Goal: Transaction & Acquisition: Purchase product/service

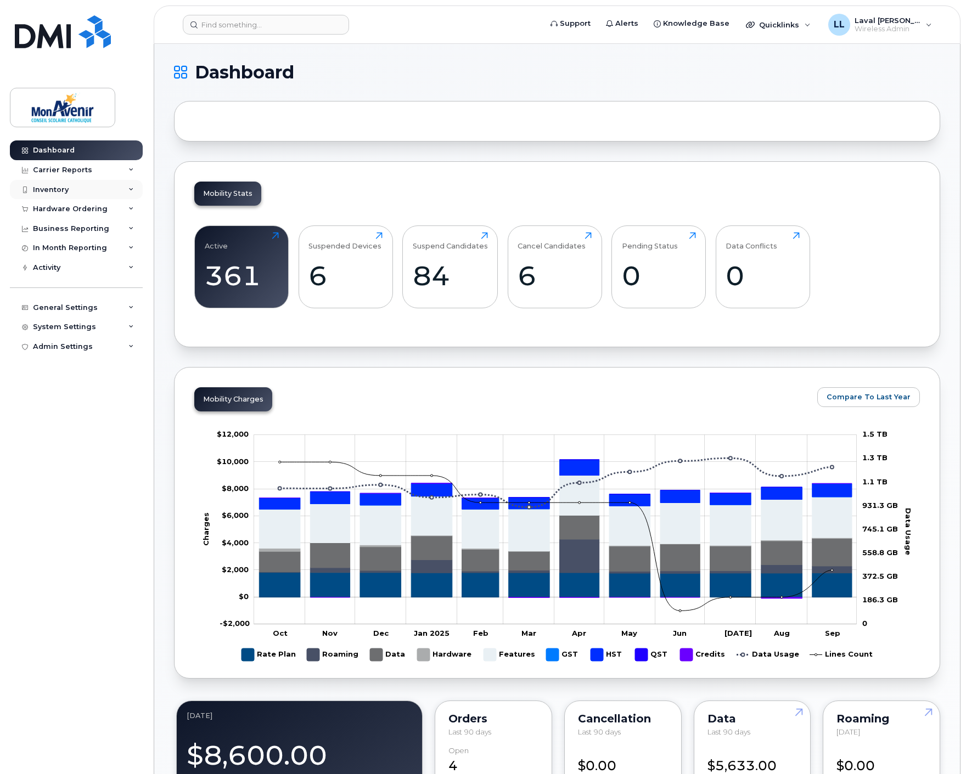
click at [57, 189] on div "Inventory" at bounding box center [51, 189] width 36 height 9
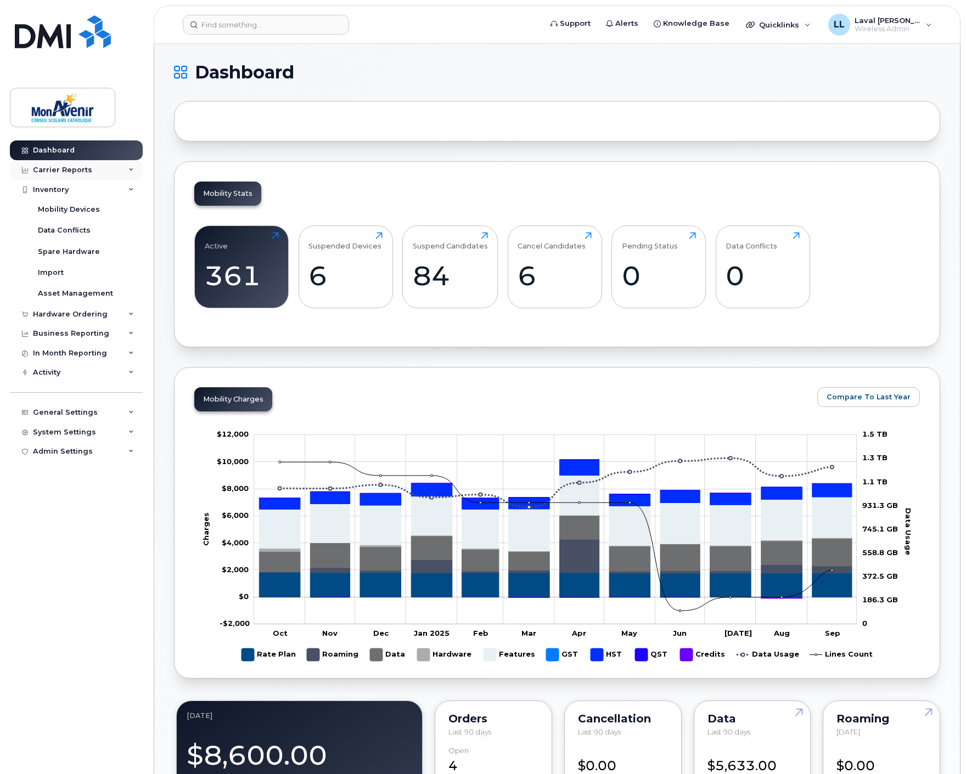
click at [58, 171] on div "Carrier Reports" at bounding box center [62, 170] width 59 height 9
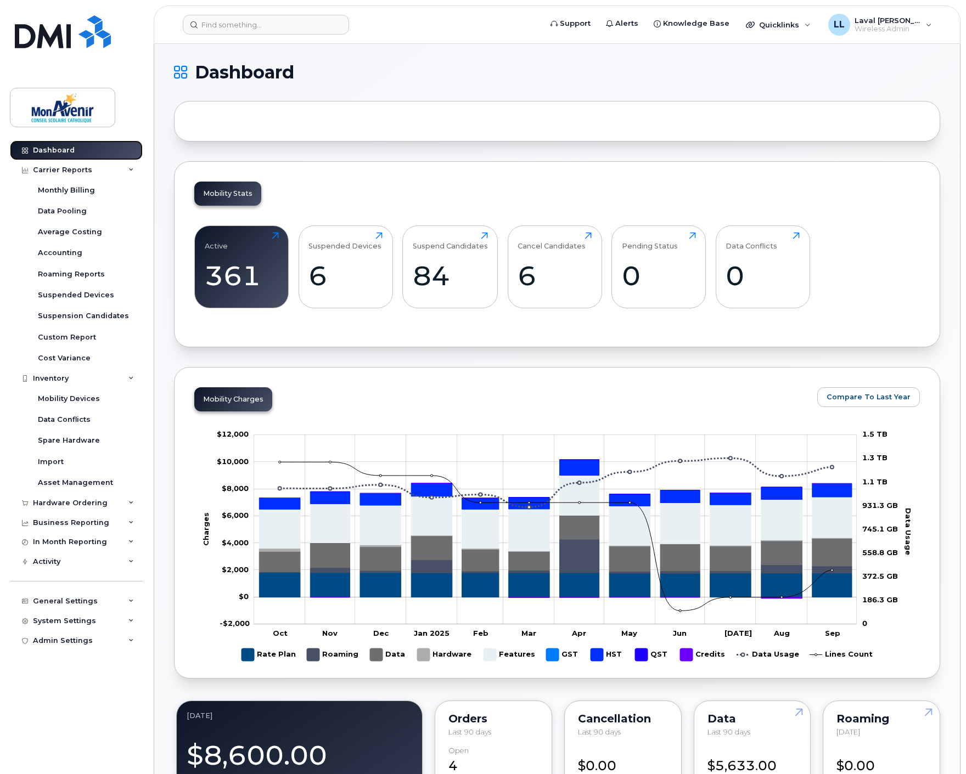
click at [57, 158] on link "Dashboard" at bounding box center [76, 150] width 133 height 20
click at [55, 149] on div "Dashboard" at bounding box center [54, 150] width 42 height 9
click at [54, 162] on div "Carrier Reports" at bounding box center [76, 170] width 133 height 20
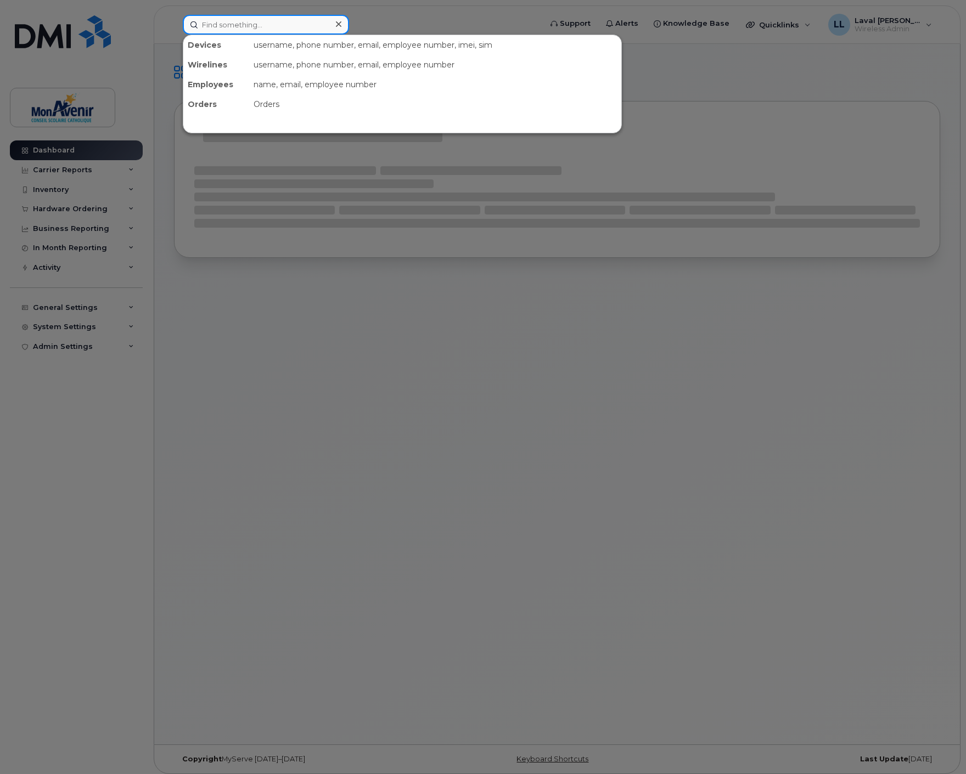
click at [216, 24] on input at bounding box center [266, 25] width 166 height 20
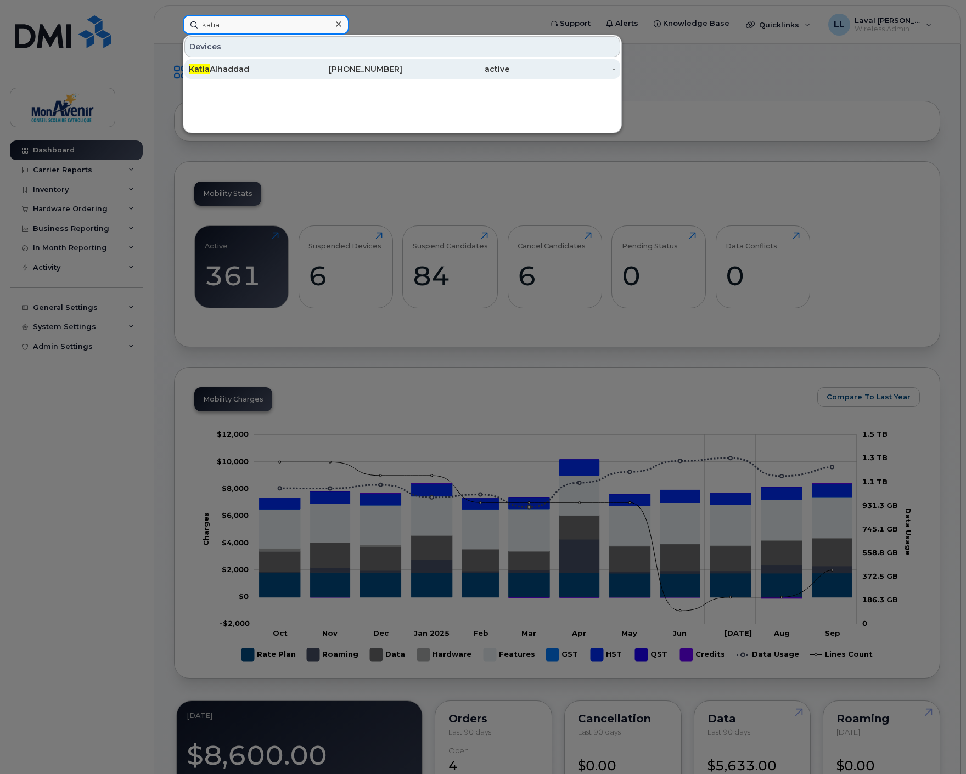
type input "katia"
click at [229, 66] on div "Katia Alhaddad" at bounding box center [242, 69] width 107 height 11
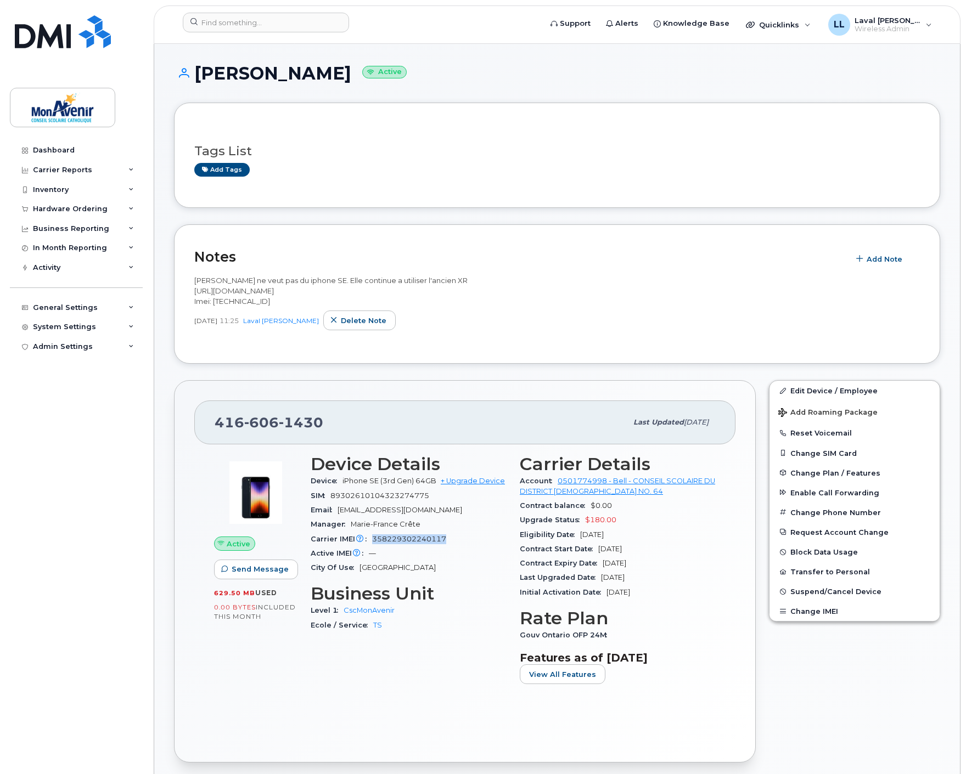
drag, startPoint x: 449, startPoint y: 542, endPoint x: 369, endPoint y: 541, distance: 79.6
click at [369, 541] on div "Carrier IMEI Carrier IMEI is reported during the last billing cycle or change o…" at bounding box center [409, 539] width 196 height 14
copy span "358229302240117"
click at [56, 205] on div "Hardware Ordering" at bounding box center [70, 209] width 75 height 9
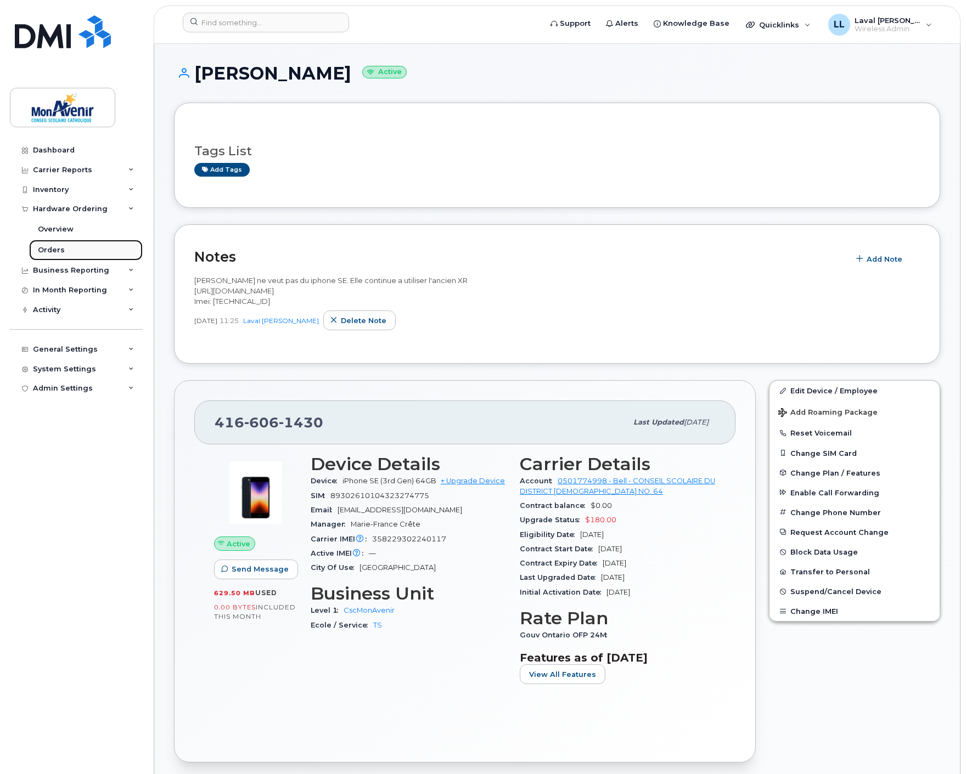
click at [50, 249] on div "Orders" at bounding box center [51, 250] width 27 height 10
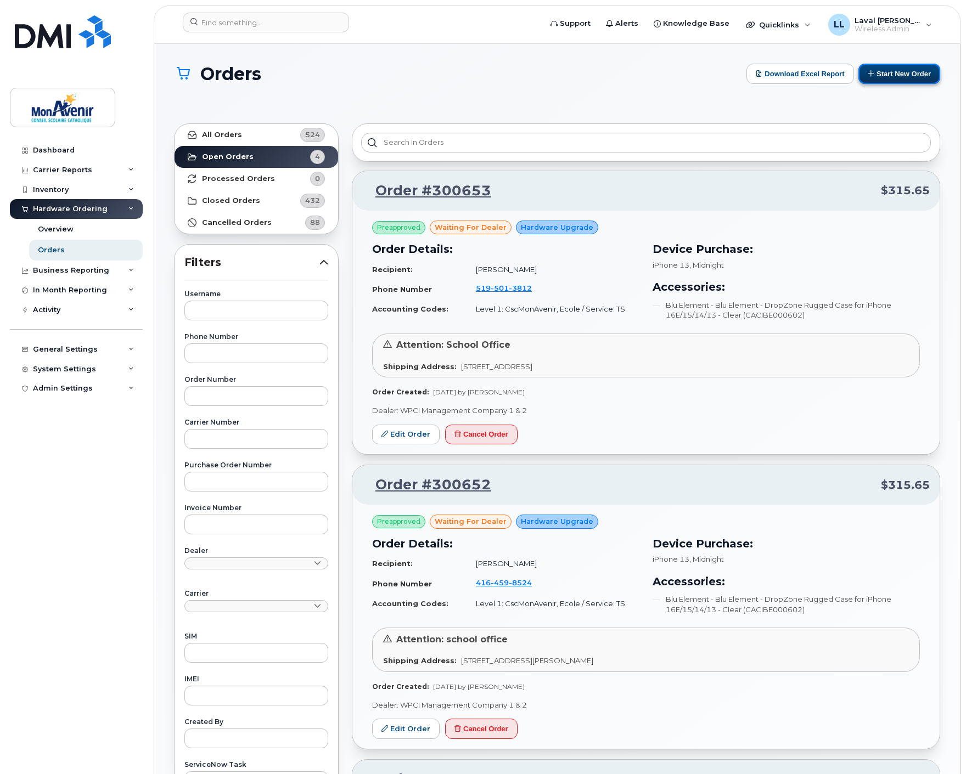
click at [899, 72] on button "Start New Order" at bounding box center [899, 74] width 82 height 20
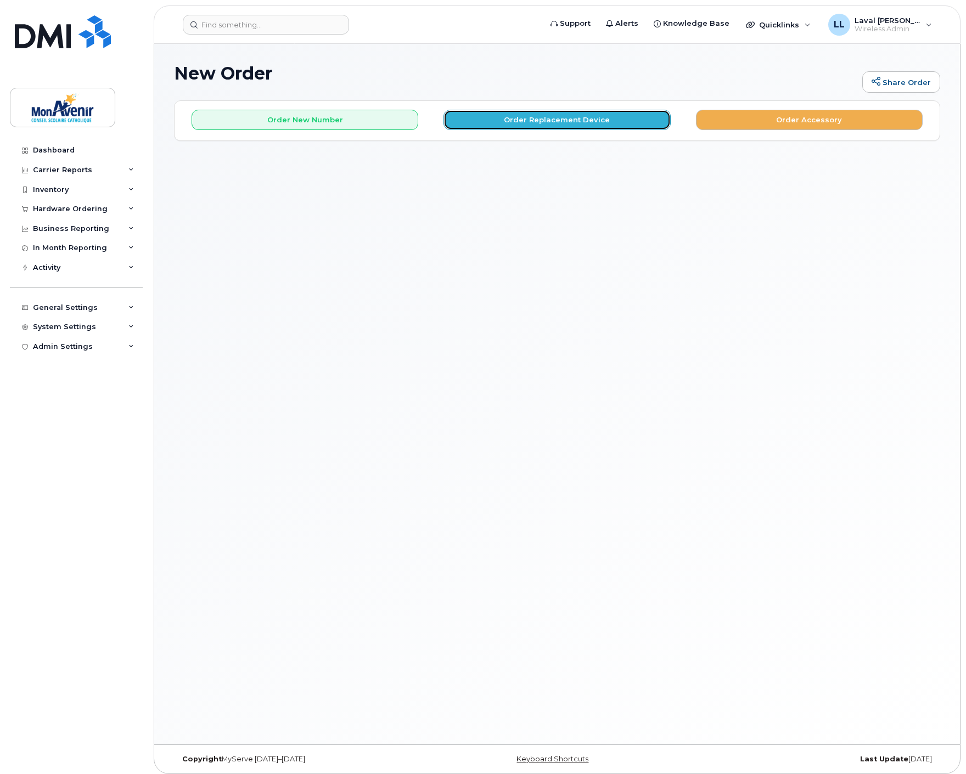
click at [552, 121] on button "Order Replacement Device" at bounding box center [556, 120] width 227 height 20
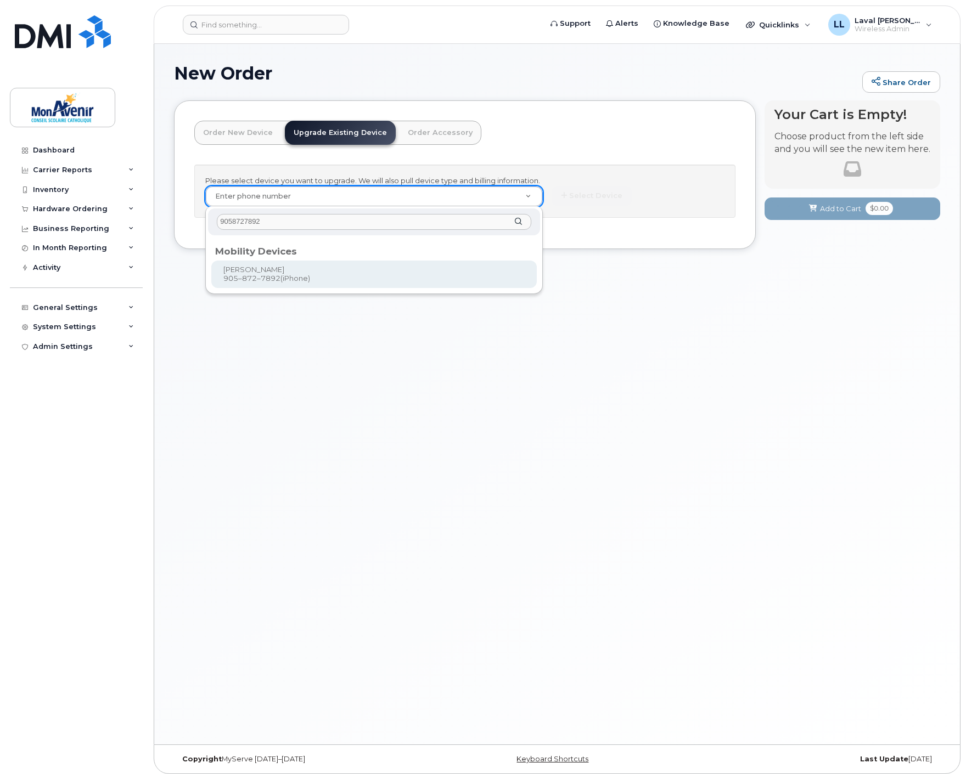
type input "9058727892"
type input "346101"
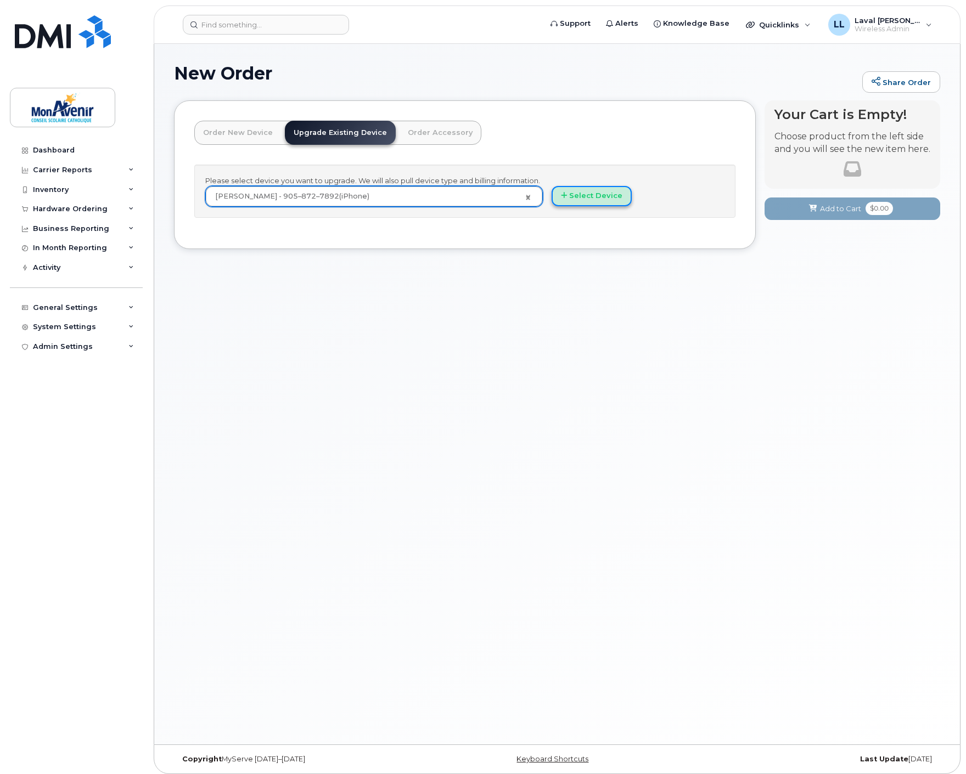
click at [576, 194] on button "Select Device" at bounding box center [591, 196] width 80 height 20
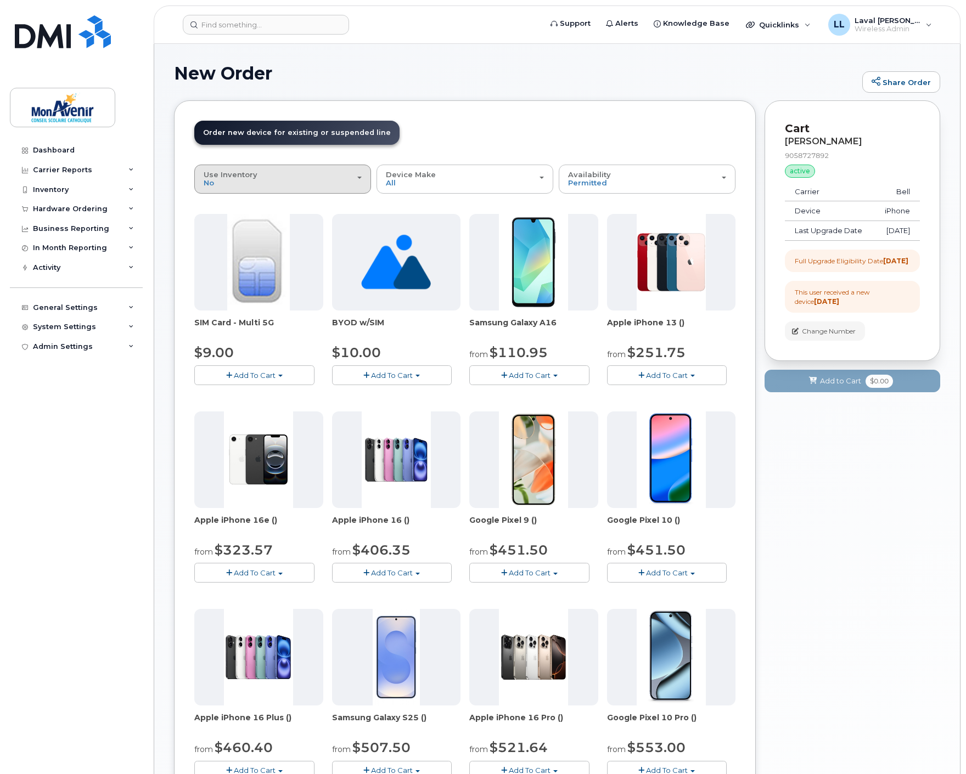
click at [329, 182] on div "Use Inventory No" at bounding box center [283, 179] width 158 height 17
click at [446, 189] on button "Device Make All Android iPhone Unknown" at bounding box center [464, 179] width 177 height 29
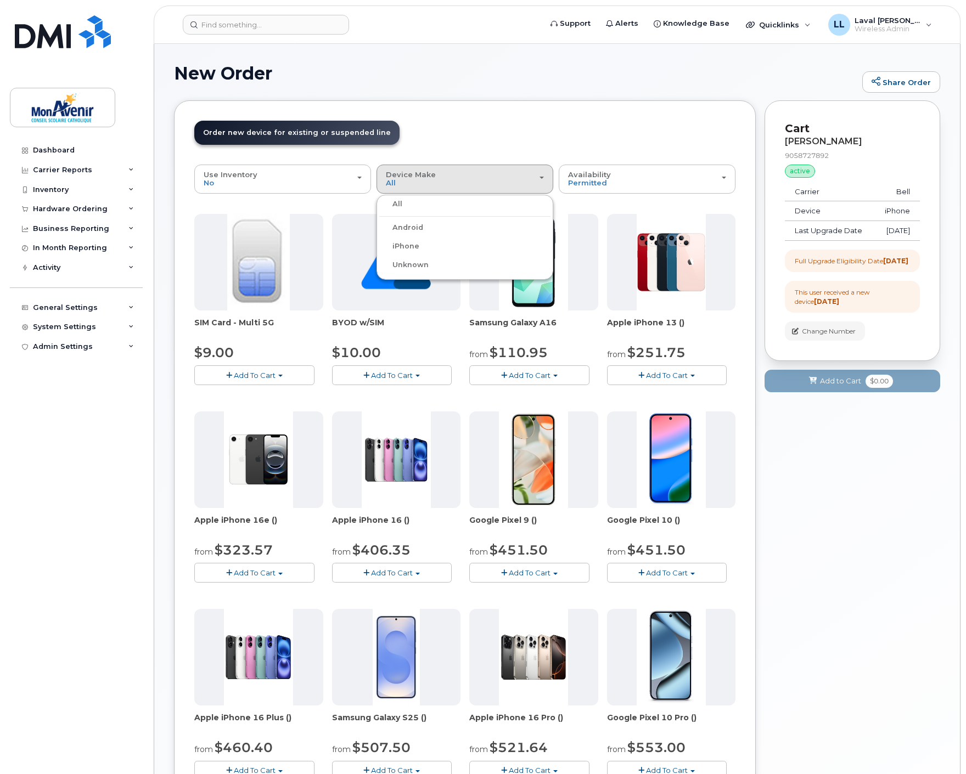
click at [407, 246] on label "iPhone" at bounding box center [399, 246] width 40 height 13
click at [0, 0] on input "iPhone" at bounding box center [0, 0] width 0 height 0
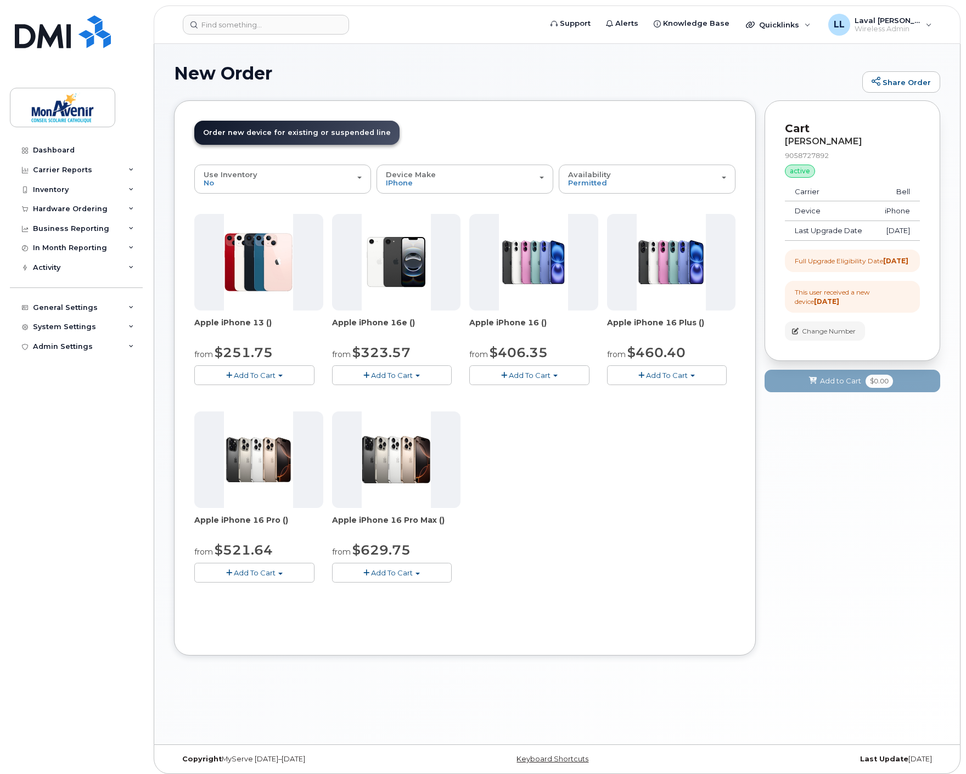
click at [264, 372] on span "Add To Cart" at bounding box center [255, 375] width 42 height 9
click at [264, 391] on link "$251.75 - 2 year term - voice & data plan (128GB)" at bounding box center [297, 396] width 200 height 14
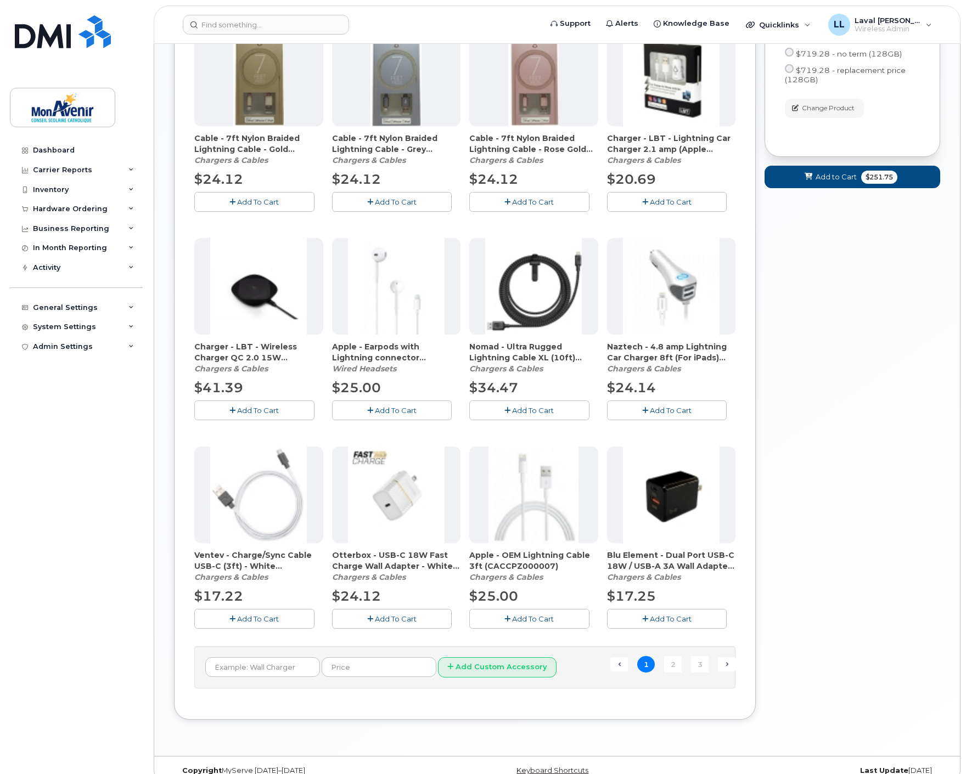
scroll to position [444, 0]
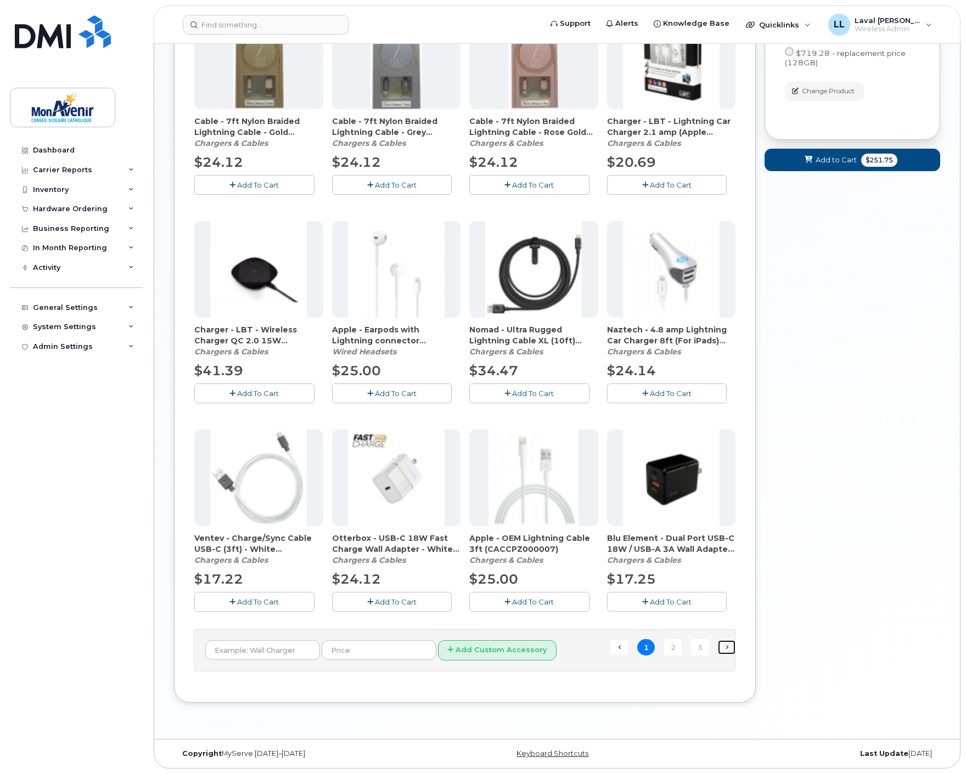
click at [727, 652] on link "Next →" at bounding box center [727, 647] width 18 height 14
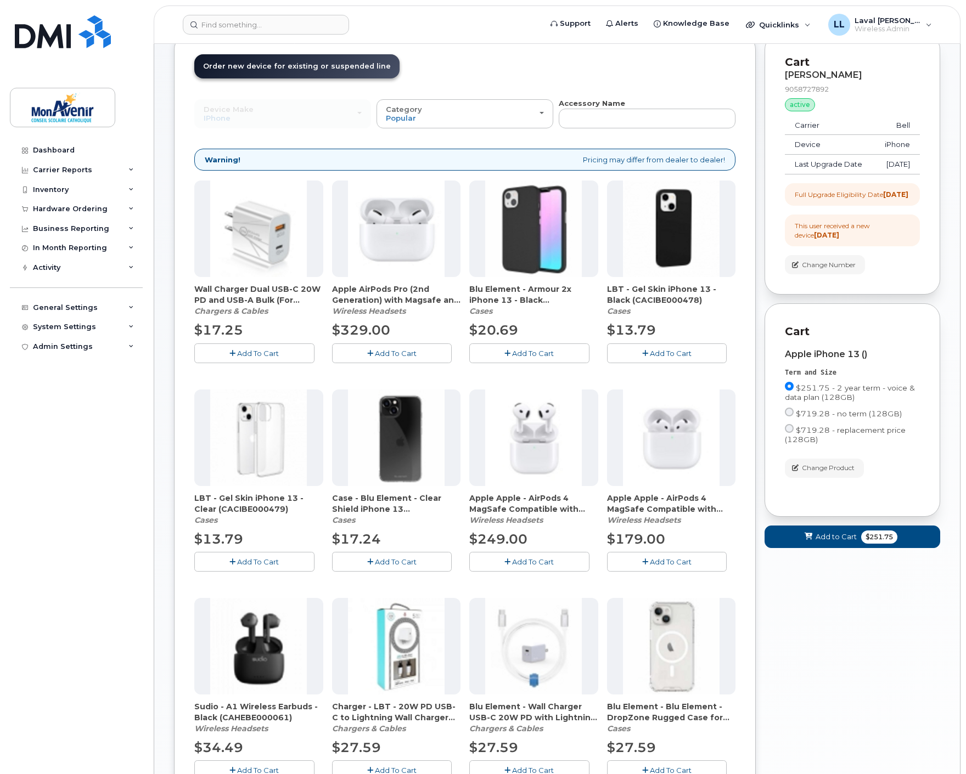
scroll to position [127, 0]
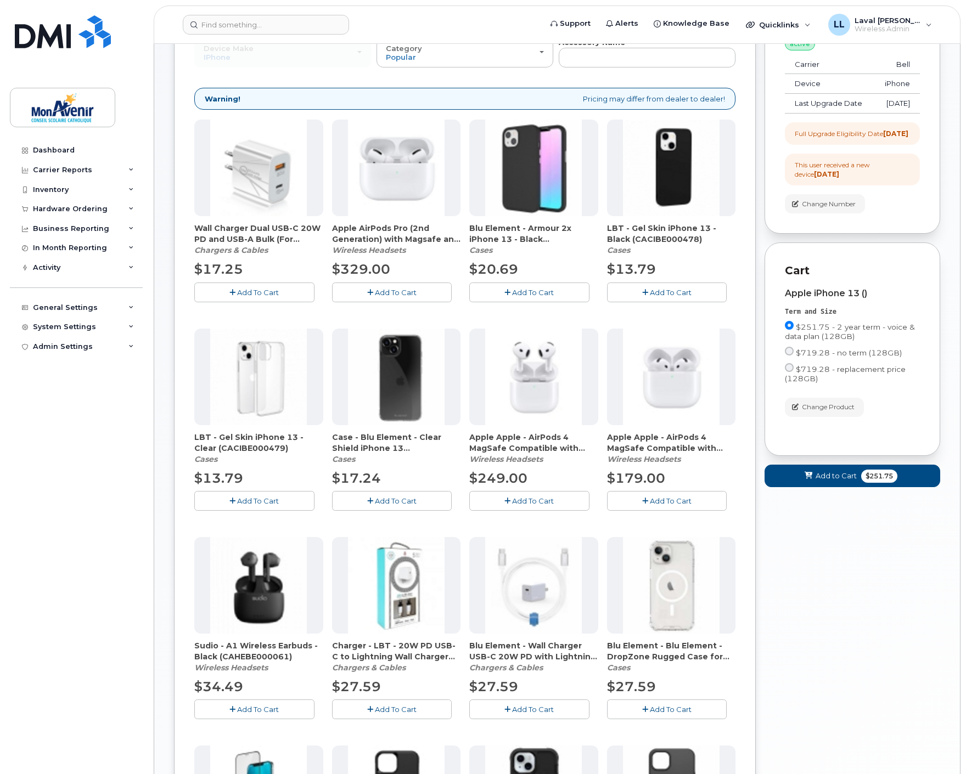
click at [655, 704] on button "Add To Cart" at bounding box center [667, 709] width 120 height 19
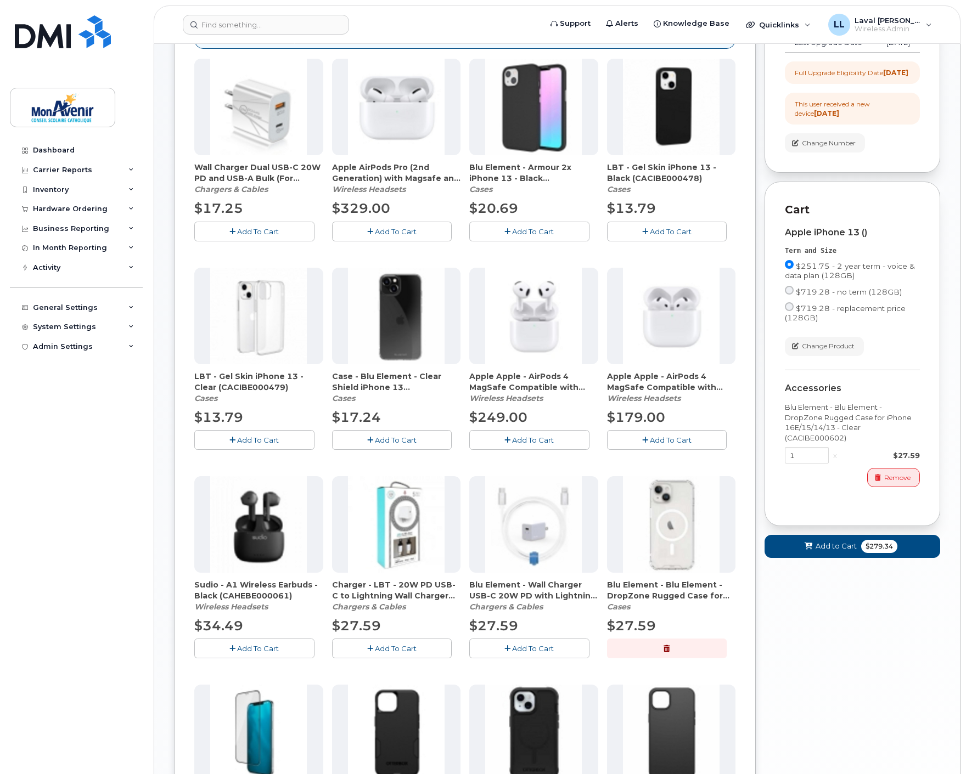
scroll to position [249, 0]
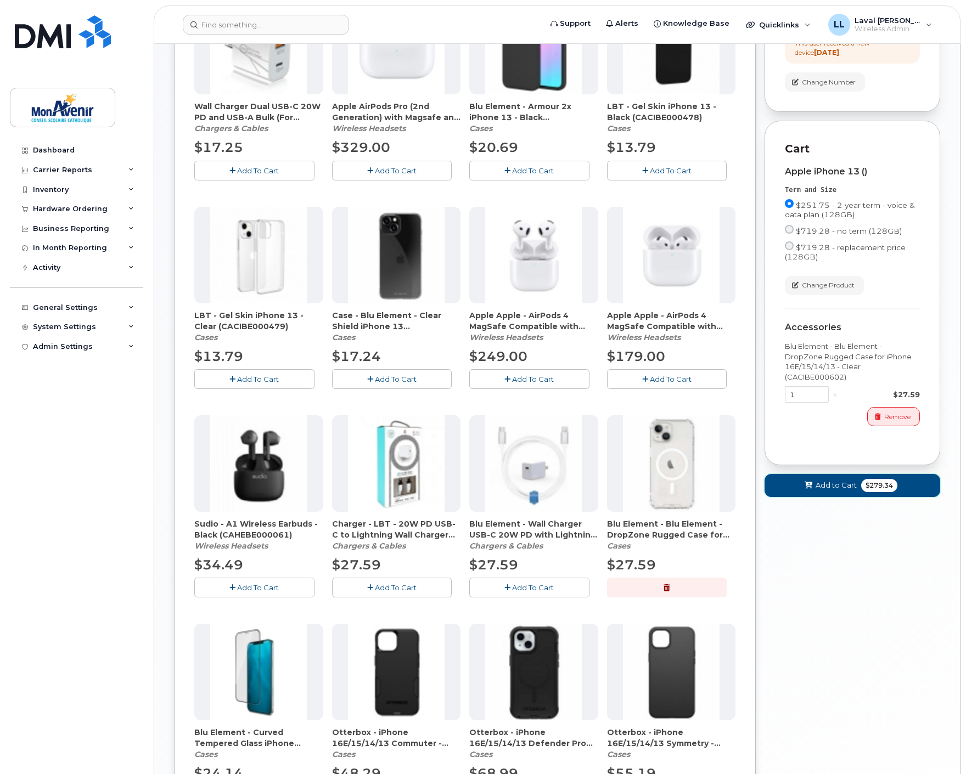
click at [884, 492] on span "$279.34" at bounding box center [879, 485] width 36 height 13
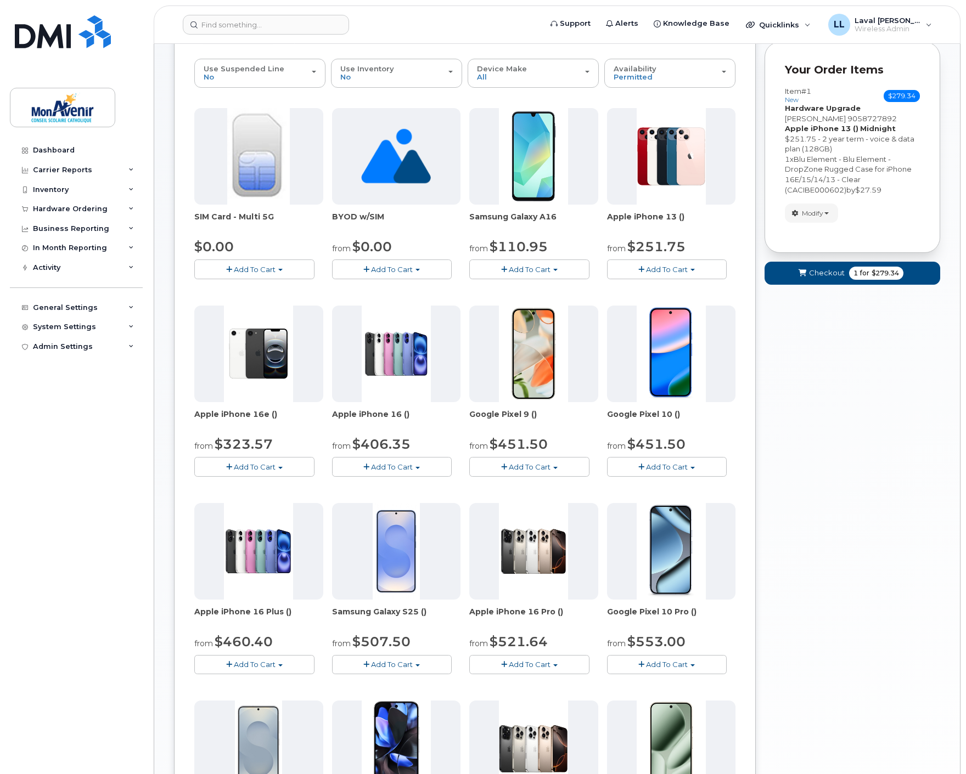
scroll to position [0, 0]
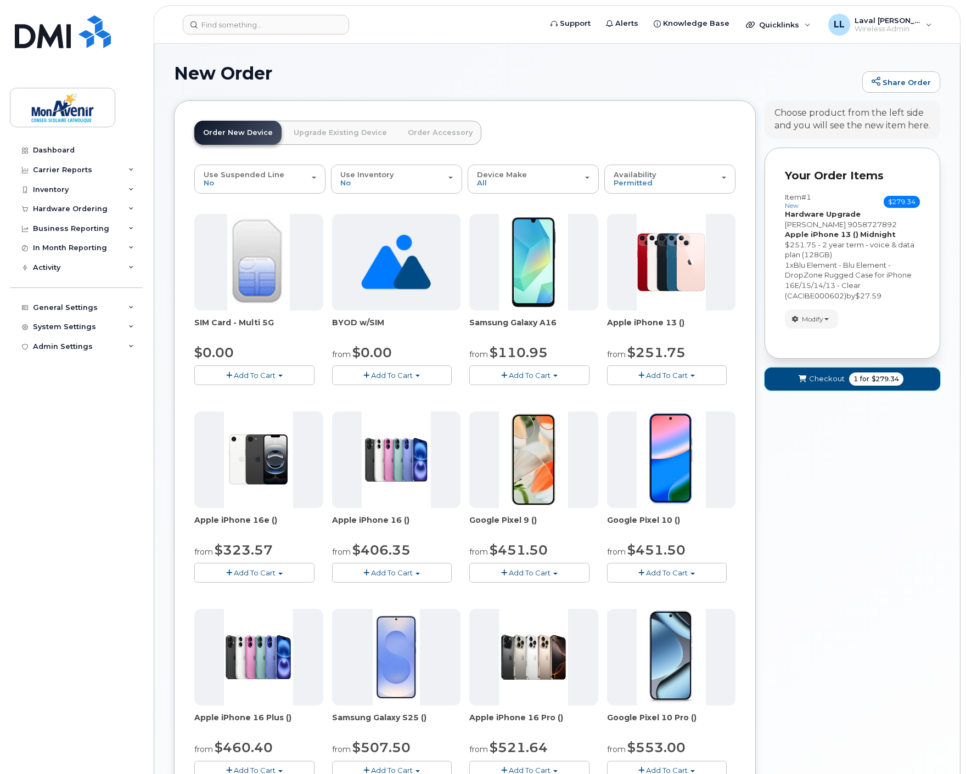
click at [879, 375] on span "$279.34" at bounding box center [884, 379] width 27 height 10
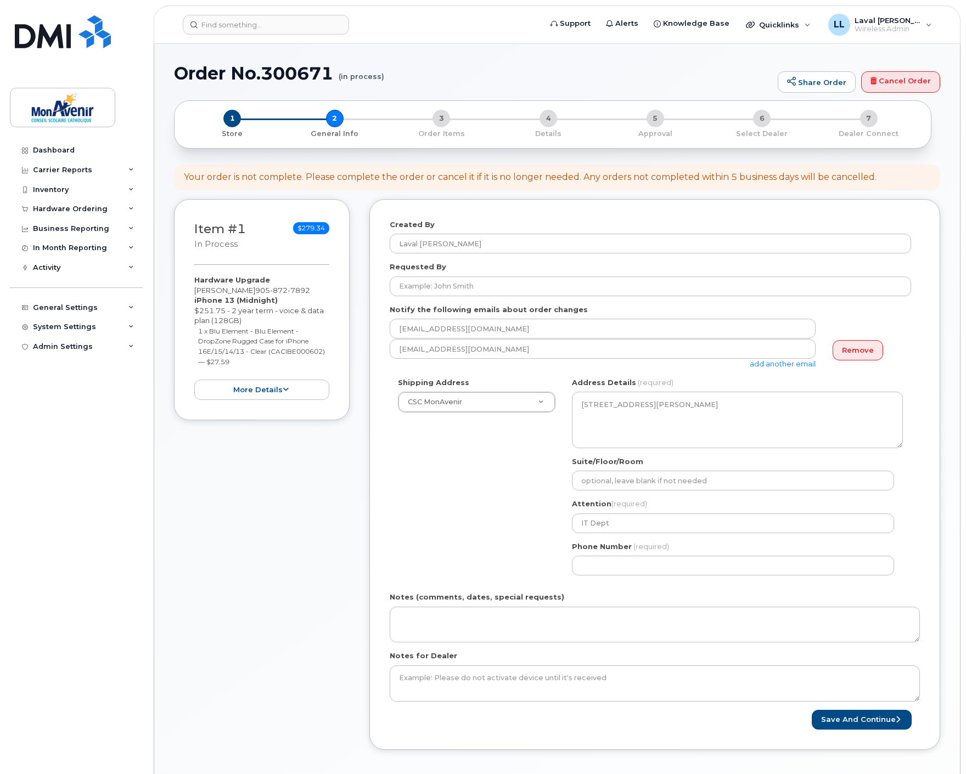
select select
click at [442, 284] on input "Requested By" at bounding box center [650, 287] width 521 height 20
paste input "Marie-France Crête"
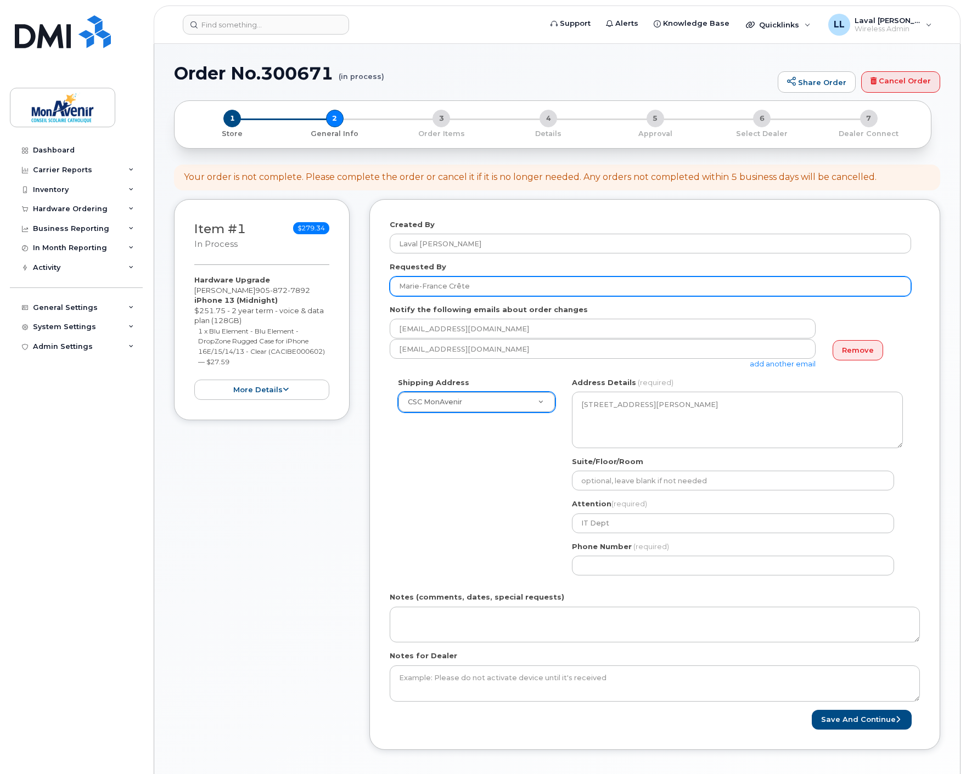
type input "Marie-France Crête"
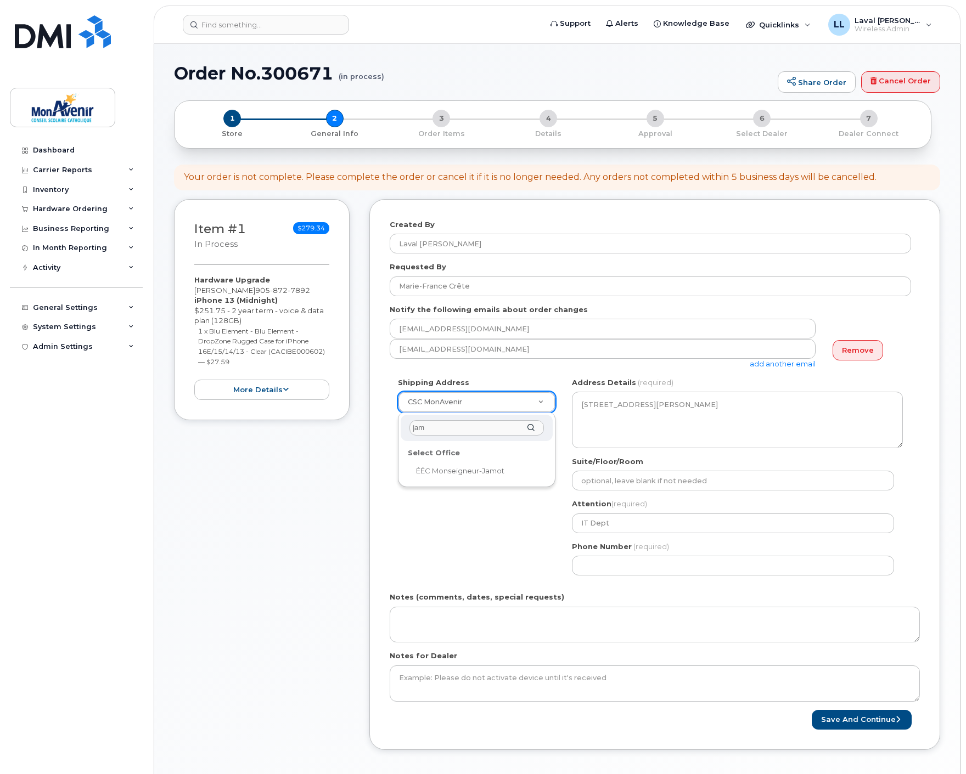
type input "jam"
select select
type textarea "[STREET_ADDRESS]"
type input "School Office"
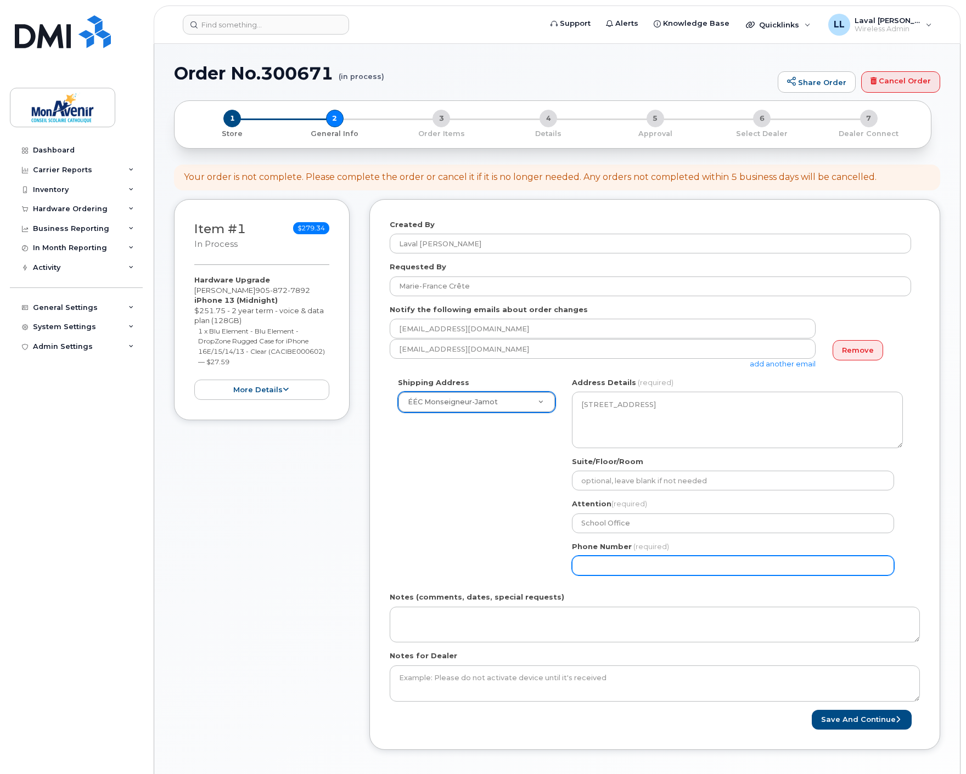
click at [628, 562] on input "Phone Number" at bounding box center [733, 566] width 322 height 20
select select
type input "905872789"
select select
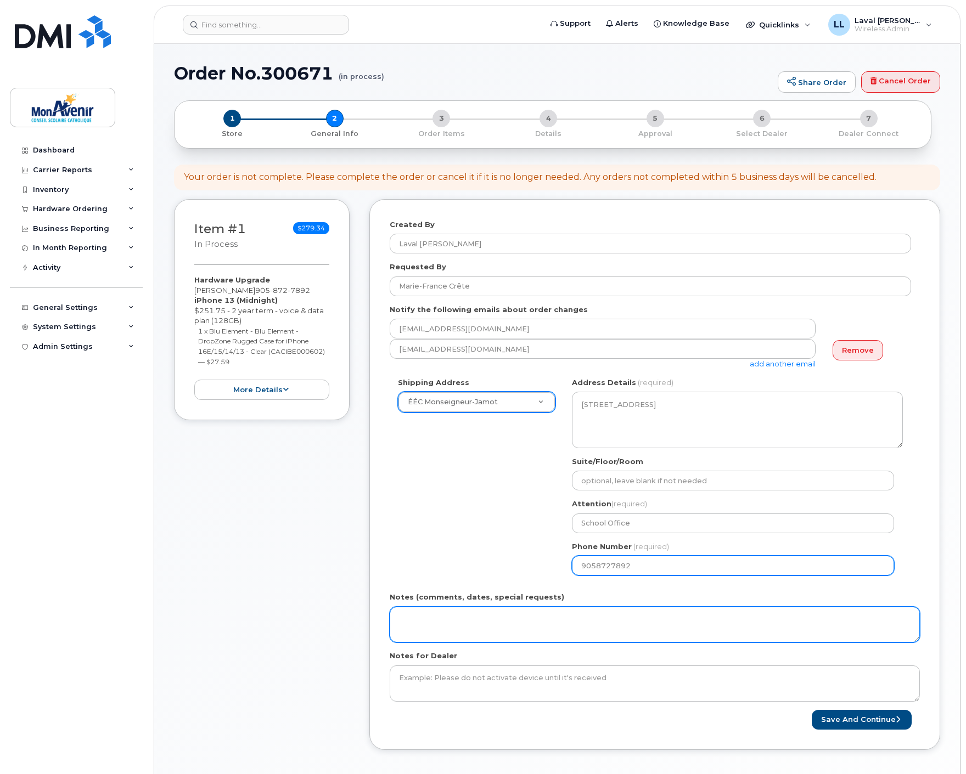
type input "9058727892"
click at [560, 620] on textarea "Notes (comments, dates, special requests)" at bounding box center [655, 625] width 530 height 36
paste textarea "ship to user's attention."
type textarea "ship to user's attention."
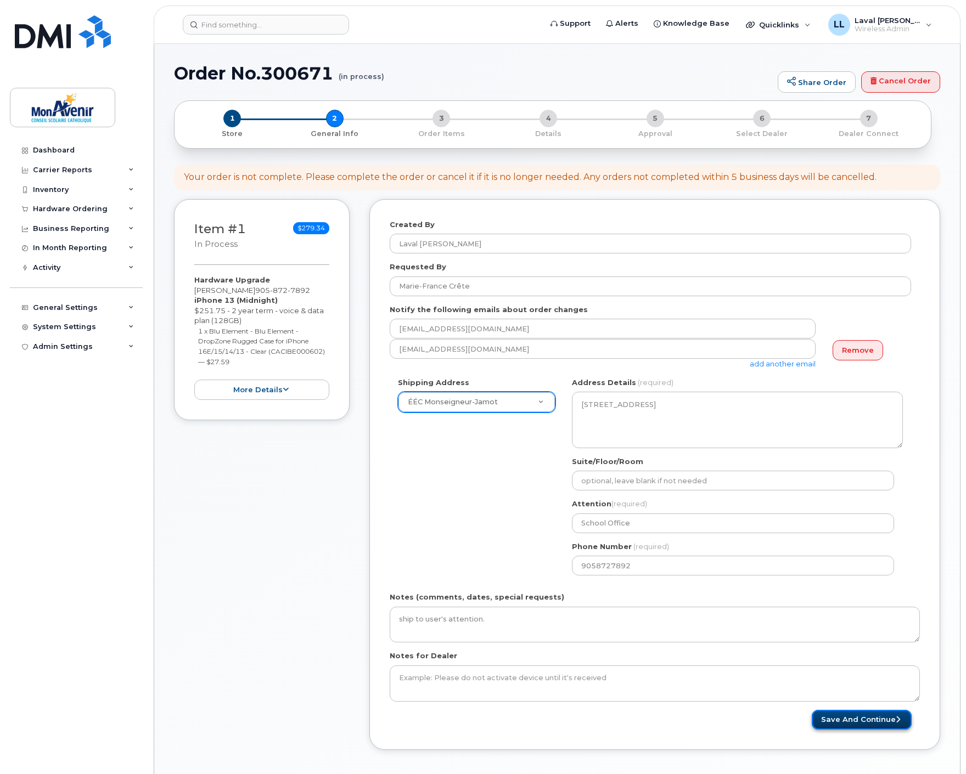
click at [858, 719] on button "Save and Continue" at bounding box center [861, 720] width 100 height 20
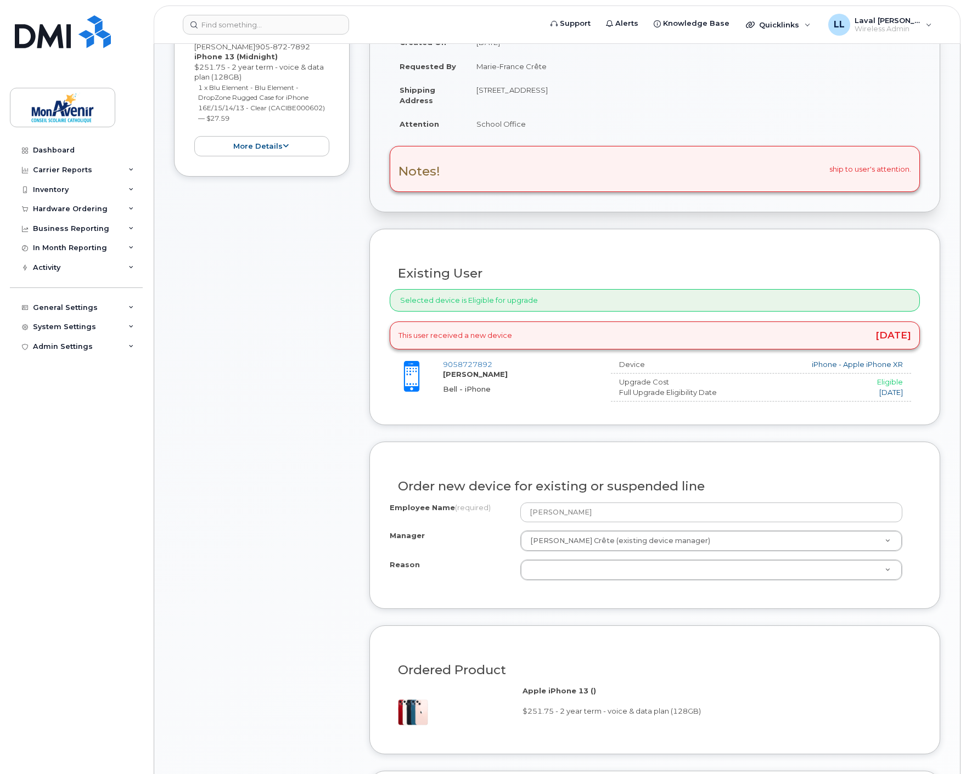
scroll to position [304, 0]
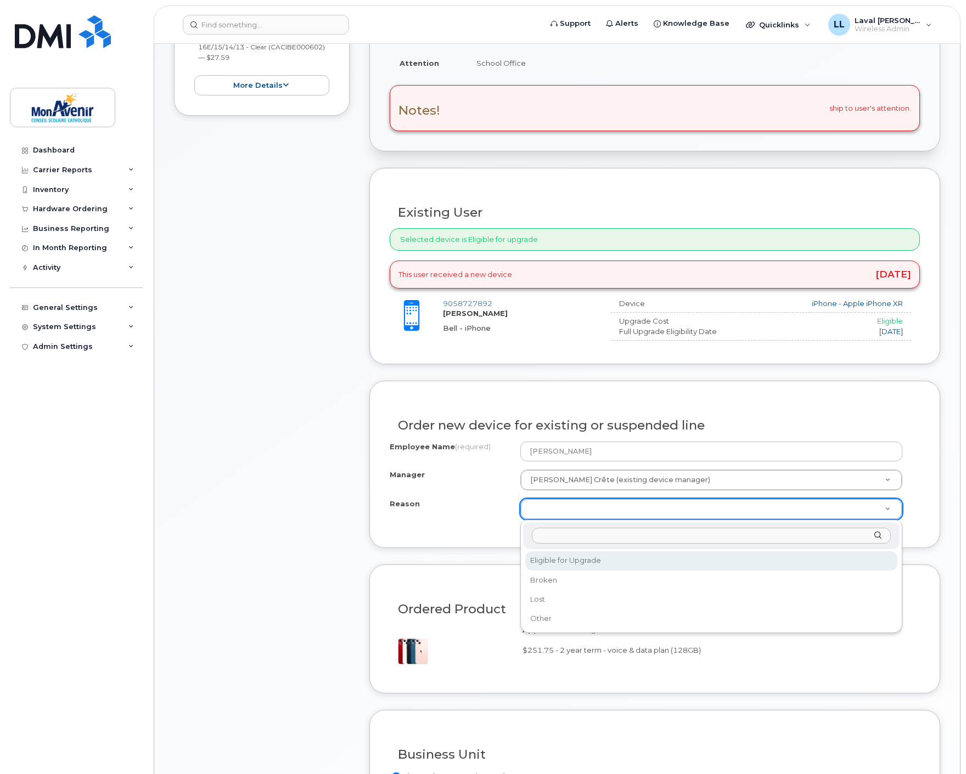
select select "eligible_for_upgrade"
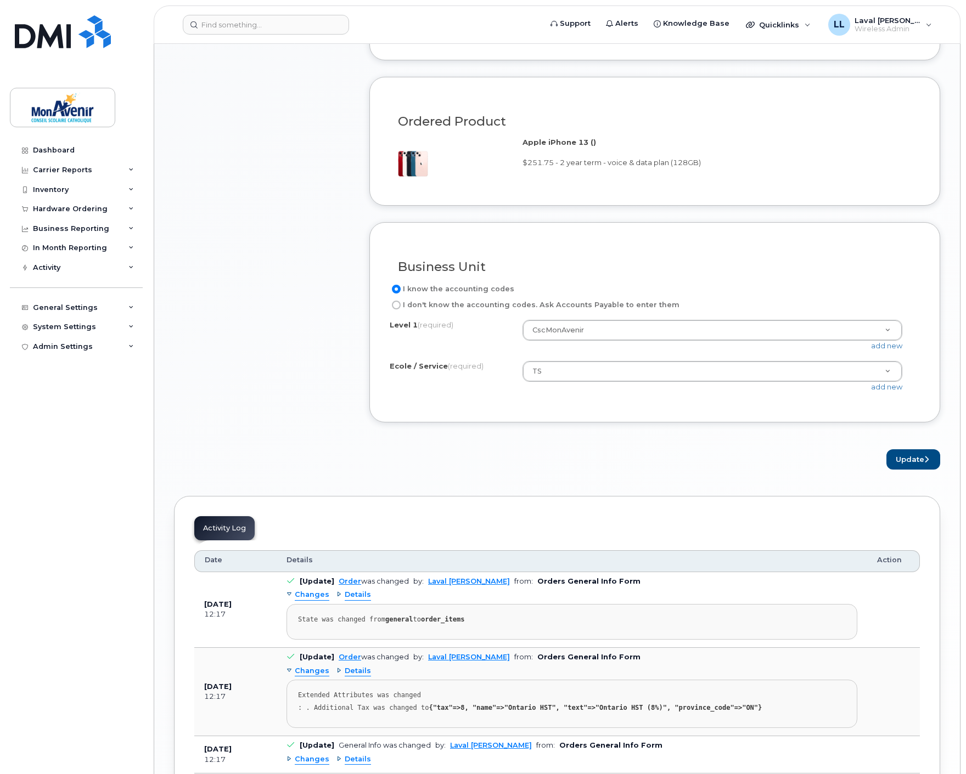
scroll to position [853, 0]
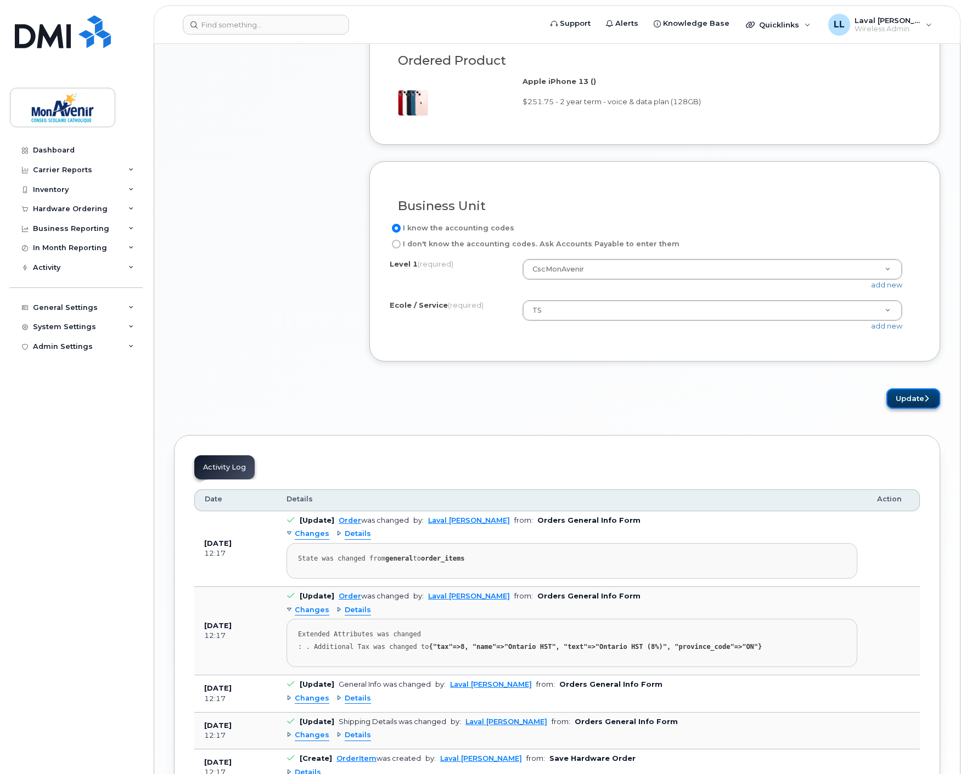
click at [920, 390] on button "Update" at bounding box center [913, 398] width 54 height 20
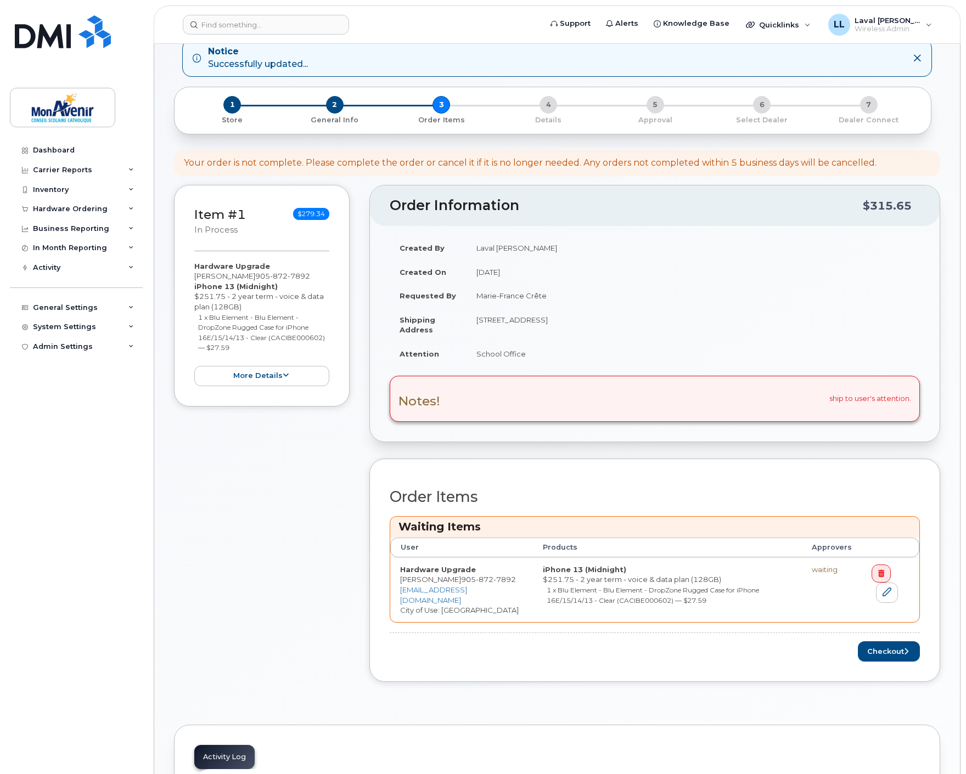
scroll to position [122, 0]
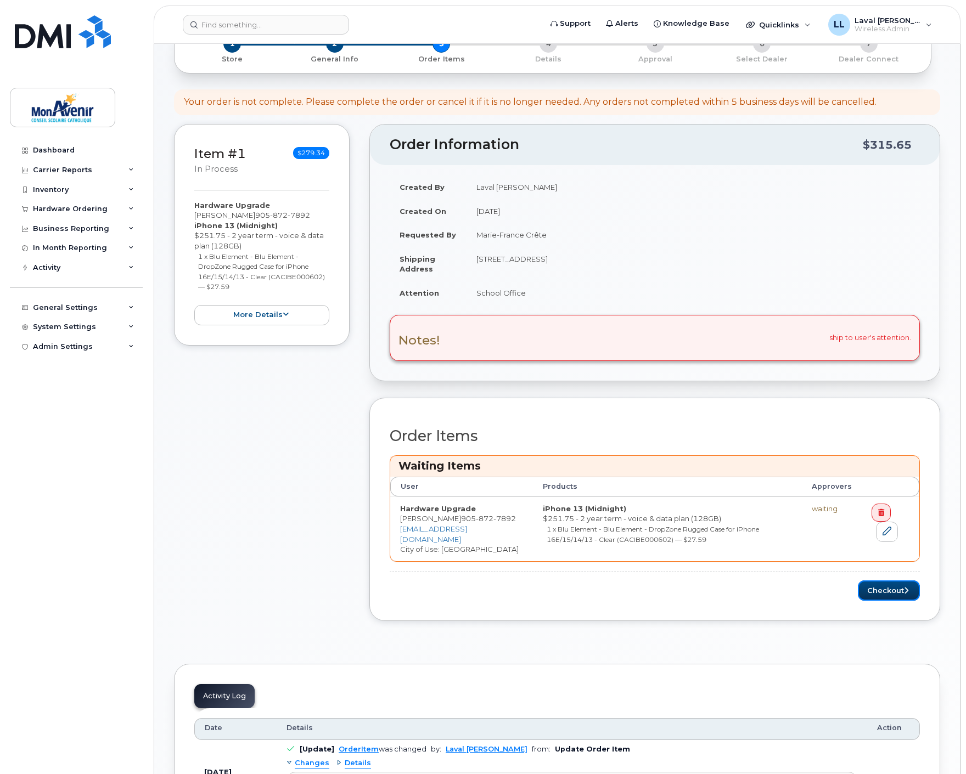
drag, startPoint x: 892, startPoint y: 597, endPoint x: 813, endPoint y: 590, distance: 79.3
click at [892, 596] on button "Checkout" at bounding box center [889, 590] width 62 height 20
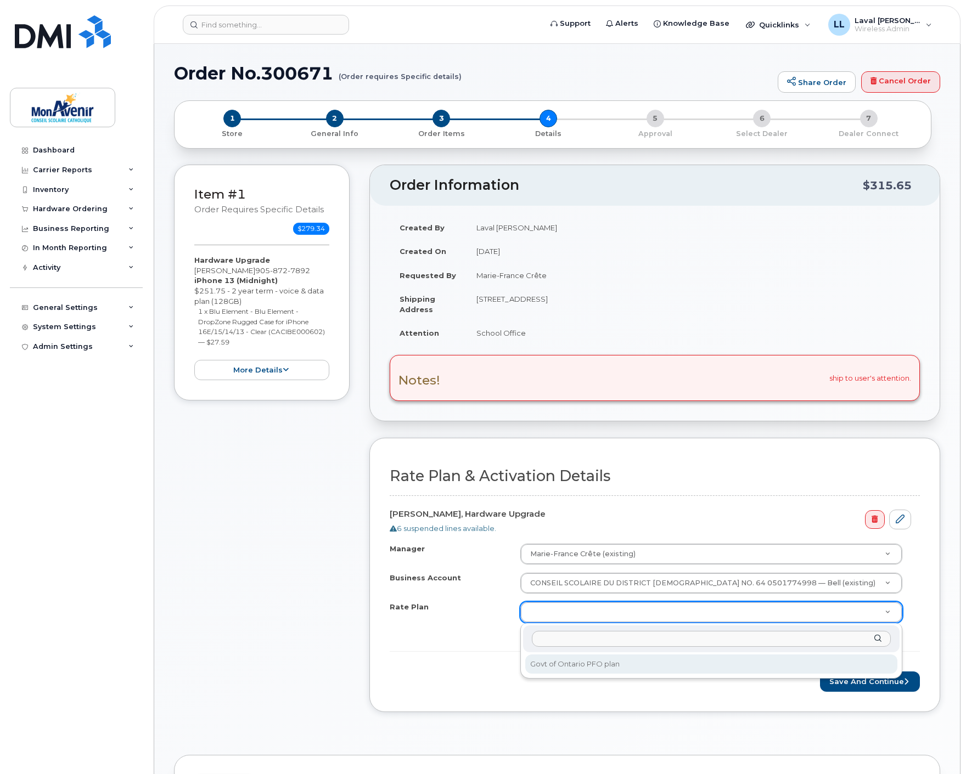
select select "Govt of Ontario PFO plan"
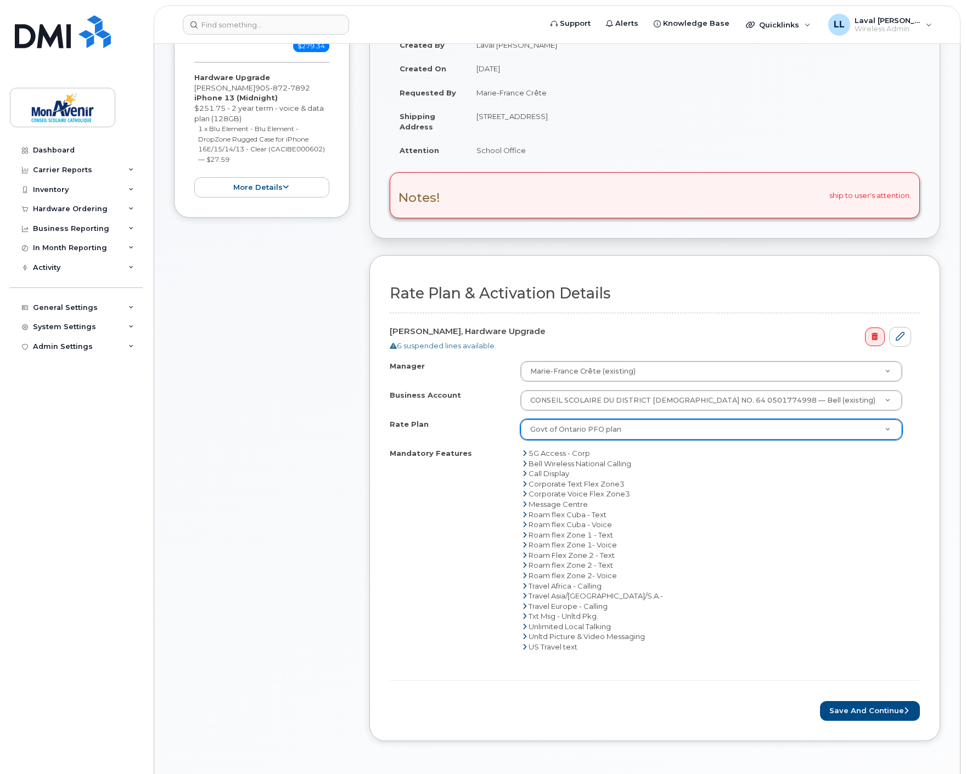
scroll to position [304, 0]
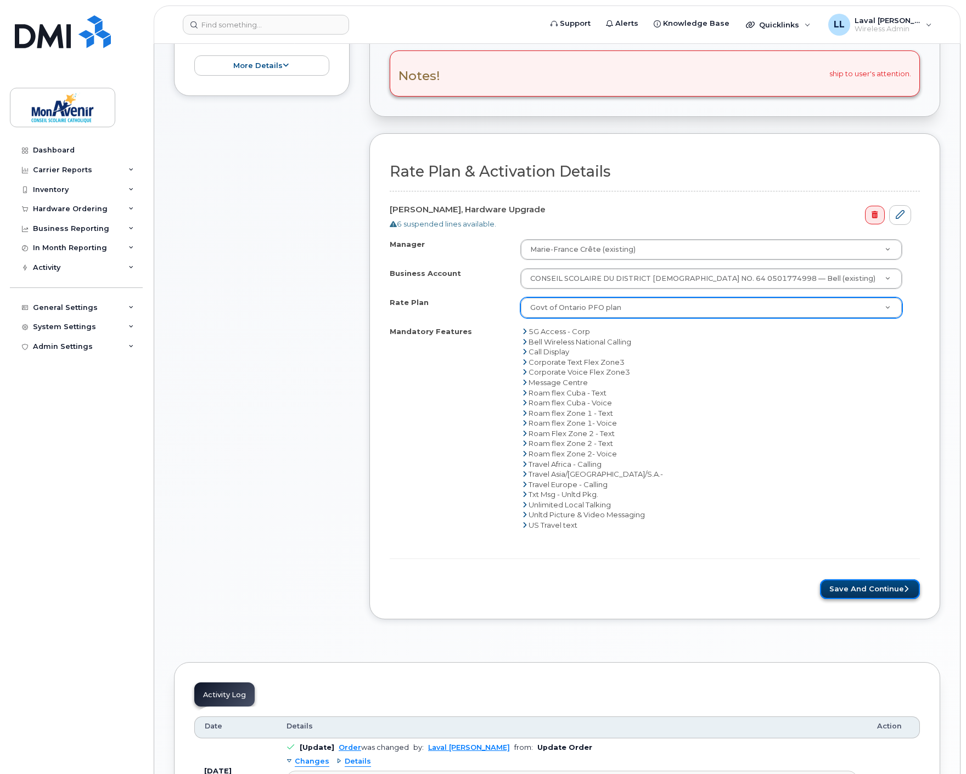
click at [884, 594] on button "Save and Continue" at bounding box center [870, 589] width 100 height 20
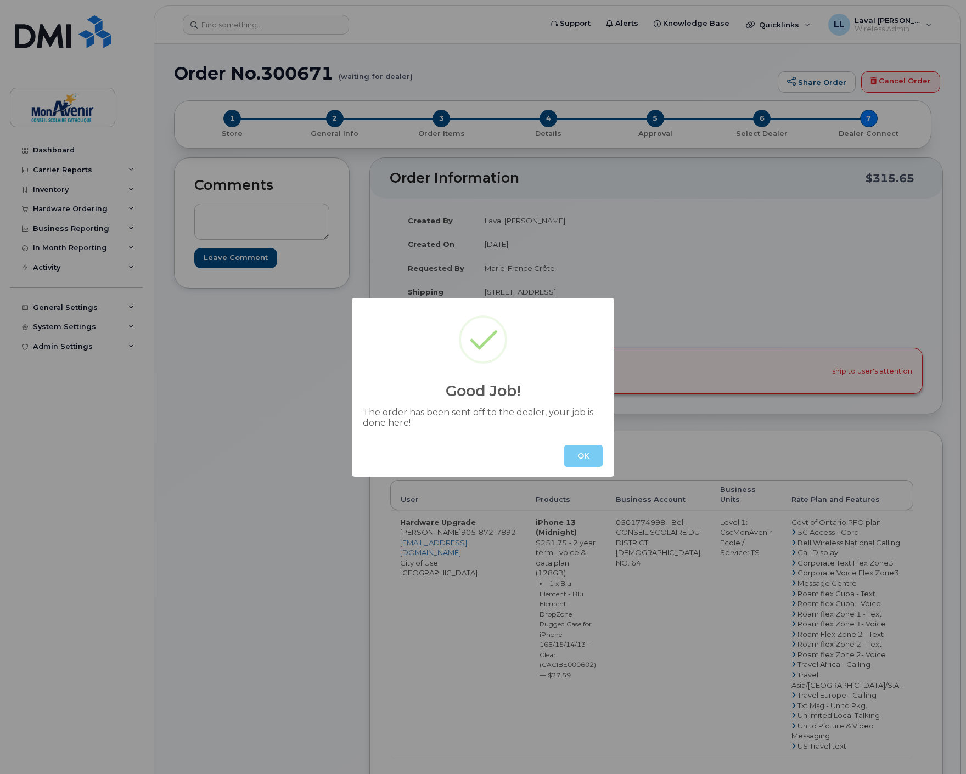
click at [584, 458] on button "OK" at bounding box center [583, 456] width 38 height 22
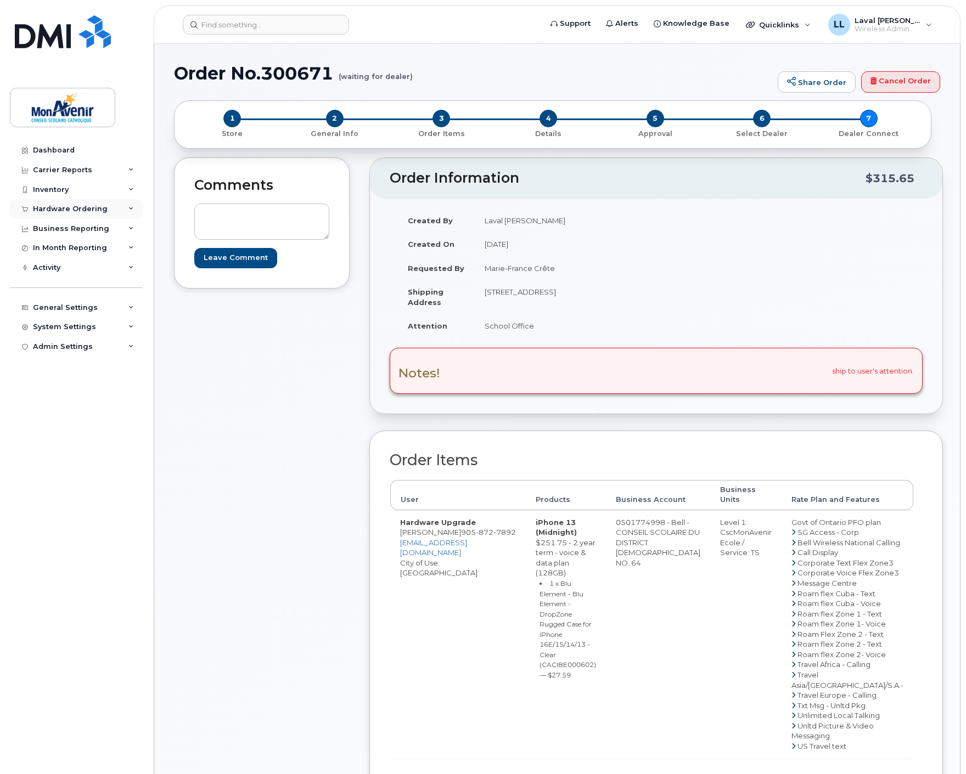
click at [127, 210] on div "Hardware Ordering" at bounding box center [76, 209] width 133 height 20
drag, startPoint x: 46, startPoint y: 251, endPoint x: 86, endPoint y: 256, distance: 40.3
click at [46, 251] on div "Orders" at bounding box center [51, 250] width 27 height 10
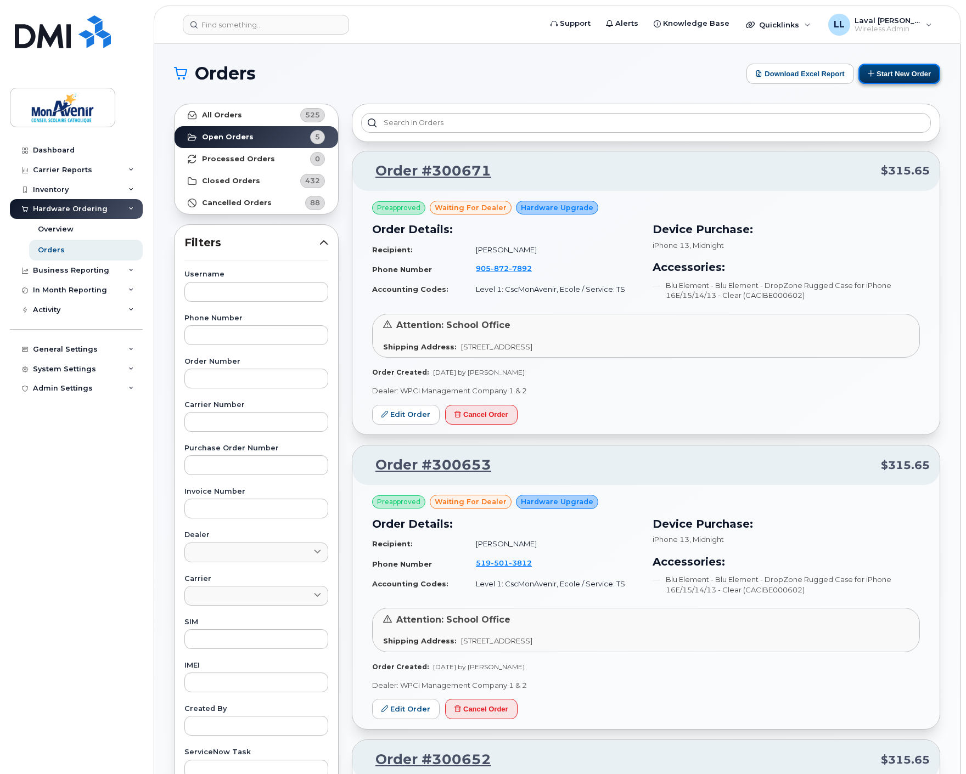
click at [900, 76] on button "Start New Order" at bounding box center [899, 74] width 82 height 20
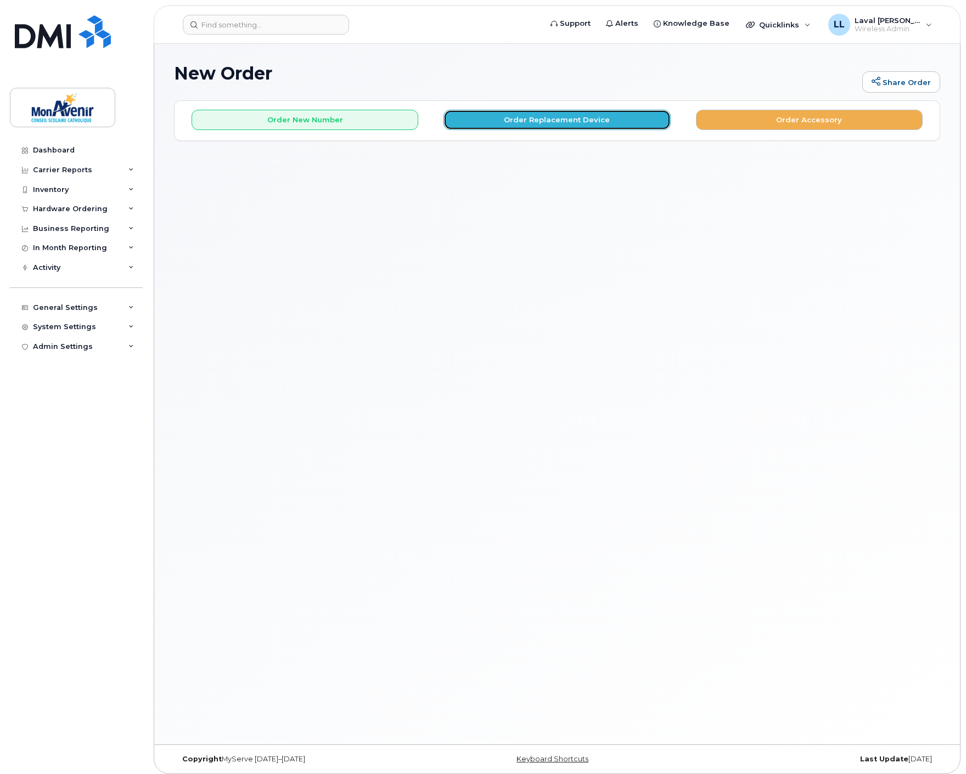
click at [528, 127] on button "Order Replacement Device" at bounding box center [556, 120] width 227 height 20
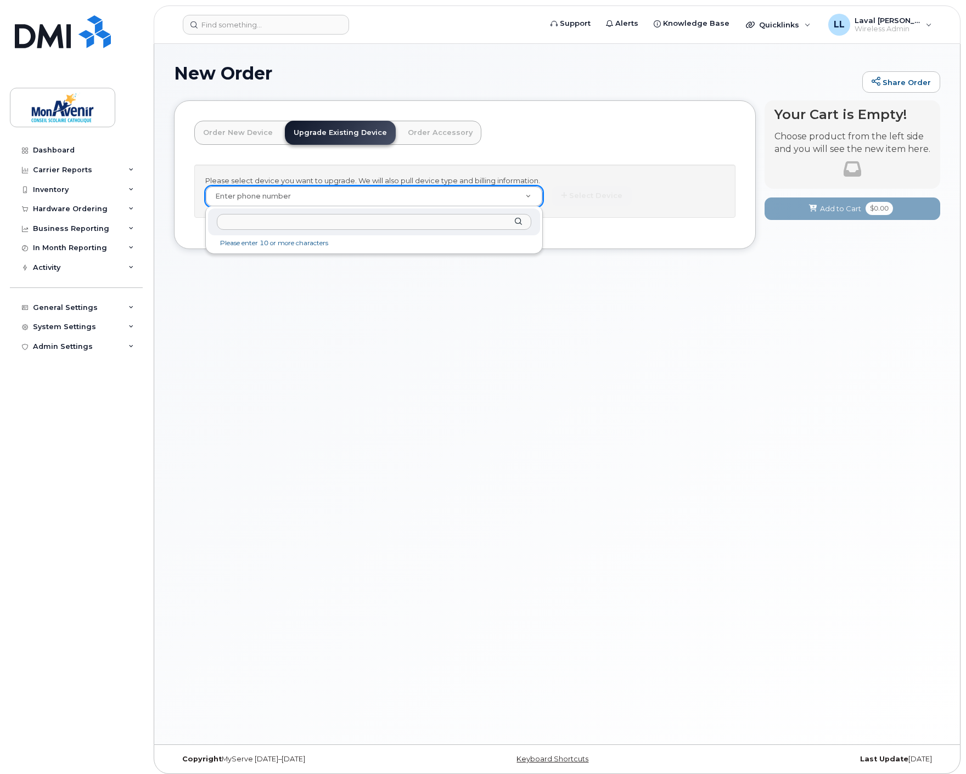
click at [346, 223] on input "text" at bounding box center [374, 222] width 314 height 16
type input "9057328943"
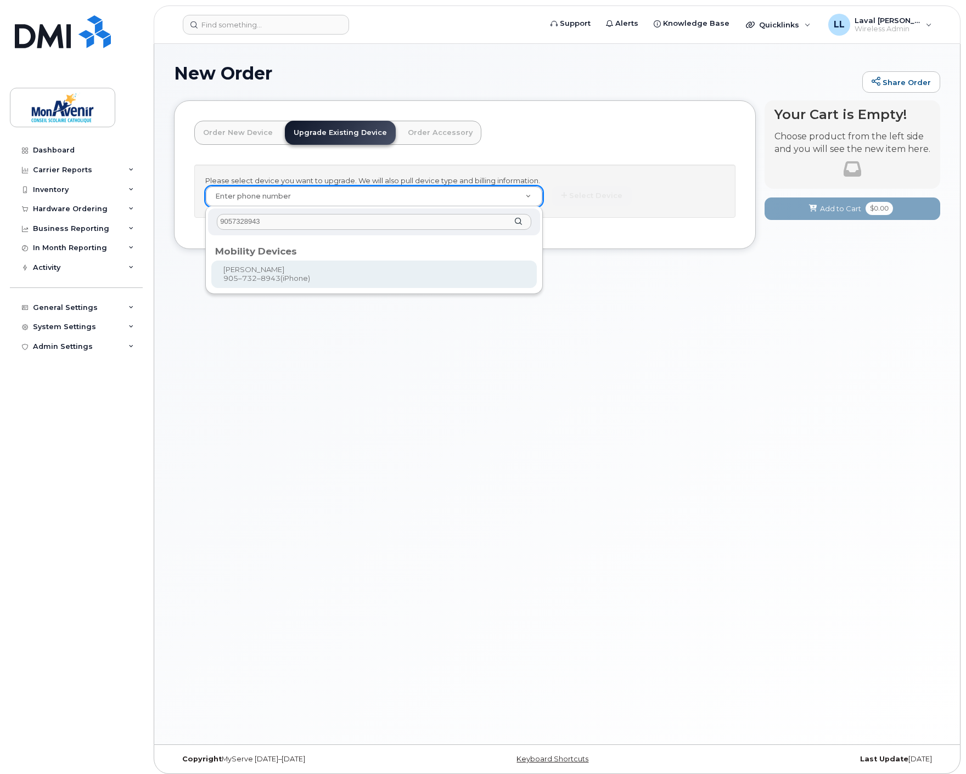
type input "534788"
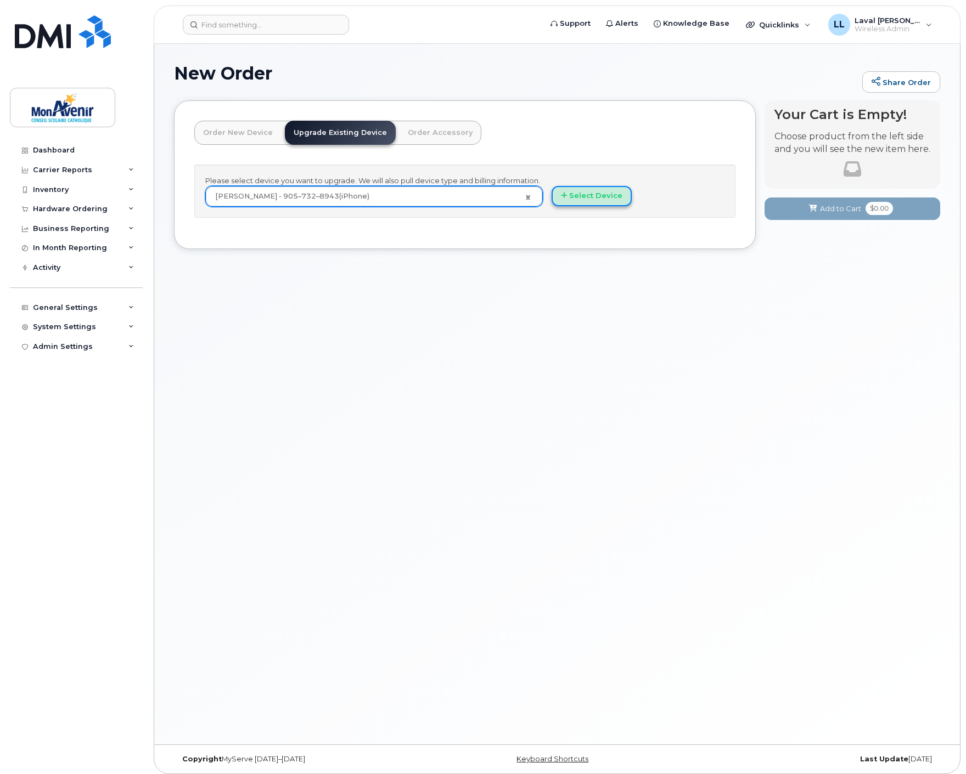
click at [591, 200] on button "Select Device" at bounding box center [591, 196] width 80 height 20
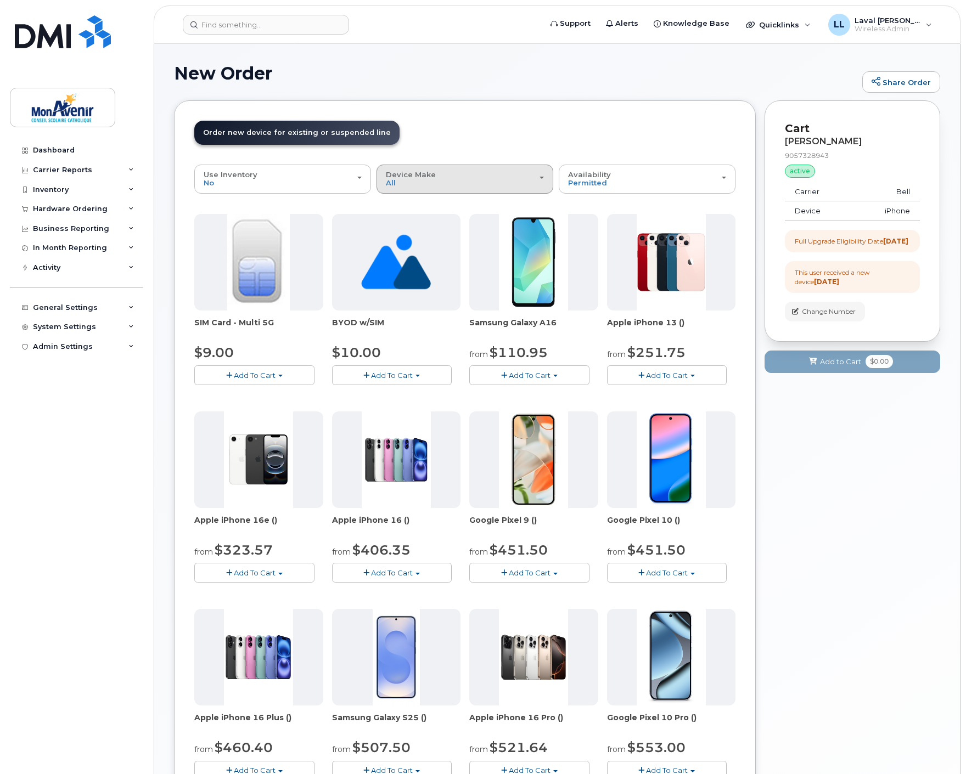
click at [430, 178] on span "Device Make" at bounding box center [411, 174] width 50 height 9
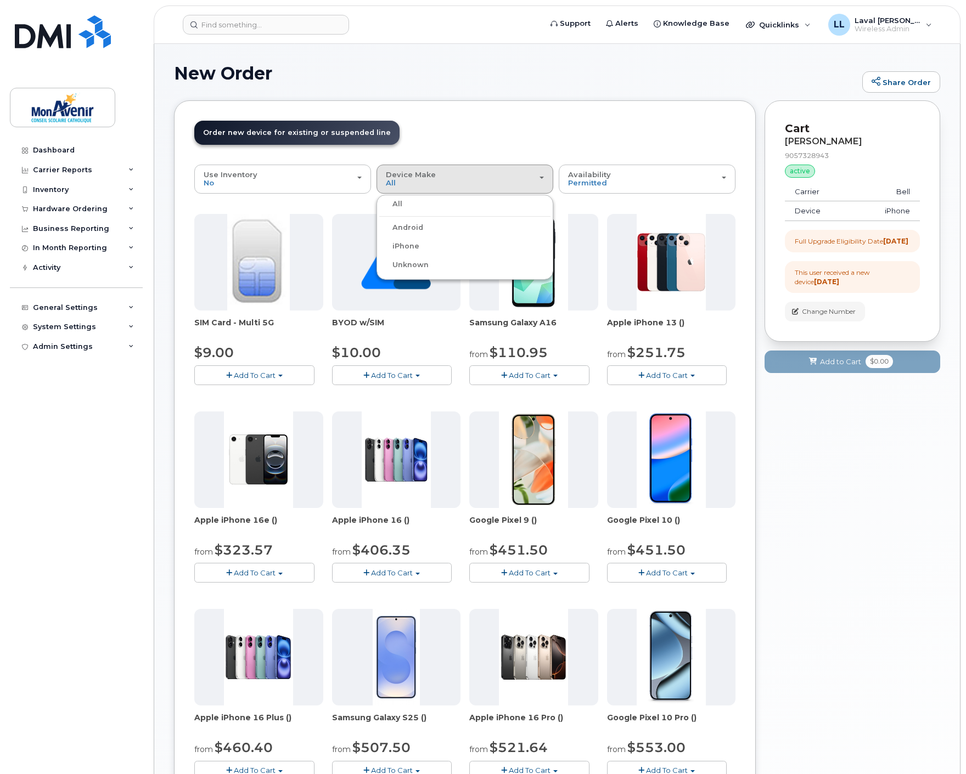
click at [517, 373] on span "Add To Cart" at bounding box center [530, 375] width 42 height 9
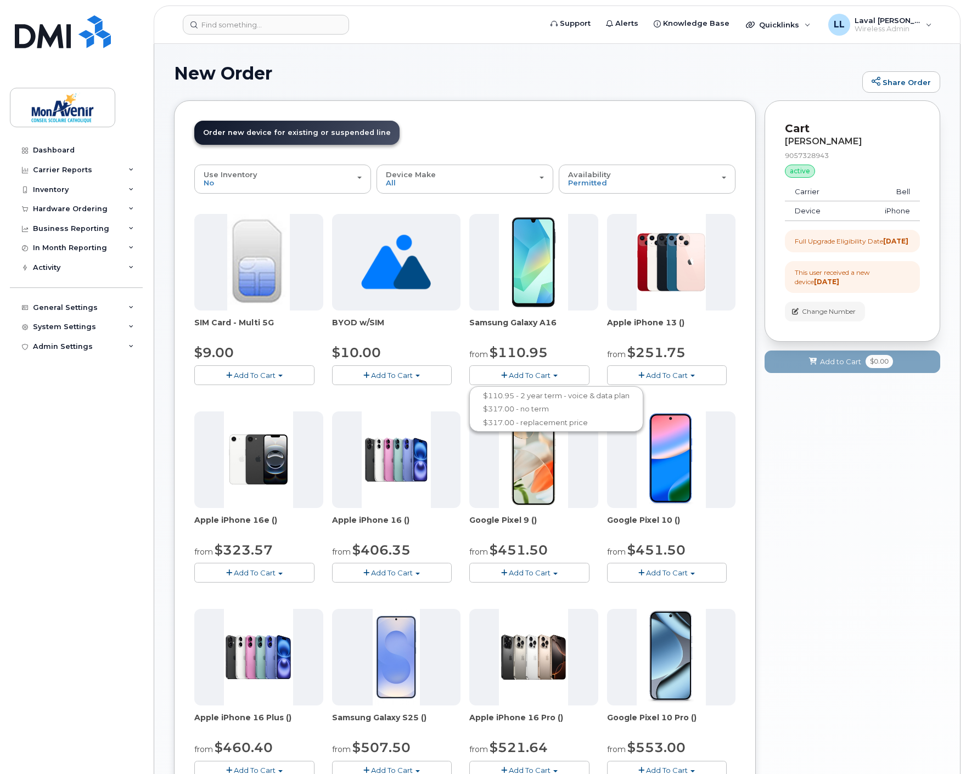
click at [456, 146] on header "Order New Device Upgrade Existing Device Order Accessory Order new device and n…" at bounding box center [464, 143] width 541 height 44
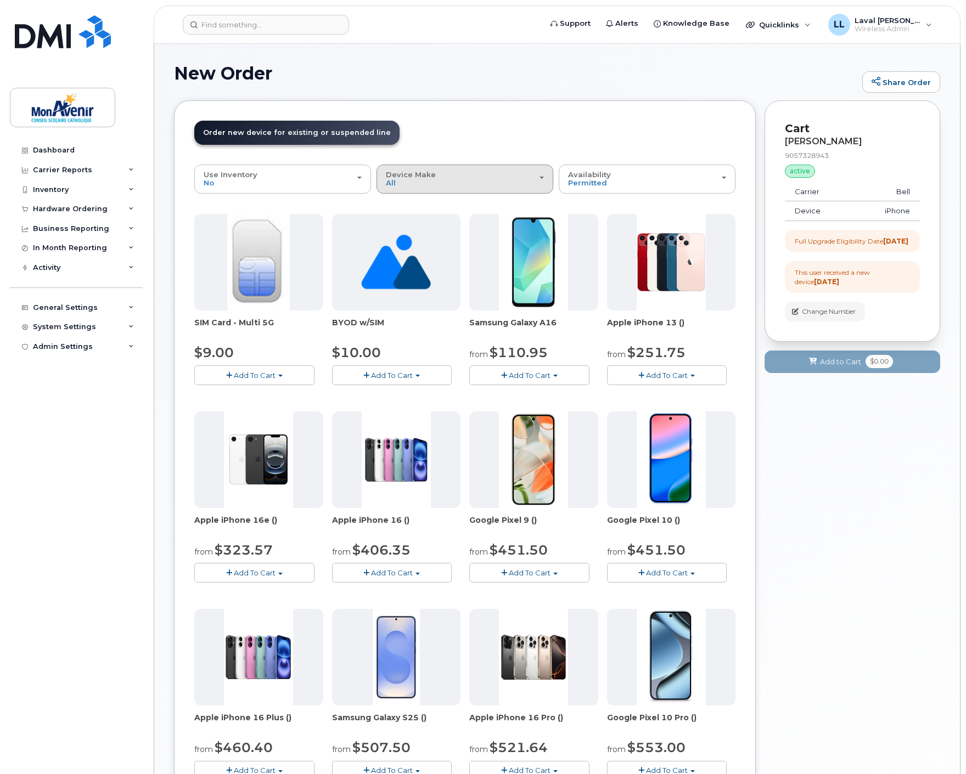
click at [444, 184] on div "Device Make All Android iPhone Unknown" at bounding box center [465, 179] width 158 height 17
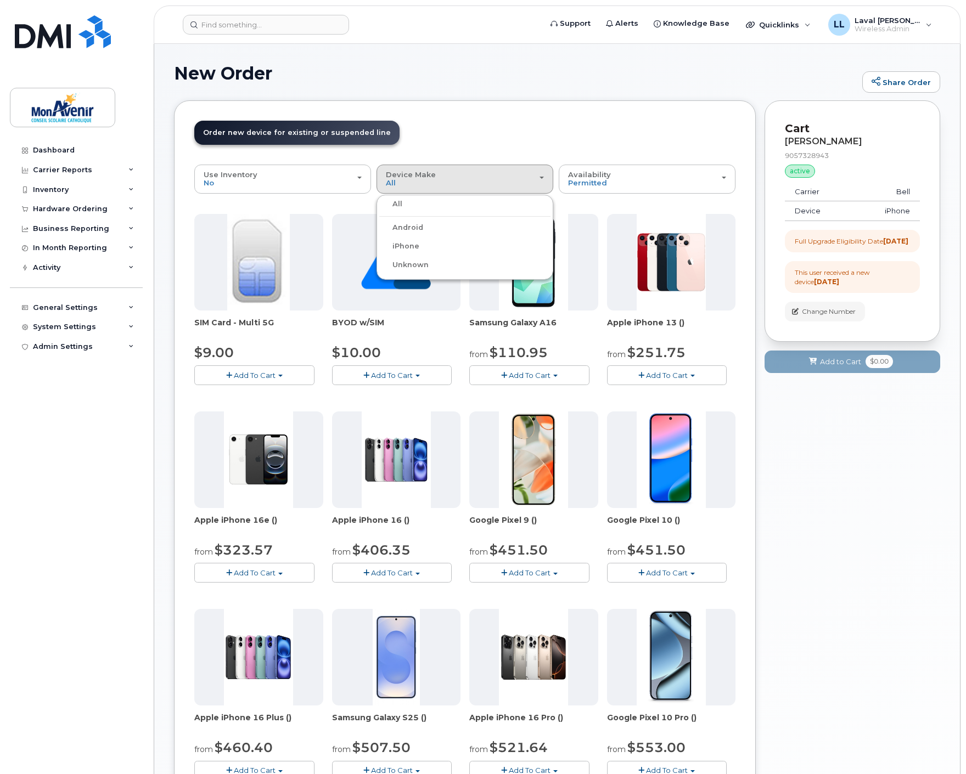
click at [419, 244] on div "iPhone" at bounding box center [464, 246] width 171 height 13
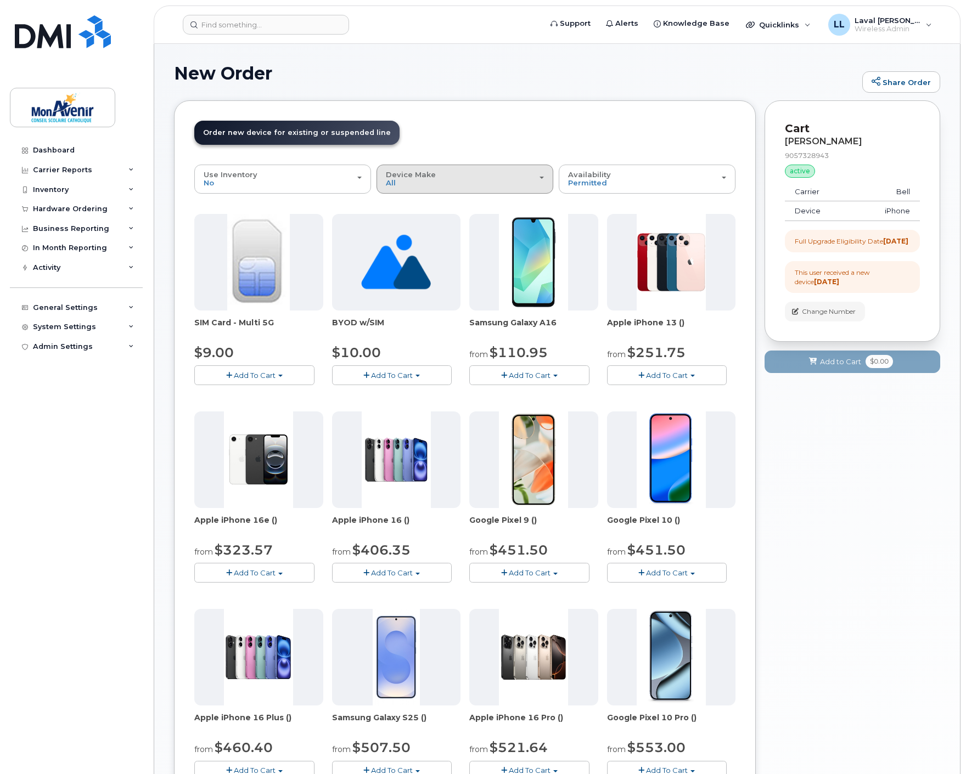
click at [424, 178] on span "Device Make" at bounding box center [411, 174] width 50 height 9
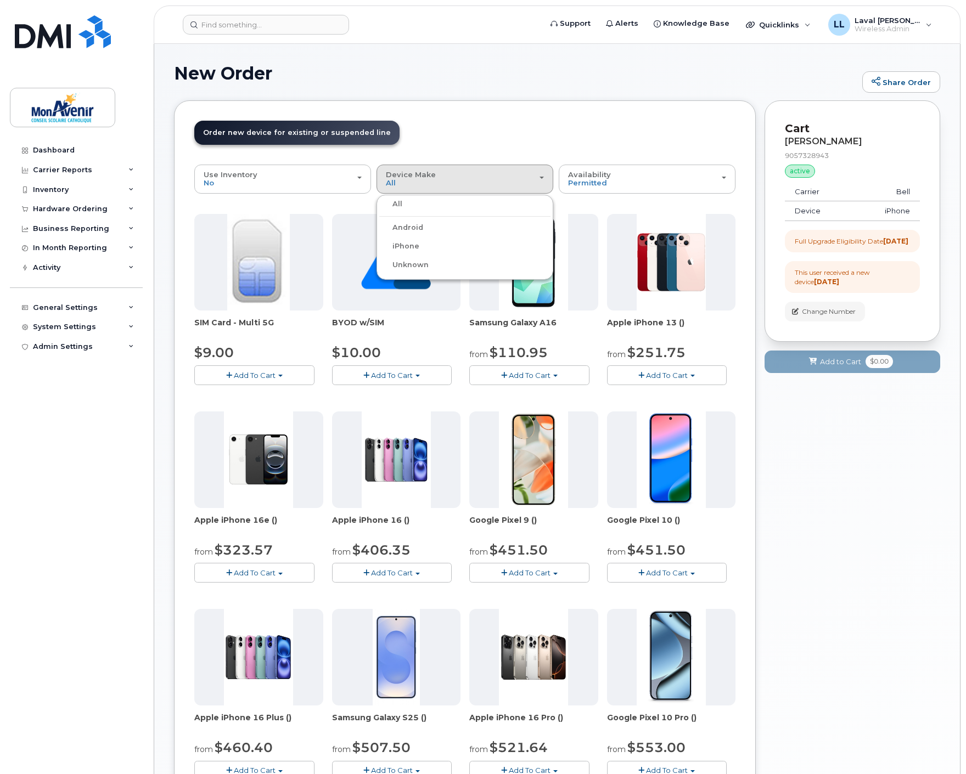
click at [404, 245] on label "iPhone" at bounding box center [399, 246] width 40 height 13
click at [0, 0] on input "iPhone" at bounding box center [0, 0] width 0 height 0
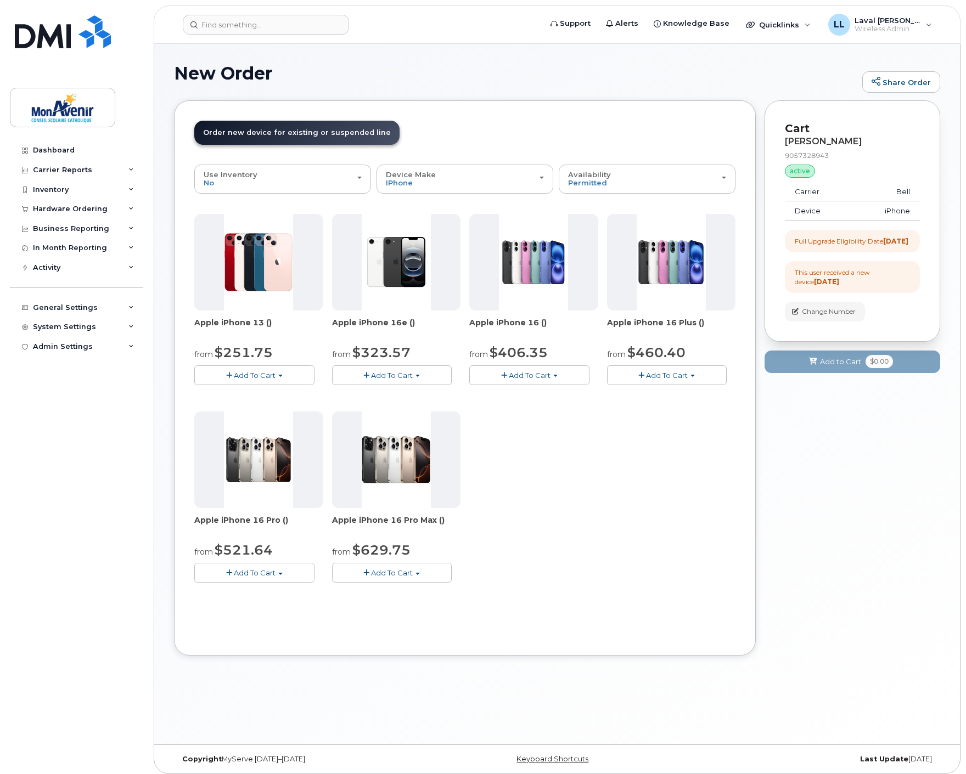
click at [282, 373] on button "Add To Cart" at bounding box center [254, 374] width 120 height 19
click at [312, 391] on link "$251.75 - 2 year term - voice & data plan (128GB)" at bounding box center [297, 396] width 200 height 14
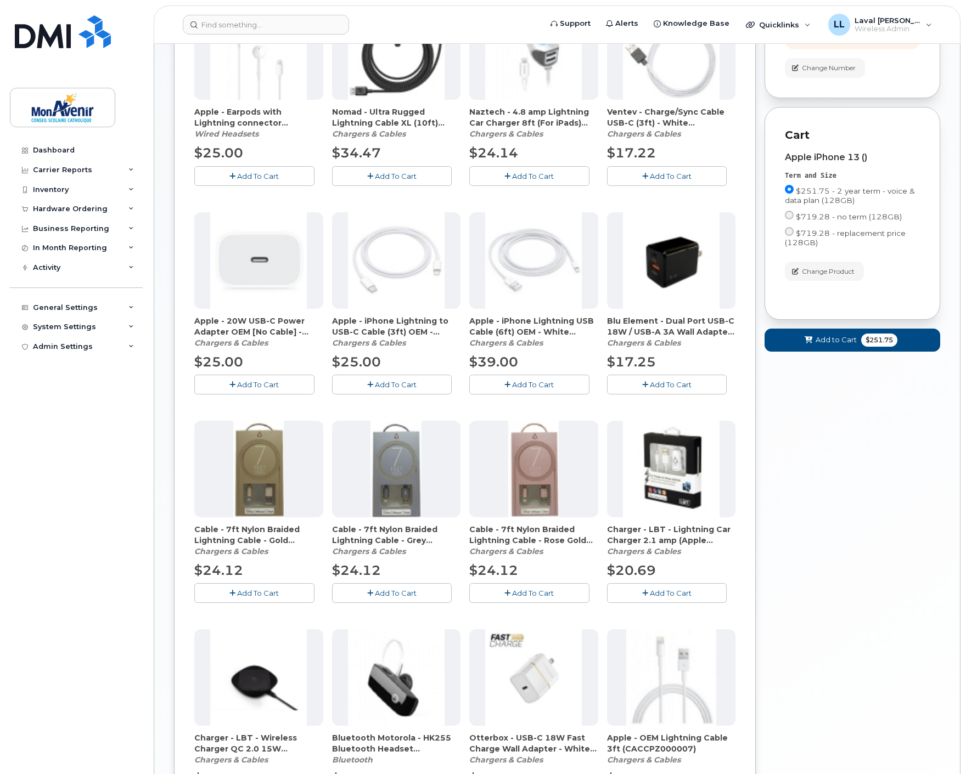
scroll to position [444, 0]
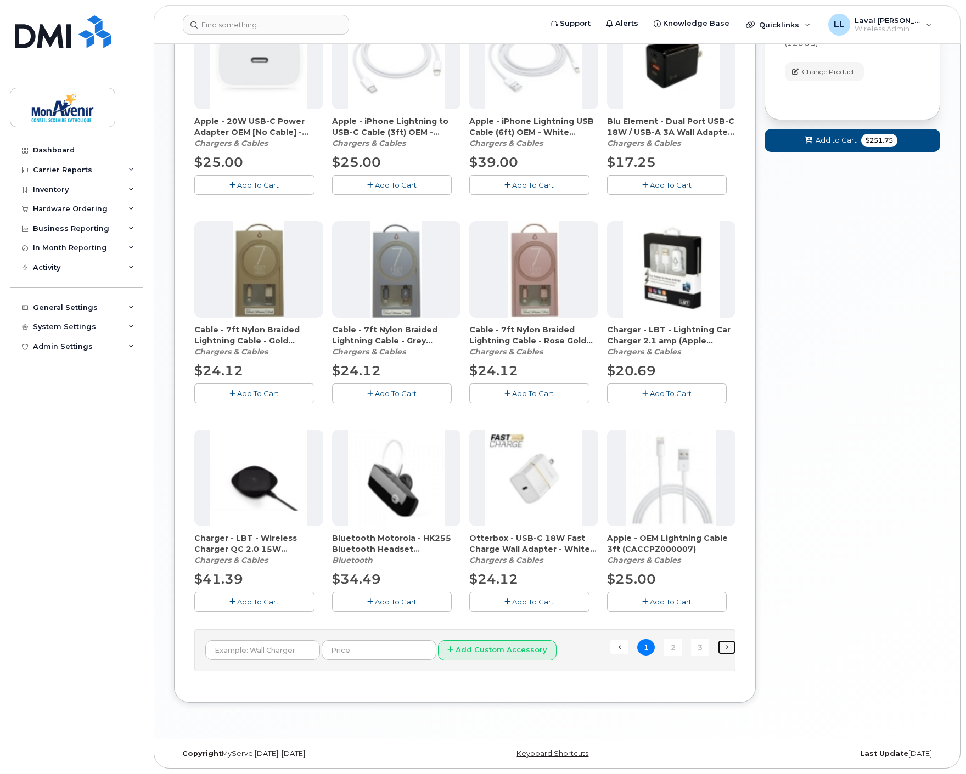
click at [725, 649] on link "Next →" at bounding box center [727, 647] width 18 height 14
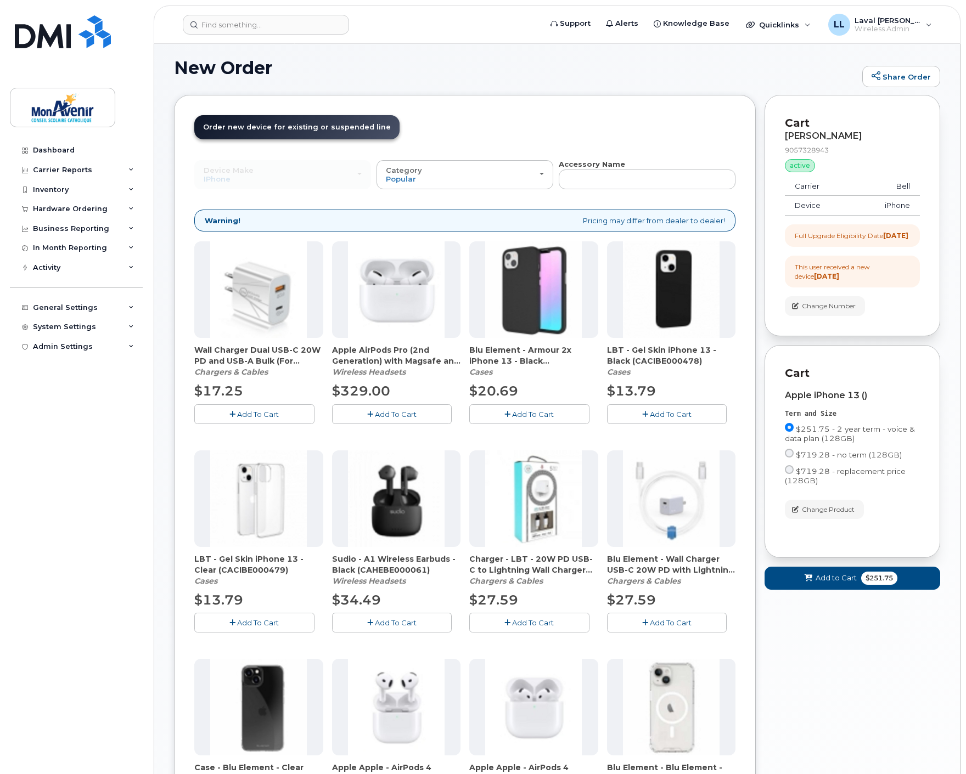
scroll to position [188, 0]
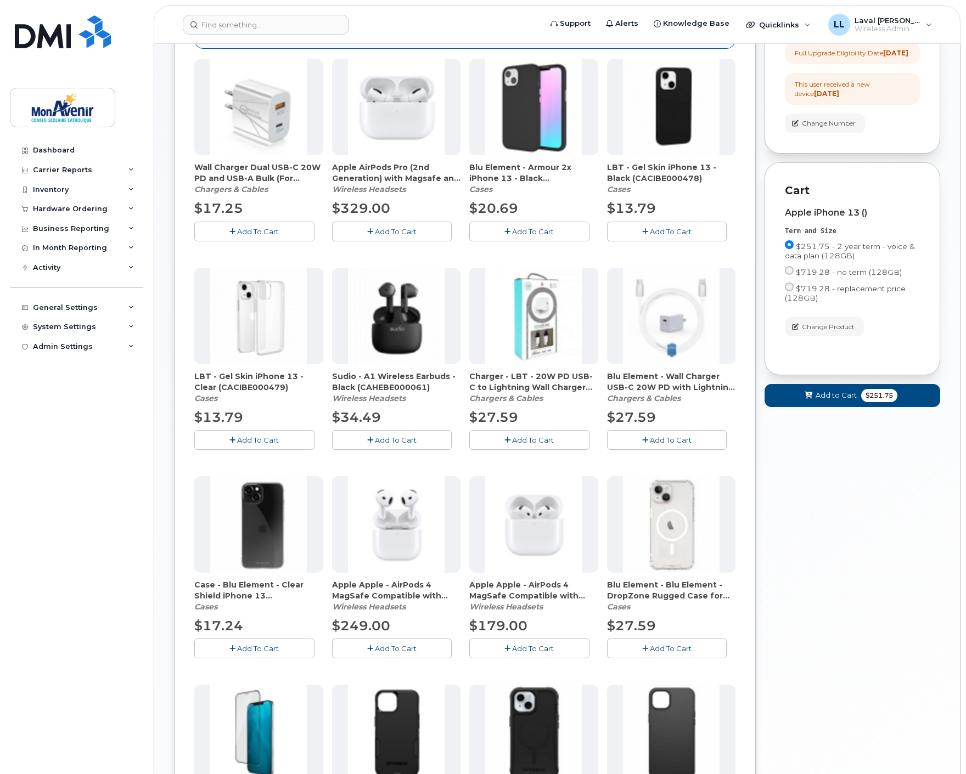
click at [655, 593] on span "Blu Element - Blu Element - DropZone Rugged Case for iPhone 16E/15/14/13 - Clea…" at bounding box center [671, 590] width 129 height 22
click at [652, 642] on button "Add To Cart" at bounding box center [667, 648] width 120 height 19
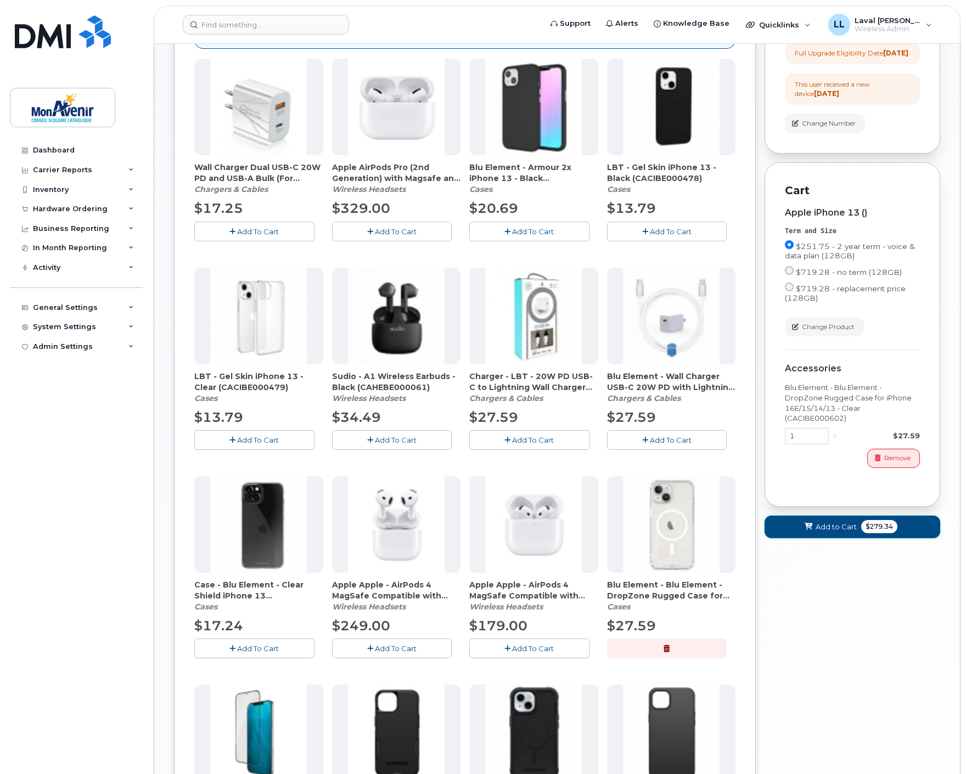
click at [881, 533] on span "$279.34" at bounding box center [879, 526] width 36 height 13
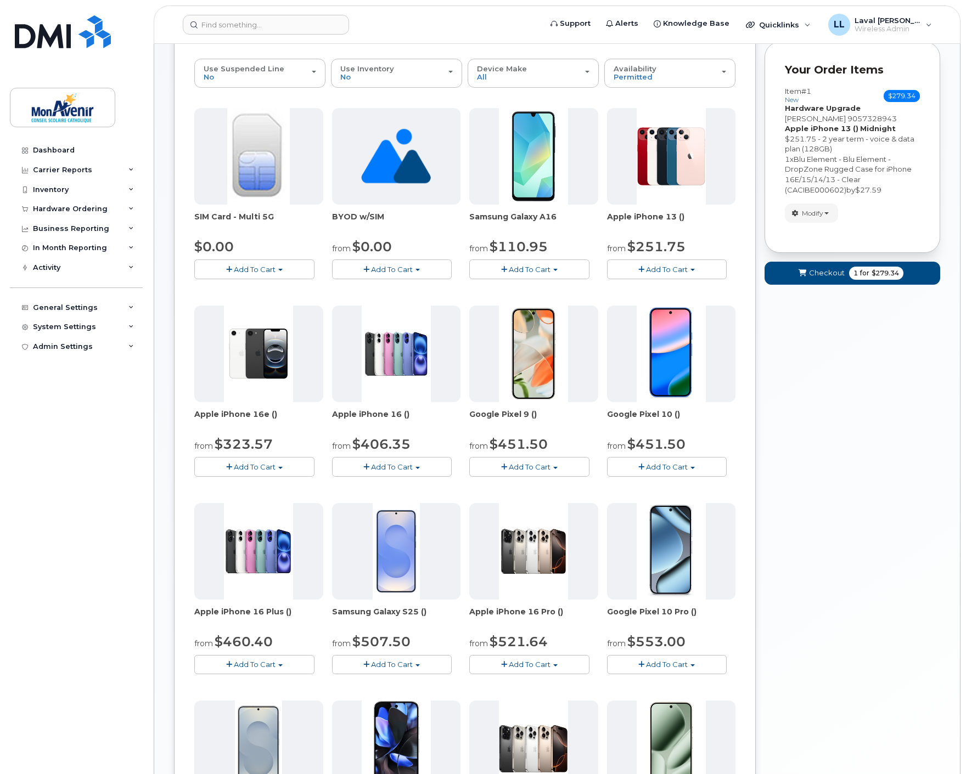
scroll to position [0, 0]
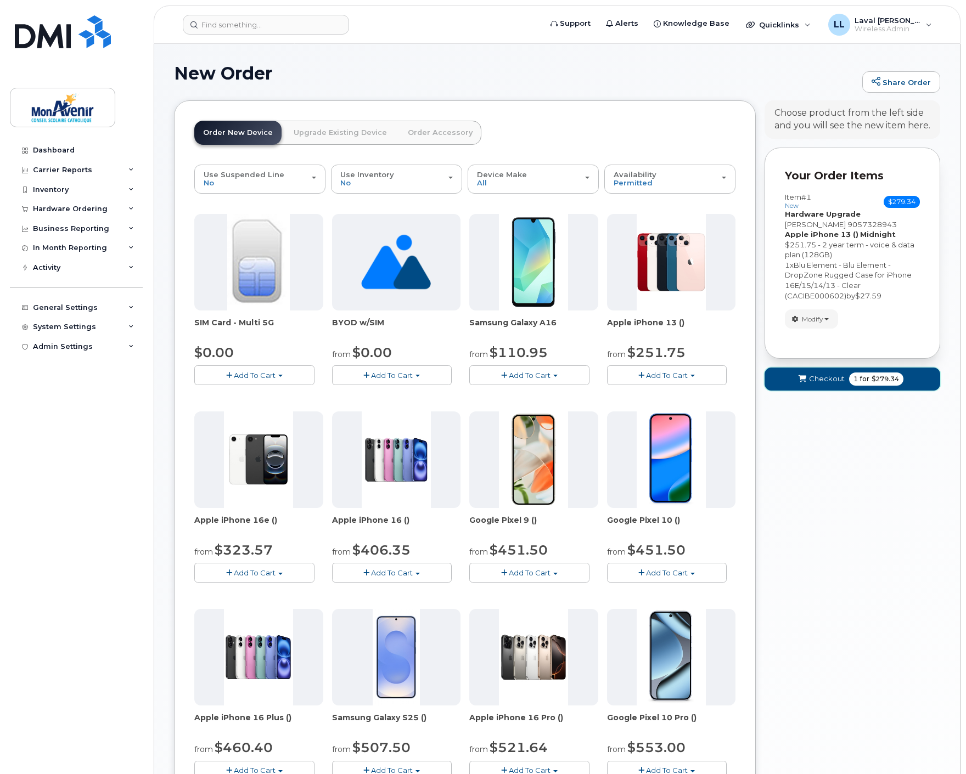
click at [878, 381] on span "$279.34" at bounding box center [884, 379] width 27 height 10
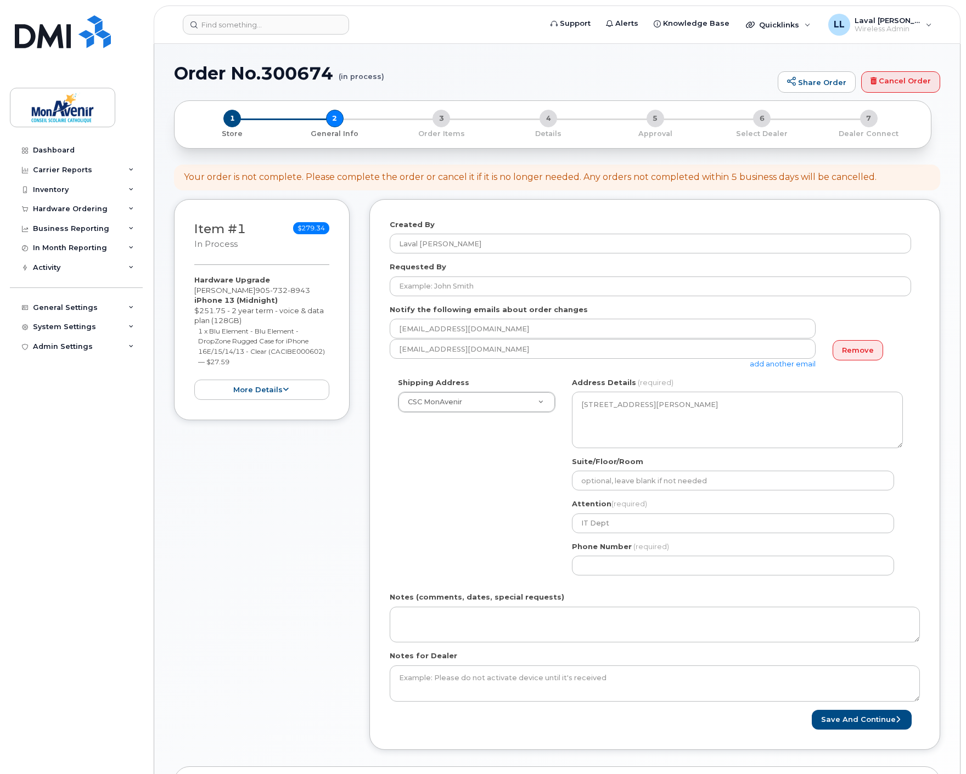
select select
click at [466, 284] on input "Requested By" at bounding box center [650, 287] width 521 height 20
paste input "Marie-France Crête"
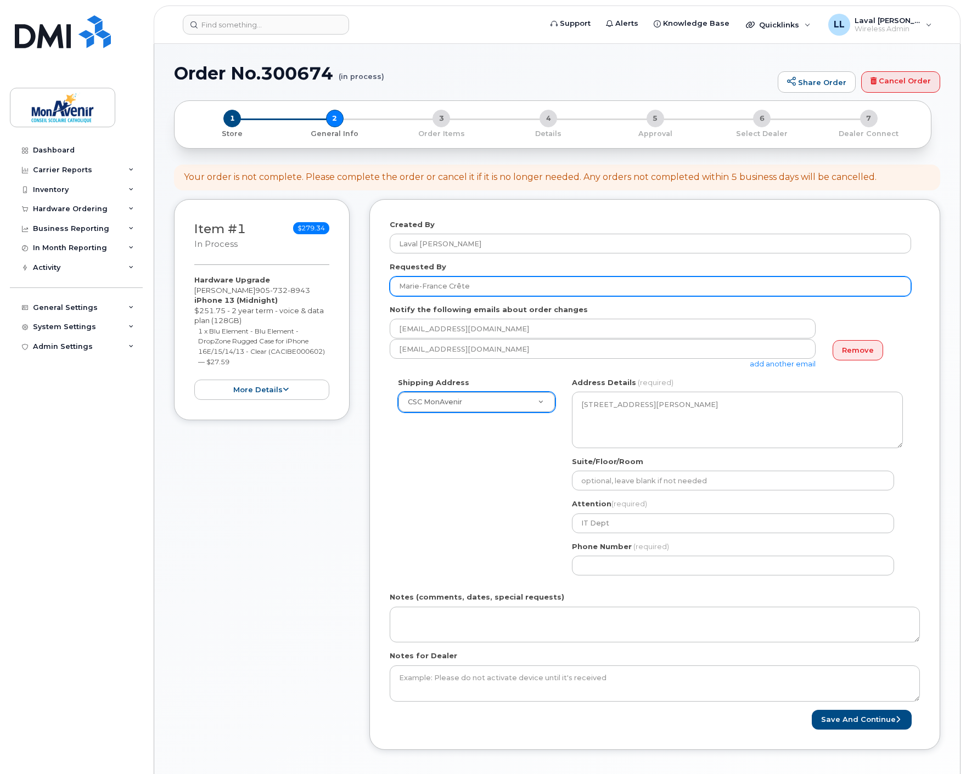
type input "Marie-France Crête"
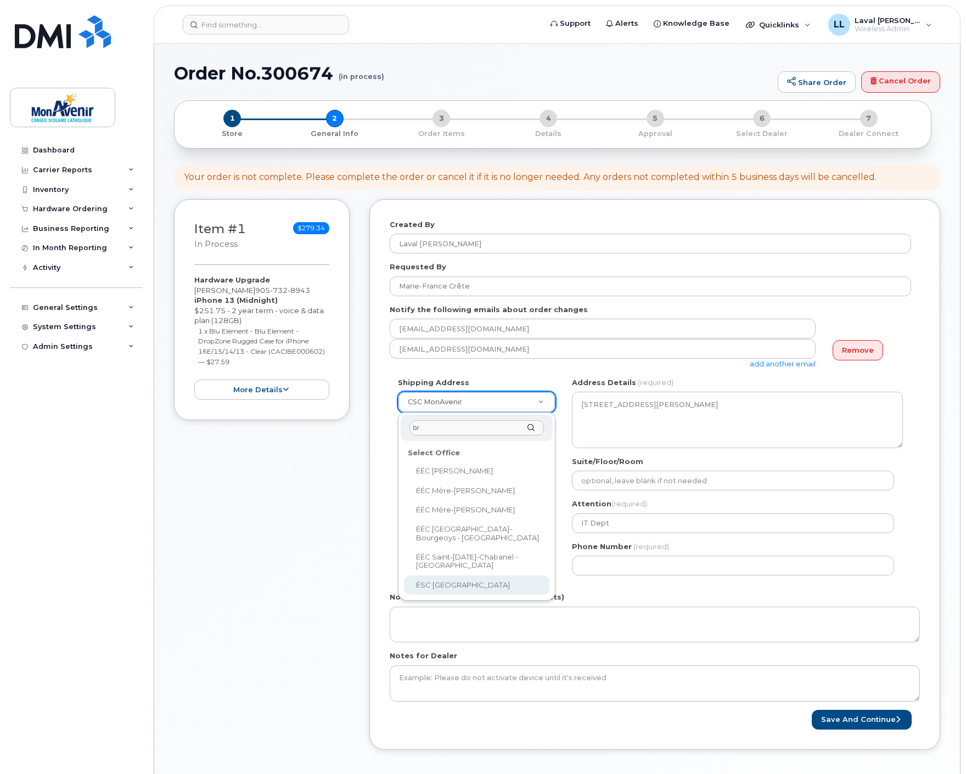
type input "br"
select select
type textarea "620 Rue River Welland Ontario L3B5N6"
type input "school office"
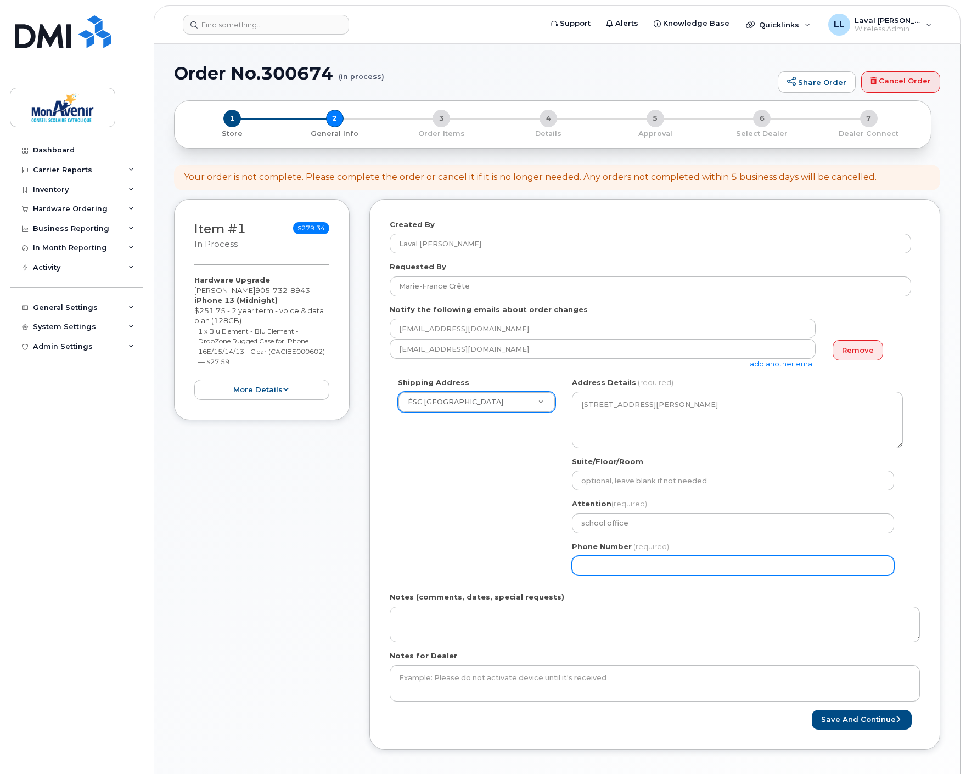
click at [624, 558] on input "Phone Number" at bounding box center [733, 566] width 322 height 20
select select
type input "905732894"
select select
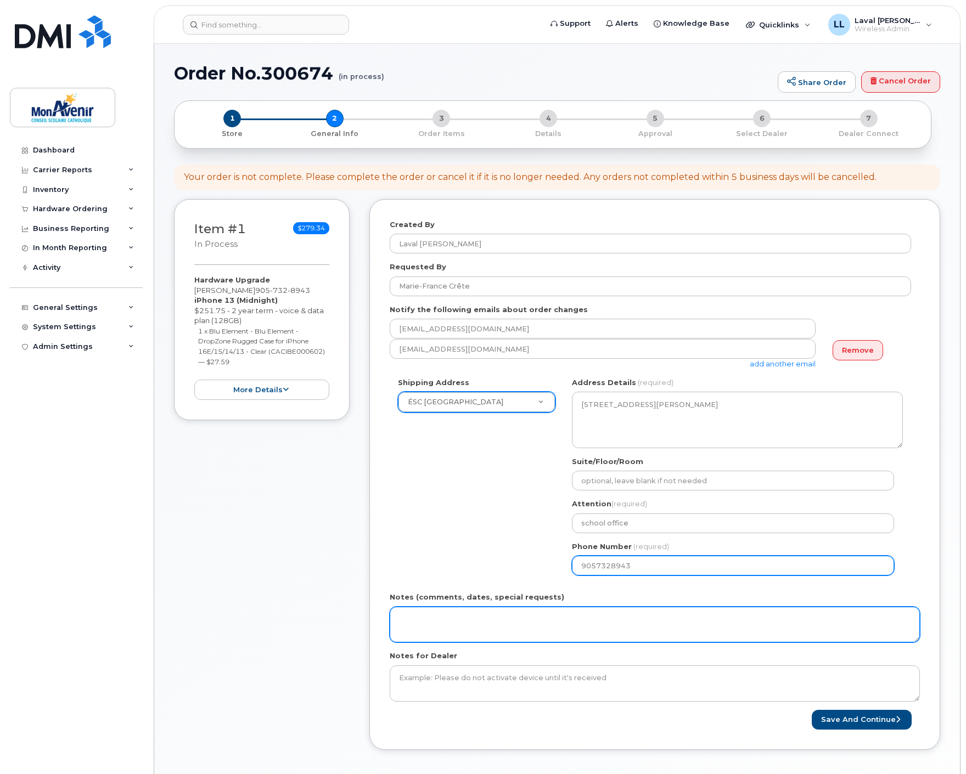
type input "9057328943"
click at [569, 613] on textarea "Notes (comments, dates, special requests)" at bounding box center [655, 625] width 530 height 36
paste textarea "ship to user's attention."
type textarea "ship to user's attention."
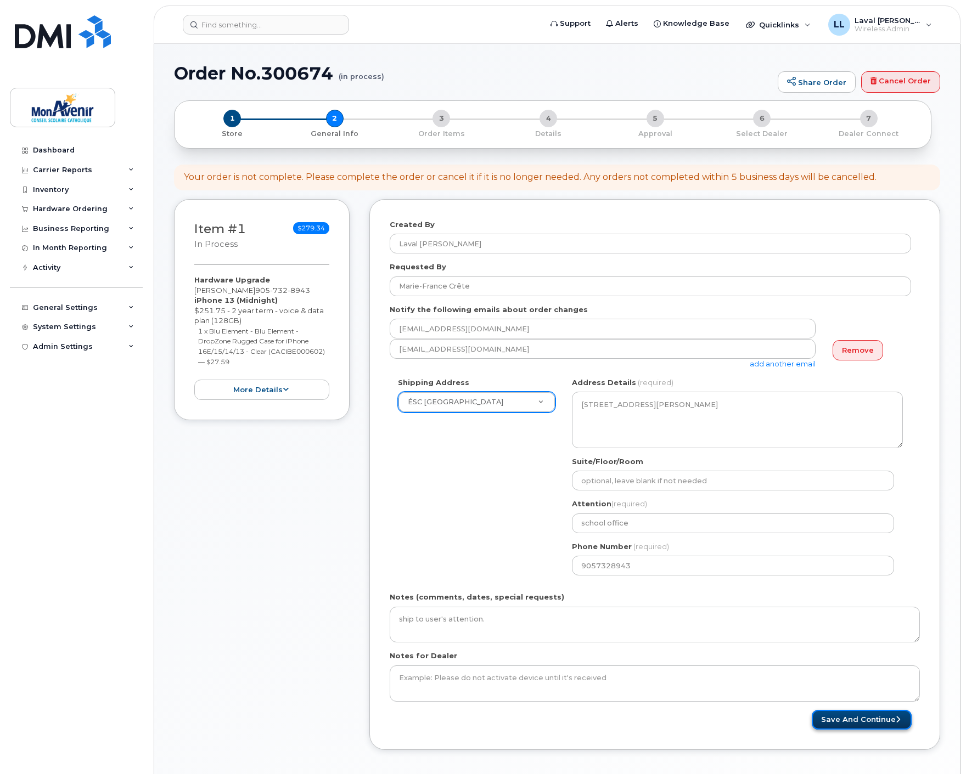
click at [857, 721] on button "Save and Continue" at bounding box center [861, 720] width 100 height 20
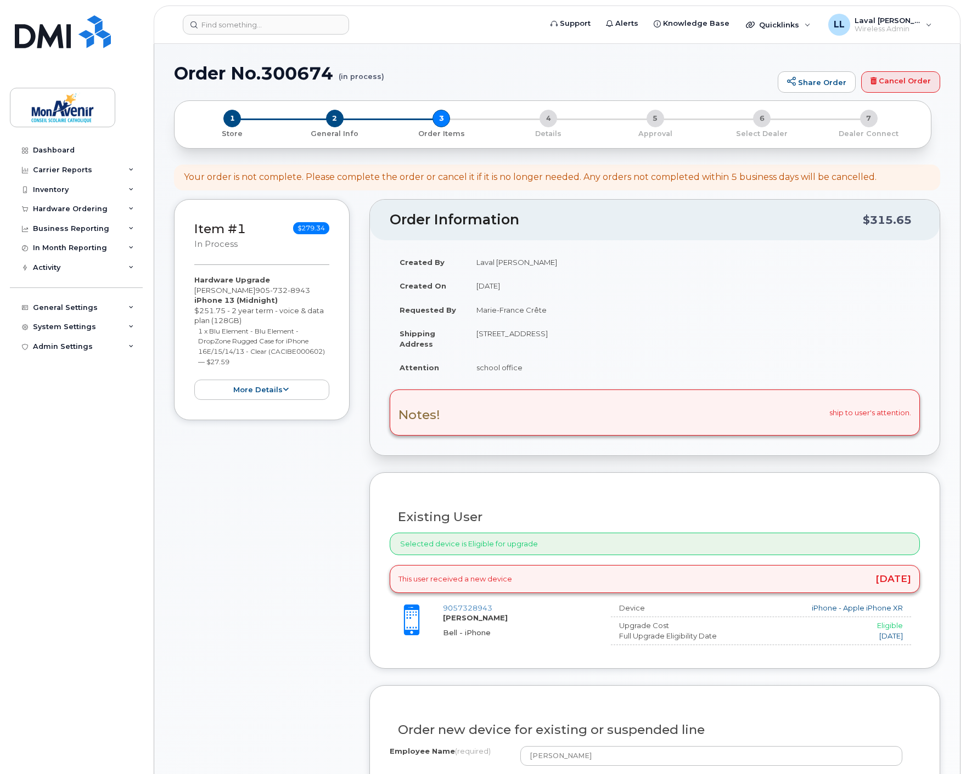
scroll to position [122, 0]
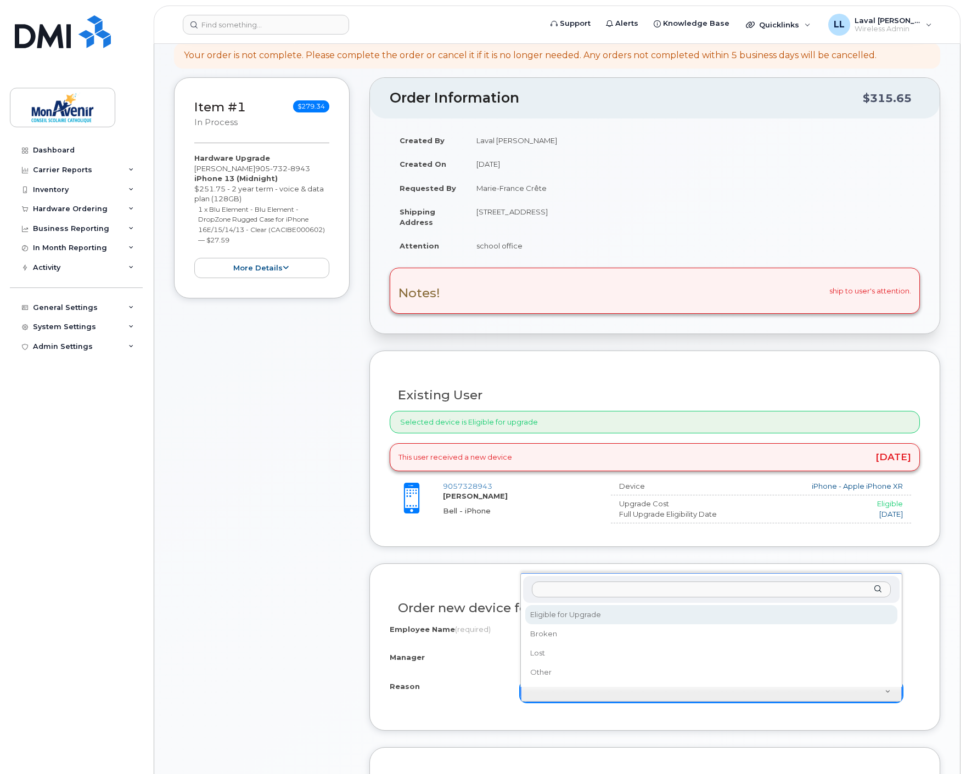
select select "eligible_for_upgrade"
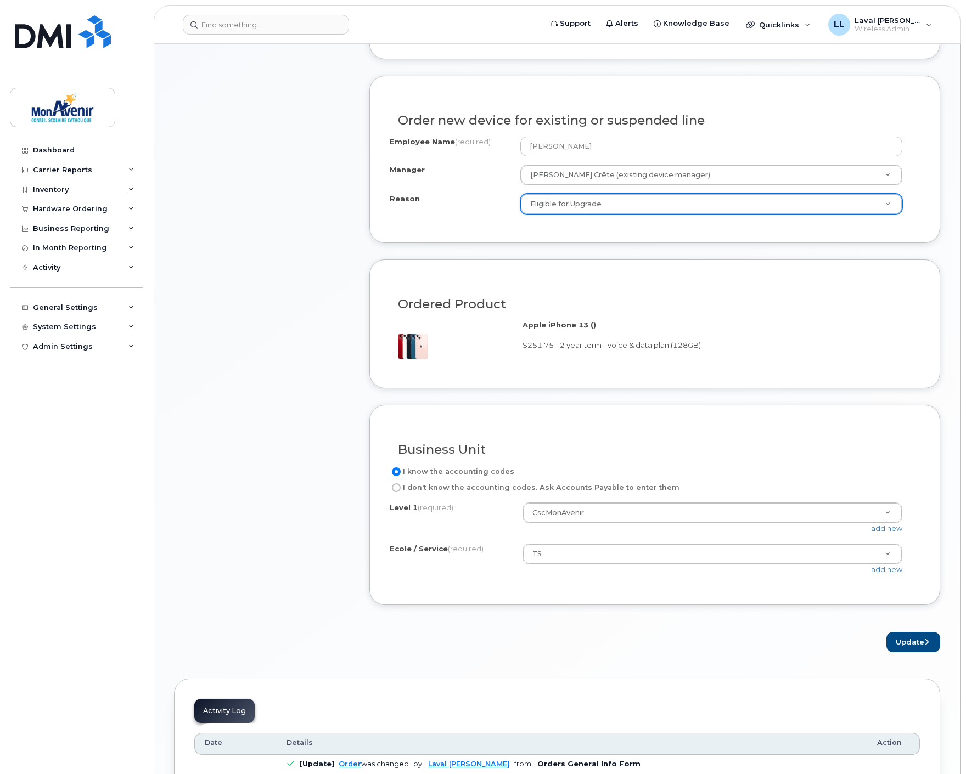
scroll to position [731, 0]
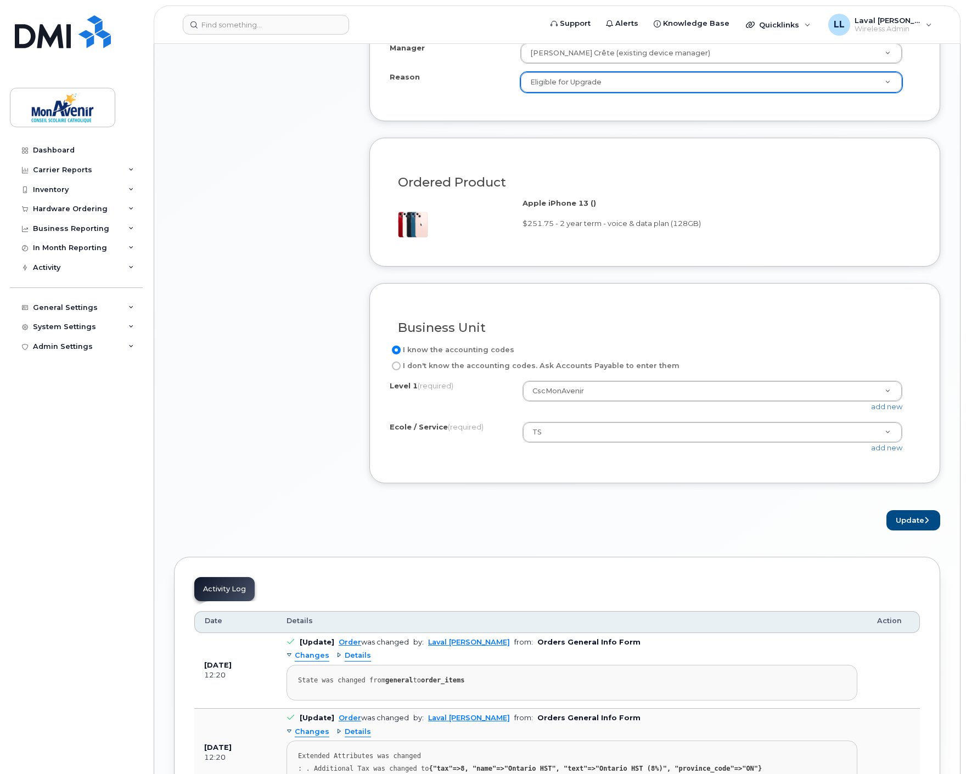
click at [925, 506] on form "Existing User Additional cost to upgrading the device $0.00 Selected device is …" at bounding box center [654, 136] width 571 height 790
click at [918, 525] on button "Update" at bounding box center [913, 520] width 54 height 20
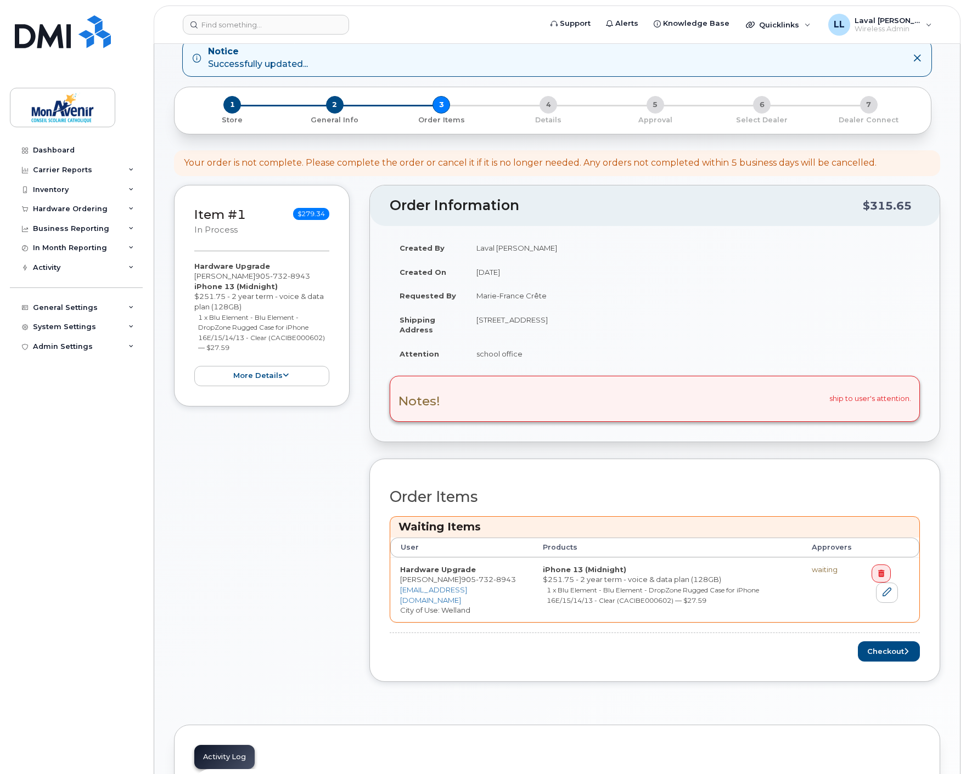
scroll to position [183, 0]
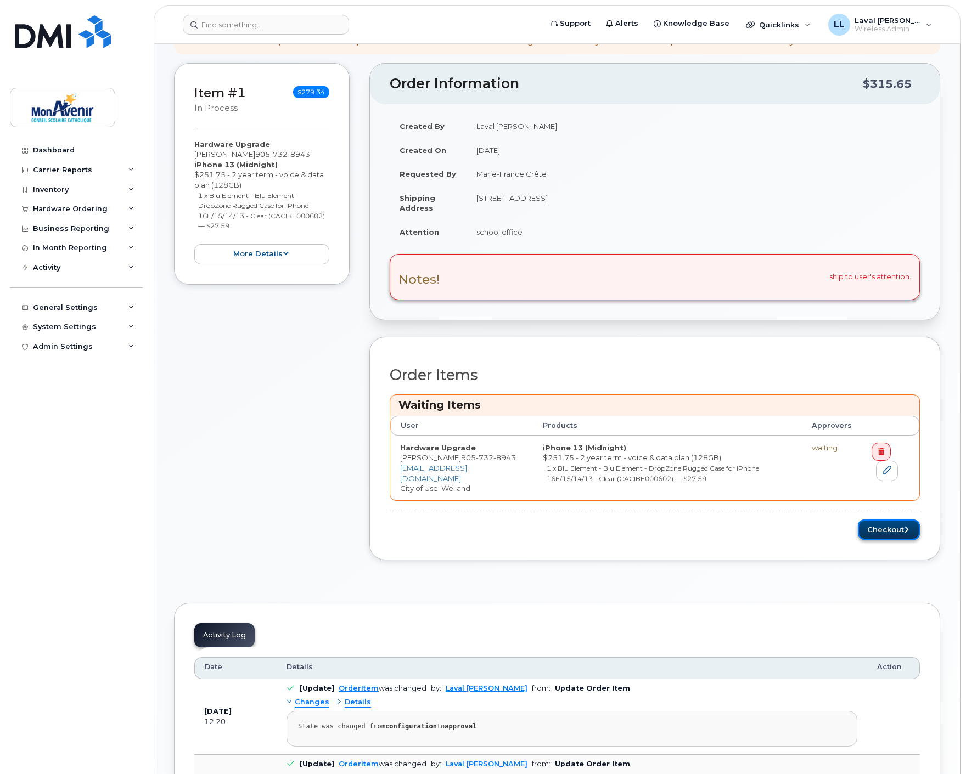
click at [889, 529] on button "Checkout" at bounding box center [889, 530] width 62 height 20
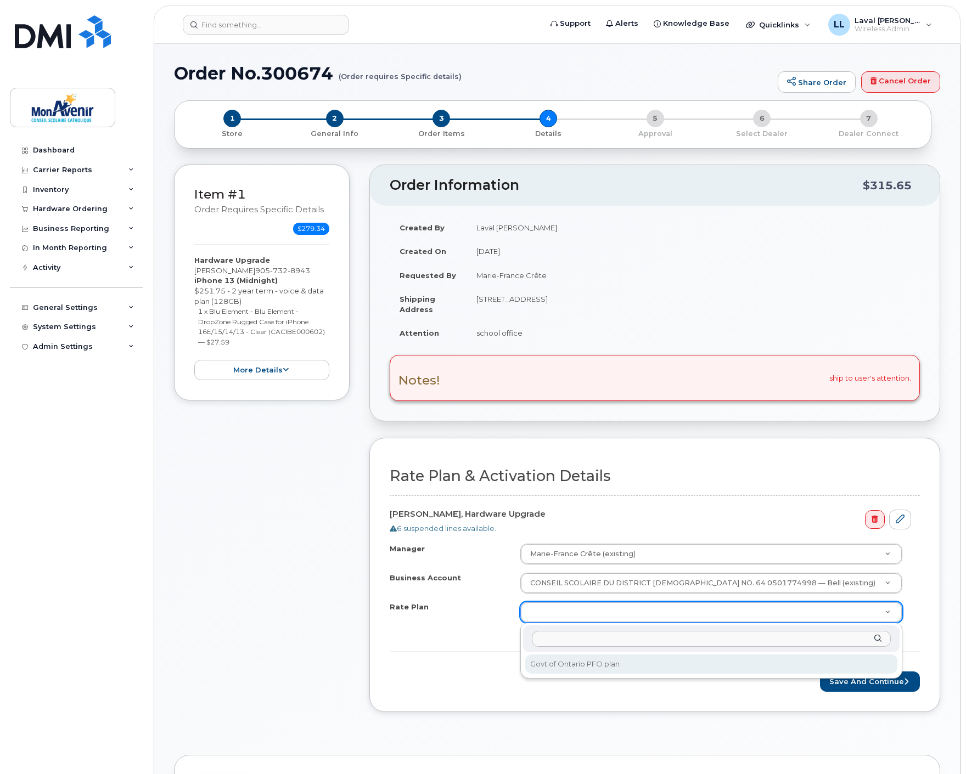
select select "Govt of Ontario PFO plan"
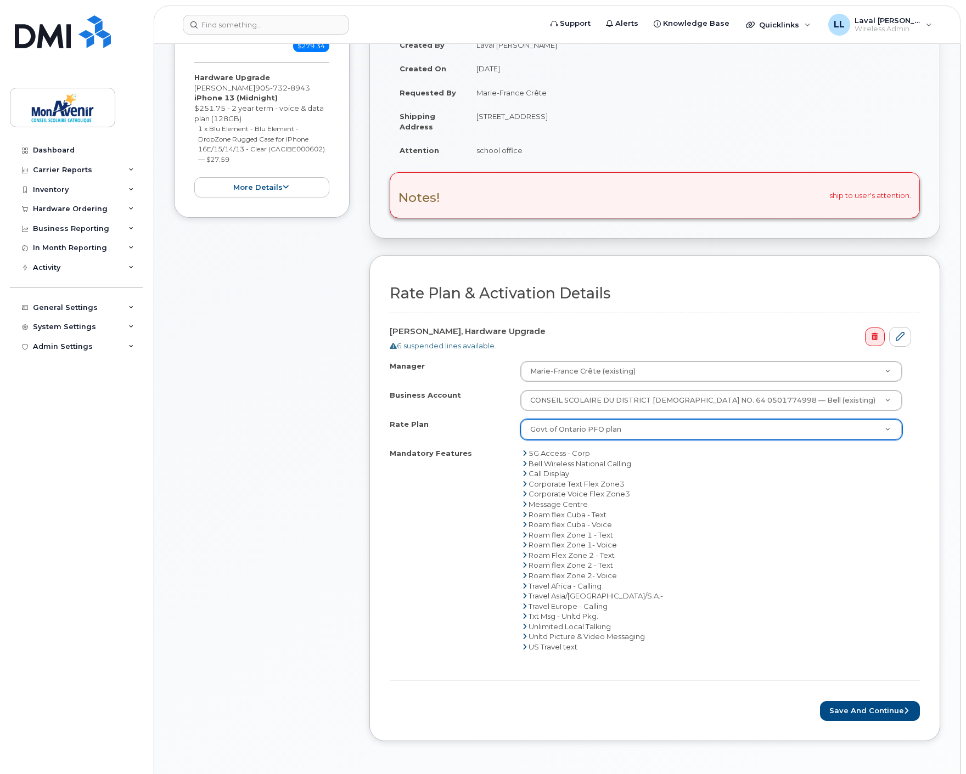
scroll to position [365, 0]
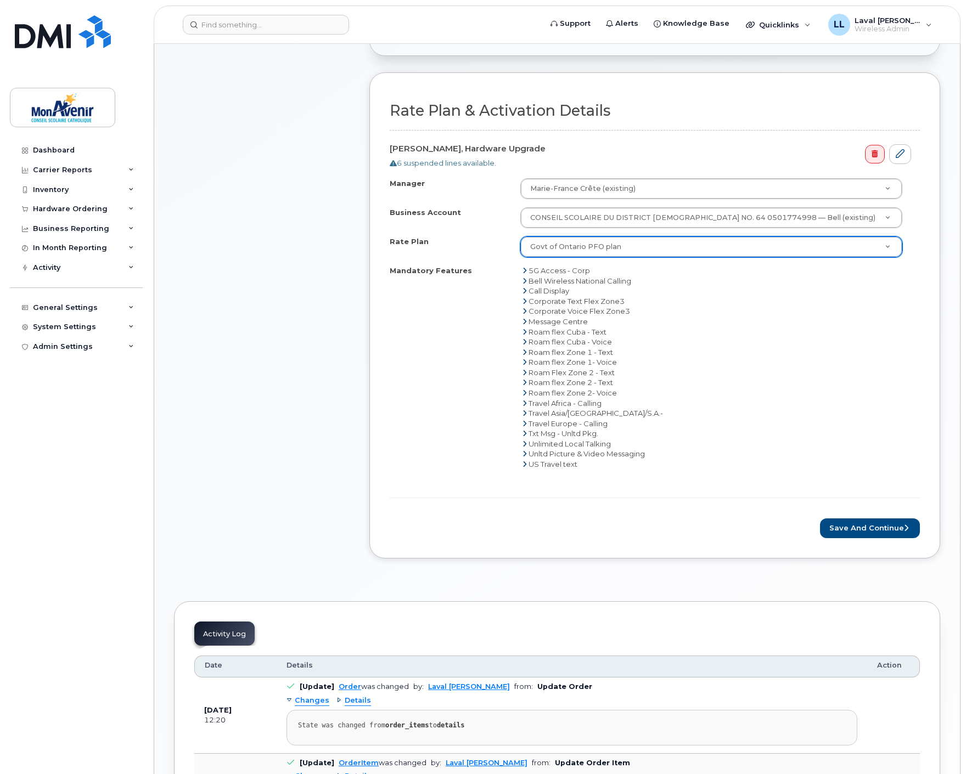
click at [854, 540] on div "Rate Plan & Activation Details [PERSON_NAME], Hardware Upgrade 6 suspended line…" at bounding box center [654, 315] width 571 height 486
click at [854, 528] on button "Save and Continue" at bounding box center [870, 528] width 100 height 20
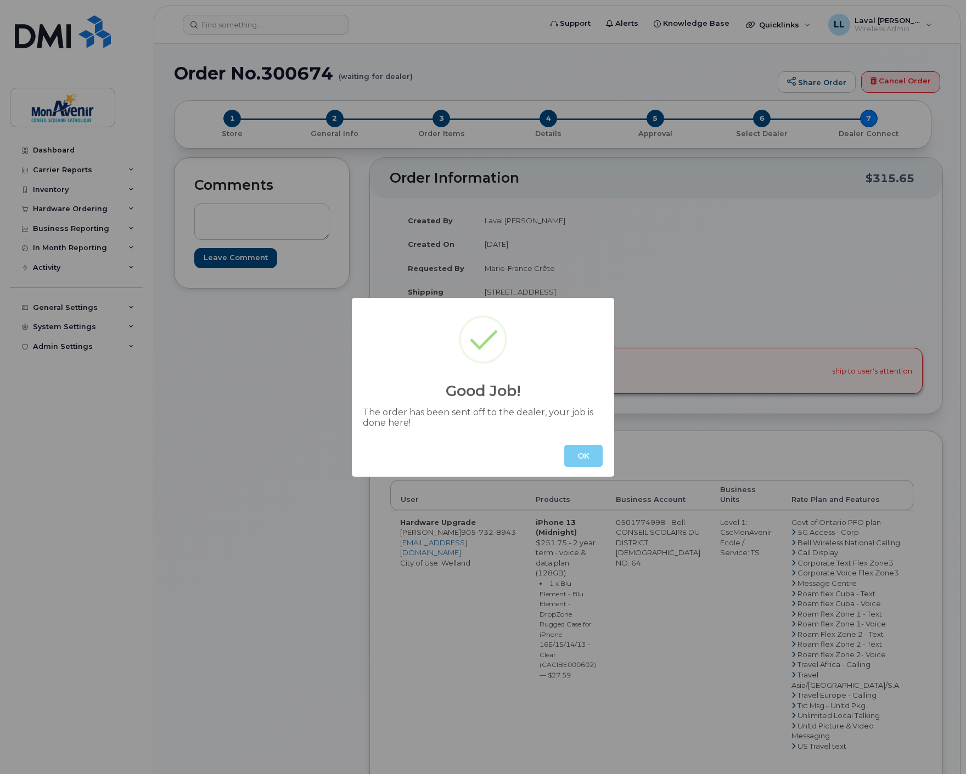
click at [582, 462] on button "OK" at bounding box center [583, 456] width 38 height 22
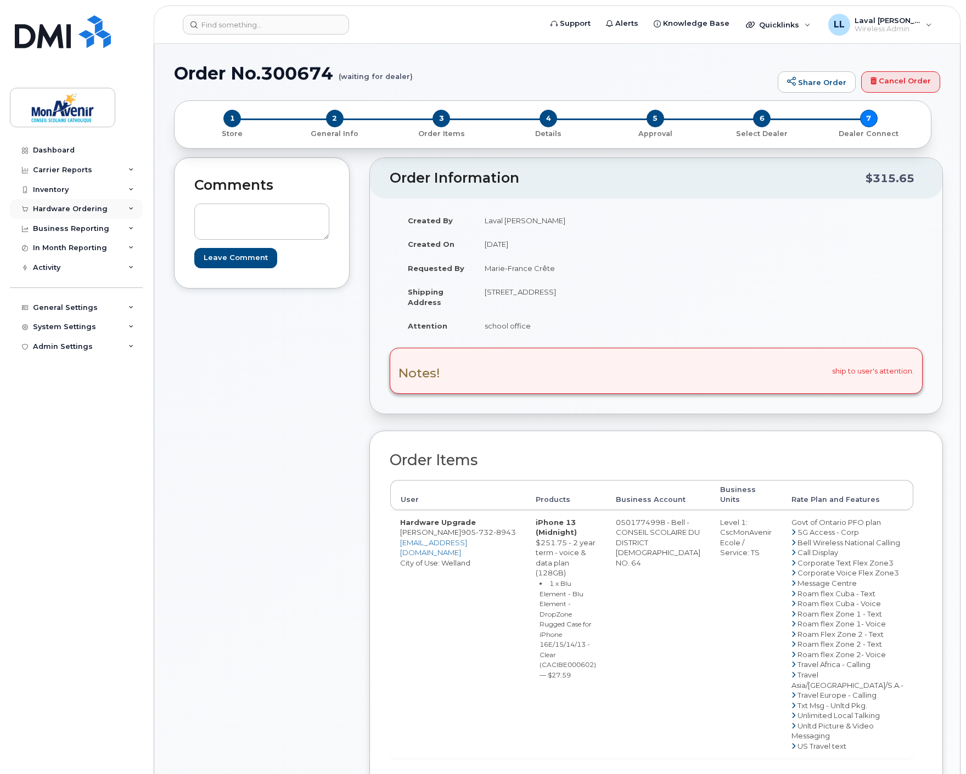
click at [89, 212] on div "Hardware Ordering" at bounding box center [70, 209] width 75 height 9
click at [43, 245] on div "Orders" at bounding box center [51, 250] width 27 height 10
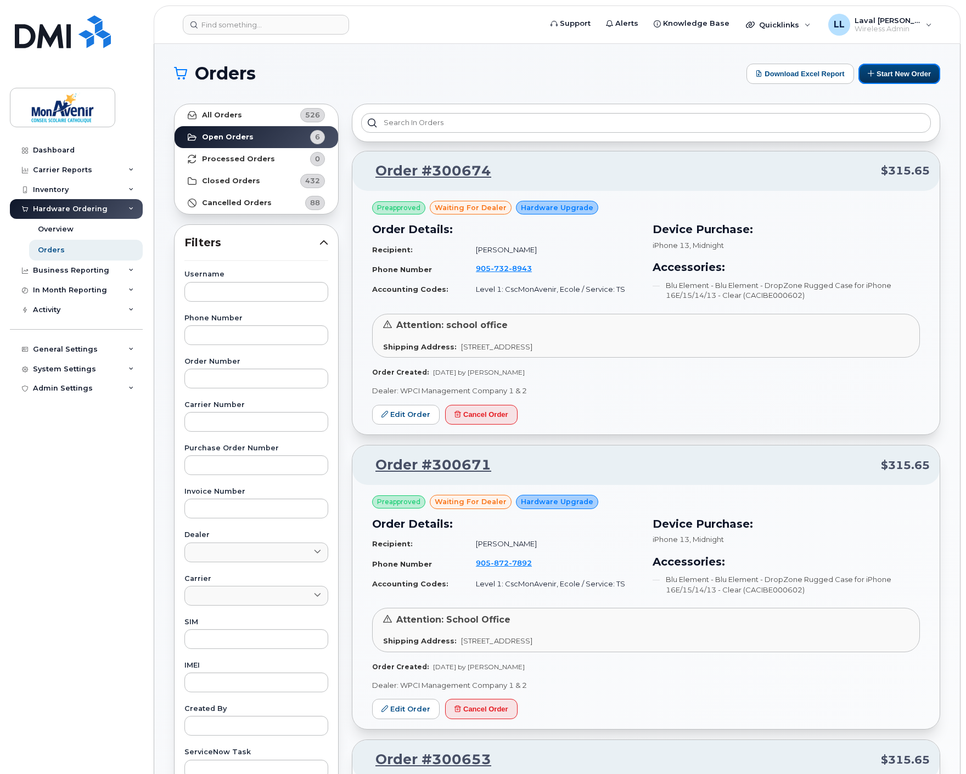
drag, startPoint x: 898, startPoint y: 67, endPoint x: 862, endPoint y: 102, distance: 49.7
click at [898, 66] on button "Start New Order" at bounding box center [899, 74] width 82 height 20
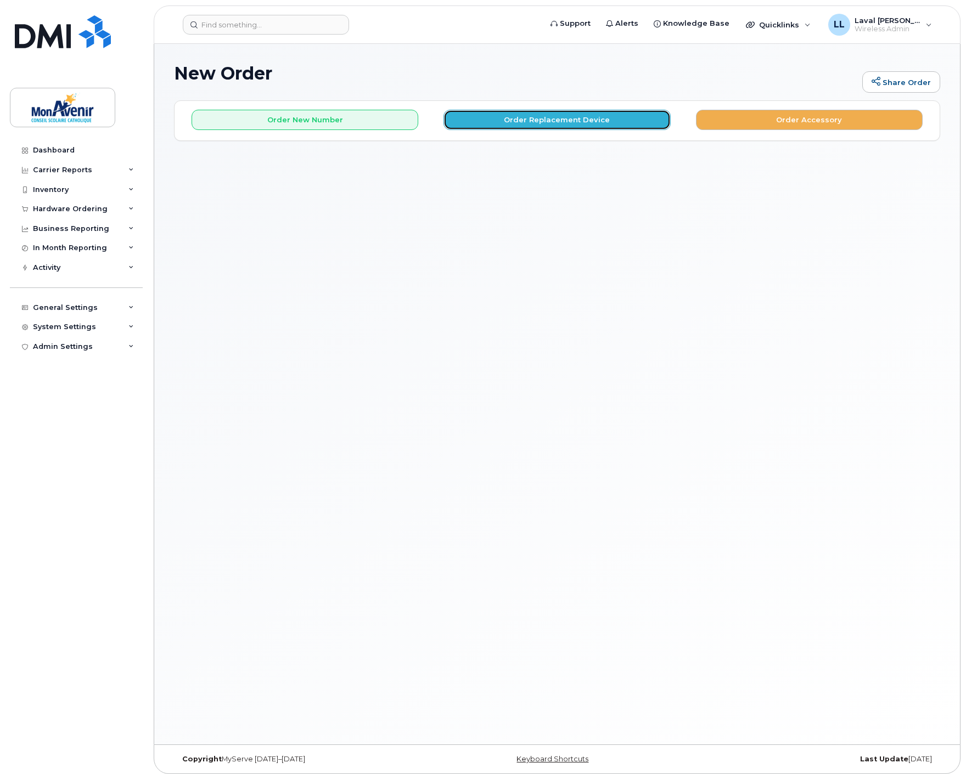
click at [537, 121] on button "Order Replacement Device" at bounding box center [556, 120] width 227 height 20
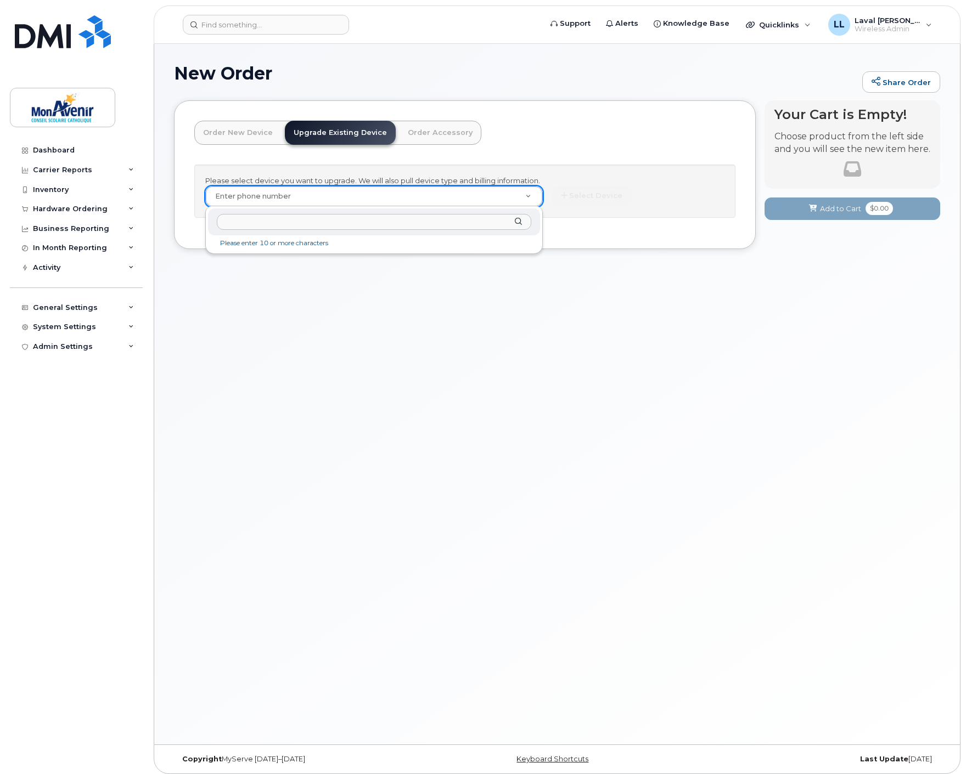
click at [316, 223] on input "text" at bounding box center [374, 222] width 314 height 16
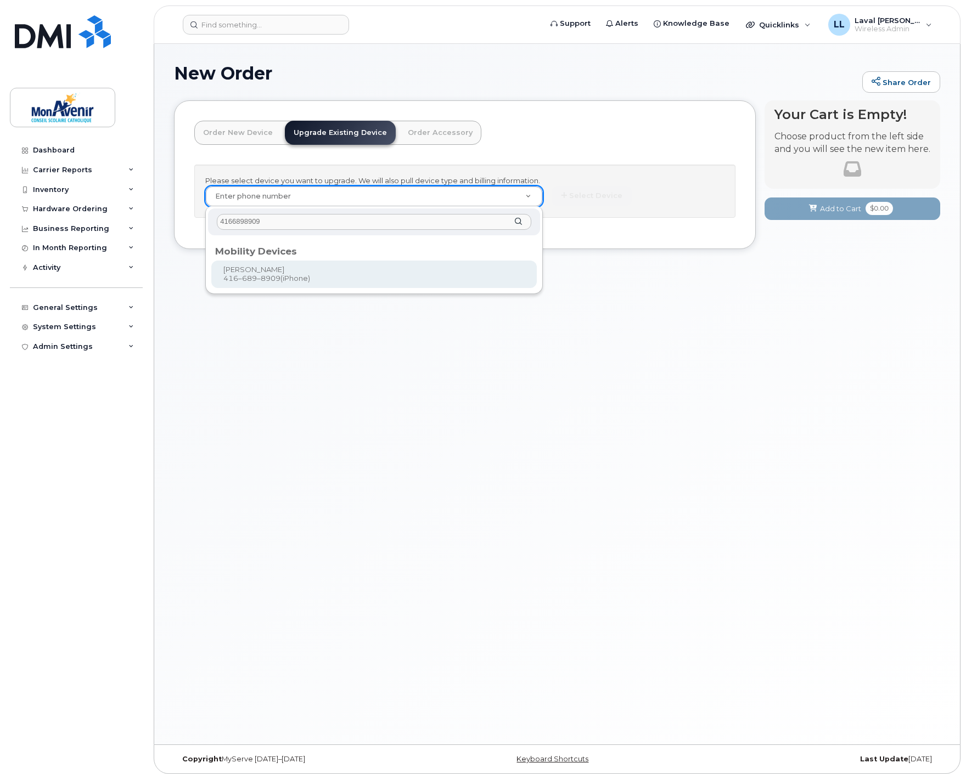
type input "4166898909"
type input "522839"
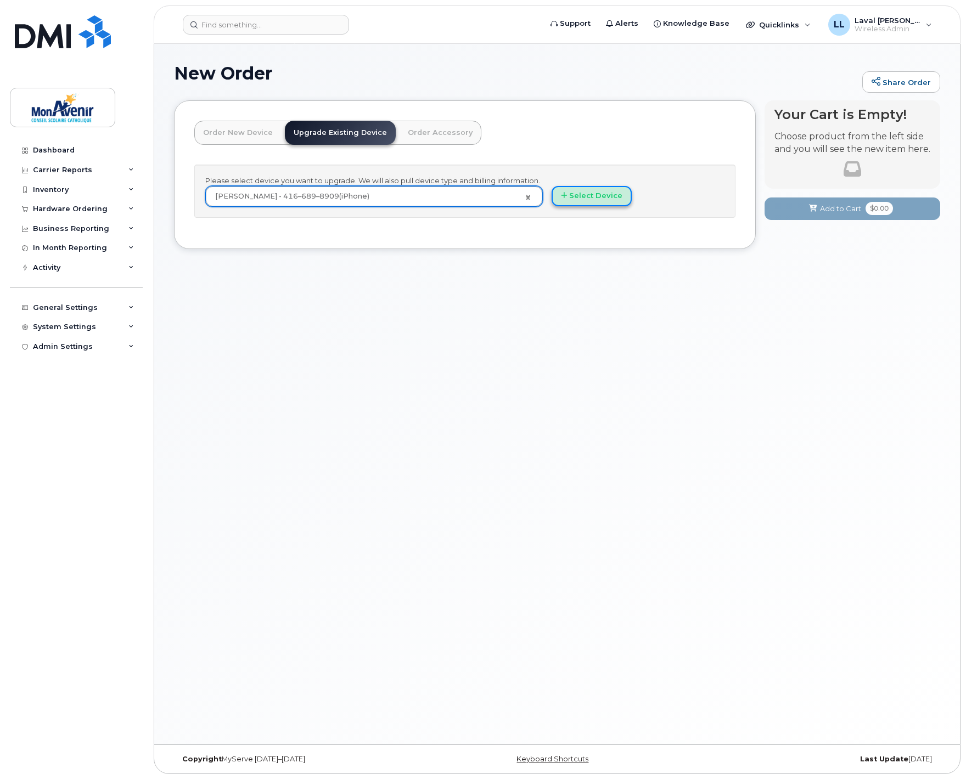
click at [562, 189] on button "Select Device" at bounding box center [591, 196] width 80 height 20
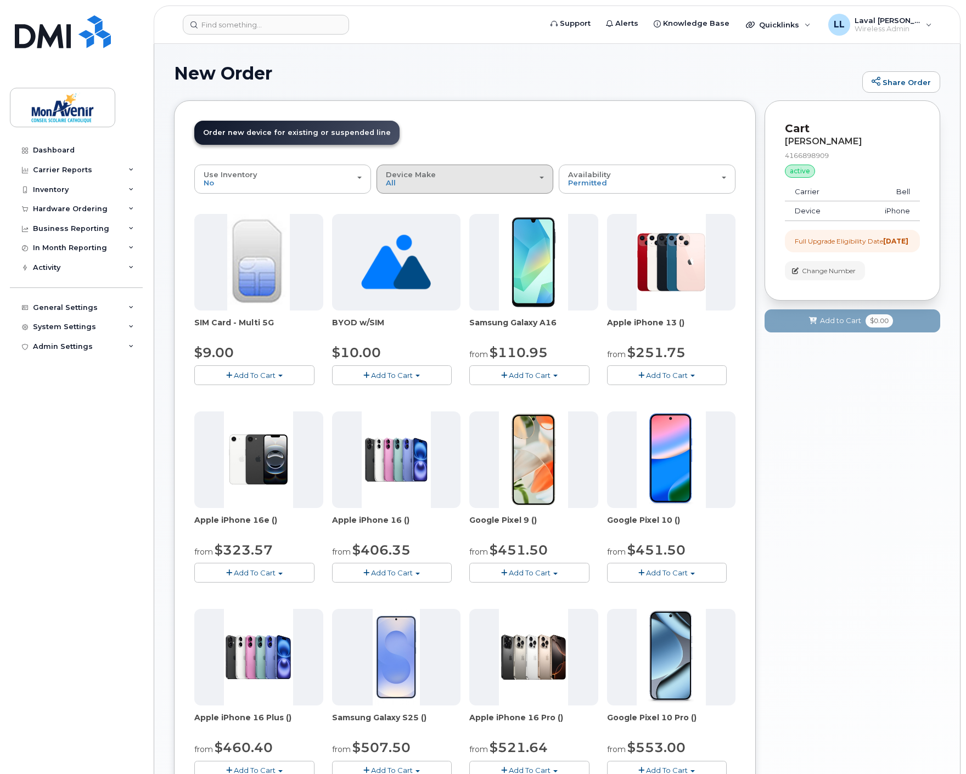
click at [426, 184] on div "Device Make All Android iPhone Unknown" at bounding box center [465, 179] width 158 height 17
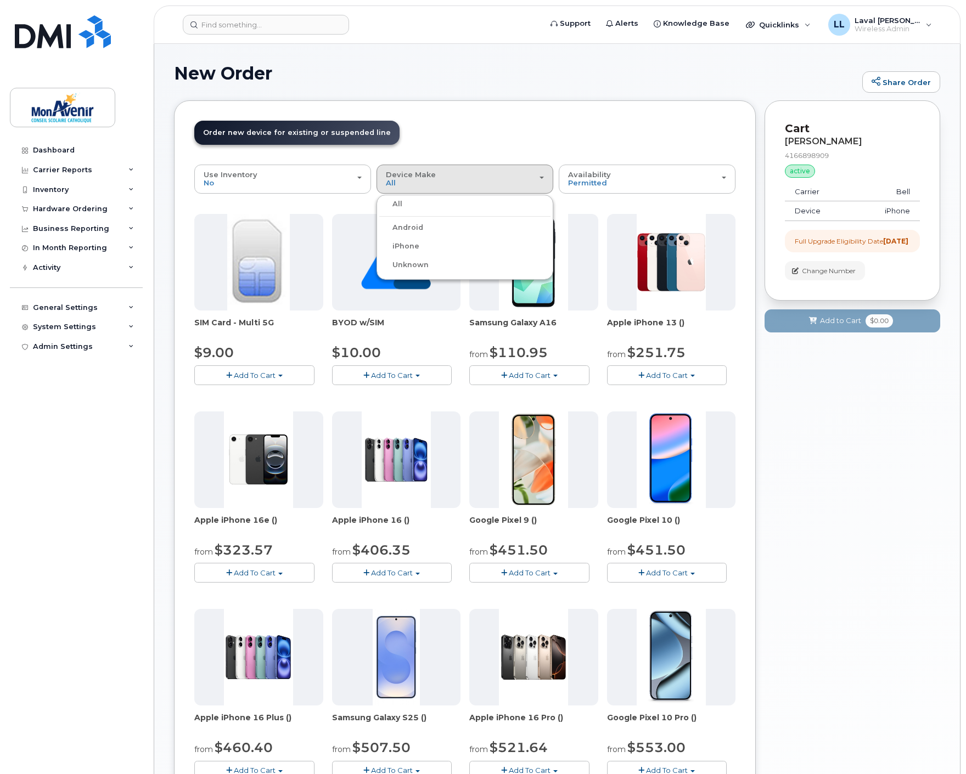
click at [402, 246] on label "iPhone" at bounding box center [399, 246] width 40 height 13
click at [0, 0] on input "iPhone" at bounding box center [0, 0] width 0 height 0
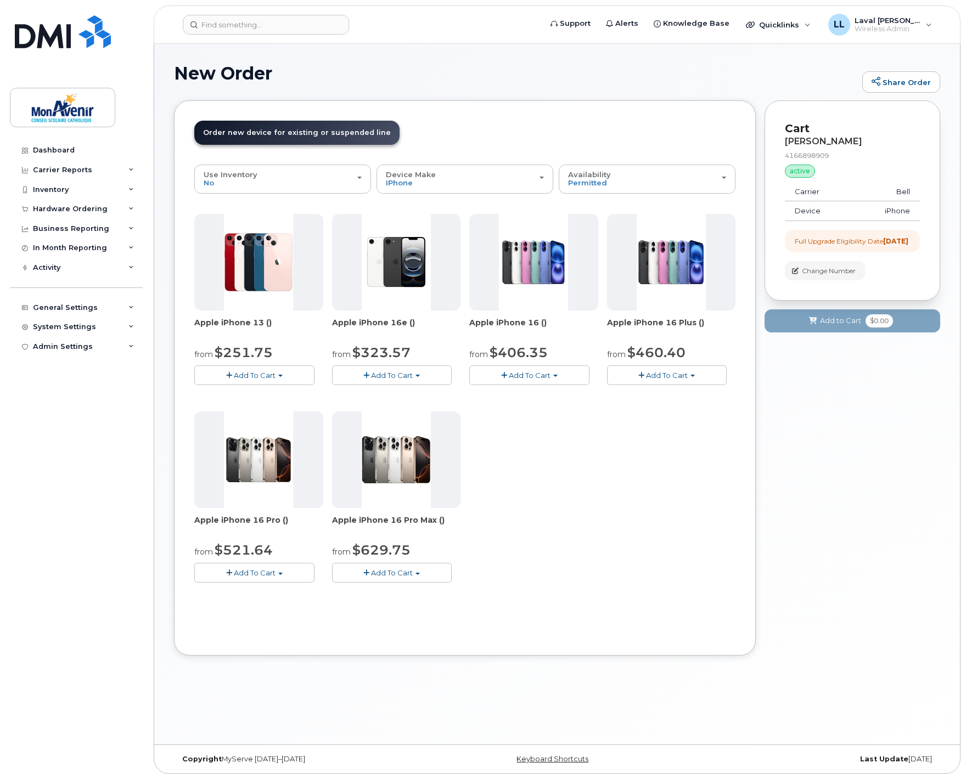
click at [289, 375] on button "Add To Cart" at bounding box center [254, 374] width 120 height 19
click at [298, 396] on link "$251.75 - 2 year term - voice & data plan (128GB)" at bounding box center [297, 396] width 200 height 14
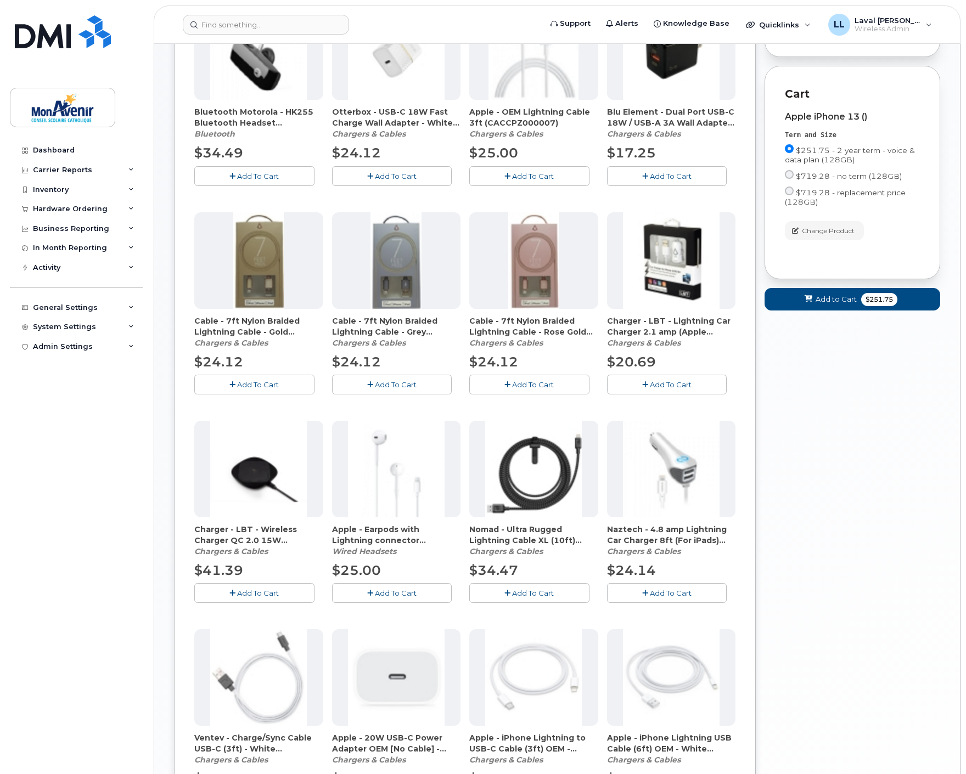
scroll to position [444, 0]
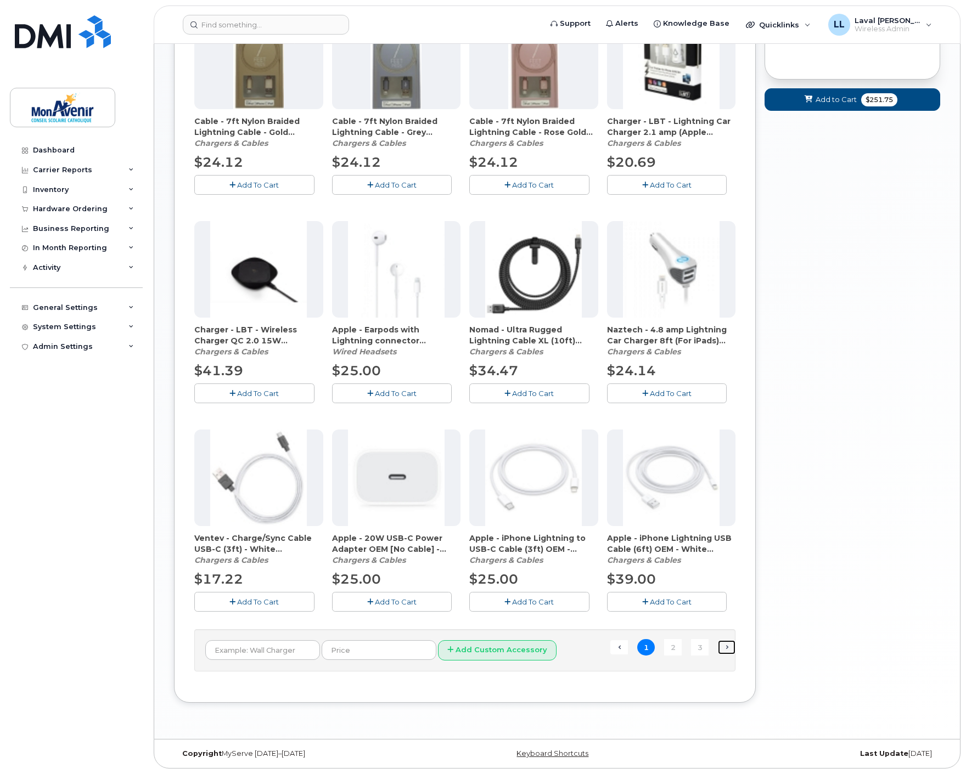
click at [727, 649] on link "Next →" at bounding box center [727, 647] width 18 height 14
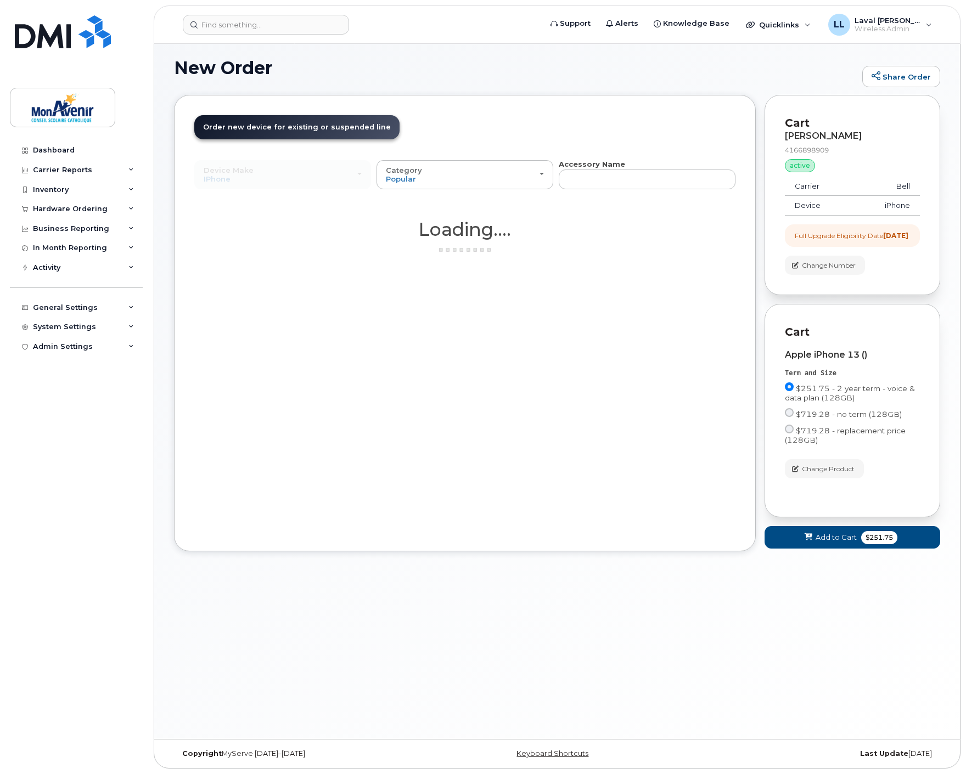
scroll to position [5, 0]
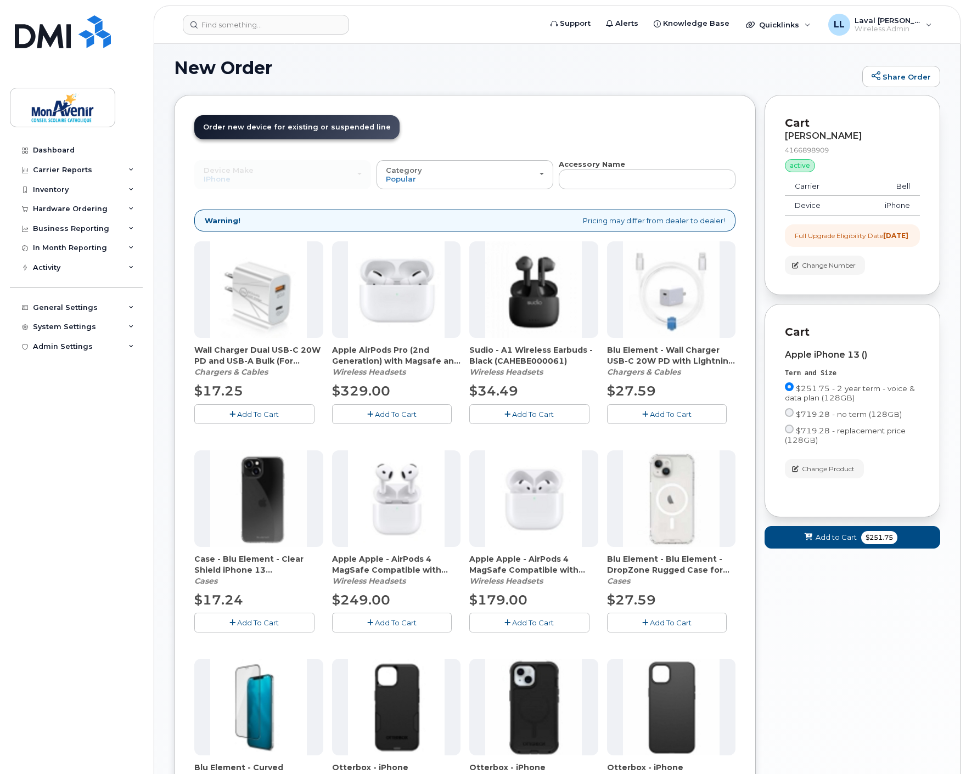
click at [652, 618] on span "Add To Cart" at bounding box center [671, 622] width 42 height 9
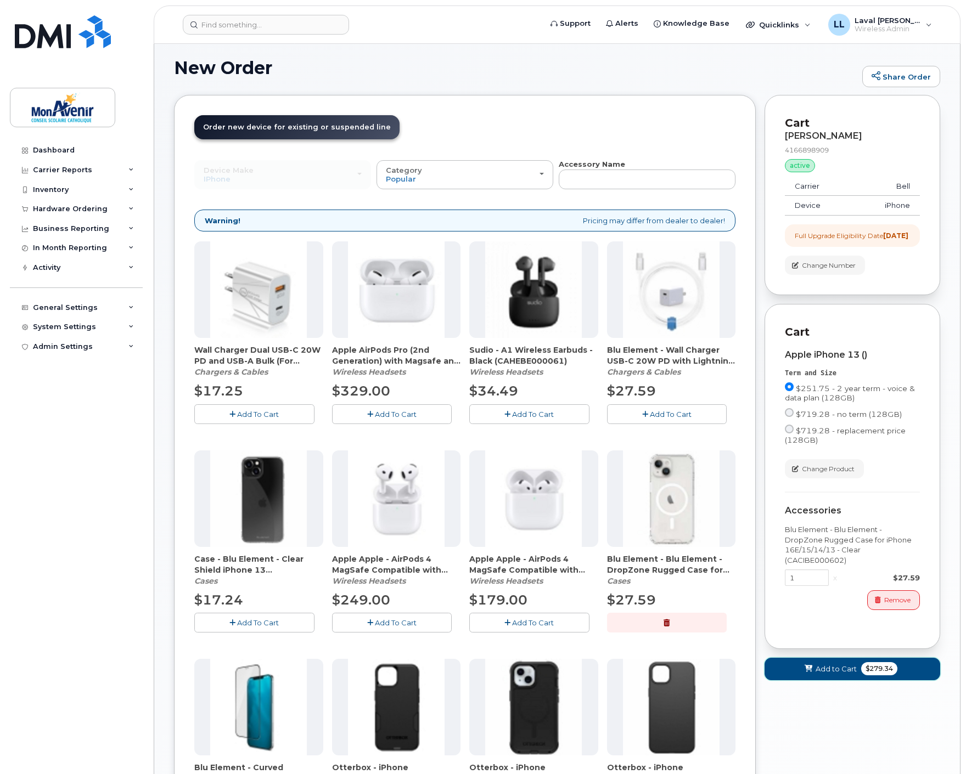
click at [881, 675] on span "$279.34" at bounding box center [879, 668] width 36 height 13
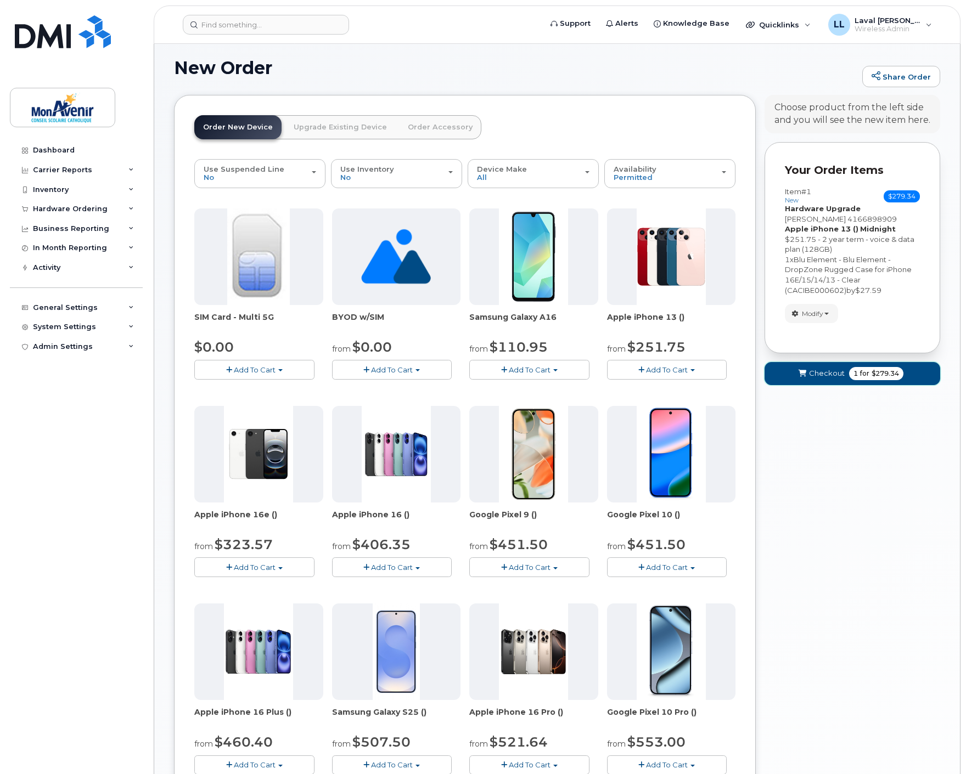
drag, startPoint x: 872, startPoint y: 372, endPoint x: 841, endPoint y: 376, distance: 31.6
click at [873, 372] on span "$279.34" at bounding box center [884, 374] width 27 height 10
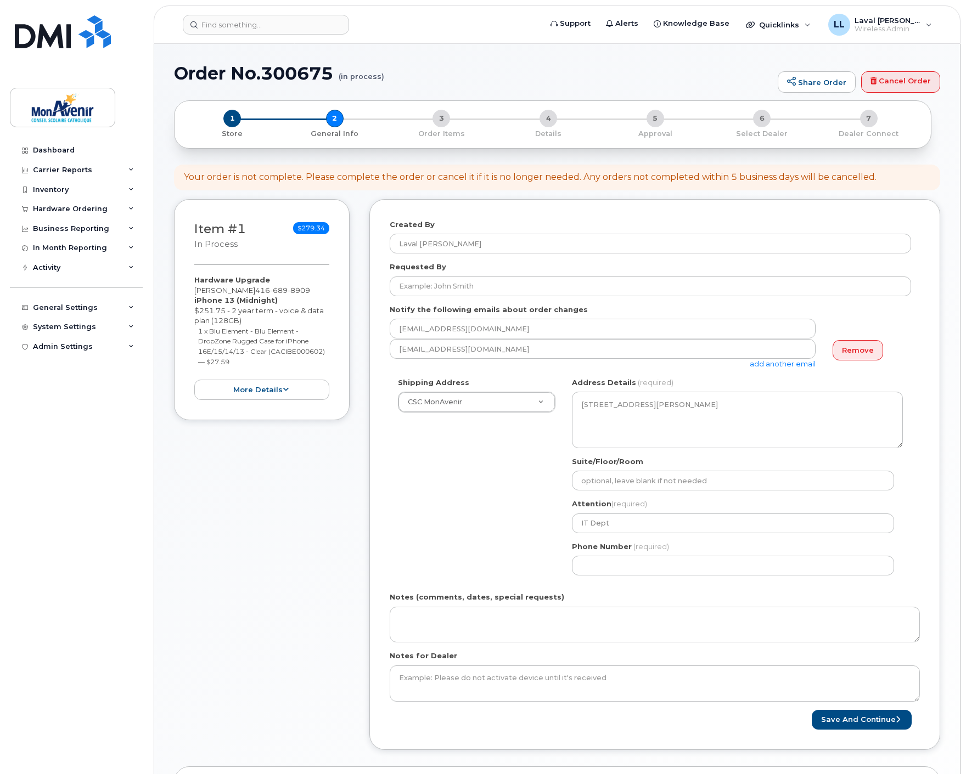
select select
click at [432, 284] on input "Requested By" at bounding box center [650, 287] width 521 height 20
paste input "Marie-France Crête"
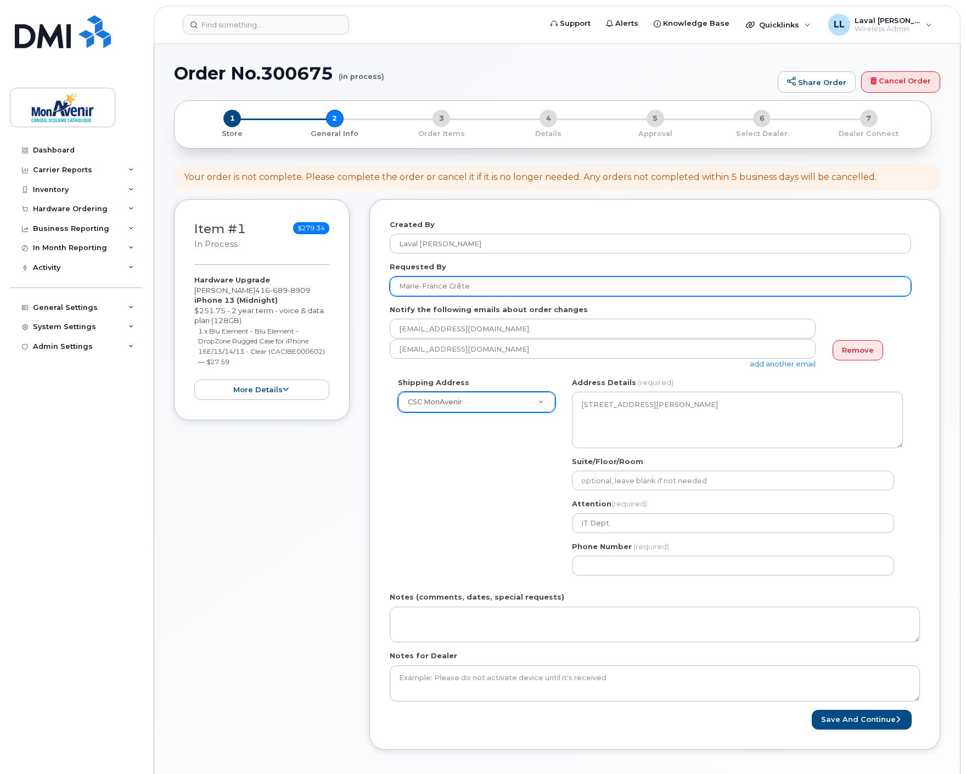
type input "Marie-France Crête"
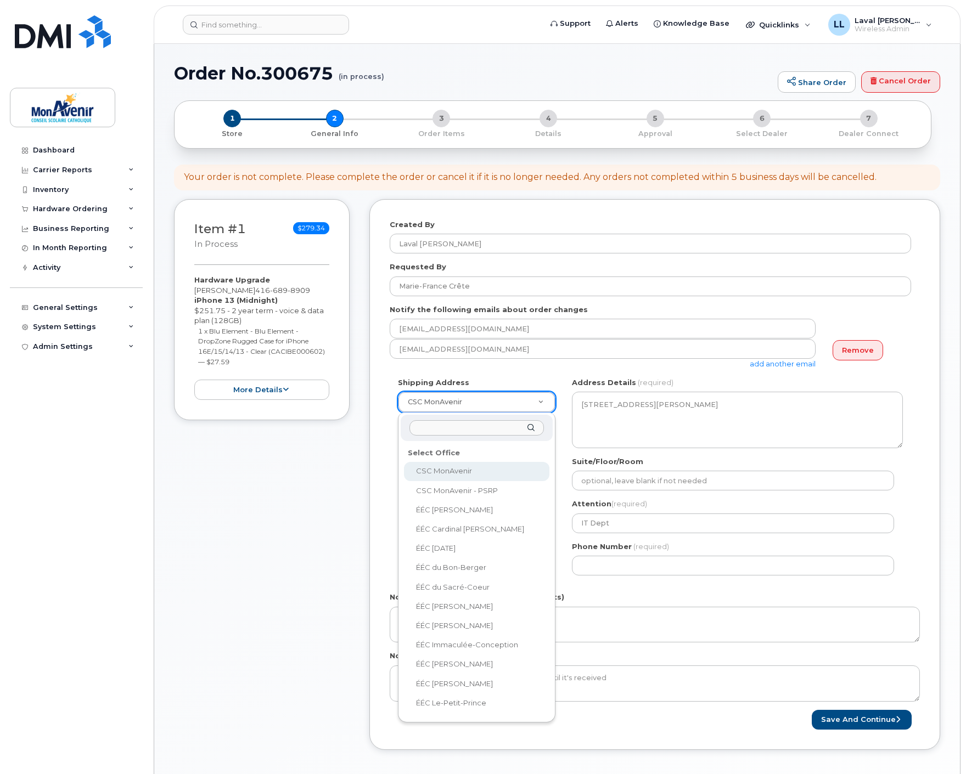
type input "n"
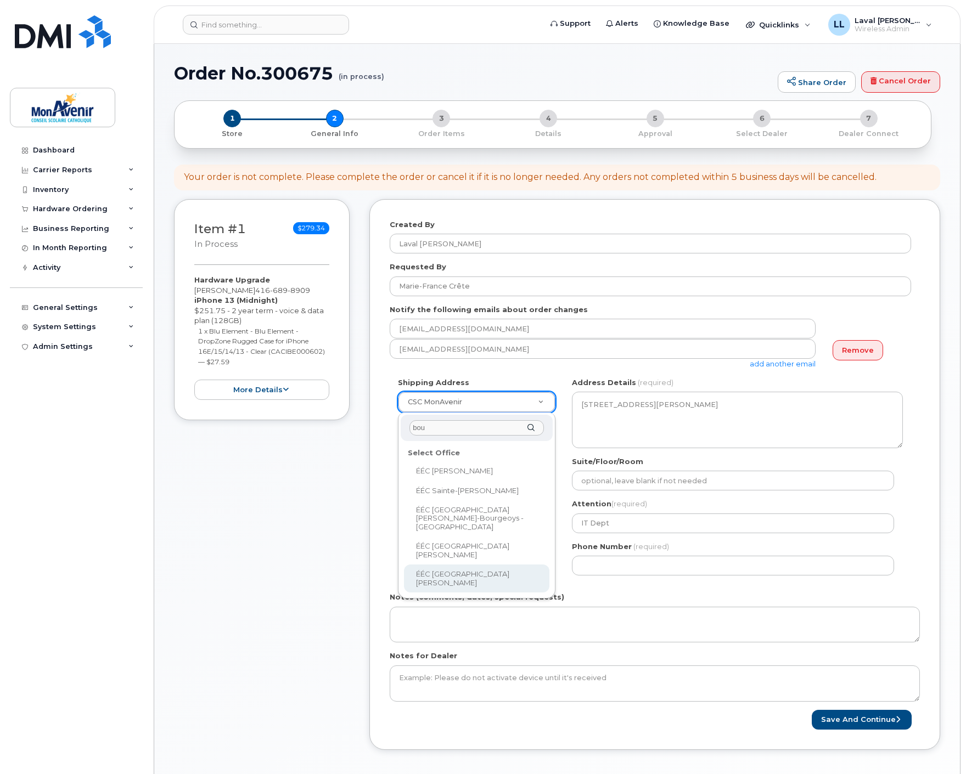
type input "bou"
select select
type textarea "[STREET_ADDRESS][PERSON_NAME]"
type input "School Office"
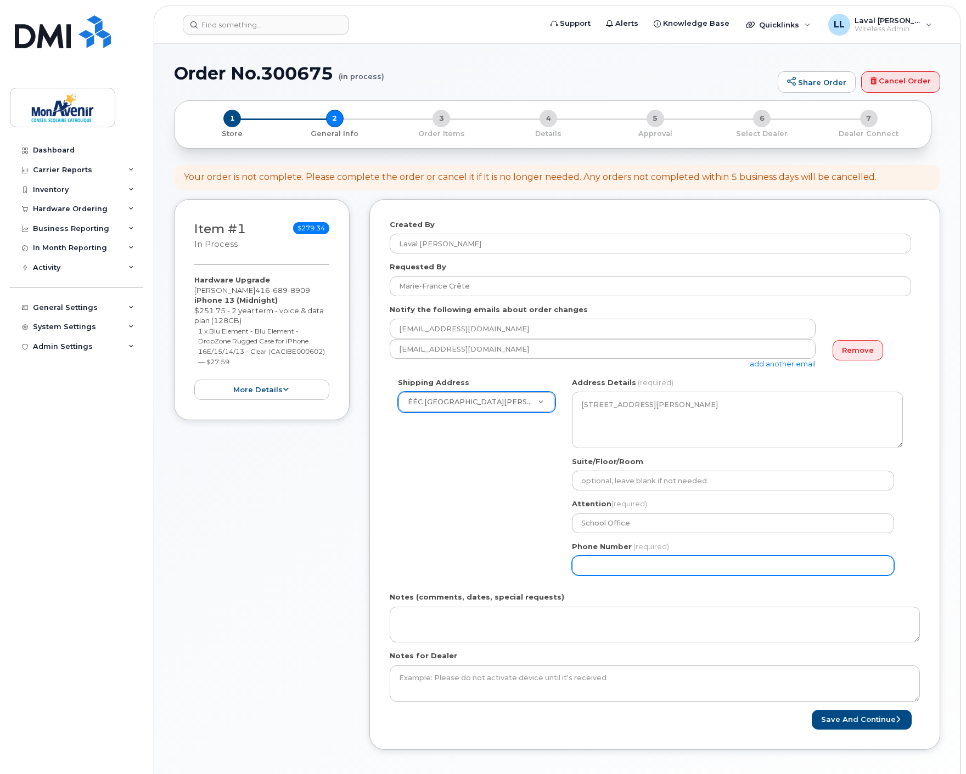
click at [602, 562] on input "Phone Number" at bounding box center [733, 566] width 322 height 20
select select
type input "416689890"
select select
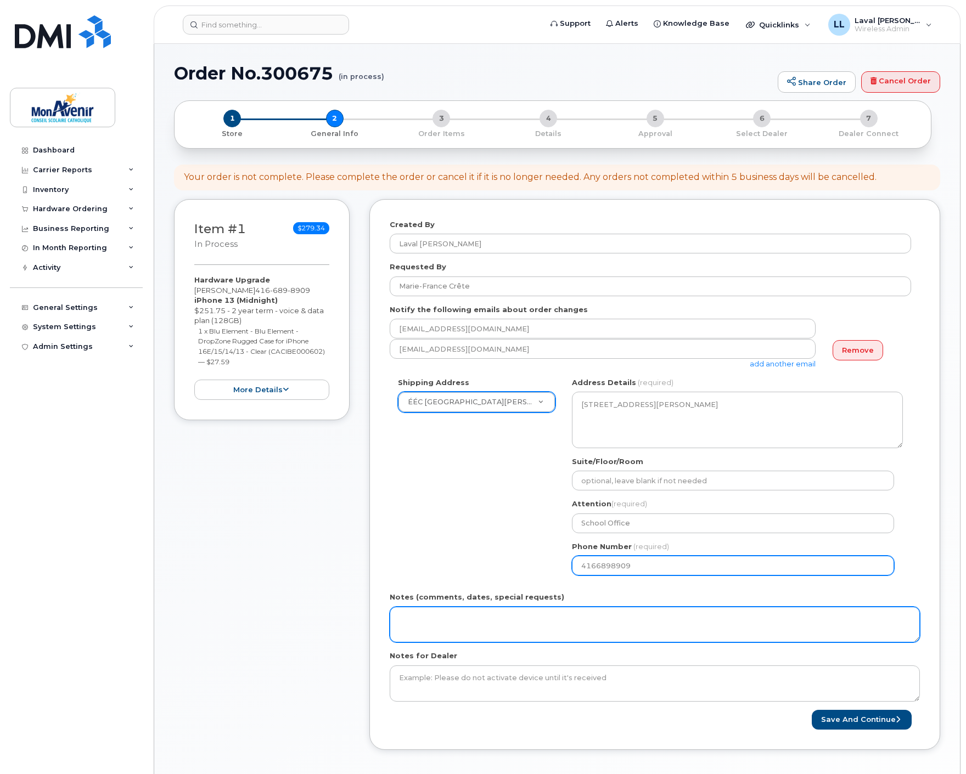
type input "4166898909"
click at [539, 626] on textarea "Notes (comments, dates, special requests)" at bounding box center [655, 625] width 530 height 36
paste textarea "ship to user's attention."
type textarea "ship to user's attention."
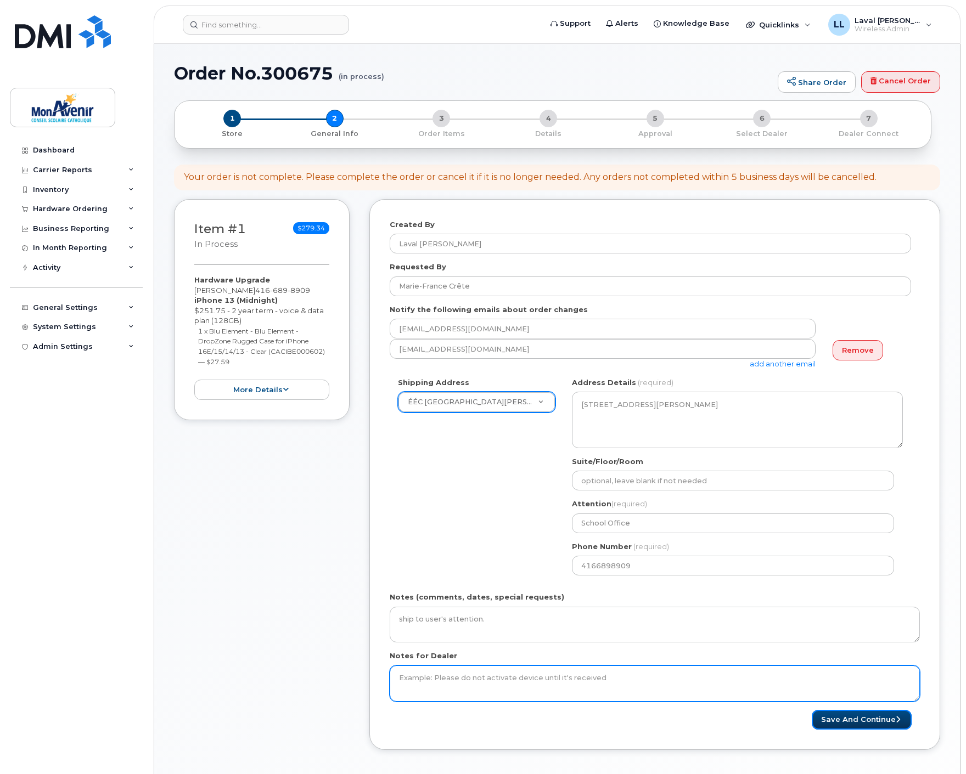
drag, startPoint x: 867, startPoint y: 716, endPoint x: 809, endPoint y: 684, distance: 66.6
click at [867, 715] on button "Save and Continue" at bounding box center [861, 720] width 100 height 20
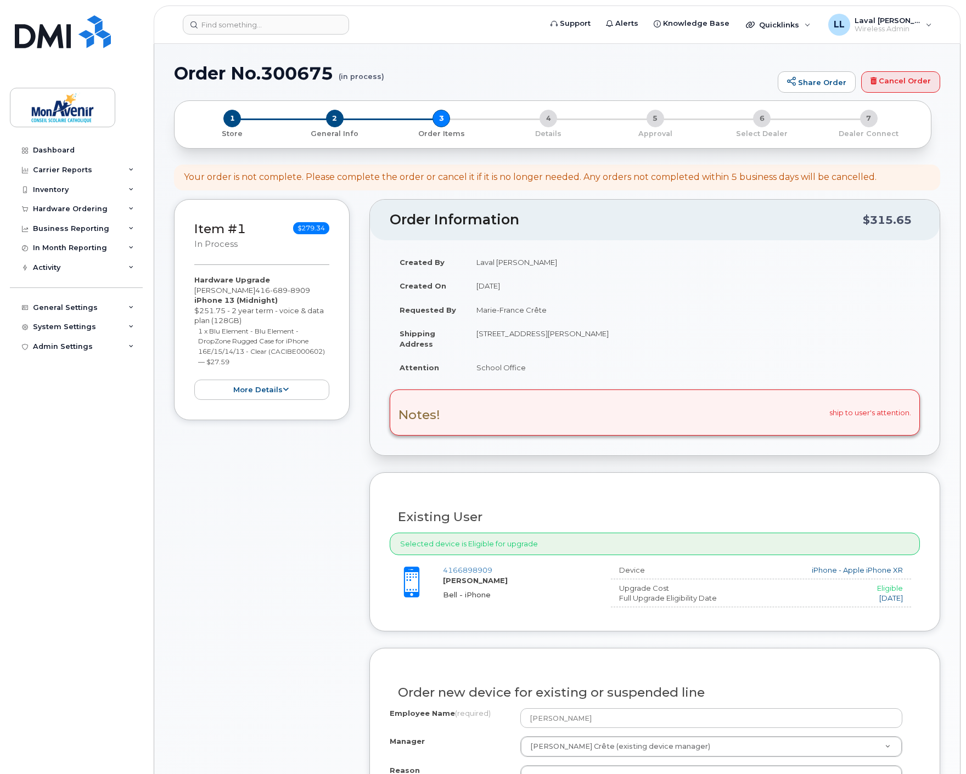
scroll to position [61, 0]
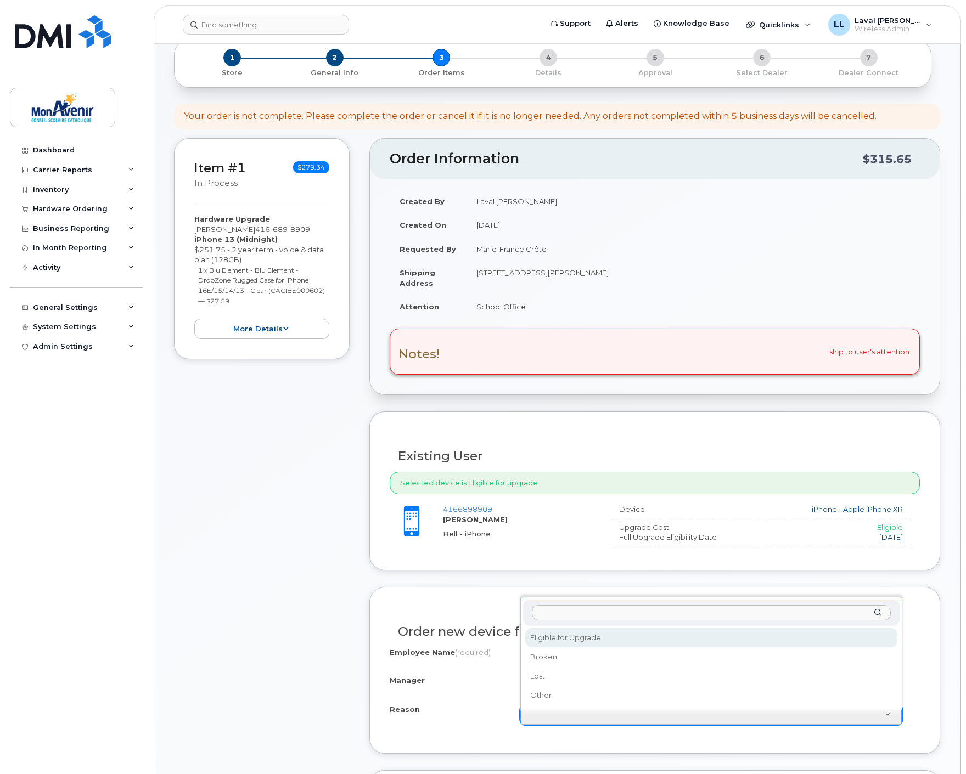
select select "eligible_for_upgrade"
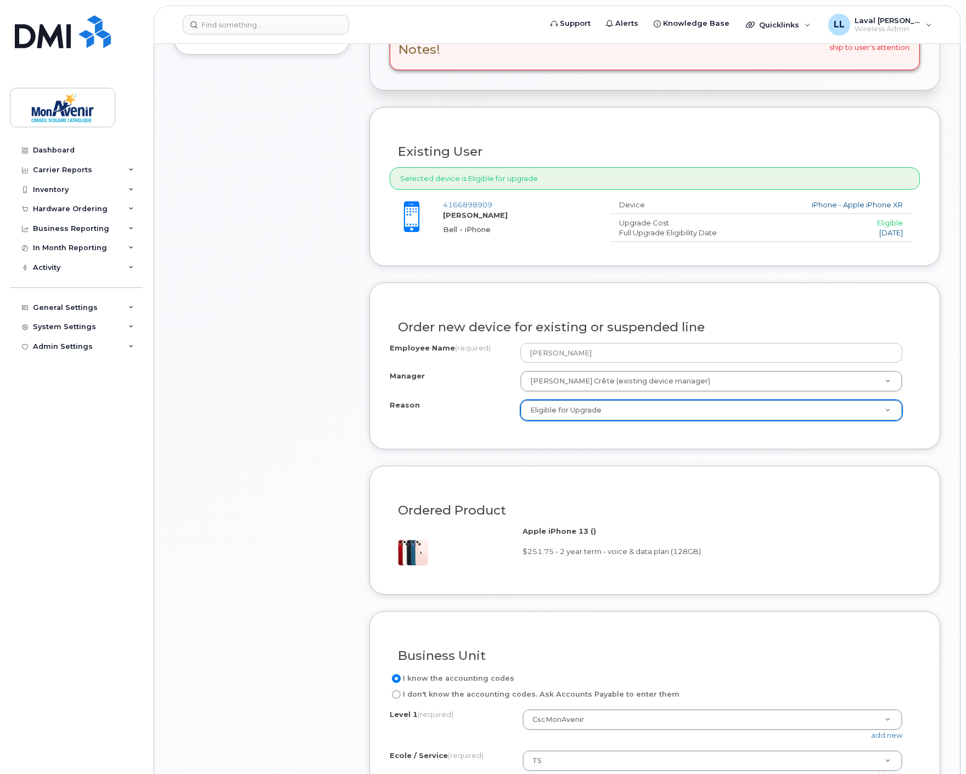
scroll to position [487, 0]
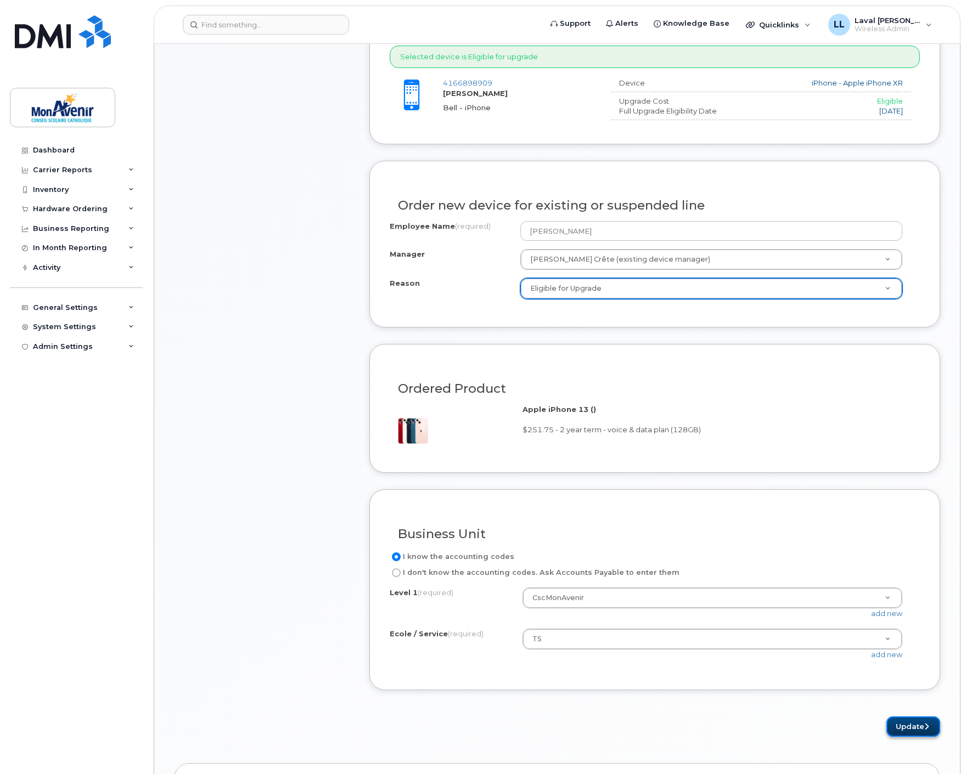
click at [908, 727] on button "Update" at bounding box center [913, 727] width 54 height 20
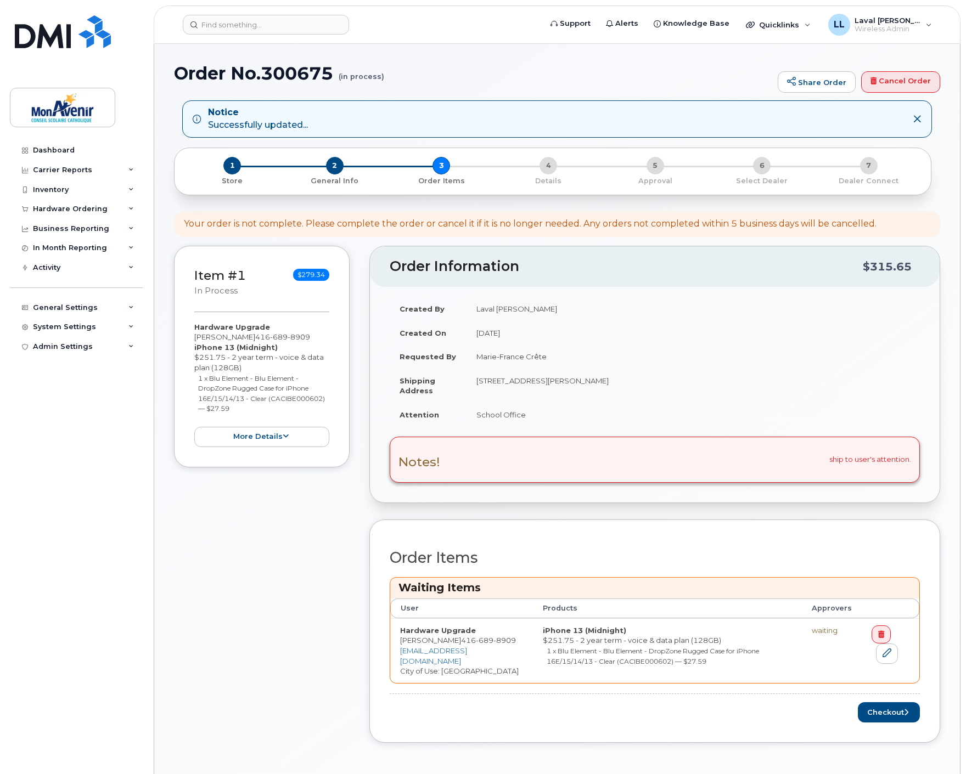
scroll to position [61, 0]
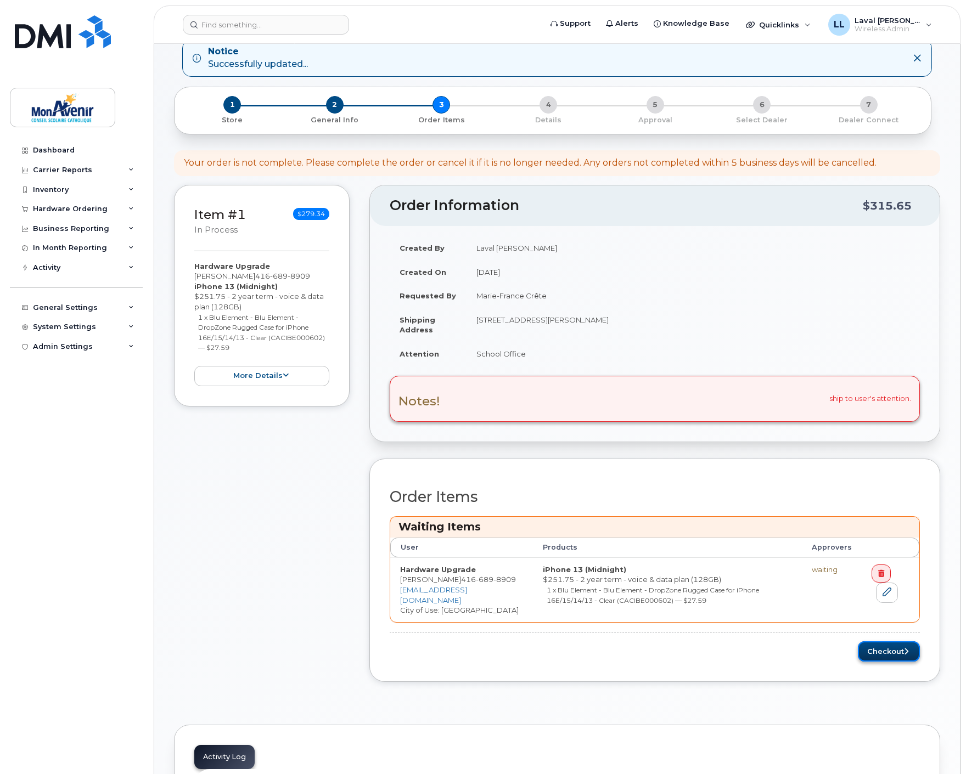
click at [890, 649] on button "Checkout" at bounding box center [889, 651] width 62 height 20
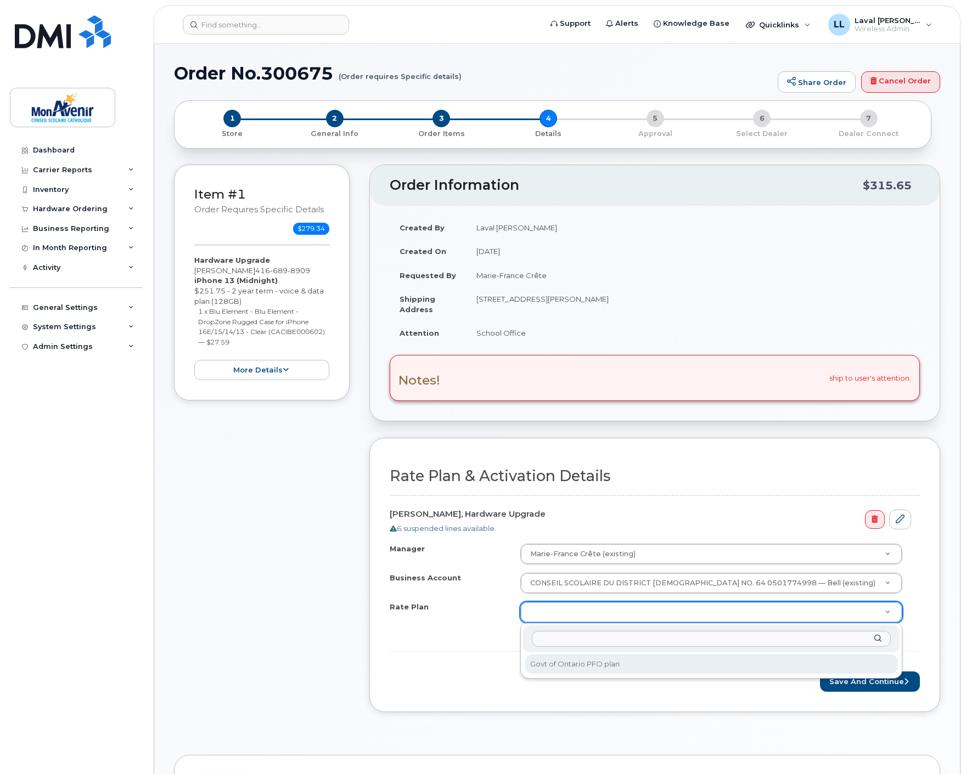
select select "Govt of Ontario PFO plan"
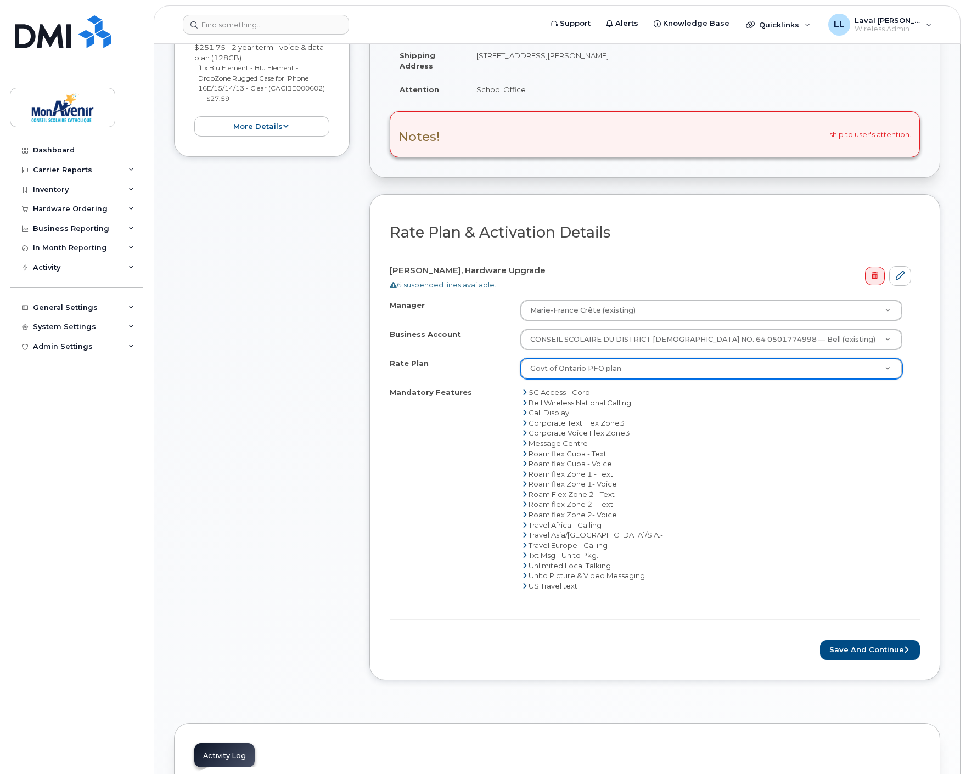
scroll to position [365, 0]
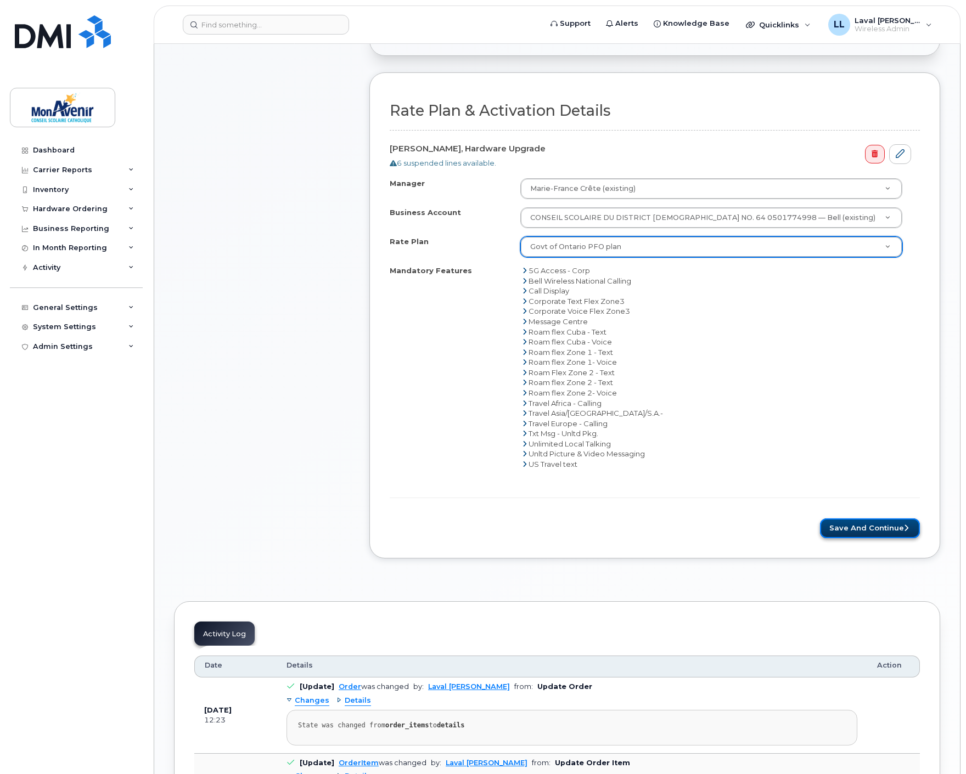
click at [884, 531] on button "Save and Continue" at bounding box center [870, 528] width 100 height 20
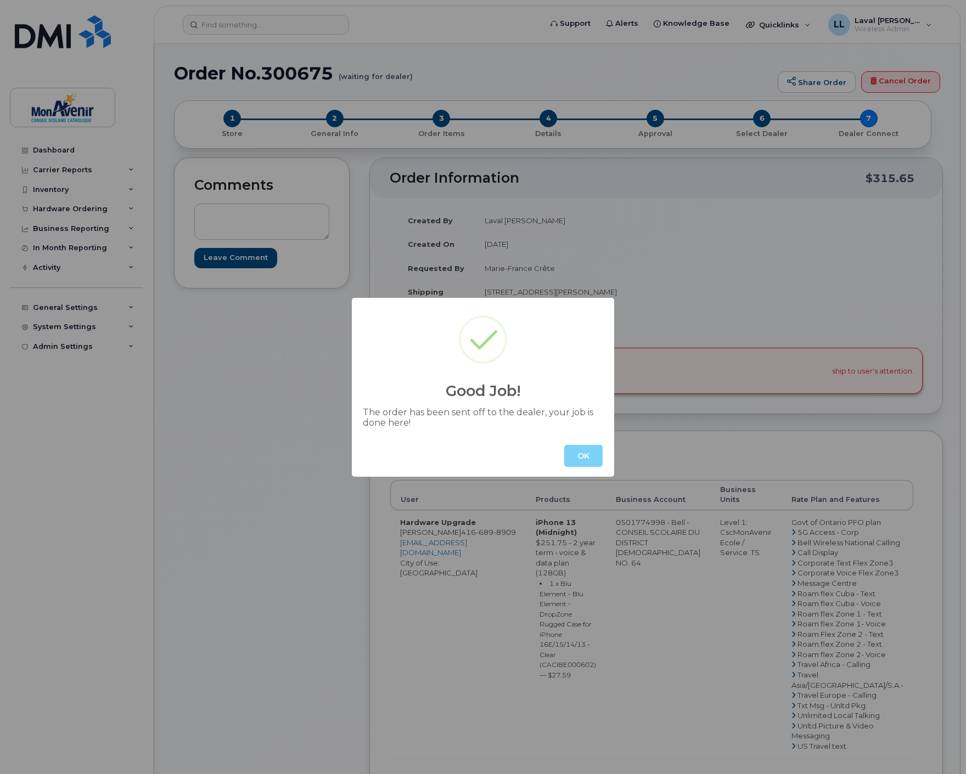
click at [580, 451] on button "OK" at bounding box center [583, 456] width 38 height 22
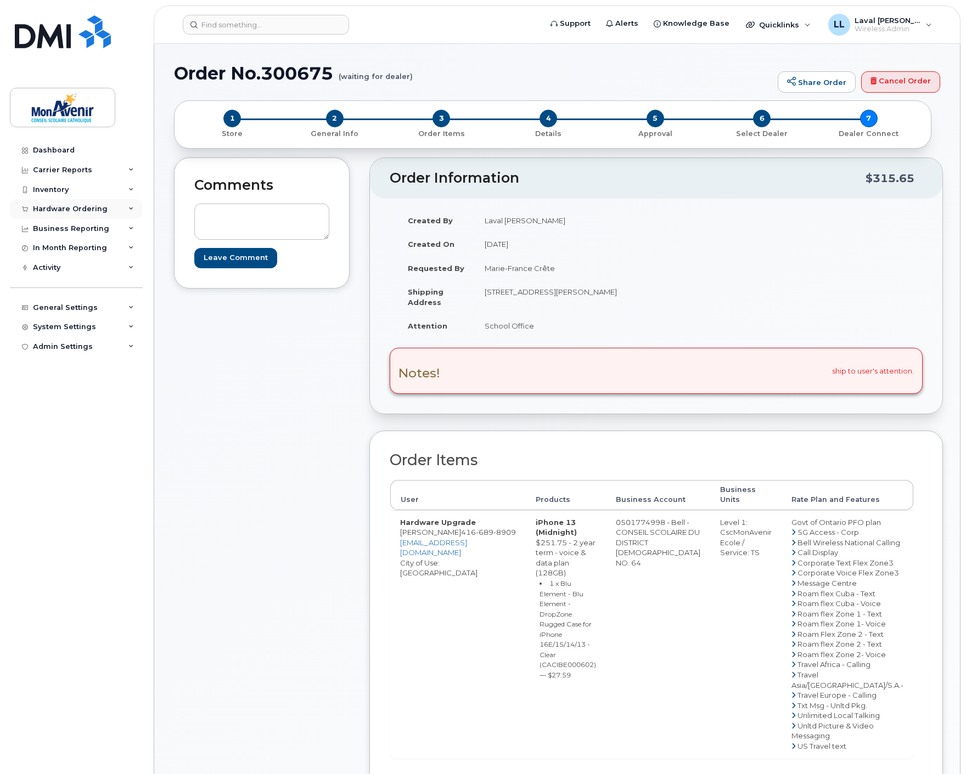
click at [64, 206] on div "Hardware Ordering" at bounding box center [70, 209] width 75 height 9
click at [54, 249] on div "Orders" at bounding box center [51, 250] width 27 height 10
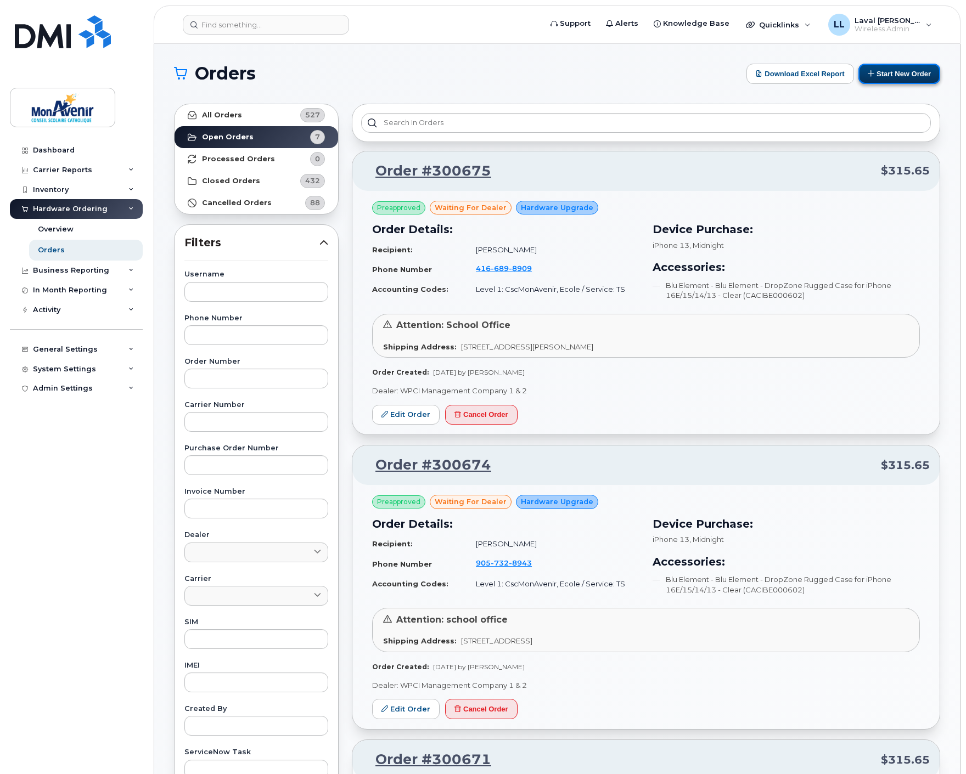
click at [907, 78] on button "Start New Order" at bounding box center [899, 74] width 82 height 20
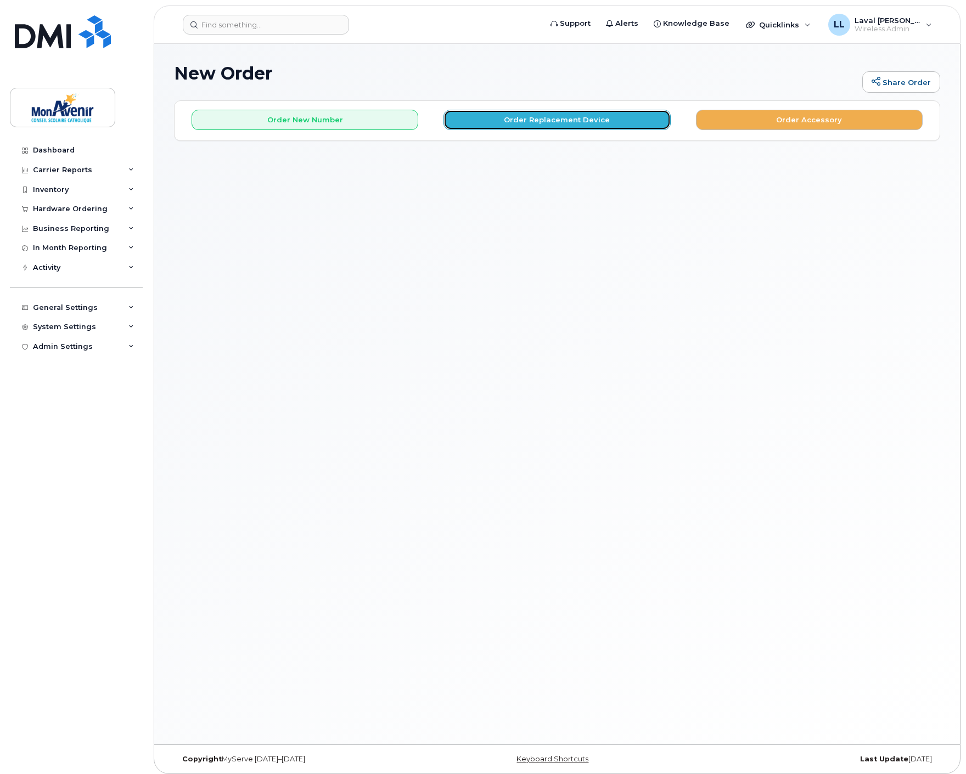
click at [545, 119] on button "Order Replacement Device" at bounding box center [556, 120] width 227 height 20
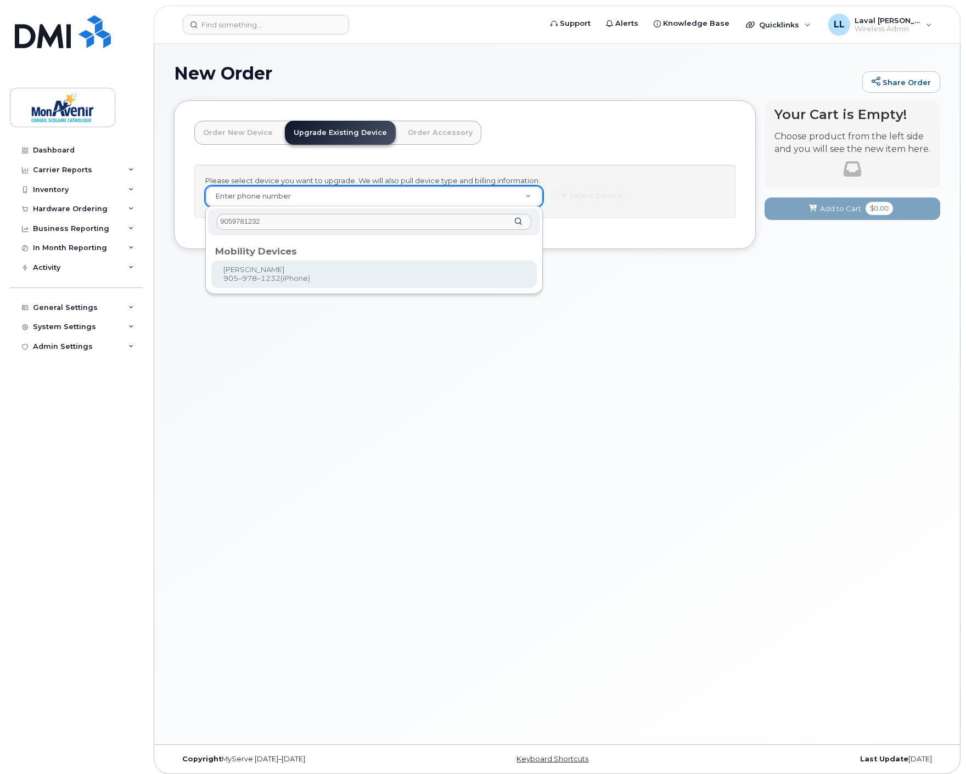
type input "9059781232"
type input "319101"
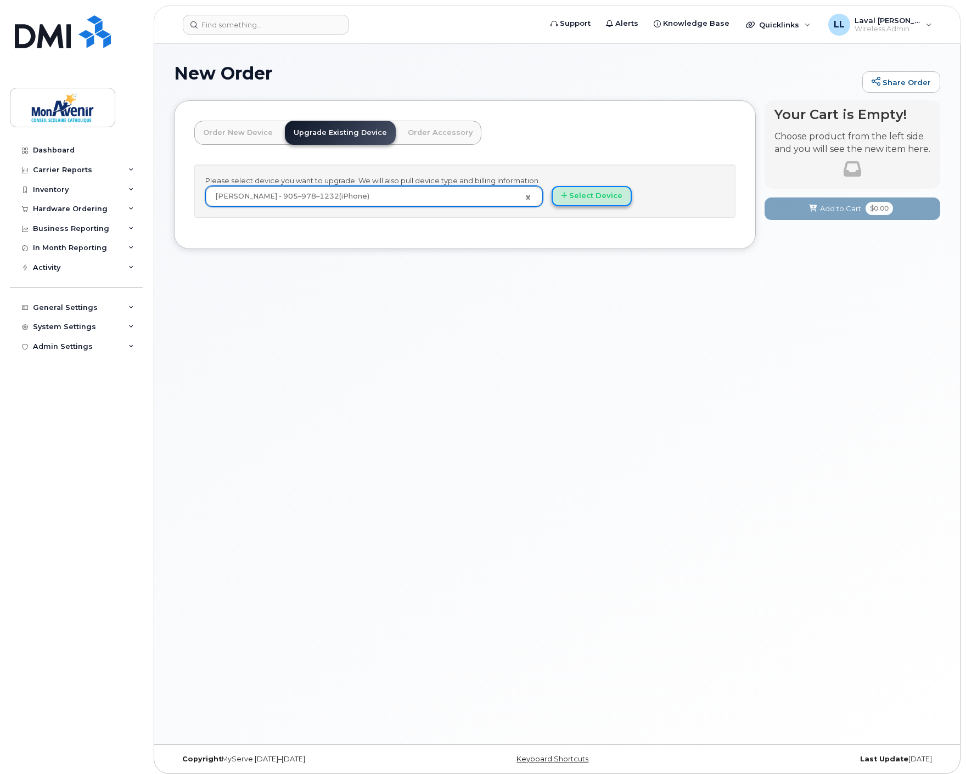
click at [580, 194] on button "Select Device" at bounding box center [591, 196] width 80 height 20
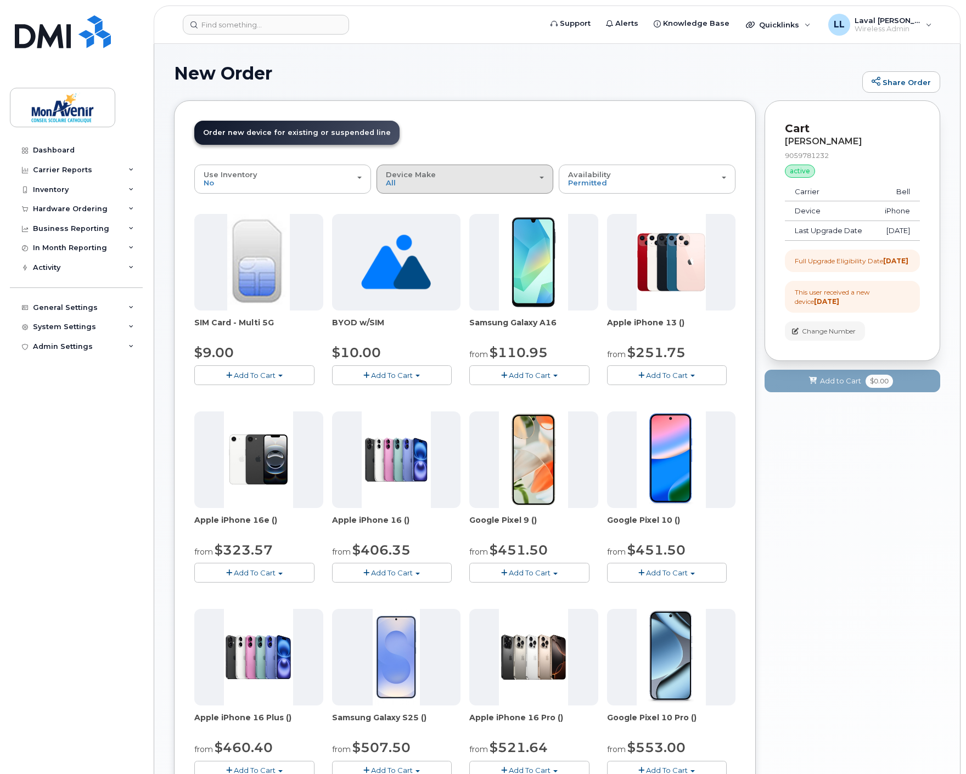
click at [514, 187] on div "Device Make All Android iPhone Unknown" at bounding box center [465, 179] width 158 height 17
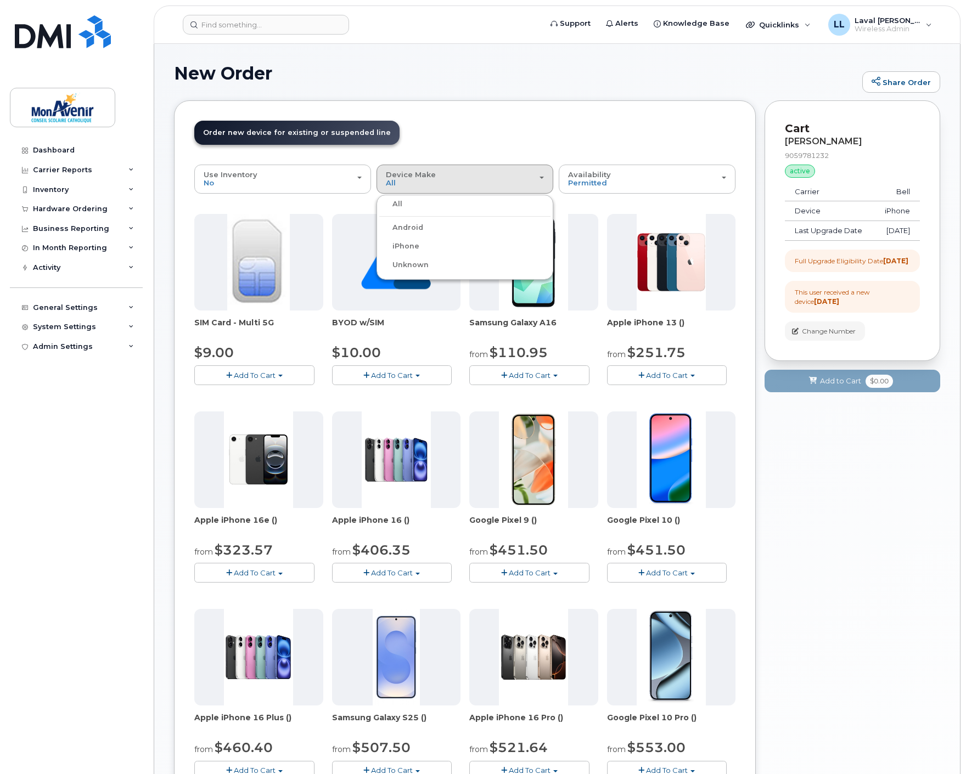
click at [409, 240] on label "iPhone" at bounding box center [399, 246] width 40 height 13
click at [0, 0] on input "iPhone" at bounding box center [0, 0] width 0 height 0
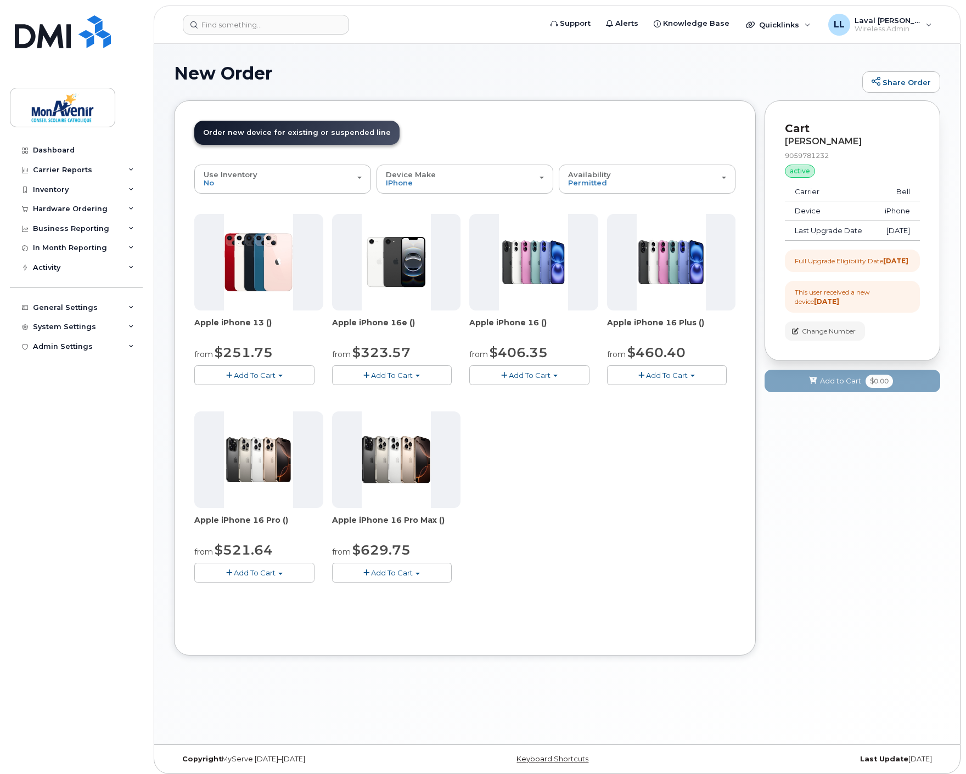
click at [297, 368] on button "Add To Cart" at bounding box center [254, 374] width 120 height 19
click at [291, 393] on link "$251.75 - 2 year term - voice & data plan (128GB)" at bounding box center [297, 396] width 200 height 14
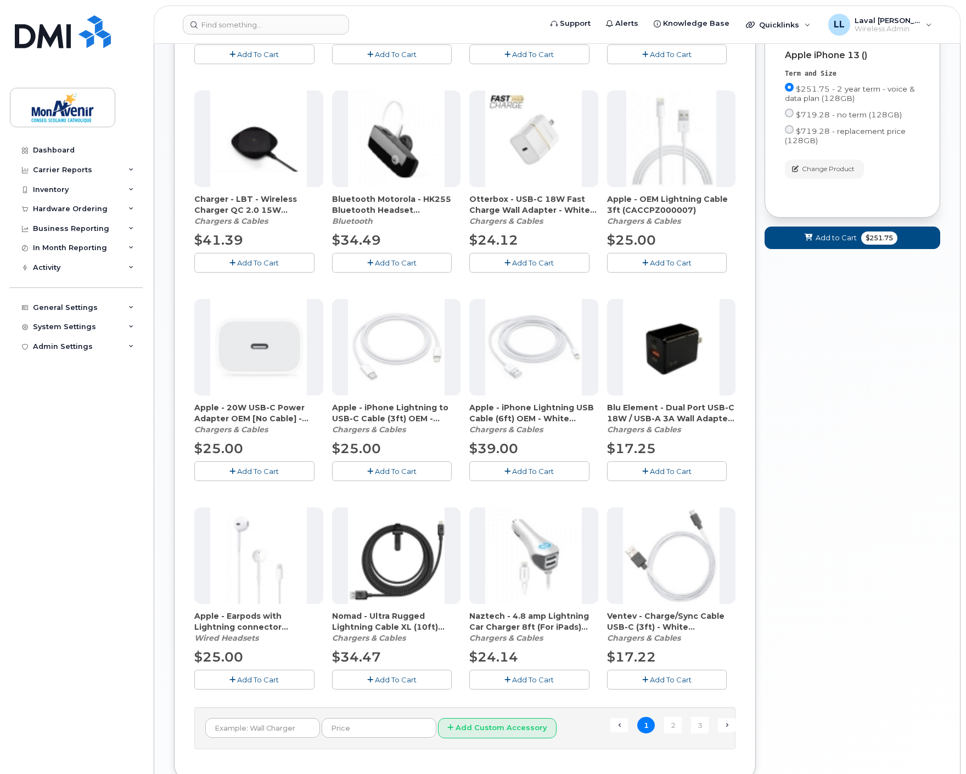
scroll to position [444, 0]
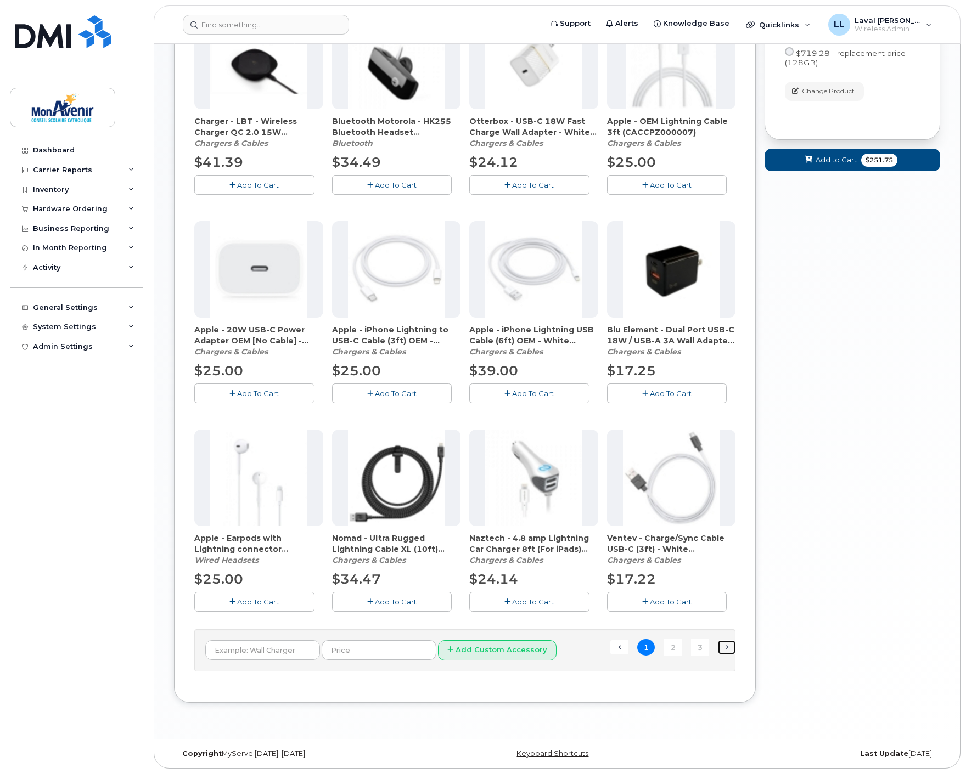
click at [733, 652] on link "Next →" at bounding box center [727, 647] width 18 height 14
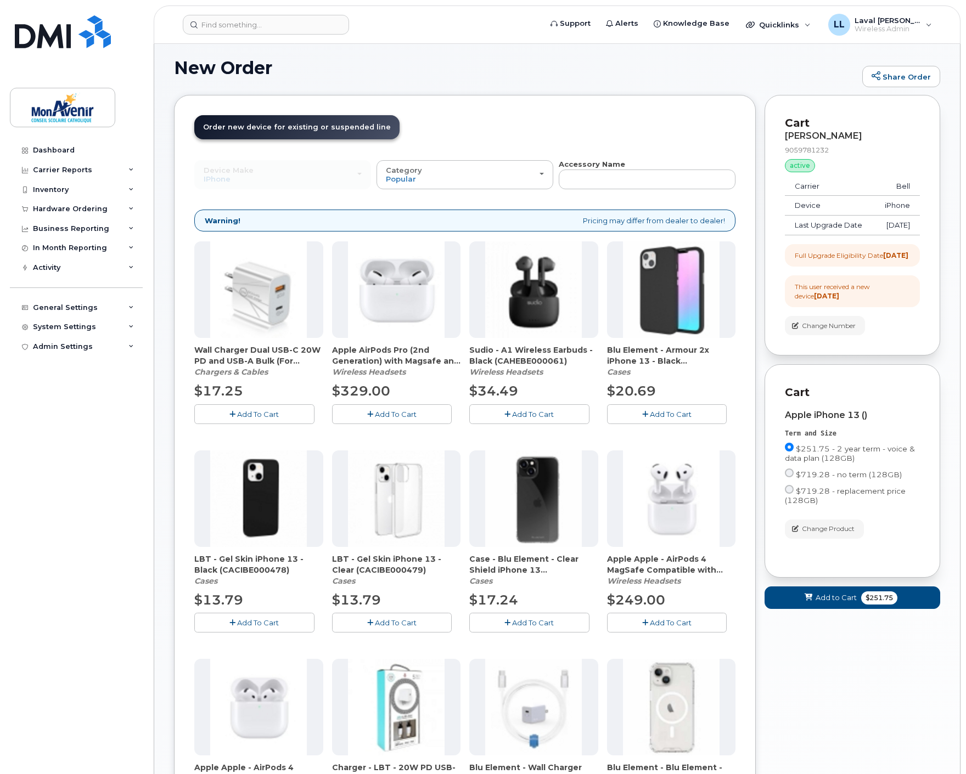
scroll to position [127, 0]
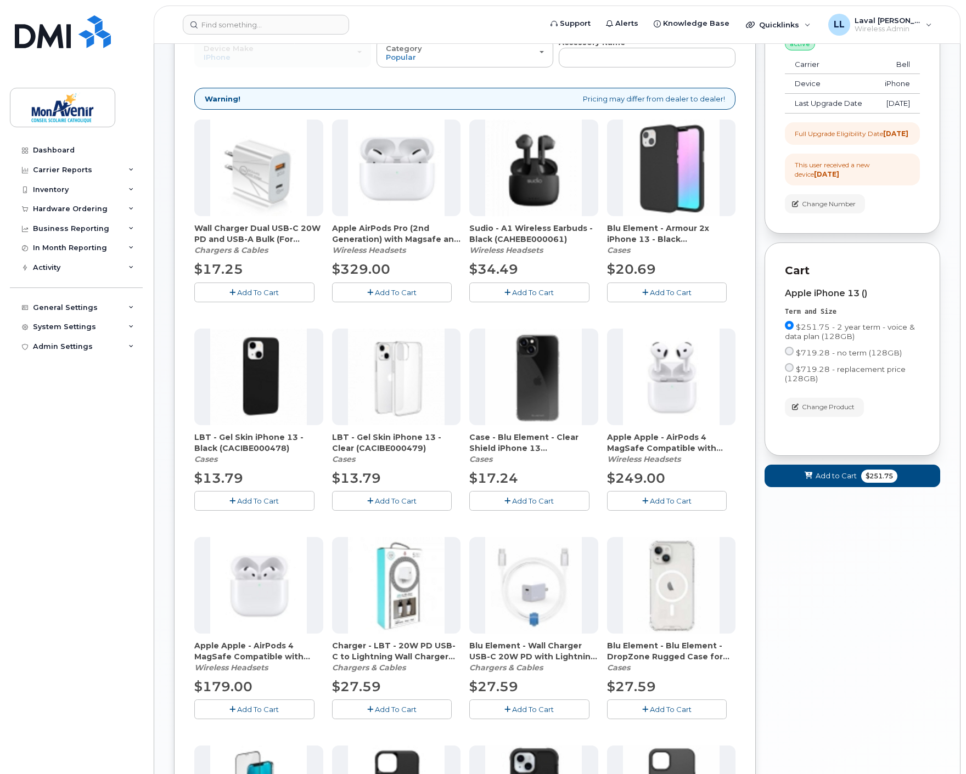
click at [659, 710] on span "Add To Cart" at bounding box center [671, 709] width 42 height 9
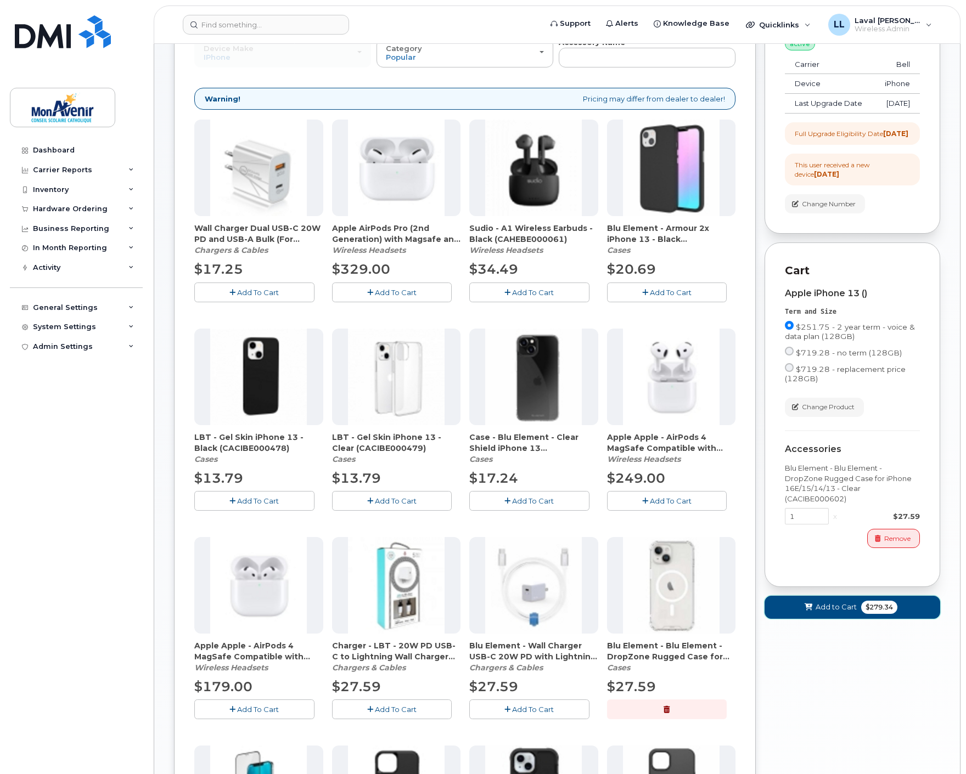
click at [874, 614] on span "$279.34" at bounding box center [879, 607] width 36 height 13
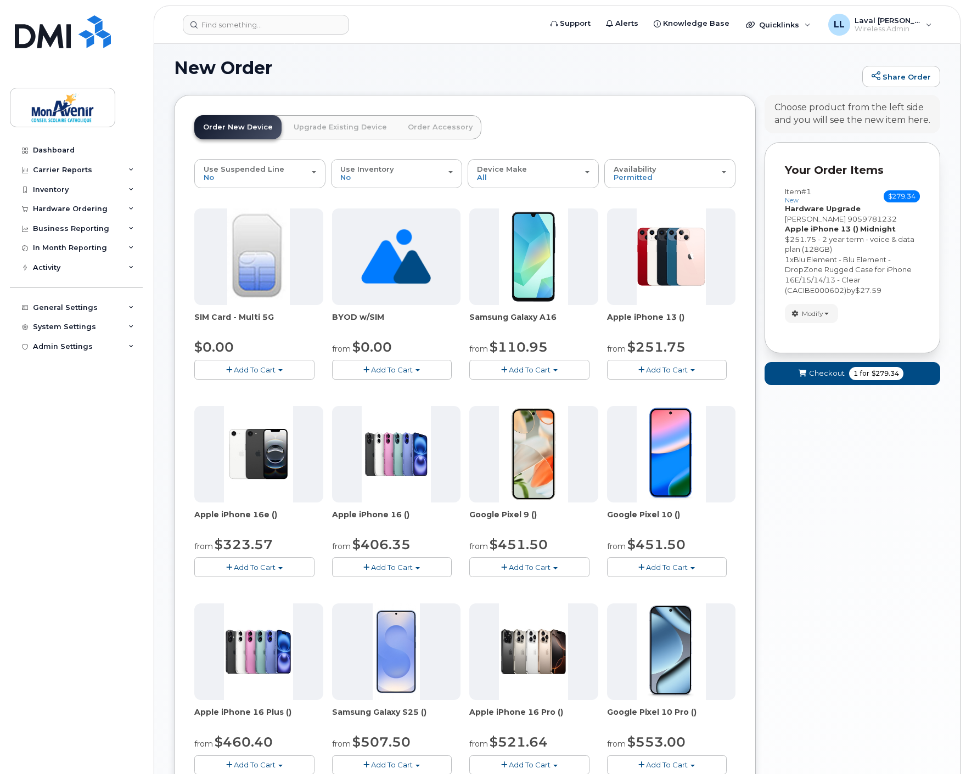
scroll to position [0, 0]
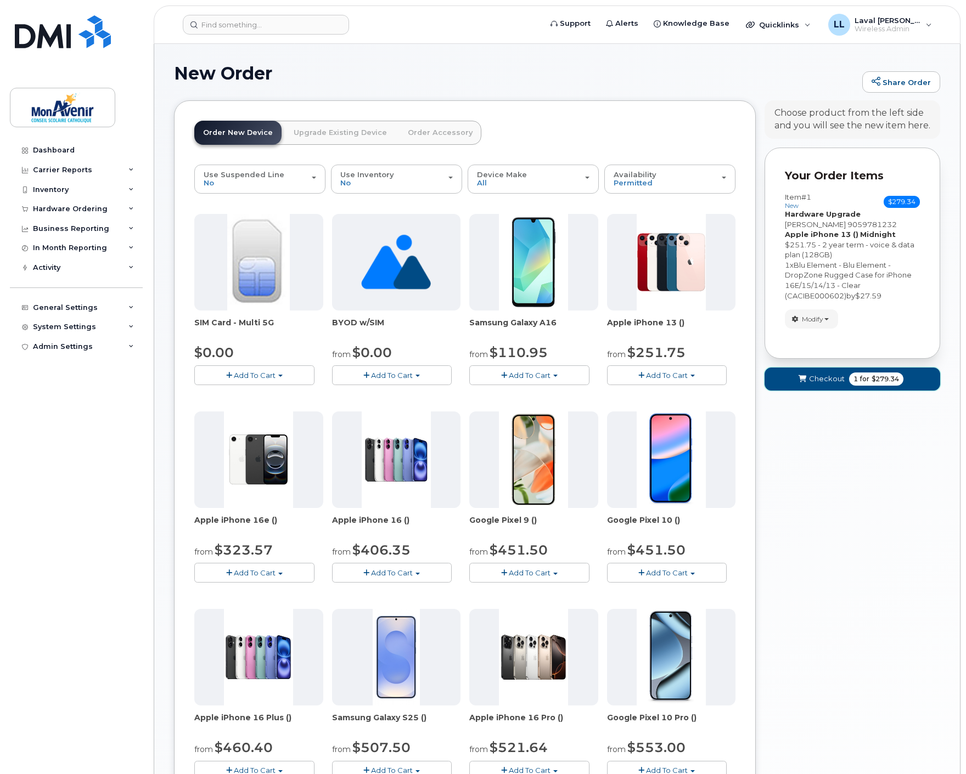
click at [876, 380] on span "$279.34" at bounding box center [884, 379] width 27 height 10
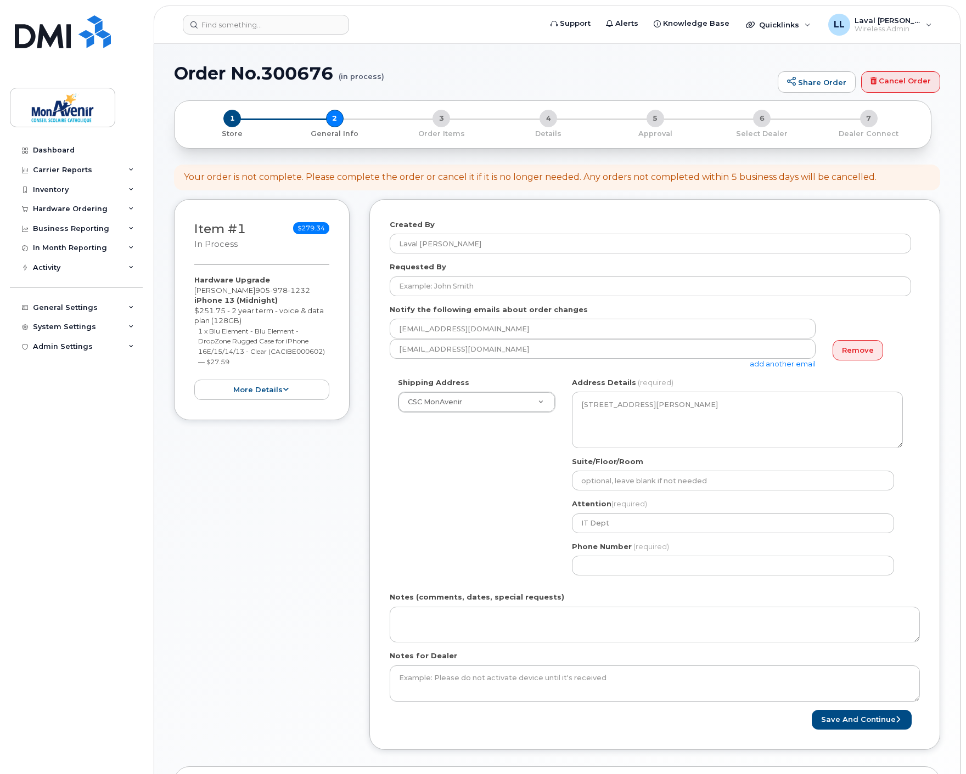
select select
click at [449, 284] on input "Requested By" at bounding box center [650, 287] width 521 height 20
paste input "Marie-France Crête"
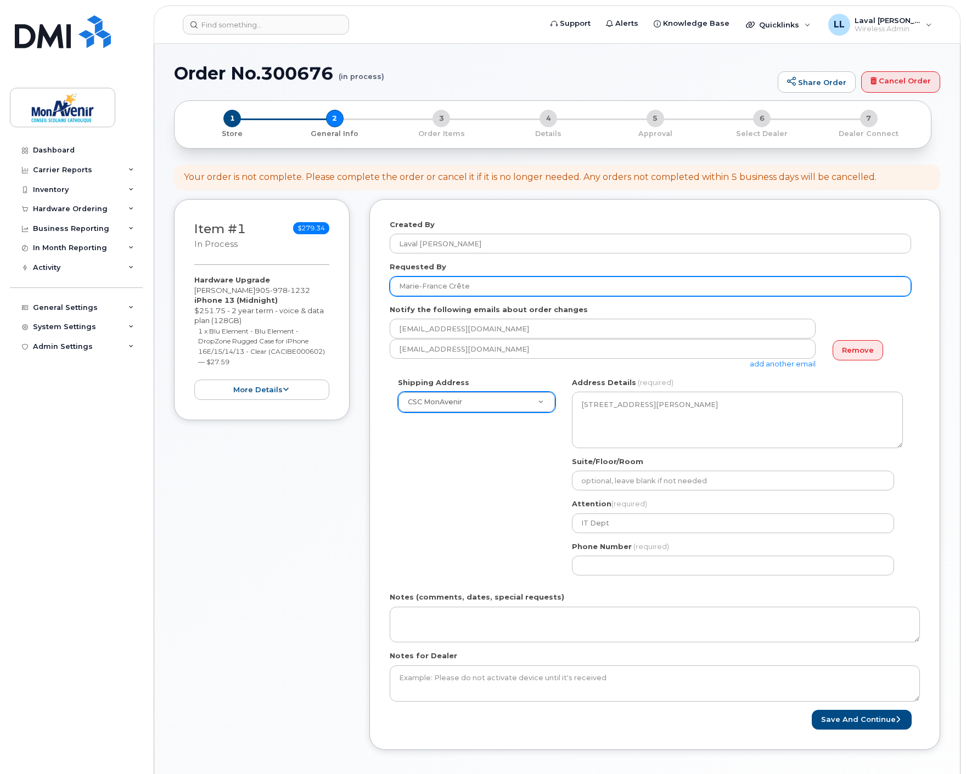
type input "Marie-France Crête"
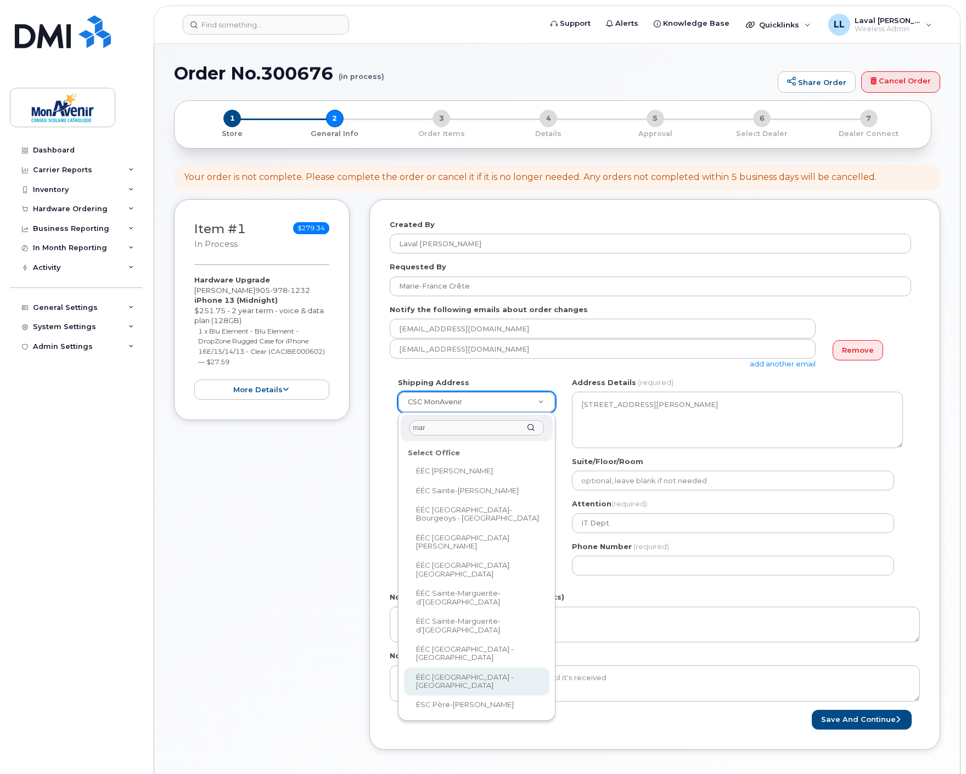
type input "mar"
select select
type textarea "336, promenade Maurice Oakville Ontario L6K 2X3"
type input "school office"
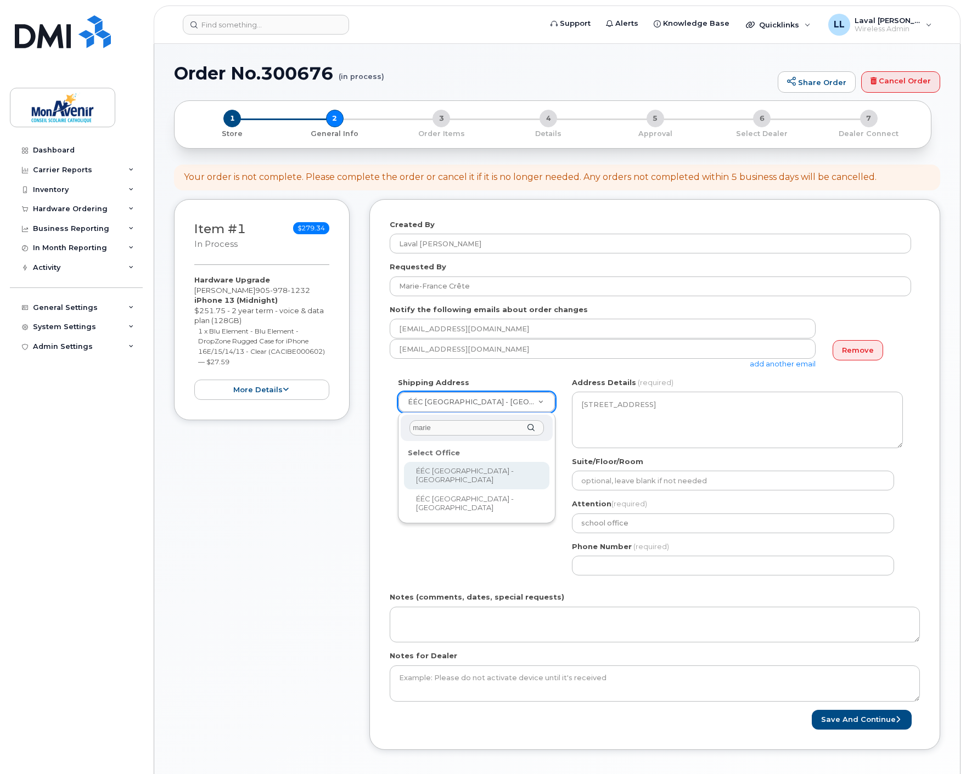
type input "marie"
select select
type textarea "165, rue Queen Nord Simcoe Ontario N3Y 3Y7"
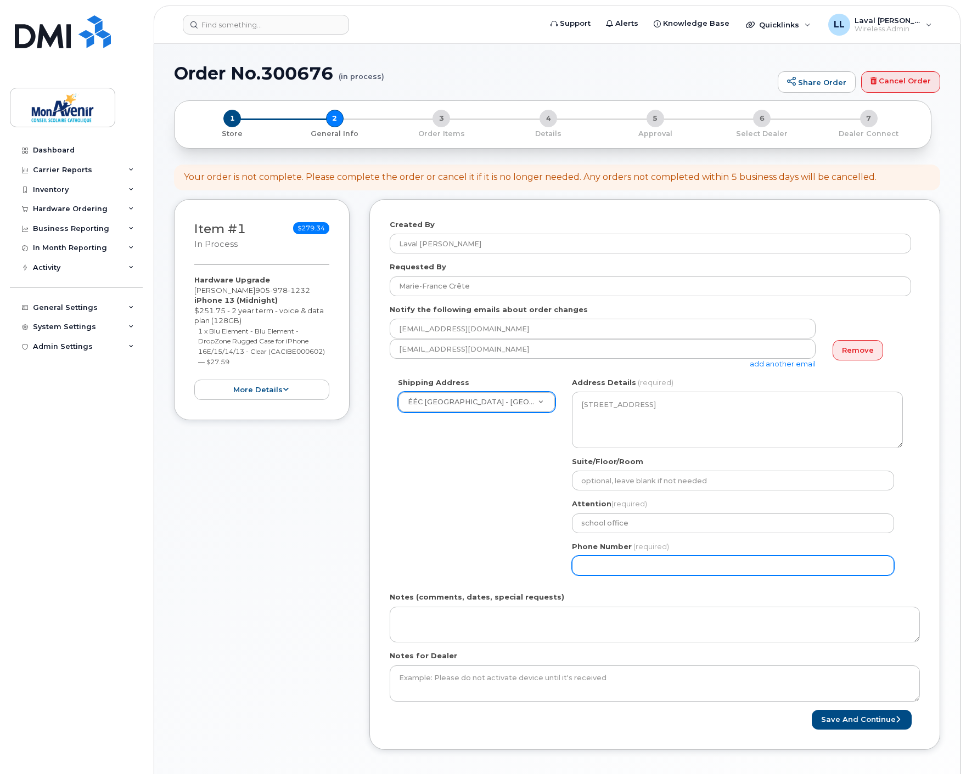
click at [618, 566] on input "Phone Number" at bounding box center [733, 566] width 322 height 20
select select
type input "905978123"
select select
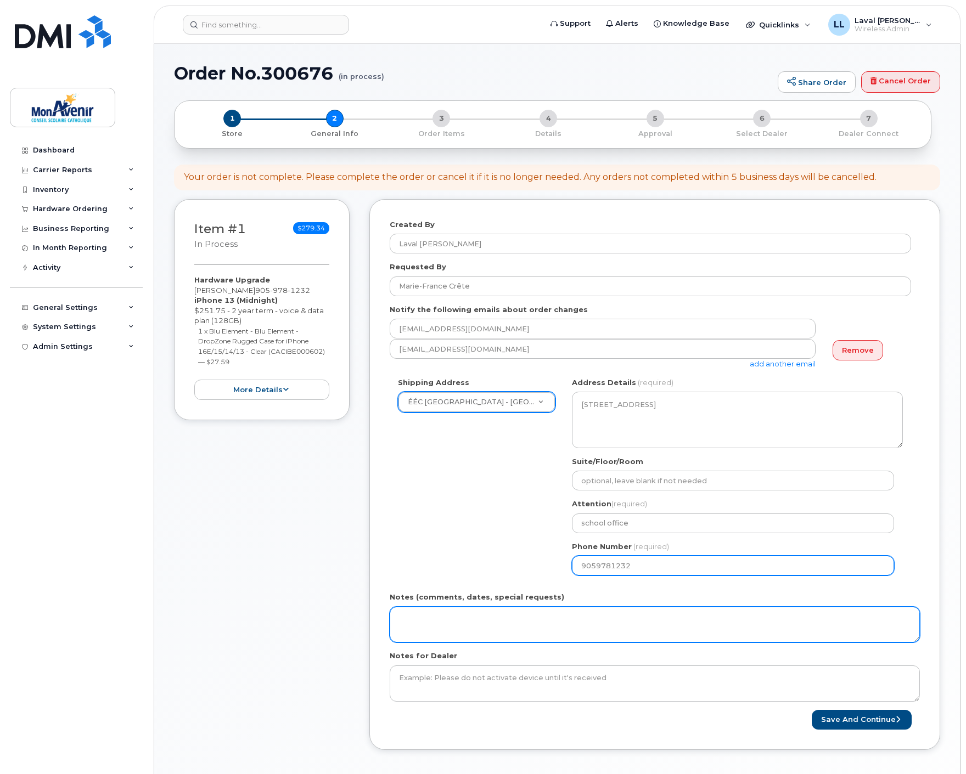
type input "9059781232"
click at [600, 620] on textarea "Notes (comments, dates, special requests)" at bounding box center [655, 625] width 530 height 36
paste textarea "ship to user's attention."
type textarea "ship to user's attention."
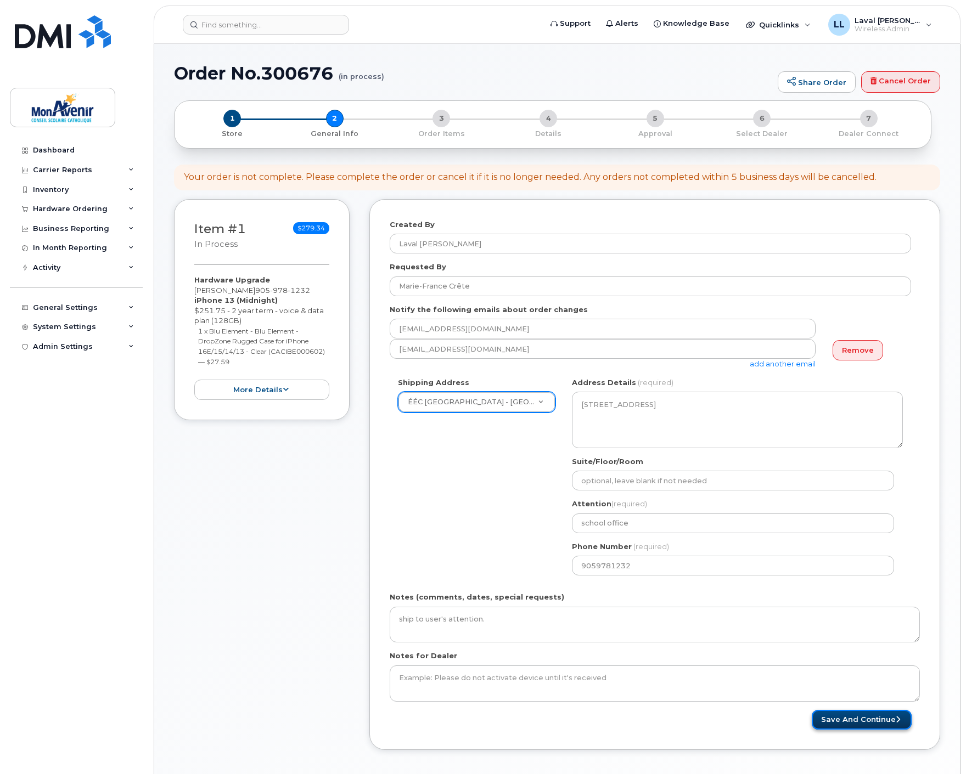
click at [892, 722] on button "Save and Continue" at bounding box center [861, 720] width 100 height 20
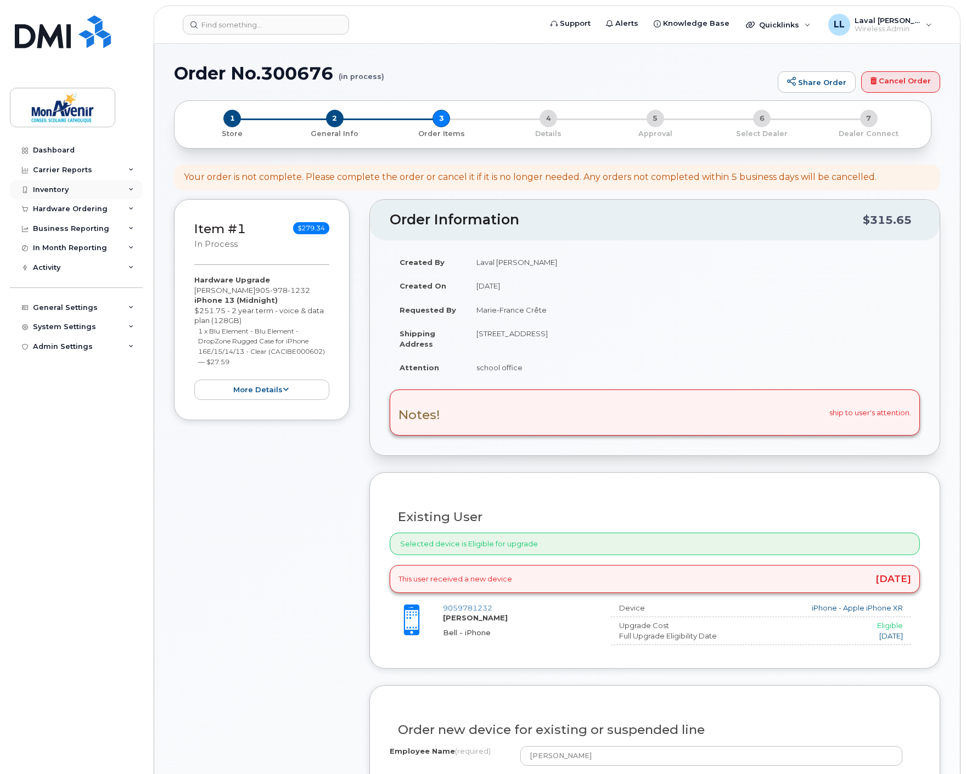
click at [54, 188] on div "Inventory" at bounding box center [51, 189] width 36 height 9
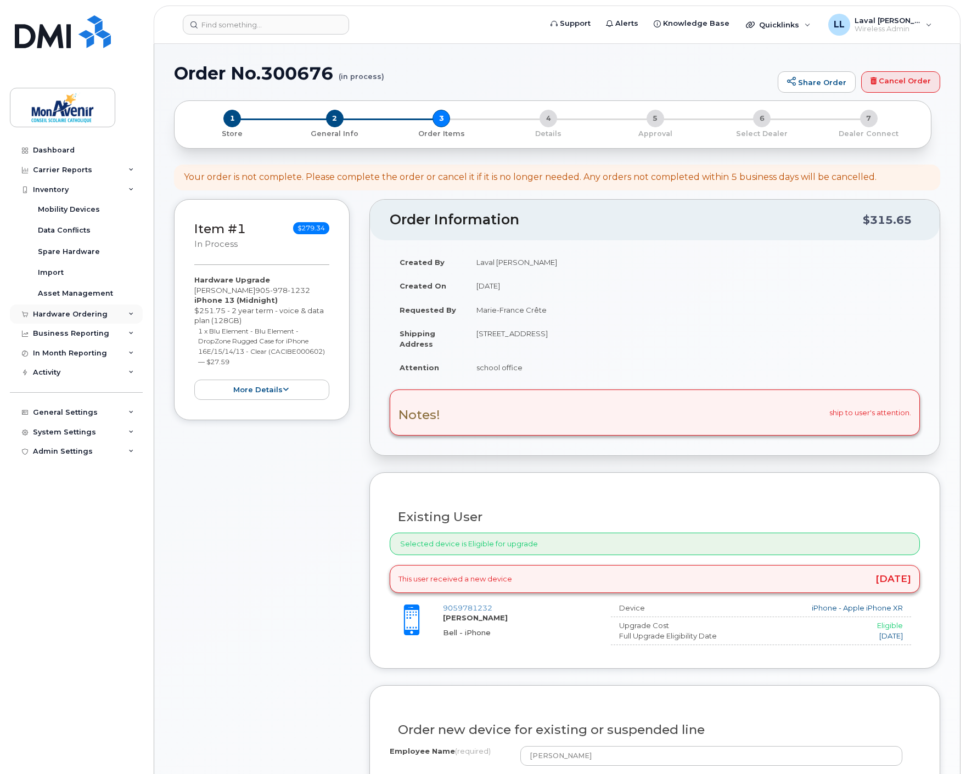
click at [66, 314] on div "Hardware Ordering" at bounding box center [70, 314] width 75 height 9
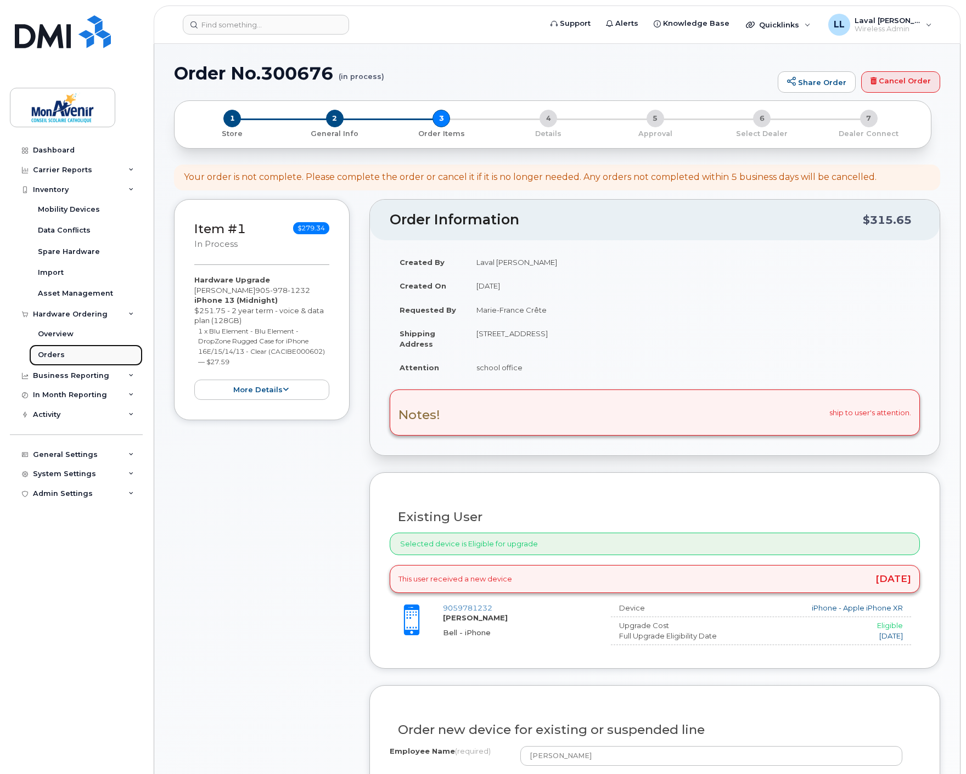
click at [55, 355] on div "Orders" at bounding box center [51, 355] width 27 height 10
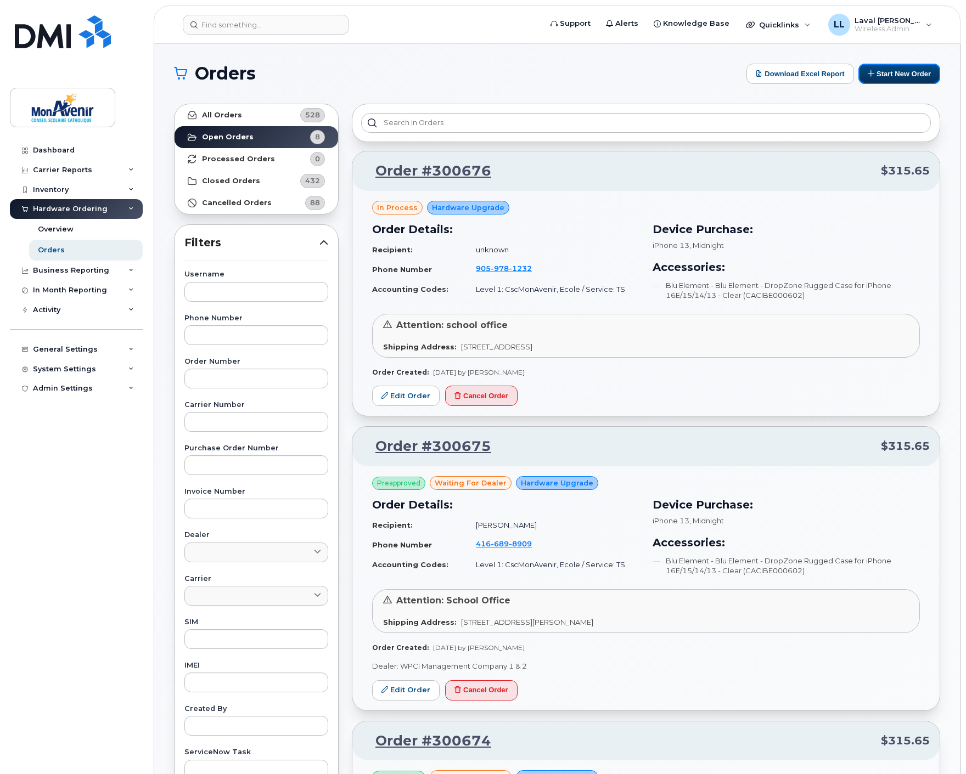
drag, startPoint x: 889, startPoint y: 75, endPoint x: 737, endPoint y: 107, distance: 155.8
click at [889, 75] on button "Start New Order" at bounding box center [899, 74] width 82 height 20
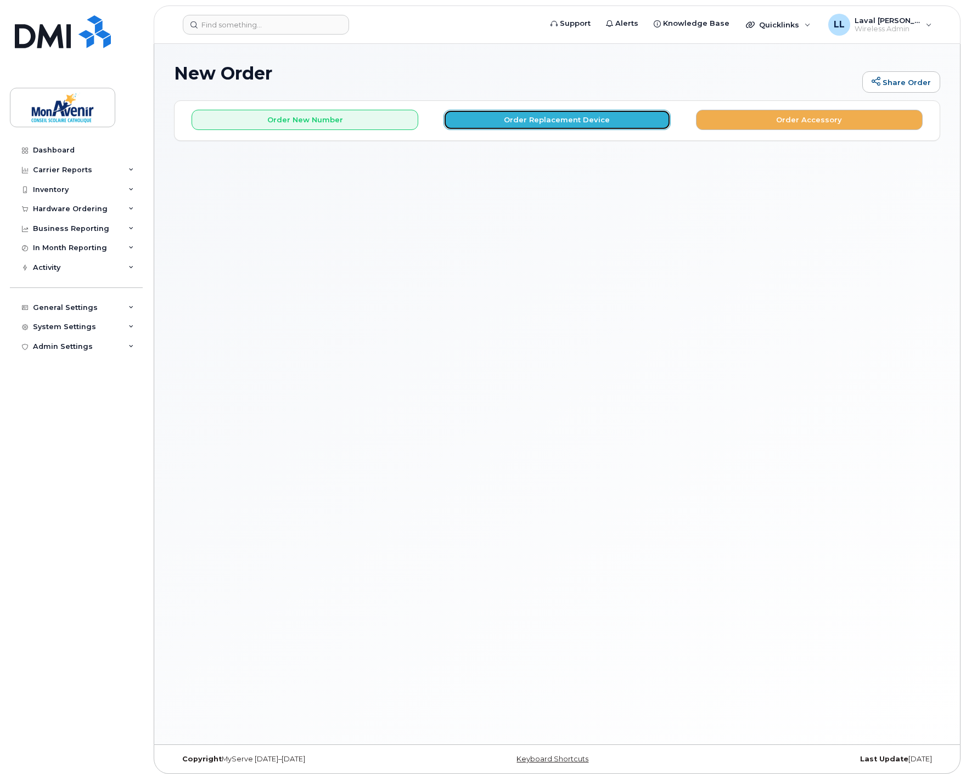
click at [588, 127] on button "Order Replacement Device" at bounding box center [556, 120] width 227 height 20
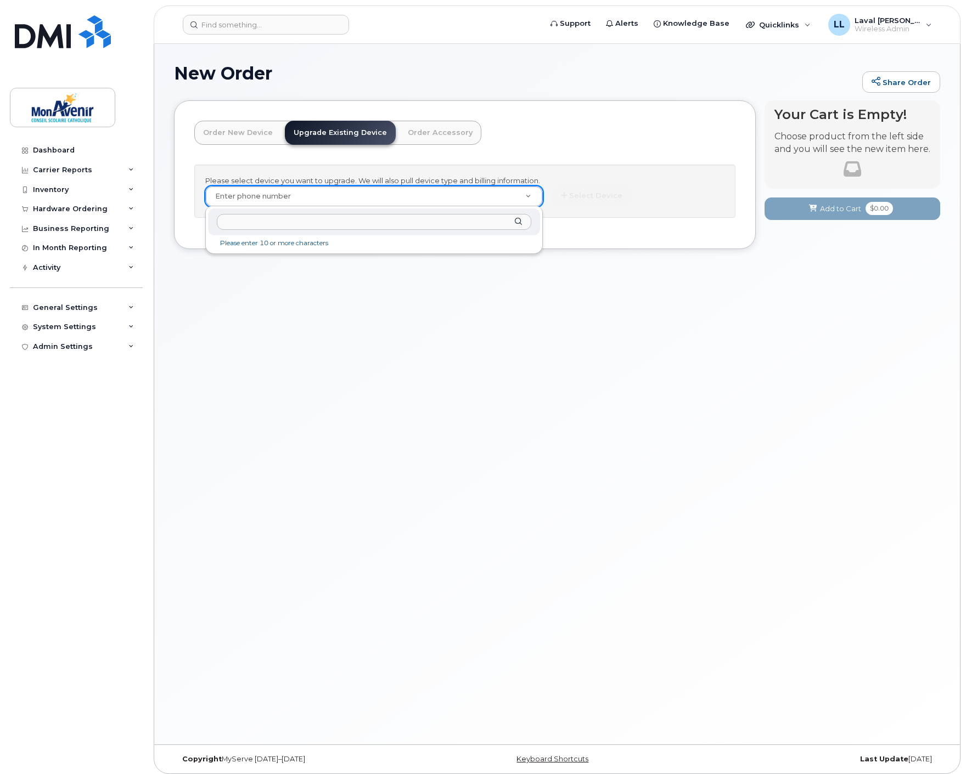
click at [376, 218] on input "text" at bounding box center [374, 222] width 314 height 16
type input "6476193174"
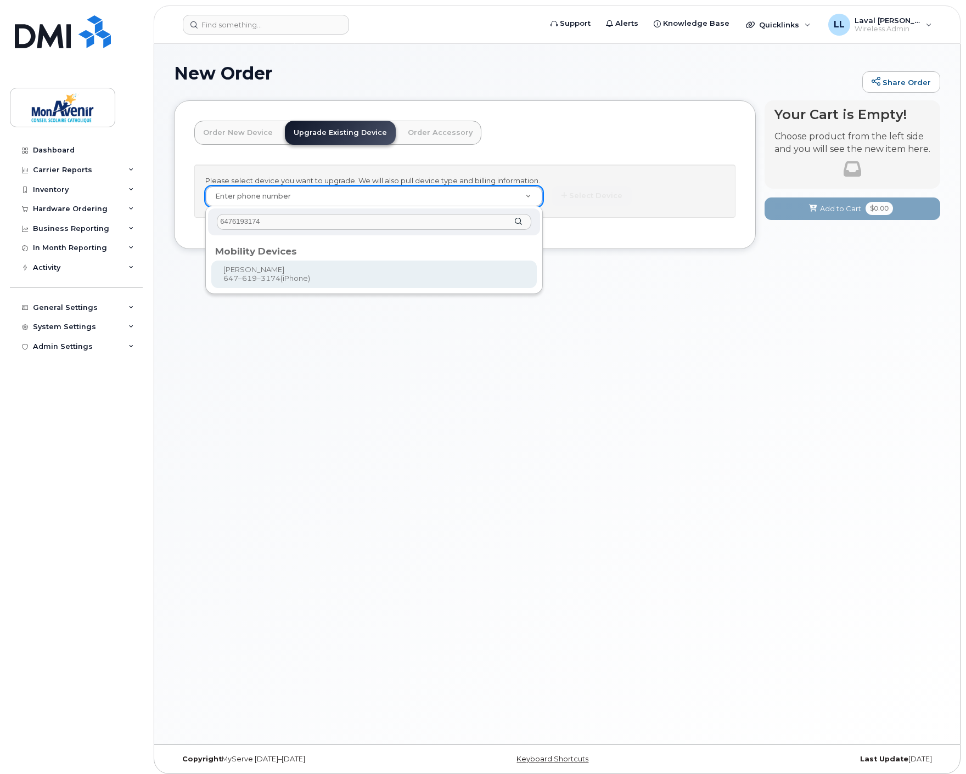
type input "619594"
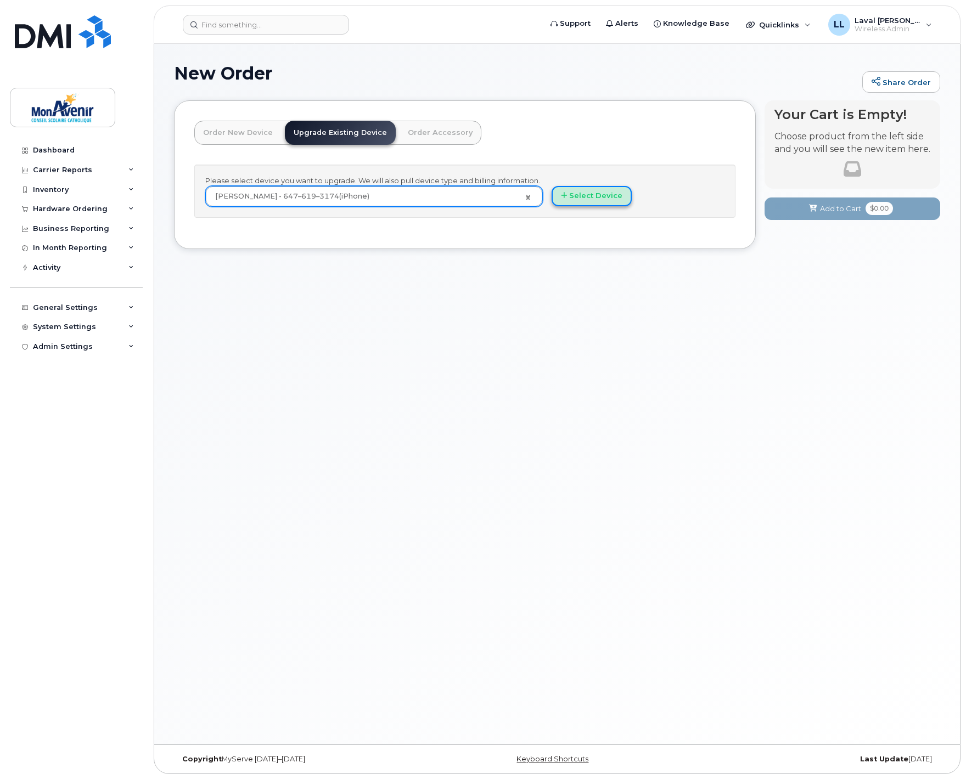
click at [588, 198] on button "Select Device" at bounding box center [591, 196] width 80 height 20
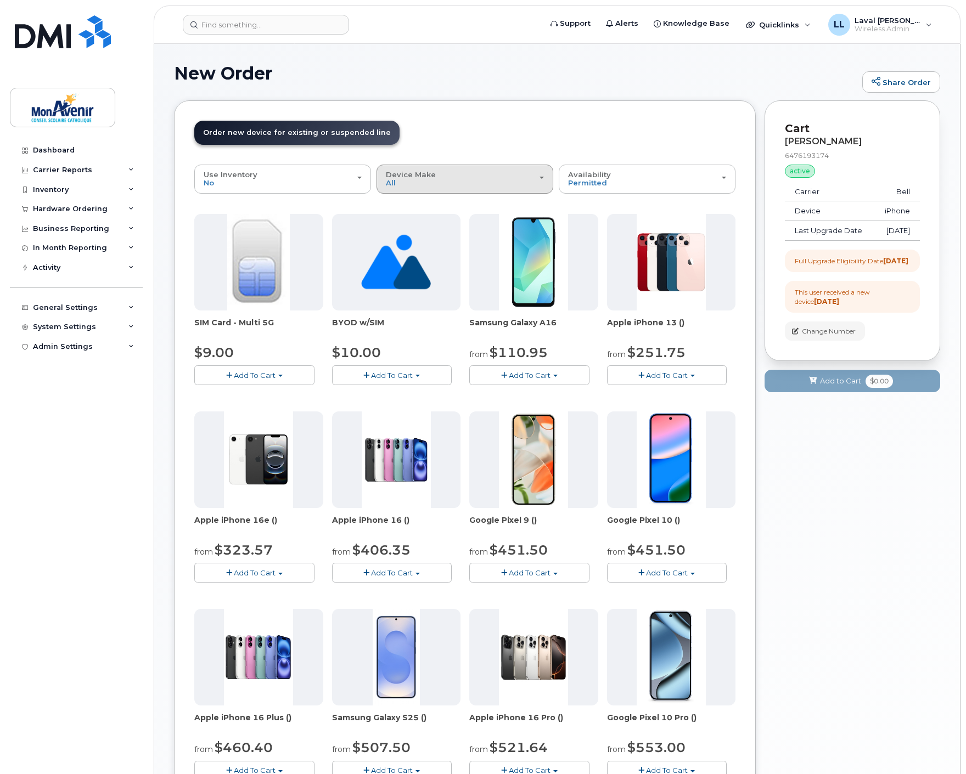
click at [411, 178] on span "Device Make" at bounding box center [411, 174] width 50 height 9
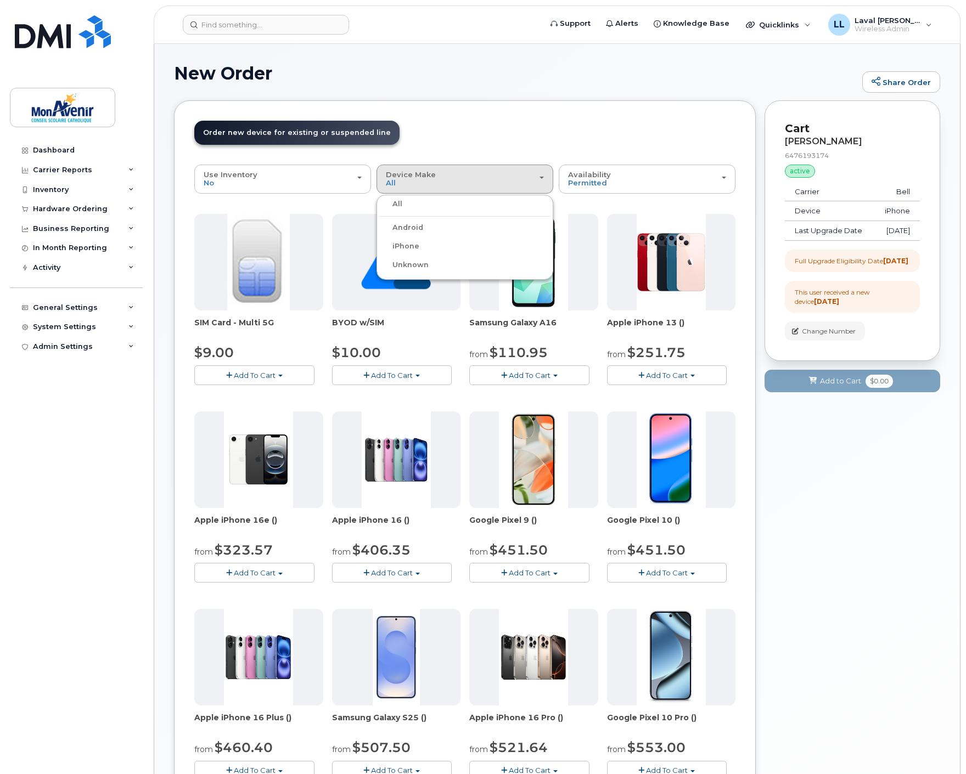
click at [408, 241] on label "iPhone" at bounding box center [399, 246] width 40 height 13
click at [0, 0] on input "iPhone" at bounding box center [0, 0] width 0 height 0
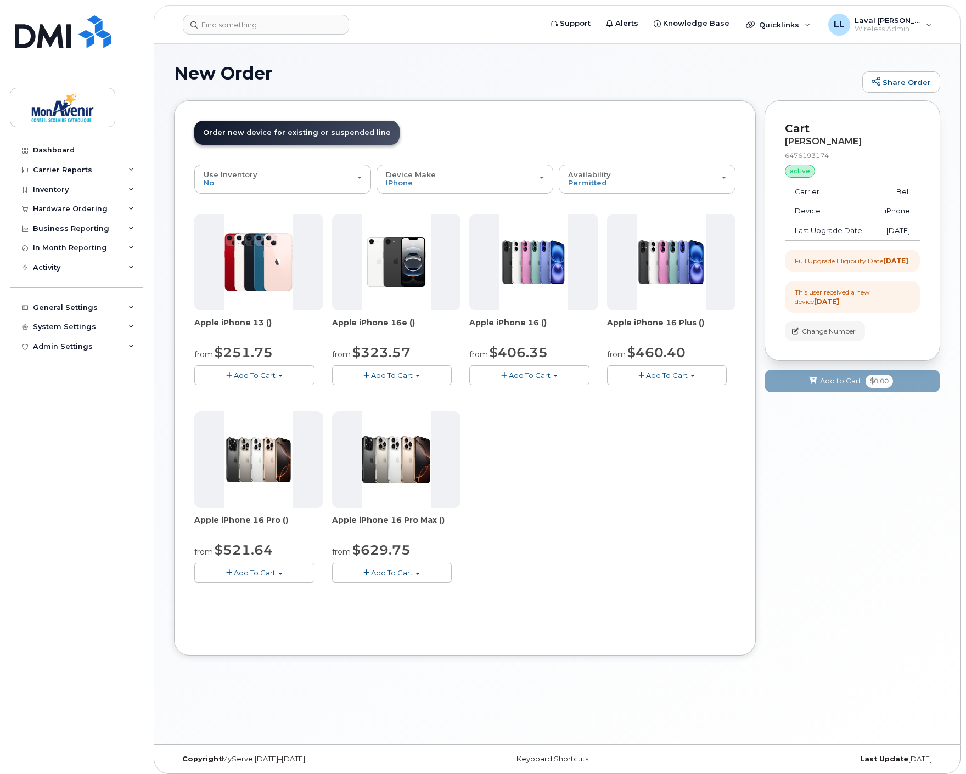
click at [263, 372] on span "Add To Cart" at bounding box center [255, 375] width 42 height 9
click at [239, 397] on link "$251.75 - 2 year term - voice & data plan (128GB)" at bounding box center [297, 396] width 200 height 14
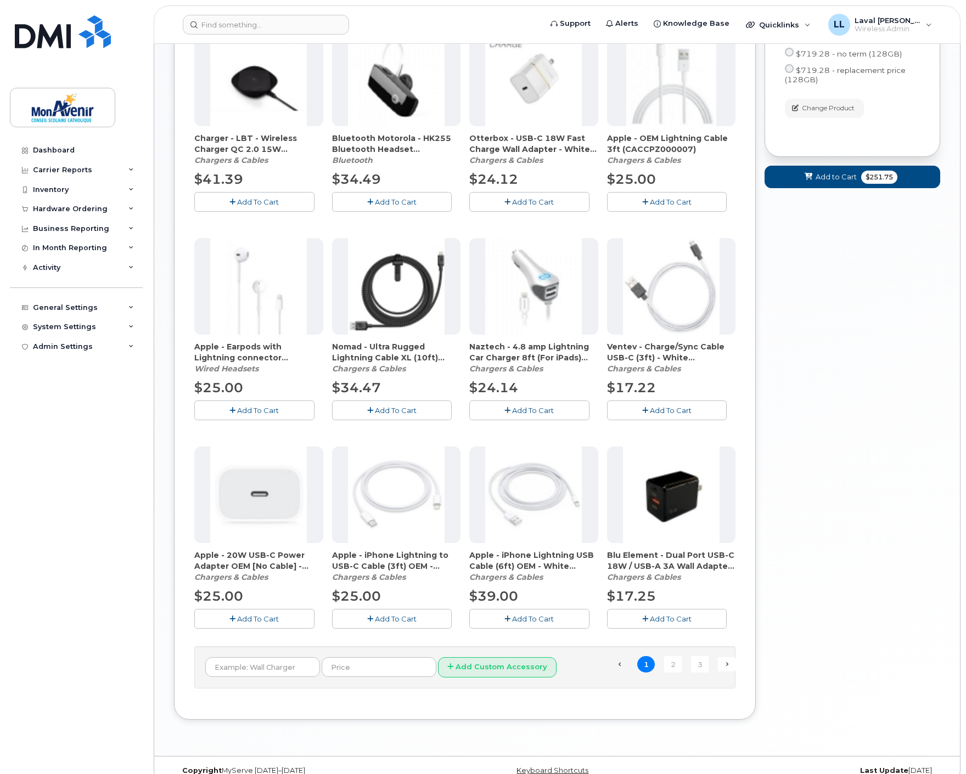
scroll to position [444, 0]
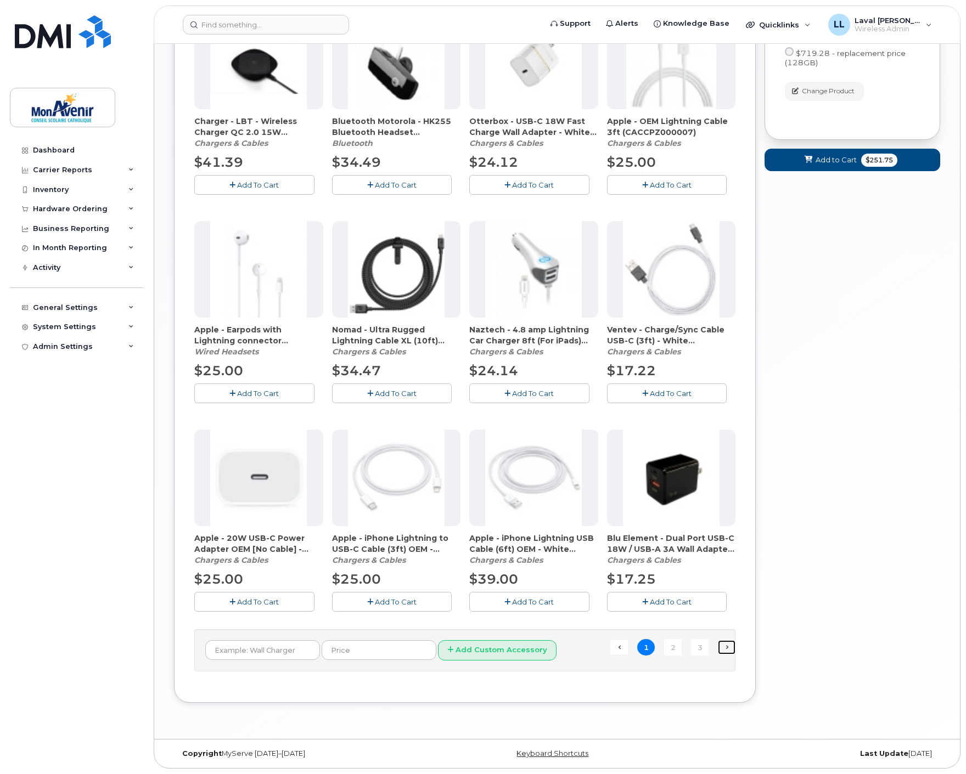
click at [729, 650] on link "Next →" at bounding box center [727, 647] width 18 height 14
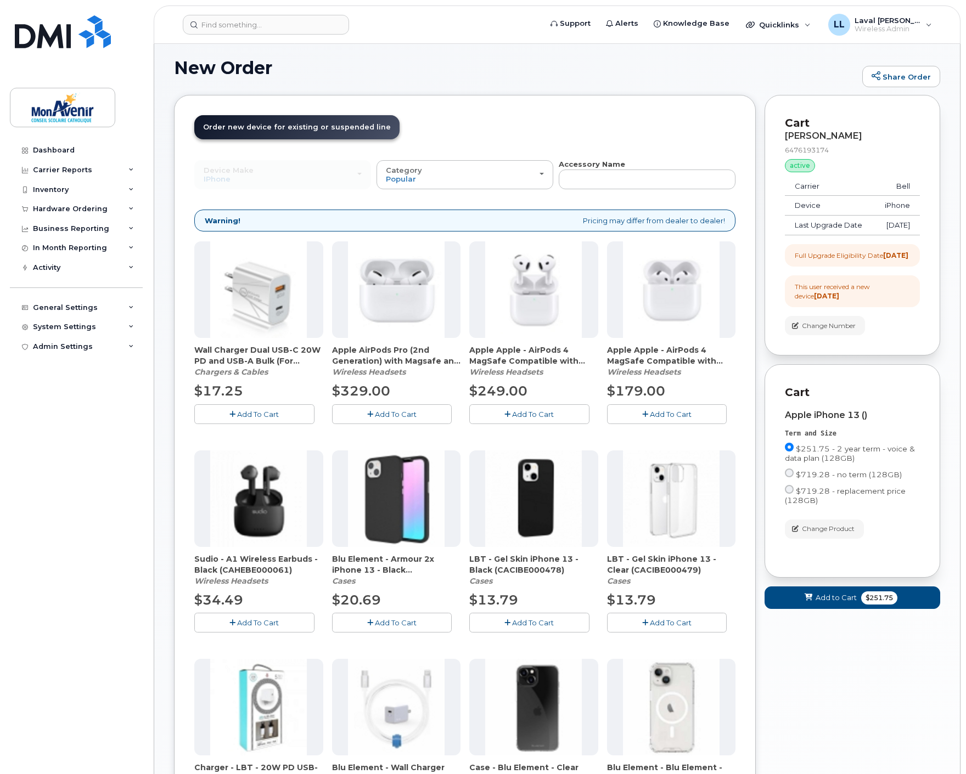
scroll to position [127, 0]
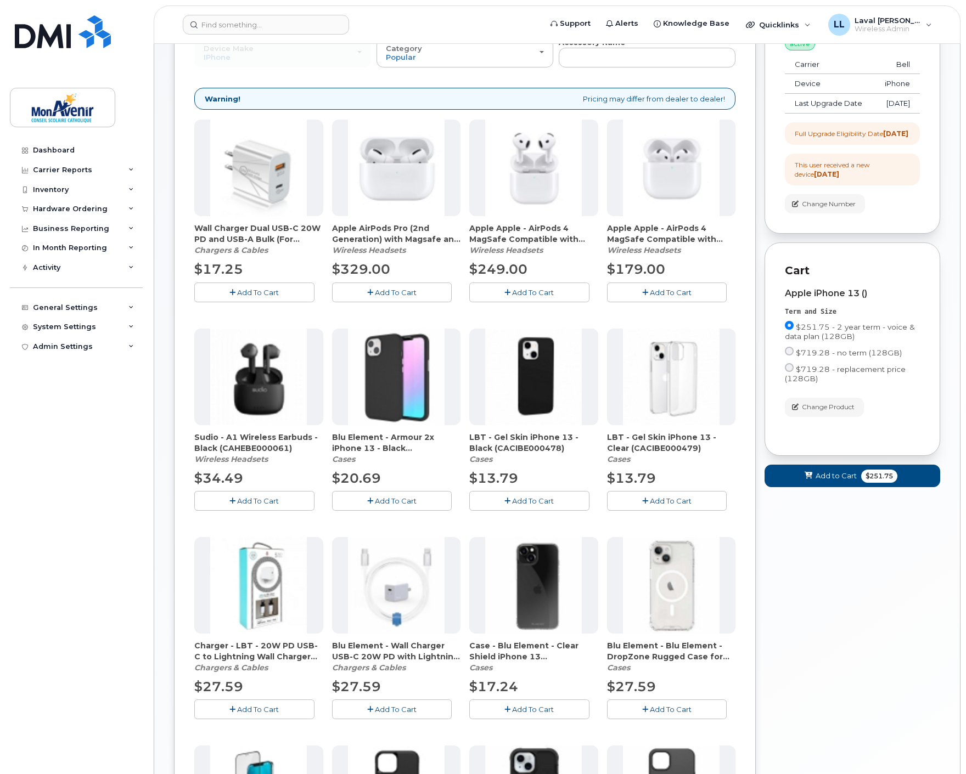
click at [672, 711] on span "Add To Cart" at bounding box center [671, 709] width 42 height 9
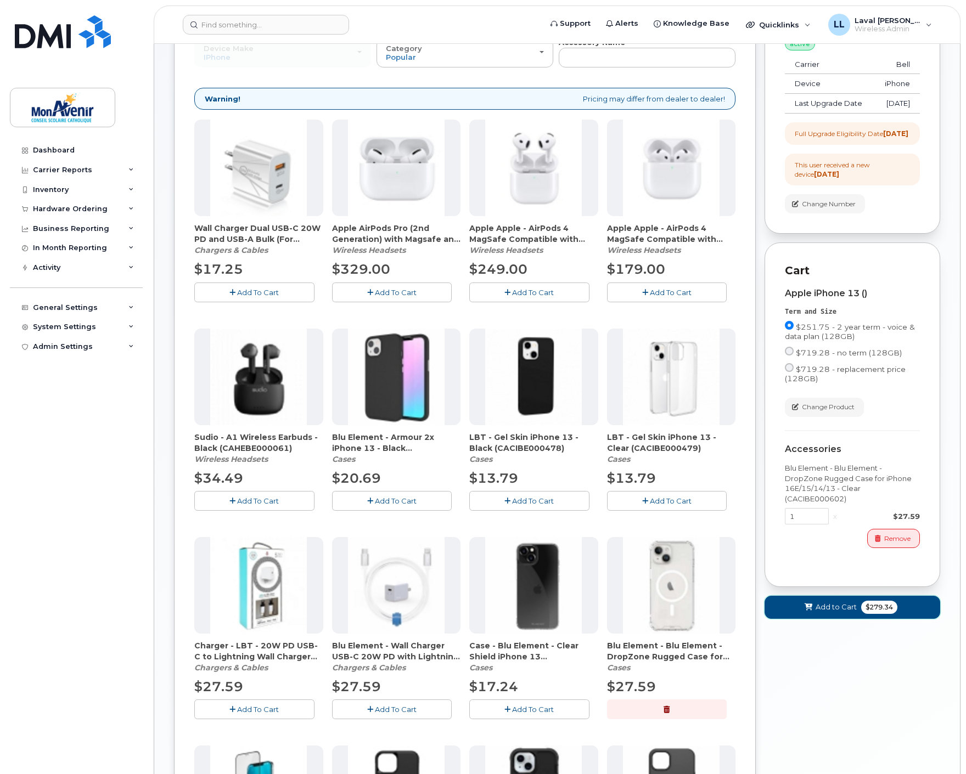
click at [870, 614] on span "$279.34" at bounding box center [879, 607] width 36 height 13
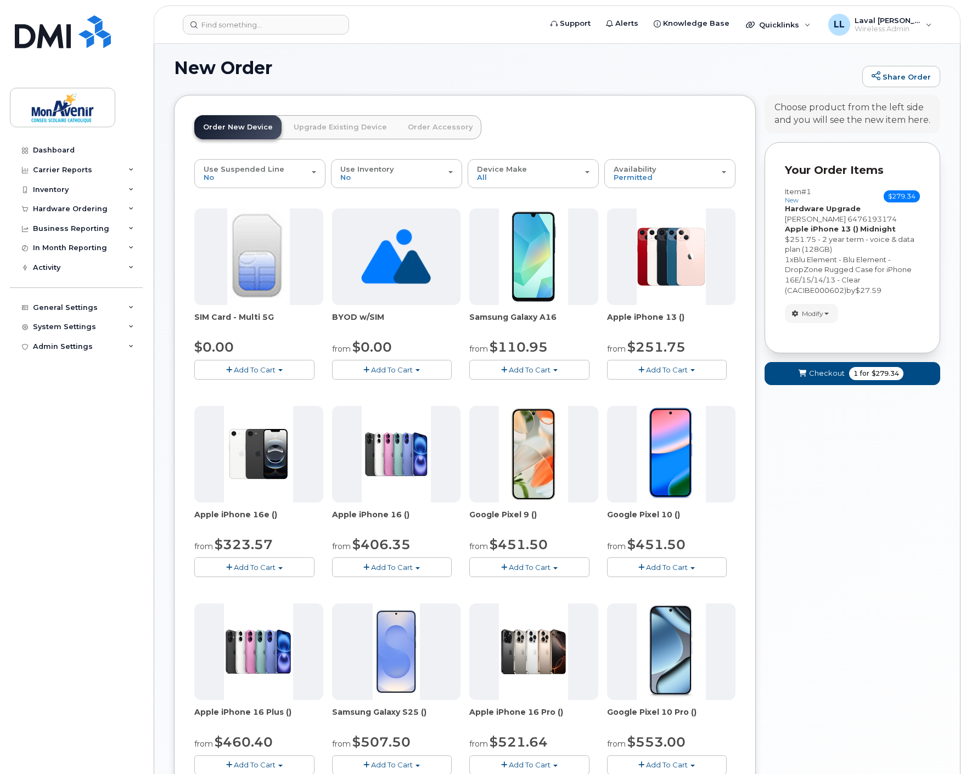
scroll to position [0, 0]
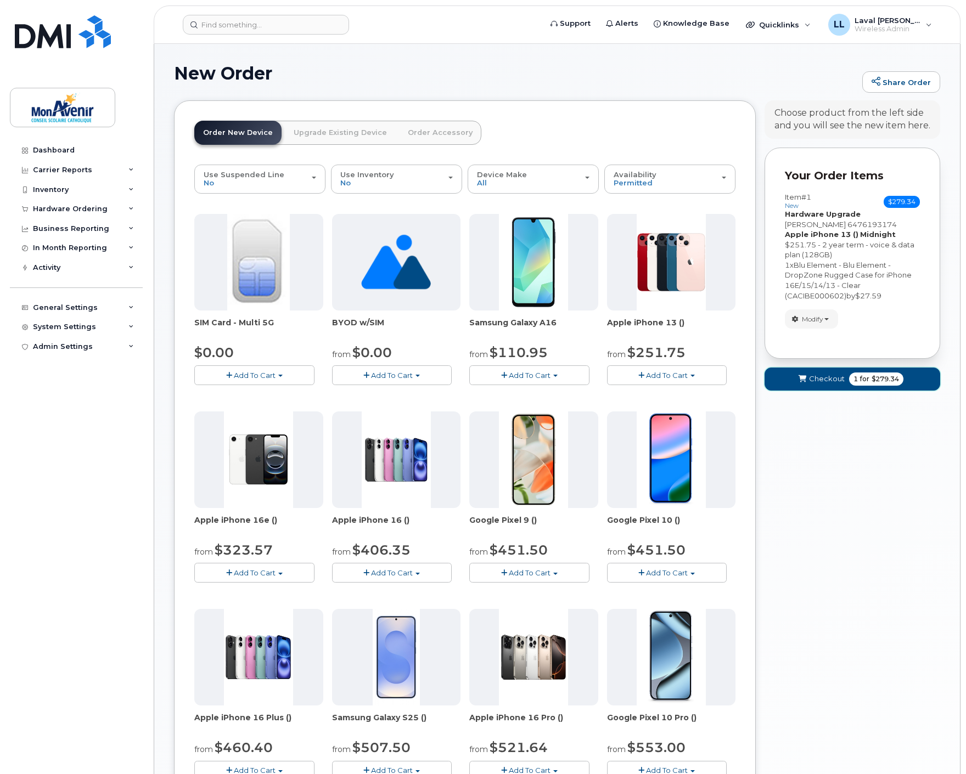
click at [877, 384] on span "$279.34" at bounding box center [884, 379] width 27 height 10
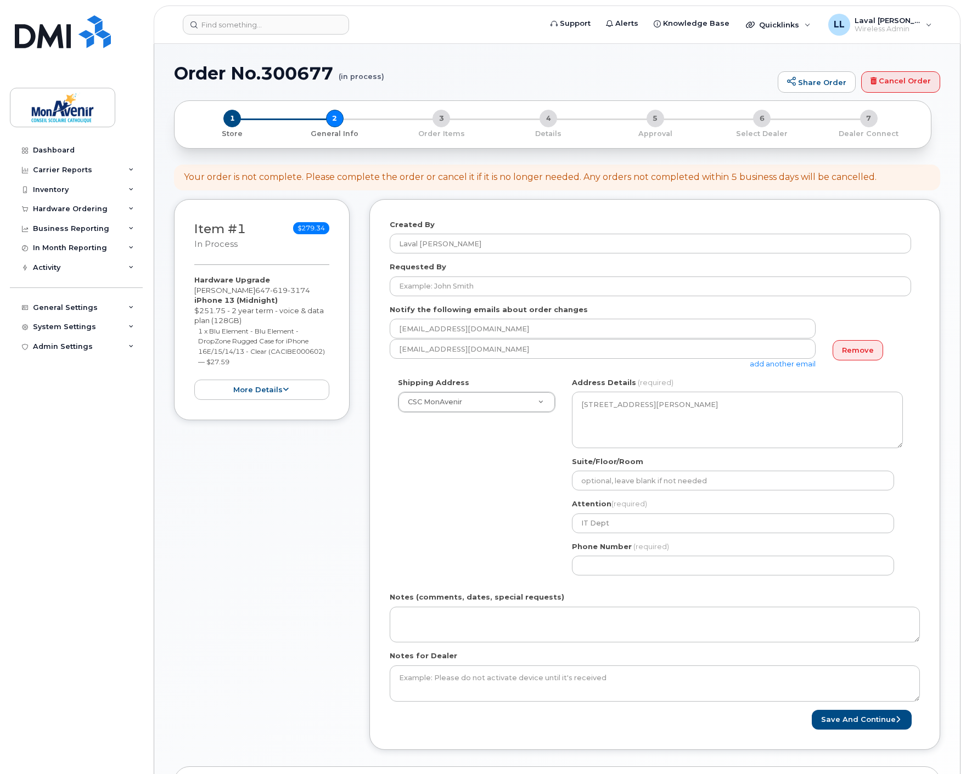
select select
click at [424, 291] on input "Requested By" at bounding box center [650, 287] width 521 height 20
paste input "Marie-France Crête"
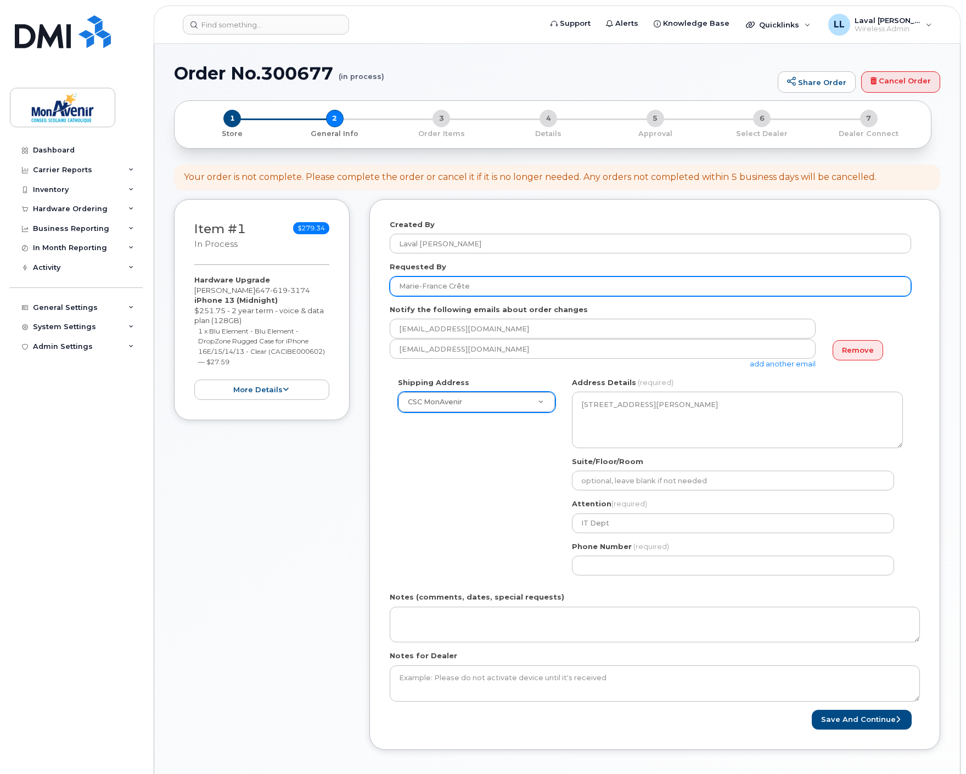
type input "Marie-France Crête"
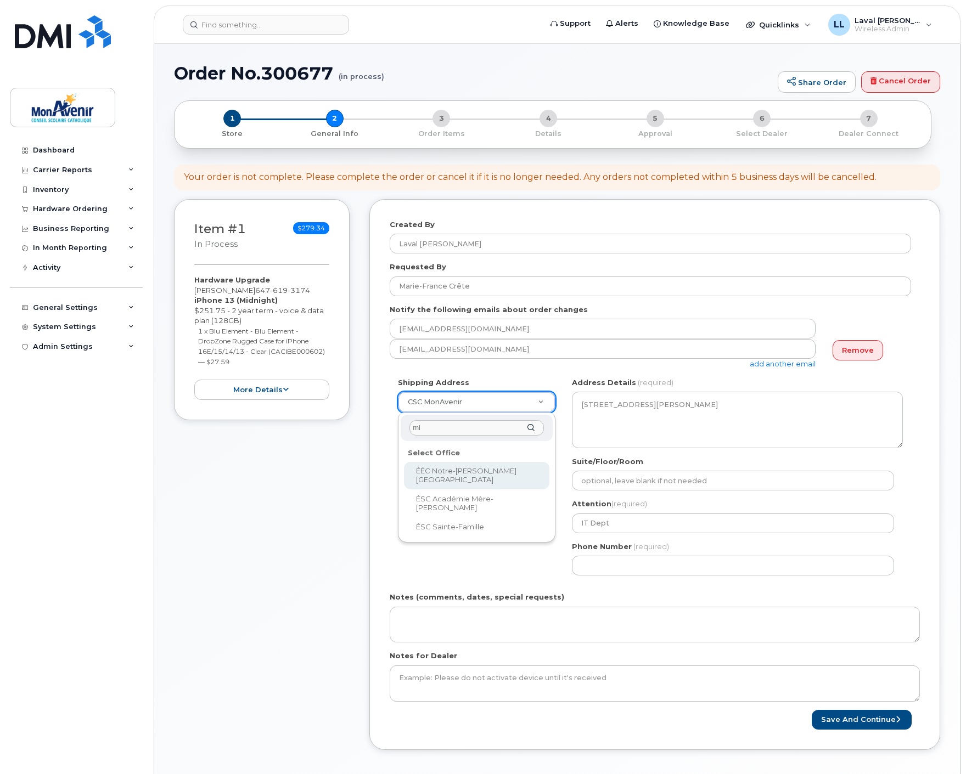
type input "m"
type input "s"
click at [529, 429] on div "michel" at bounding box center [477, 428] width 152 height 27
drag, startPoint x: 451, startPoint y: 435, endPoint x: 315, endPoint y: 434, distance: 136.1
click at [330, 434] on body "Support Alerts Knowledge Base Quicklinks Suspend / Cancel Device Change SIM Car…" at bounding box center [483, 537] width 966 height 1074
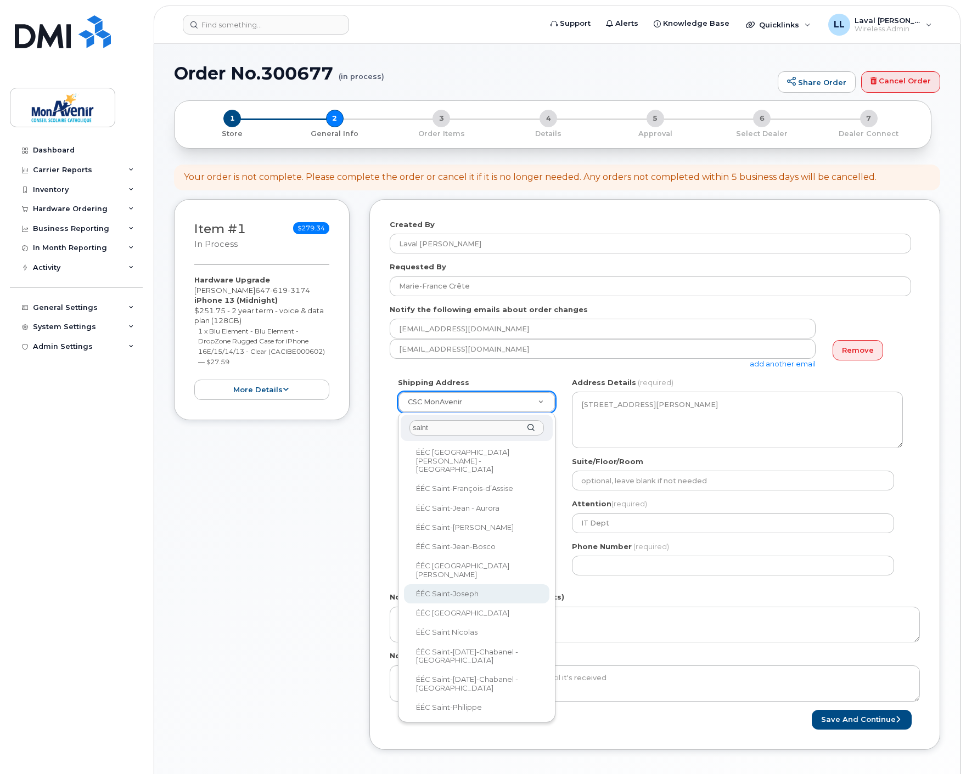
drag, startPoint x: 431, startPoint y: 425, endPoint x: 320, endPoint y: 427, distance: 110.3
click at [321, 427] on body "Support Alerts Knowledge Base Quicklinks Suspend / Cancel Device Change SIM Car…" at bounding box center [483, 537] width 966 height 1074
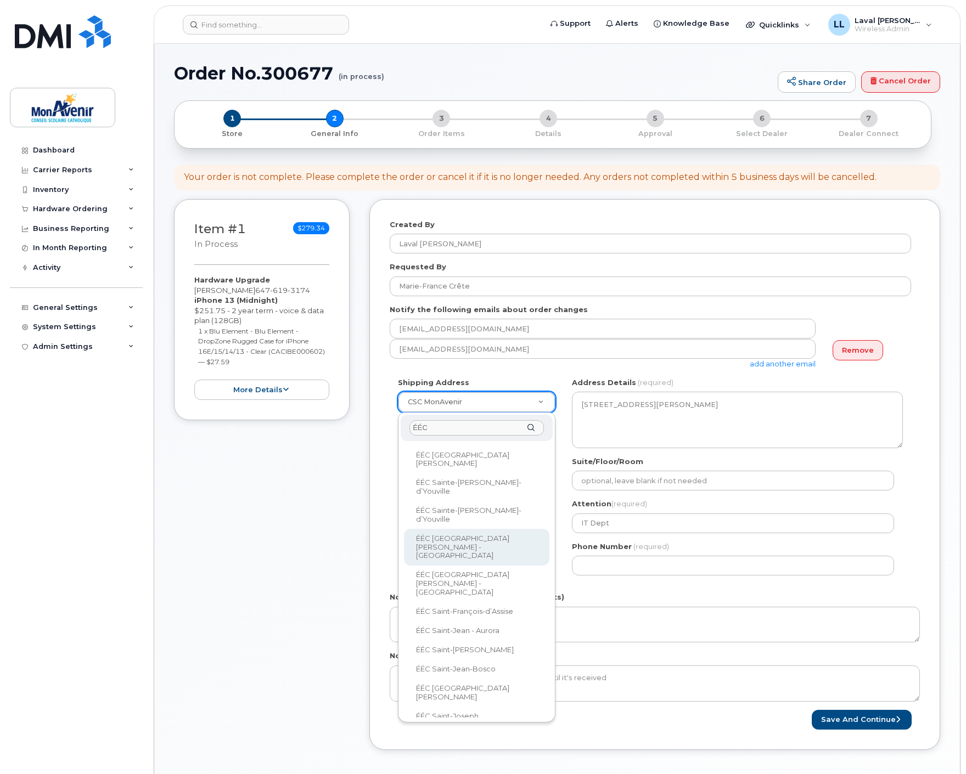
drag, startPoint x: 432, startPoint y: 432, endPoint x: 327, endPoint y: 447, distance: 106.4
click at [327, 446] on body "Support Alerts Knowledge Base Quicklinks Suspend / Cancel Device Change SIM Car…" at bounding box center [483, 537] width 966 height 1074
paste input "Saint-Michel"
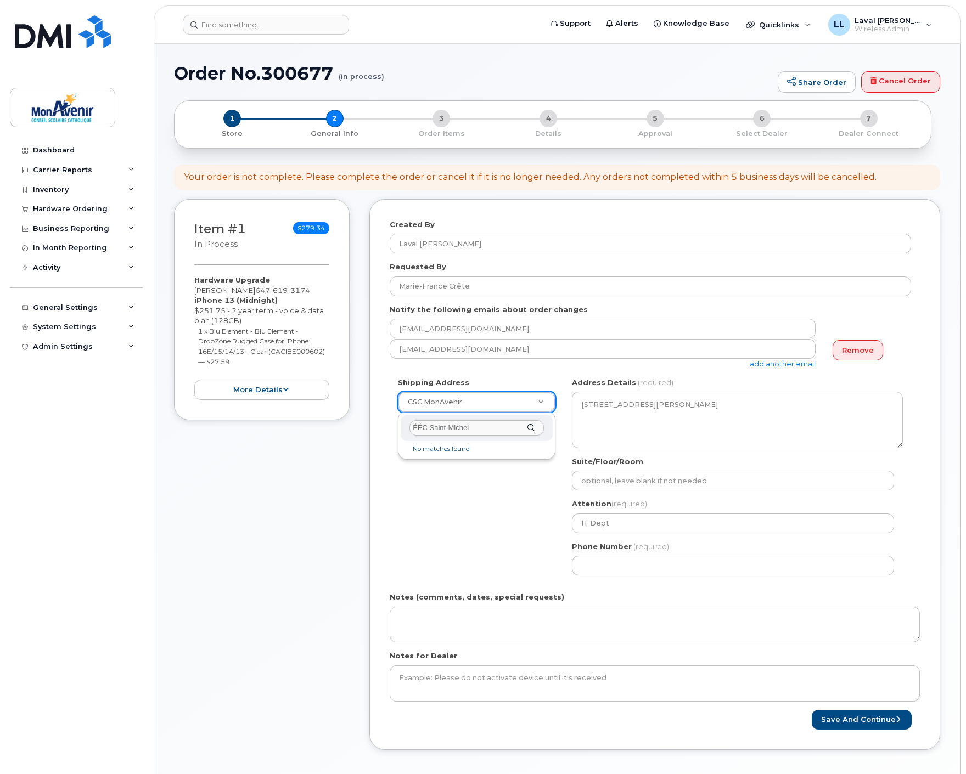
scroll to position [0, 0]
type input "ÉÉC Saint-Michel"
click at [529, 428] on div "ÉÉC Saint-Michel" at bounding box center [477, 428] width 152 height 27
click at [467, 446] on li "No matches found" at bounding box center [477, 449] width 148 height 12
click at [463, 451] on li "No matches found" at bounding box center [477, 449] width 148 height 12
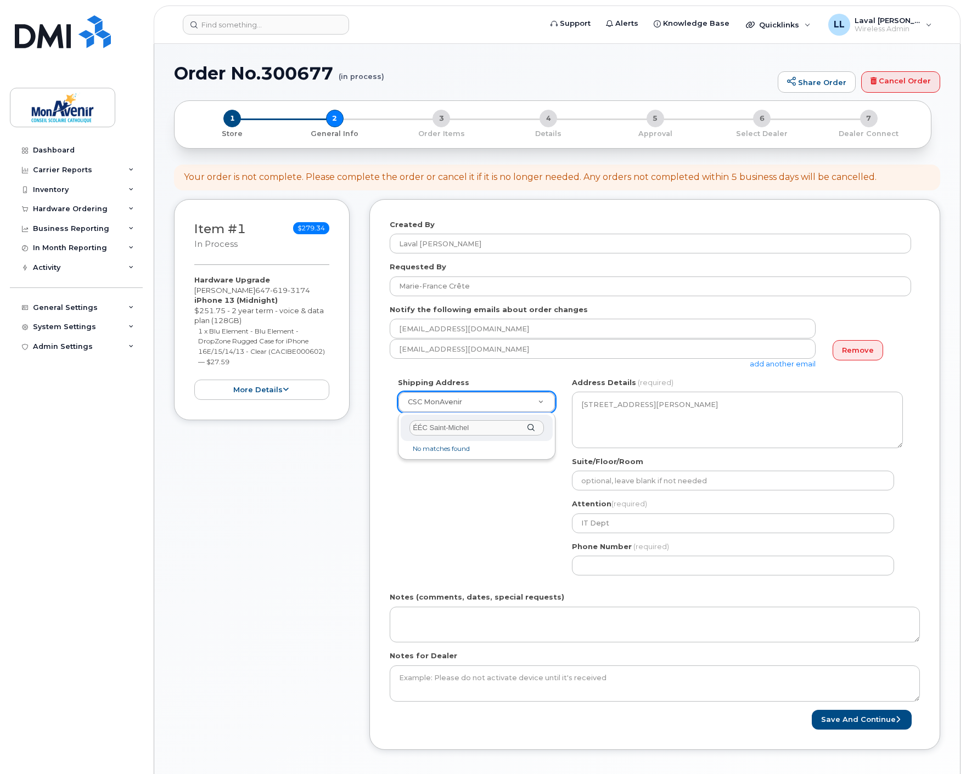
drag, startPoint x: 504, startPoint y: 461, endPoint x: 509, endPoint y: 473, distance: 13.8
click at [505, 463] on body "Support Alerts Knowledge Base Quicklinks Suspend / Cancel Device Change SIM Car…" at bounding box center [483, 537] width 966 height 1074
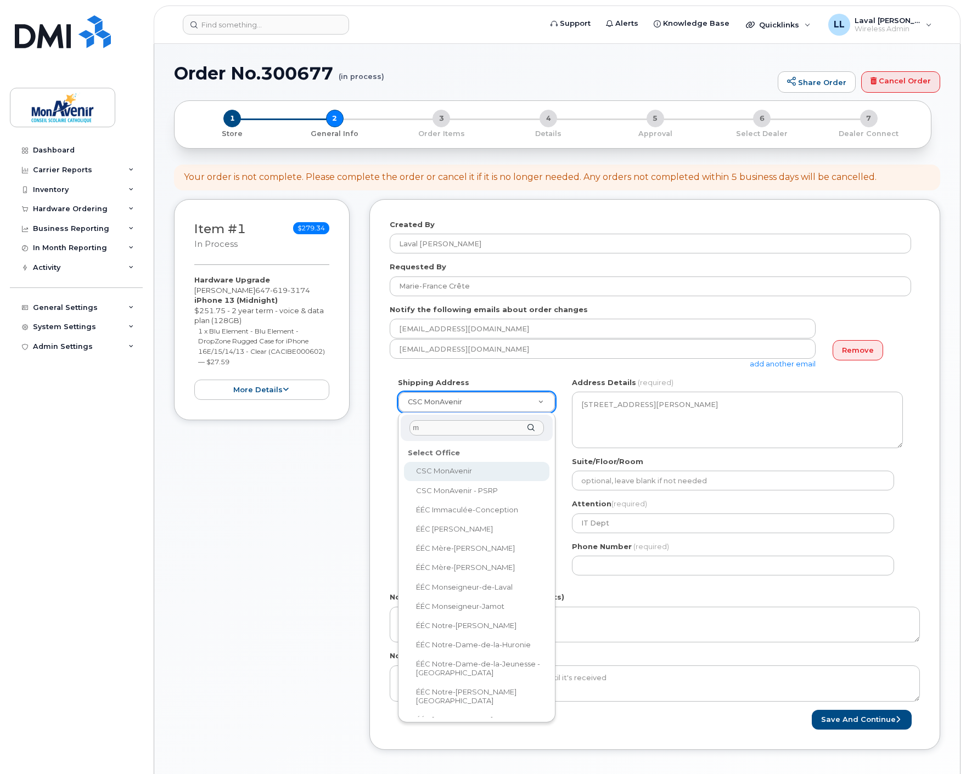
type input "mi"
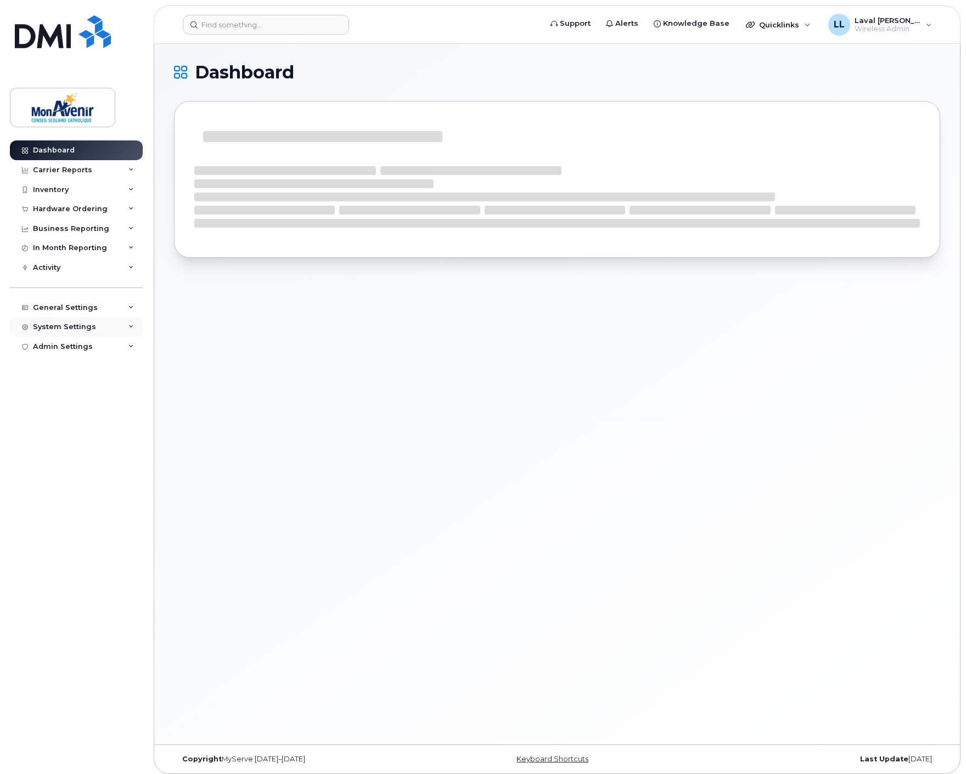
click at [63, 328] on div "System Settings" at bounding box center [64, 327] width 63 height 9
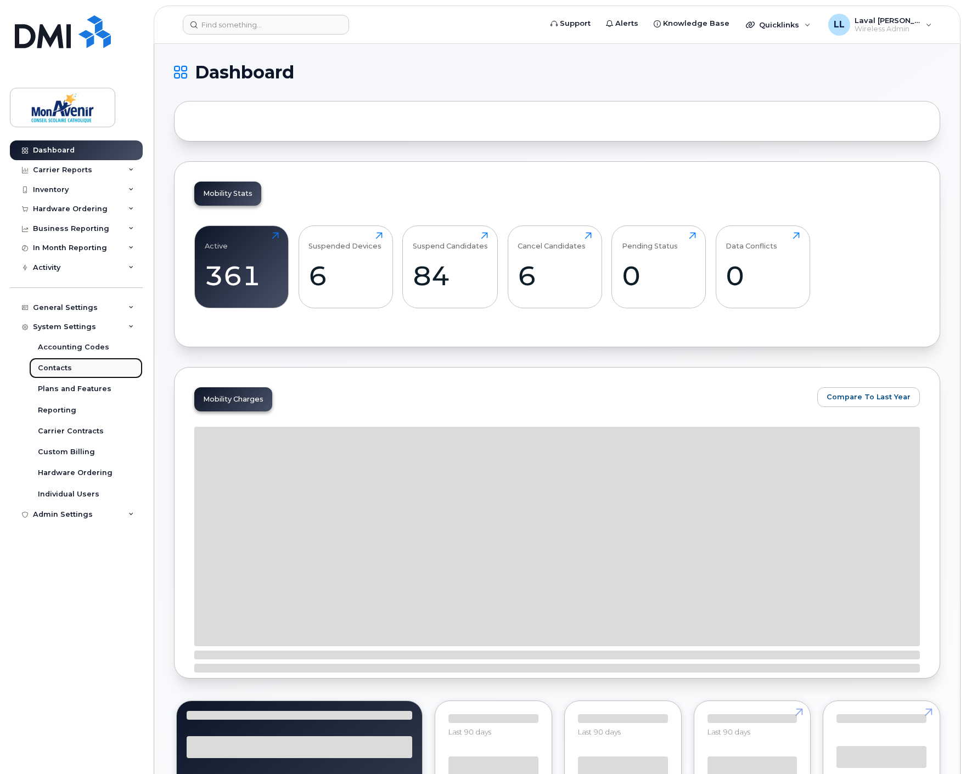
click at [52, 360] on link "Contacts" at bounding box center [86, 368] width 114 height 21
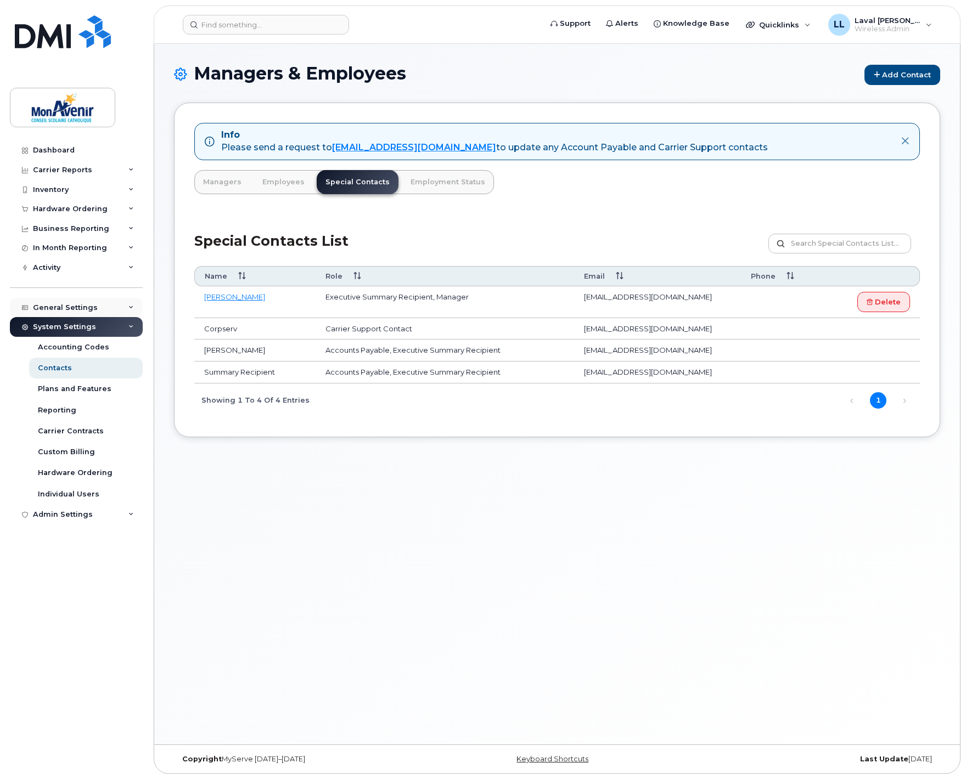
click at [62, 310] on div "General Settings" at bounding box center [65, 307] width 65 height 9
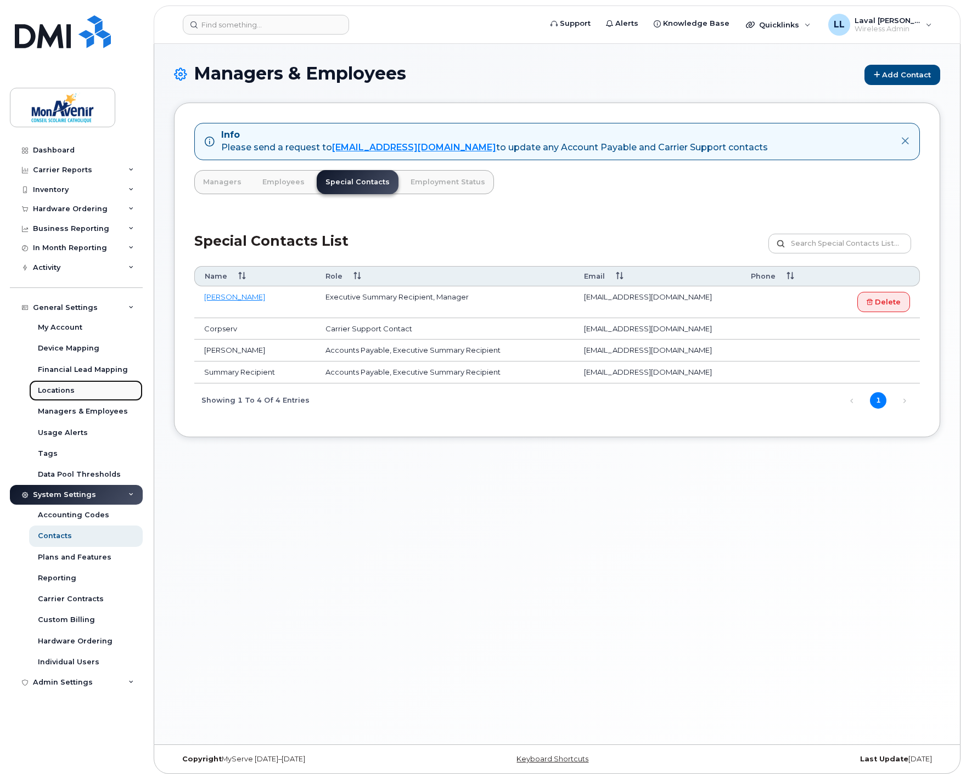
click at [61, 392] on div "Locations" at bounding box center [56, 391] width 37 height 10
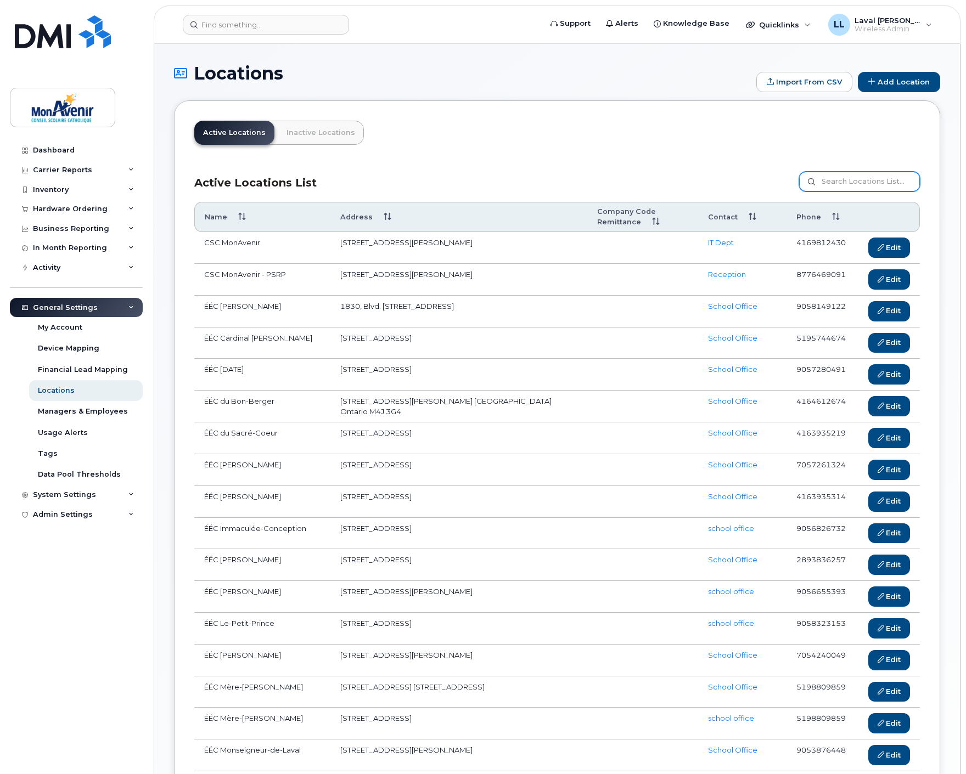
click at [855, 184] on input at bounding box center [859, 182] width 121 height 20
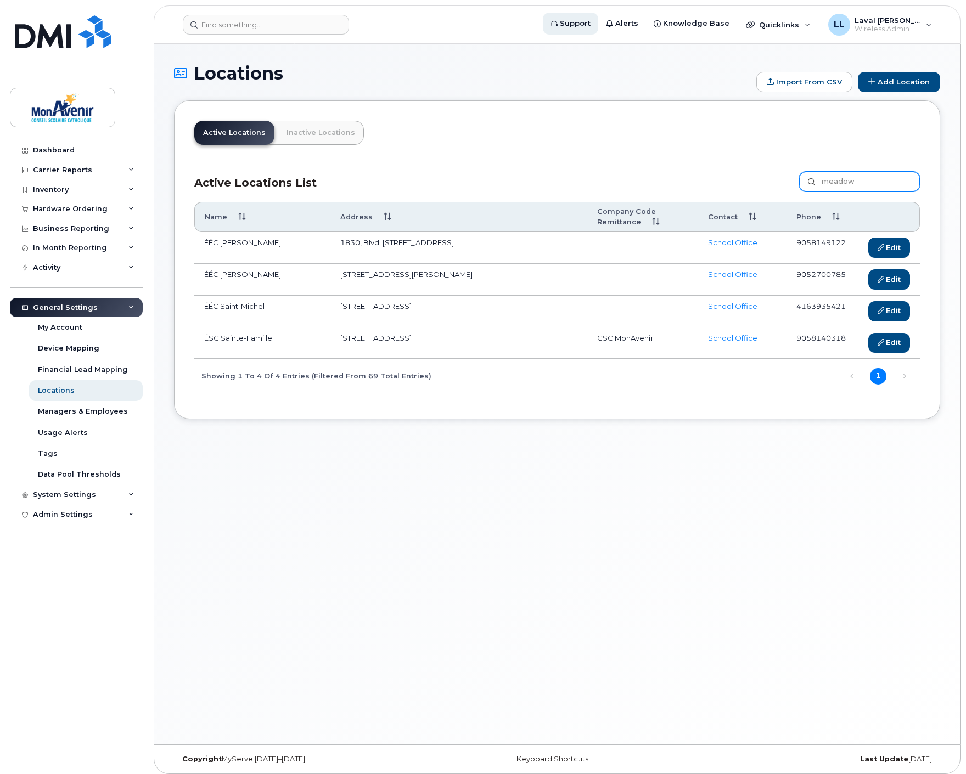
type input "meadow"
drag, startPoint x: 881, startPoint y: 307, endPoint x: 842, endPoint y: 313, distance: 39.4
click at [882, 306] on link "Edit" at bounding box center [889, 311] width 42 height 20
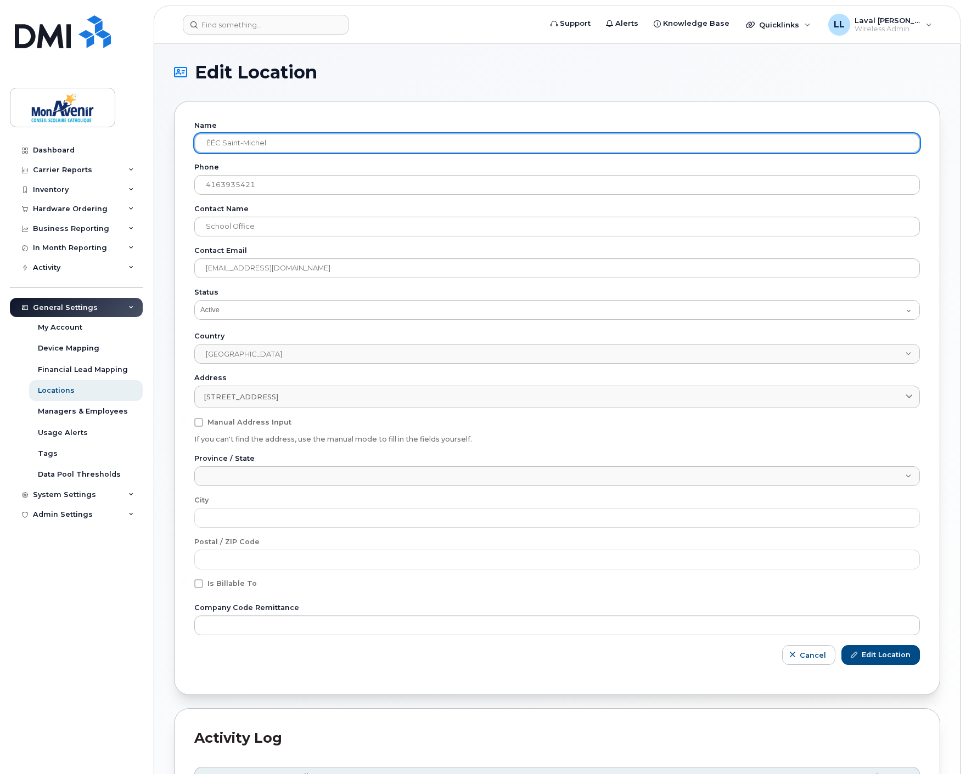
click at [314, 139] on input "ÉÉC Saint-Michel" at bounding box center [556, 143] width 725 height 20
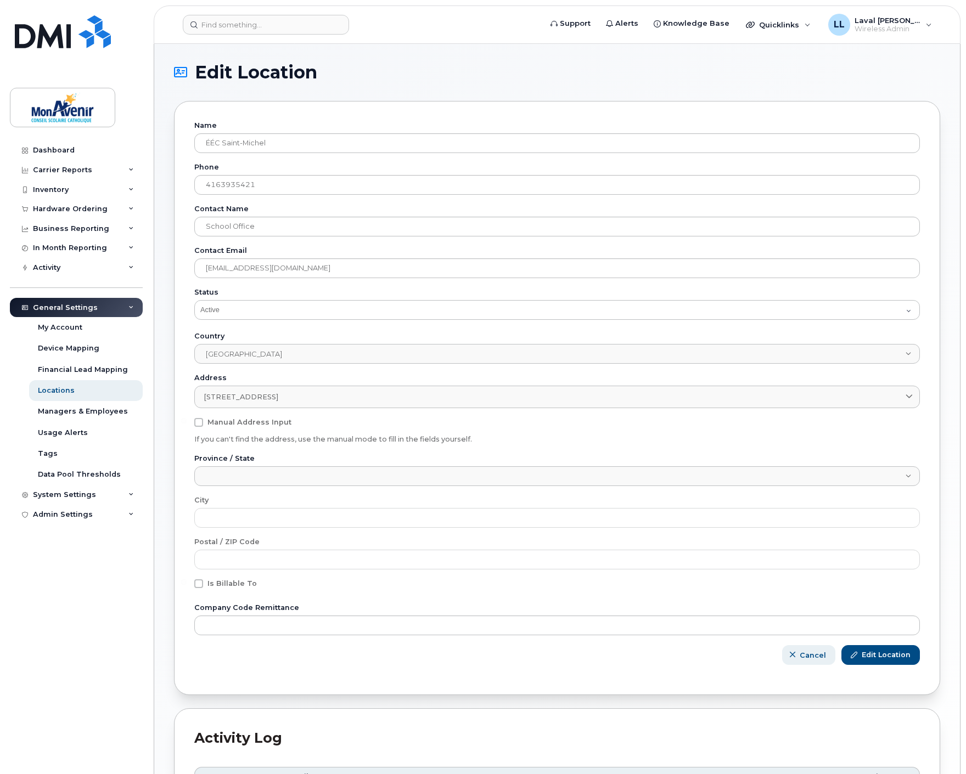
click at [789, 651] on span "button" at bounding box center [792, 655] width 10 height 10
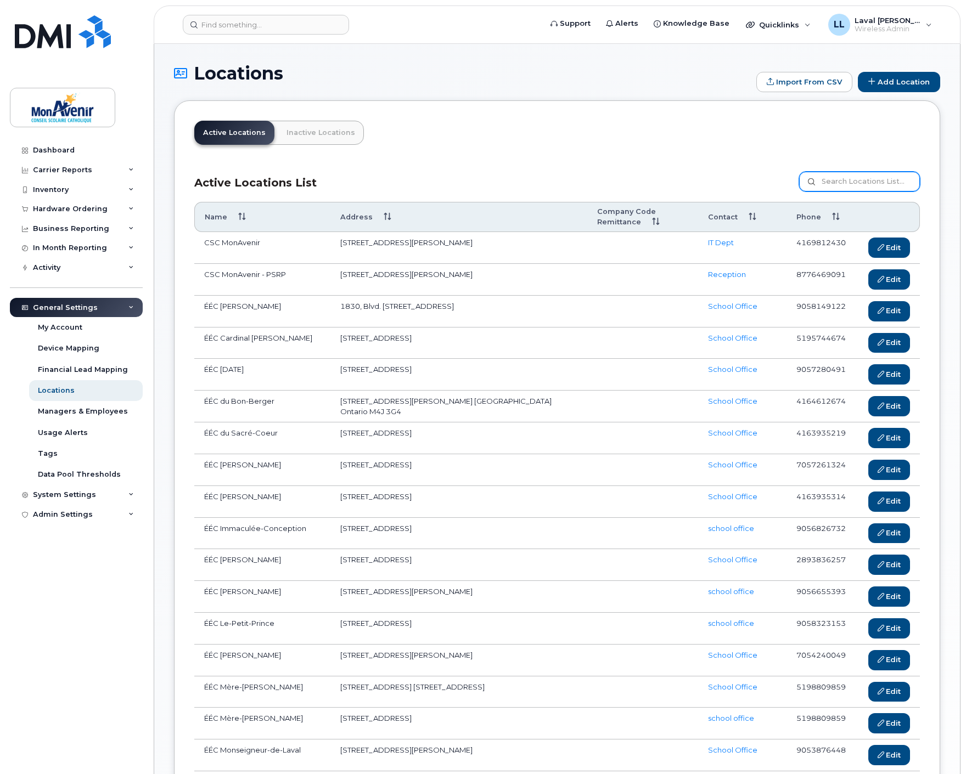
click at [851, 178] on input at bounding box center [859, 182] width 121 height 20
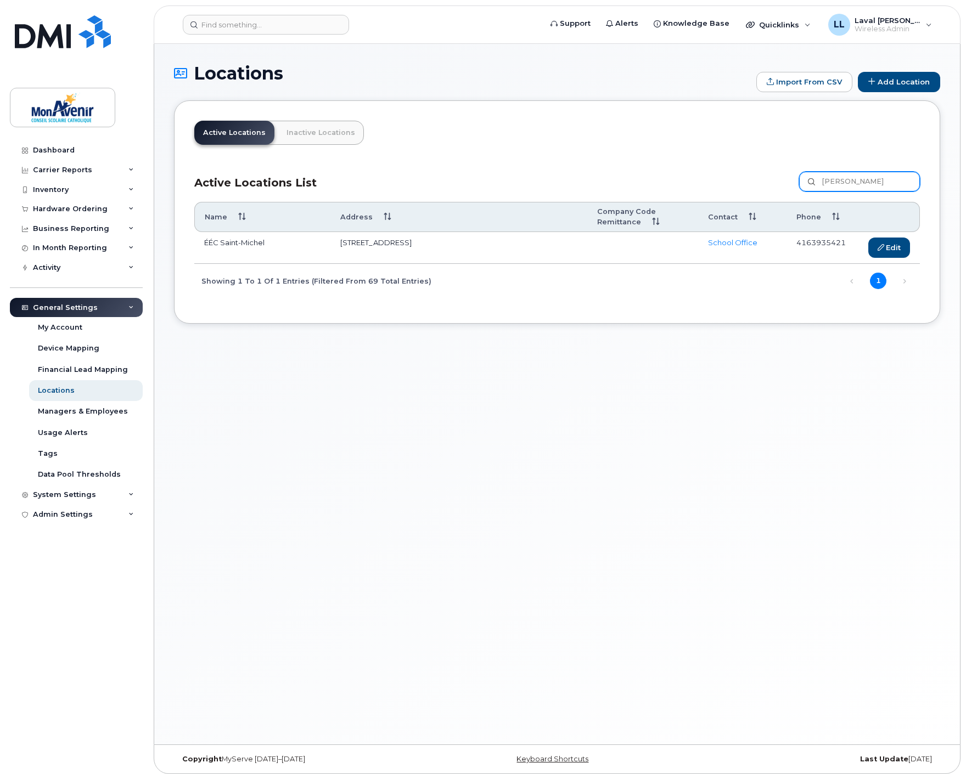
type input "michel"
drag, startPoint x: 275, startPoint y: 254, endPoint x: 194, endPoint y: 252, distance: 81.2
click at [194, 252] on td "ÉÉC Saint-Michel" at bounding box center [262, 248] width 136 height 32
copy td "ÉÉC Saint-Michel"
click at [889, 244] on link "Edit" at bounding box center [889, 248] width 42 height 20
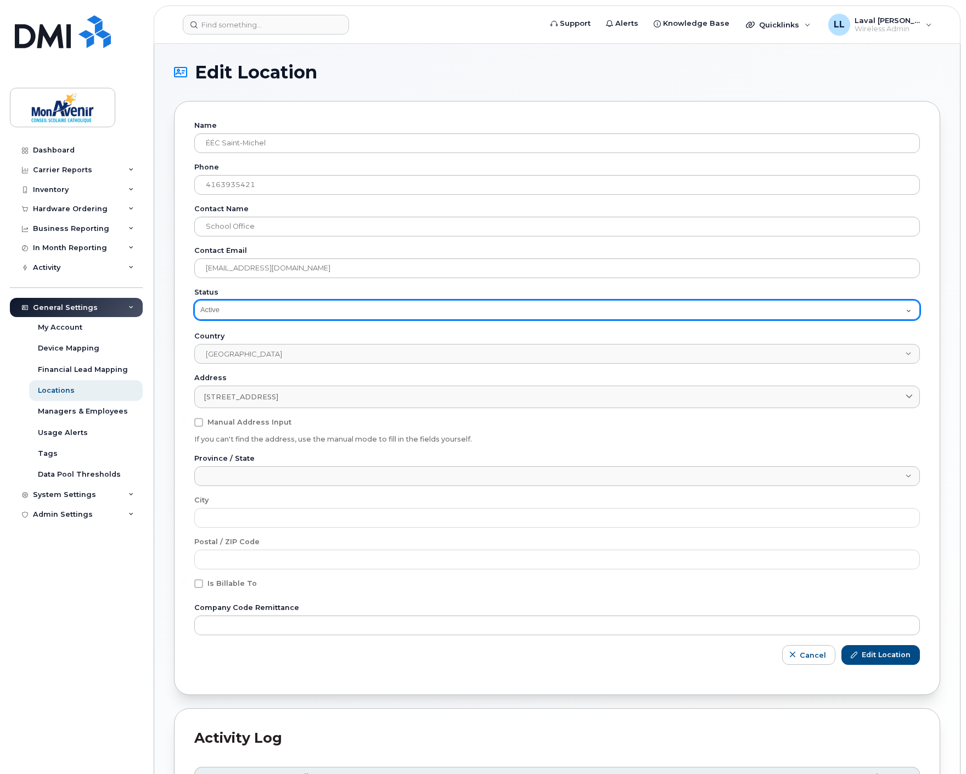
click at [286, 315] on select "Active Inactive" at bounding box center [556, 310] width 725 height 20
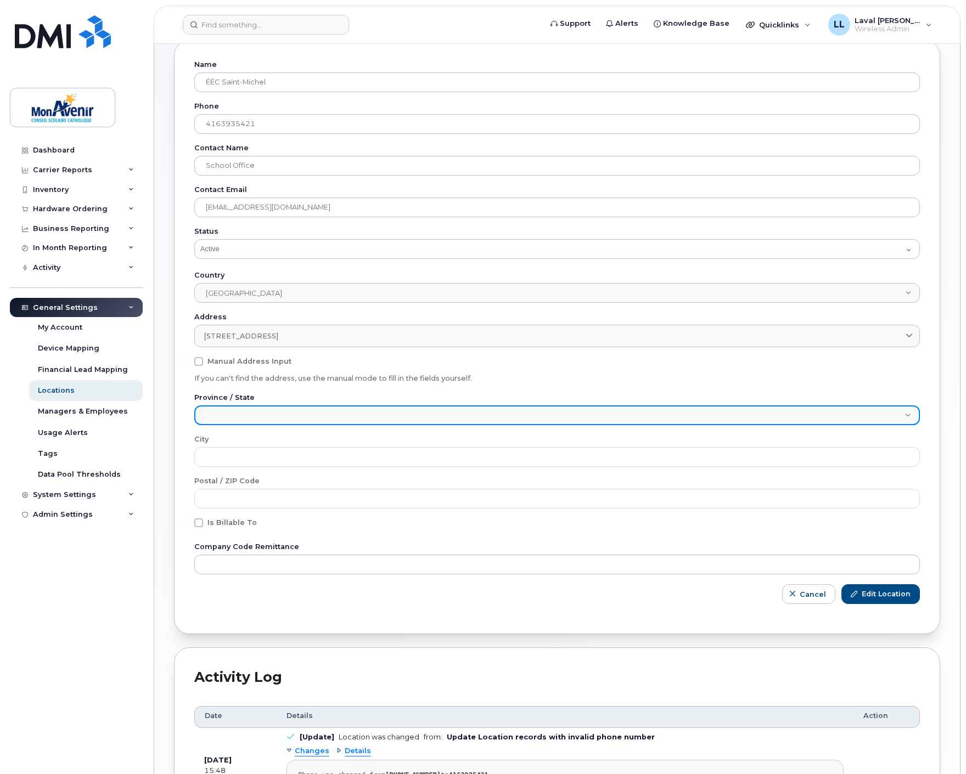
click at [238, 417] on span at bounding box center [549, 417] width 709 height 20
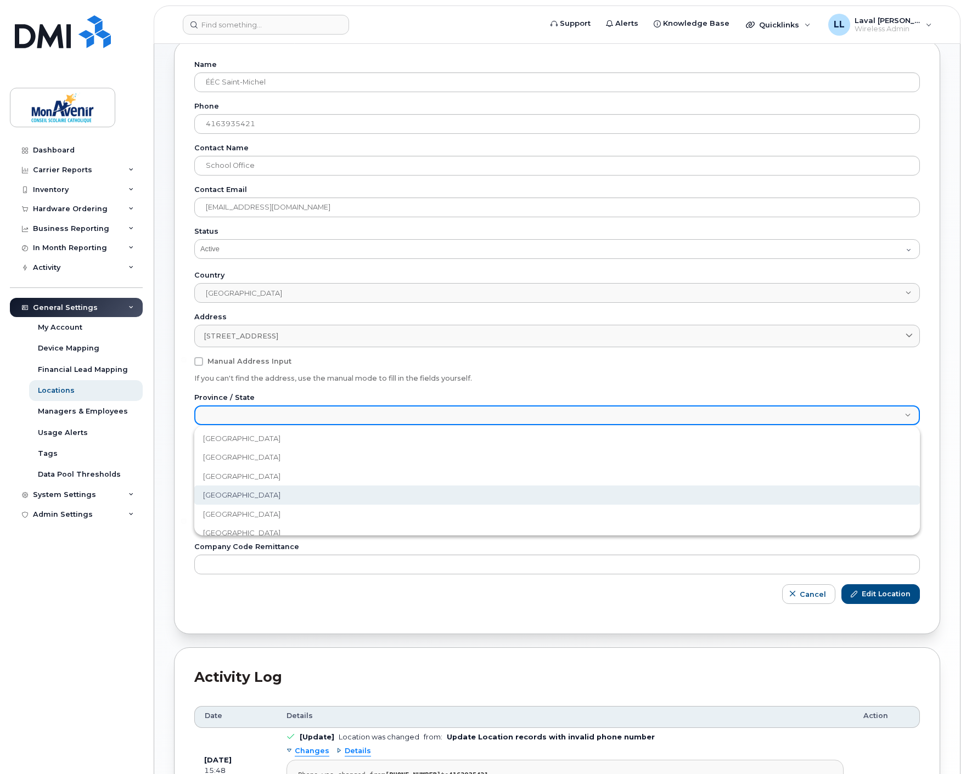
scroll to position [64, 0]
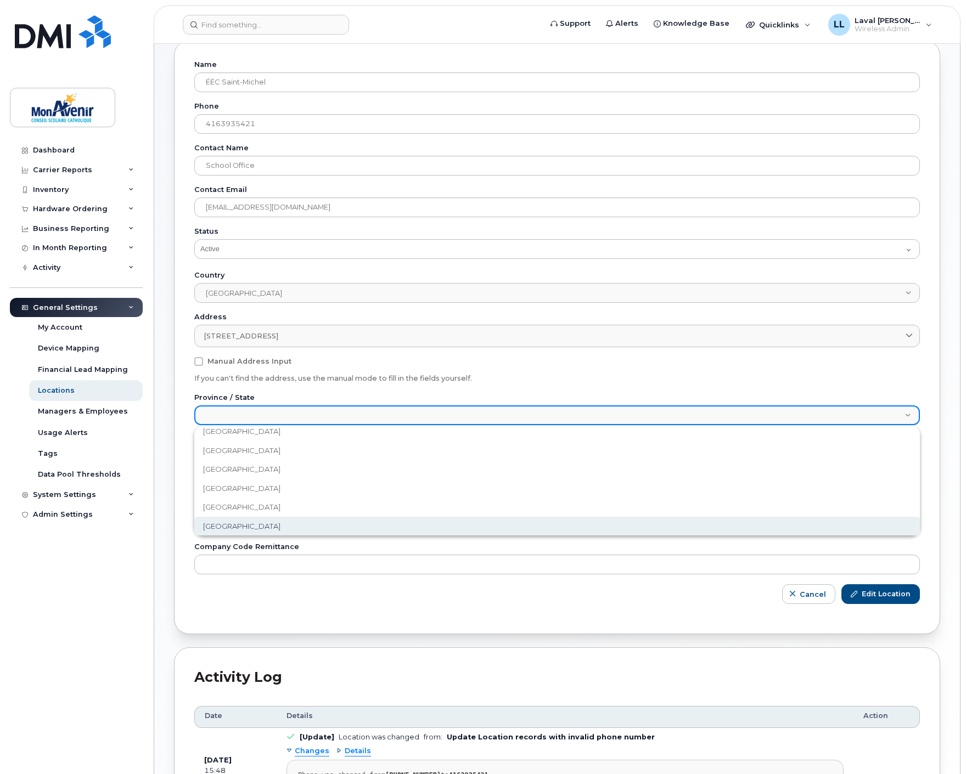
click at [228, 529] on span "Ontario" at bounding box center [241, 526] width 77 height 10
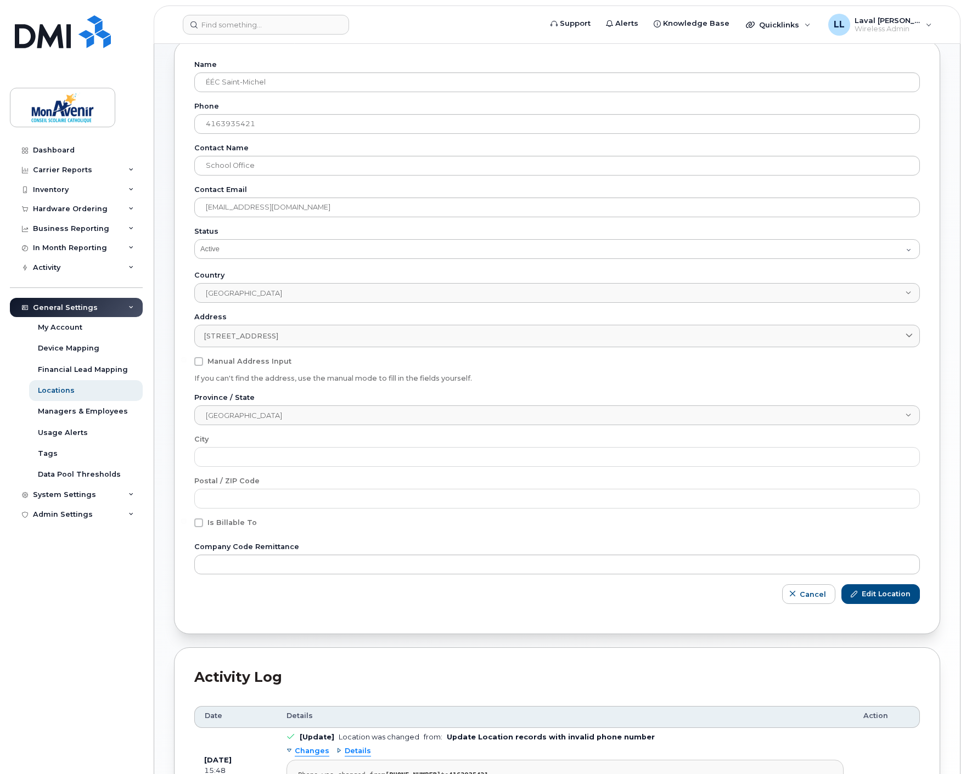
scroll to position [0, 0]
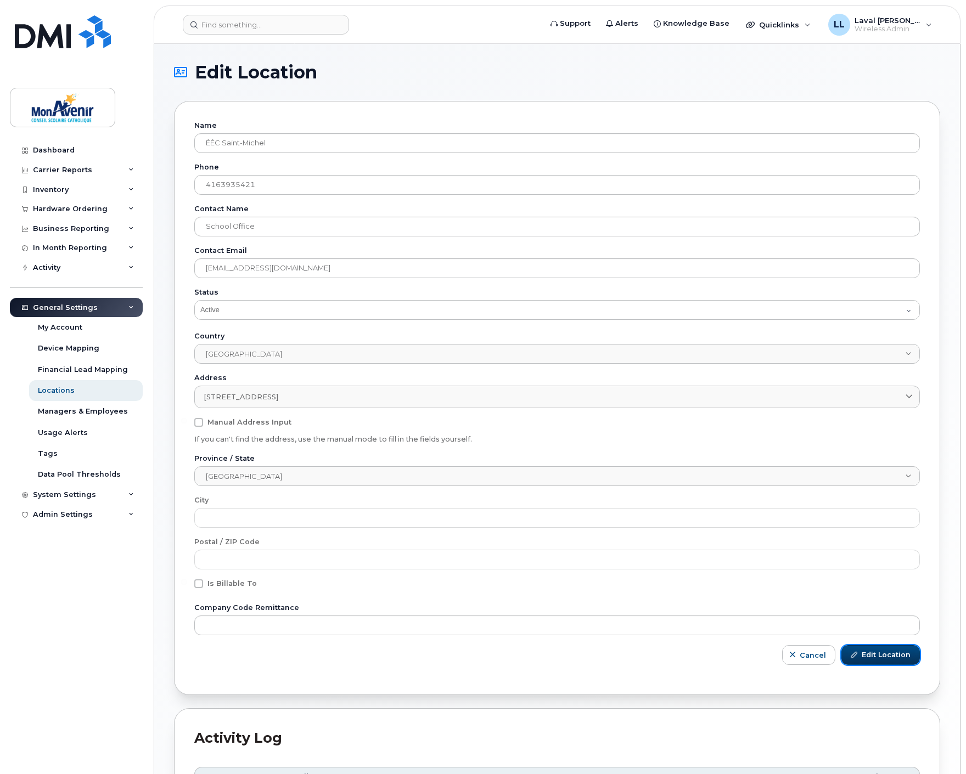
click at [878, 655] on span "Edit Location" at bounding box center [885, 655] width 49 height 10
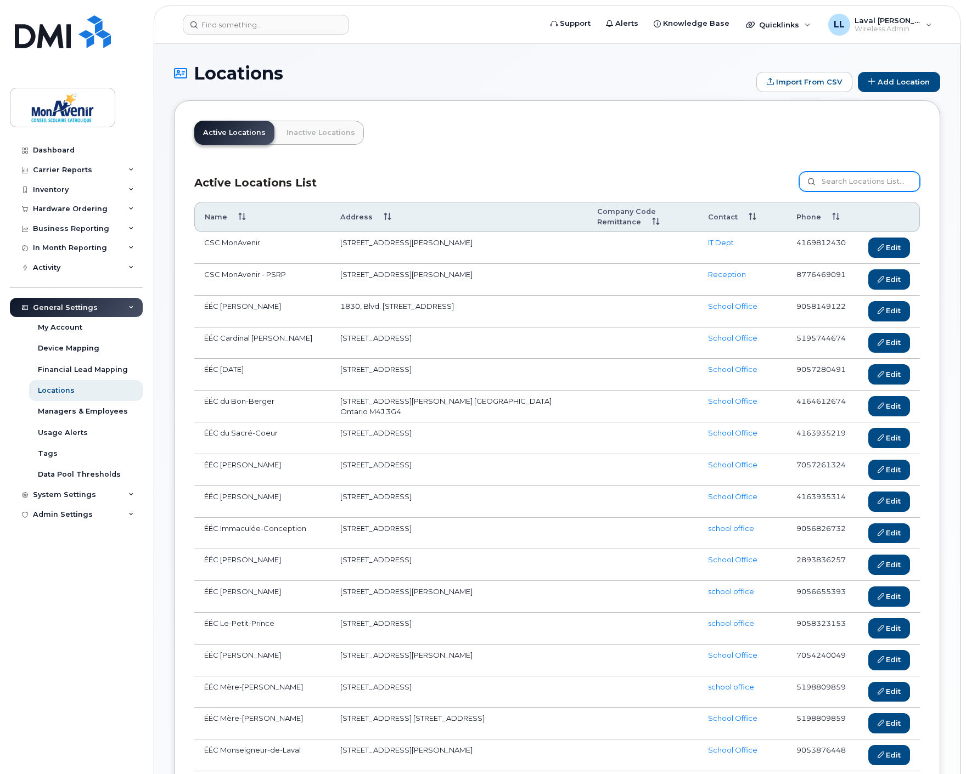
click at [841, 189] on input at bounding box center [859, 182] width 121 height 20
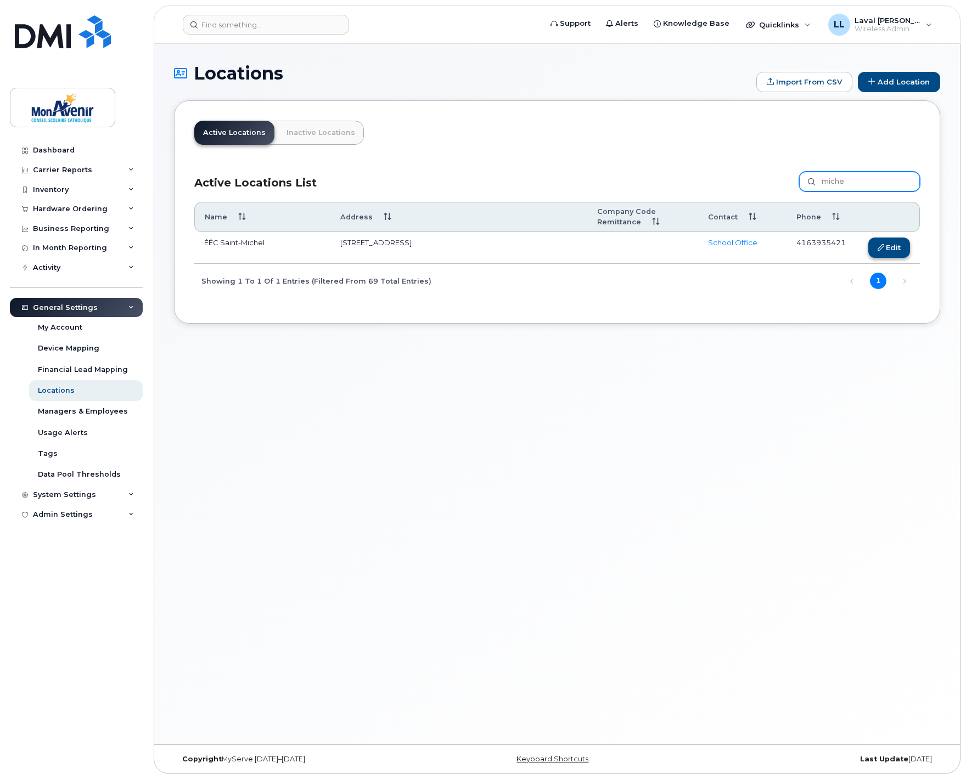
type input "miche"
click at [879, 248] on div at bounding box center [880, 247] width 7 height 7
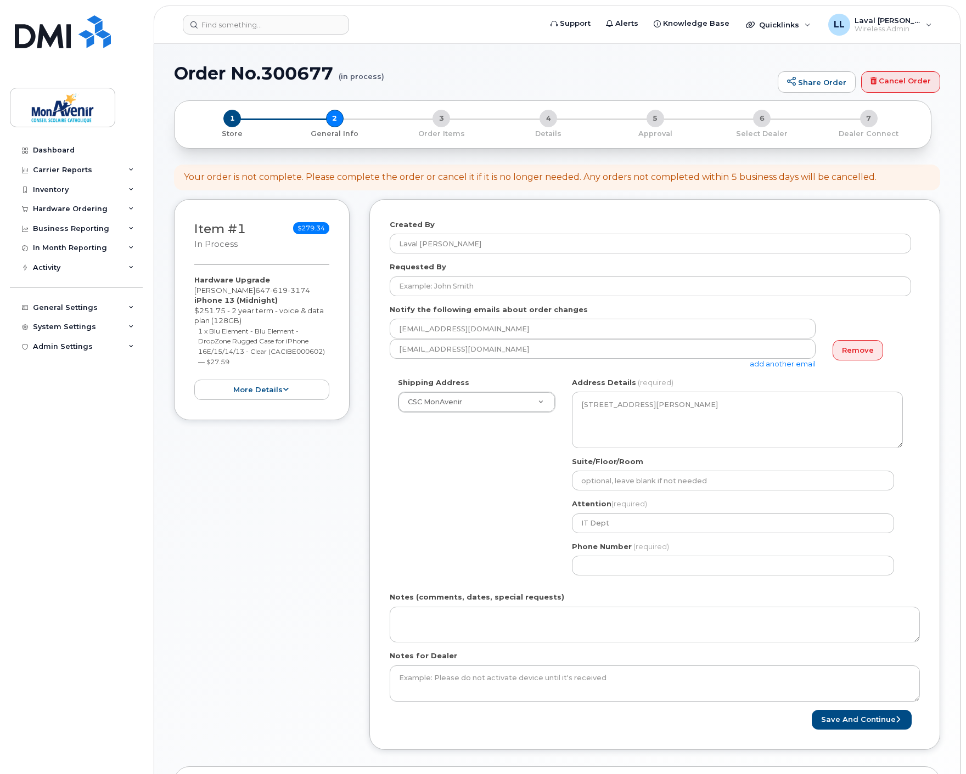
select select
type input "mich"
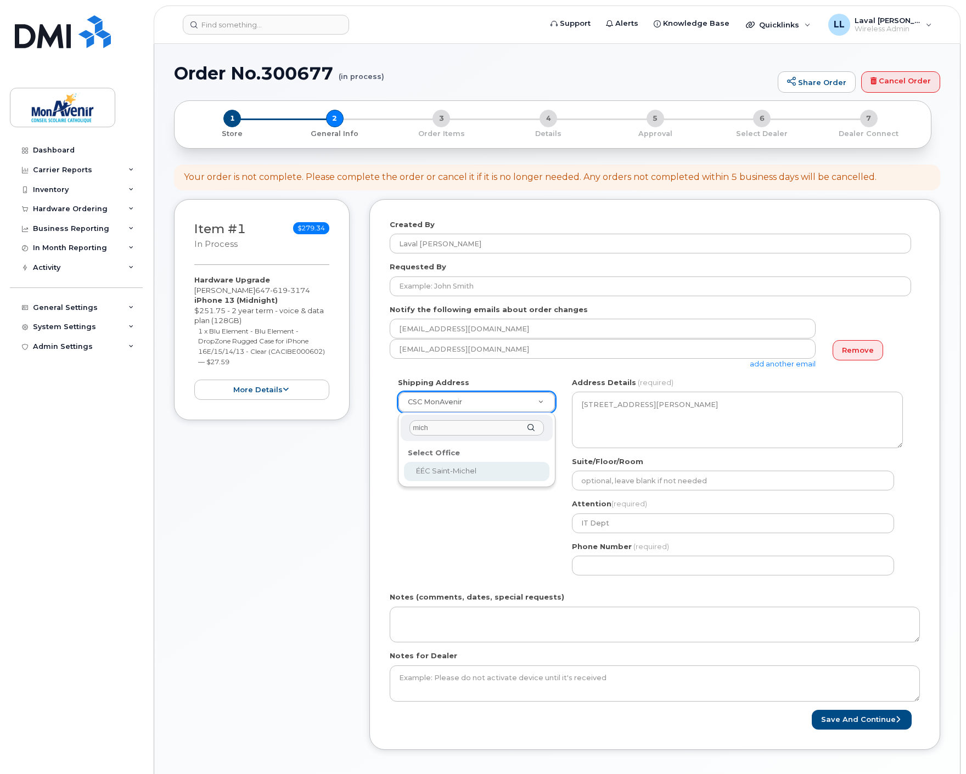
select select
type textarea "29, chemin Meadowvale M1C 1R7 Toronto Ontario"
type input "School Office"
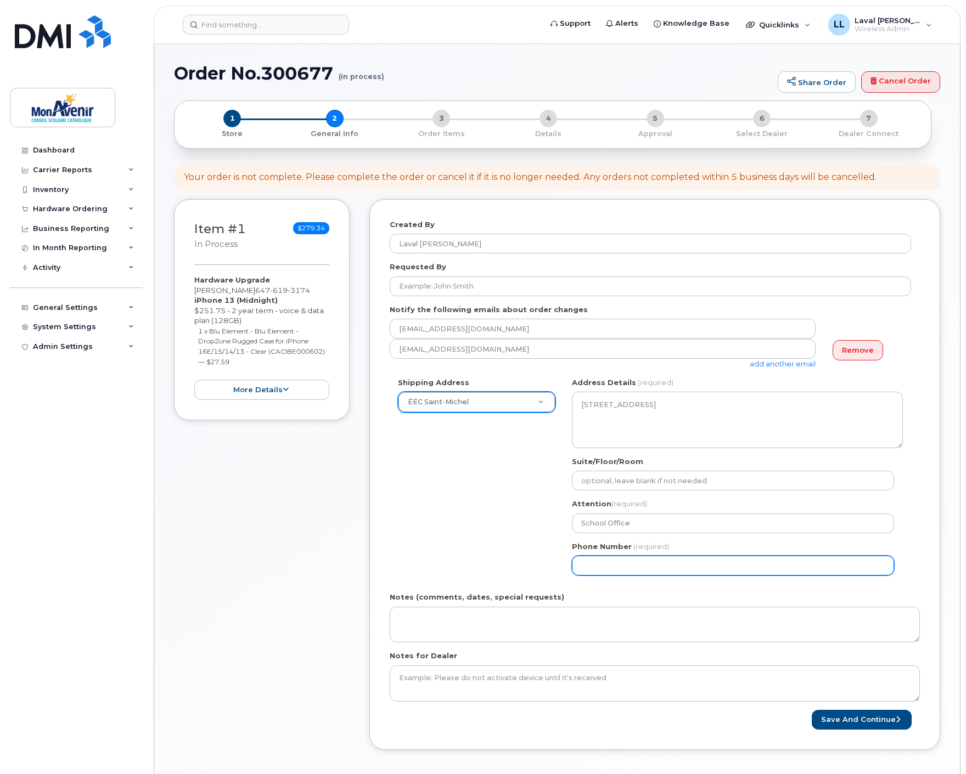
click at [631, 568] on input "Phone Number" at bounding box center [733, 566] width 322 height 20
select select
type input "647619317"
select select
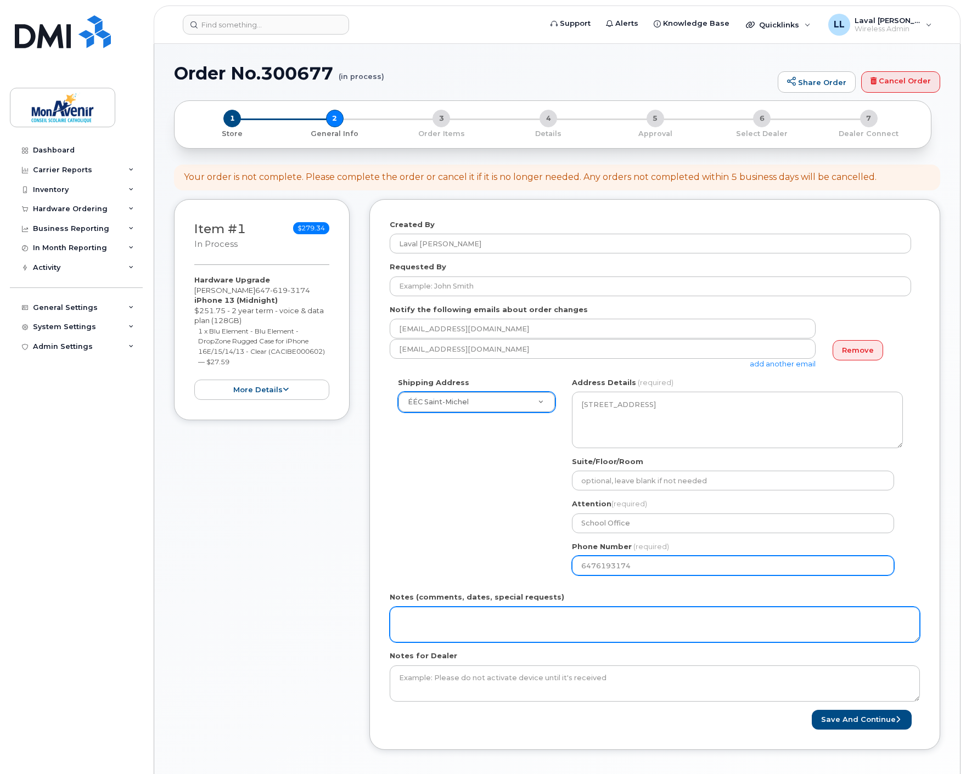
type input "6476193174"
click at [502, 621] on textarea "Notes (comments, dates, special requests)" at bounding box center [655, 625] width 530 height 36
paste textarea "ship to user's attention."
type textarea "ship to user's attention."
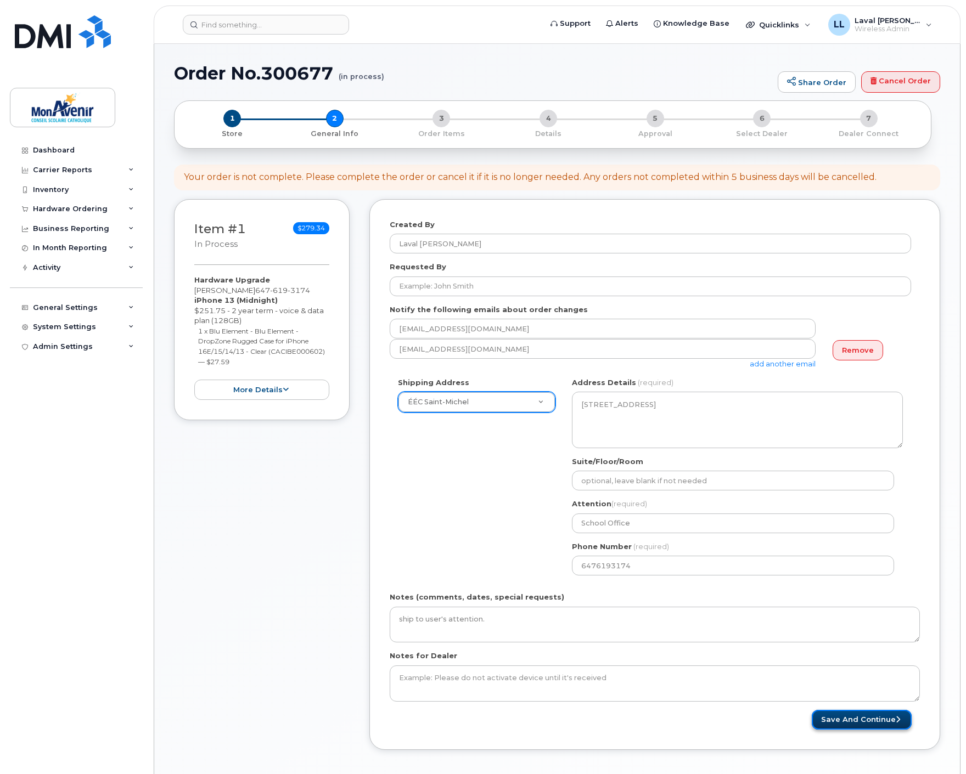
click at [837, 720] on button "Save and Continue" at bounding box center [861, 720] width 100 height 20
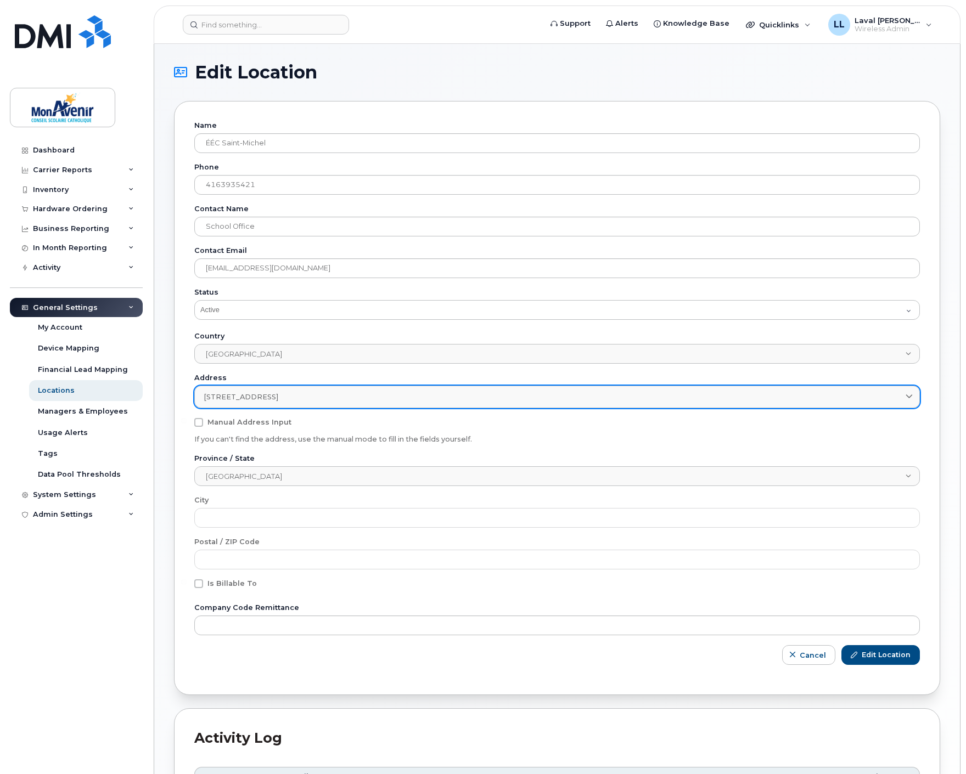
click at [364, 398] on div "[STREET_ADDRESS]" at bounding box center [557, 397] width 707 height 10
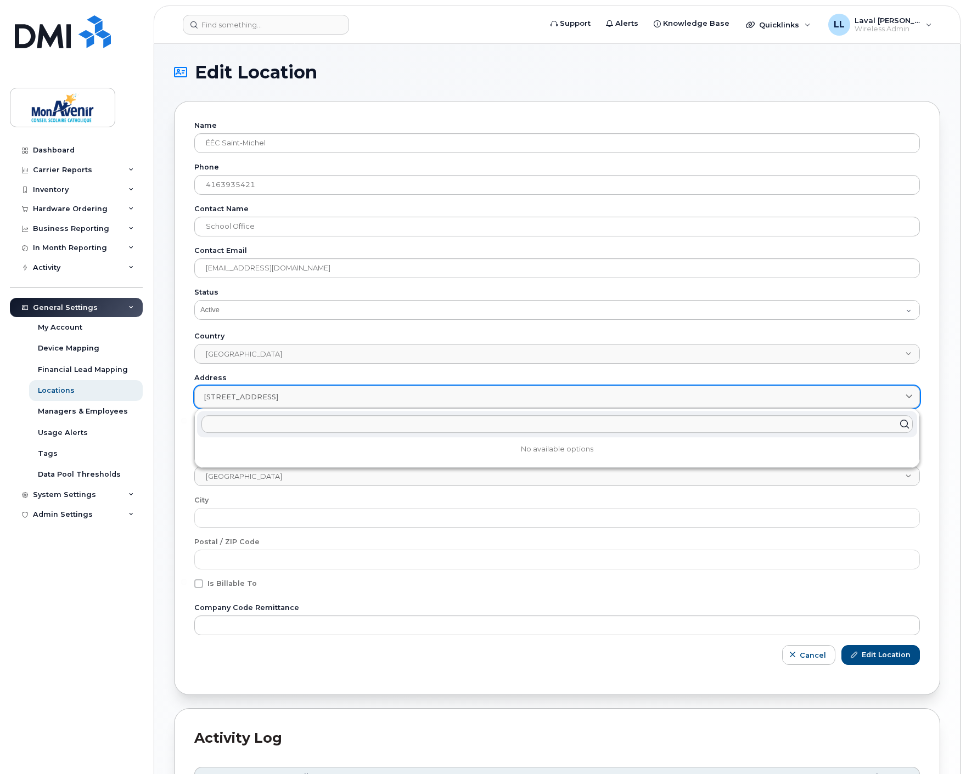
click at [366, 398] on div "[STREET_ADDRESS]" at bounding box center [557, 397] width 707 height 10
click at [137, 529] on div "Dashboard Carrier Reports Monthly Billing Data Pooling Average Costing Accounti…" at bounding box center [78, 448] width 136 height 617
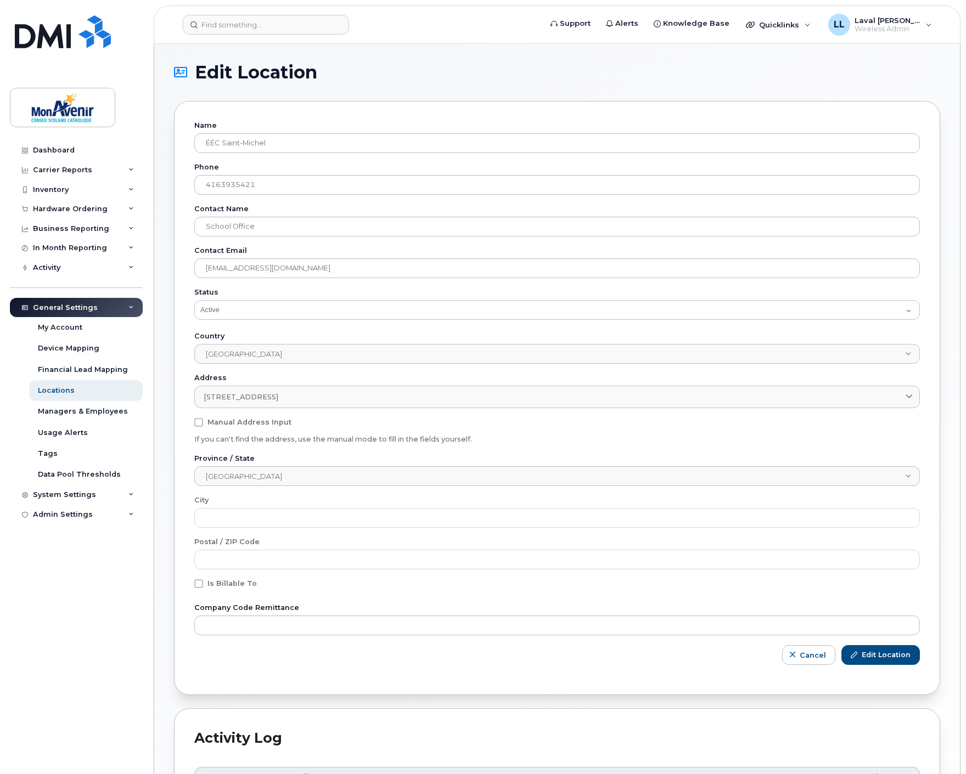
click at [212, 428] on div "Address 29, chemin Meadowvale M1C 1R7 Toronto No available options Manual Addre…" at bounding box center [556, 409] width 725 height 71
click at [800, 656] on button "Cancel" at bounding box center [808, 655] width 53 height 20
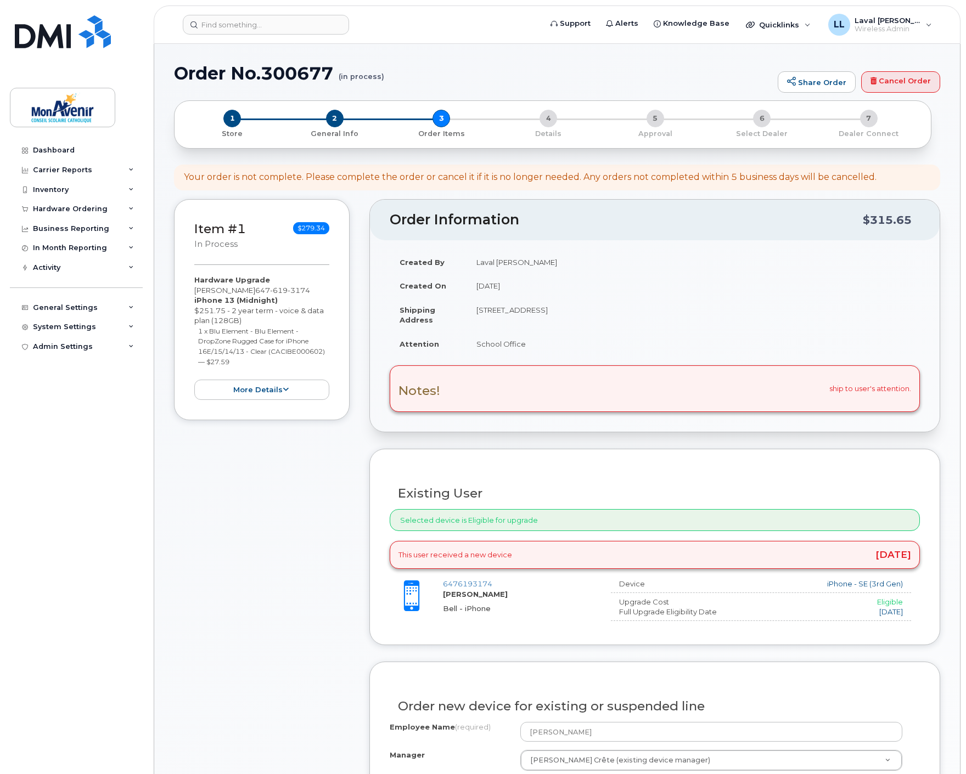
scroll to position [61, 0]
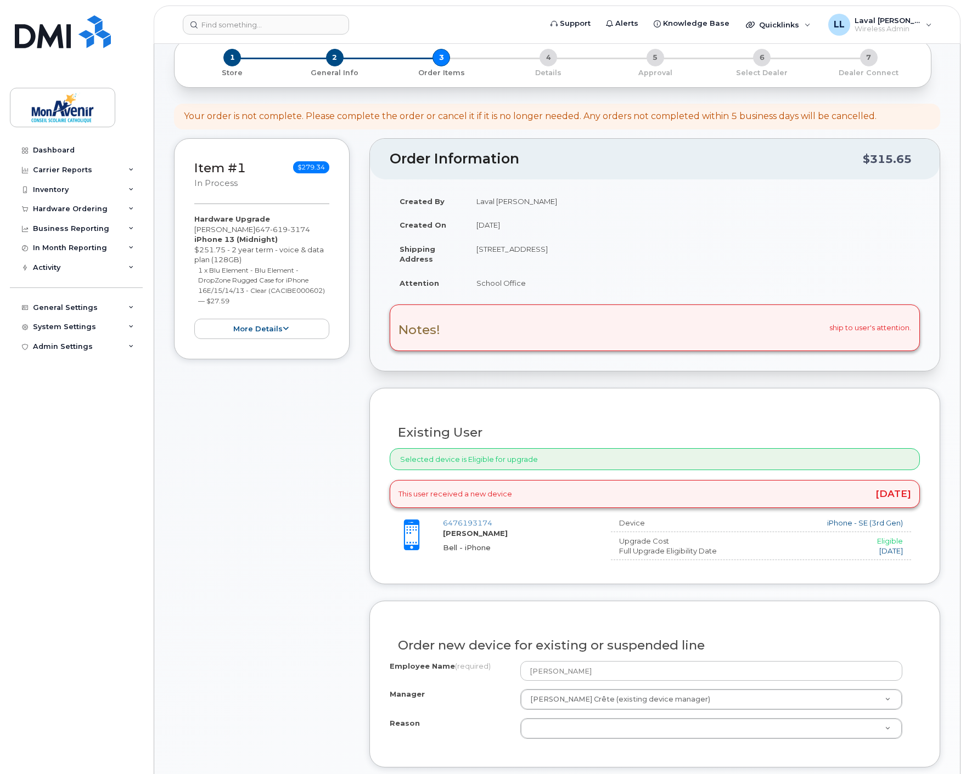
click at [258, 593] on div "Item #1 in process $279.34 Hardware Upgrade Bernadette Mujinga Bakashala 647 61…" at bounding box center [262, 657] width 176 height 1039
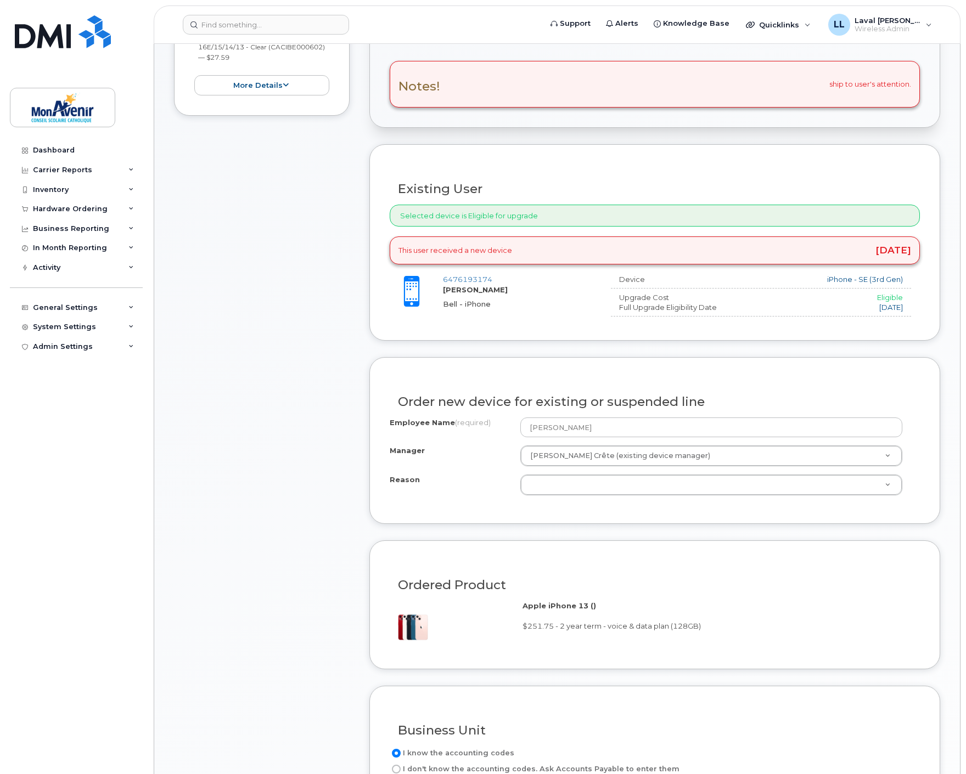
scroll to position [365, 0]
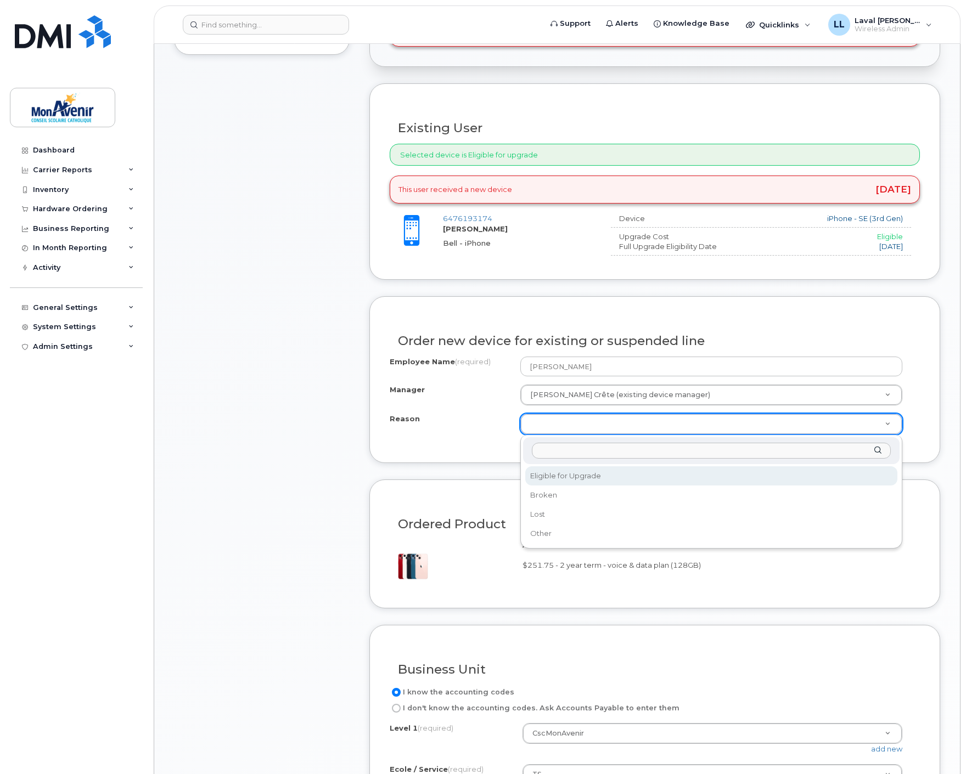
select select "eligible_for_upgrade"
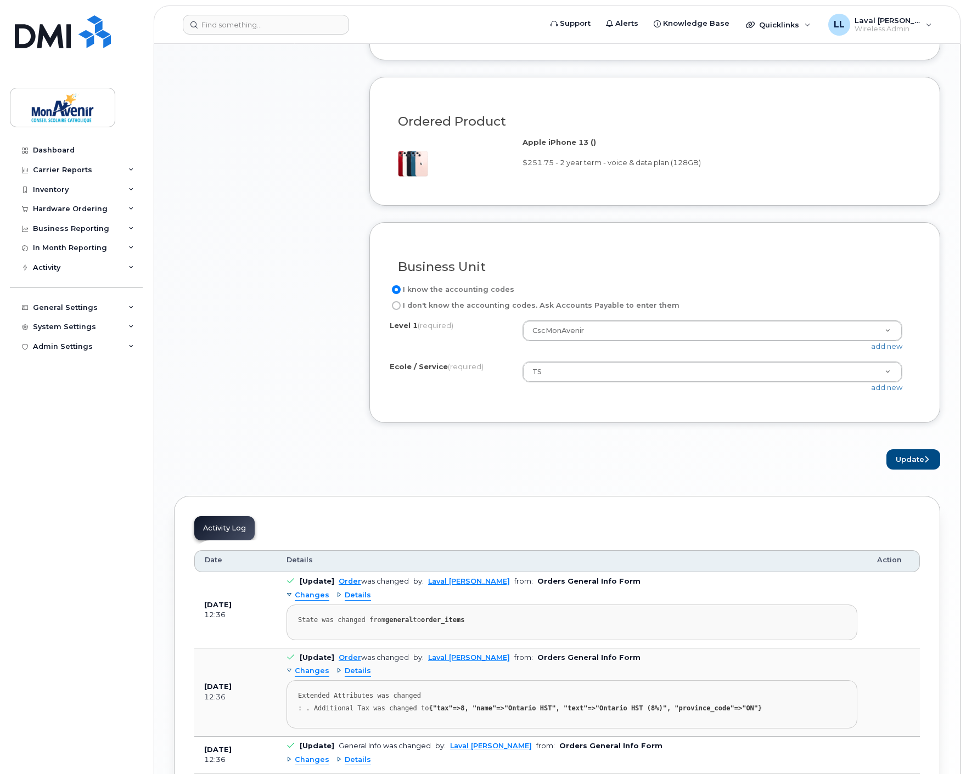
scroll to position [1012, 0]
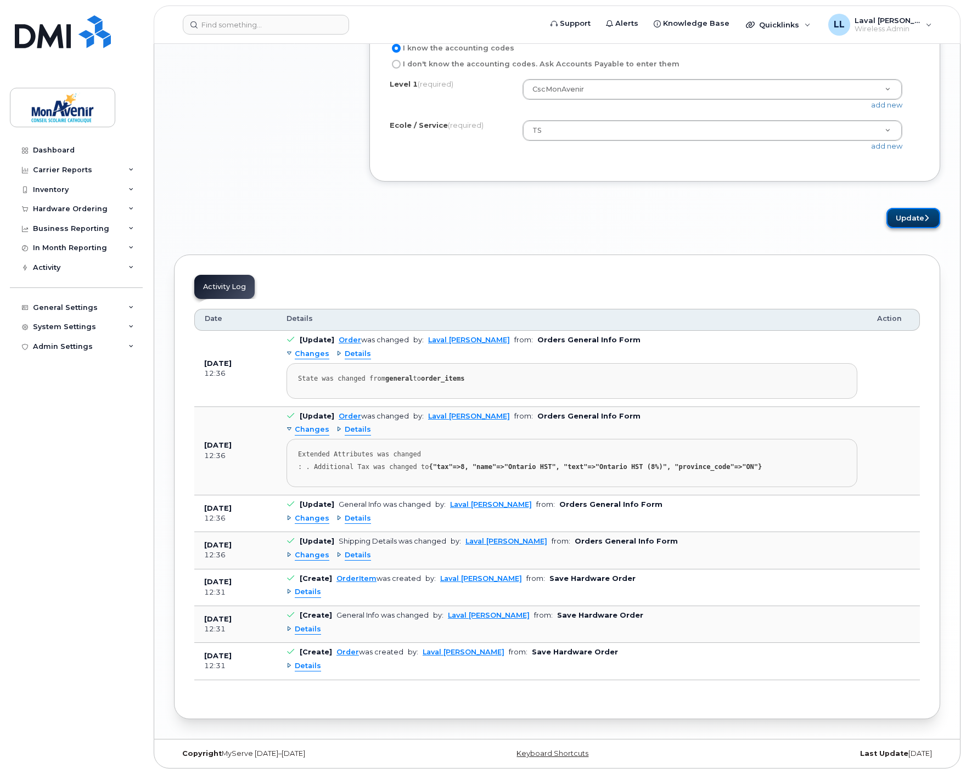
click at [898, 208] on button "Update" at bounding box center [913, 218] width 54 height 20
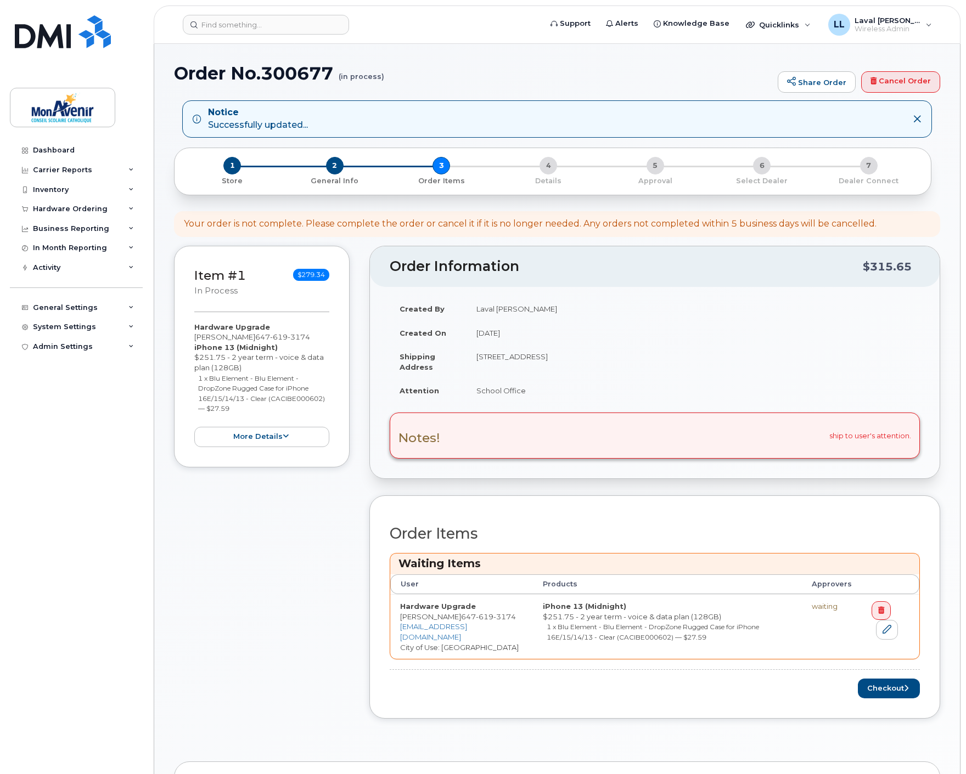
scroll to position [61, 0]
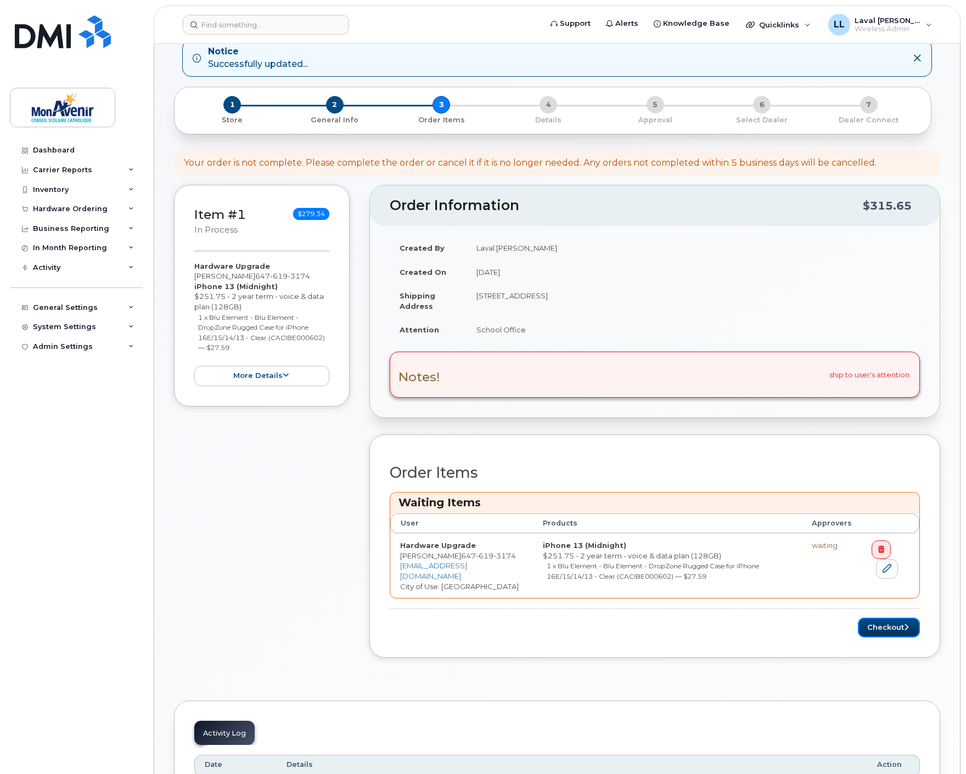
drag, startPoint x: 867, startPoint y: 623, endPoint x: 782, endPoint y: 610, distance: 85.6
click at [867, 623] on button "Checkout" at bounding box center [889, 628] width 62 height 20
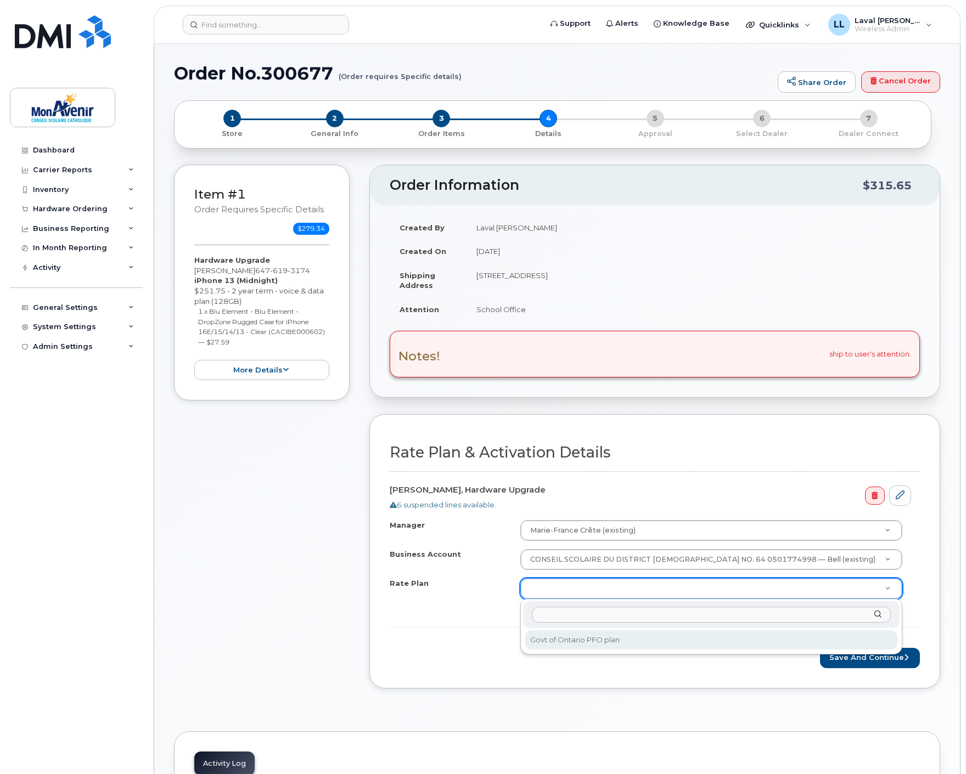
select select "Govt of Ontario PFO plan"
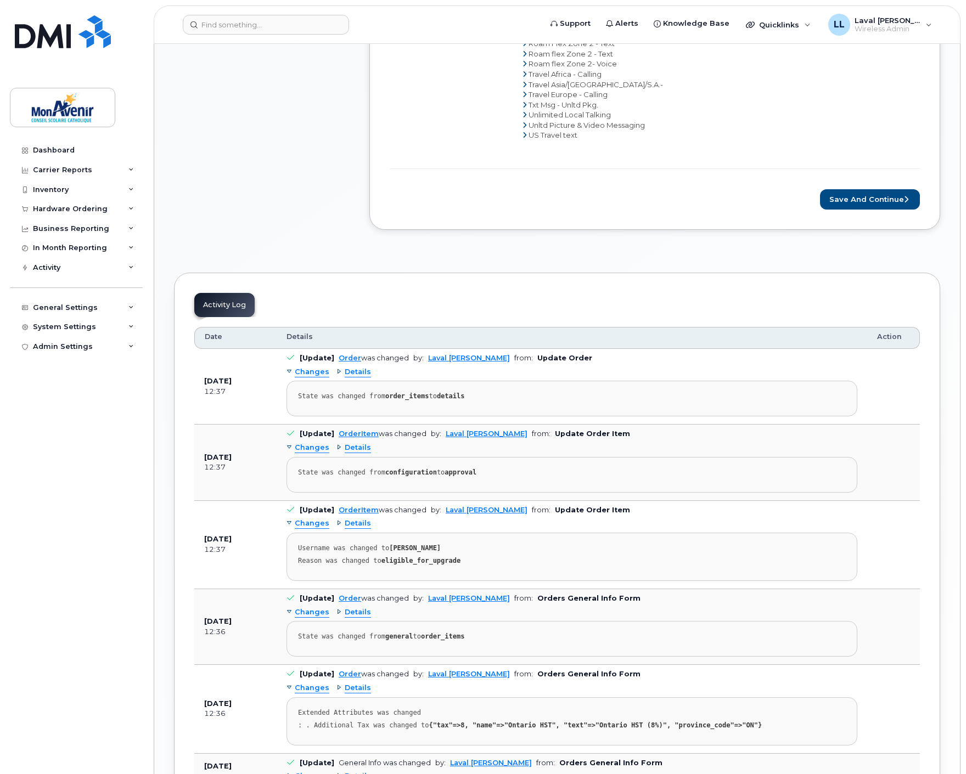
scroll to position [731, 0]
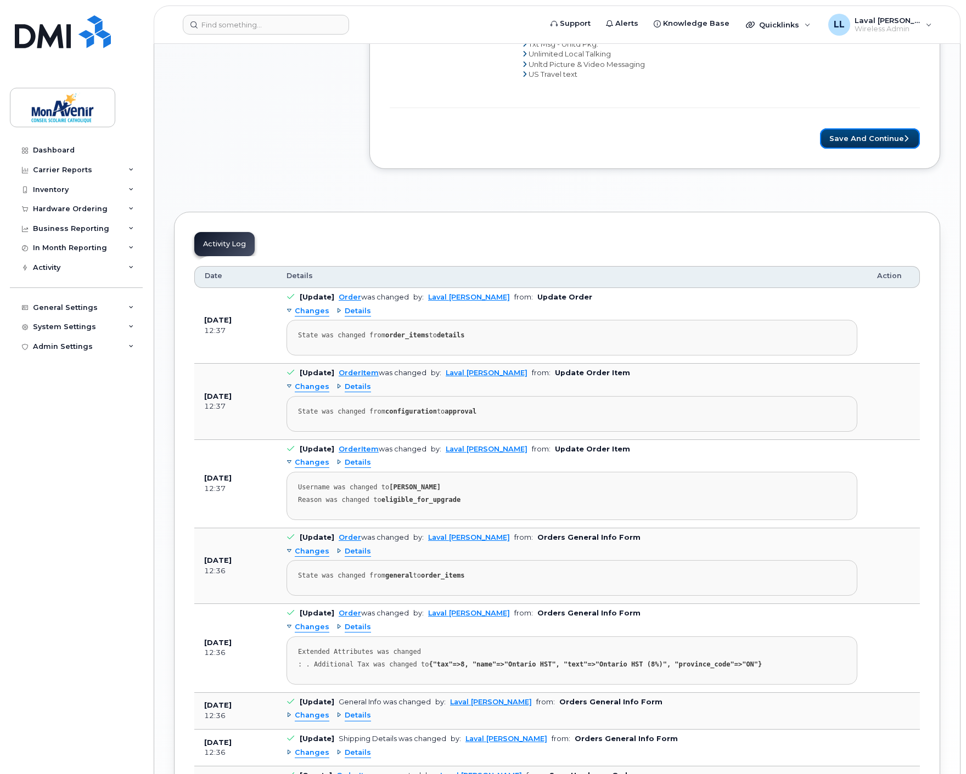
drag, startPoint x: 881, startPoint y: 138, endPoint x: 848, endPoint y: 200, distance: 69.9
click at [881, 138] on button "Save and Continue" at bounding box center [870, 138] width 100 height 20
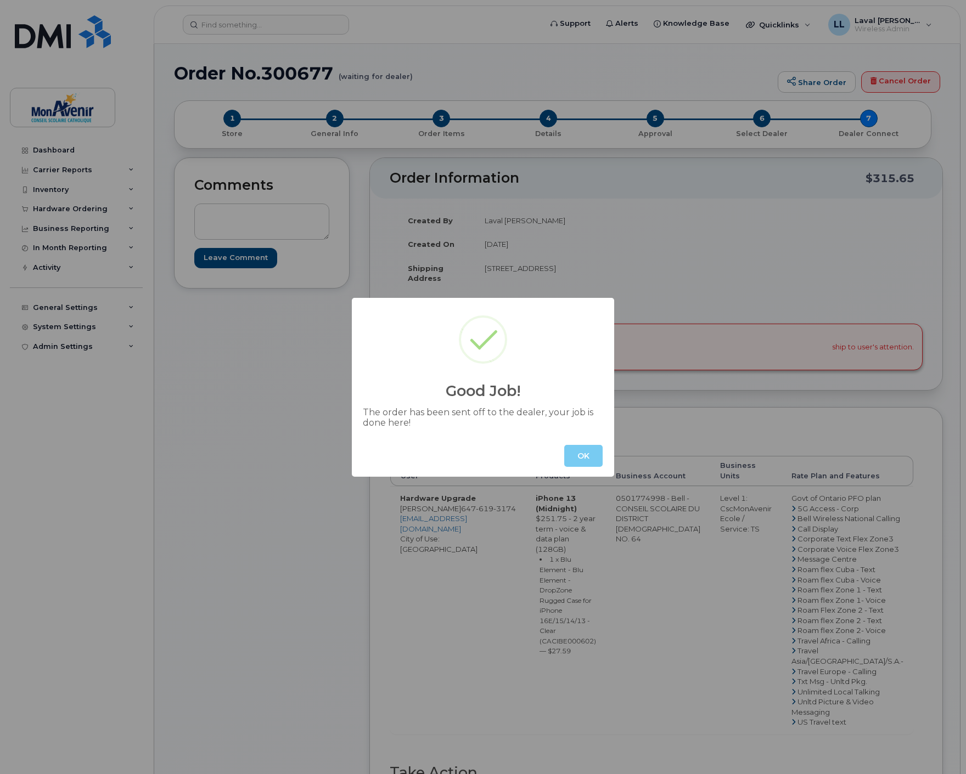
click at [580, 454] on button "OK" at bounding box center [583, 456] width 38 height 22
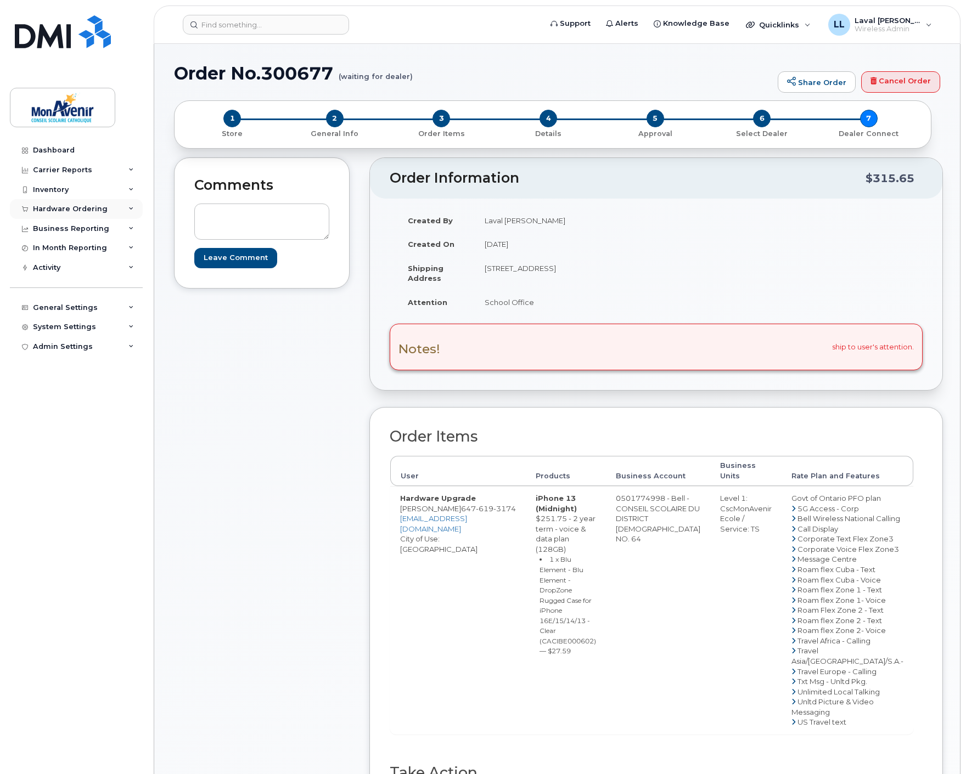
click at [51, 205] on div "Hardware Ordering" at bounding box center [70, 209] width 75 height 9
click at [46, 249] on div "Orders" at bounding box center [51, 250] width 27 height 10
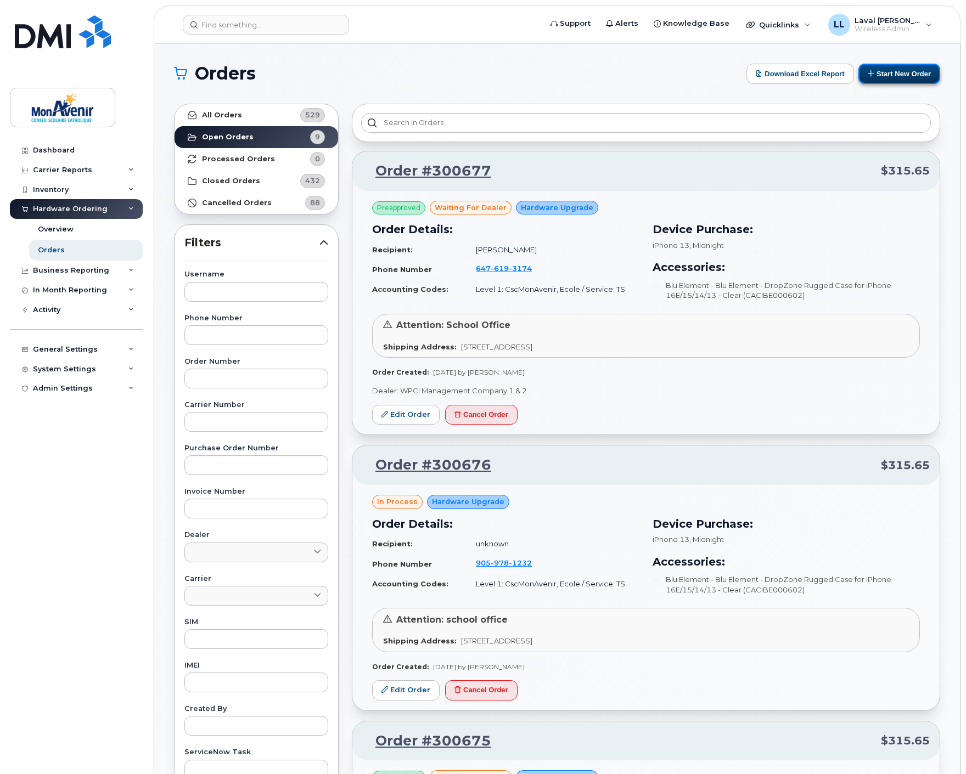
click at [895, 77] on button "Start New Order" at bounding box center [899, 74] width 82 height 20
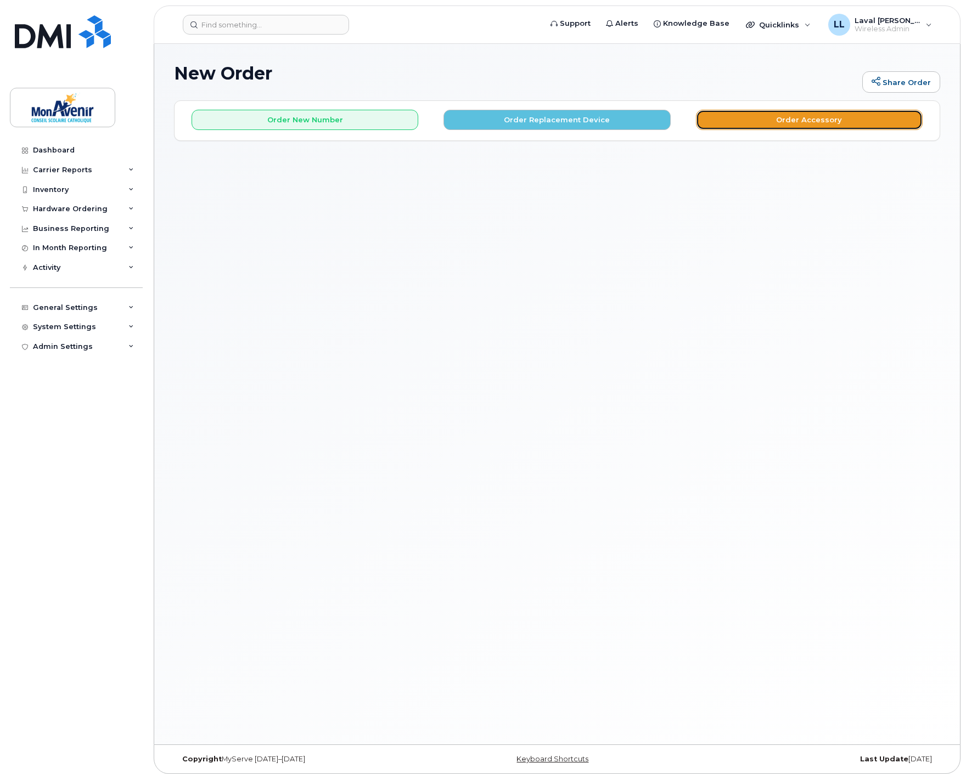
click at [788, 125] on button "Order Accessory" at bounding box center [809, 120] width 227 height 20
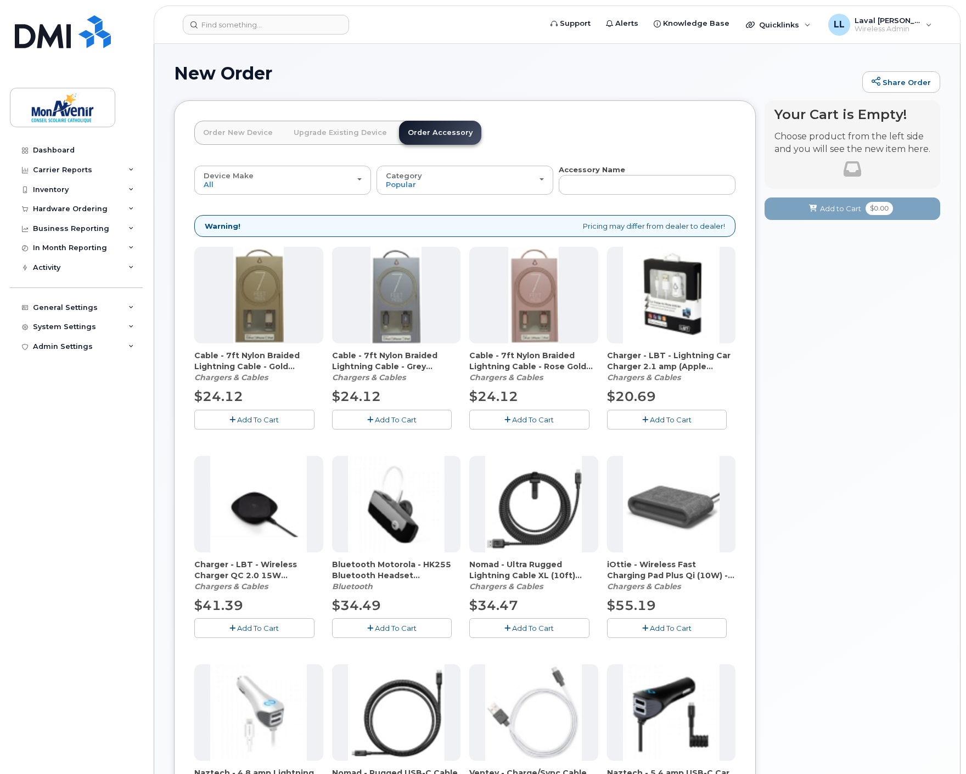
click at [342, 126] on link "Upgrade Existing Device" at bounding box center [340, 133] width 111 height 24
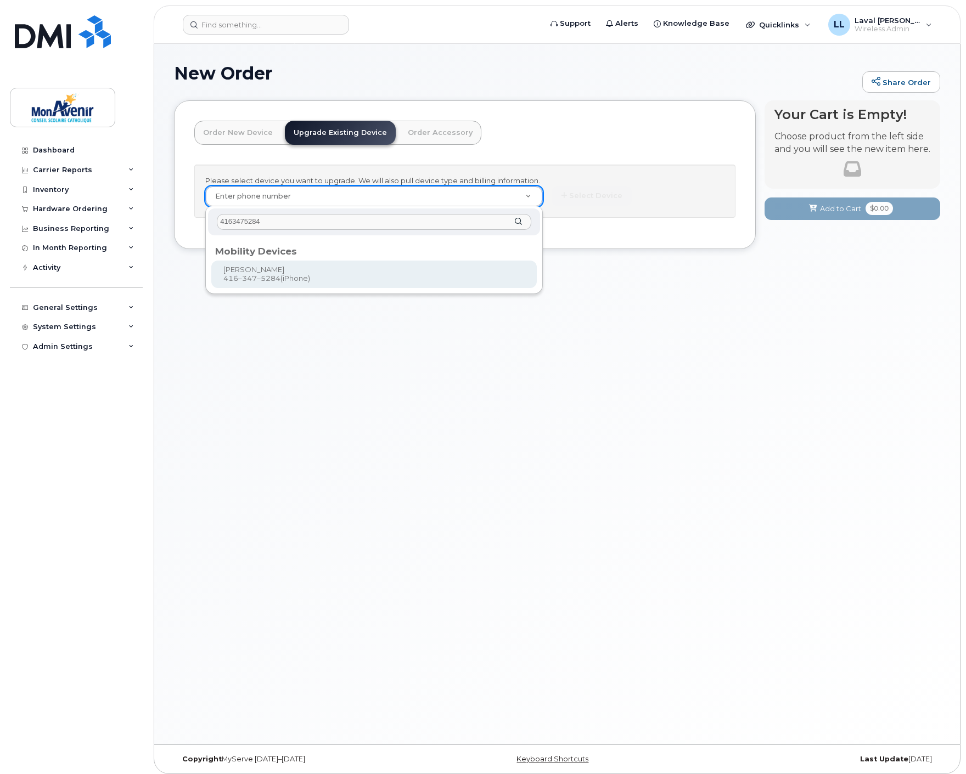
type input "4163475284"
type input "318990"
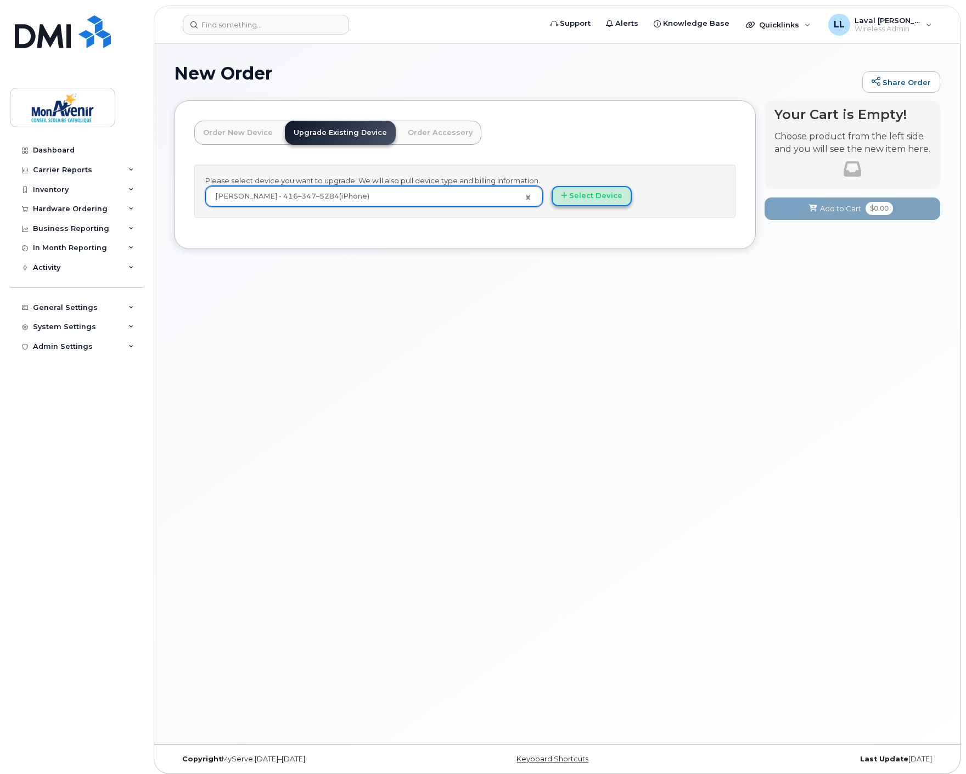
click at [599, 199] on button "Select Device" at bounding box center [591, 196] width 80 height 20
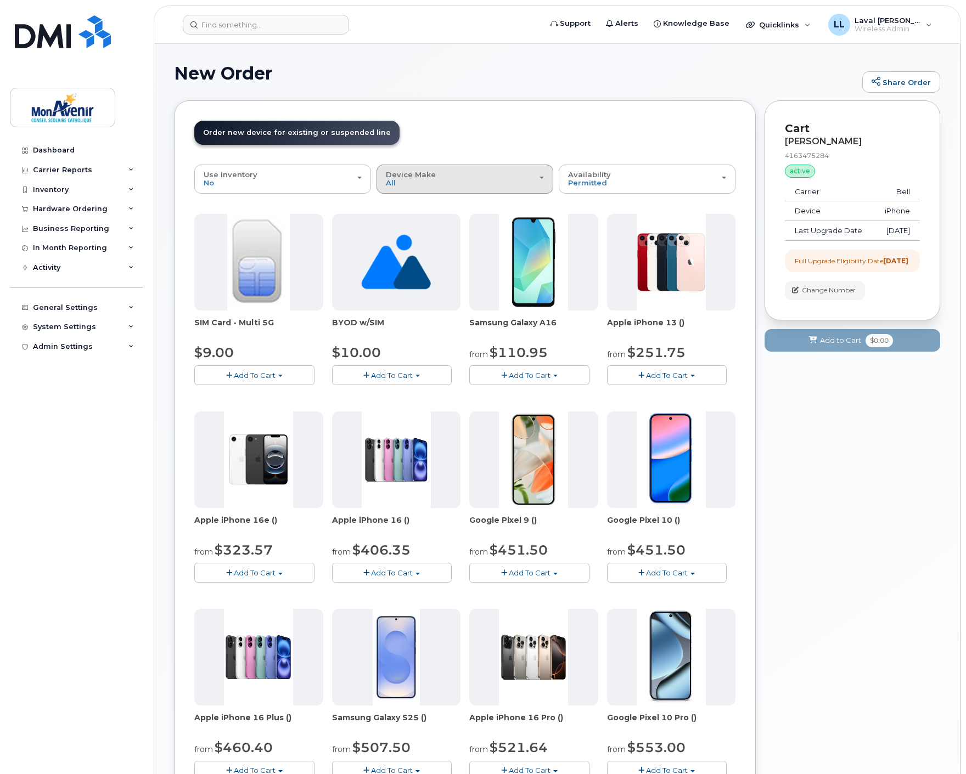
click at [437, 183] on div "Device Make All Android iPhone Unknown" at bounding box center [465, 179] width 158 height 17
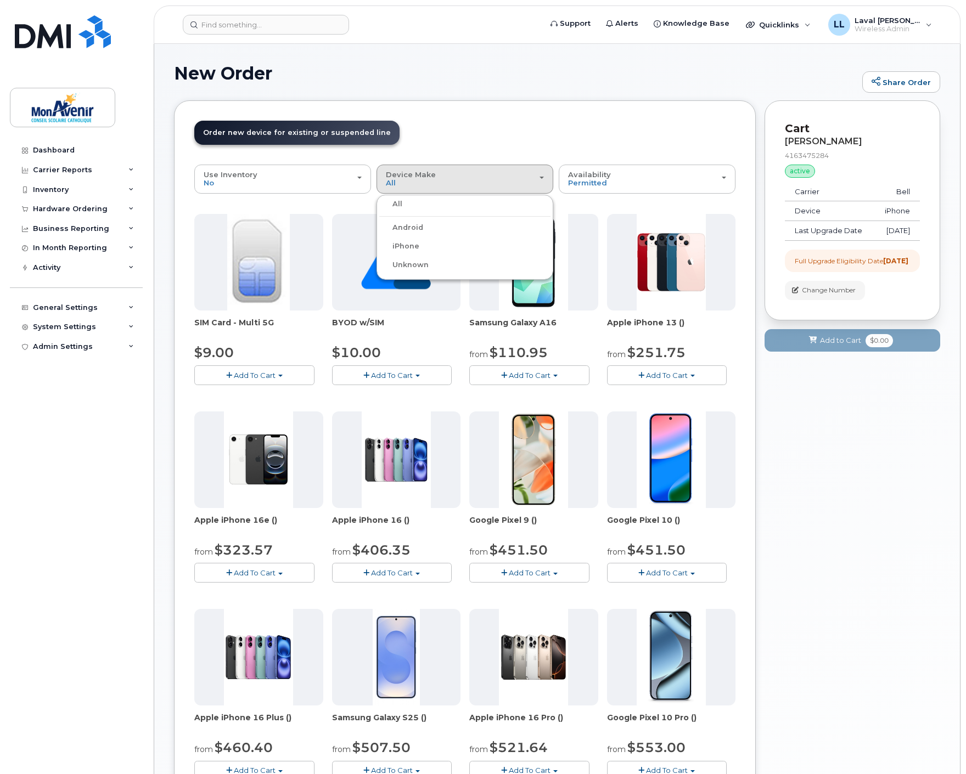
click at [413, 247] on label "iPhone" at bounding box center [399, 246] width 40 height 13
click at [0, 0] on input "iPhone" at bounding box center [0, 0] width 0 height 0
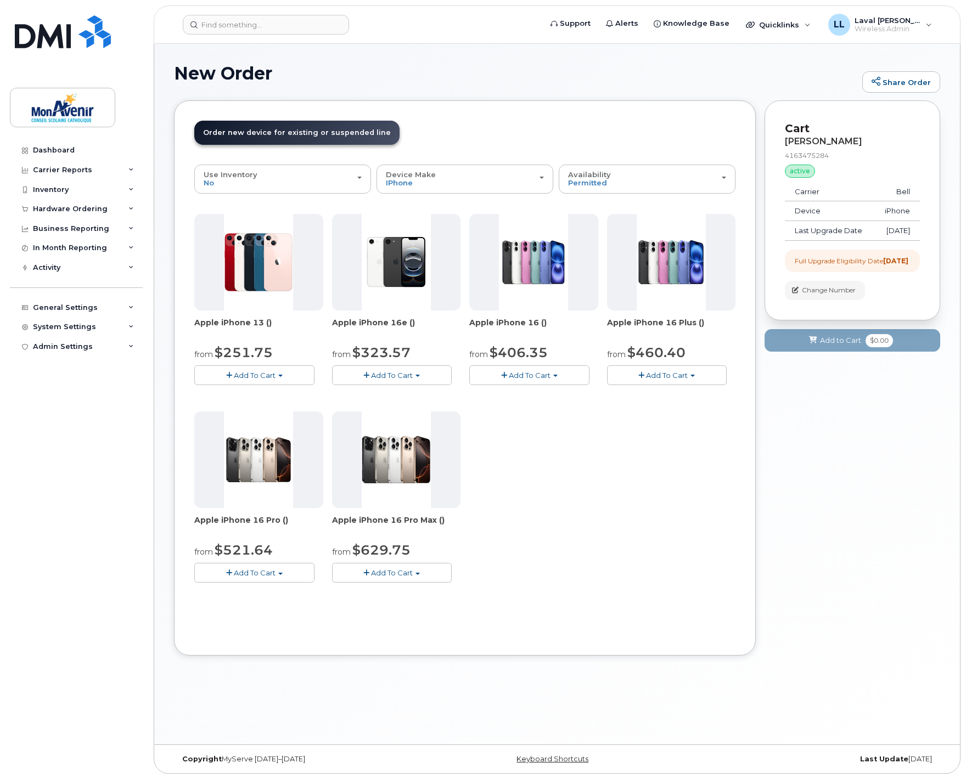
scroll to position [5, 0]
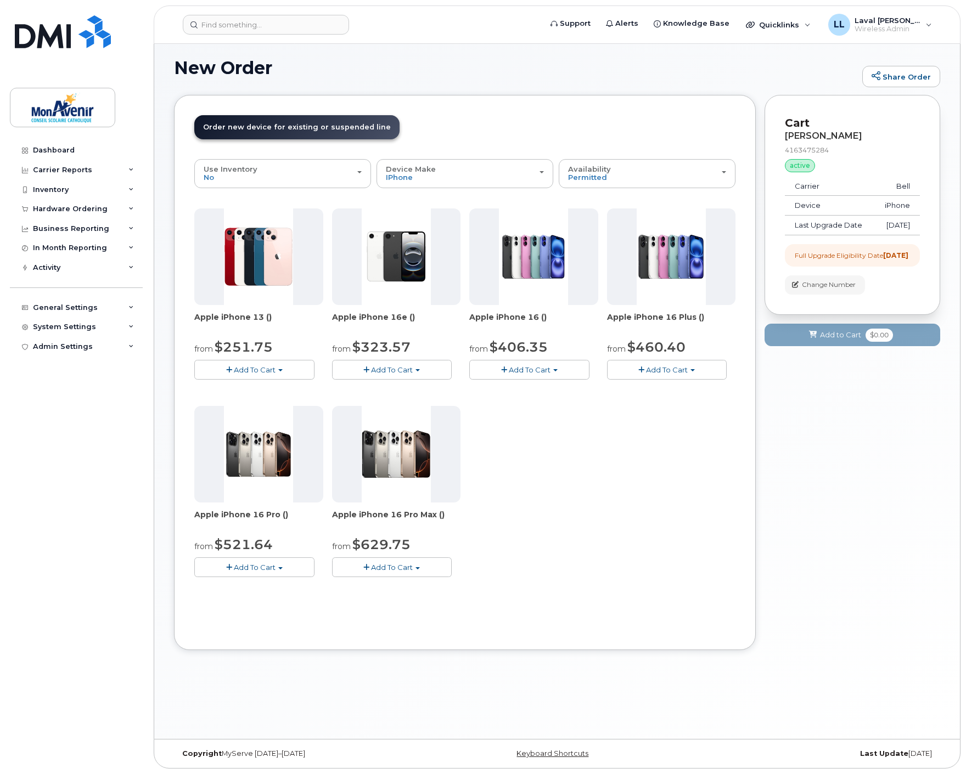
click at [261, 370] on span "Add To Cart" at bounding box center [255, 369] width 42 height 9
click at [259, 386] on link "$251.75 - 2 year term - voice & data plan (128GB)" at bounding box center [297, 391] width 200 height 14
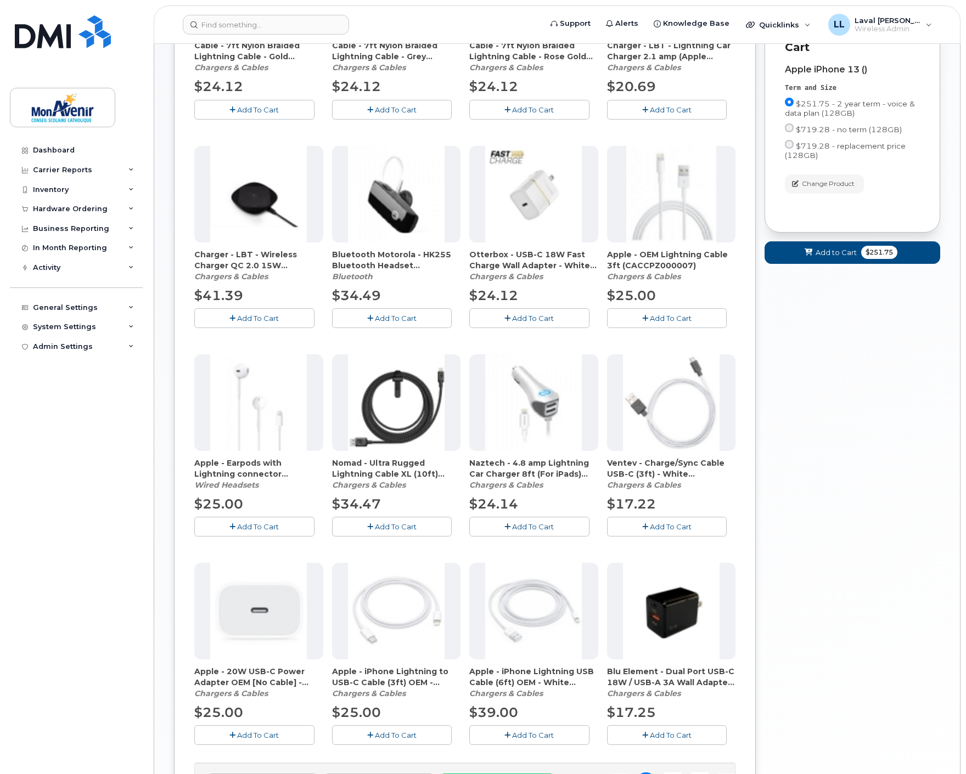
scroll to position [444, 0]
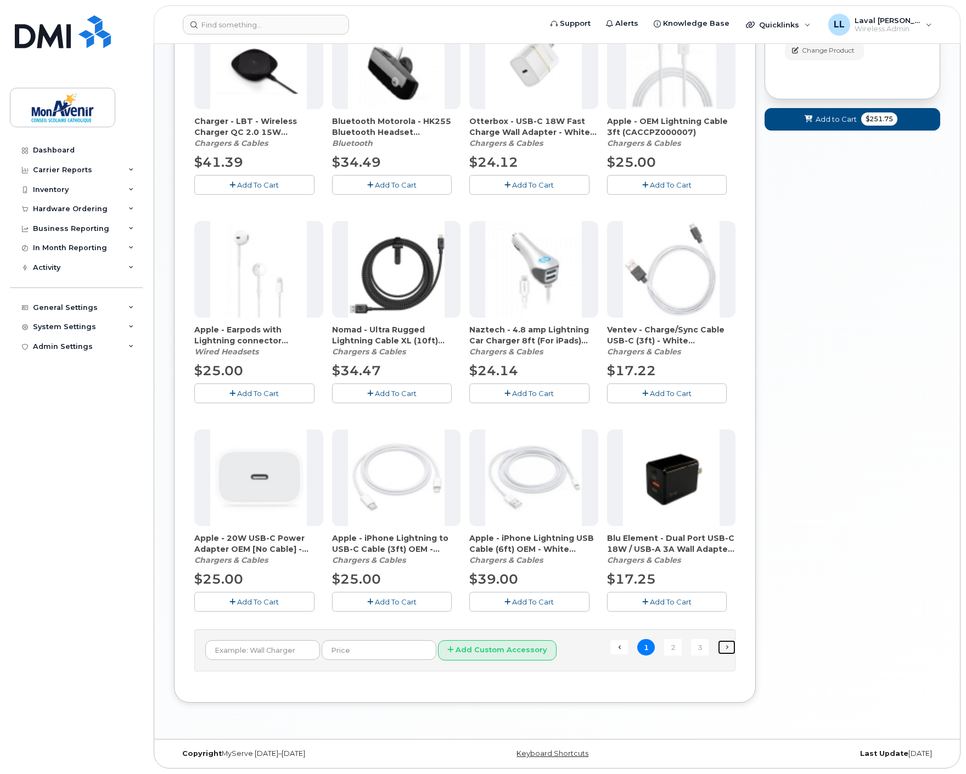
click at [730, 649] on link "Next →" at bounding box center [727, 647] width 18 height 14
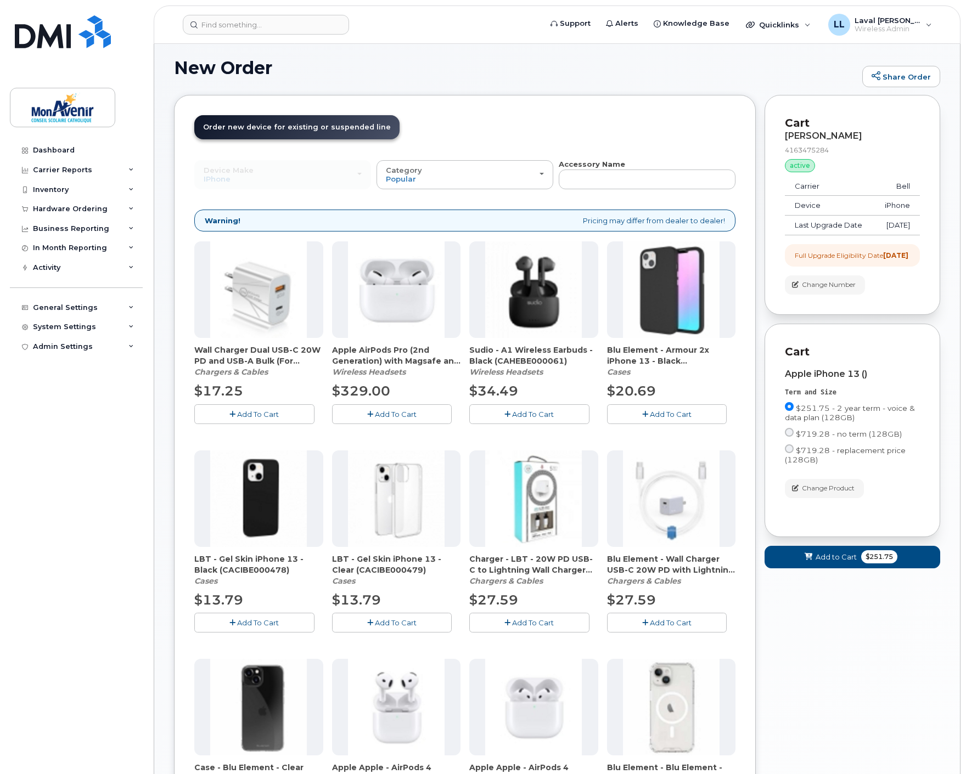
scroll to position [127, 0]
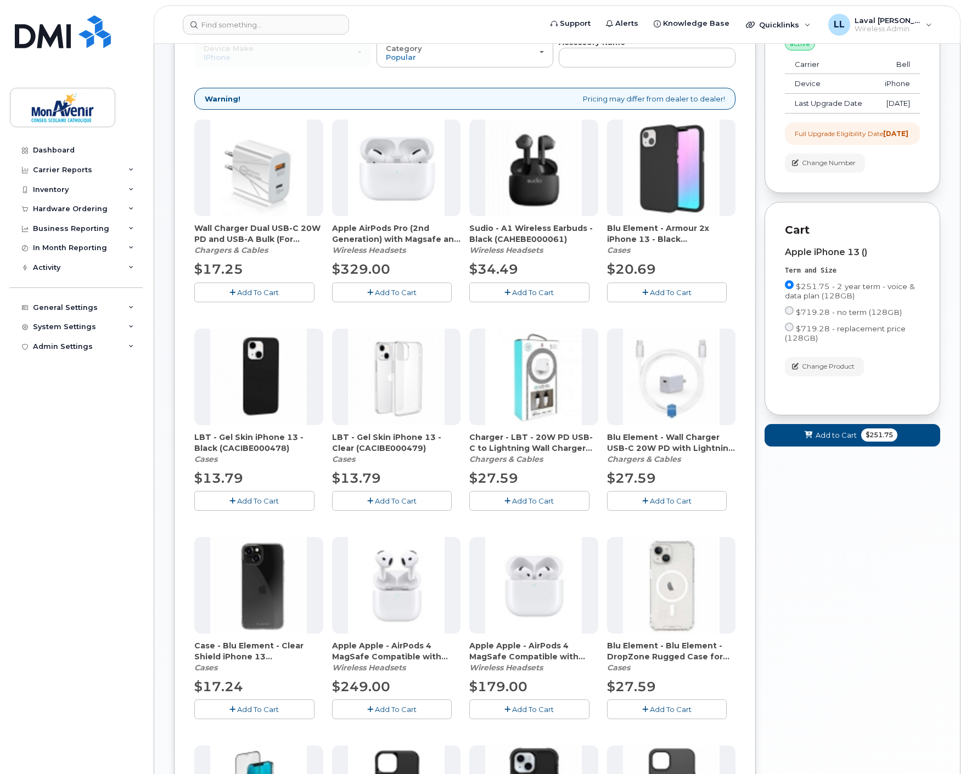
click at [664, 708] on span "Add To Cart" at bounding box center [671, 709] width 42 height 9
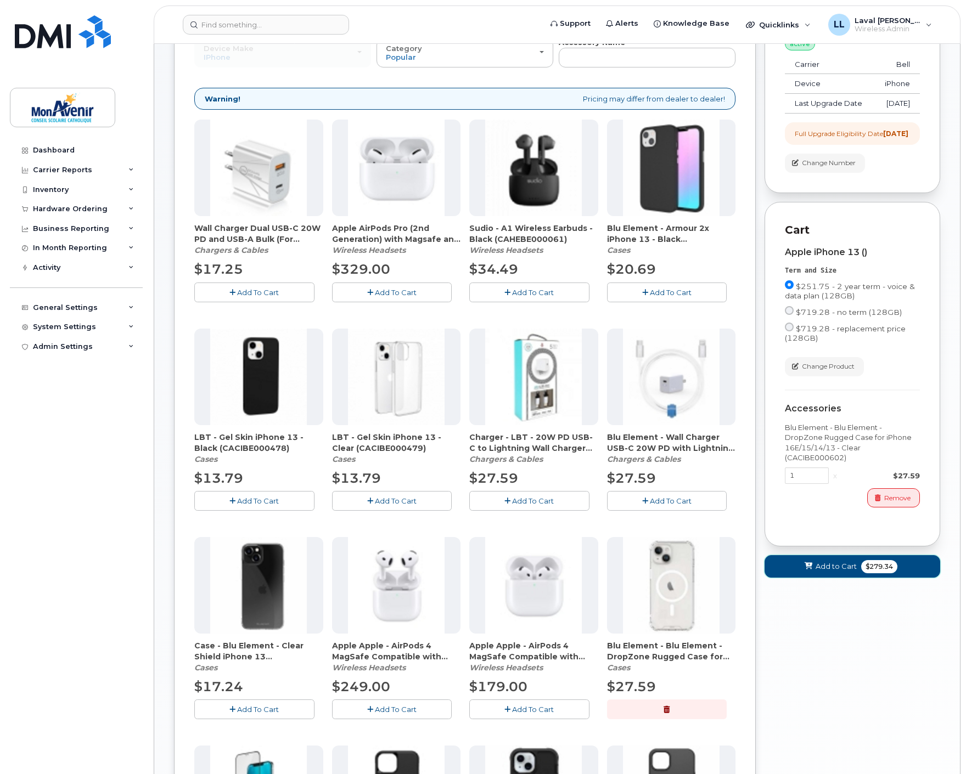
click at [854, 572] on span "Add to Cart" at bounding box center [835, 566] width 41 height 10
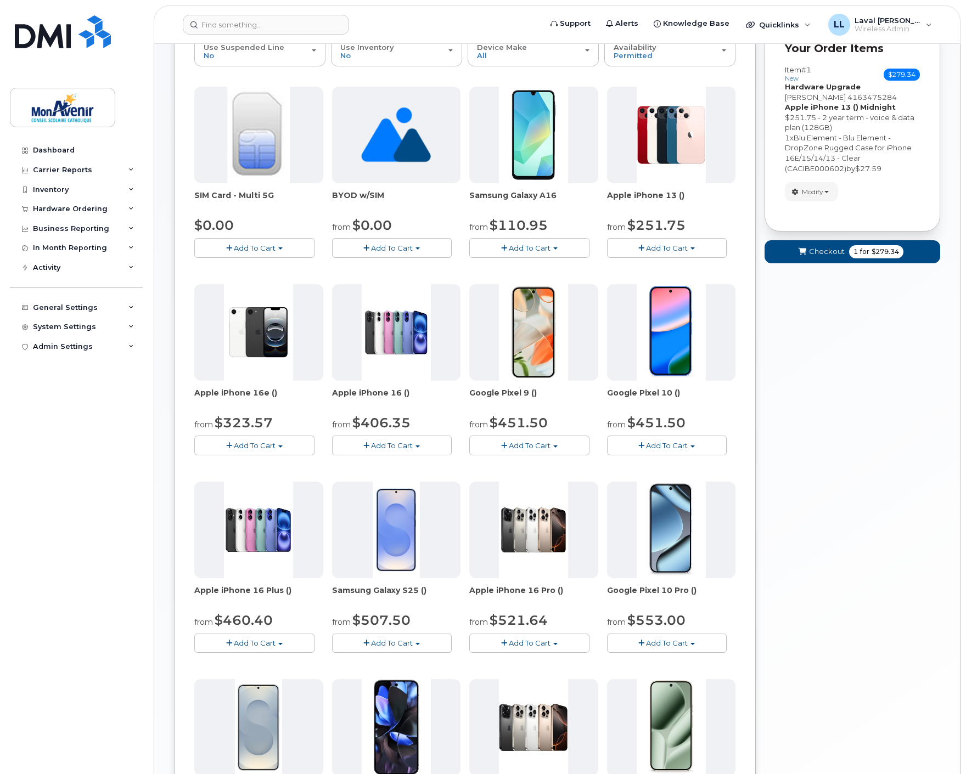
scroll to position [5, 0]
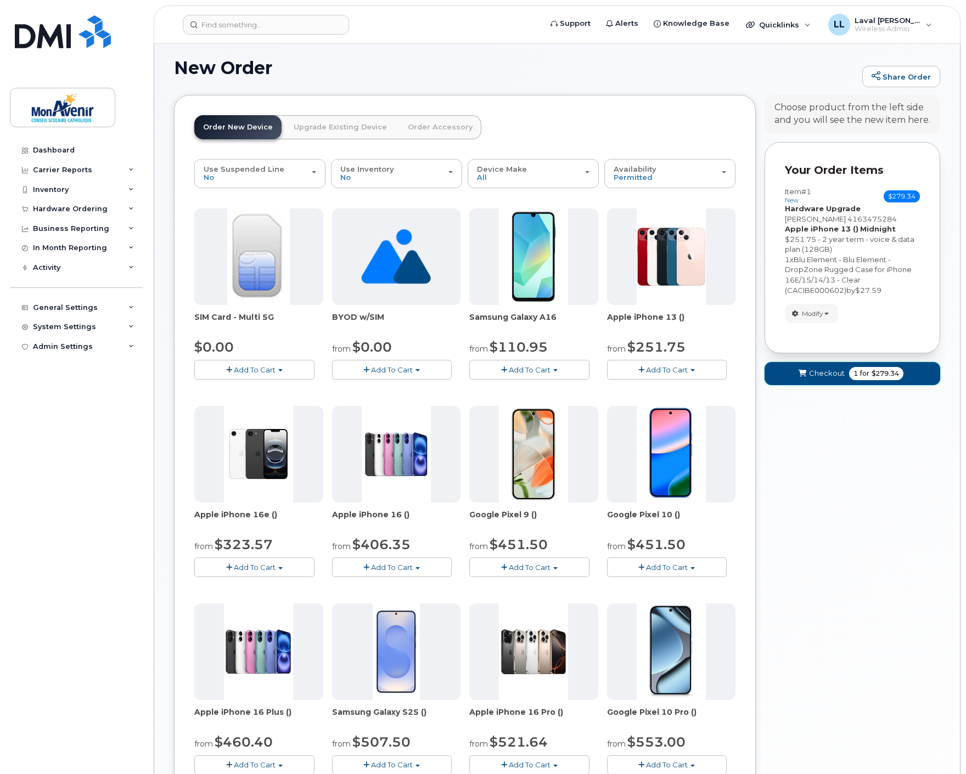
click at [886, 370] on span "$279.34" at bounding box center [884, 374] width 27 height 10
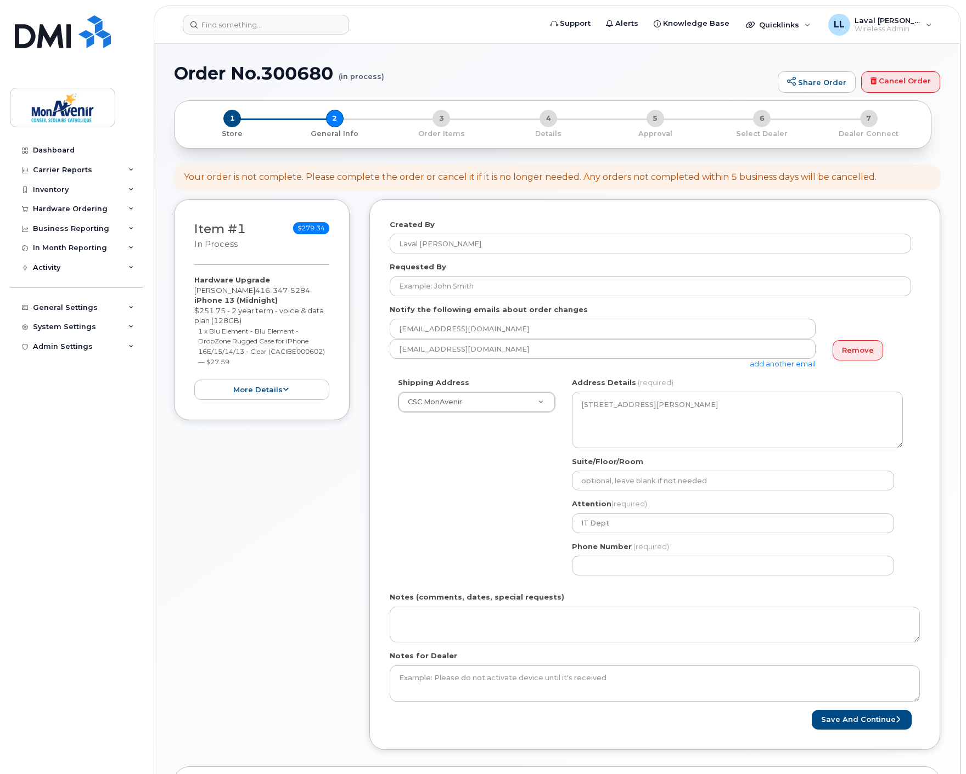
select select
click at [478, 284] on input "Requested By" at bounding box center [650, 287] width 521 height 20
paste input "Marie-France Crête"
type input "Marie-France Crête"
click at [469, 519] on div "Shipping Address CSC MonAvenir CSC MonAvenir CSC MonAvenir - PSRP ÉÉC Ange-[PER…" at bounding box center [650, 480] width 521 height 206
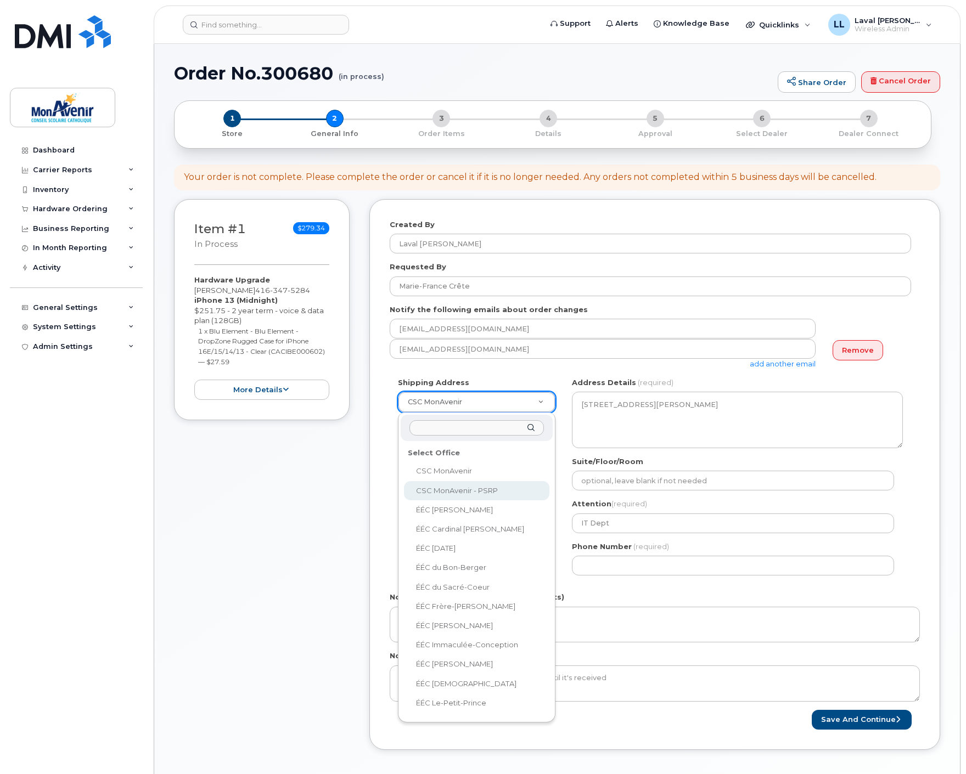
select select
type textarea "52, rue Pearl Sud Hamilton Ontario L8P 3W8"
type input "Reception"
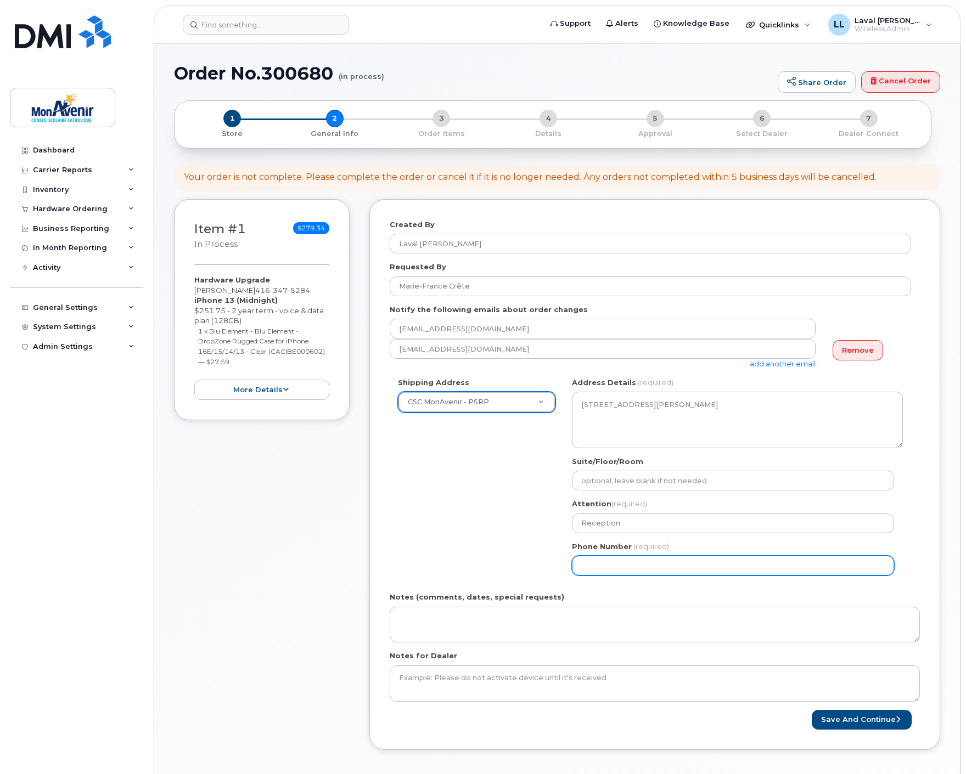
click at [616, 567] on input "Phone Number" at bounding box center [733, 566] width 322 height 20
select select
type input "416347528"
select select
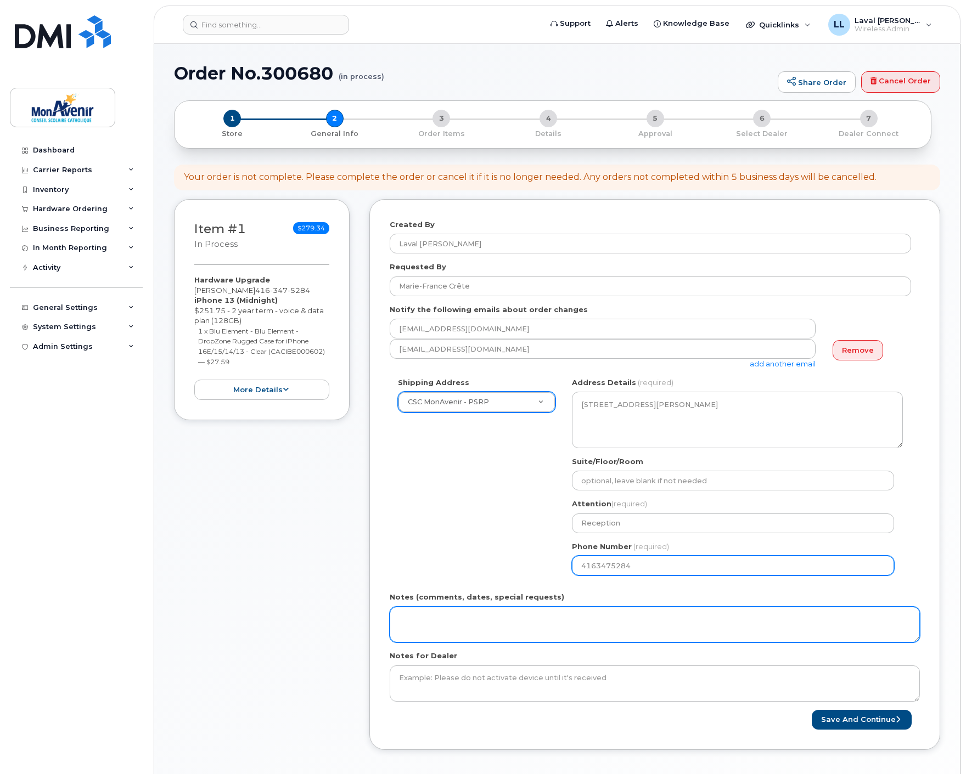
type input "4163475284"
click at [468, 616] on textarea "Notes (comments, dates, special requests)" at bounding box center [655, 625] width 530 height 36
paste textarea "ship to user's attention."
type textarea "ship to user's attention."
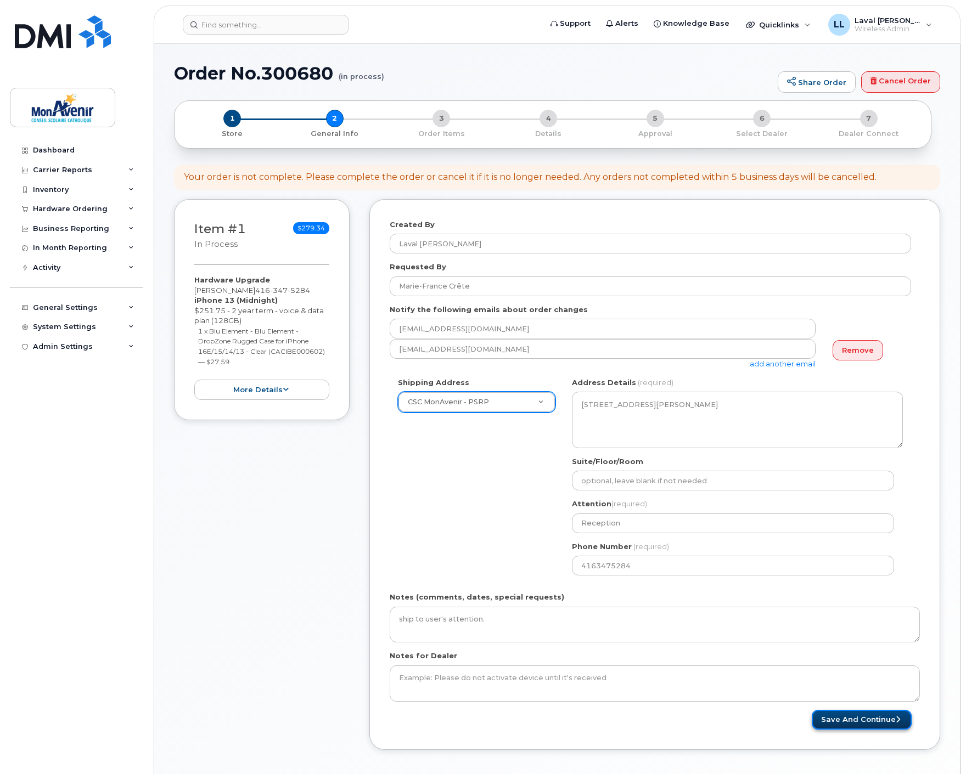
click at [870, 720] on button "Save and Continue" at bounding box center [861, 720] width 100 height 20
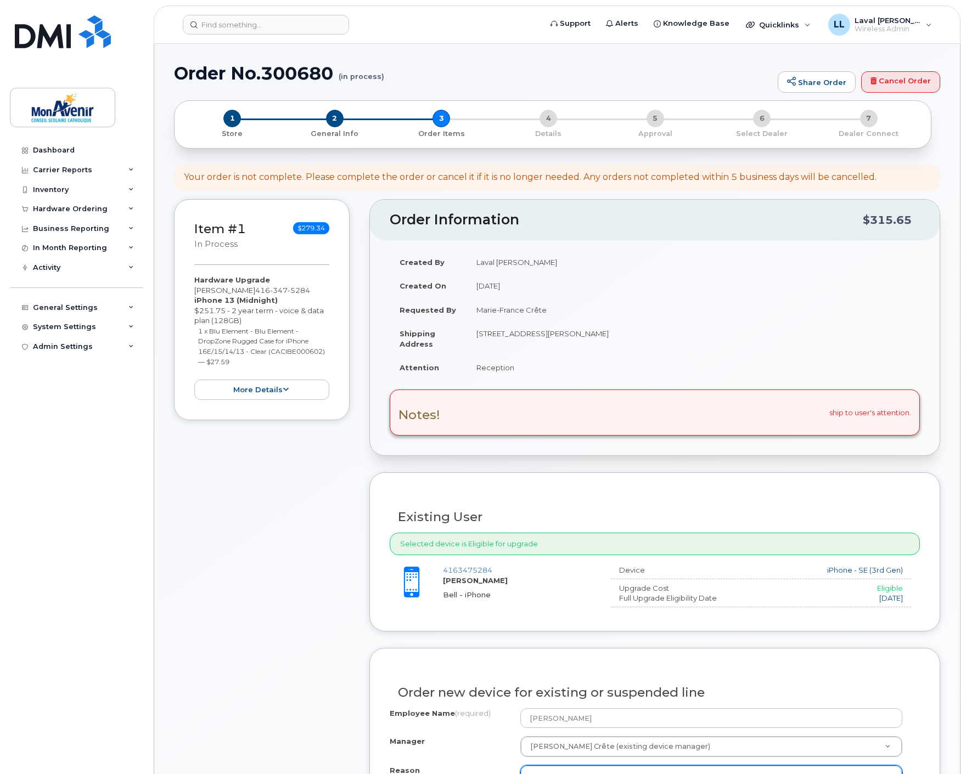
scroll to position [183, 0]
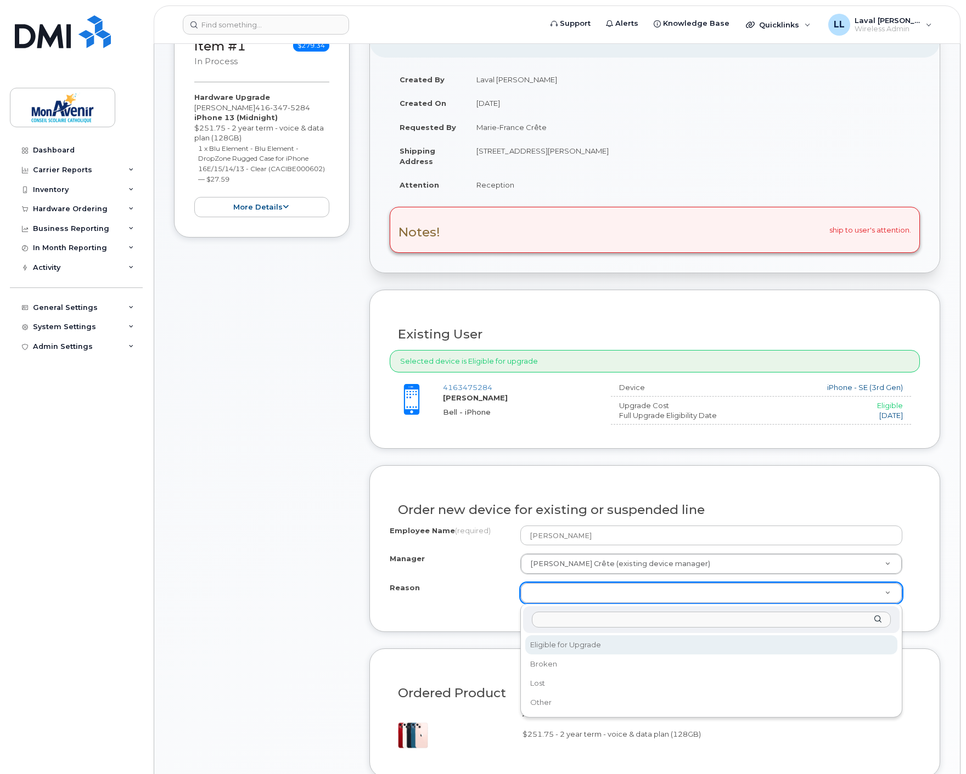
select select "eligible_for_upgrade"
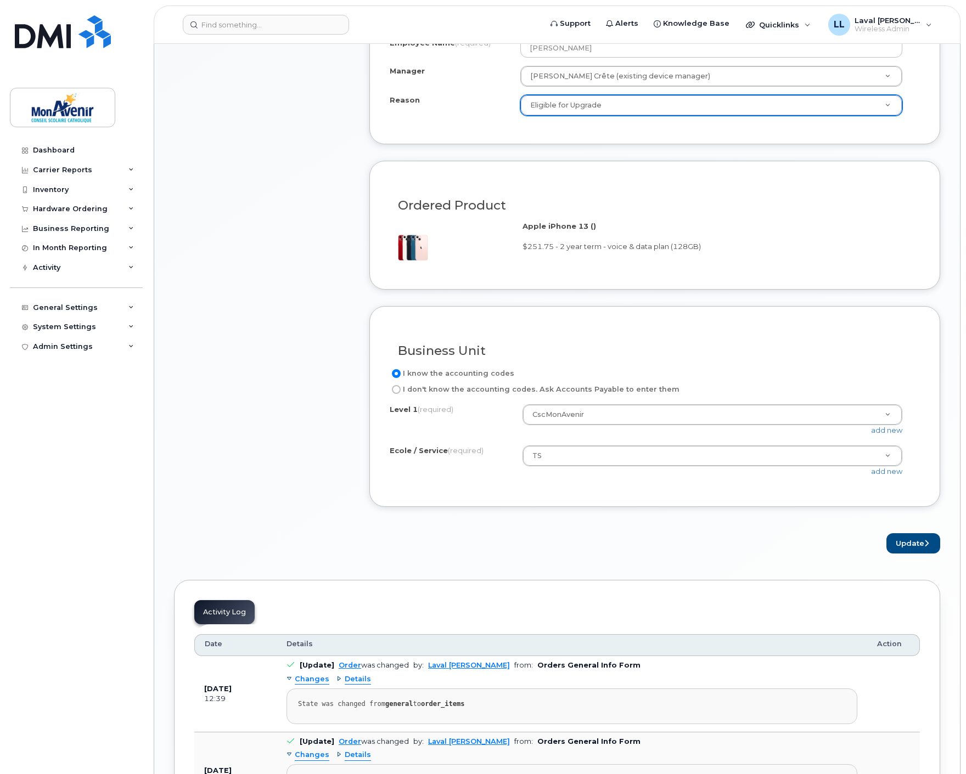
scroll to position [731, 0]
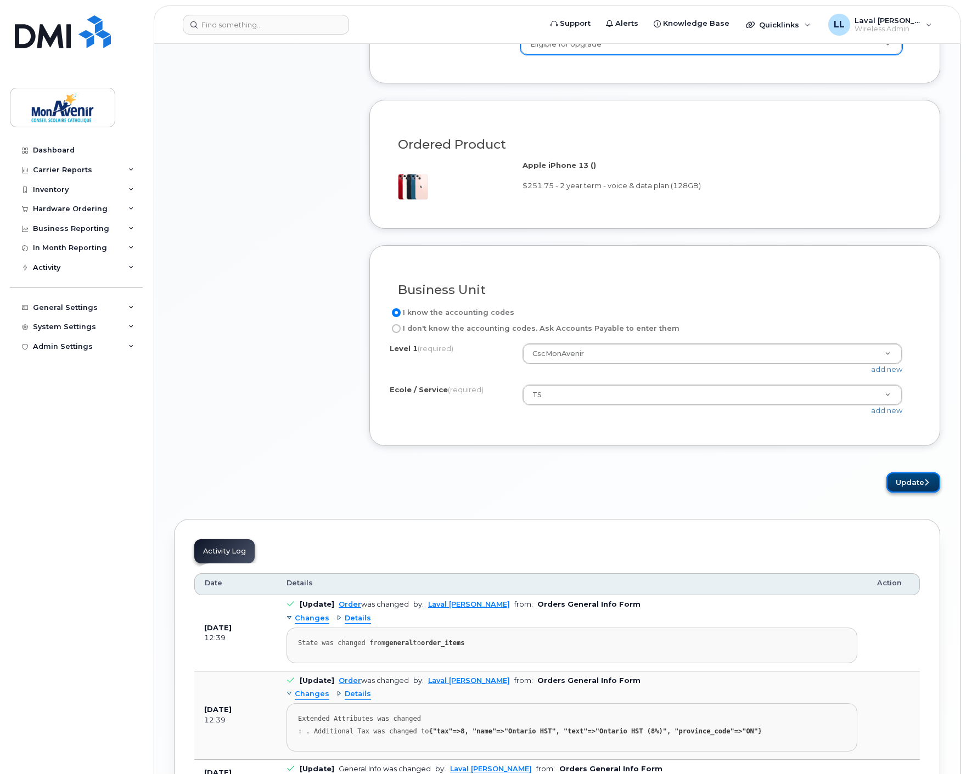
click at [913, 487] on button "Update" at bounding box center [913, 482] width 54 height 20
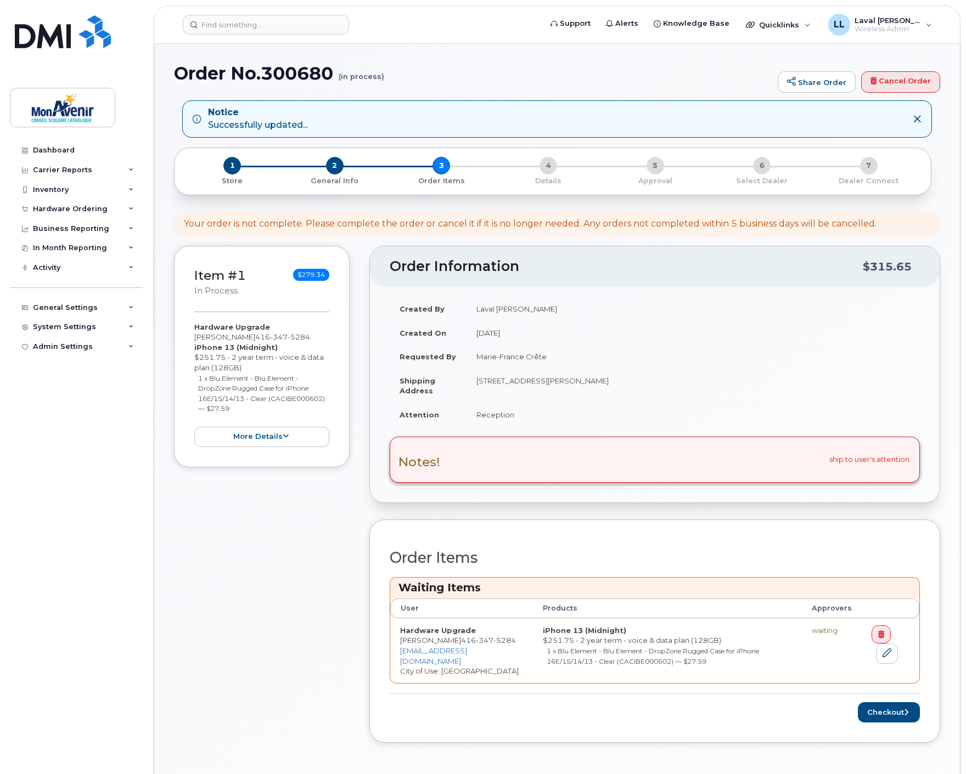
scroll to position [61, 0]
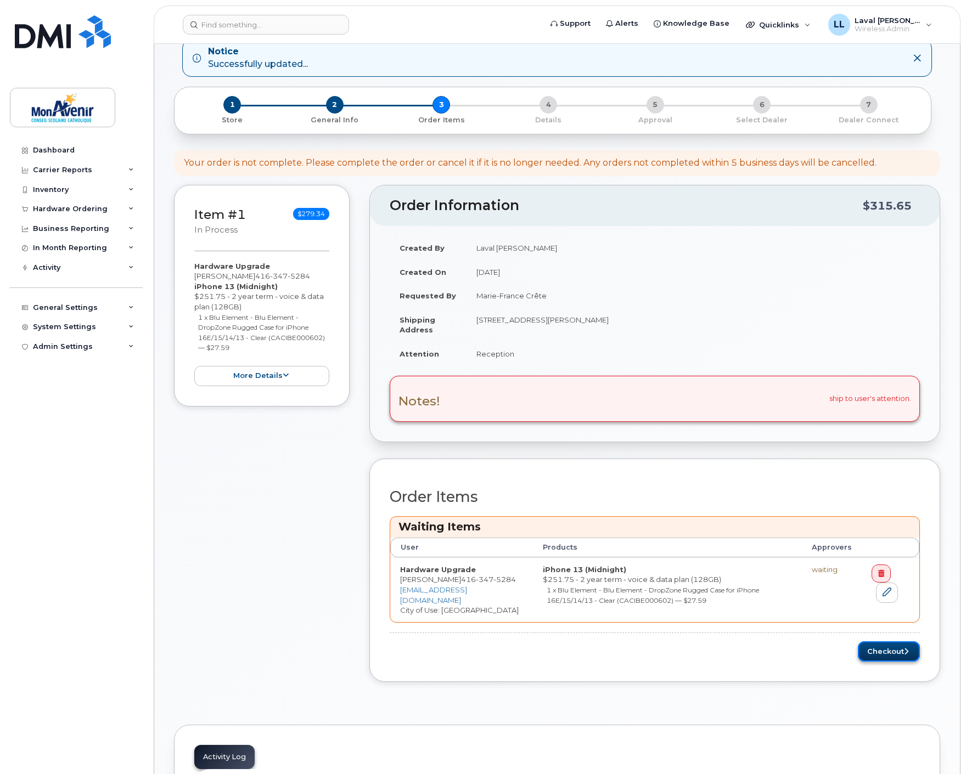
click at [874, 644] on button "Checkout" at bounding box center [889, 651] width 62 height 20
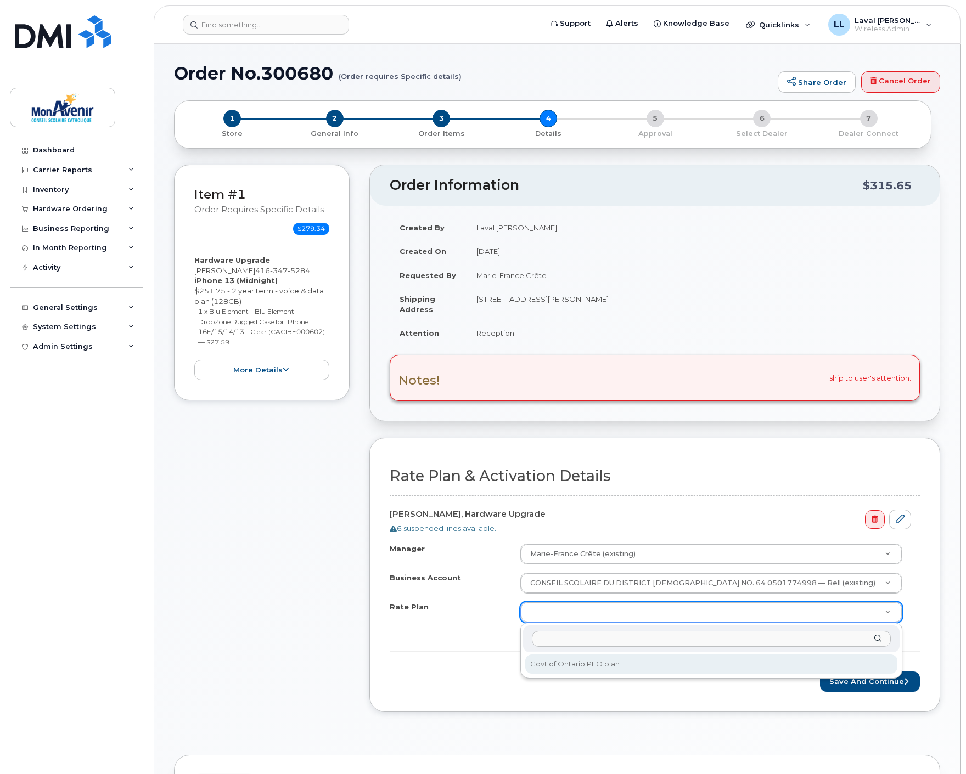
select select "Govt of Ontario PFO plan"
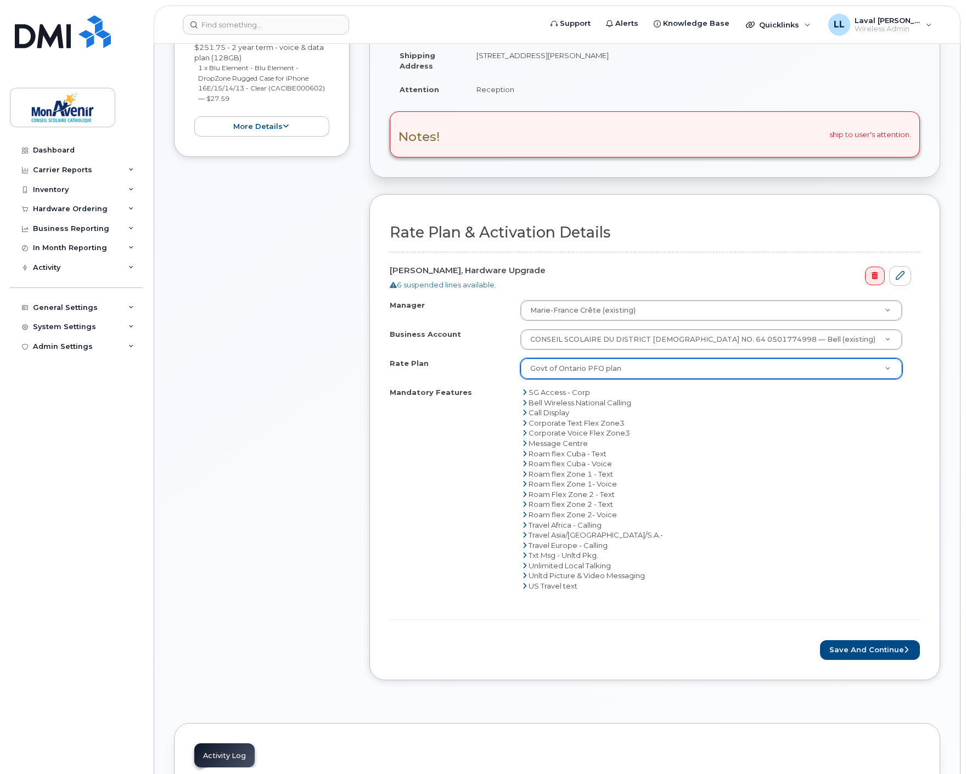
scroll to position [304, 0]
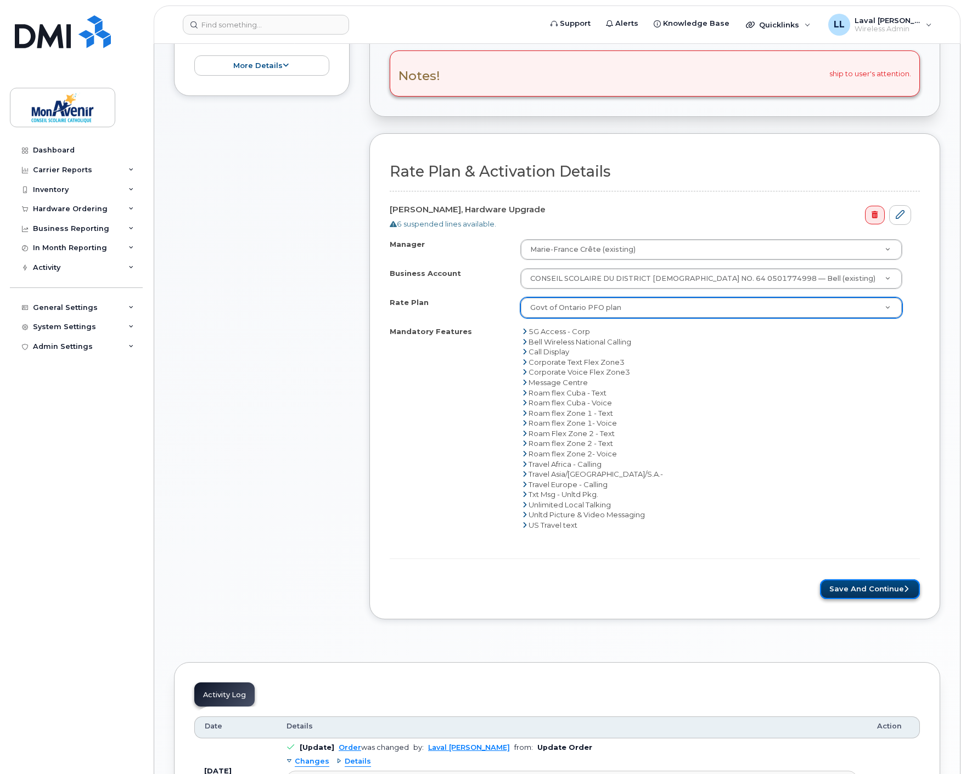
click at [864, 590] on button "Save and Continue" at bounding box center [870, 589] width 100 height 20
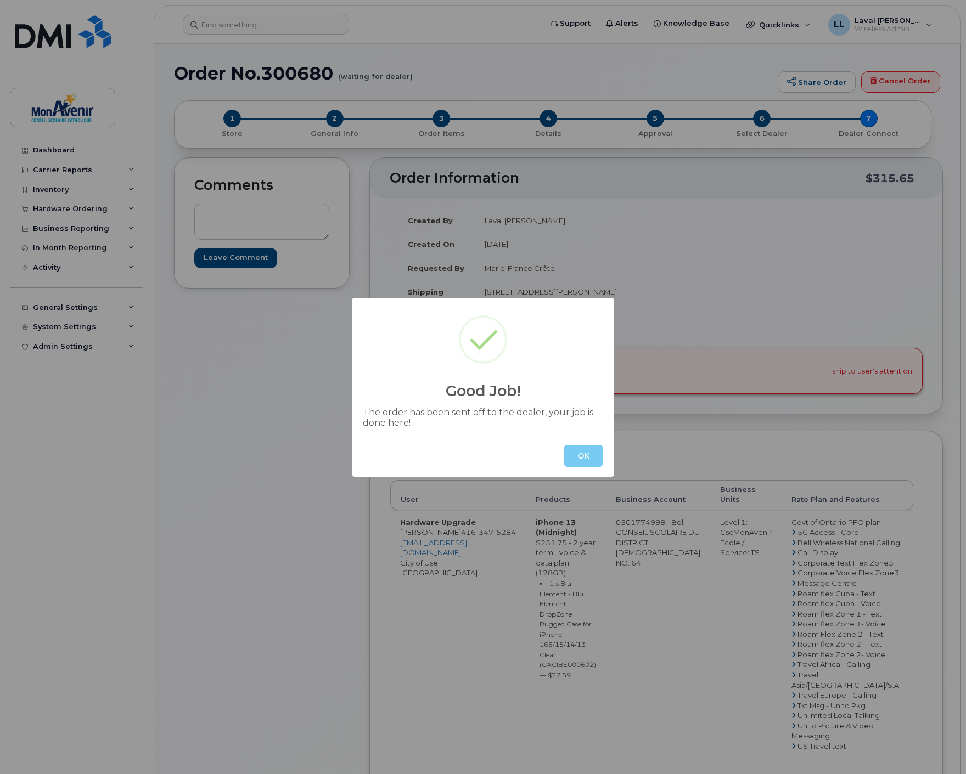
click at [586, 457] on button "OK" at bounding box center [583, 456] width 38 height 22
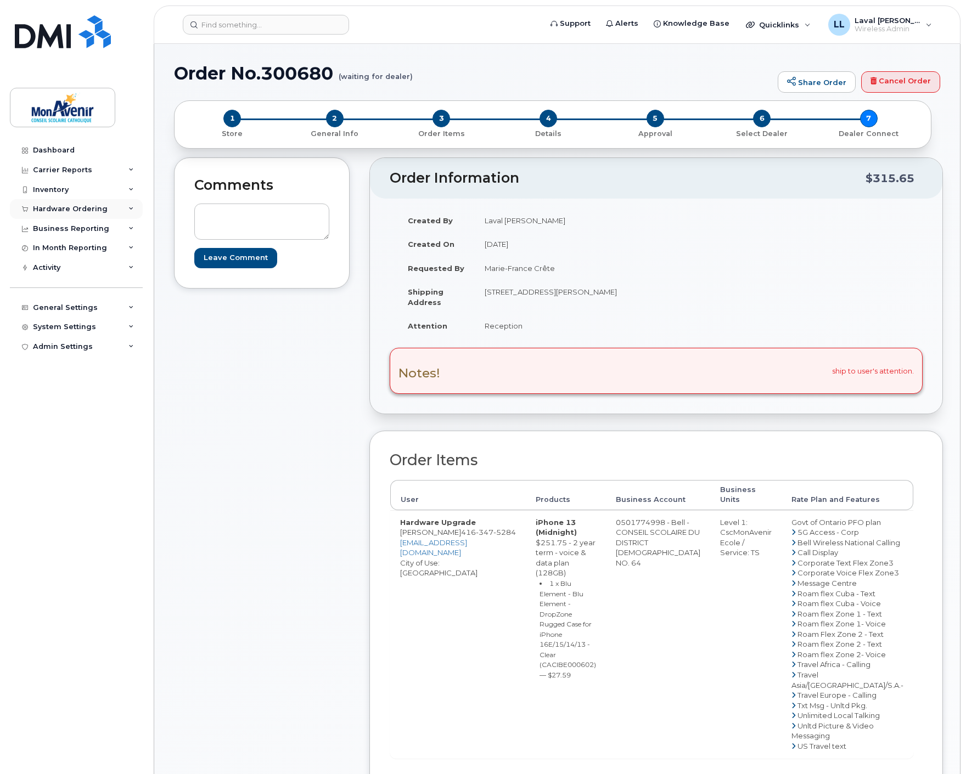
click at [77, 208] on div "Hardware Ordering" at bounding box center [70, 209] width 75 height 9
click at [58, 251] on div "Orders" at bounding box center [51, 250] width 27 height 10
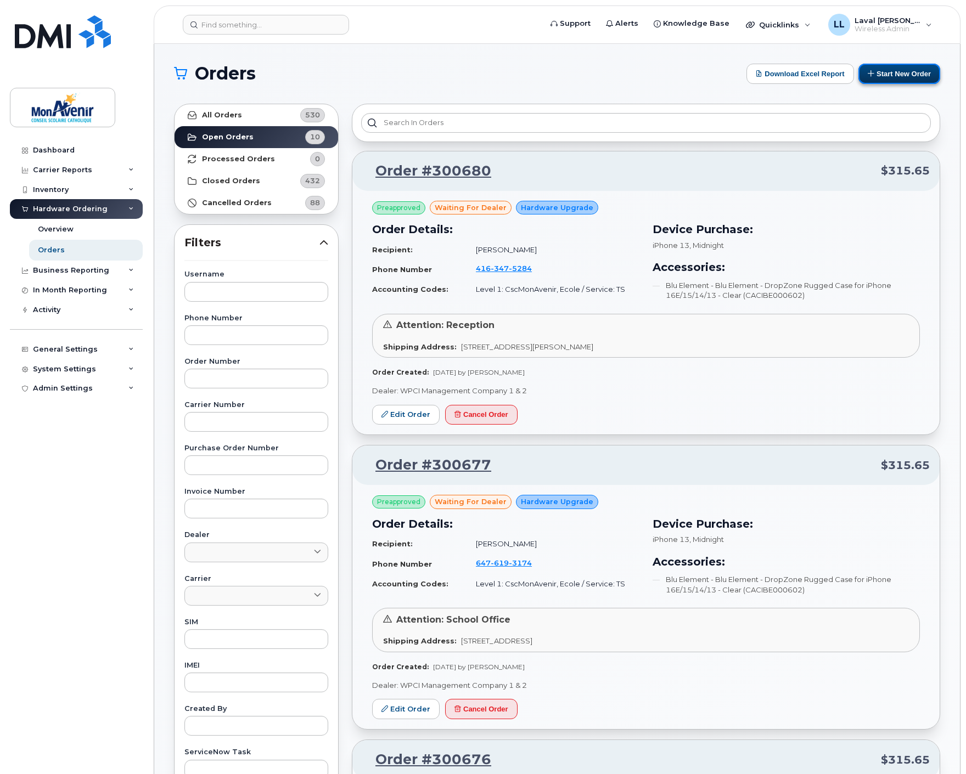
click at [878, 71] on button "Start New Order" at bounding box center [899, 74] width 82 height 20
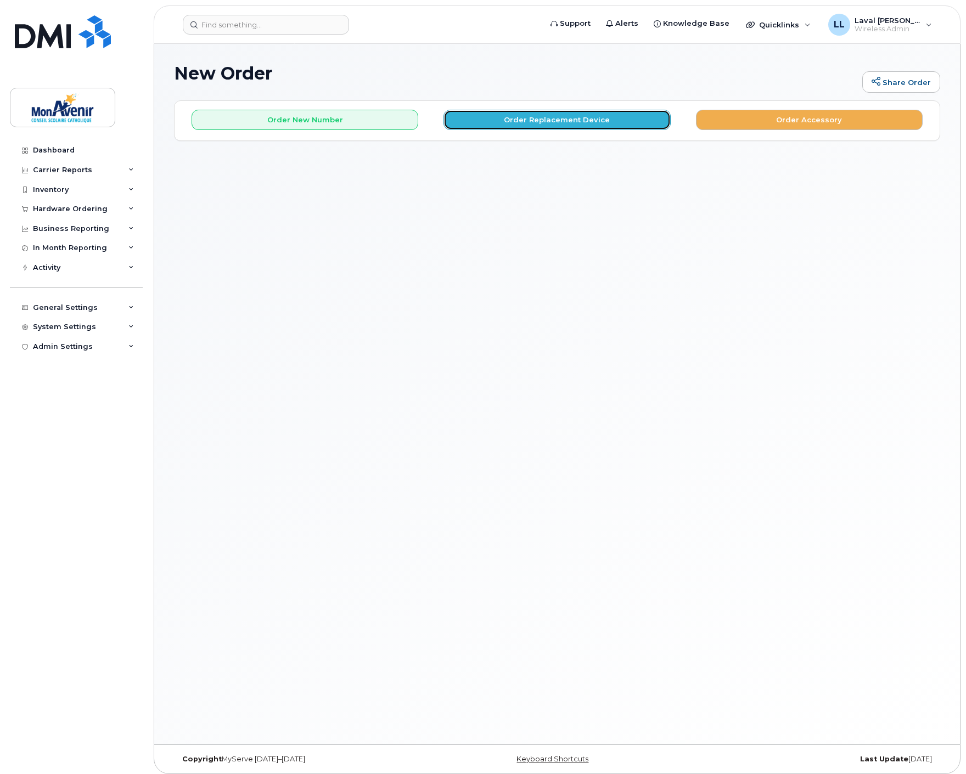
click at [566, 120] on button "Order Replacement Device" at bounding box center [556, 120] width 227 height 20
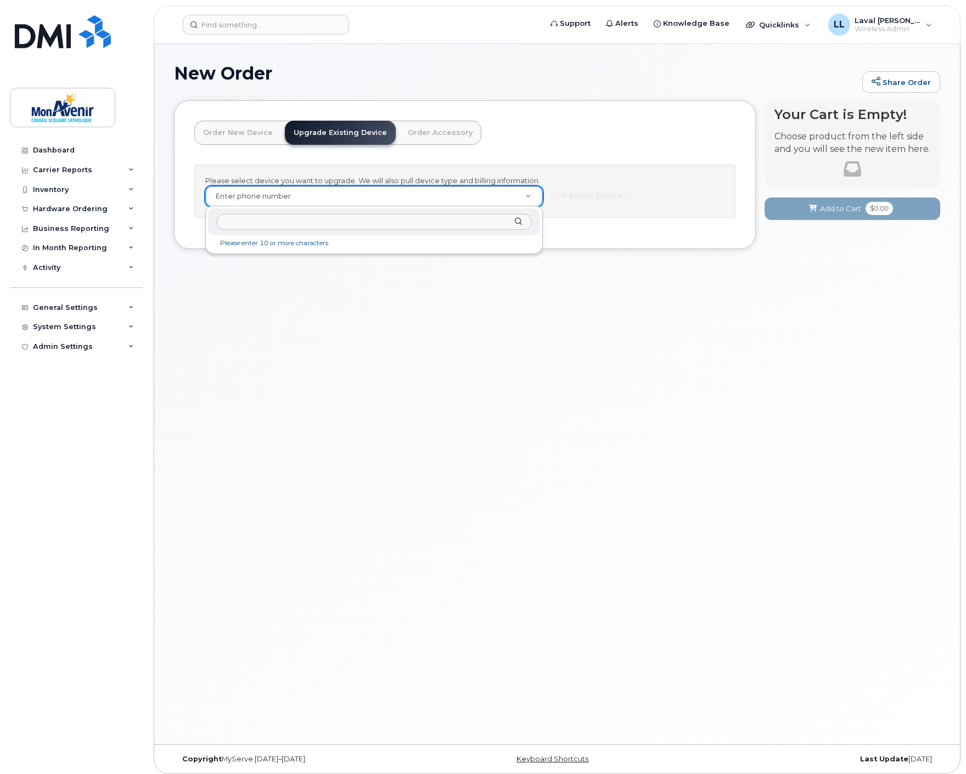
click at [358, 225] on input "text" at bounding box center [374, 222] width 314 height 16
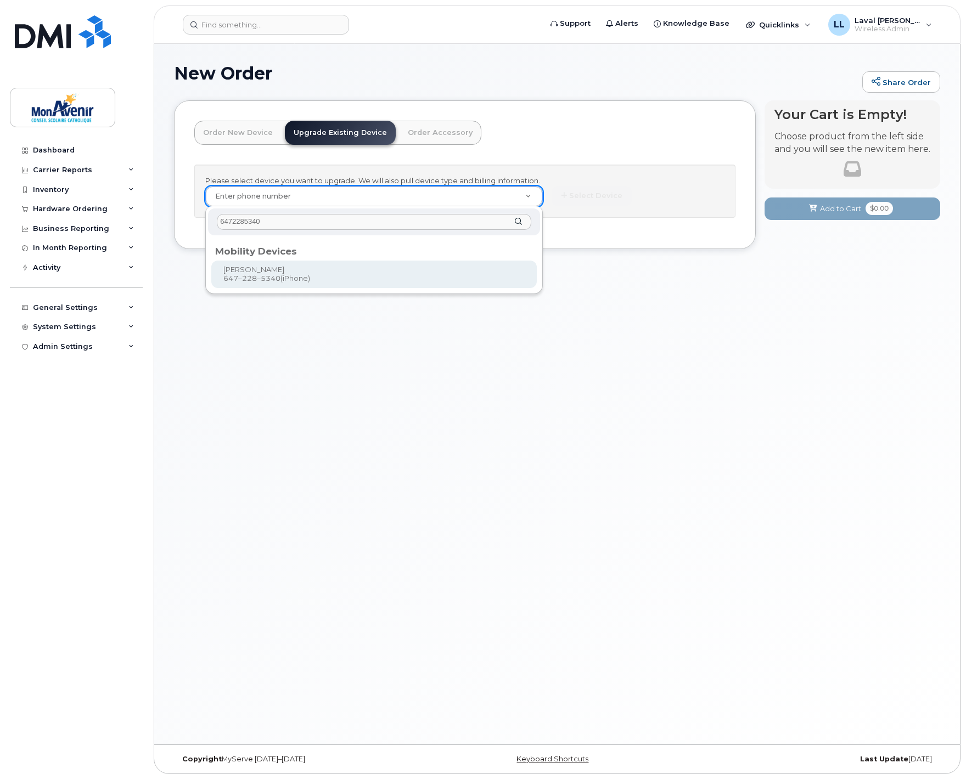
type input "6472285340"
type input "784067"
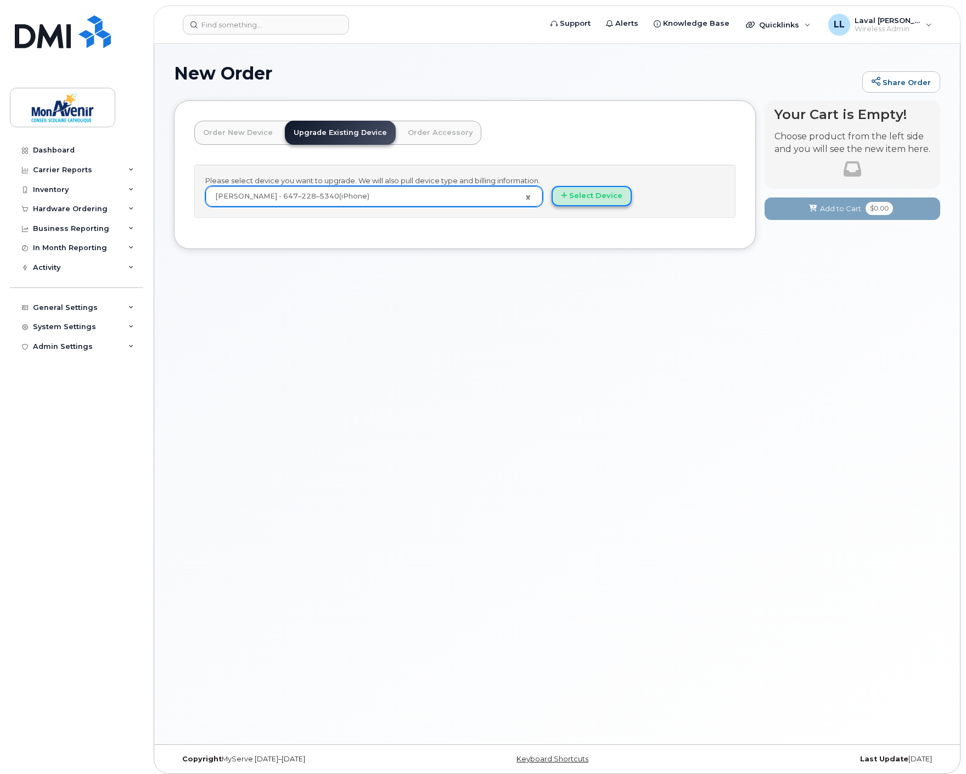
click at [579, 204] on button "Select Device" at bounding box center [591, 196] width 80 height 20
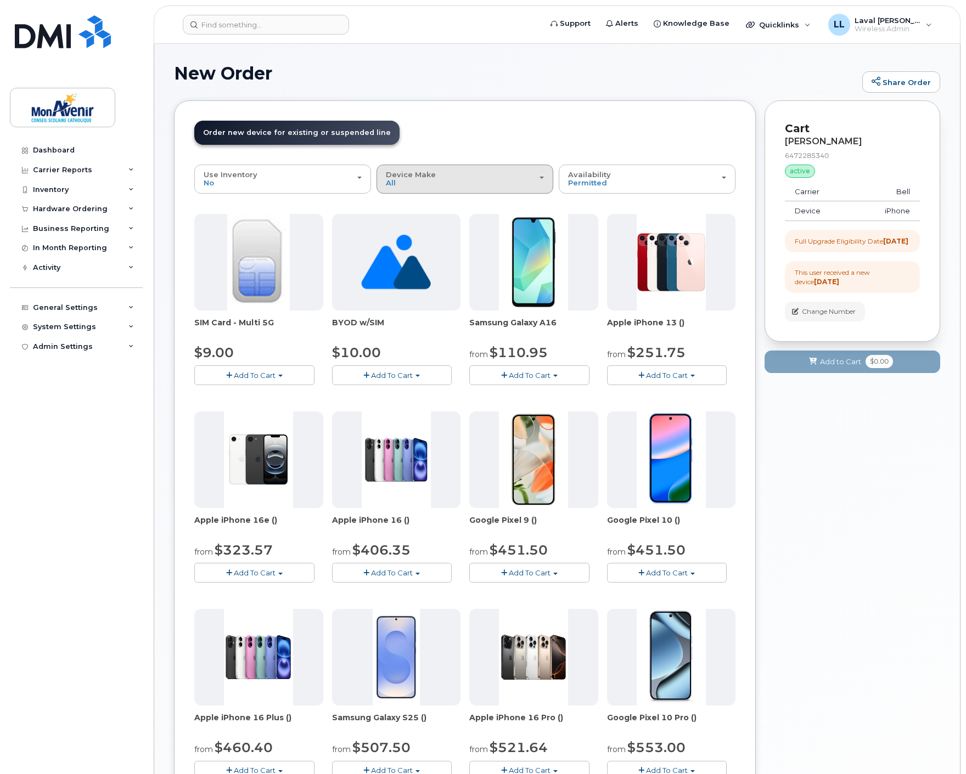
click at [432, 183] on div "Device Make All Android iPhone Unknown" at bounding box center [465, 179] width 158 height 17
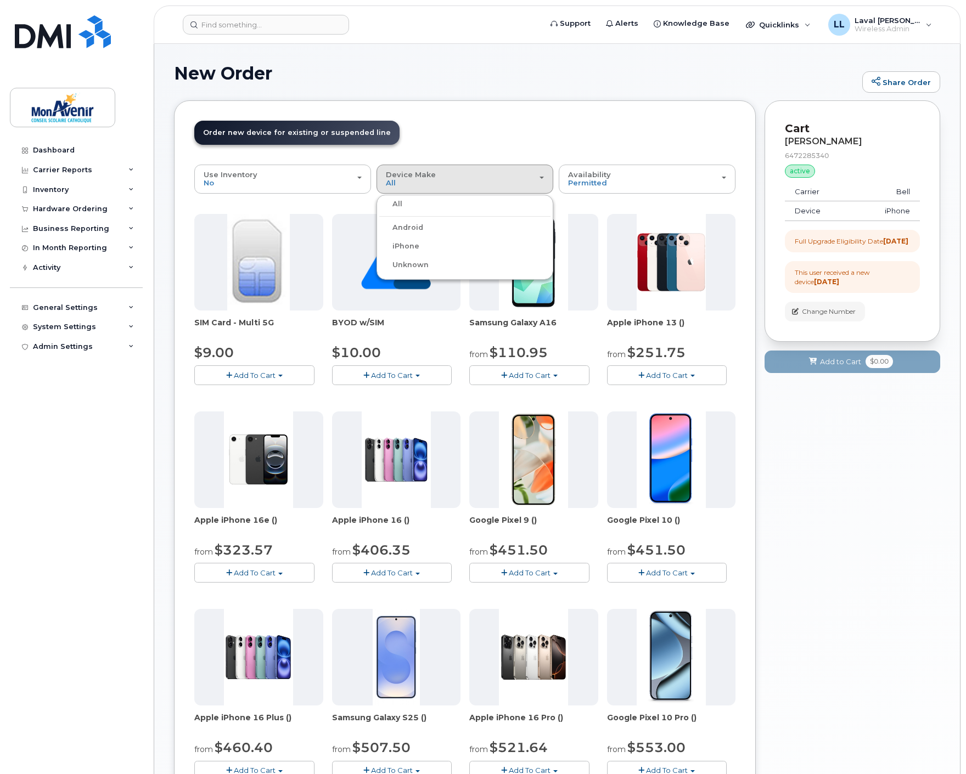
click at [409, 243] on label "iPhone" at bounding box center [399, 246] width 40 height 13
click at [0, 0] on input "iPhone" at bounding box center [0, 0] width 0 height 0
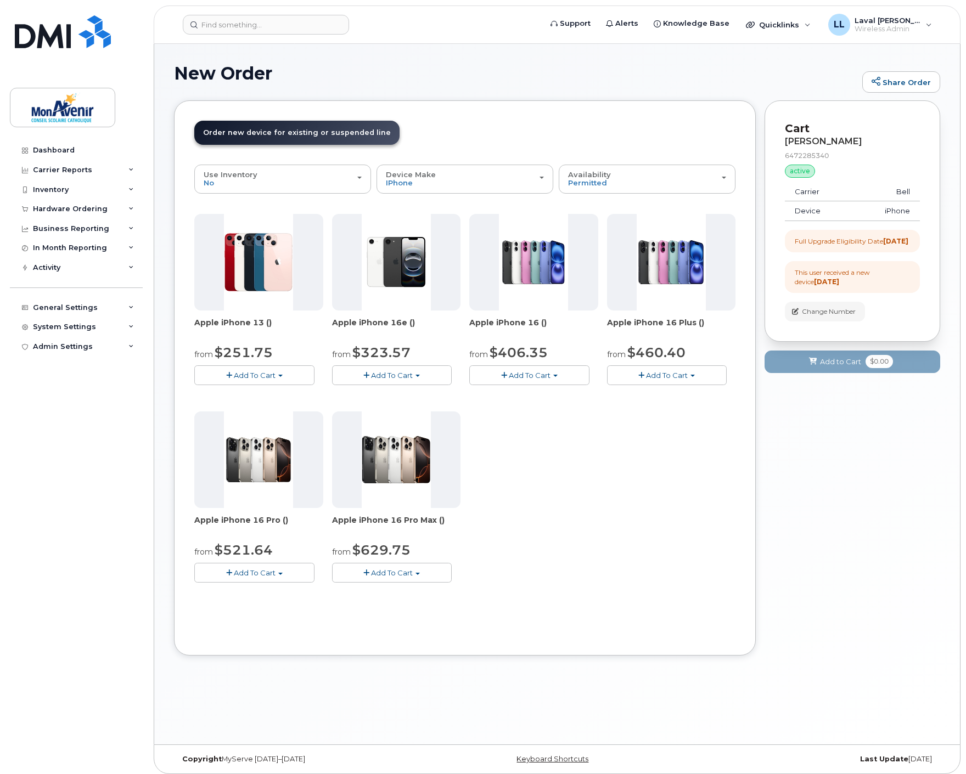
click at [281, 370] on button "Add To Cart" at bounding box center [254, 374] width 120 height 19
click at [272, 395] on link "$251.75 - 2 year term - voice & data plan (128GB)" at bounding box center [297, 396] width 200 height 14
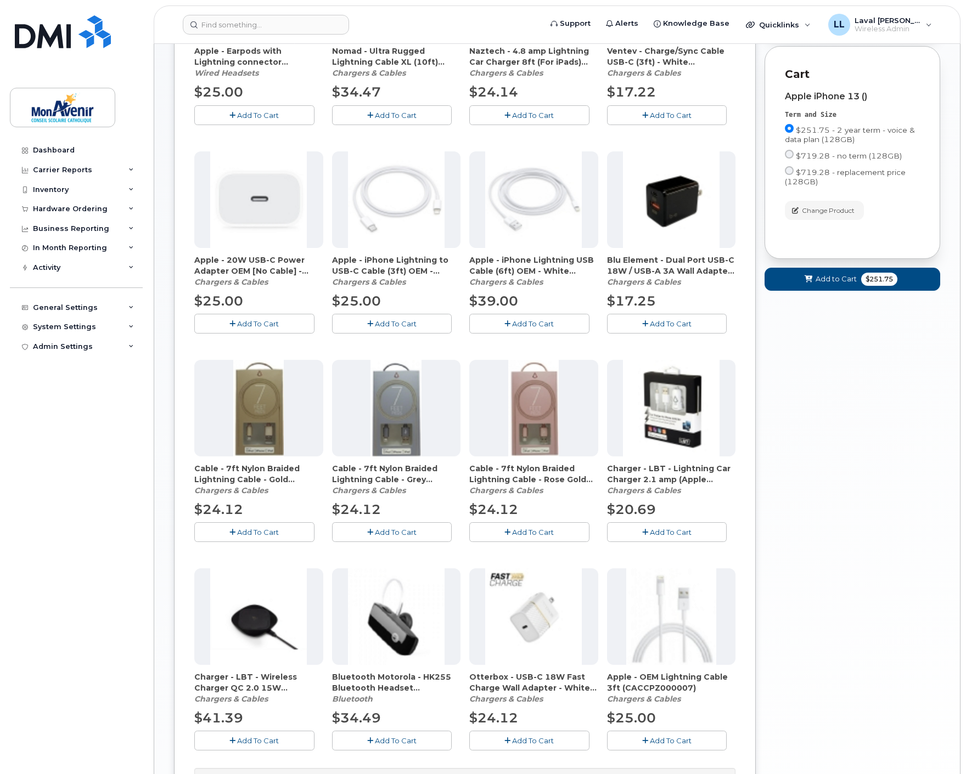
scroll to position [444, 0]
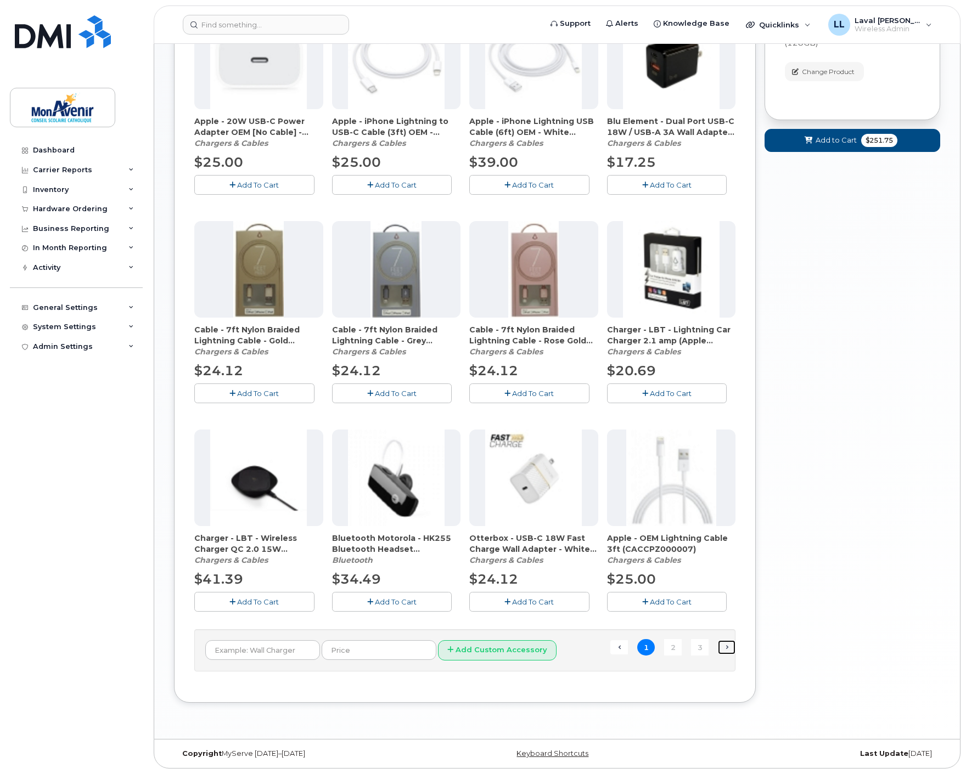
click at [726, 651] on link "Next →" at bounding box center [727, 647] width 18 height 14
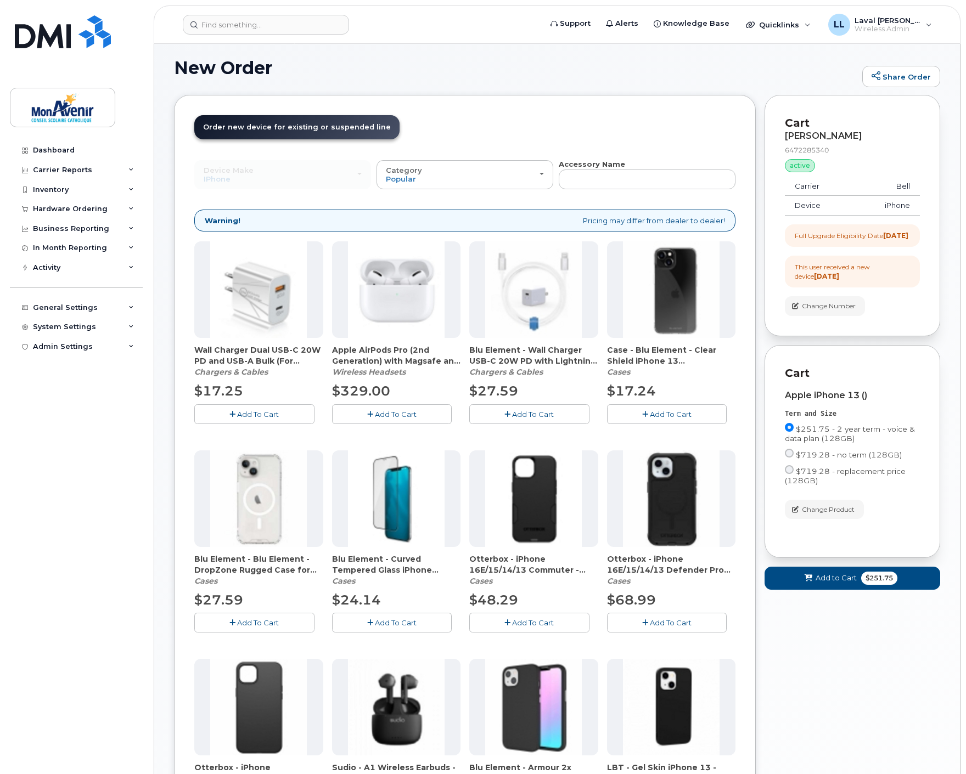
scroll to position [66, 0]
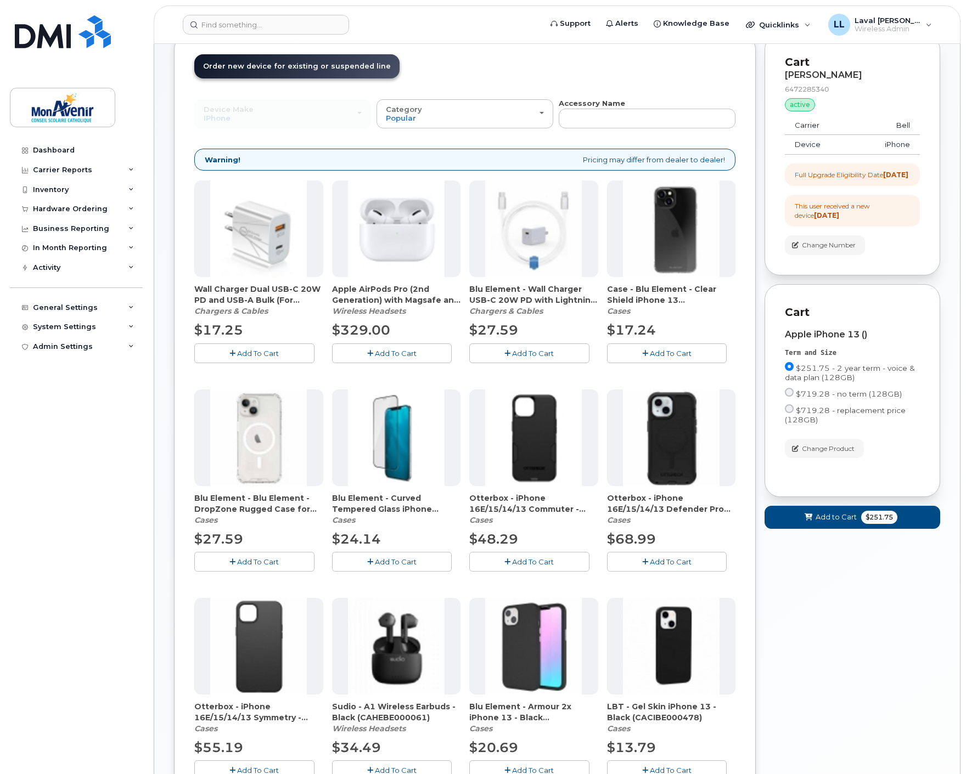
click at [266, 560] on span "Add To Cart" at bounding box center [258, 561] width 42 height 9
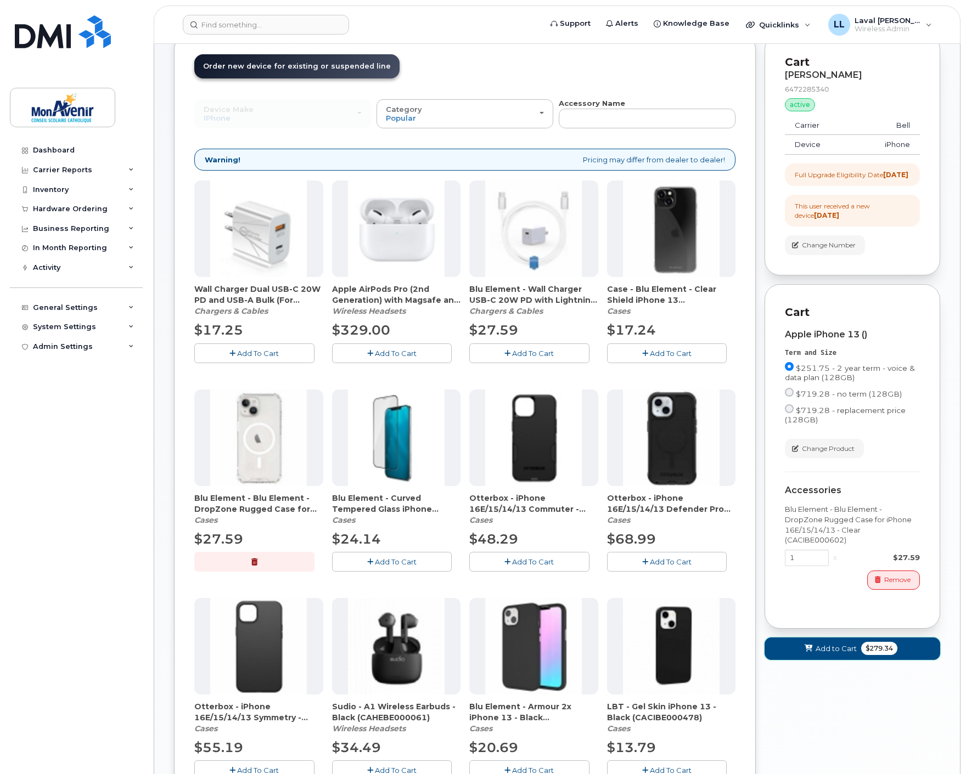
click at [872, 655] on span "$279.34" at bounding box center [879, 648] width 36 height 13
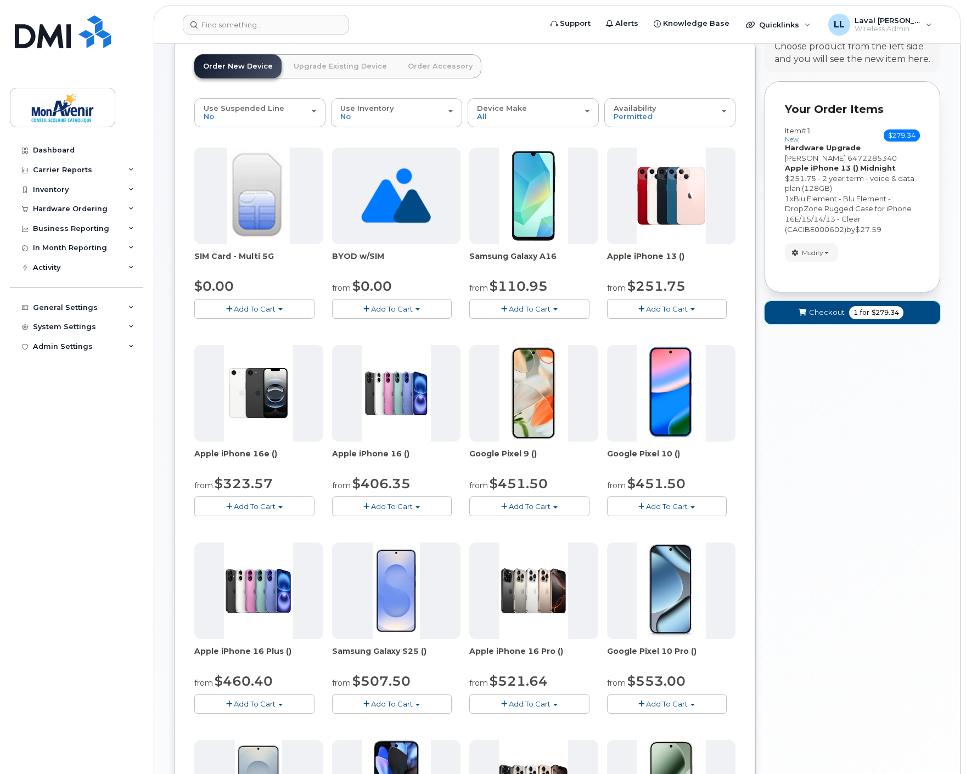
click at [879, 302] on button "Checkout 1 for $279.34" at bounding box center [852, 312] width 176 height 22
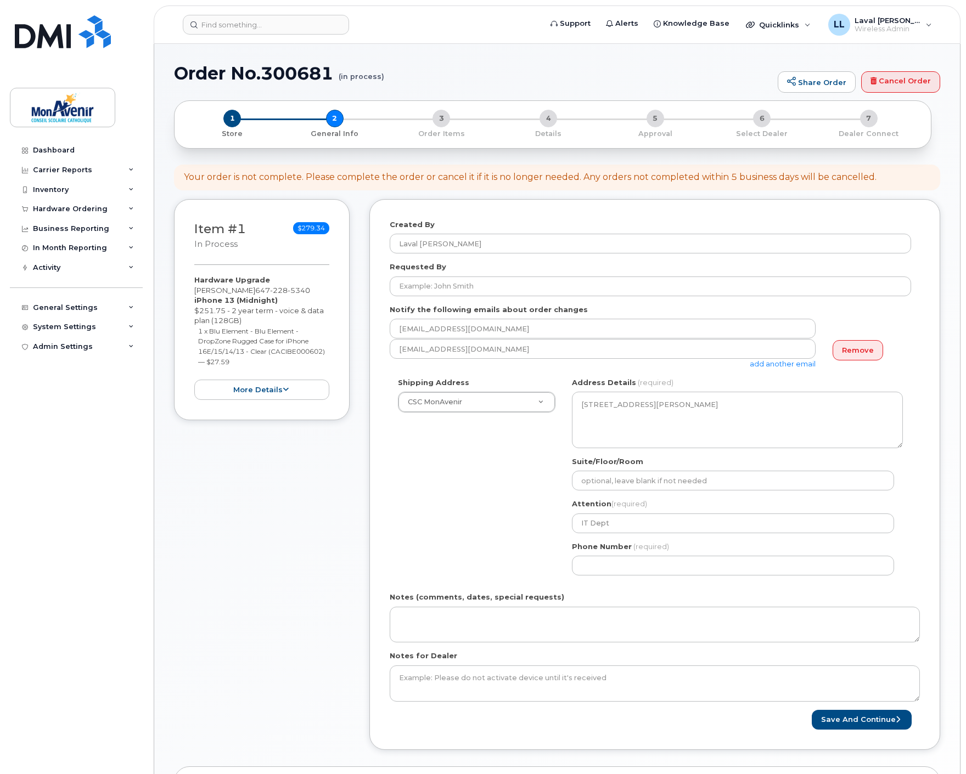
select select
click at [487, 287] on input "Requested By" at bounding box center [650, 287] width 521 height 20
paste input "ÉÉC Saint-Michel"
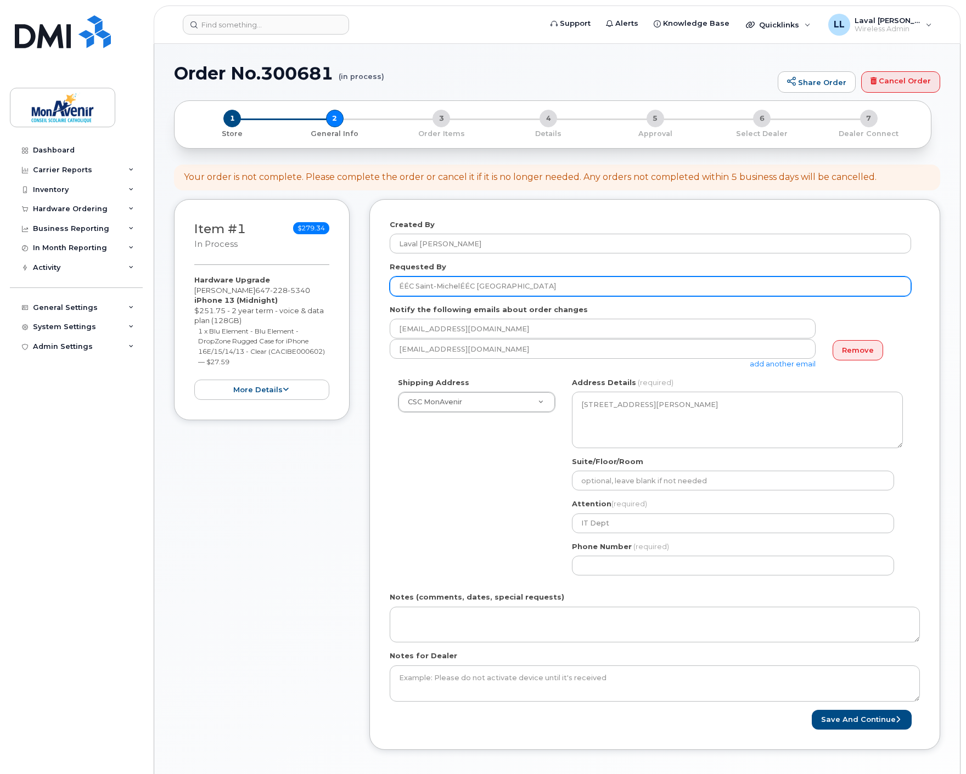
drag, startPoint x: 469, startPoint y: 288, endPoint x: 333, endPoint y: 281, distance: 135.7
click at [331, 280] on div "Item #1 in process $279.34 Hardware Upgrade [PERSON_NAME] [PHONE_NUMBER] iPhone…" at bounding box center [557, 483] width 766 height 568
drag, startPoint x: 533, startPoint y: 286, endPoint x: 342, endPoint y: 287, distance: 190.9
click at [315, 283] on div "Item #1 in process $279.34 Hardware Upgrade Mia Ntahobari 647 228 5340 iPhone 1…" at bounding box center [557, 483] width 766 height 568
paste input "Marie-France Crête"
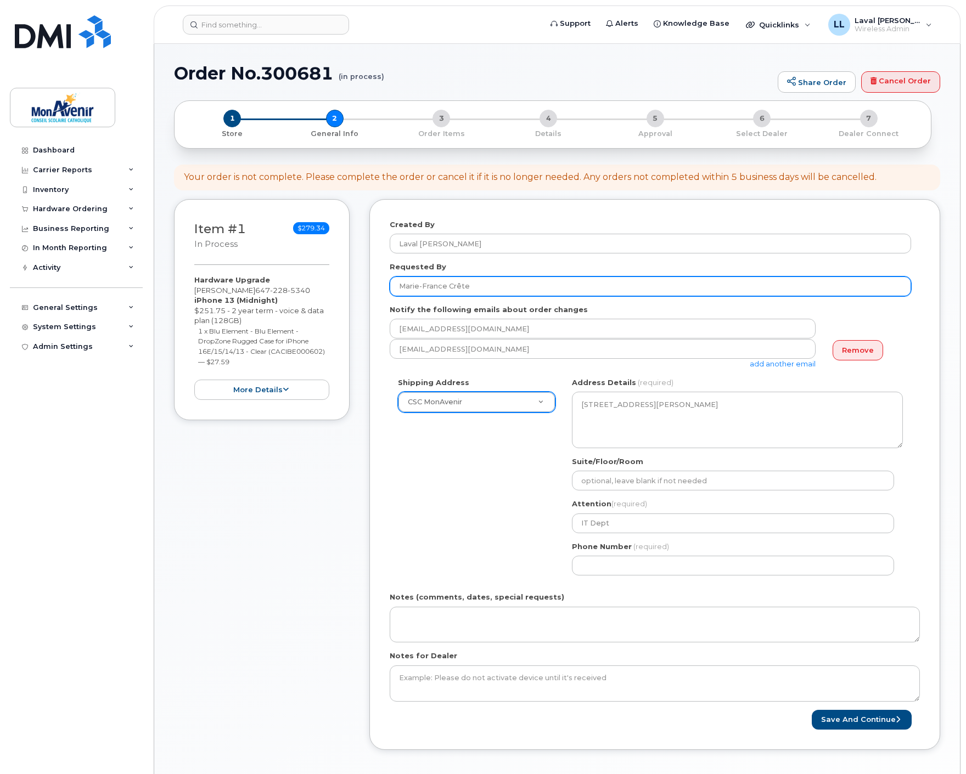
type input "Marie-France Crête"
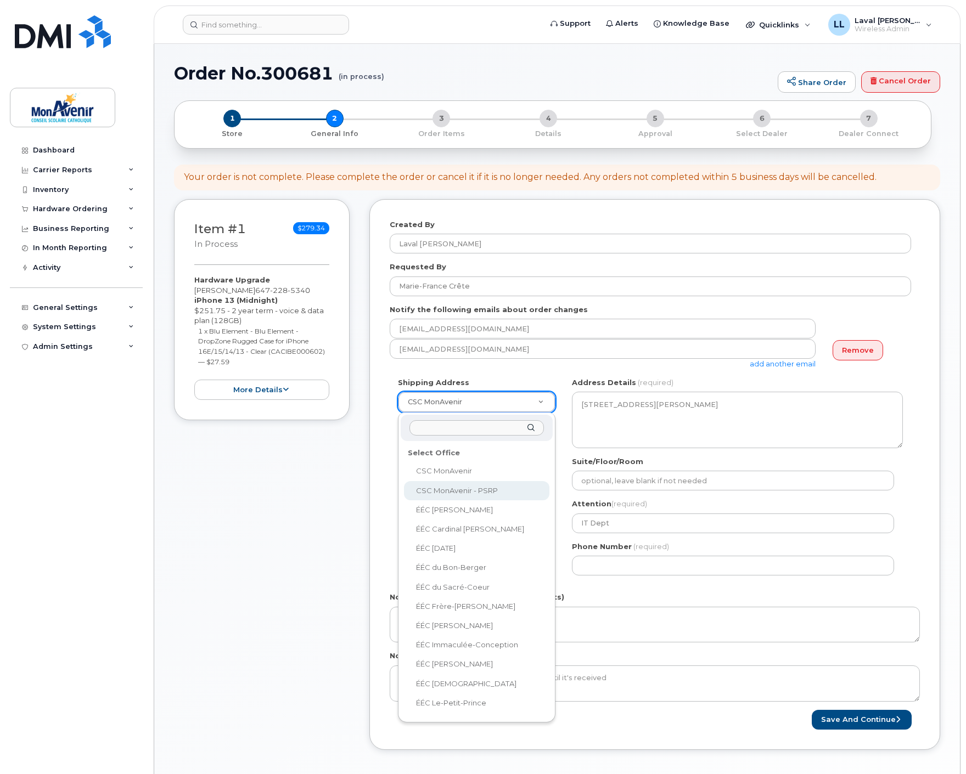
select select
type textarea "52, rue Pearl Sud Hamilton Ontario L8P 3W8"
type input "Reception"
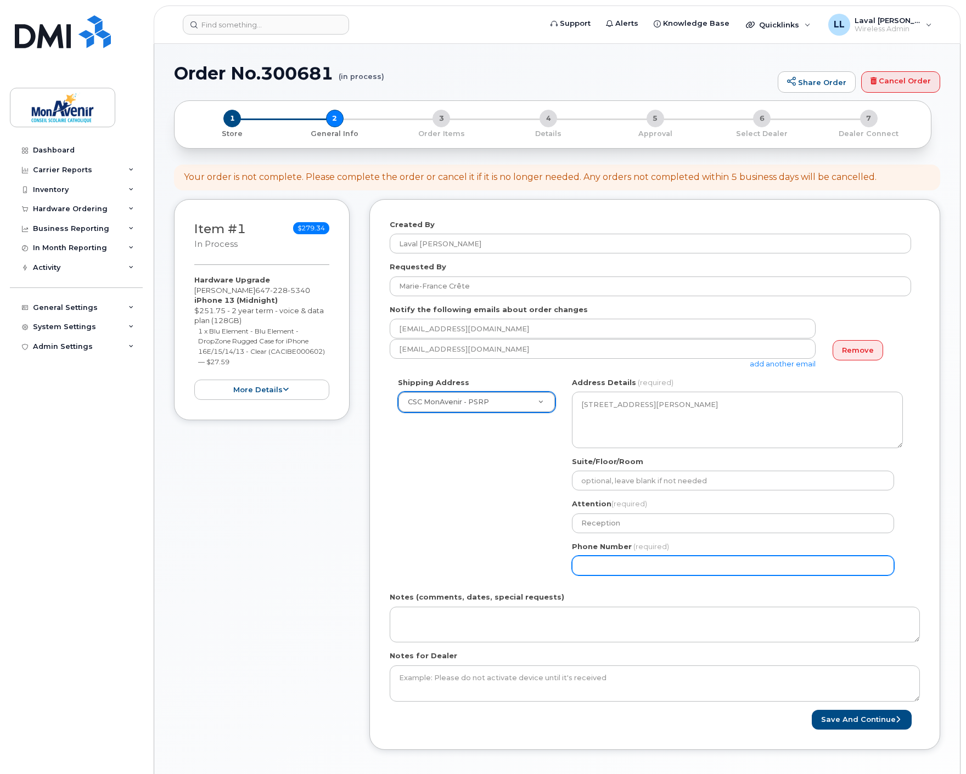
click at [617, 565] on input "Phone Number" at bounding box center [733, 566] width 322 height 20
select select
type input "647228534"
select select
type input "6472285340"
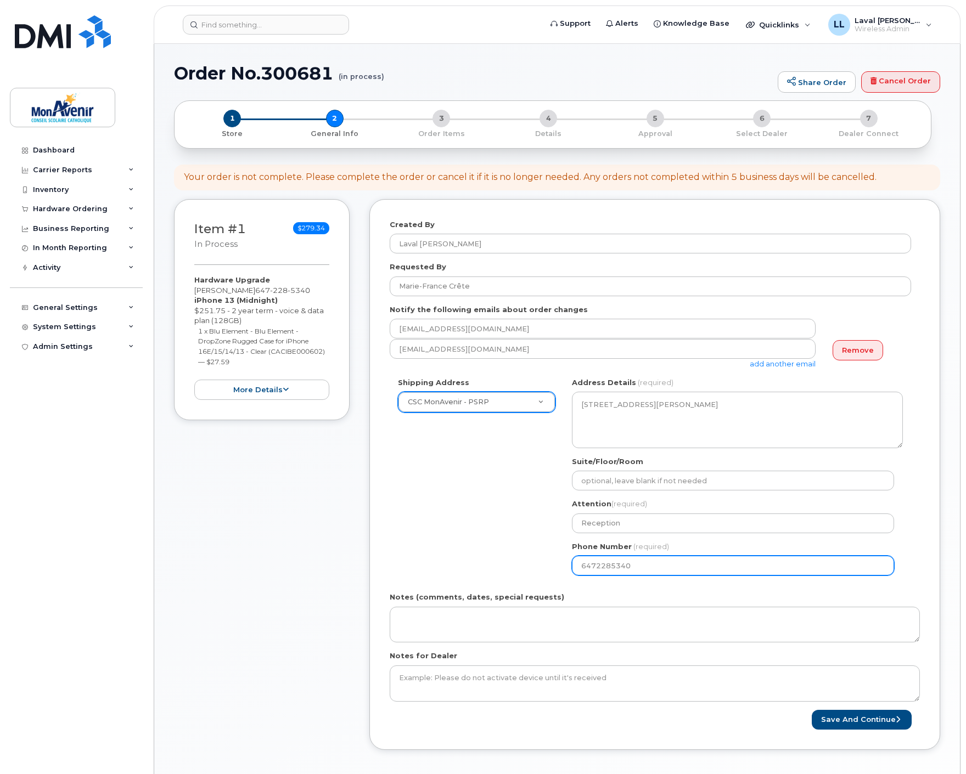
click at [811, 710] on button "Save and Continue" at bounding box center [861, 720] width 100 height 20
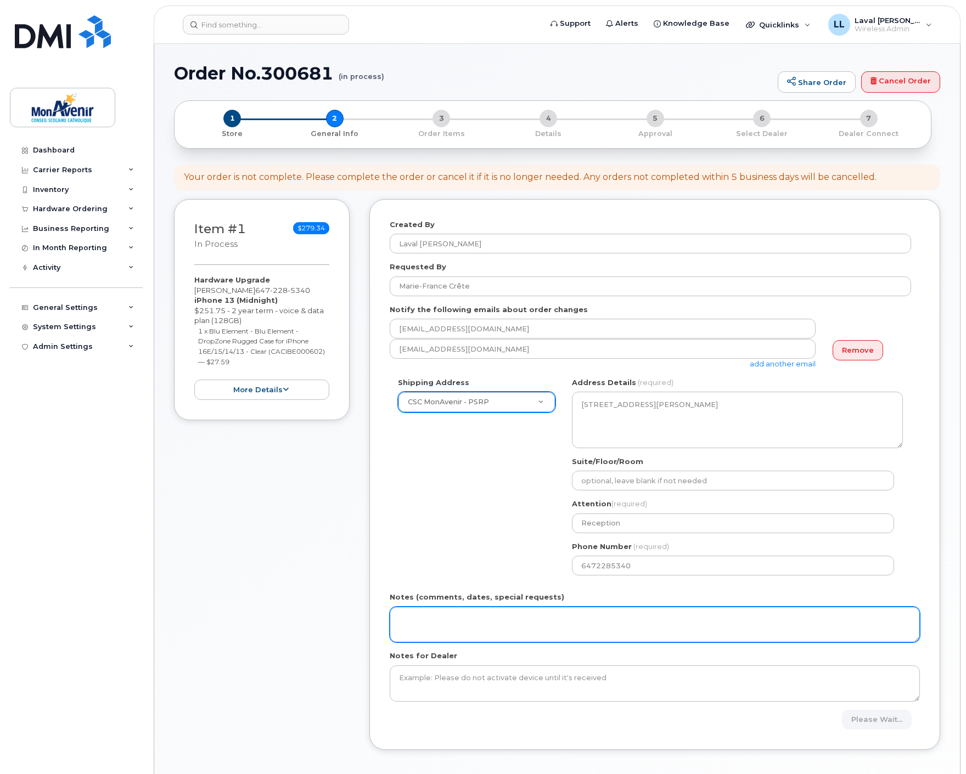
click at [542, 610] on textarea "Notes (comments, dates, special requests)" at bounding box center [655, 625] width 530 height 36
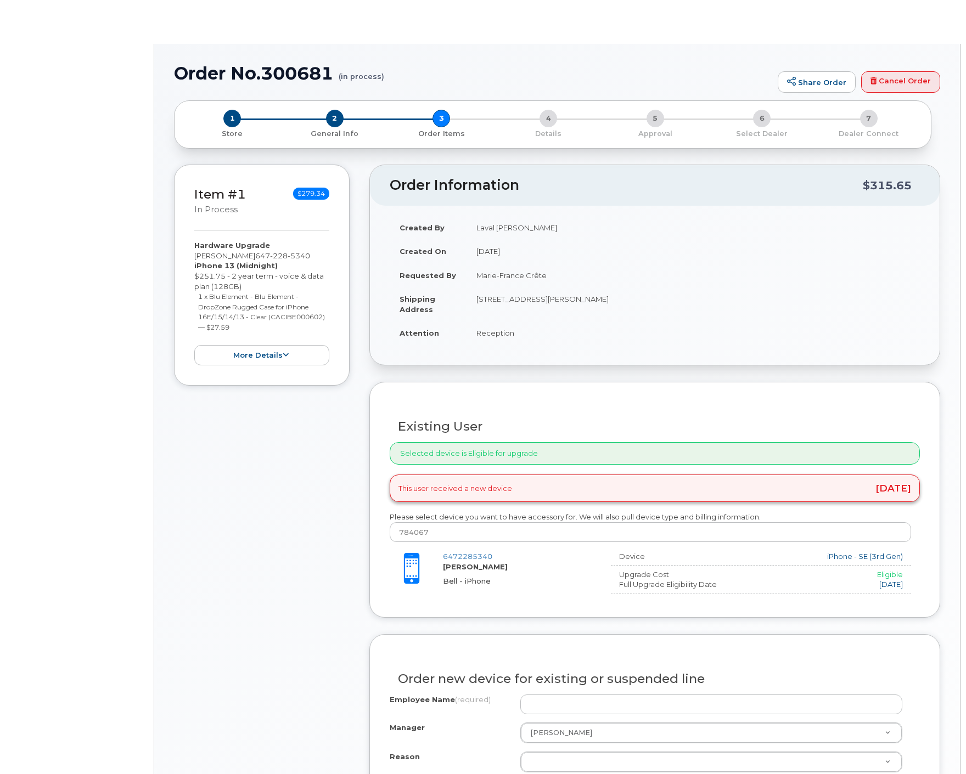
type input "[PERSON_NAME]"
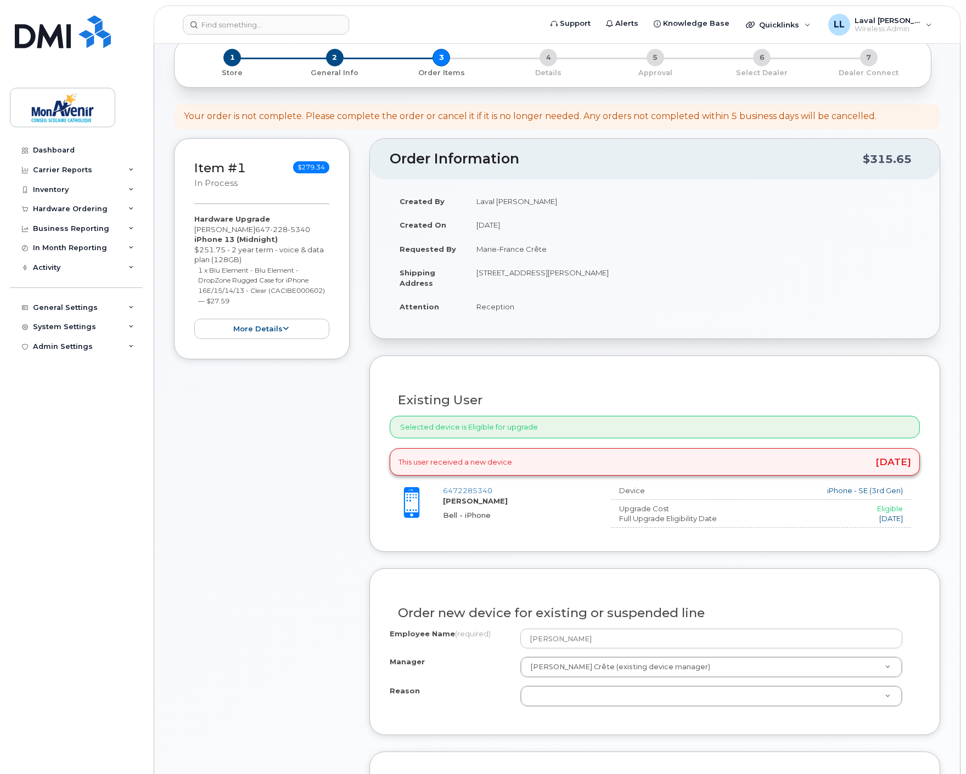
scroll to position [122, 0]
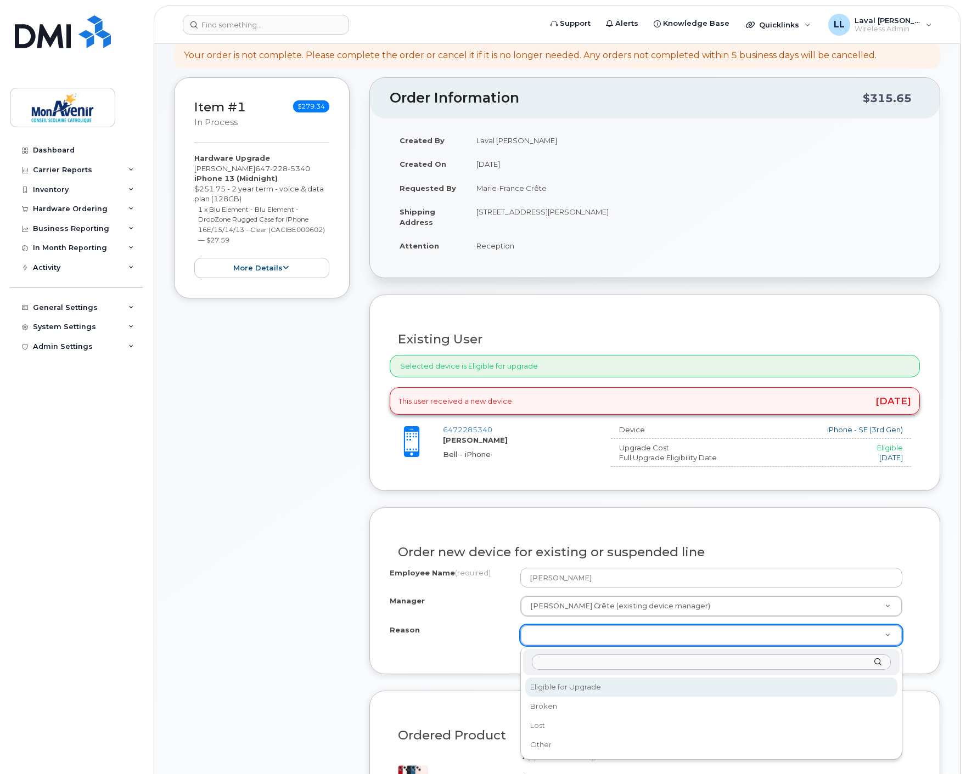
select select "eligible_for_upgrade"
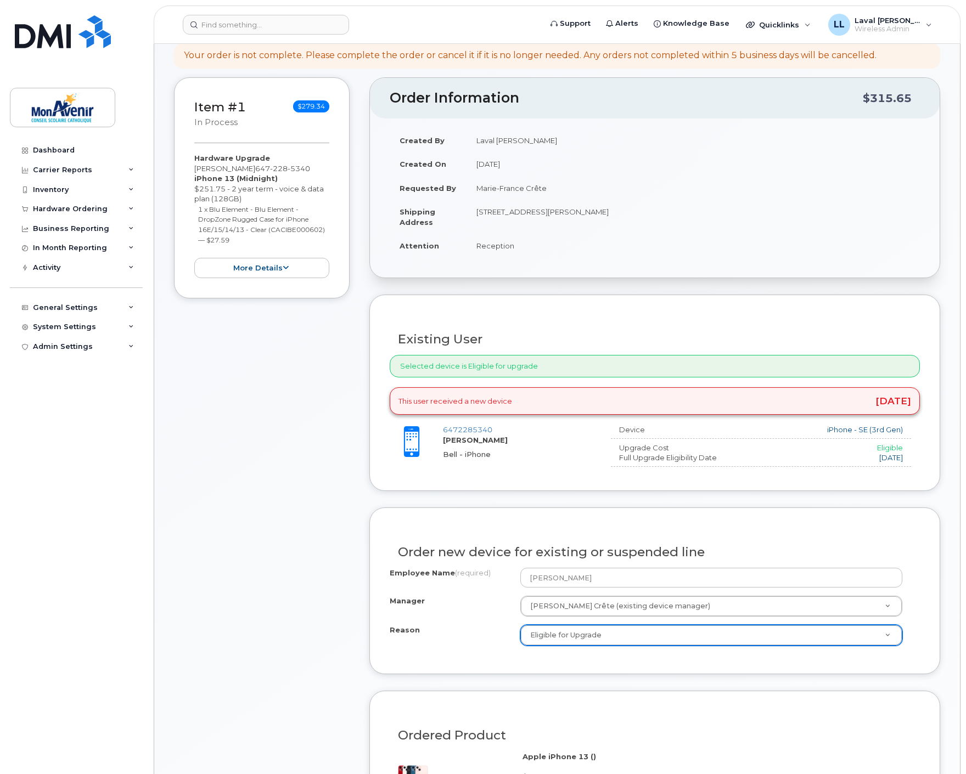
scroll to position [61, 0]
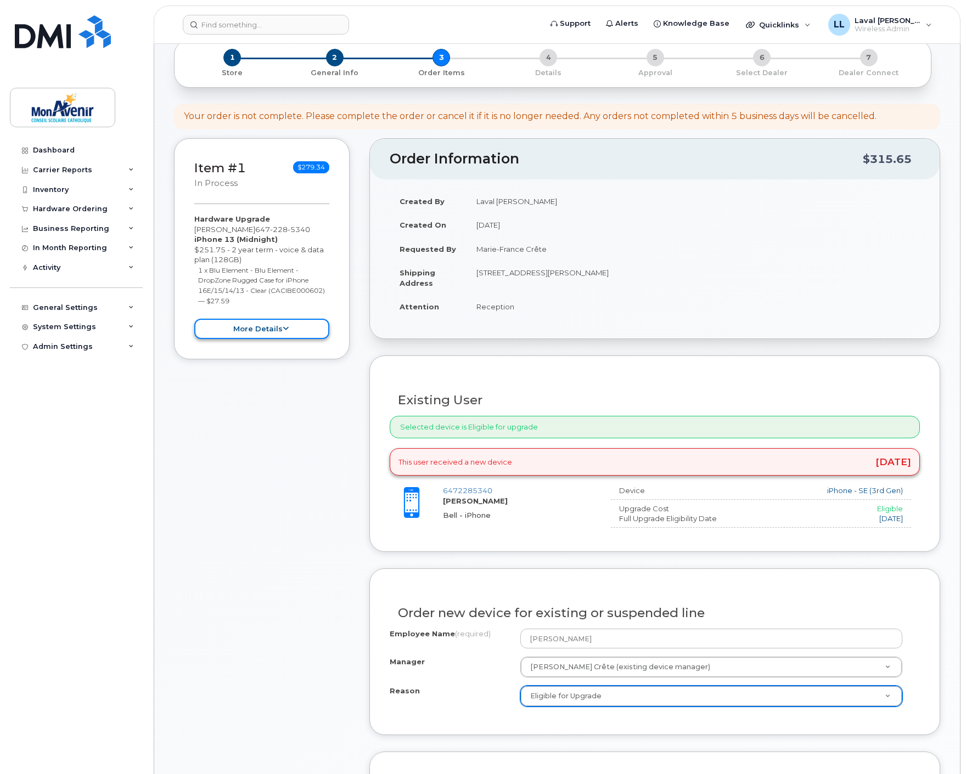
click at [263, 328] on button "more details" at bounding box center [261, 329] width 135 height 20
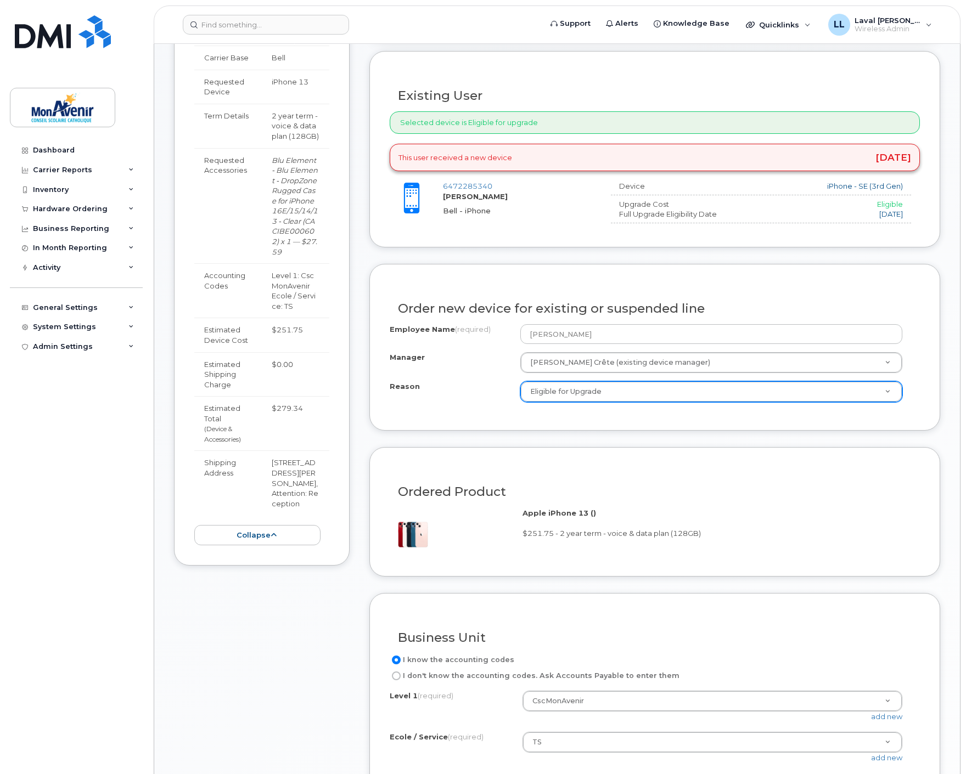
scroll to position [244, 0]
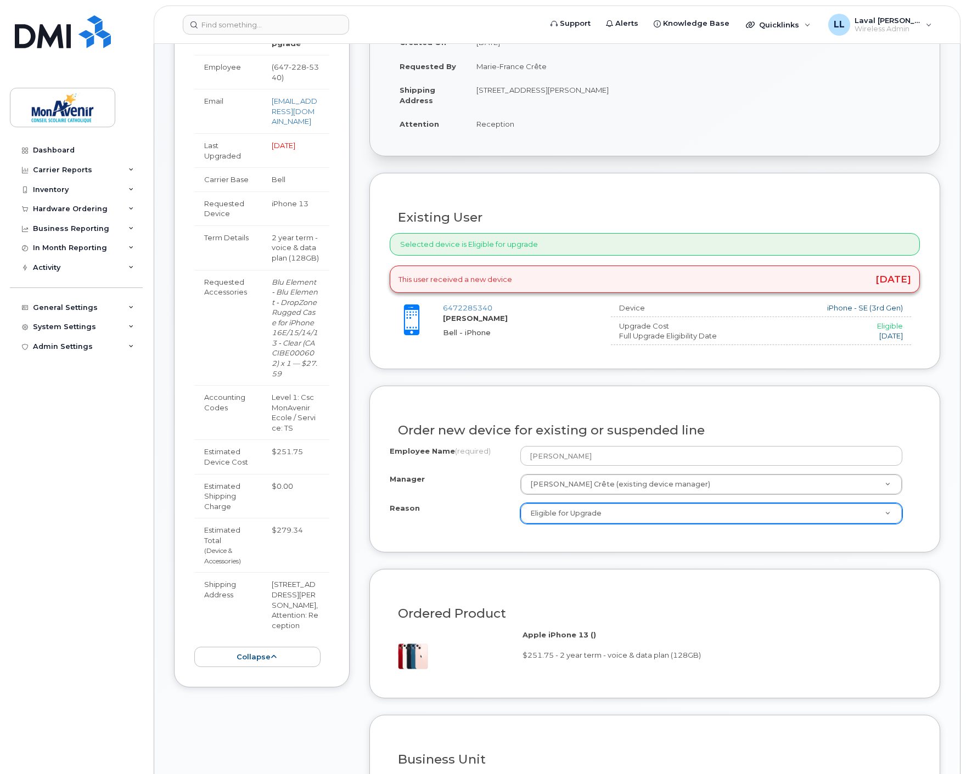
click at [565, 431] on h3 "Order new device for existing or suspended line" at bounding box center [655, 431] width 514 height 14
click at [503, 360] on div "Existing User Additional cost to upgrading the device $0.00 Selected device is …" at bounding box center [654, 271] width 571 height 196
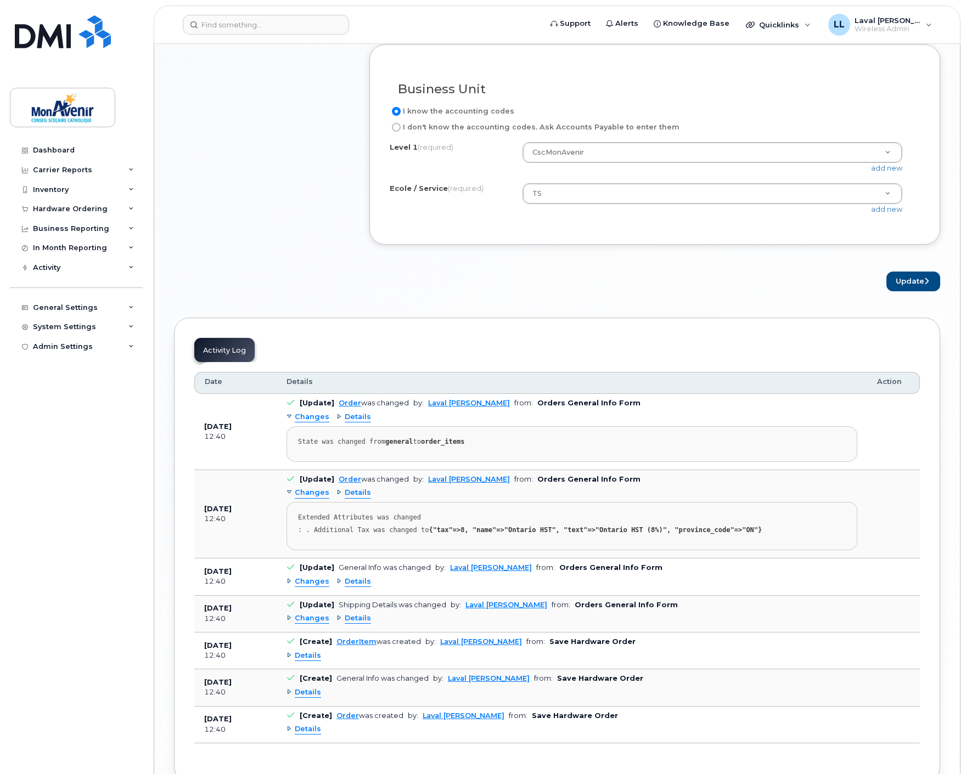
scroll to position [975, 0]
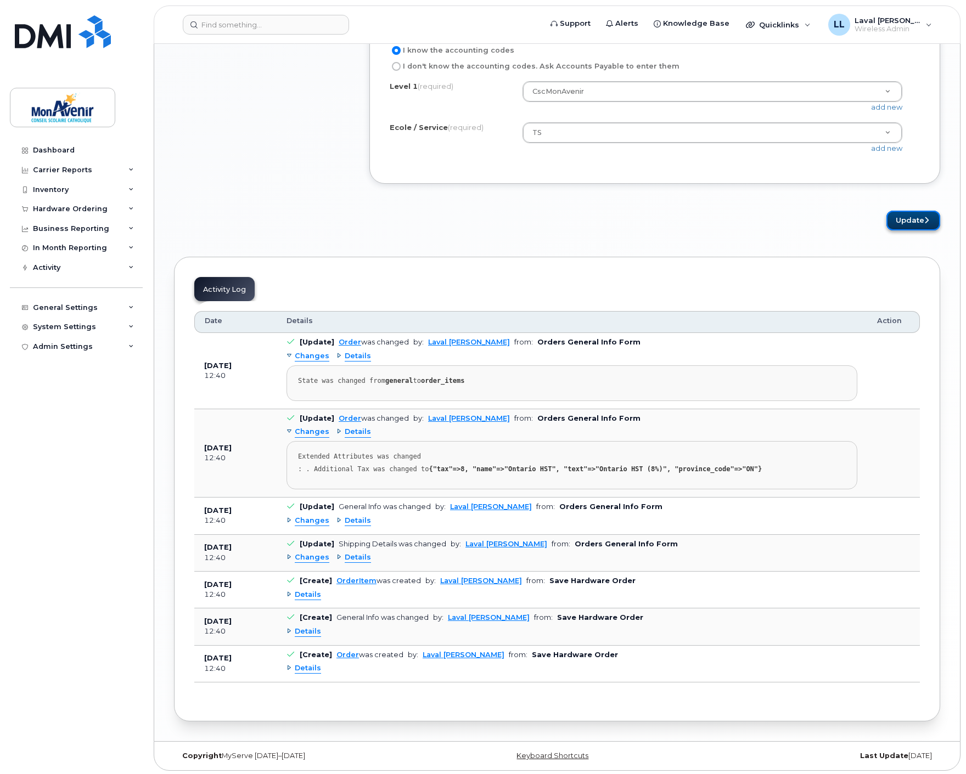
click at [917, 221] on button "Update" at bounding box center [913, 221] width 54 height 20
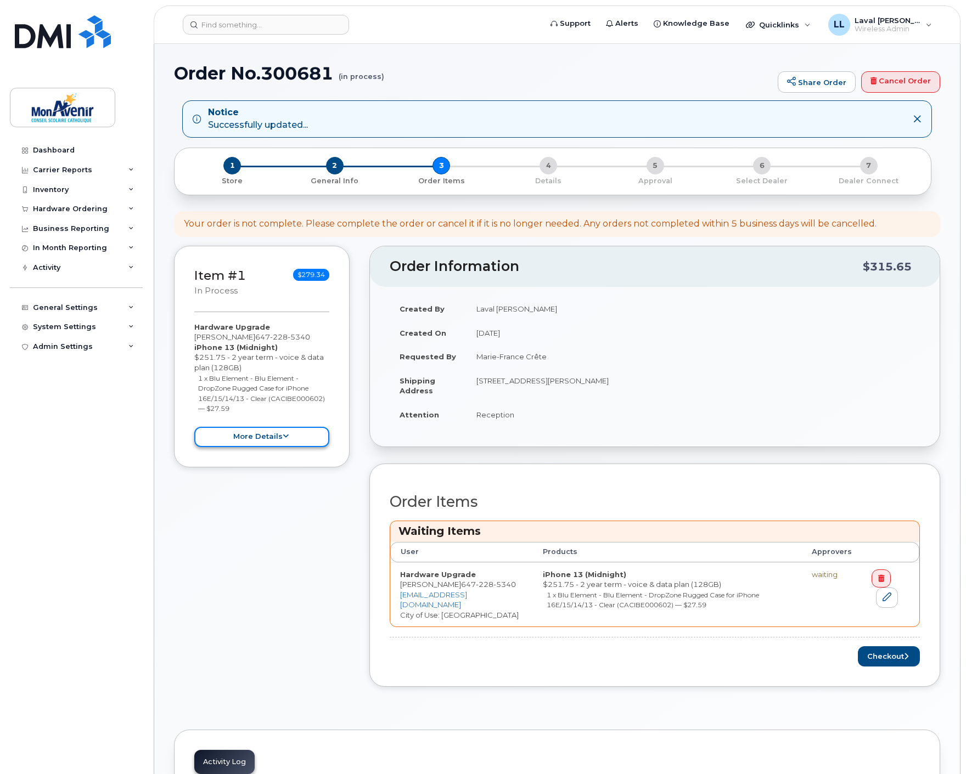
click at [277, 437] on button "more details" at bounding box center [261, 437] width 135 height 20
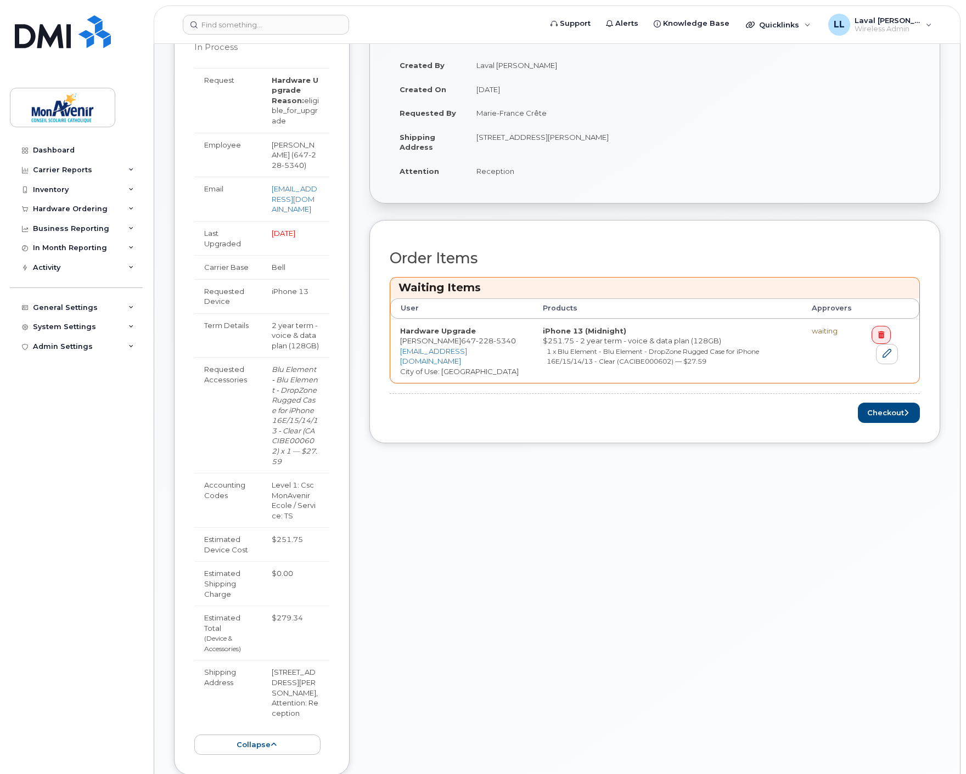
scroll to position [183, 0]
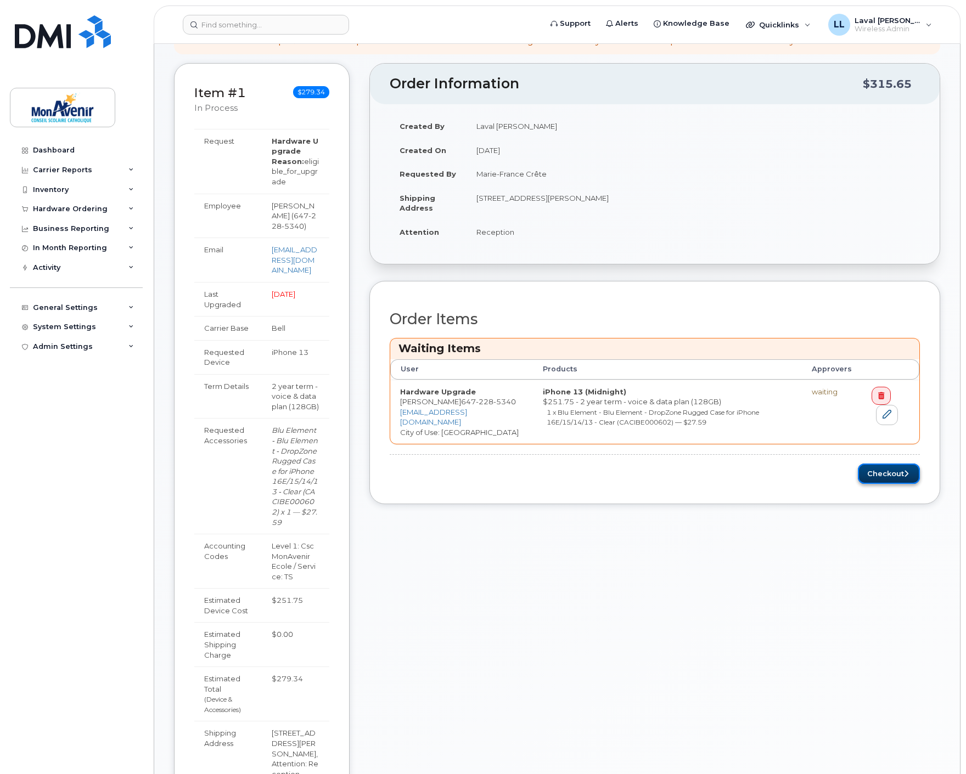
click at [872, 476] on button "Checkout" at bounding box center [889, 474] width 62 height 20
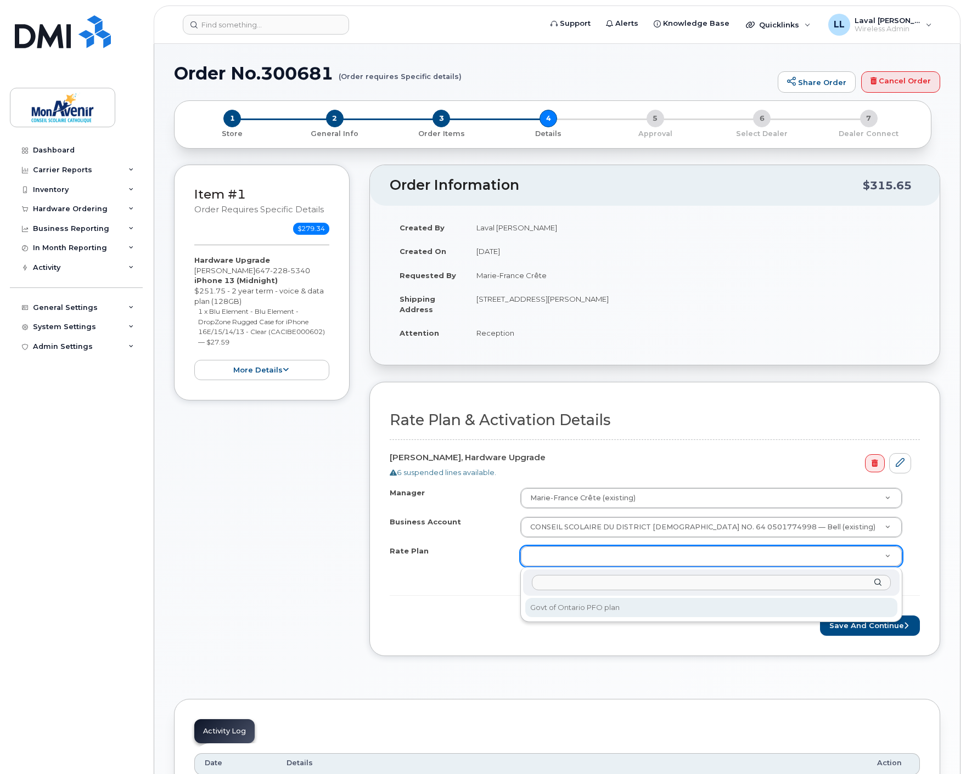
select select "Govt of Ontario PFO plan"
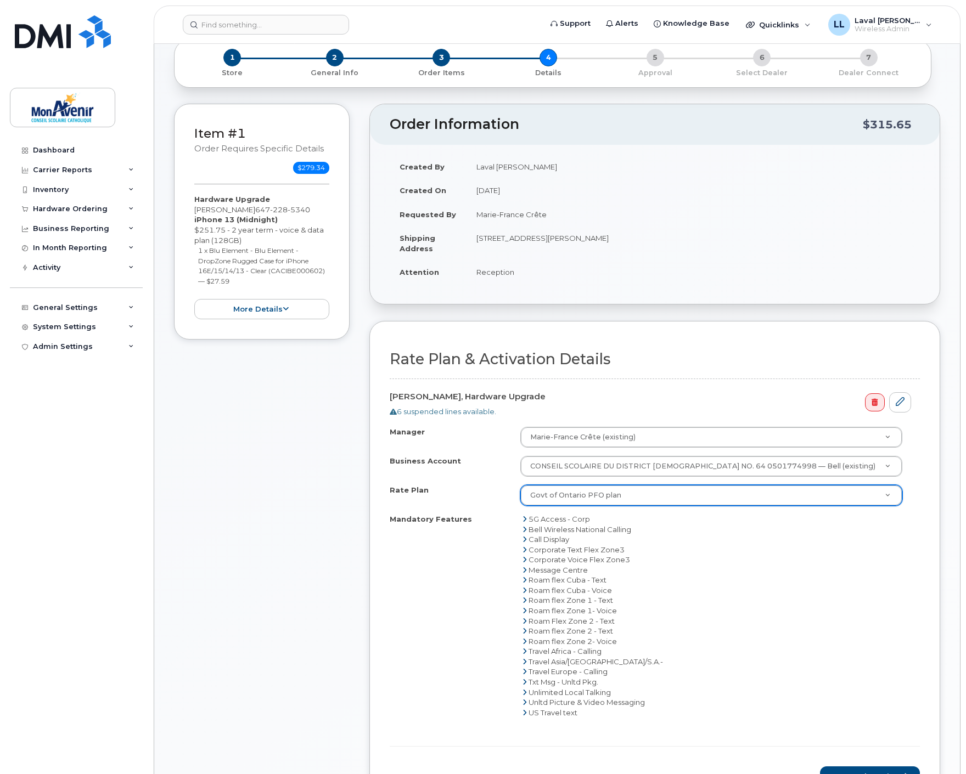
scroll to position [122, 0]
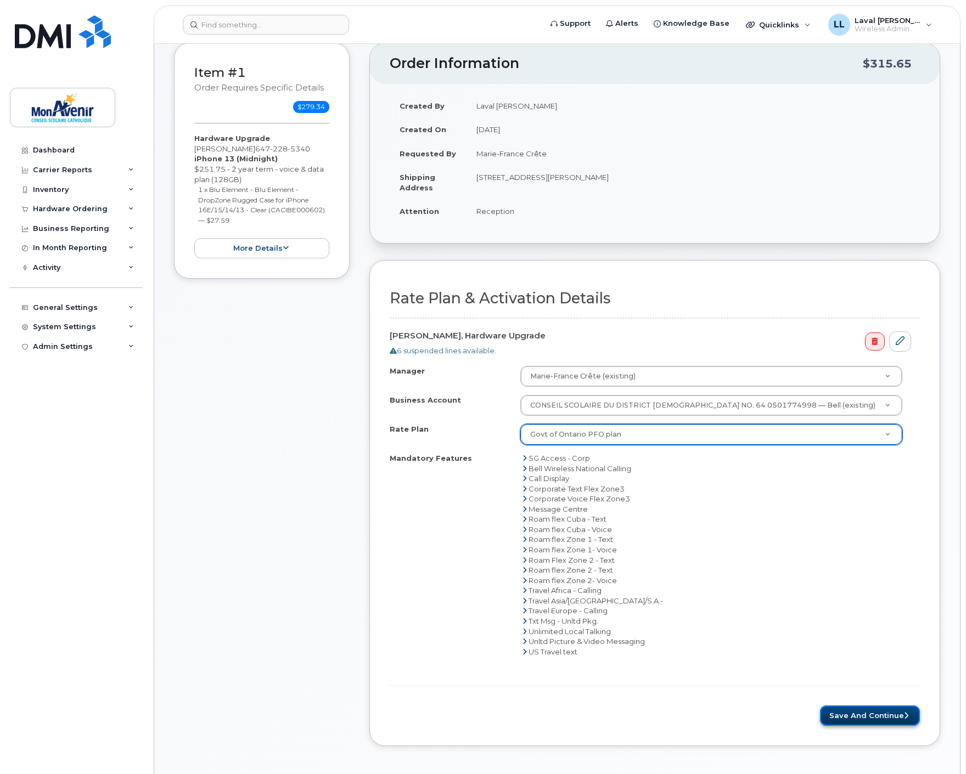
click at [869, 717] on button "Save and Continue" at bounding box center [870, 716] width 100 height 20
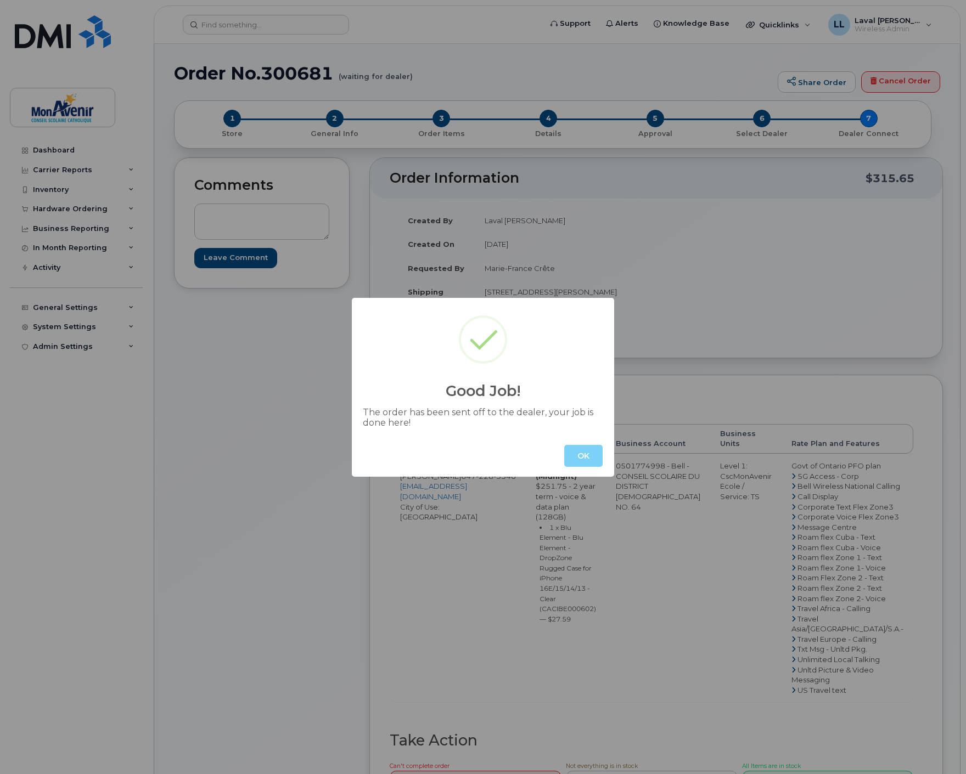
click at [249, 216] on div "Good Job! The order has been sent off to the dealer, your job is done here! OK" at bounding box center [483, 387] width 966 height 774
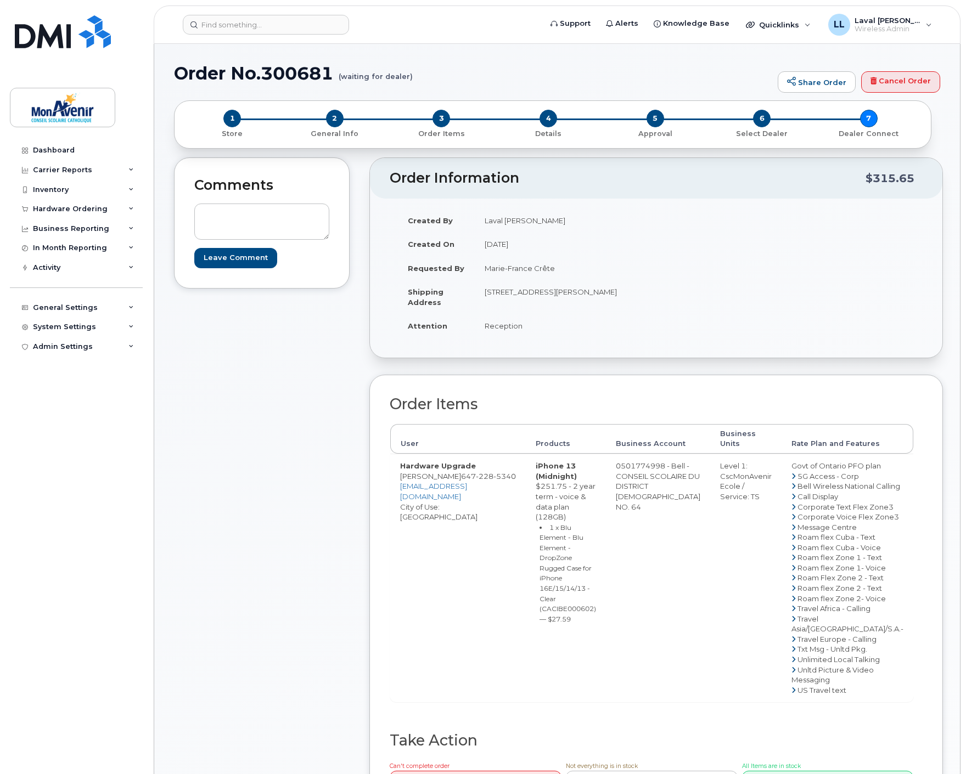
click at [260, 364] on div "Comments Leave Comment Email will be sent to [EMAIL_ADDRESS][DOMAIN_NAME]" at bounding box center [262, 494] width 176 height 675
click at [235, 203] on div "Leave Comment" at bounding box center [261, 230] width 135 height 75
paste textarea "ship to user's attention."
type textarea "ship to user's attention."
click at [250, 259] on input "Leave Comment" at bounding box center [235, 258] width 83 height 20
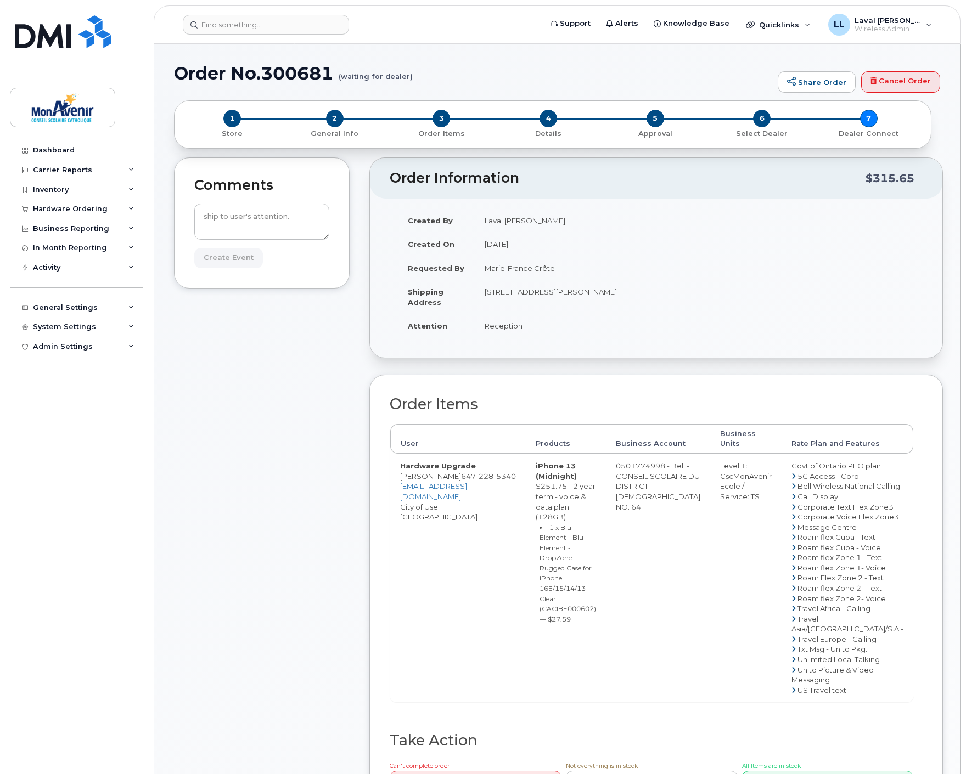
type input "Create Event"
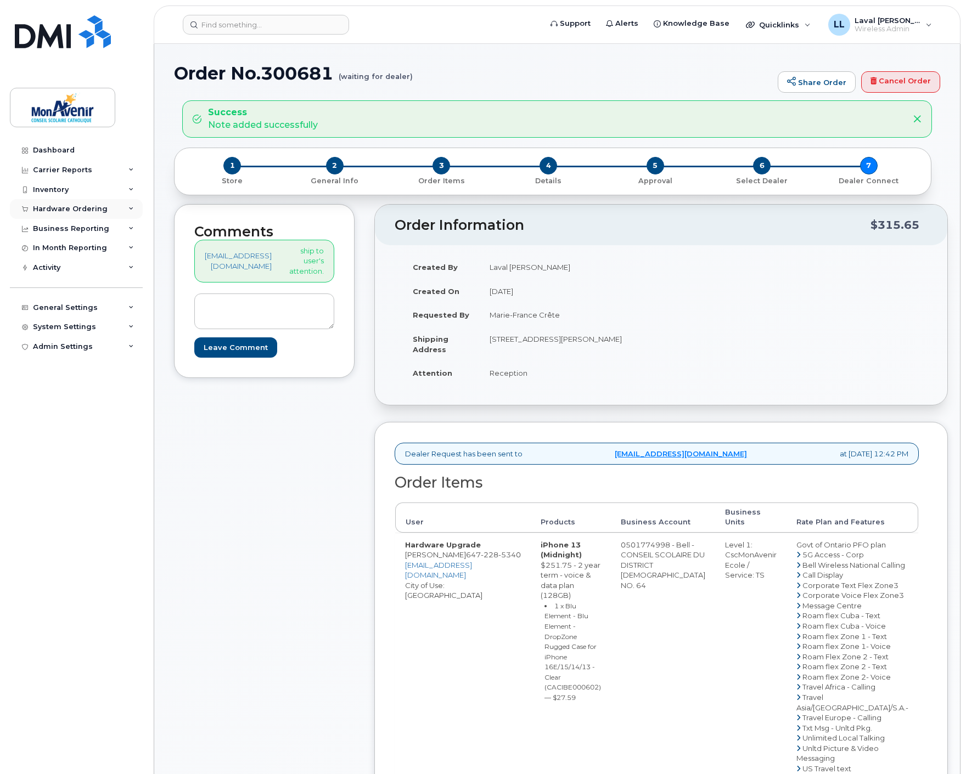
click at [77, 207] on div "Hardware Ordering" at bounding box center [70, 209] width 75 height 9
click at [52, 247] on div "Orders" at bounding box center [51, 250] width 27 height 10
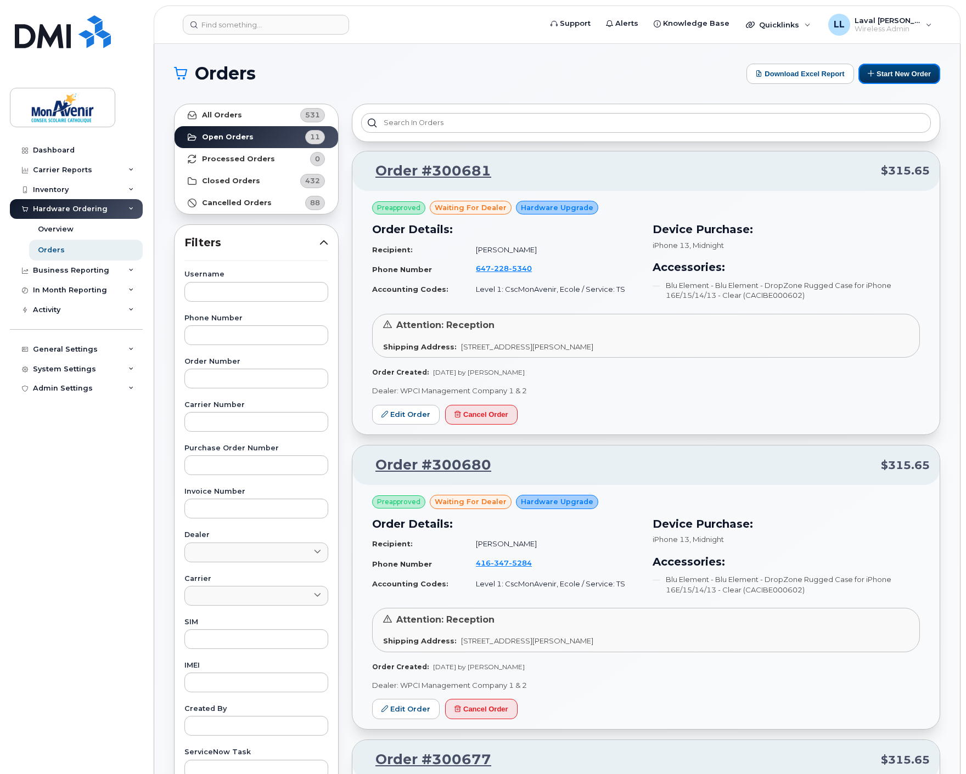
drag, startPoint x: 879, startPoint y: 67, endPoint x: 832, endPoint y: 174, distance: 117.2
click at [881, 67] on button "Start New Order" at bounding box center [899, 74] width 82 height 20
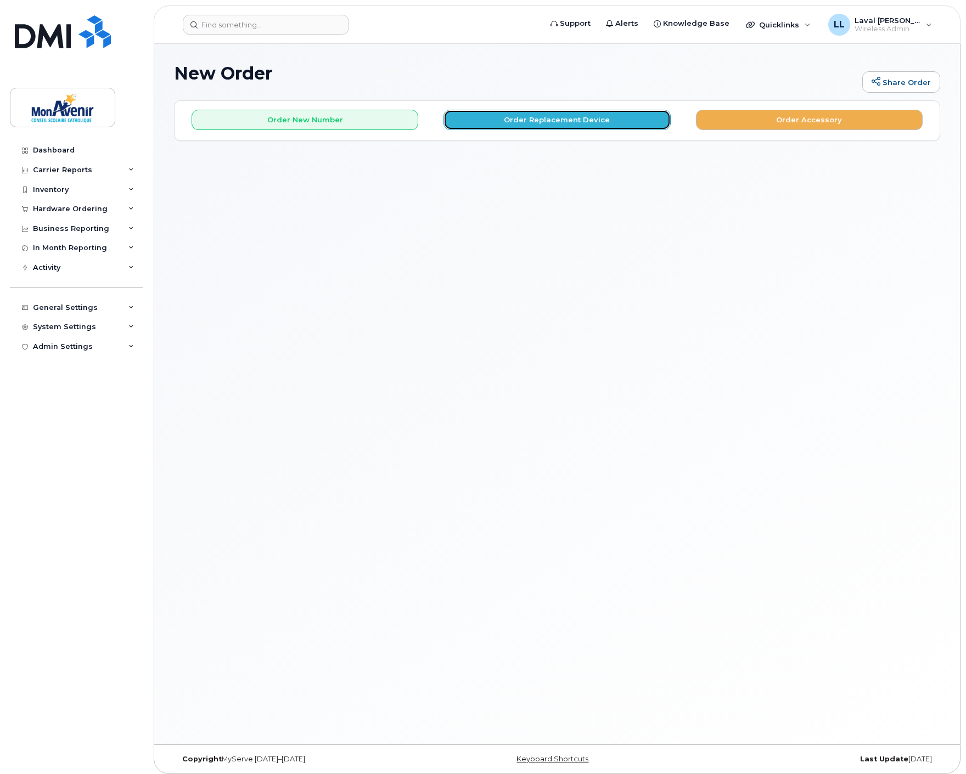
click at [531, 118] on button "Order Replacement Device" at bounding box center [556, 120] width 227 height 20
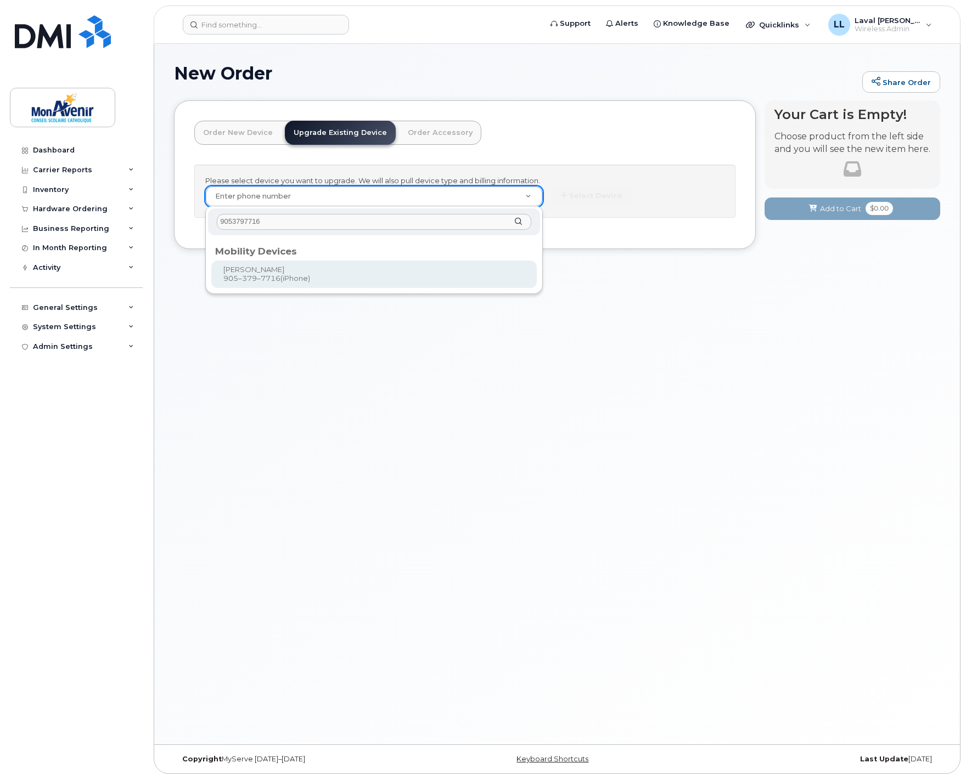
type input "9053797716"
type input "319136"
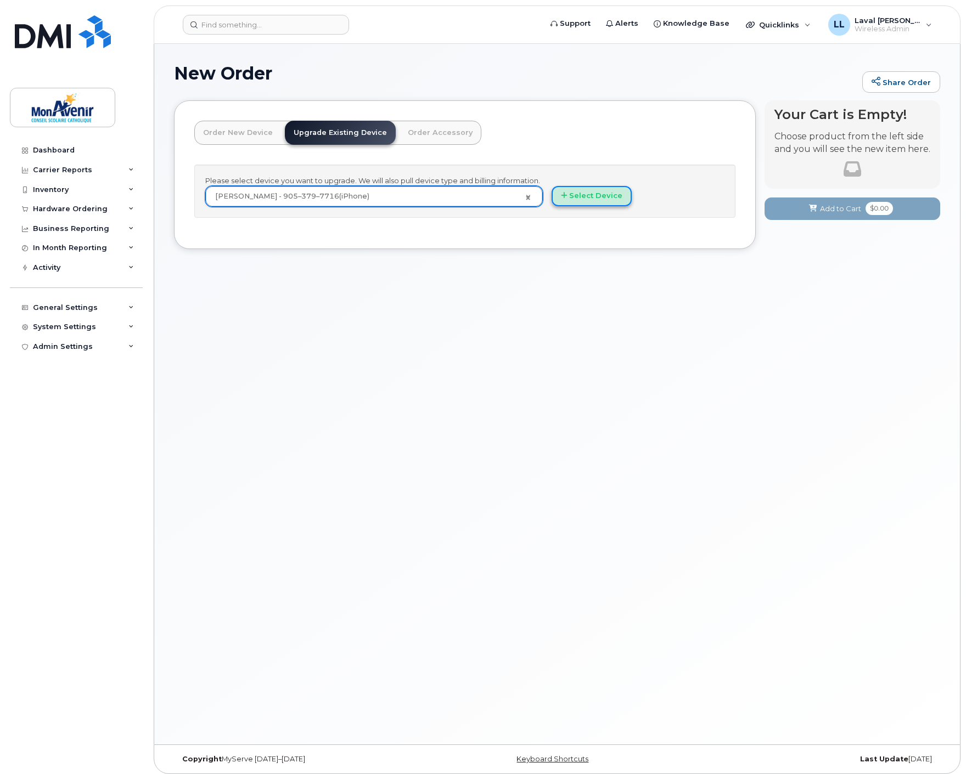
click at [599, 199] on button "Select Device" at bounding box center [591, 196] width 80 height 20
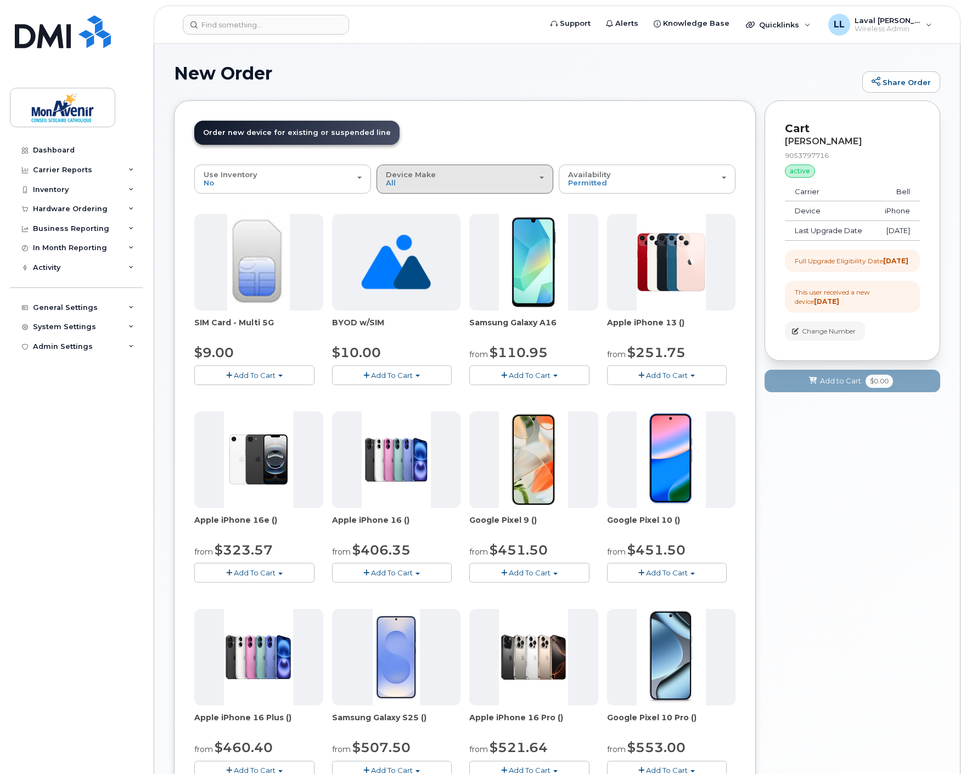
drag, startPoint x: 420, startPoint y: 183, endPoint x: 418, endPoint y: 203, distance: 19.9
click at [420, 183] on div "Device Make All Android iPhone Unknown" at bounding box center [465, 179] width 158 height 17
click at [402, 243] on label "iPhone" at bounding box center [399, 246] width 40 height 13
click at [0, 0] on input "iPhone" at bounding box center [0, 0] width 0 height 0
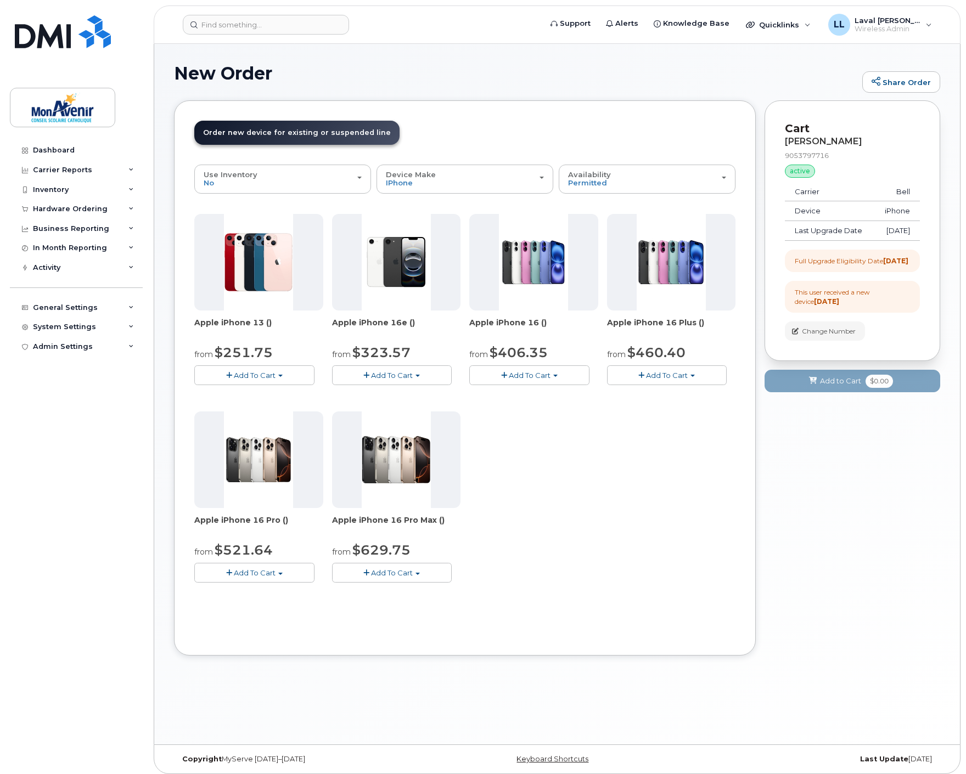
drag, startPoint x: 261, startPoint y: 381, endPoint x: 256, endPoint y: 374, distance: 7.9
click at [260, 380] on button "Add To Cart" at bounding box center [254, 374] width 120 height 19
click at [245, 394] on link "$251.75 - 2 year term - voice & data plan (128GB)" at bounding box center [297, 396] width 200 height 14
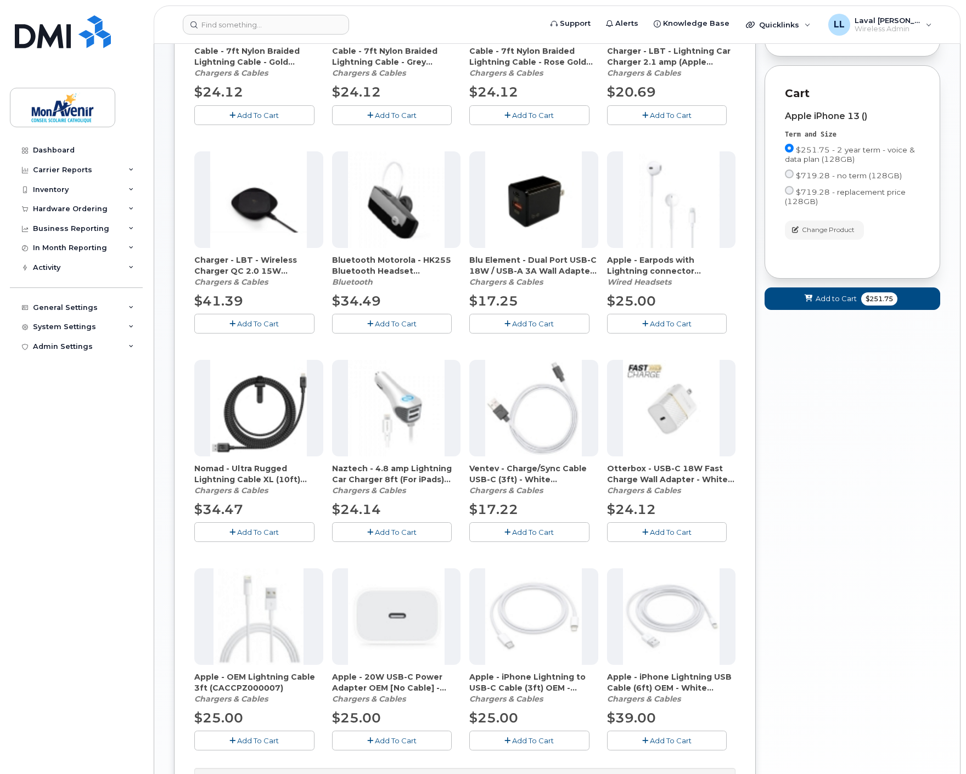
scroll to position [444, 0]
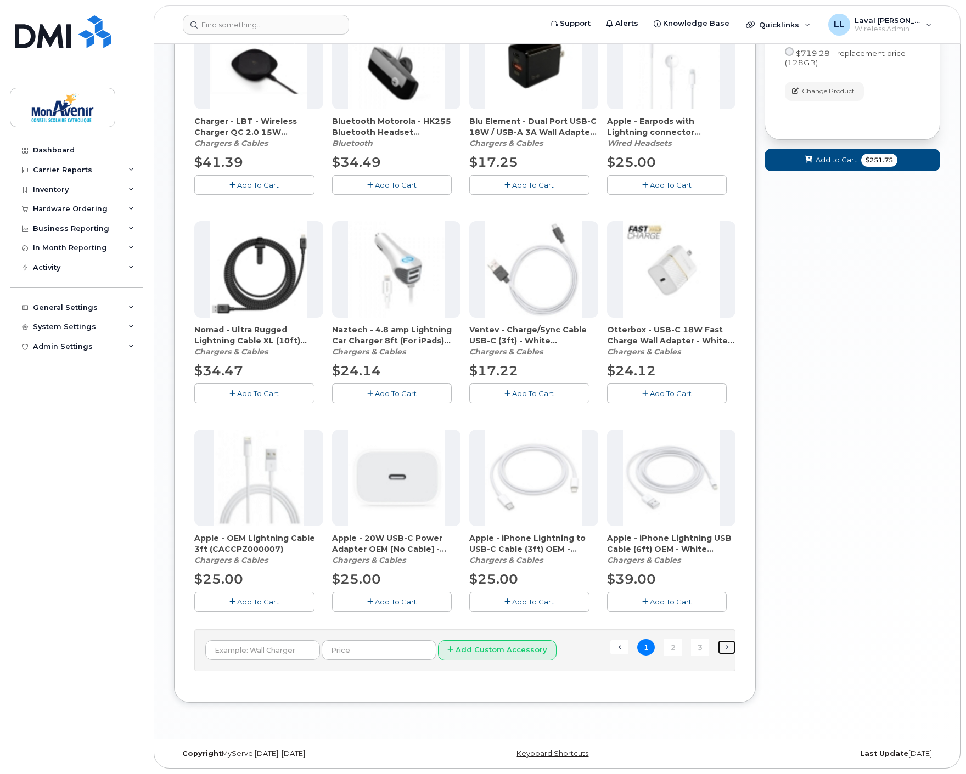
click at [722, 644] on link "Next →" at bounding box center [727, 647] width 18 height 14
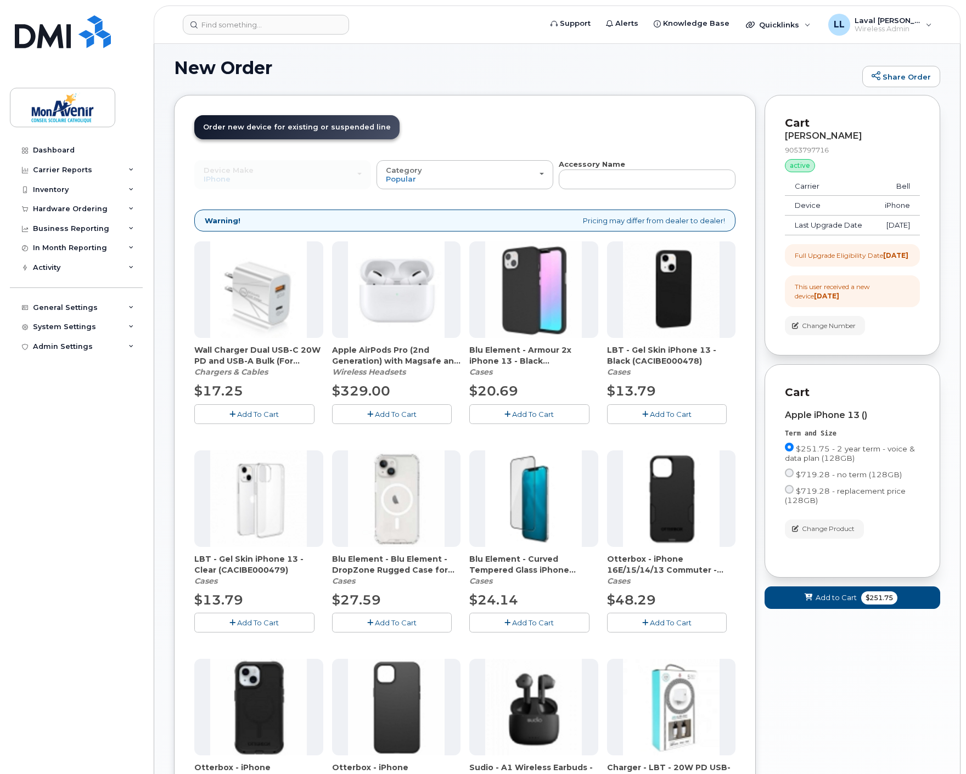
click at [385, 618] on span "Add To Cart" at bounding box center [396, 622] width 42 height 9
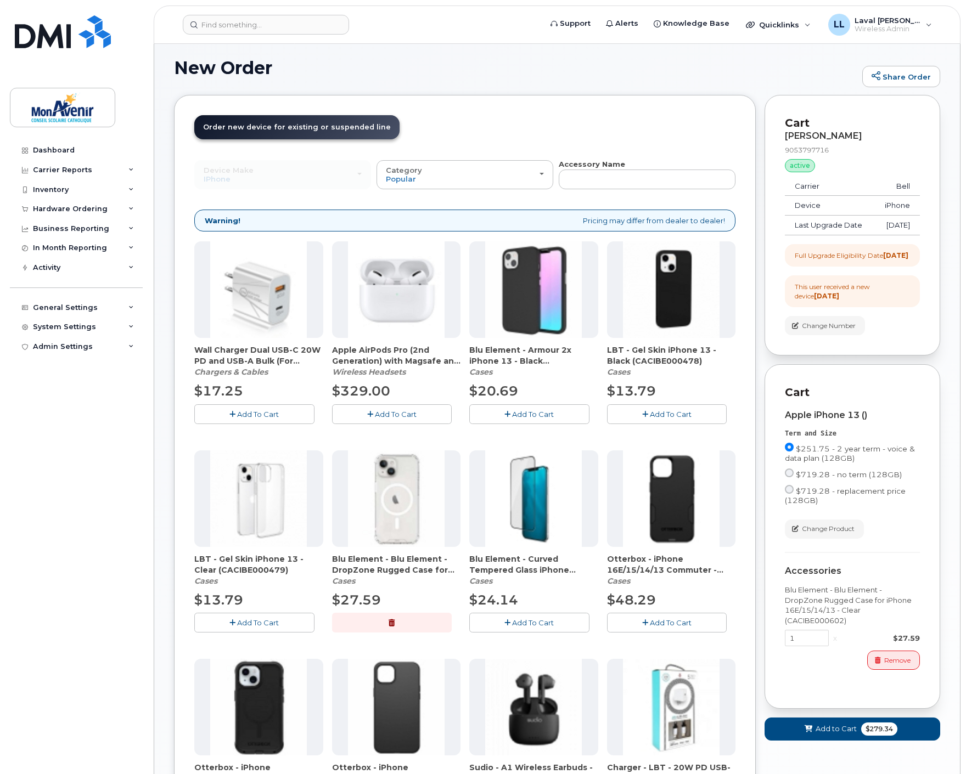
scroll to position [127, 0]
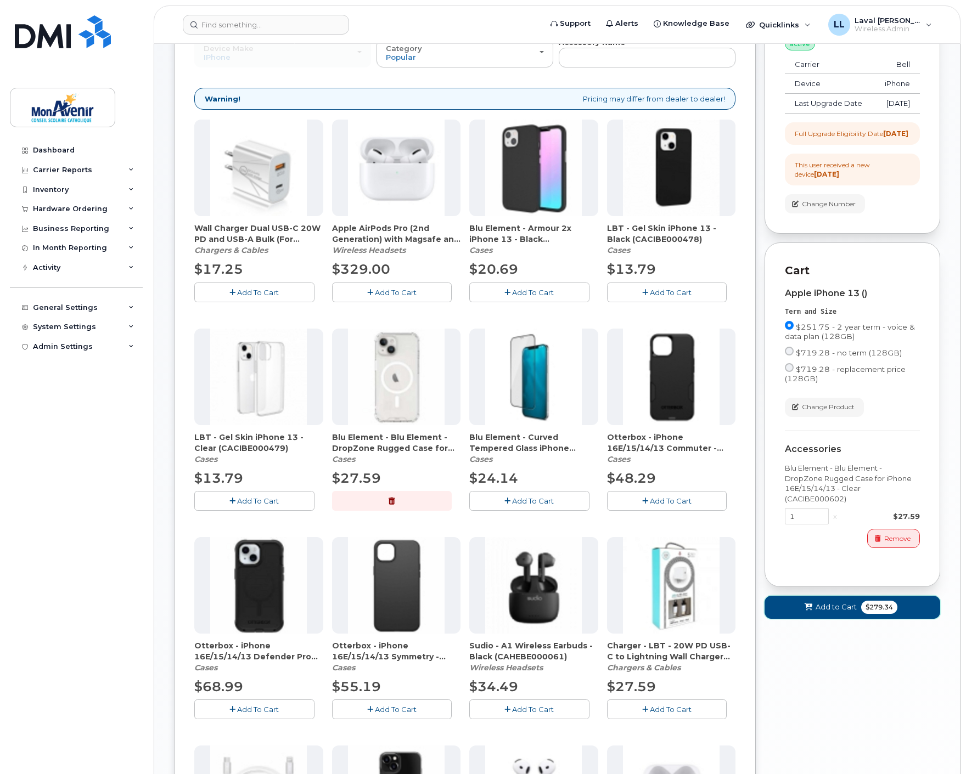
click at [867, 614] on span "$279.34" at bounding box center [879, 607] width 36 height 13
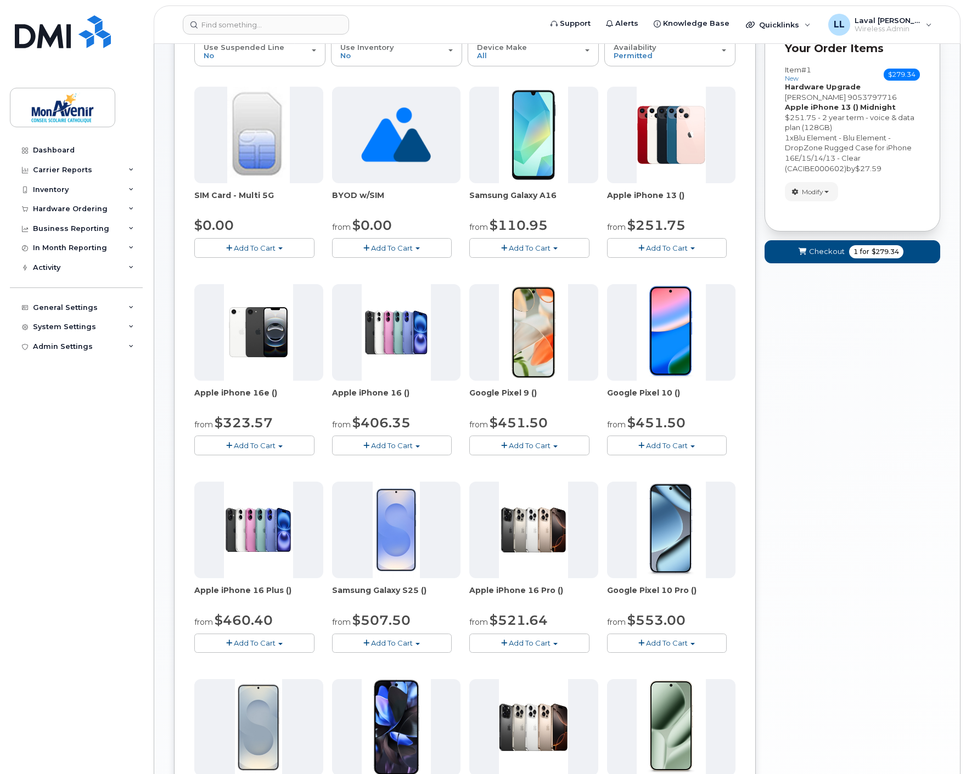
scroll to position [0, 0]
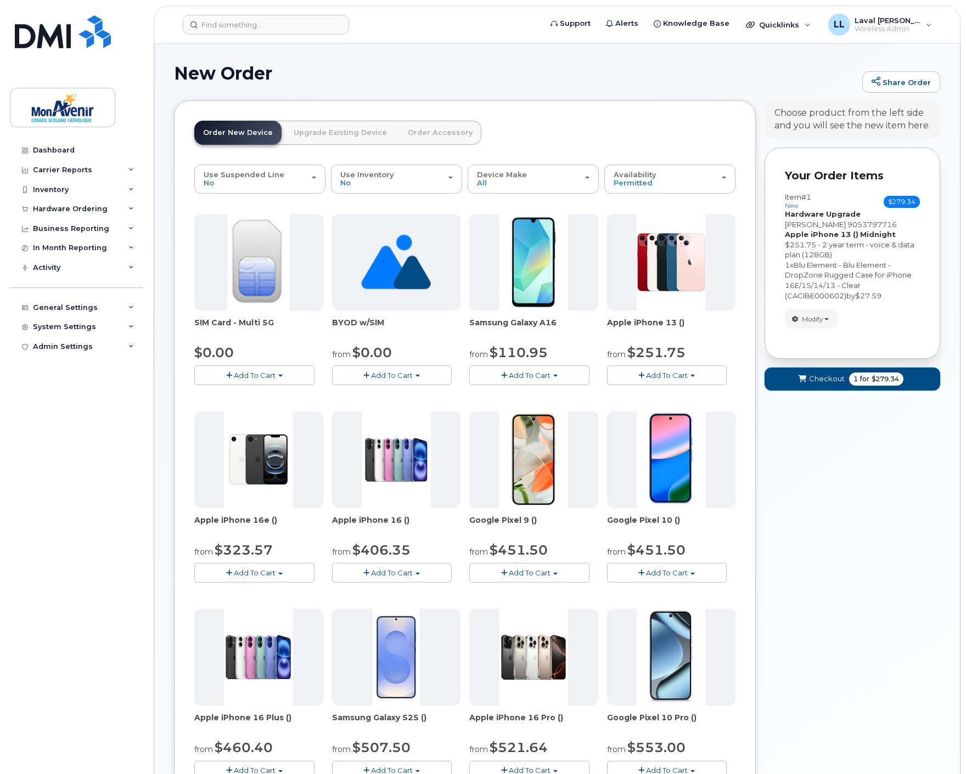
click at [875, 381] on span "$279.34" at bounding box center [884, 379] width 27 height 10
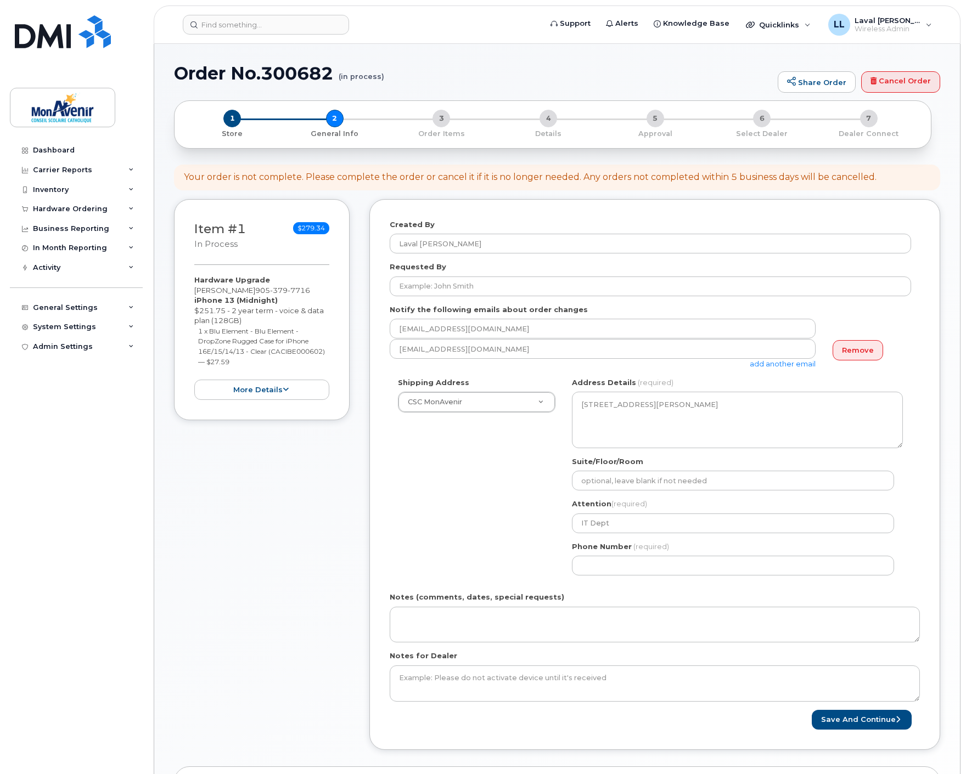
select select
click at [433, 326] on input "[EMAIL_ADDRESS][DOMAIN_NAME]" at bounding box center [603, 329] width 426 height 20
click at [458, 284] on input "Requested By" at bounding box center [650, 287] width 521 height 20
paste input "Marie-France Crête"
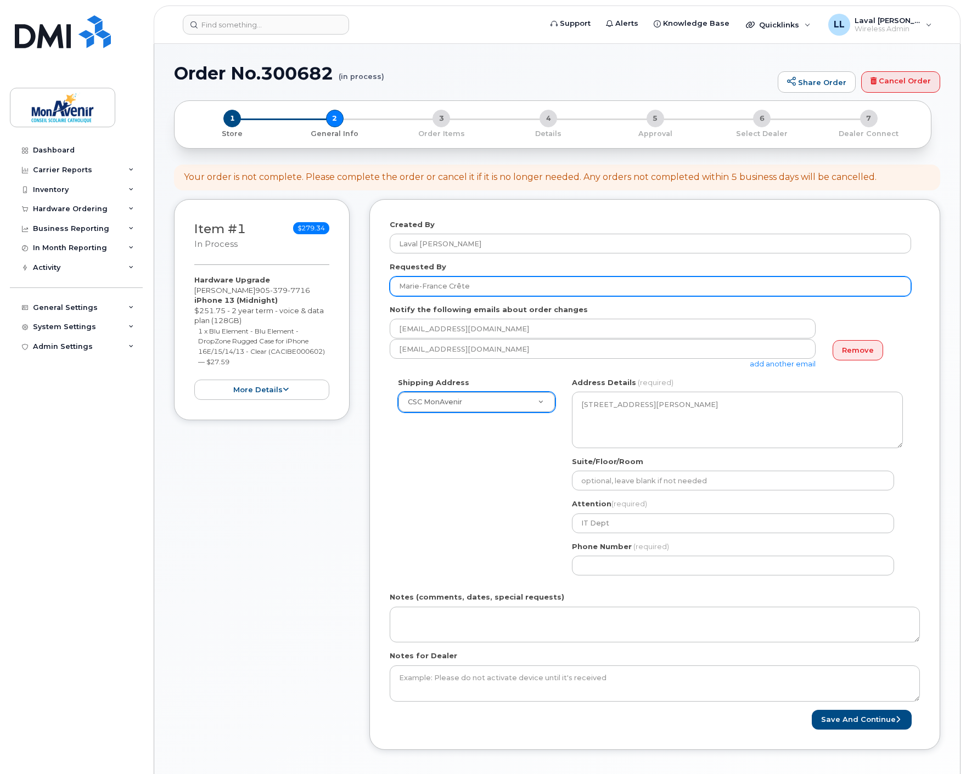
type input "Marie-France Crête"
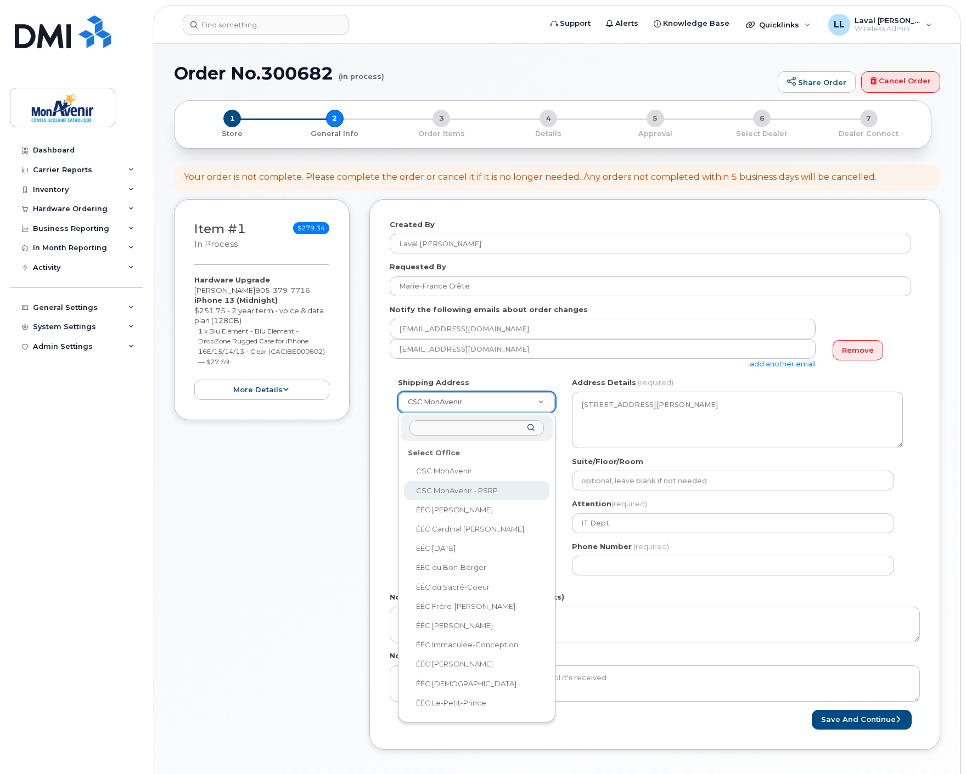
select select
type textarea "52, rue Pearl Sud Hamilton Ontario L8P 3W8"
type input "Reception"
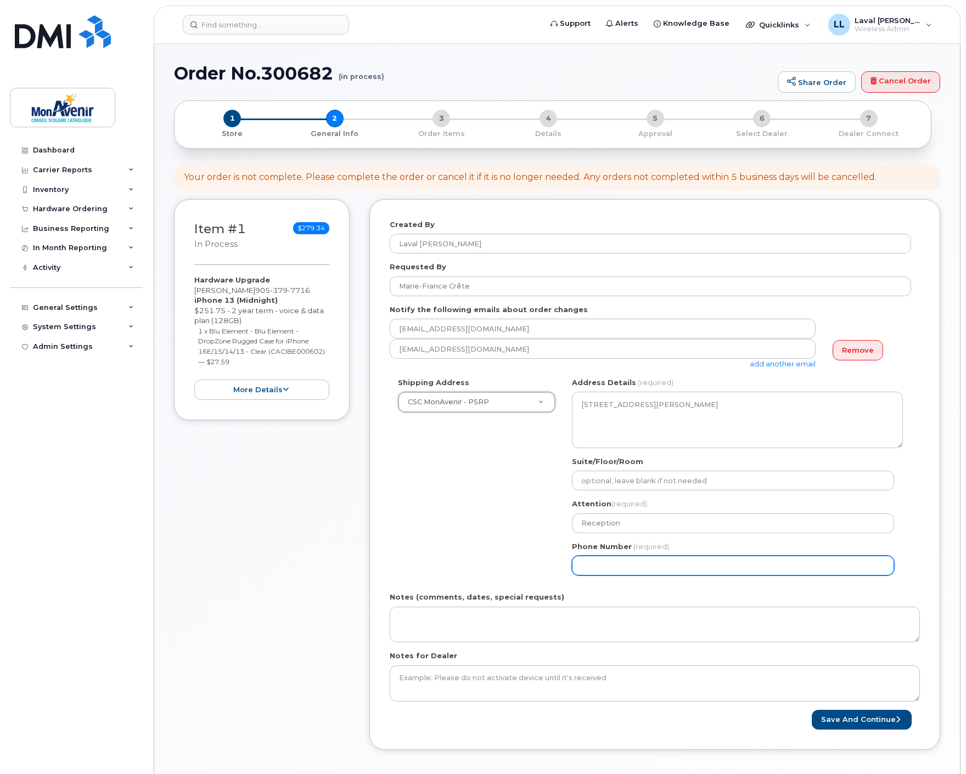
click at [611, 560] on input "Phone Number" at bounding box center [733, 566] width 322 height 20
select select
type input "647228534"
select select
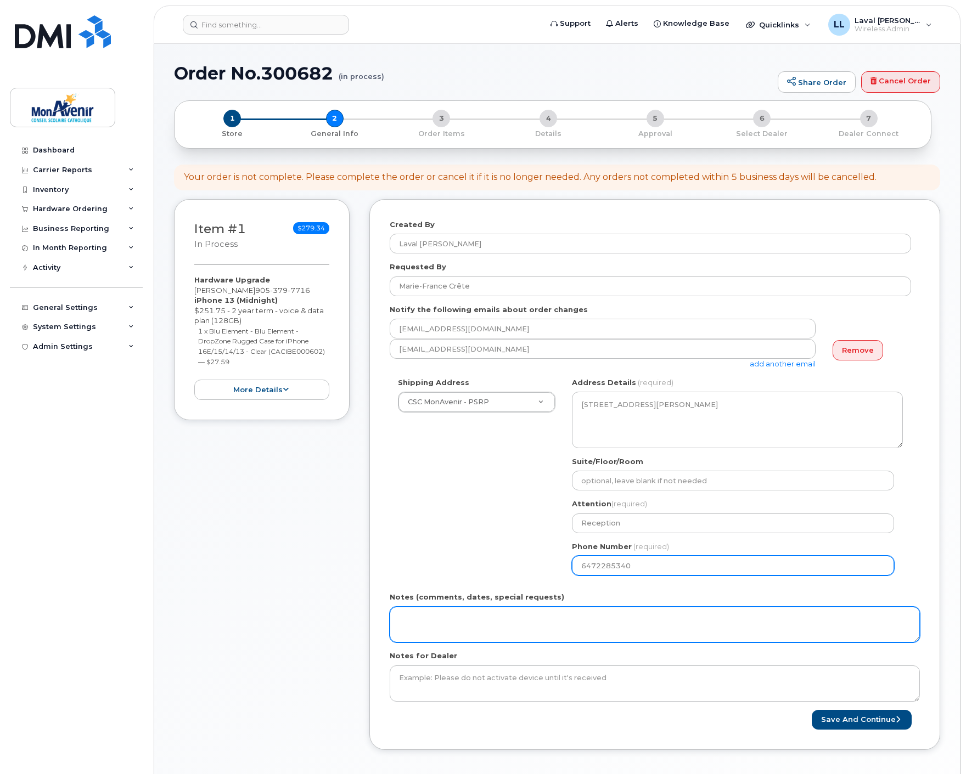
type input "6472285340"
click at [547, 618] on textarea "Notes (comments, dates, special requests)" at bounding box center [655, 625] width 530 height 36
paste textarea "ship to user's attention."
type textarea "ship to user's attention."
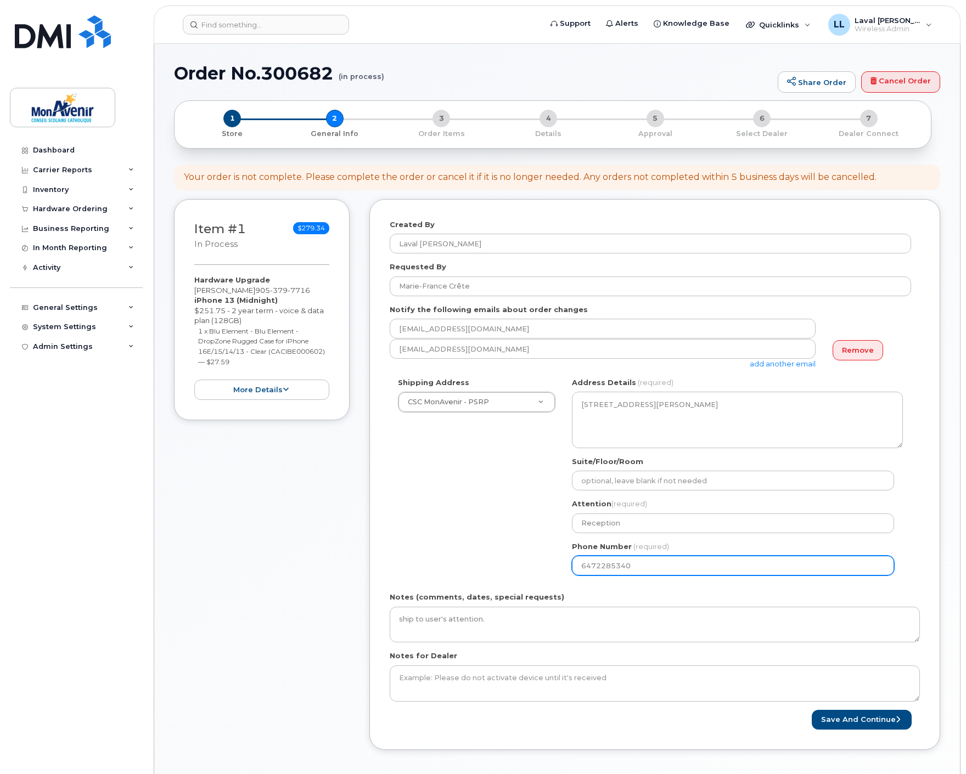
click at [461, 557] on div "Shipping Address CSC MonAvenir - PSRP CSC MonAvenir CSC MonAvenir - PSRP ÉÉC An…" at bounding box center [650, 480] width 521 height 206
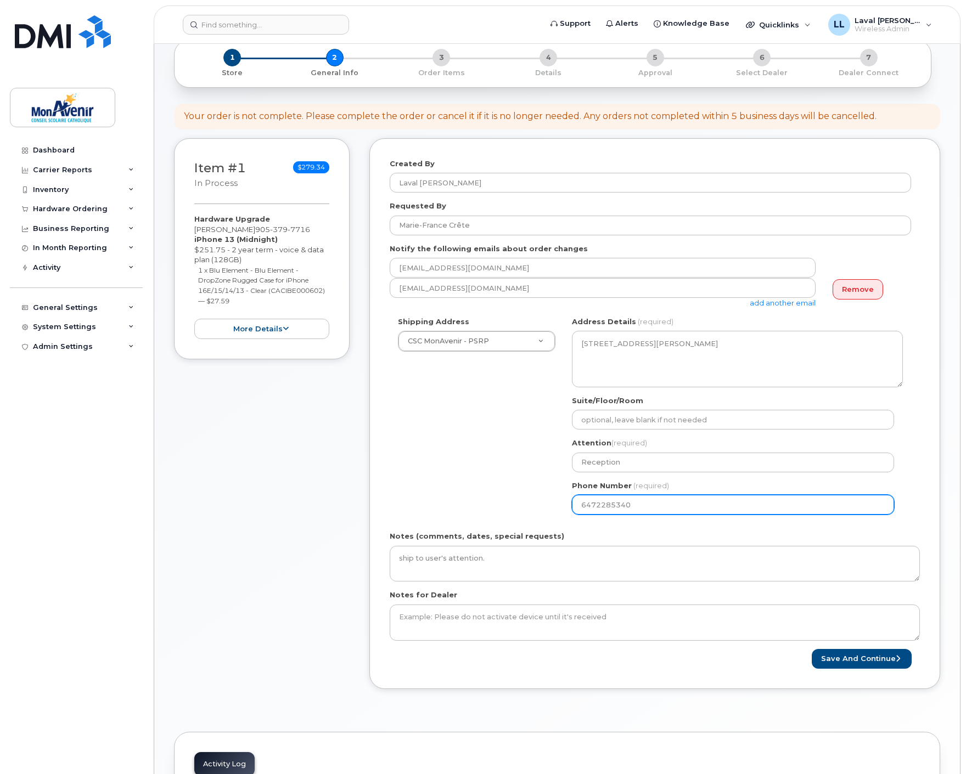
drag, startPoint x: 634, startPoint y: 503, endPoint x: 457, endPoint y: 505, distance: 177.2
click at [495, 503] on div "Shipping Address CSC MonAvenir - PSRP CSC MonAvenir CSC MonAvenir - PSRP ÉÉC An…" at bounding box center [650, 420] width 521 height 206
select select
type input "905379771"
select select
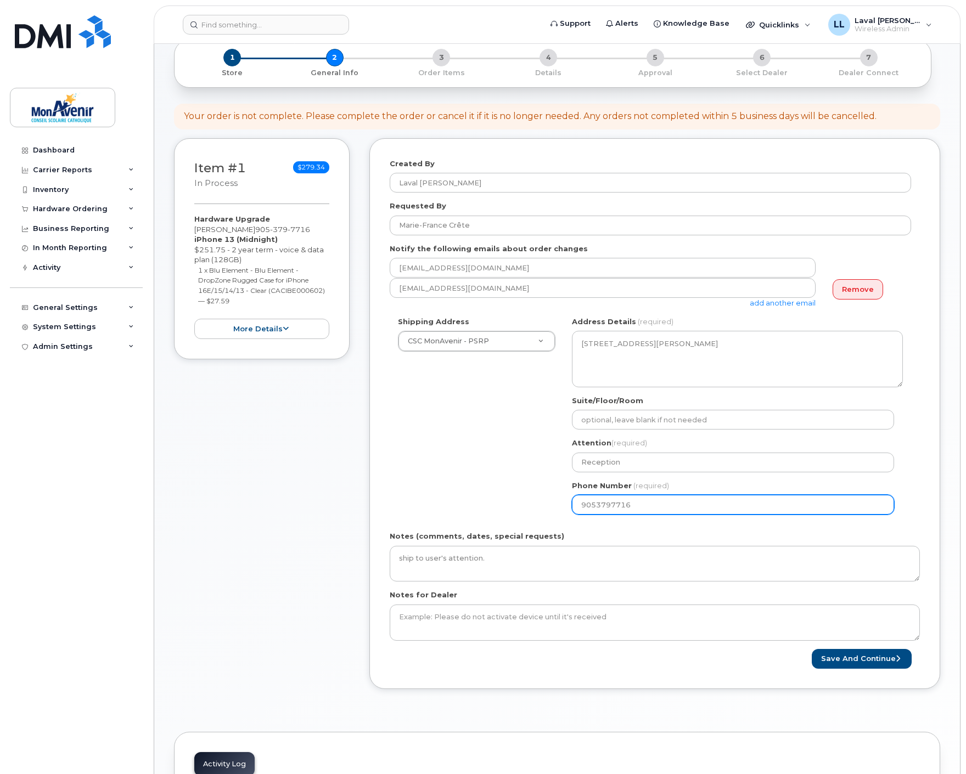
type input "9053797716"
click at [476, 494] on div "Shipping Address CSC MonAvenir - PSRP CSC MonAvenir CSC MonAvenir - PSRP ÉÉC An…" at bounding box center [650, 420] width 521 height 206
click at [841, 662] on button "Save and Continue" at bounding box center [861, 659] width 100 height 20
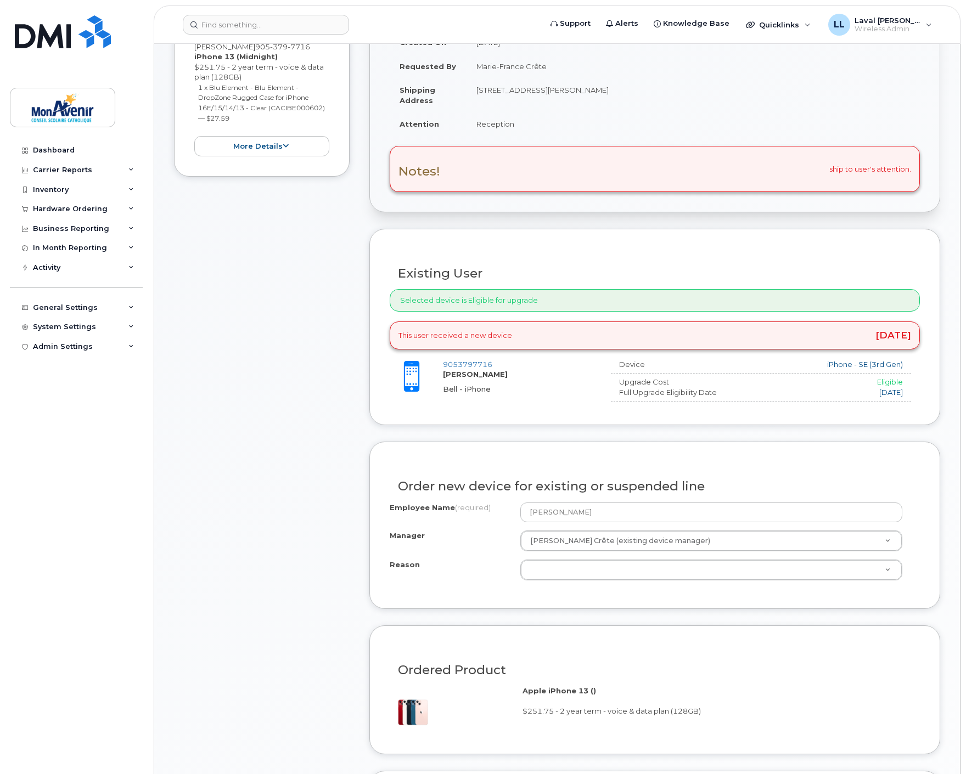
scroll to position [304, 0]
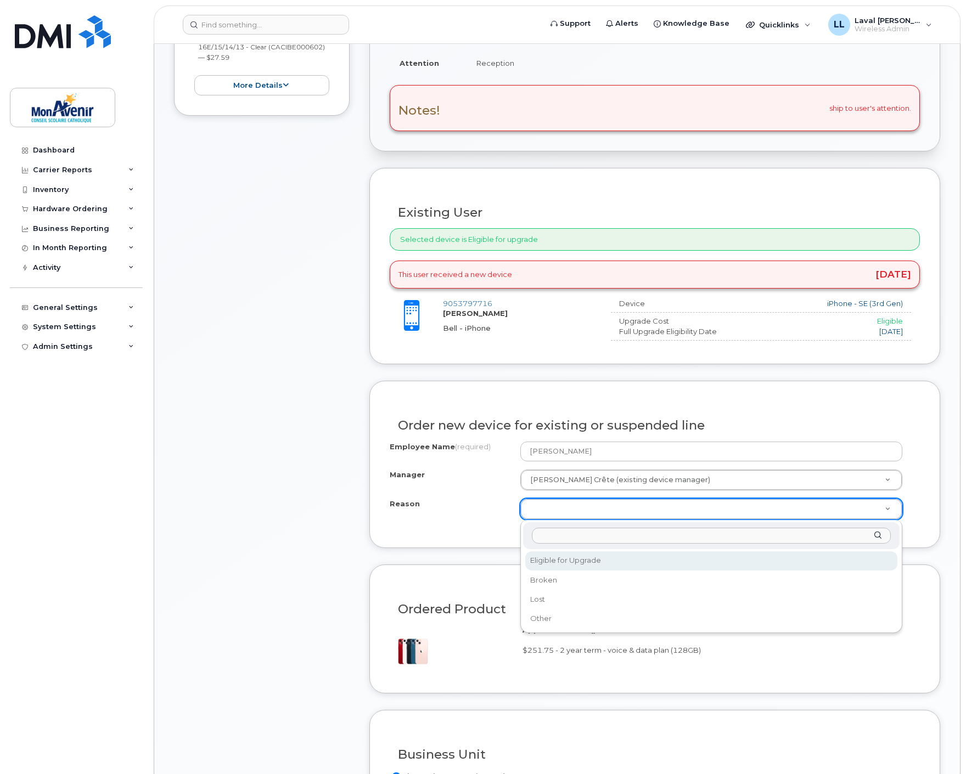
select select "eligible_for_upgrade"
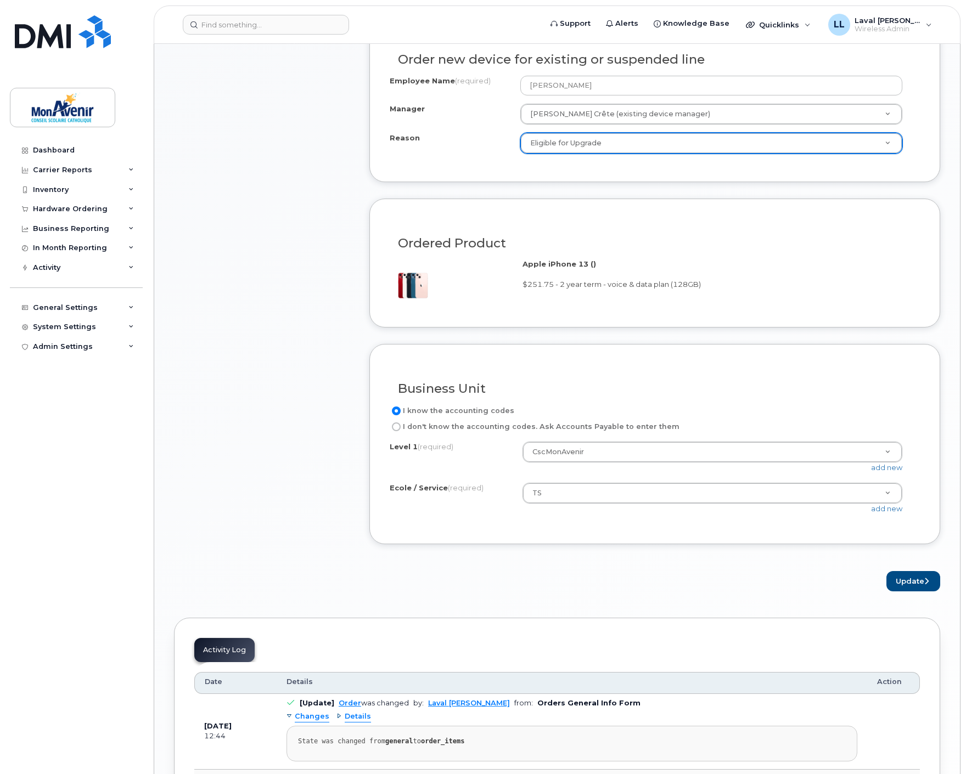
scroll to position [731, 0]
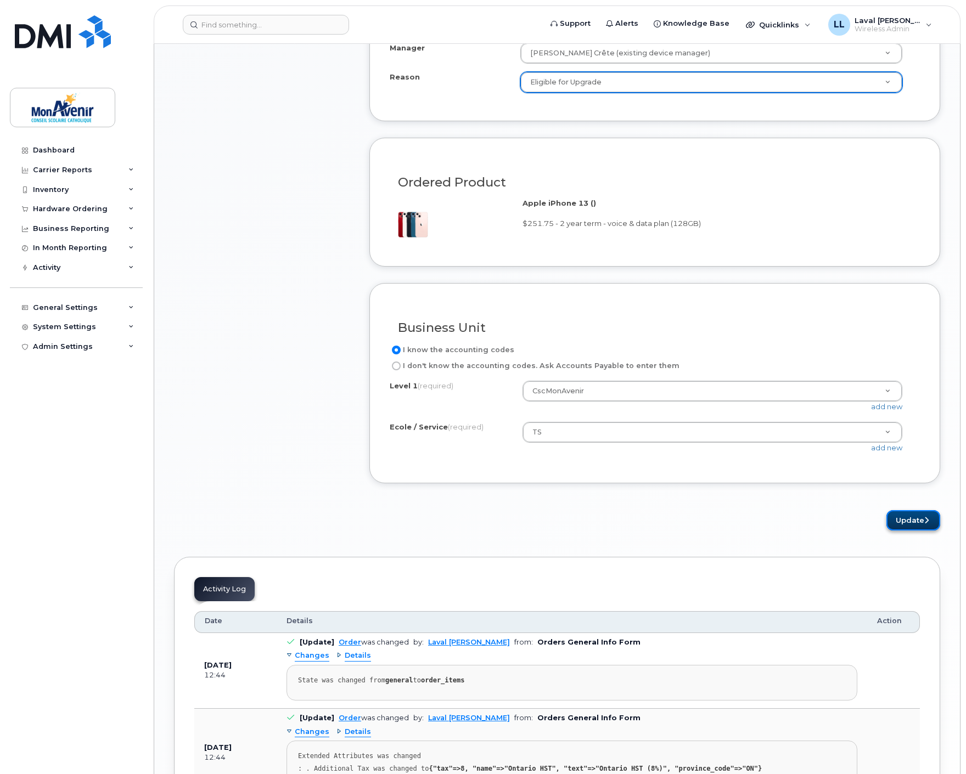
click button "Update"
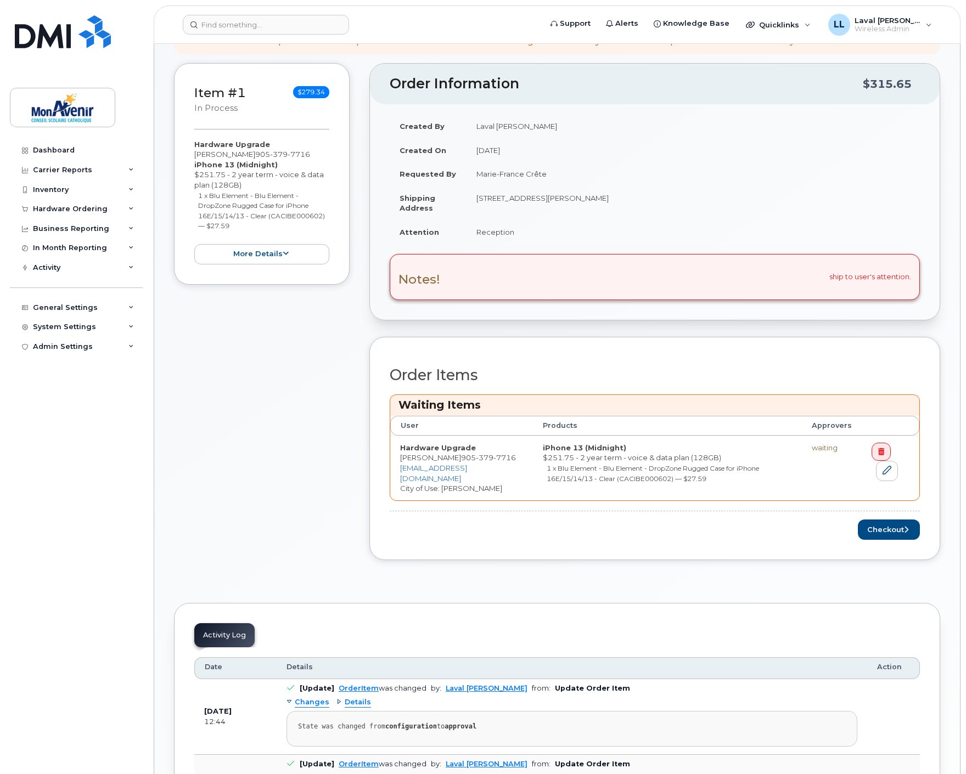
scroll to position [122, 0]
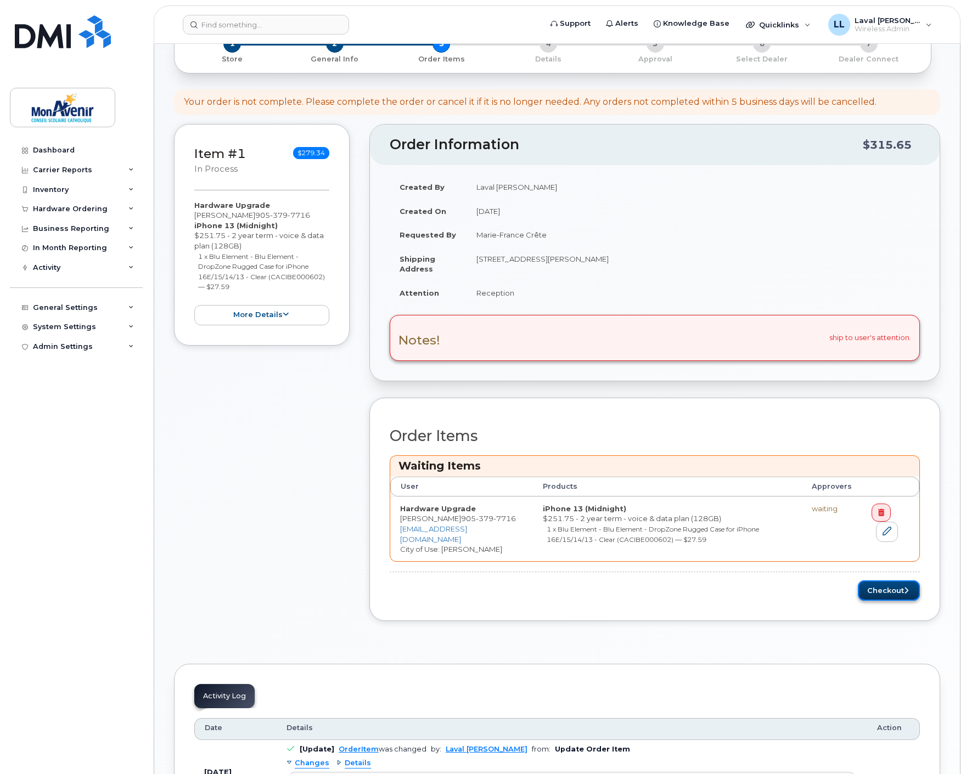
click at [873, 593] on button "Checkout" at bounding box center [889, 590] width 62 height 20
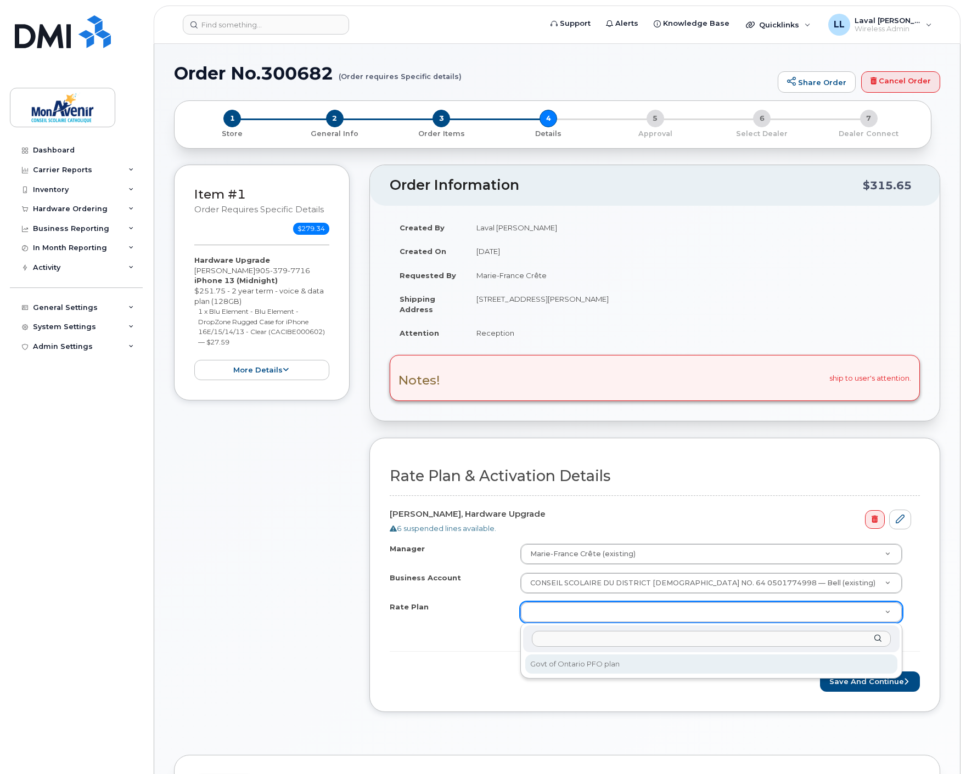
select select "Govt of Ontario PFO plan"
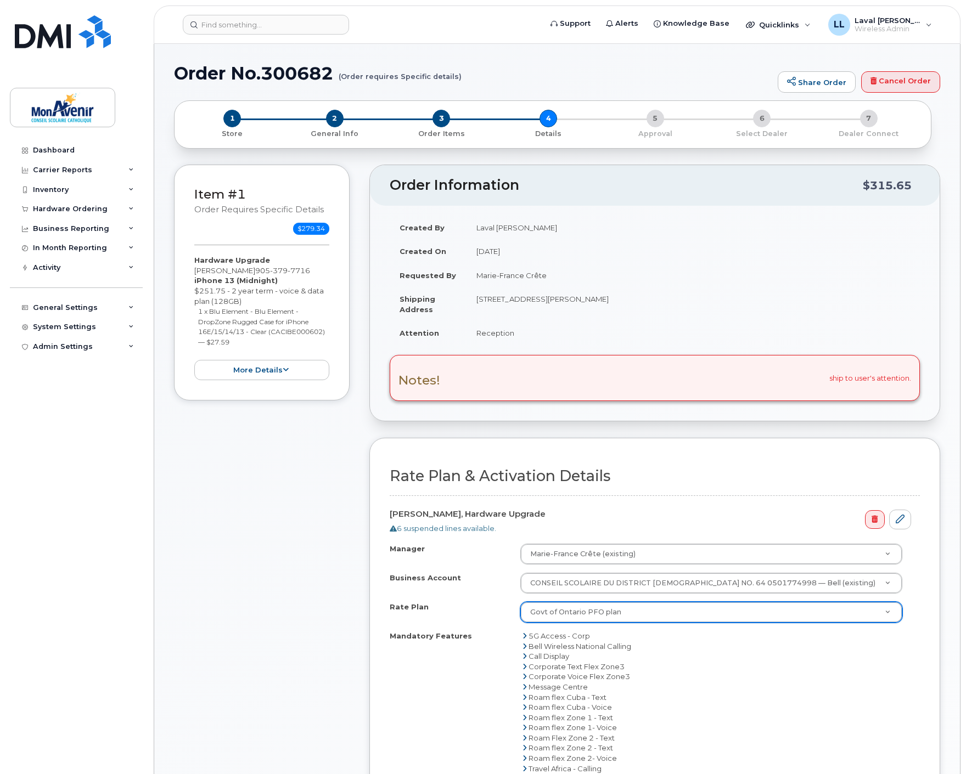
scroll to position [244, 0]
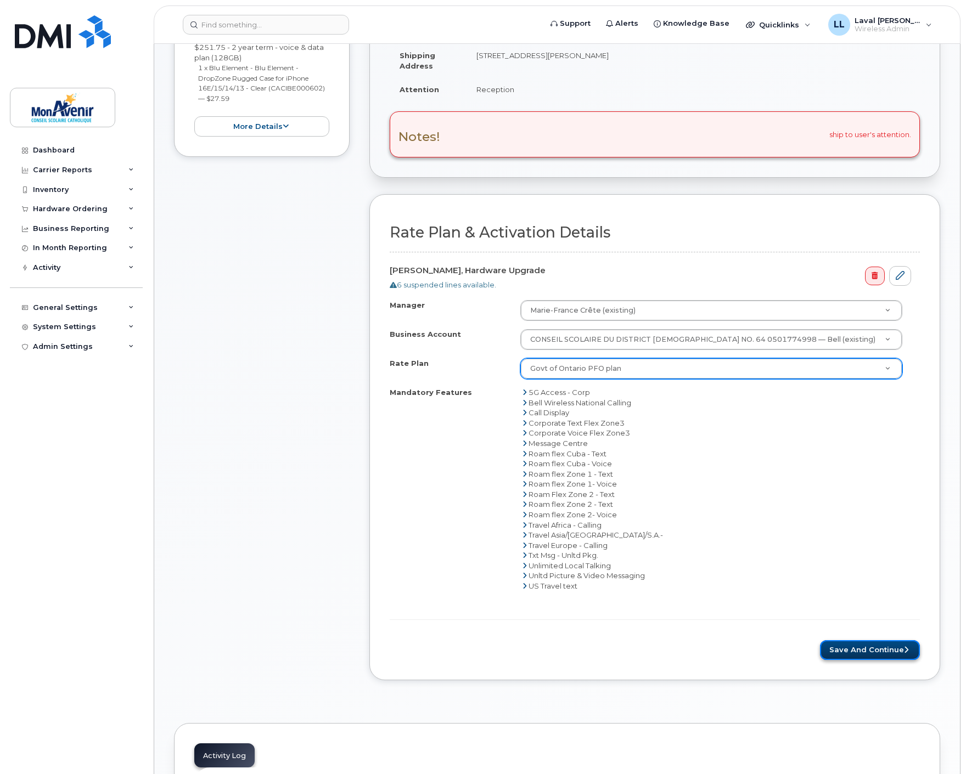
click at [853, 651] on button "Save and Continue" at bounding box center [870, 650] width 100 height 20
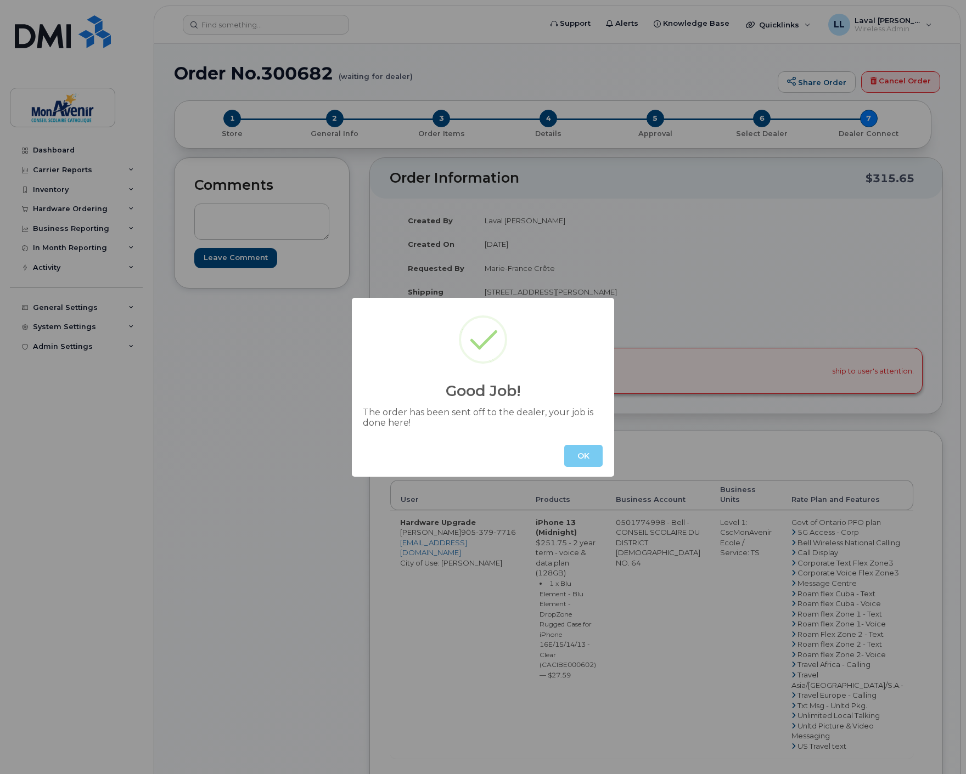
click at [584, 460] on button "OK" at bounding box center [583, 456] width 38 height 22
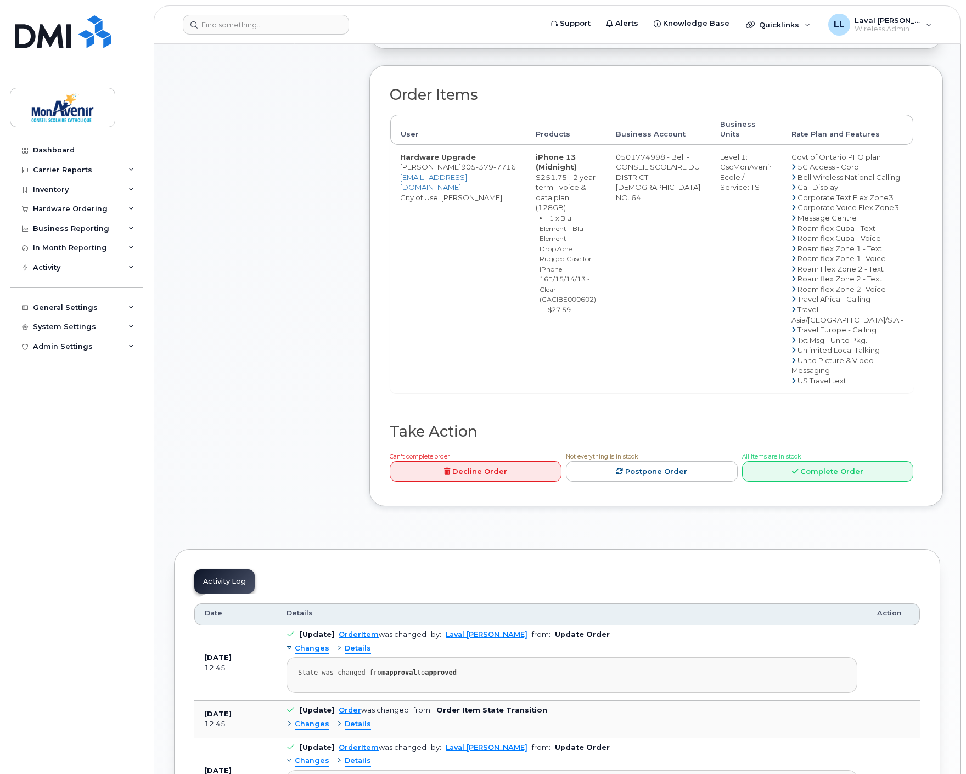
scroll to position [426, 0]
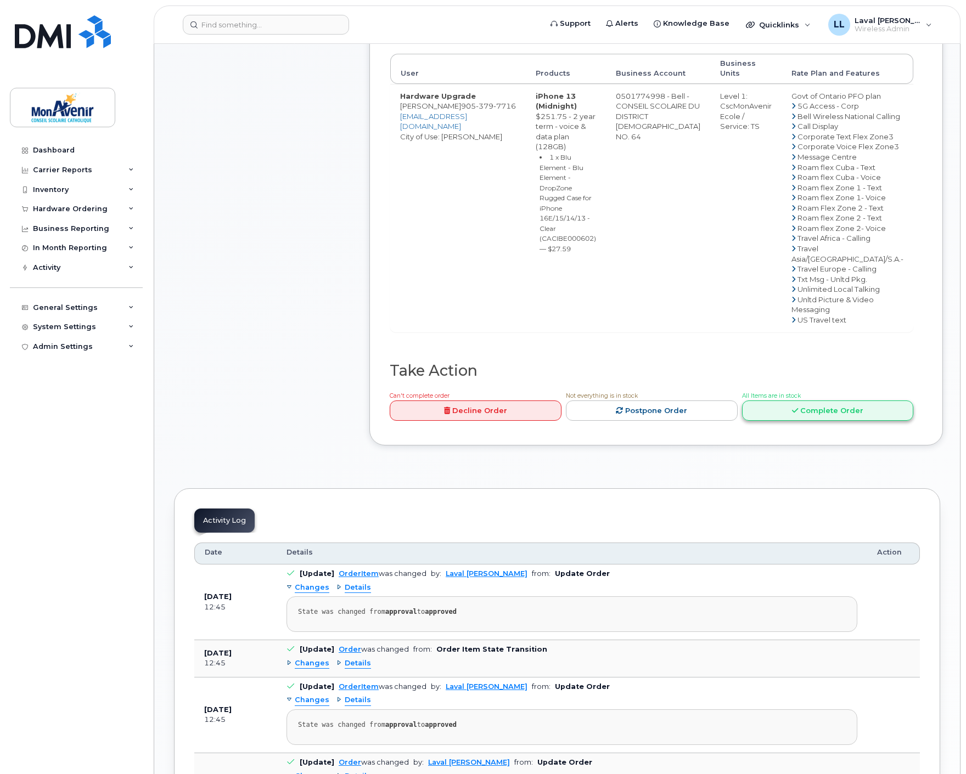
click at [776, 421] on link "Complete Order" at bounding box center [828, 411] width 172 height 20
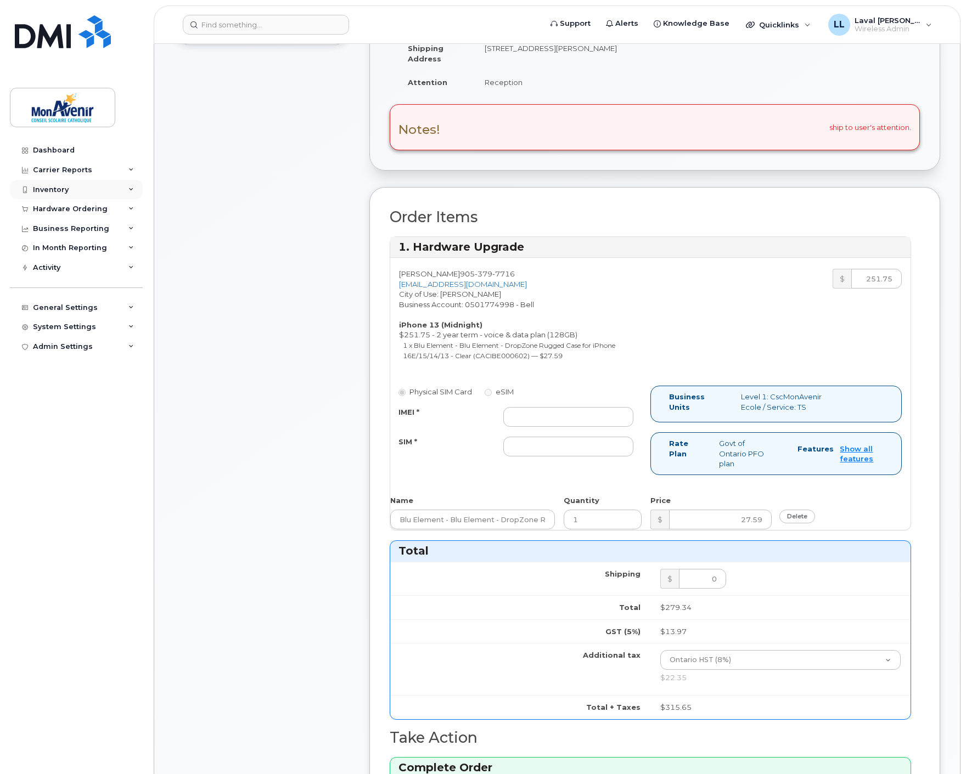
scroll to position [122, 0]
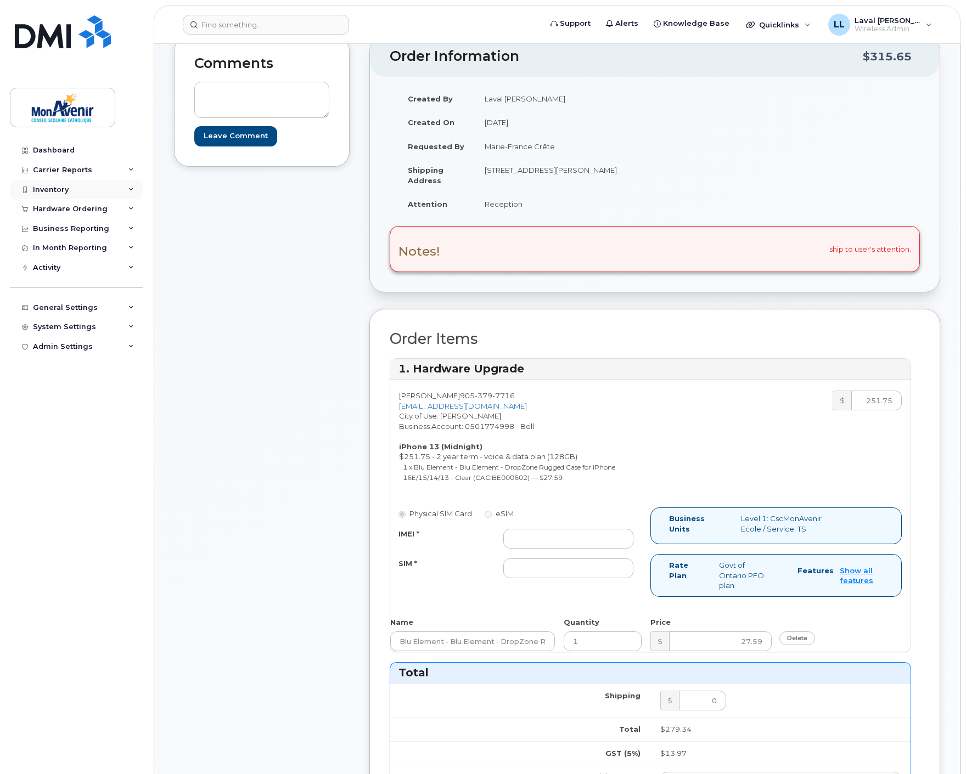
click at [59, 192] on div "Inventory" at bounding box center [51, 189] width 36 height 9
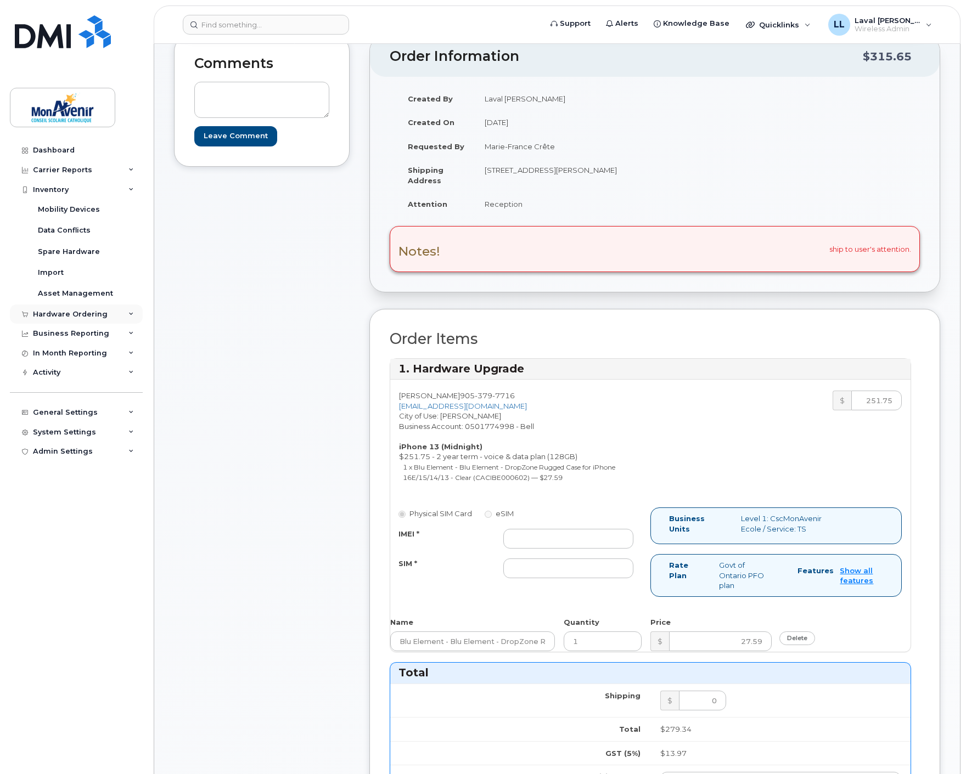
click at [57, 310] on div "Hardware Ordering" at bounding box center [70, 314] width 75 height 9
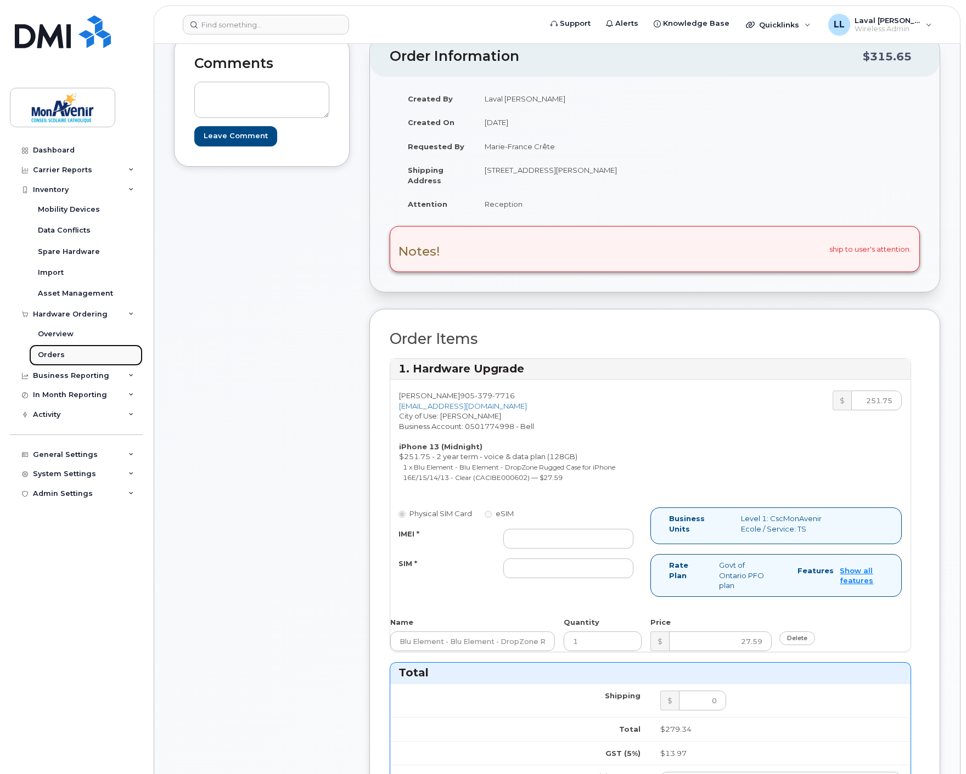
click at [48, 353] on div "Orders" at bounding box center [51, 355] width 27 height 10
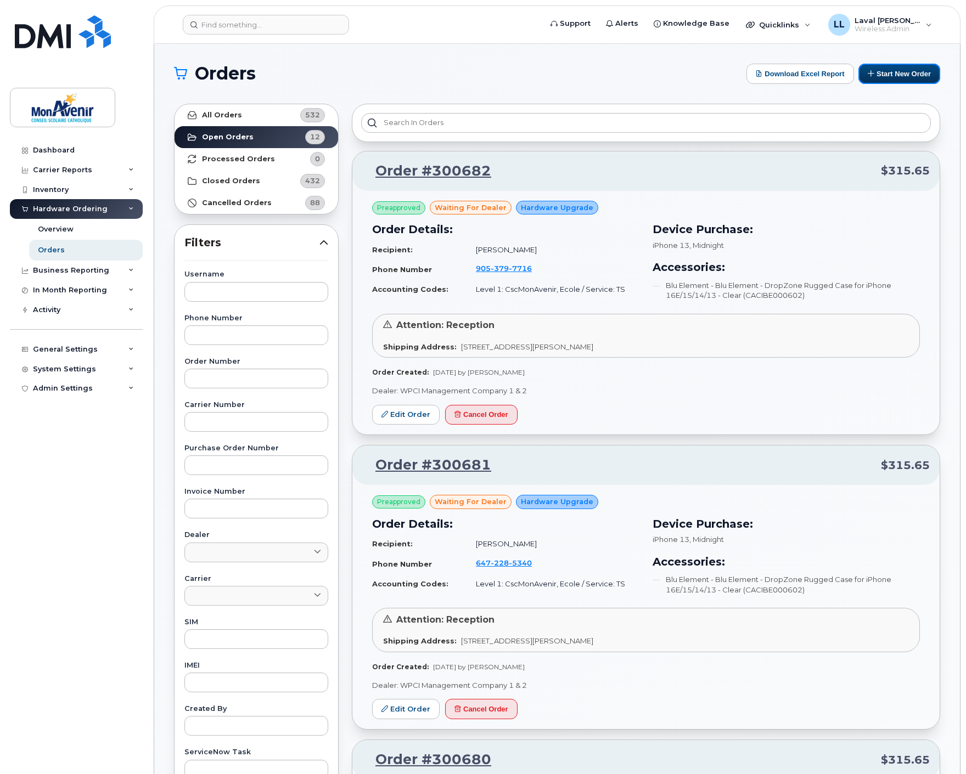
click at [895, 66] on button "Start New Order" at bounding box center [899, 74] width 82 height 20
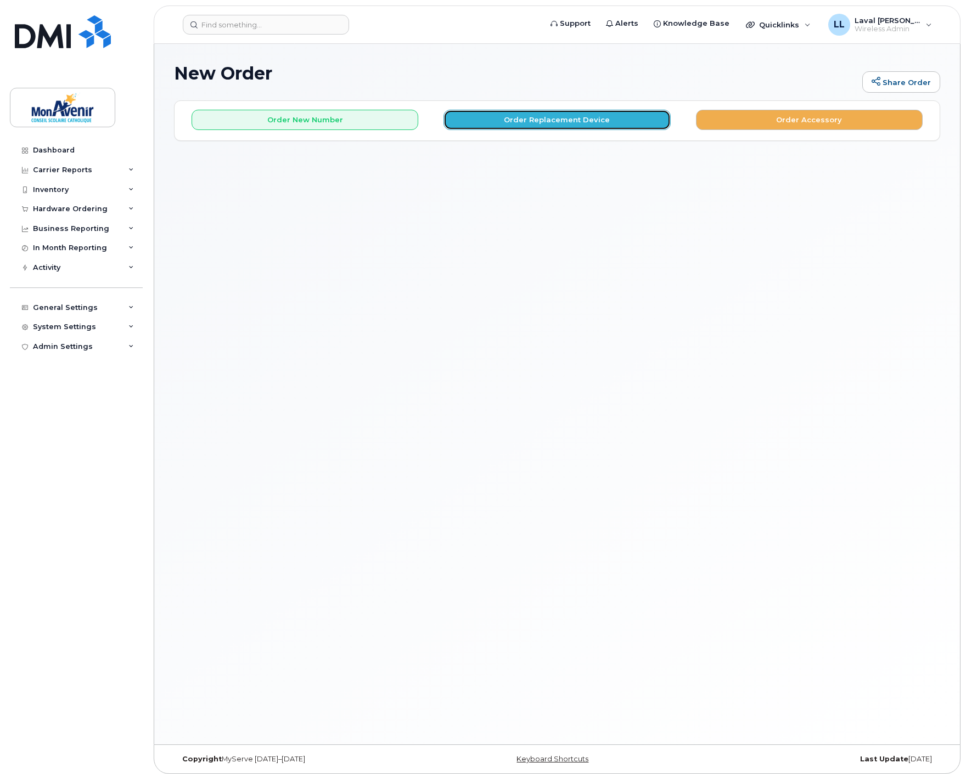
click at [529, 121] on button "Order Replacement Device" at bounding box center [556, 120] width 227 height 20
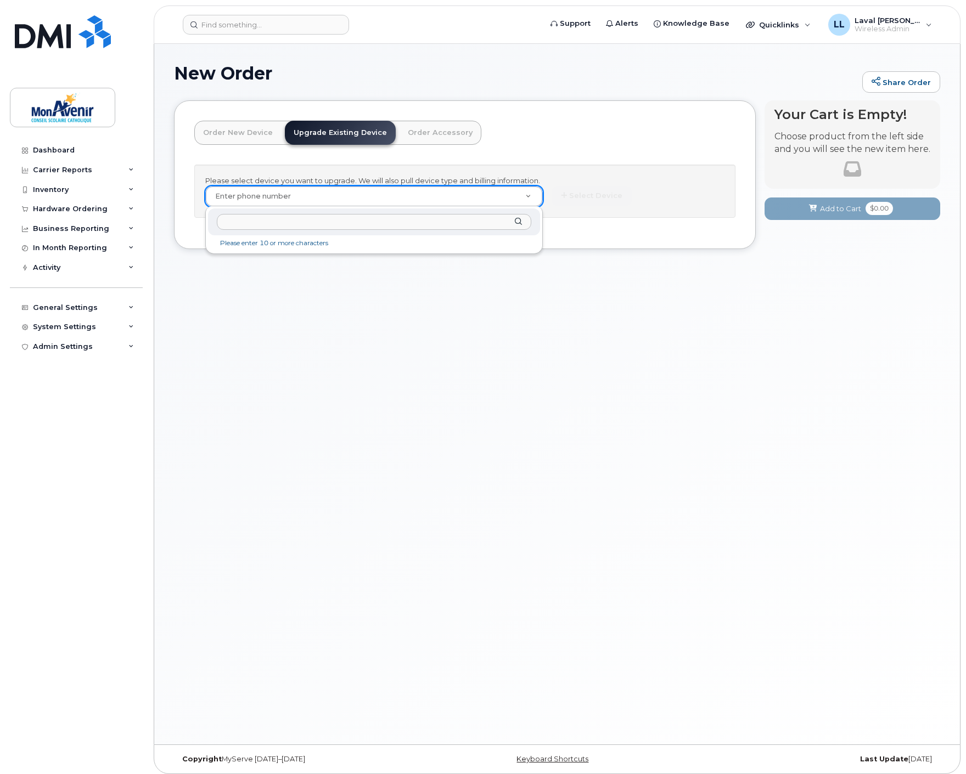
click at [420, 221] on input "text" at bounding box center [374, 222] width 314 height 16
type input "6472284973"
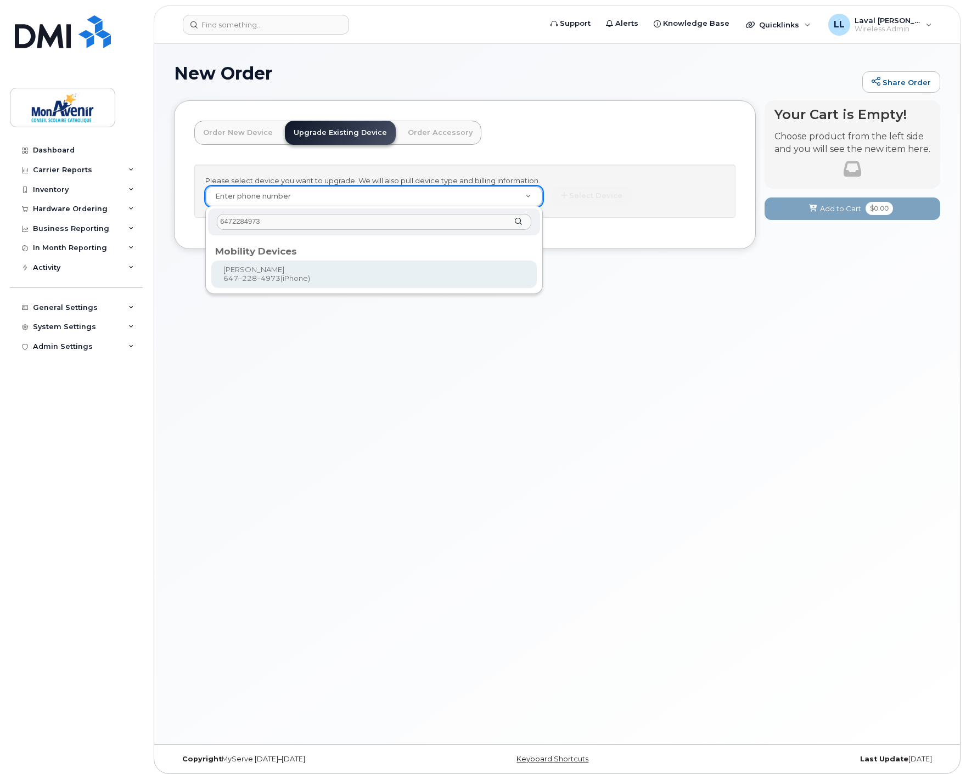
type input "318973"
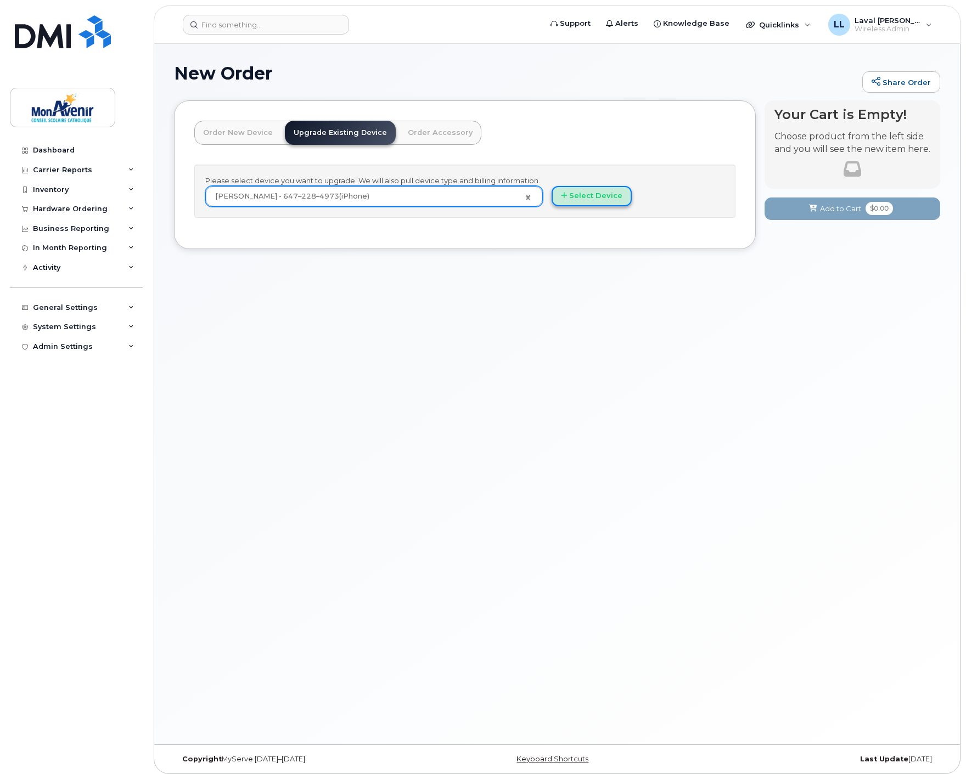
click at [591, 200] on button "Select Device" at bounding box center [591, 196] width 80 height 20
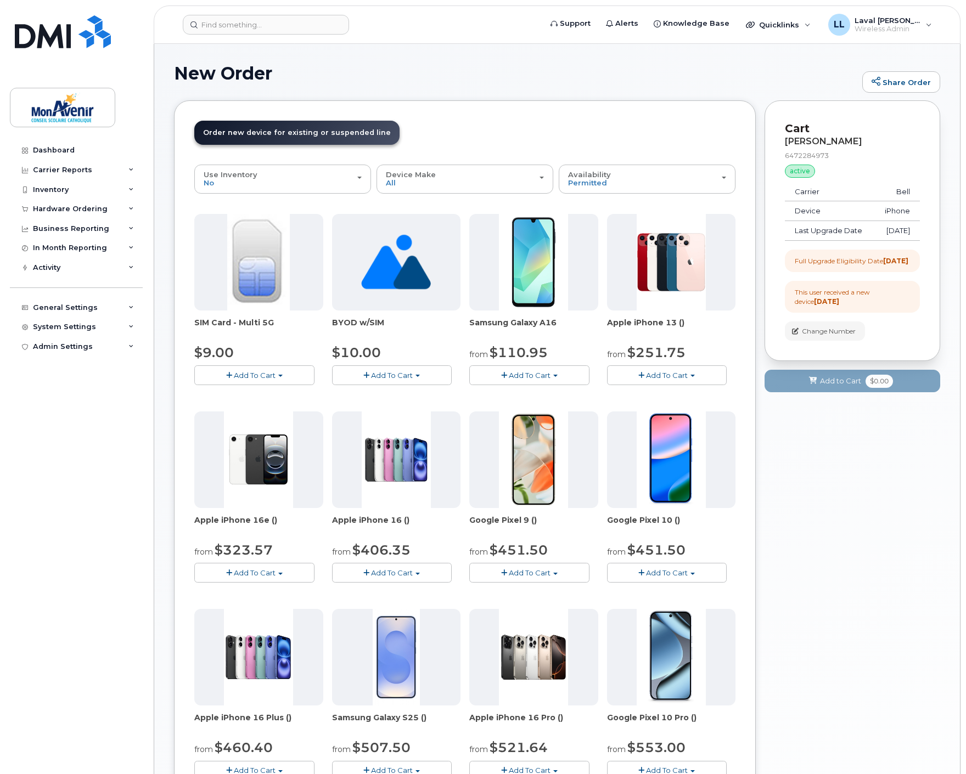
scroll to position [61, 0]
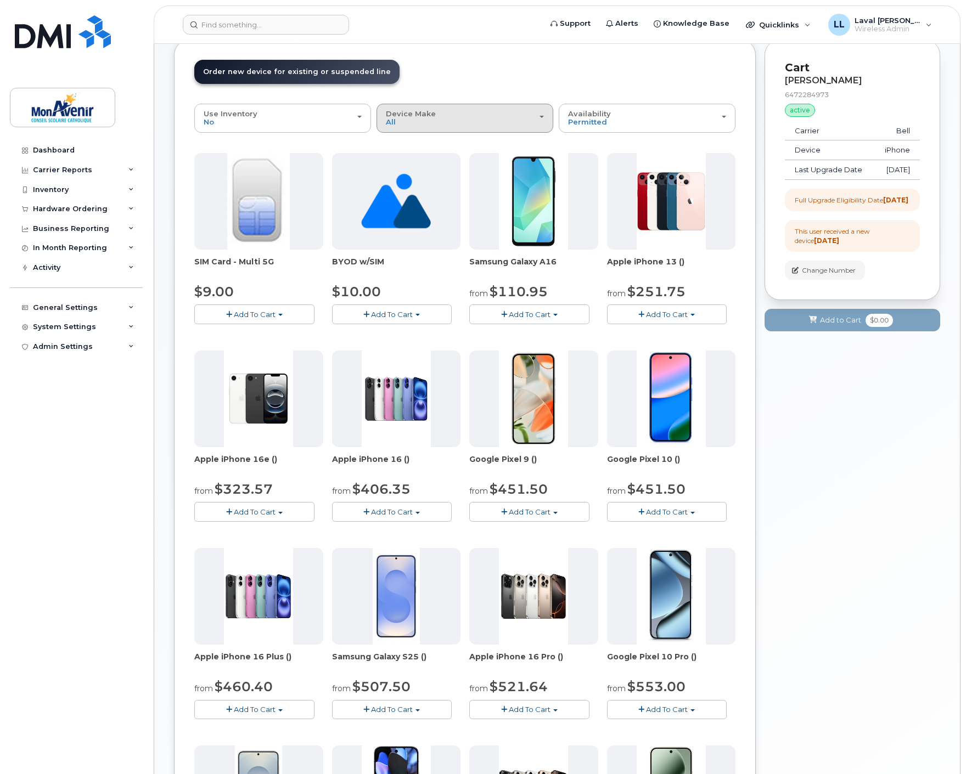
click at [437, 108] on button "Device Make All Android iPhone Unknown" at bounding box center [464, 118] width 177 height 29
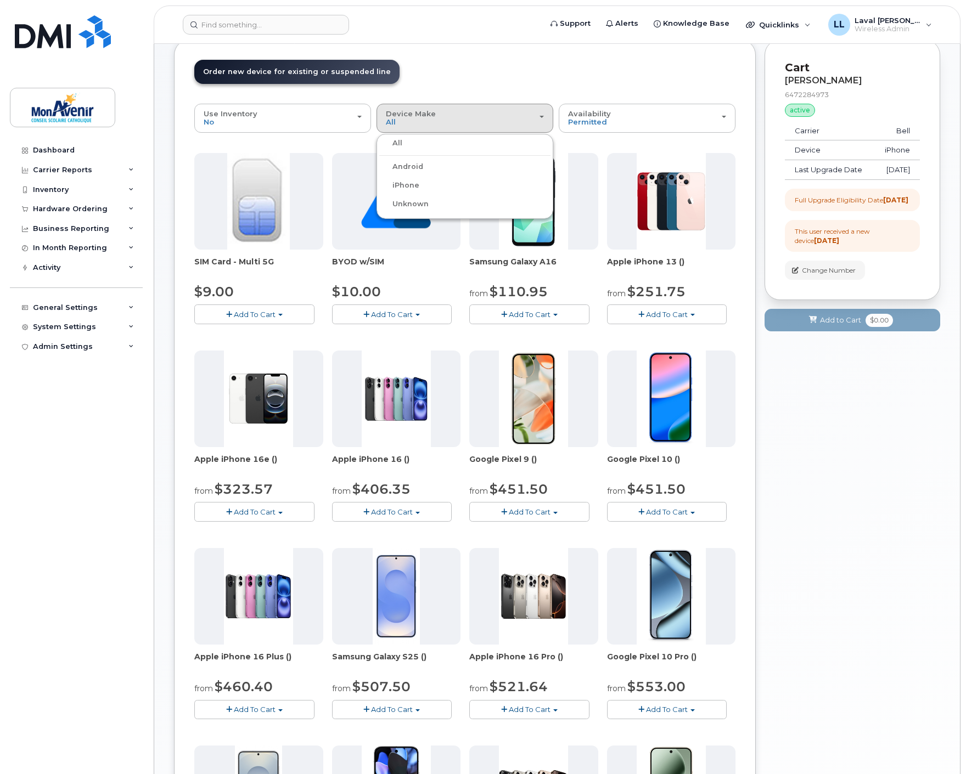
click at [418, 190] on label "iPhone" at bounding box center [399, 185] width 40 height 13
click at [0, 0] on input "iPhone" at bounding box center [0, 0] width 0 height 0
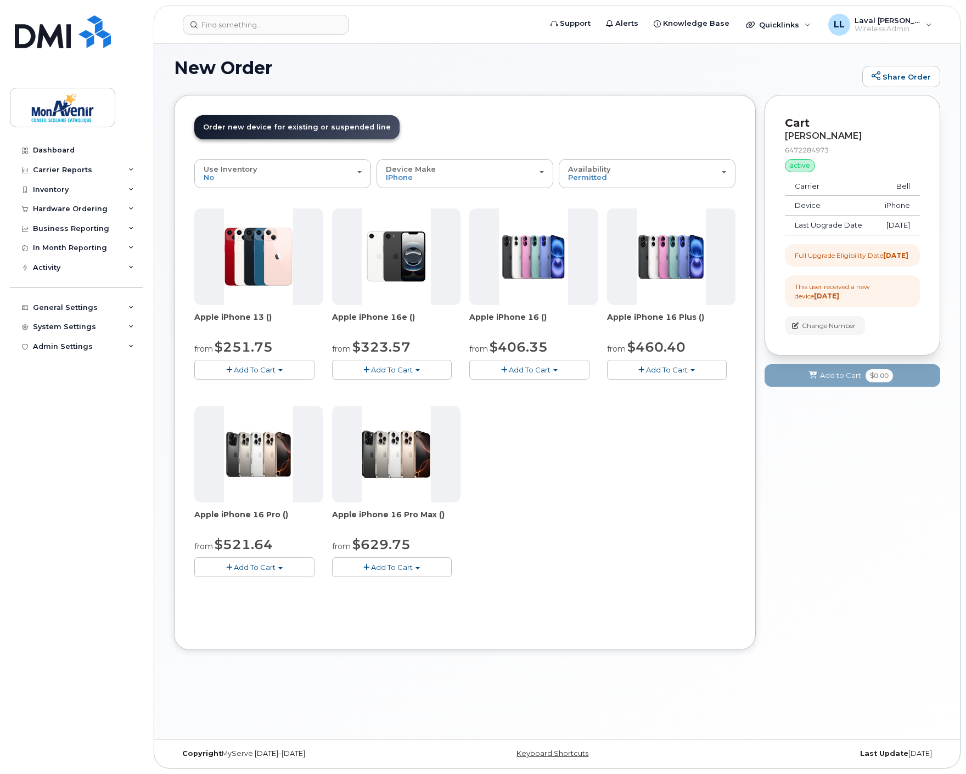
click at [292, 376] on button "Add To Cart" at bounding box center [254, 369] width 120 height 19
click at [242, 388] on link "$251.75 - 2 year term - voice & data plan (128GB)" at bounding box center [297, 391] width 200 height 14
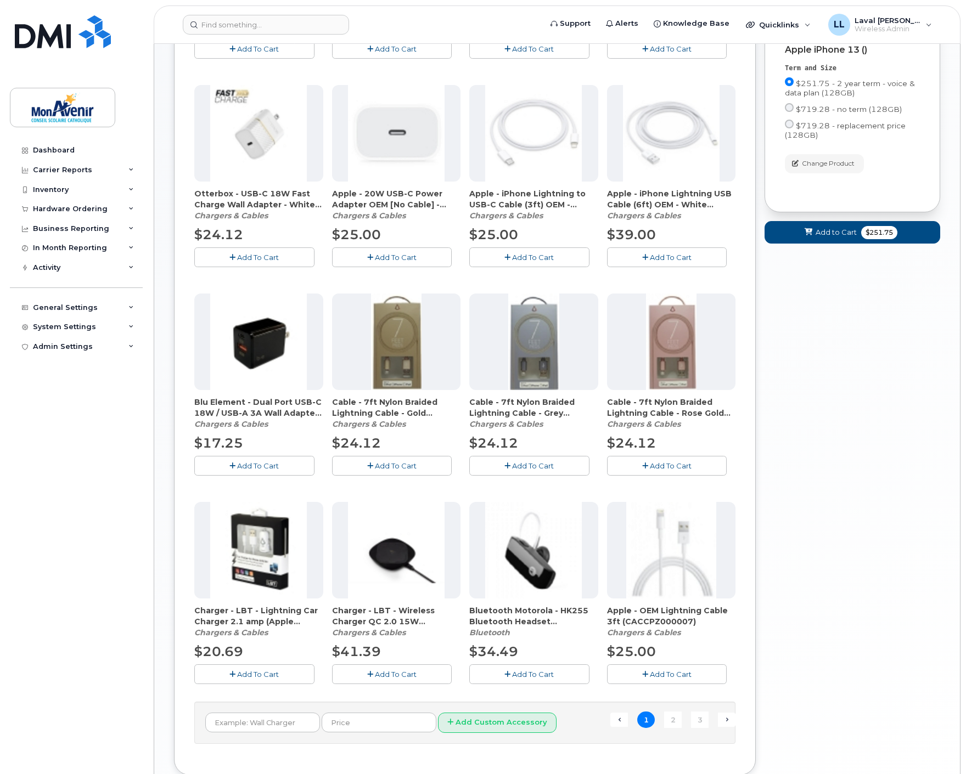
scroll to position [444, 0]
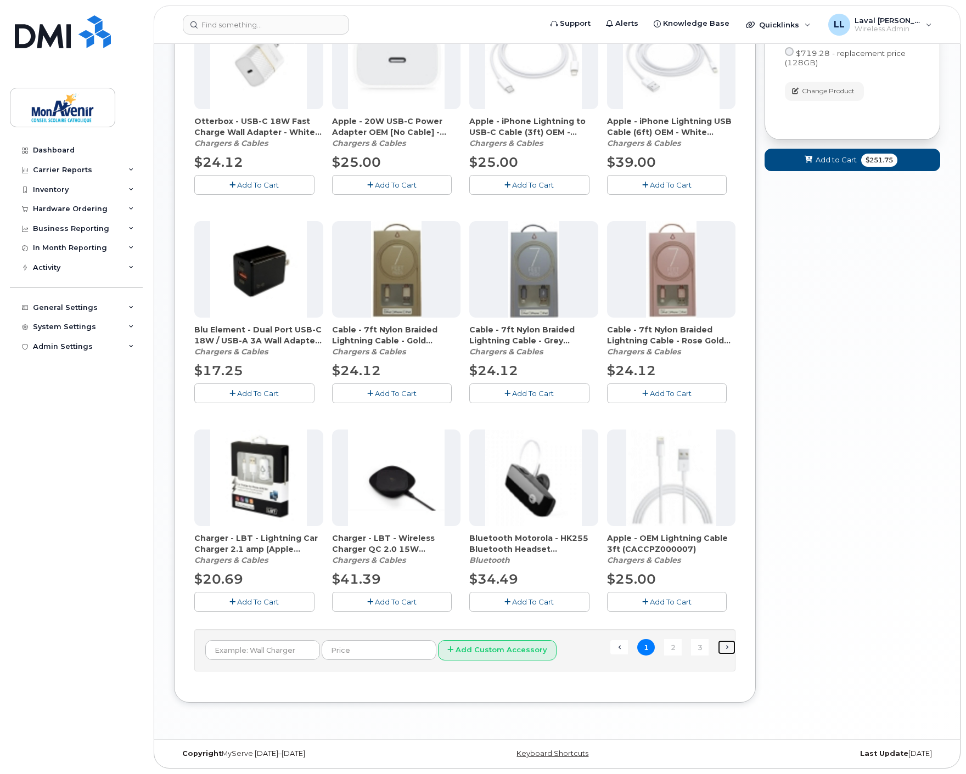
click at [724, 645] on link "Next →" at bounding box center [727, 647] width 18 height 14
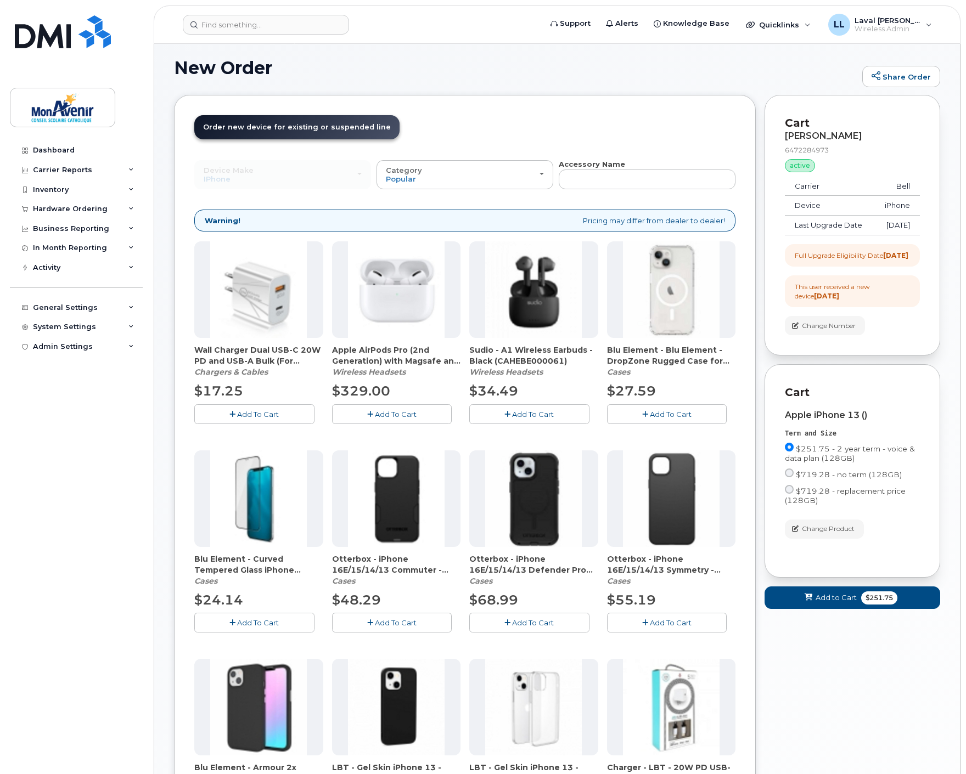
click at [651, 413] on span "Add To Cart" at bounding box center [671, 414] width 42 height 9
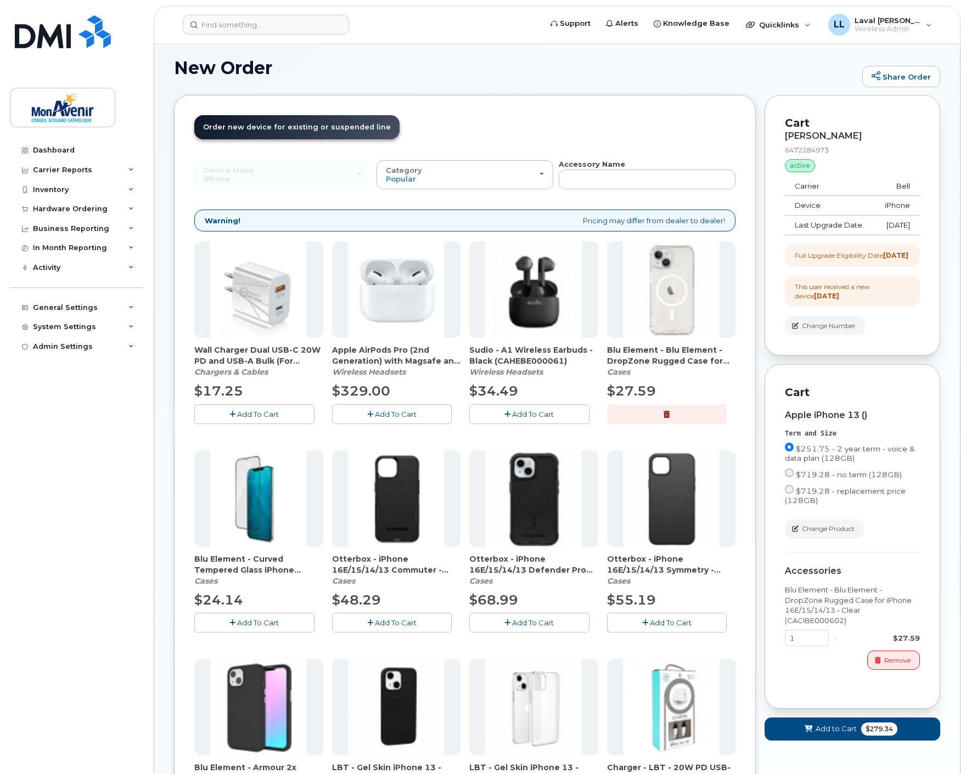
scroll to position [66, 0]
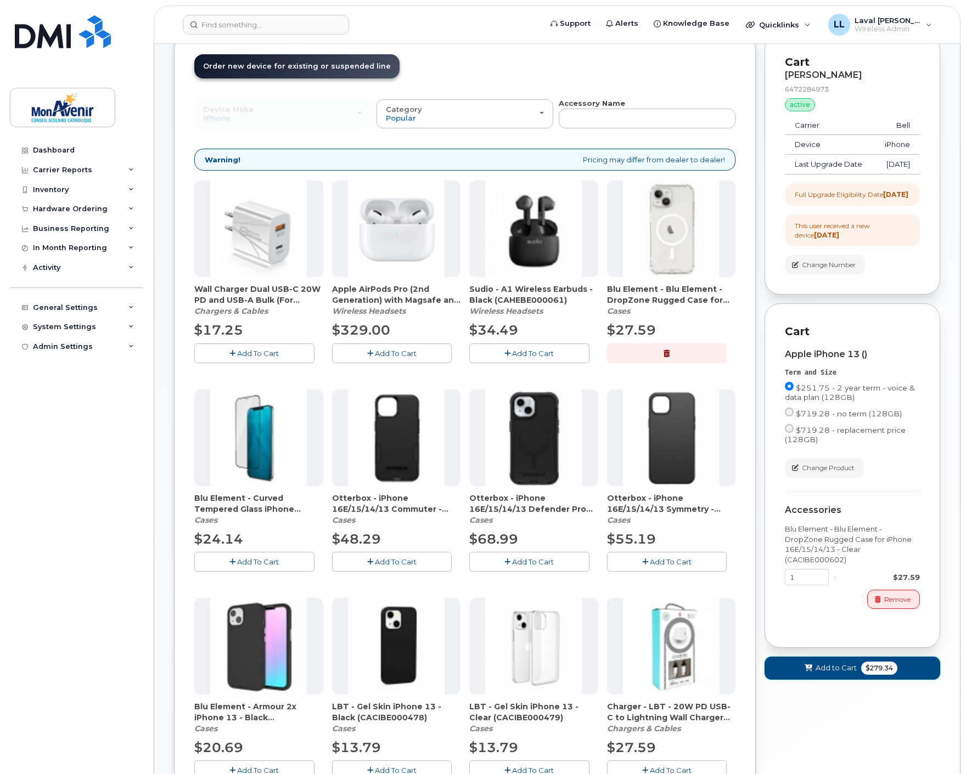
click at [876, 675] on span "$279.34" at bounding box center [879, 668] width 36 height 13
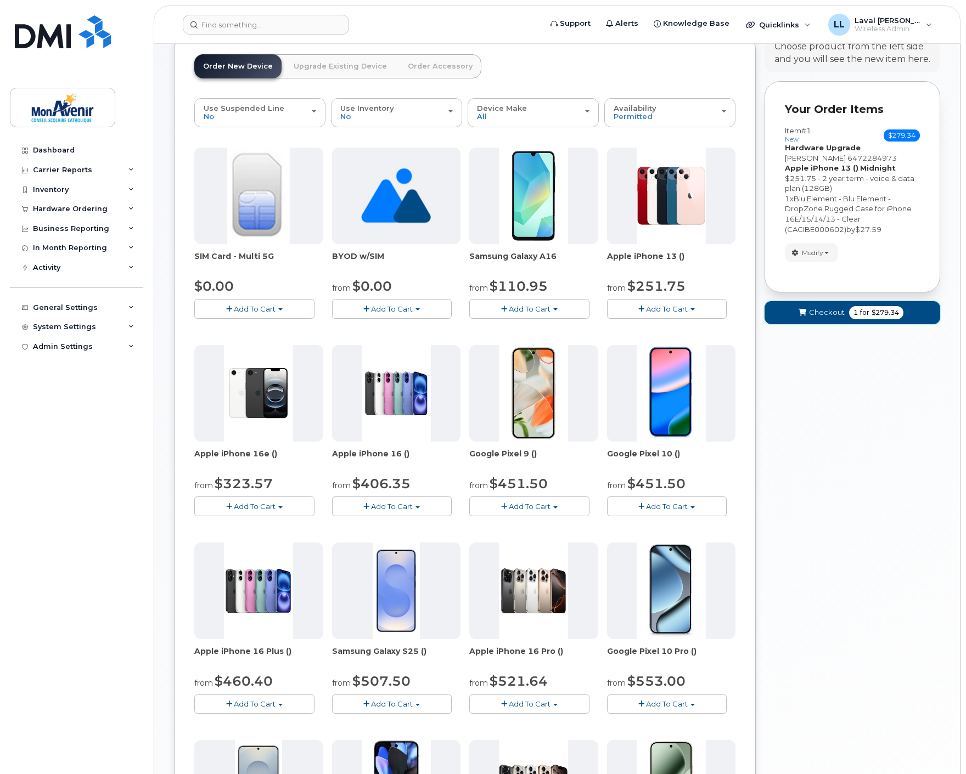
click at [882, 309] on span "$279.34" at bounding box center [884, 313] width 27 height 10
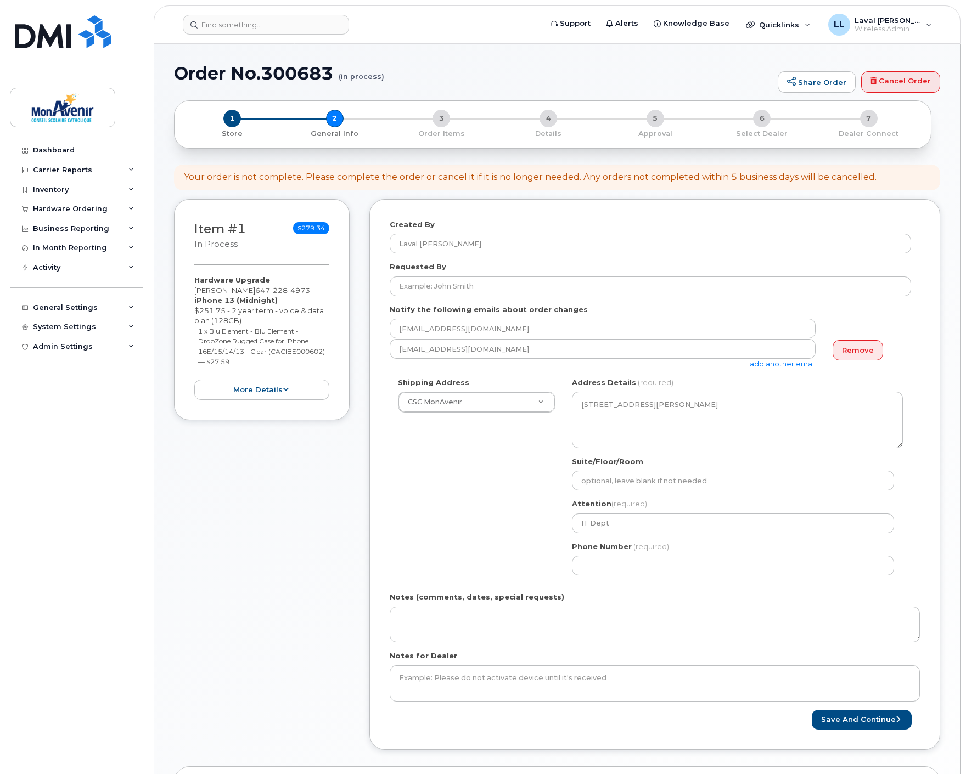
select select
click at [474, 292] on input "Requested By" at bounding box center [650, 287] width 521 height 20
paste input "Marie-France Crête"
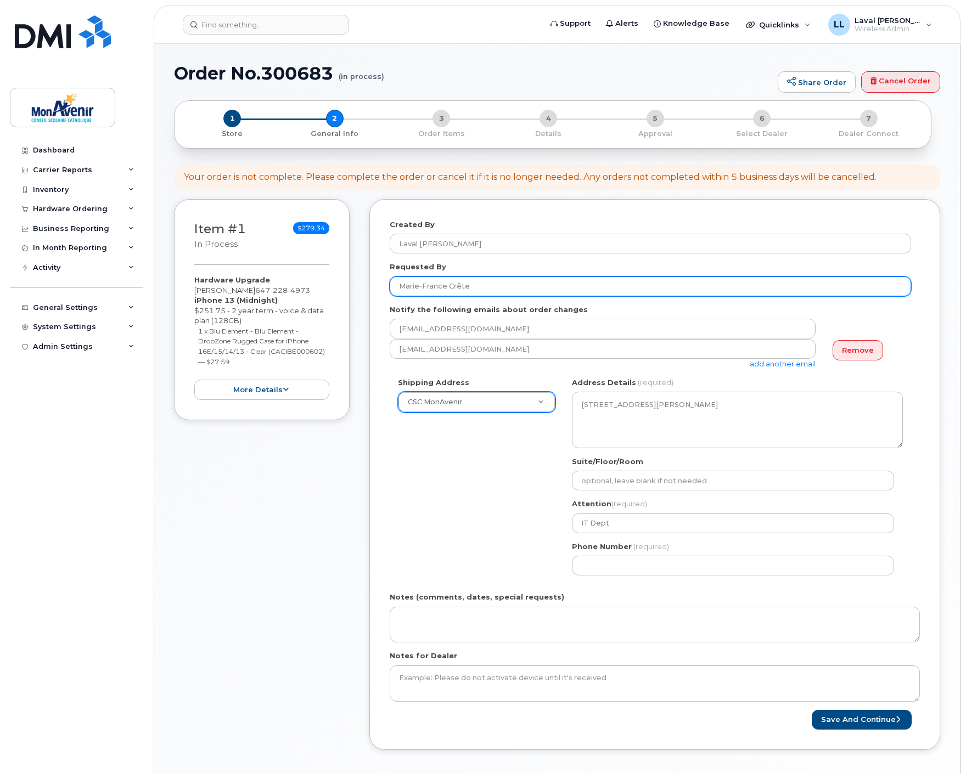
type input "Marie-France Crête"
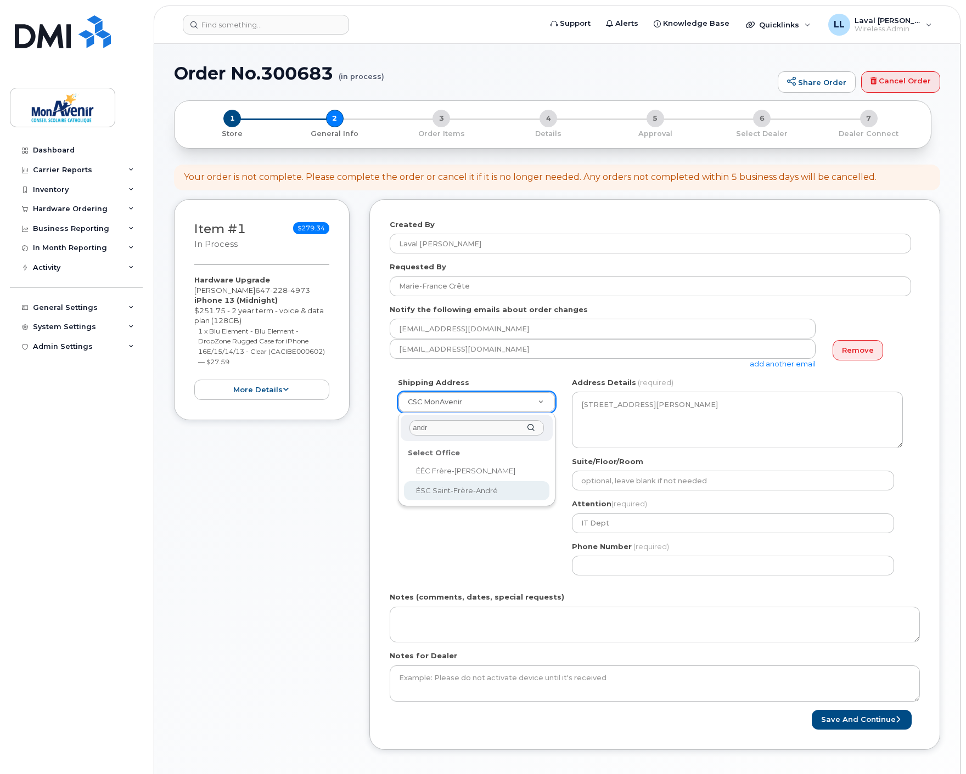
type input "andr"
select select
type textarea "[STREET_ADDRESS][PERSON_NAME]"
type input "school office"
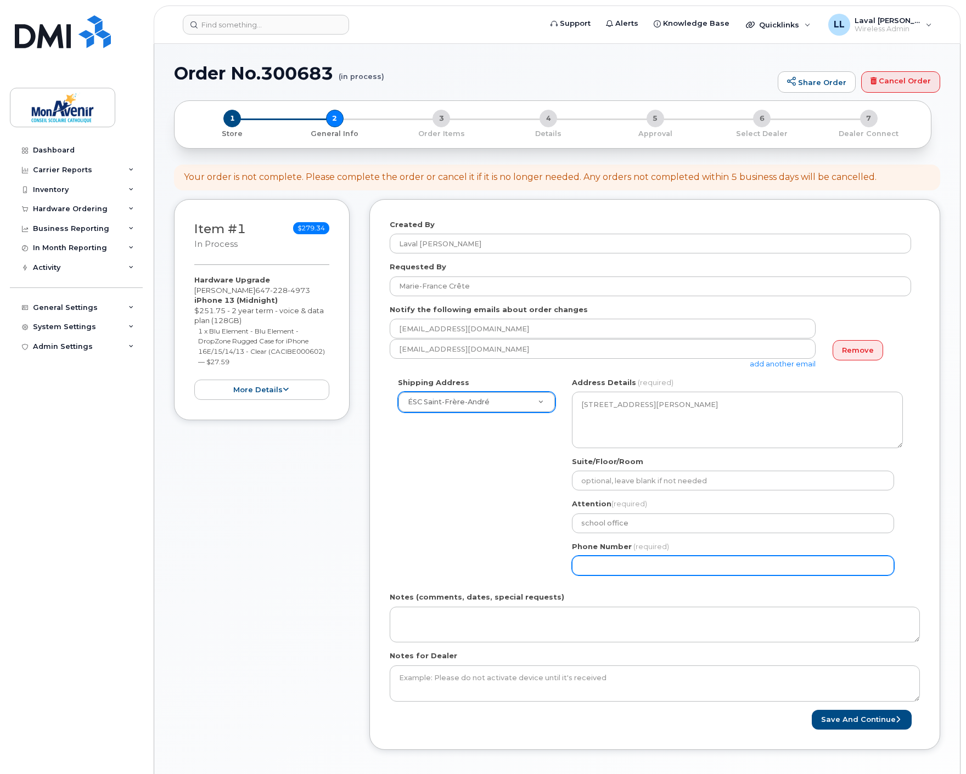
click at [615, 563] on input "Phone Number" at bounding box center [733, 566] width 322 height 20
select select
type input "647228497"
select select
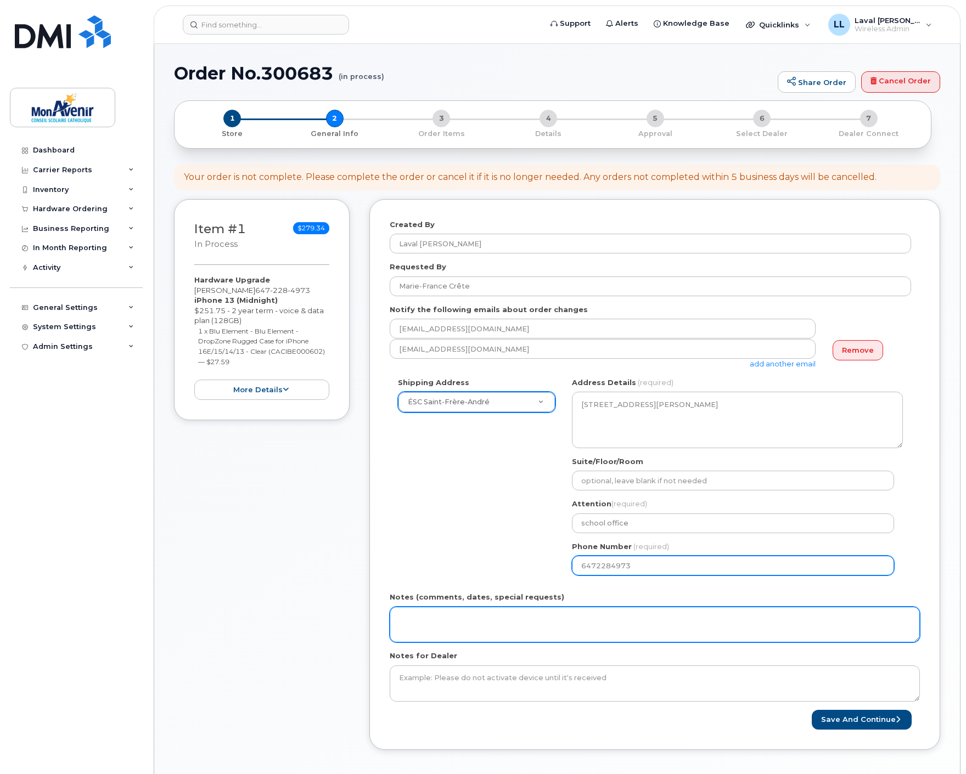
type input "6472284973"
click at [632, 622] on textarea "Notes (comments, dates, special requests)" at bounding box center [655, 625] width 530 height 36
paste textarea "ship to user's attention."
type textarea "ship to user's attention."
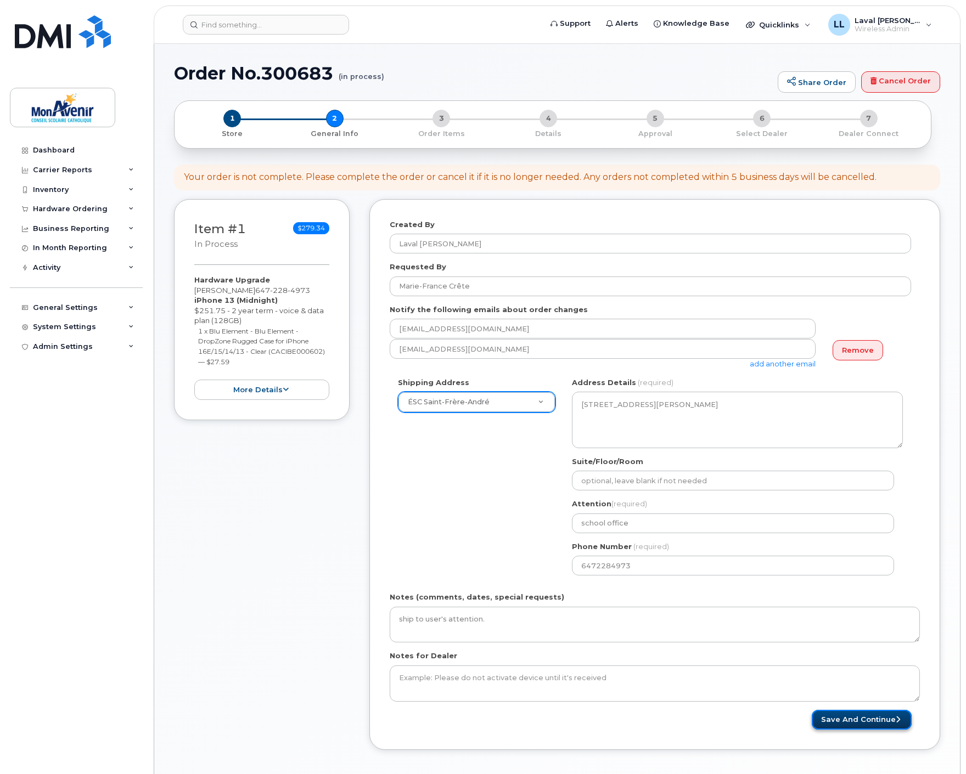
click at [853, 720] on button "Save and Continue" at bounding box center [861, 720] width 100 height 20
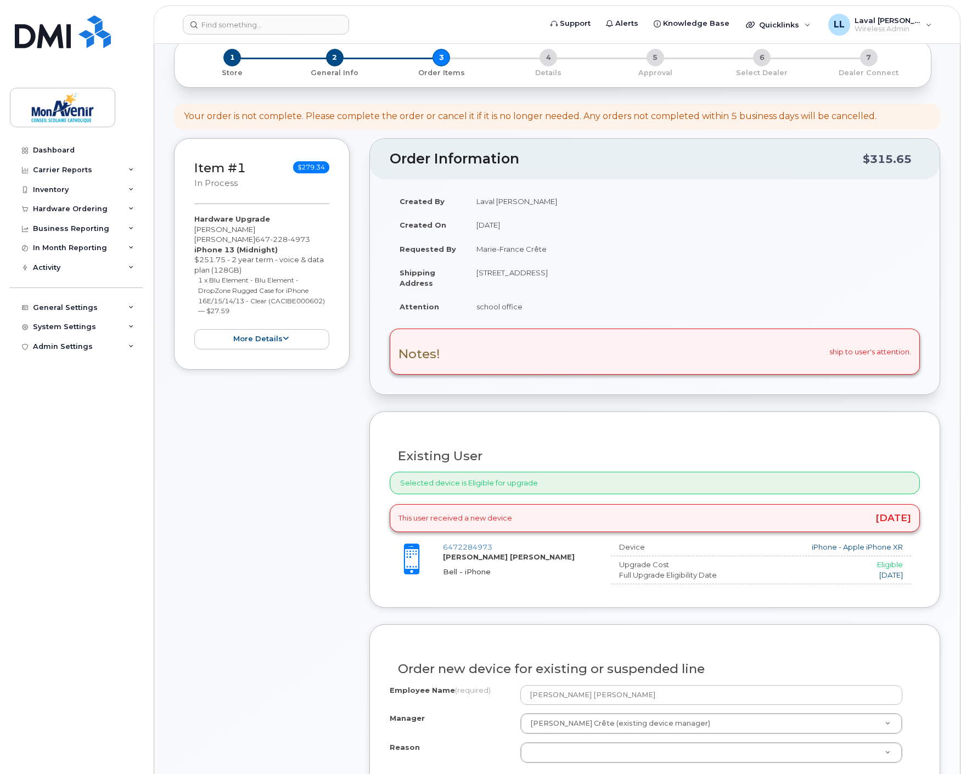
scroll to position [122, 0]
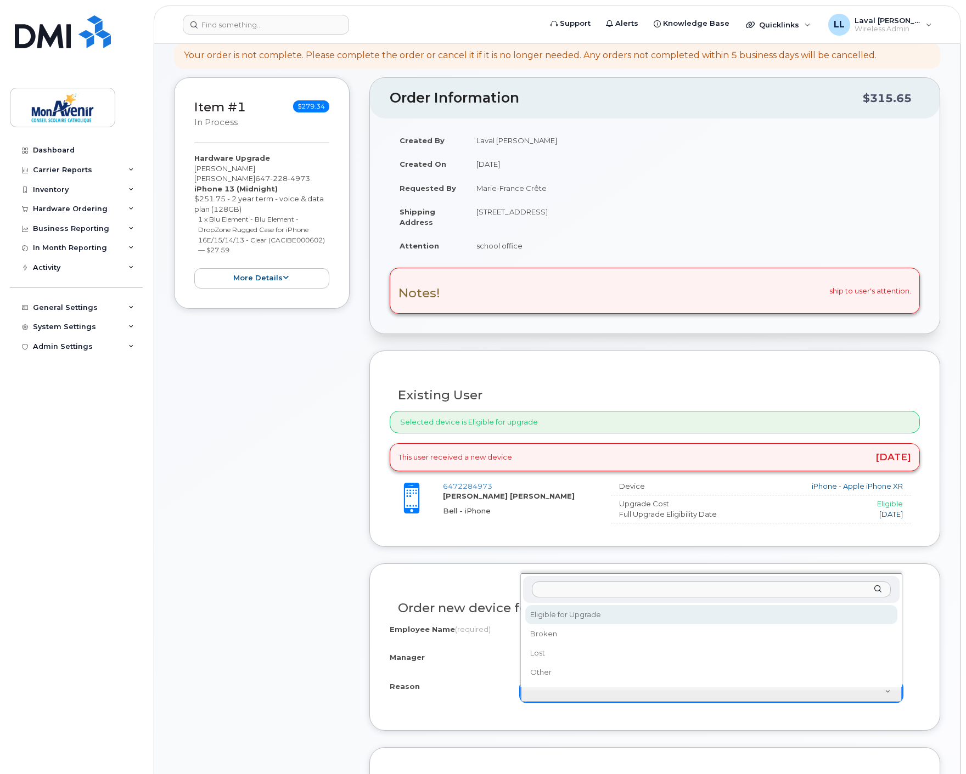
select select "eligible_for_upgrade"
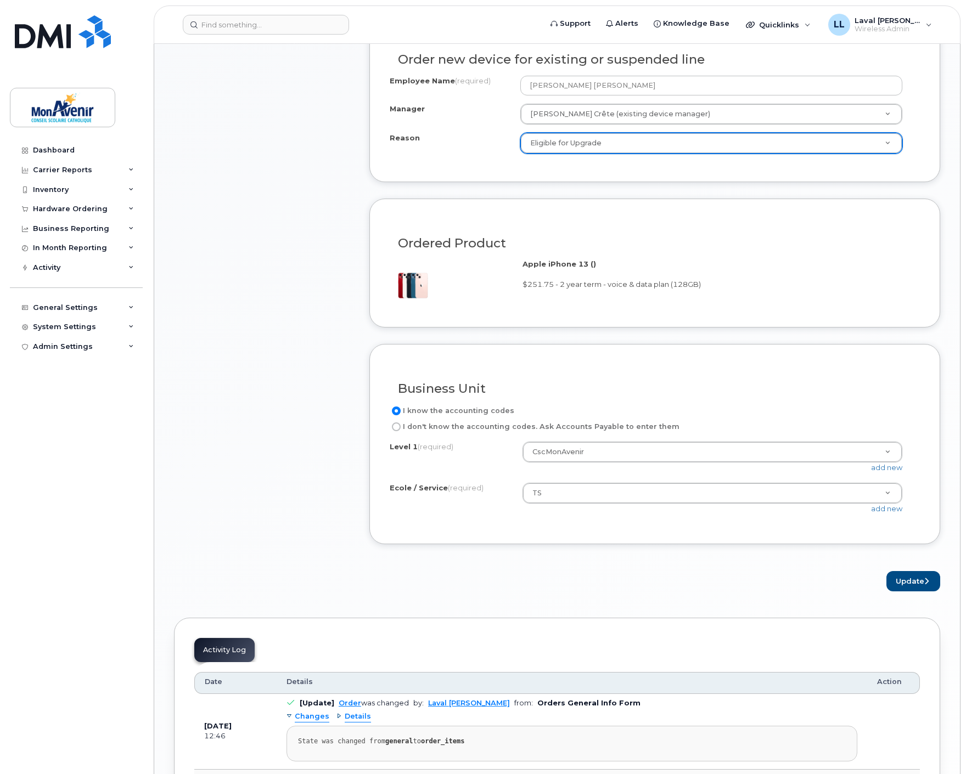
scroll to position [731, 0]
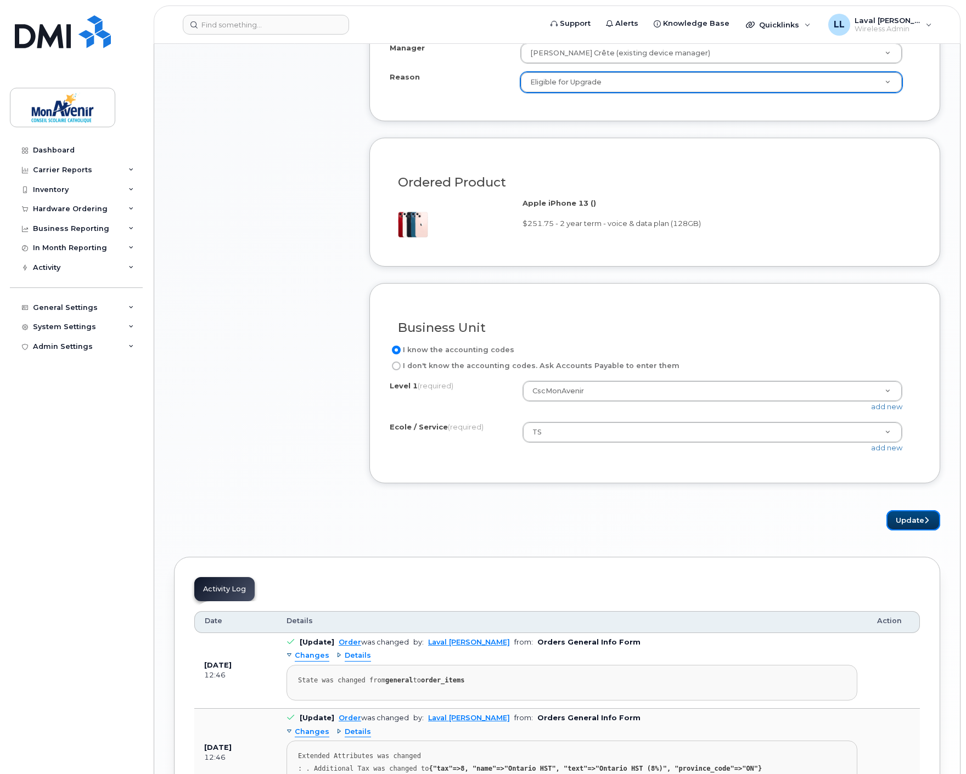
click at [915, 519] on button "Update" at bounding box center [913, 520] width 54 height 20
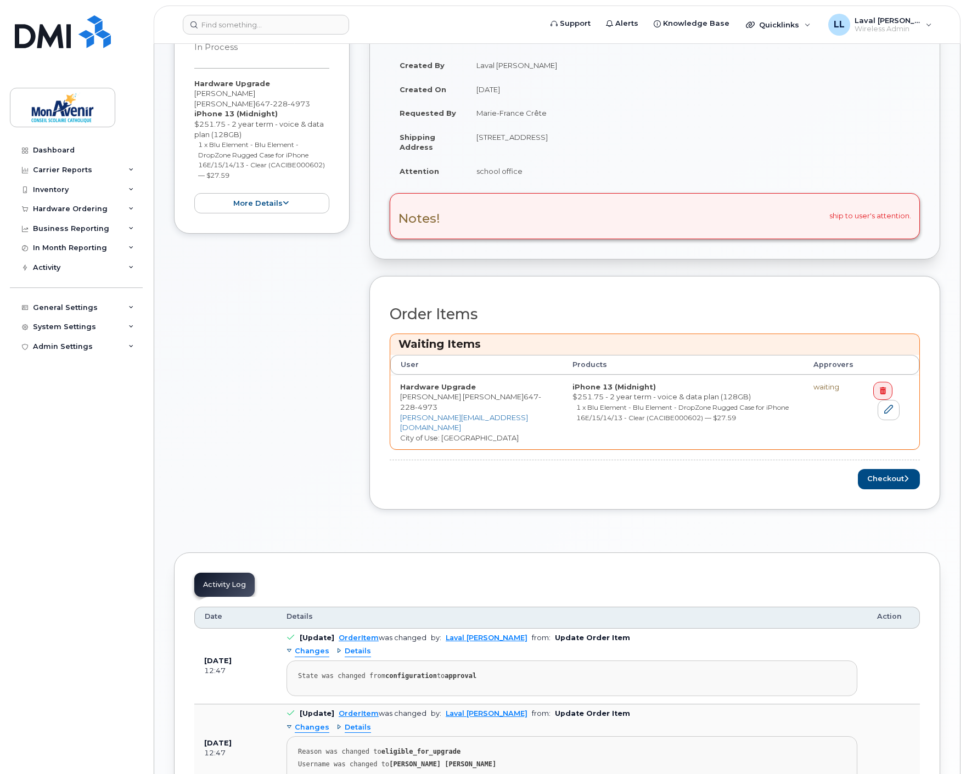
scroll to position [304, 0]
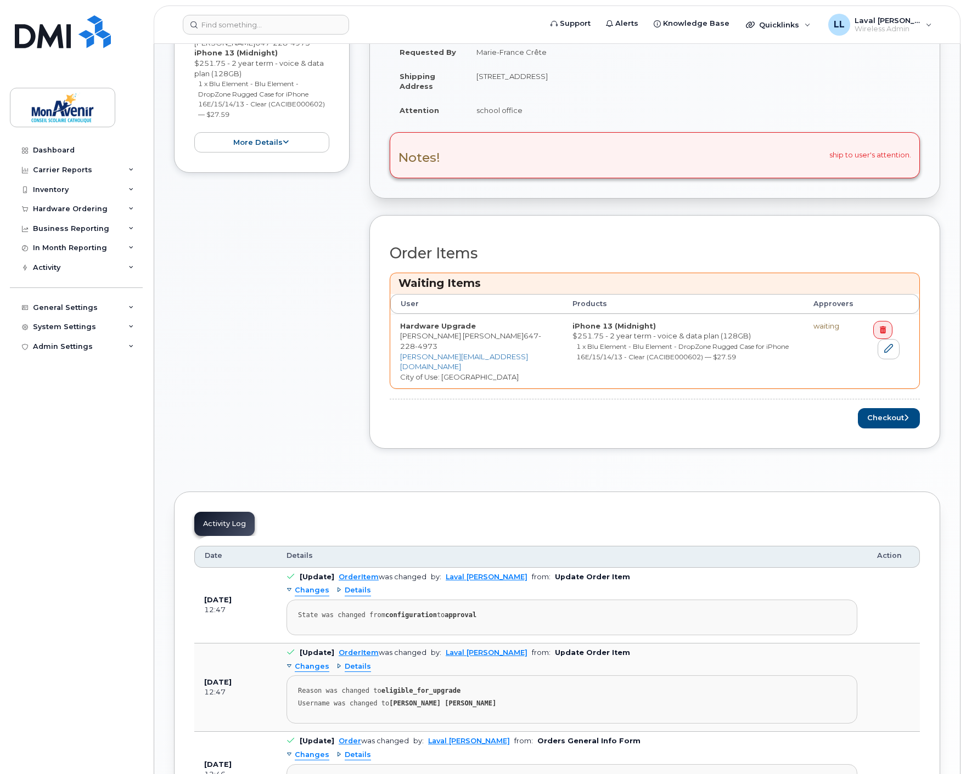
click at [887, 419] on div "Order Items Waiting Items User Products Approvers Hardware Upgrade [PERSON_NAME…" at bounding box center [654, 332] width 571 height 234
click at [878, 415] on button "Checkout" at bounding box center [889, 418] width 62 height 20
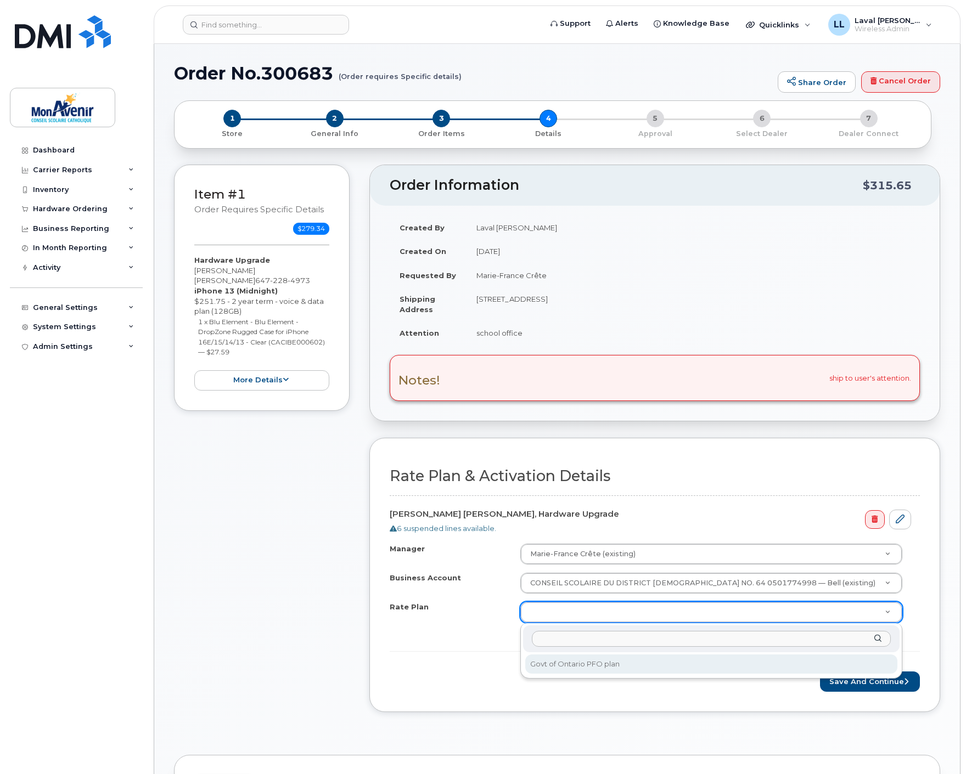
select select "Govt of Ontario PFO plan"
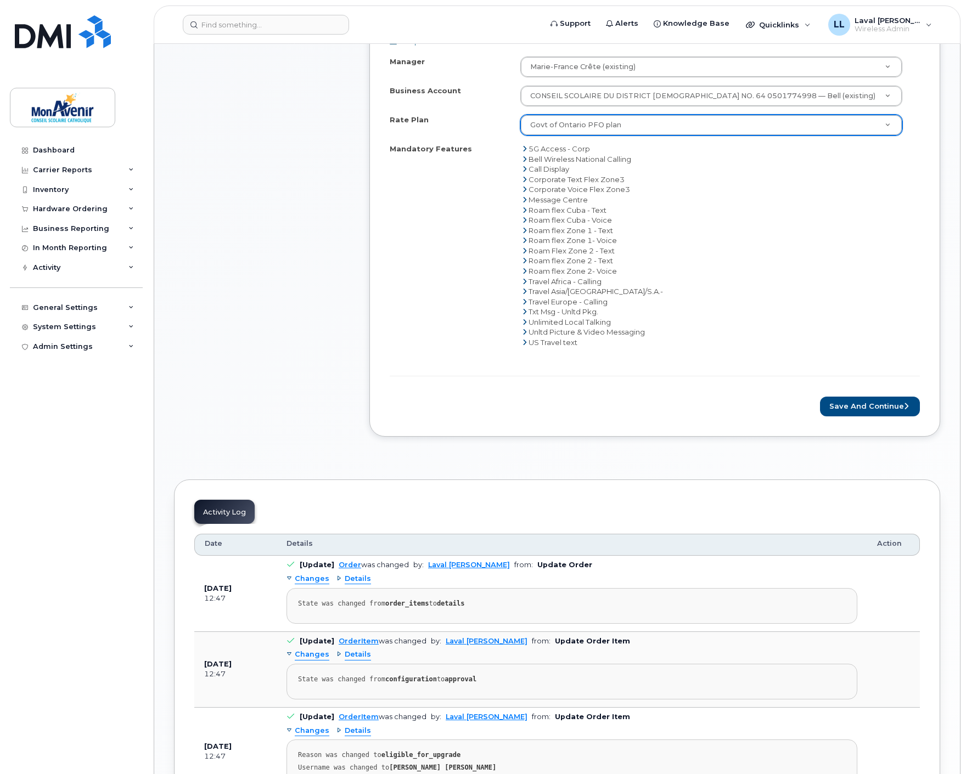
scroll to position [549, 0]
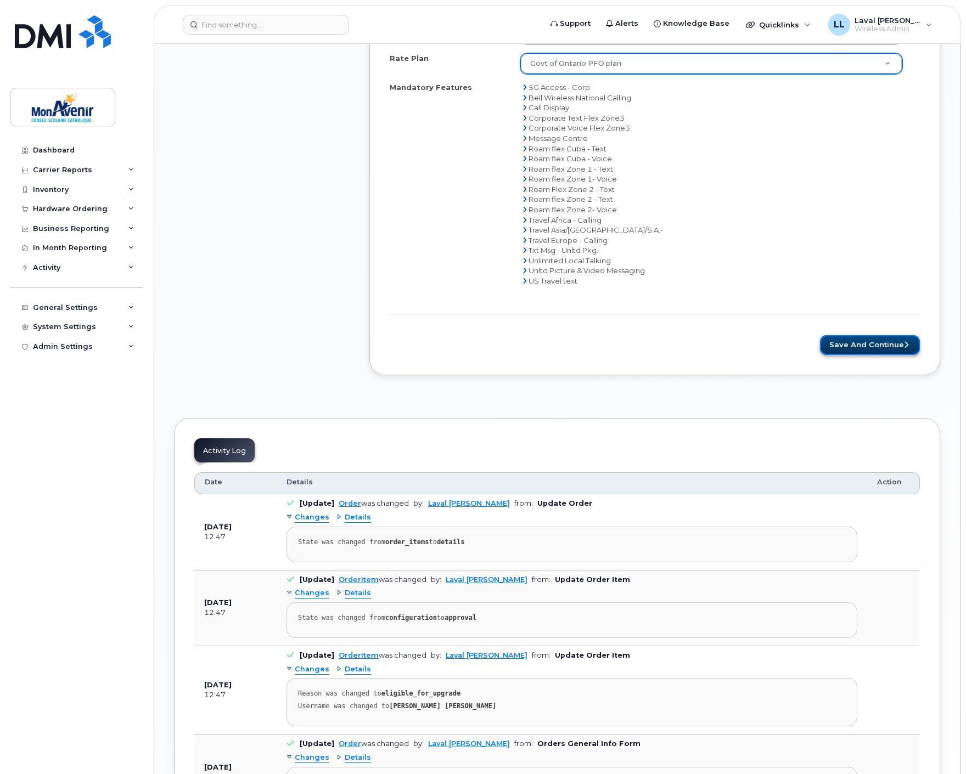
click at [882, 351] on button "Save and Continue" at bounding box center [870, 345] width 100 height 20
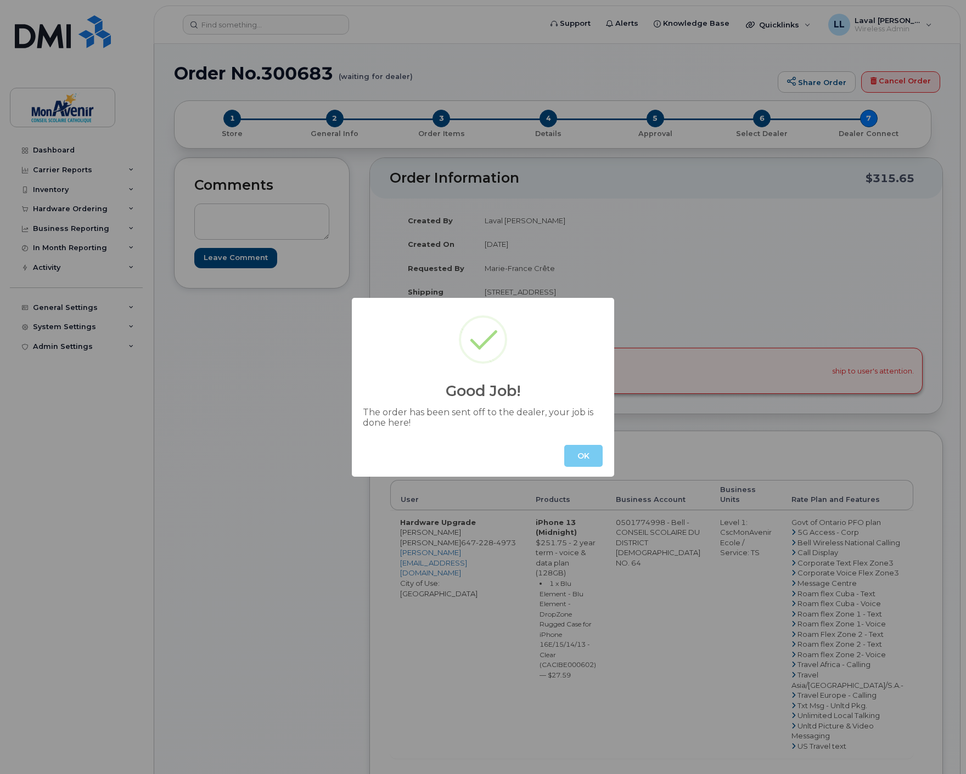
click at [579, 456] on button "OK" at bounding box center [583, 456] width 38 height 22
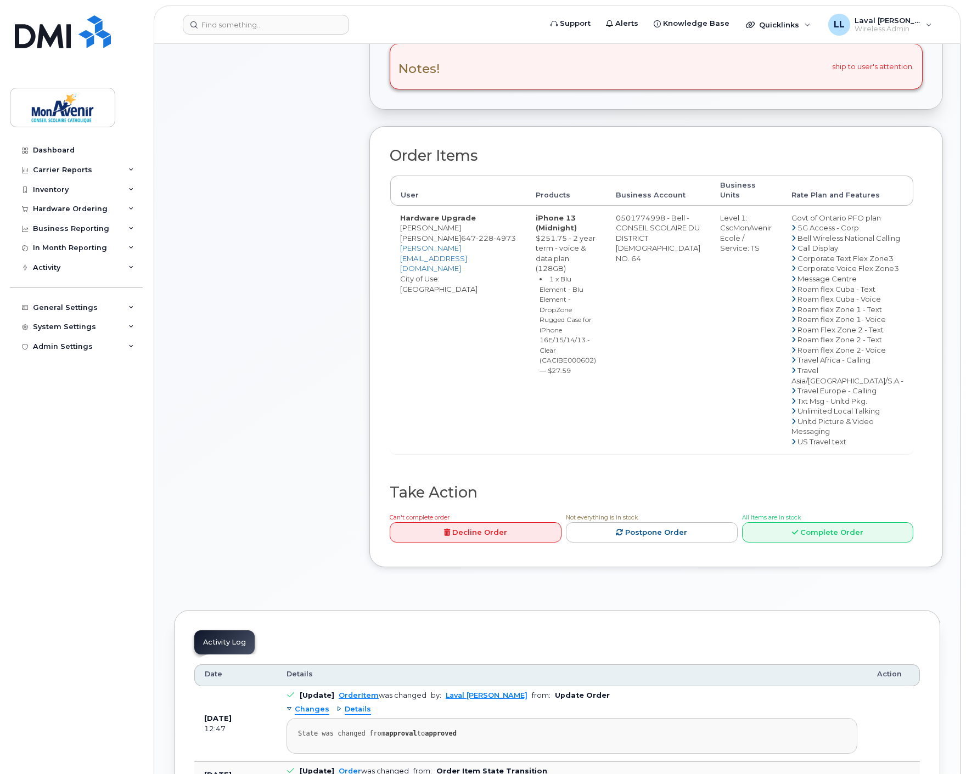
scroll to position [244, 0]
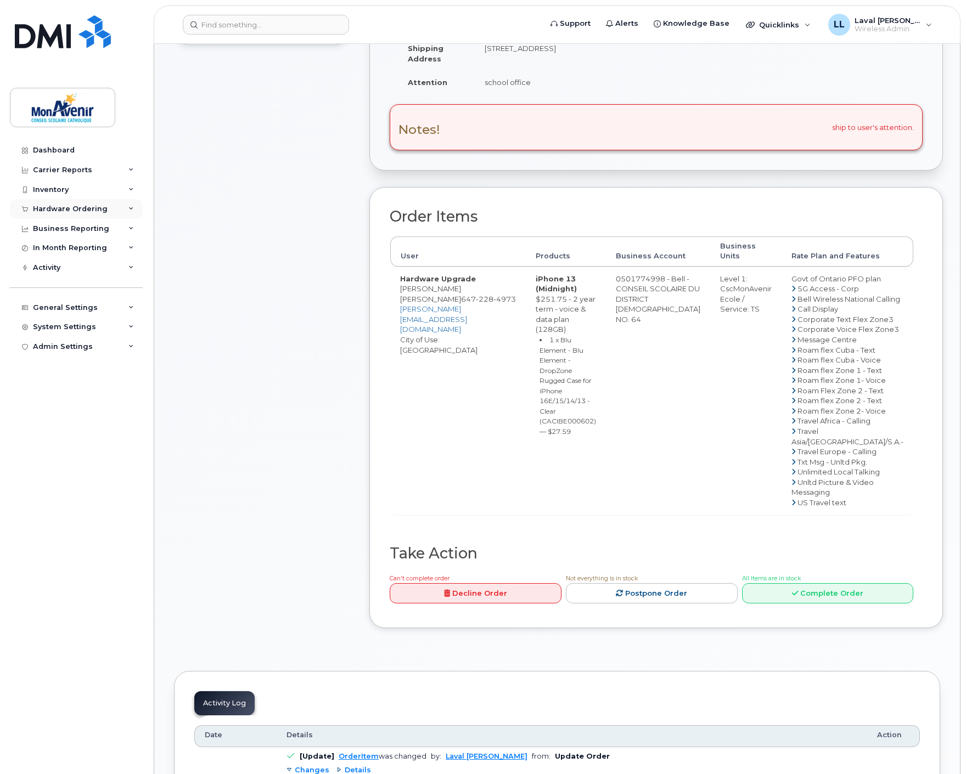
click at [68, 209] on div "Hardware Ordering" at bounding box center [70, 209] width 75 height 9
click at [58, 250] on div "Orders" at bounding box center [51, 250] width 27 height 10
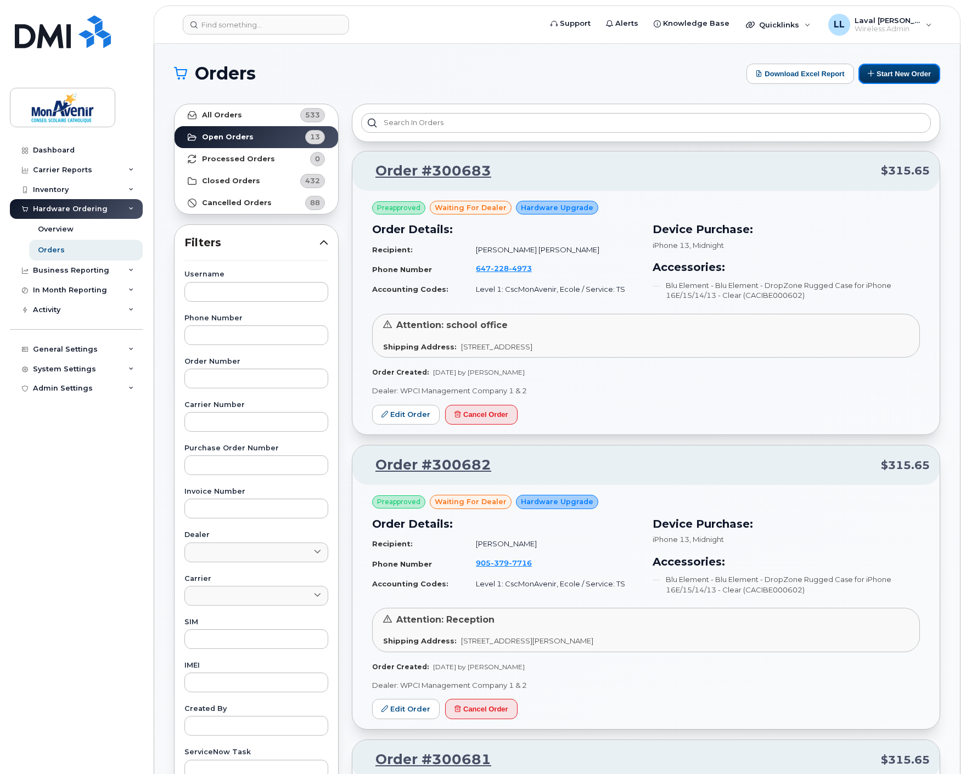
drag, startPoint x: 884, startPoint y: 78, endPoint x: 765, endPoint y: 137, distance: 133.0
click at [884, 76] on button "Start New Order" at bounding box center [899, 74] width 82 height 20
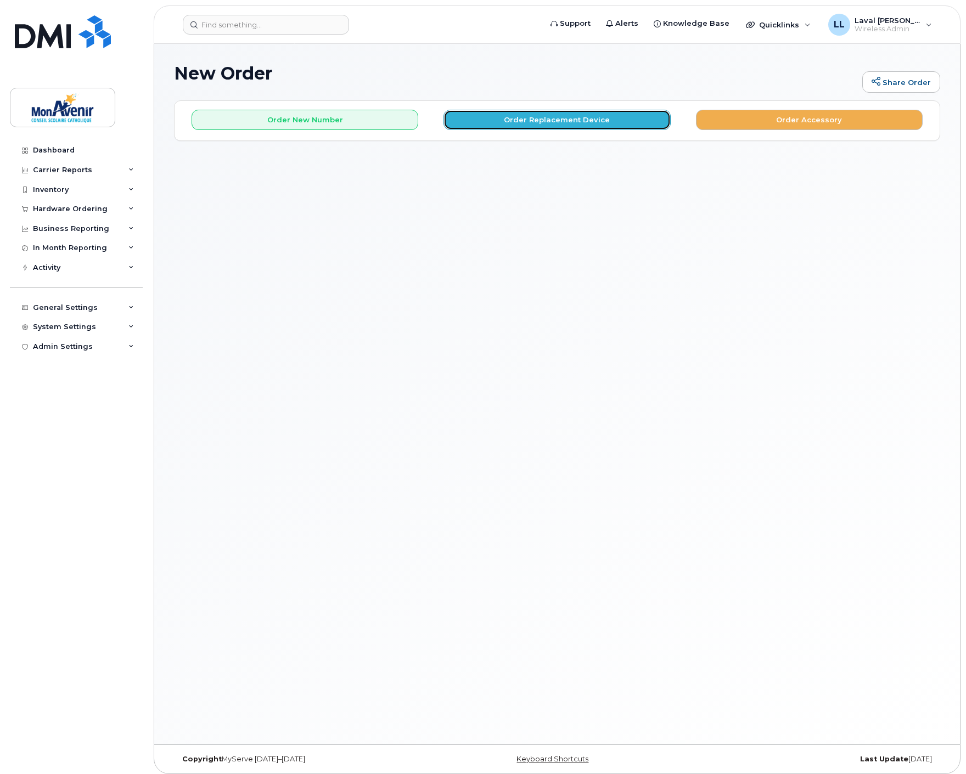
click at [538, 126] on button "Order Replacement Device" at bounding box center [556, 120] width 227 height 20
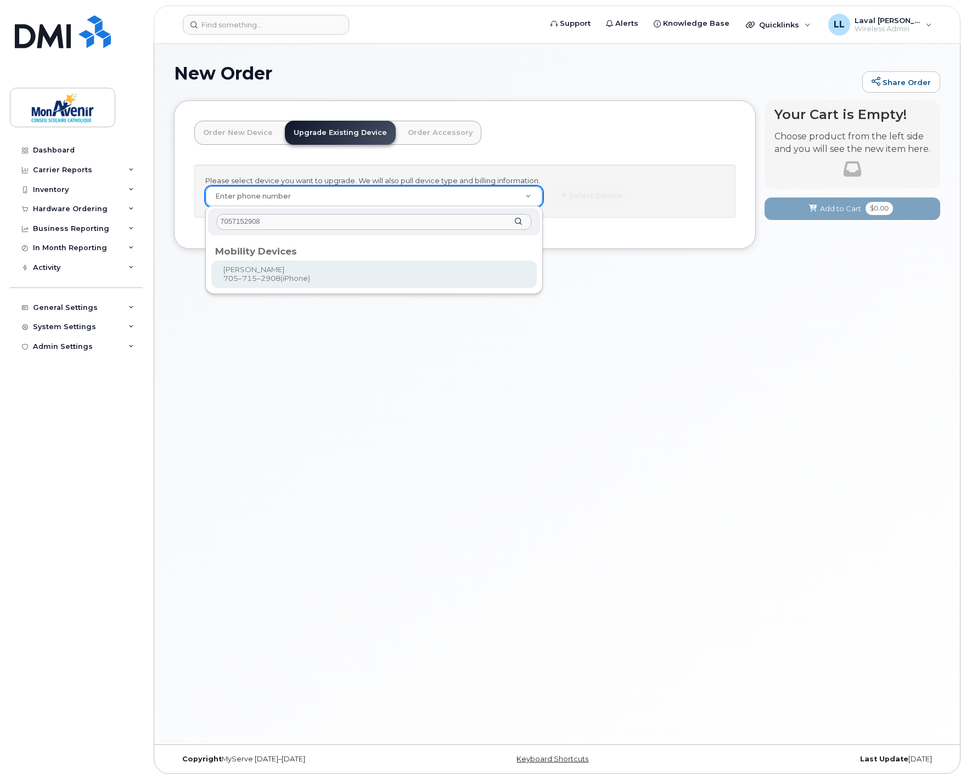
type input "7057152908"
type input "319066"
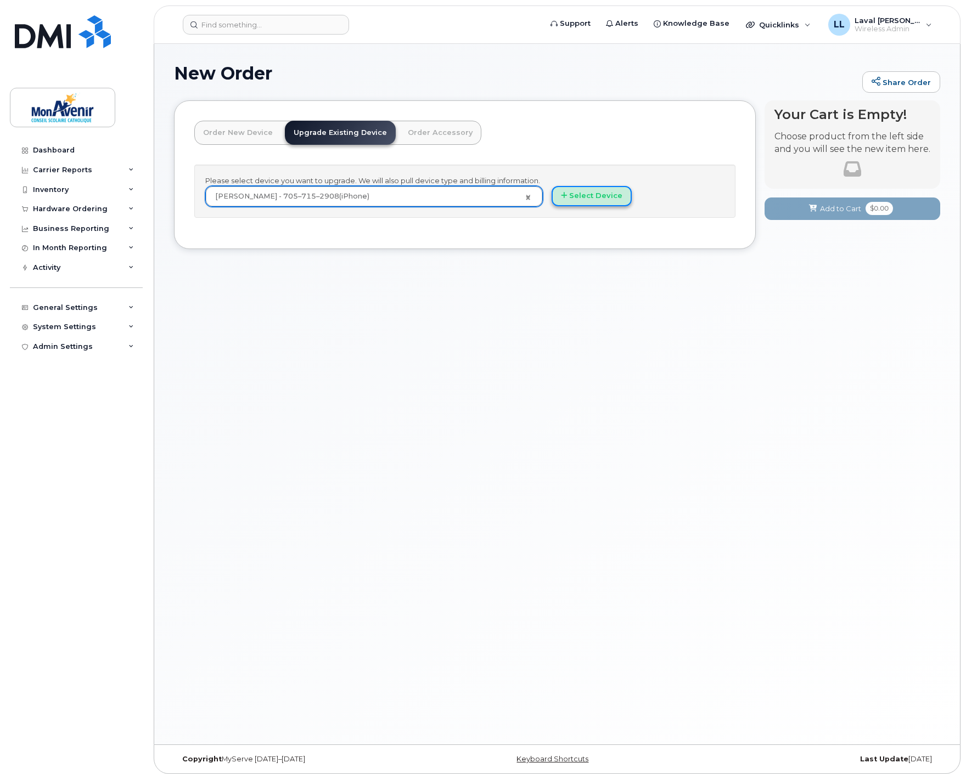
click at [589, 195] on button "Select Device" at bounding box center [591, 196] width 80 height 20
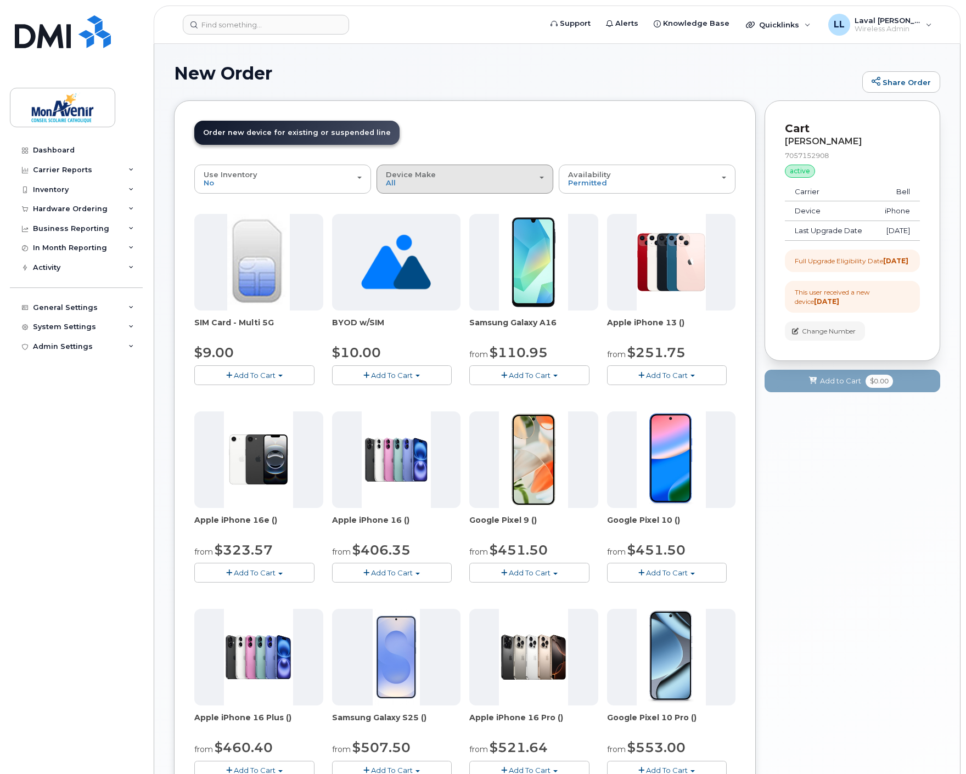
click at [429, 180] on div "Device Make All Android iPhone Unknown" at bounding box center [465, 179] width 158 height 17
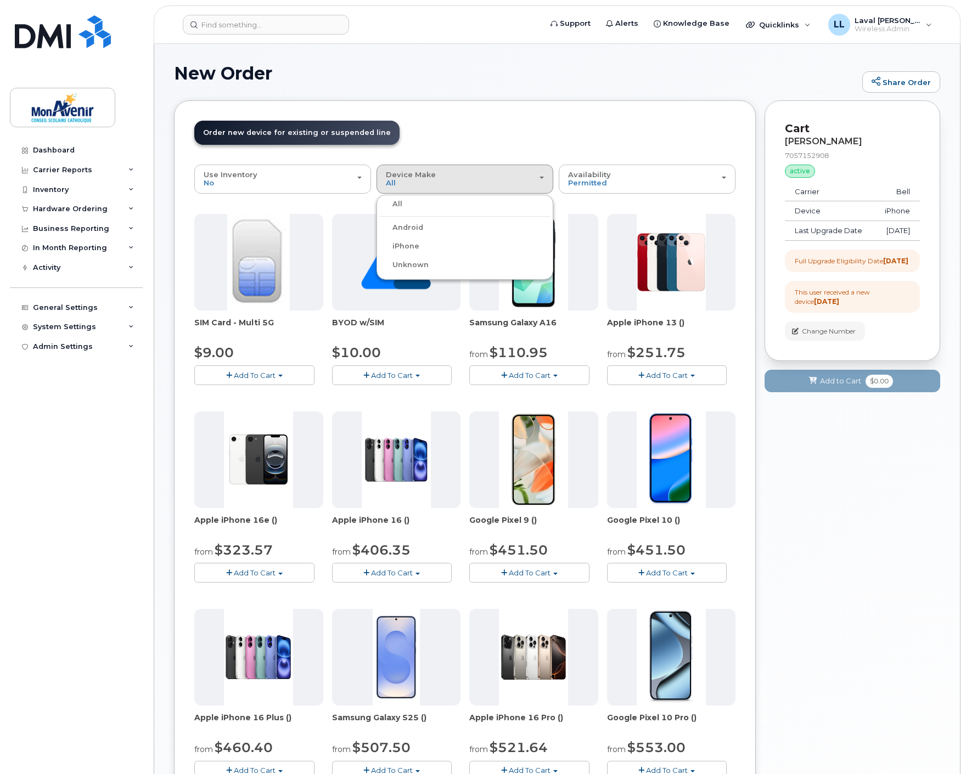
click at [409, 247] on label "iPhone" at bounding box center [399, 246] width 40 height 13
click at [0, 0] on input "iPhone" at bounding box center [0, 0] width 0 height 0
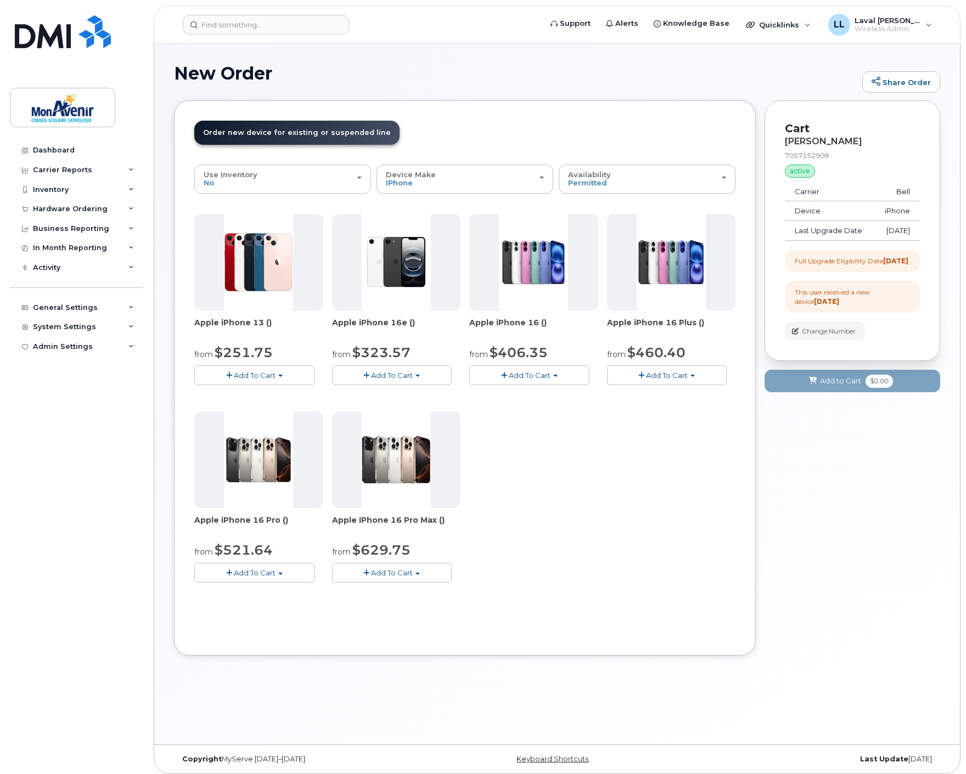
click at [280, 372] on button "Add To Cart" at bounding box center [254, 374] width 120 height 19
click at [262, 397] on link "$251.75 - 2 year term - voice & data plan (128GB)" at bounding box center [297, 396] width 200 height 14
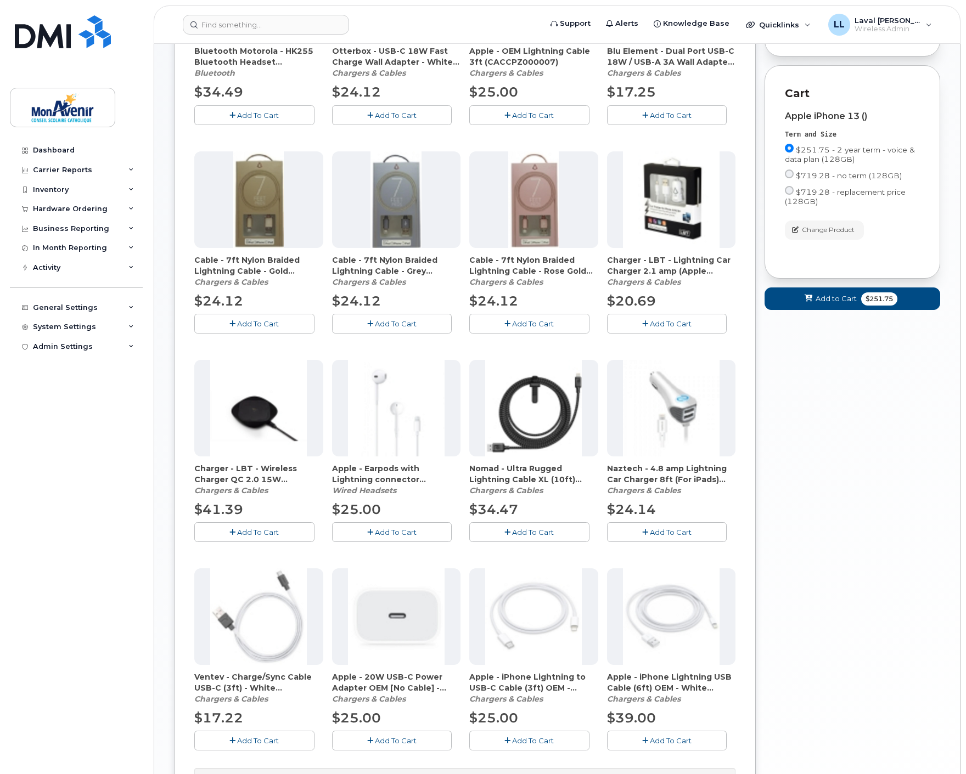
scroll to position [444, 0]
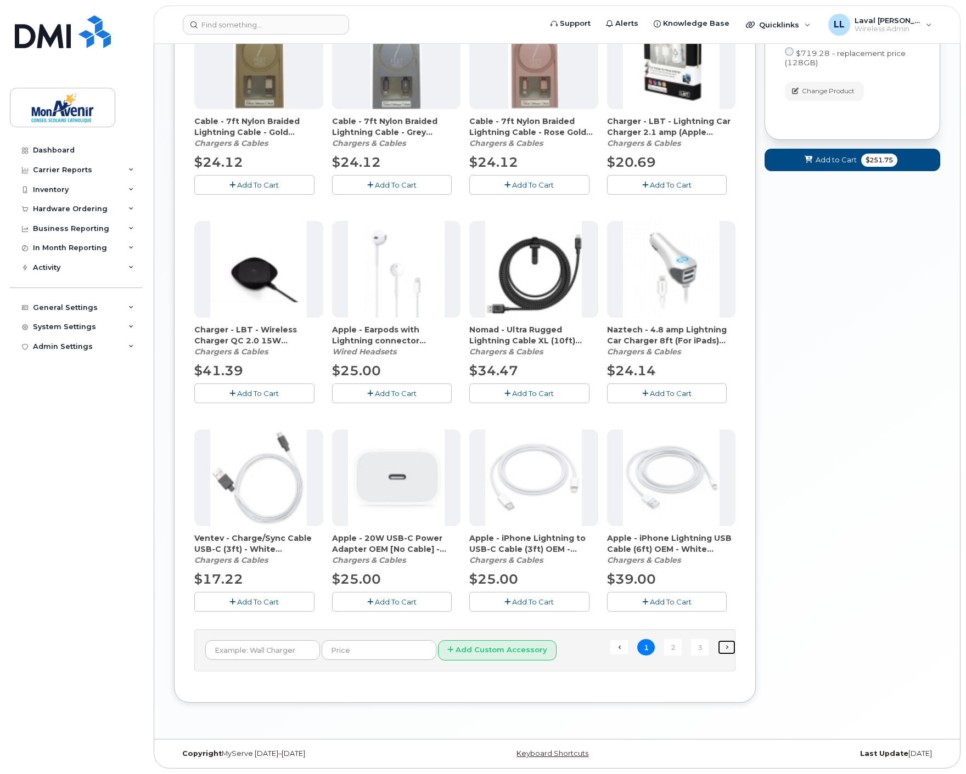
click at [728, 651] on link "Next →" at bounding box center [727, 647] width 18 height 14
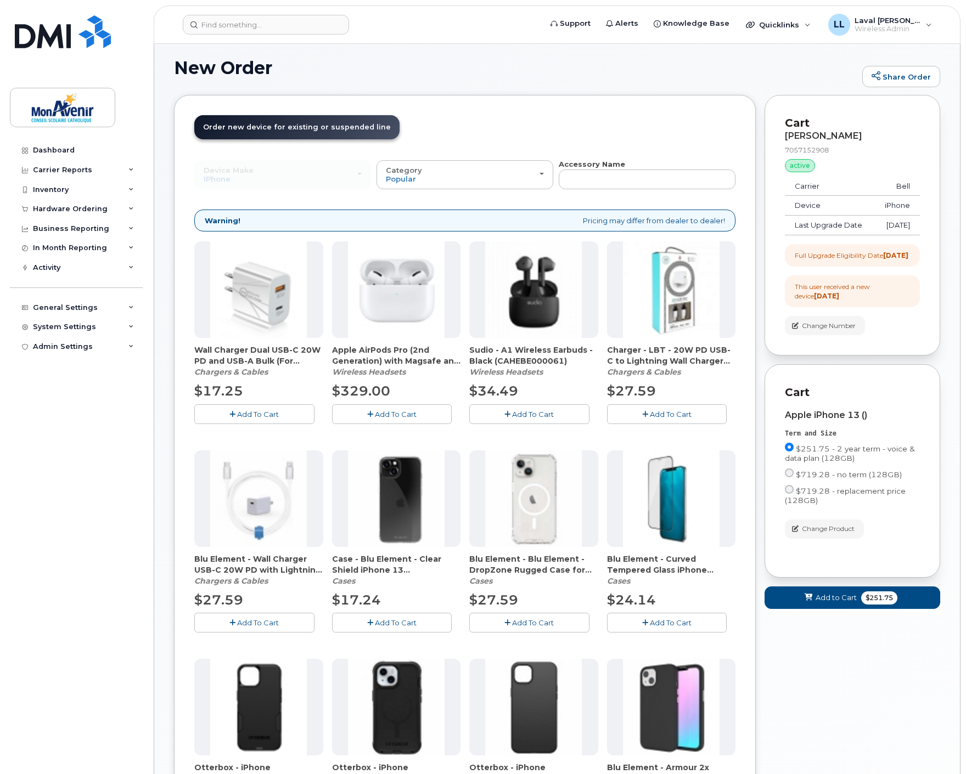
click at [526, 519] on img at bounding box center [533, 498] width 97 height 97
click at [542, 627] on span "Add To Cart" at bounding box center [533, 622] width 42 height 9
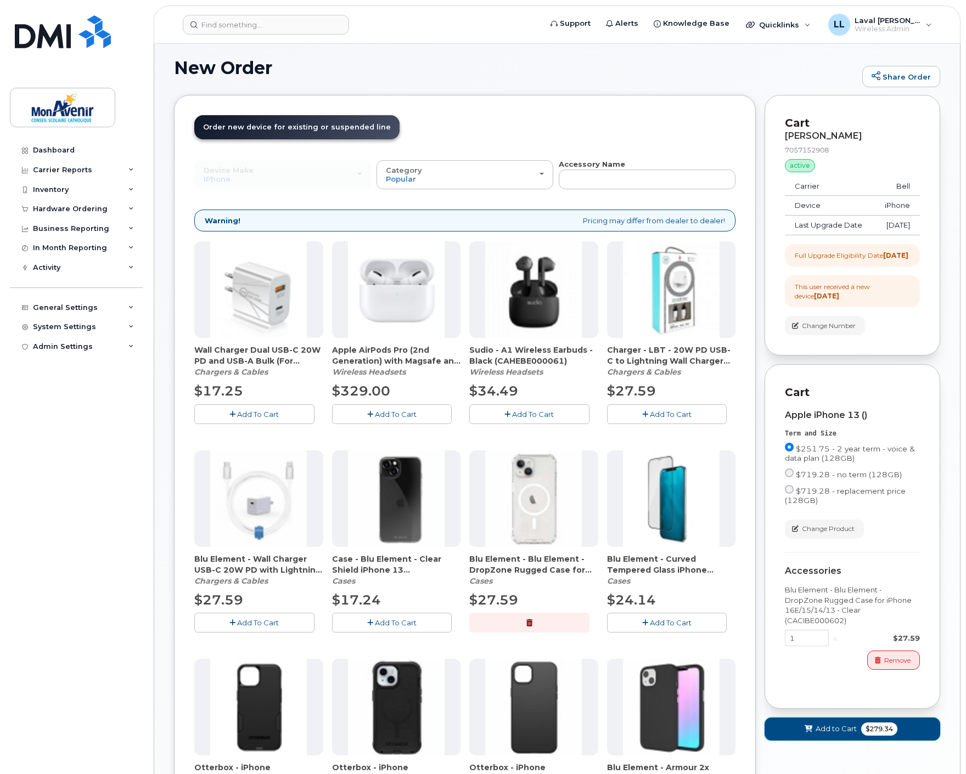
click at [878, 736] on span "$279.34" at bounding box center [879, 729] width 36 height 13
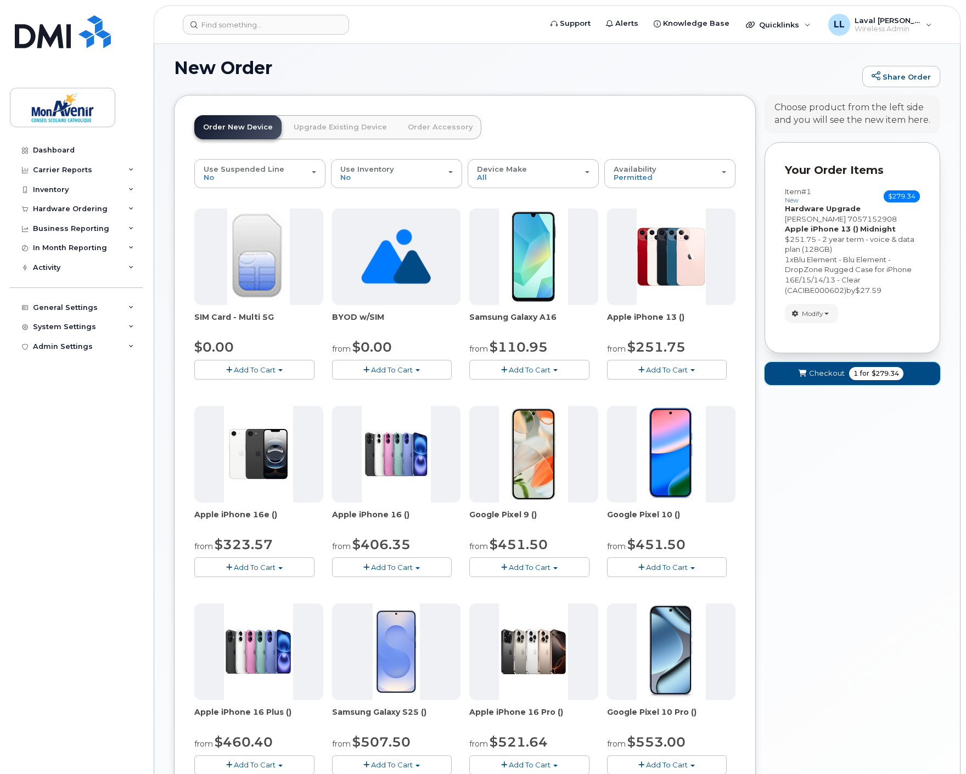
click at [889, 369] on span "$279.34" at bounding box center [884, 374] width 27 height 10
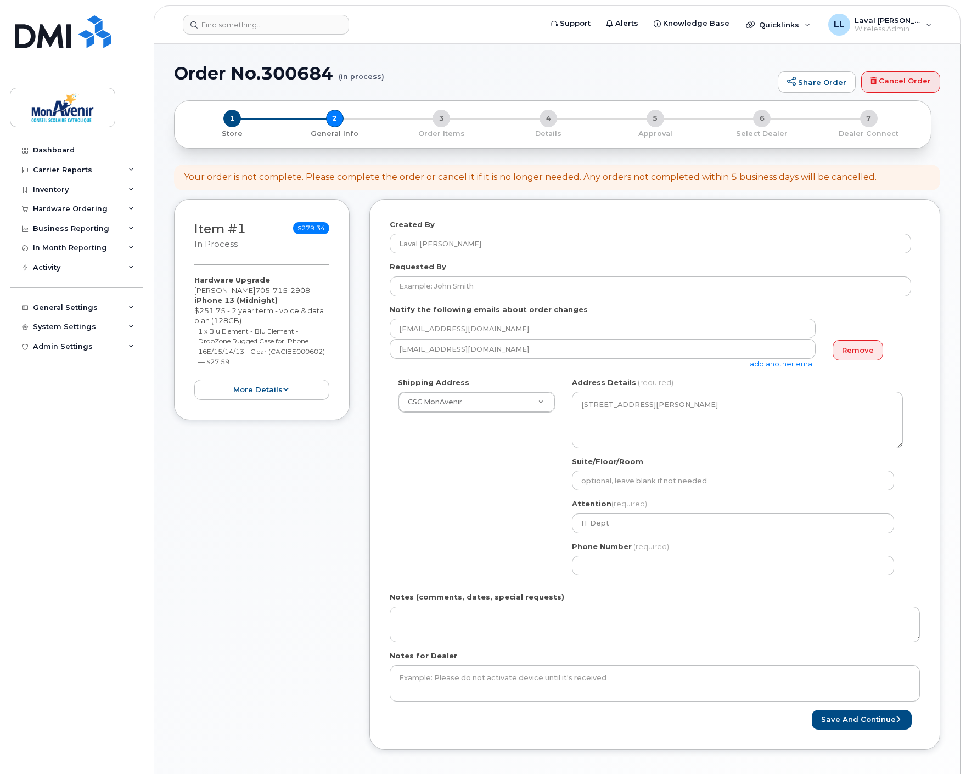
select select
click at [450, 288] on input "Requested By" at bounding box center [650, 287] width 521 height 20
paste input "Marie-France Crête"
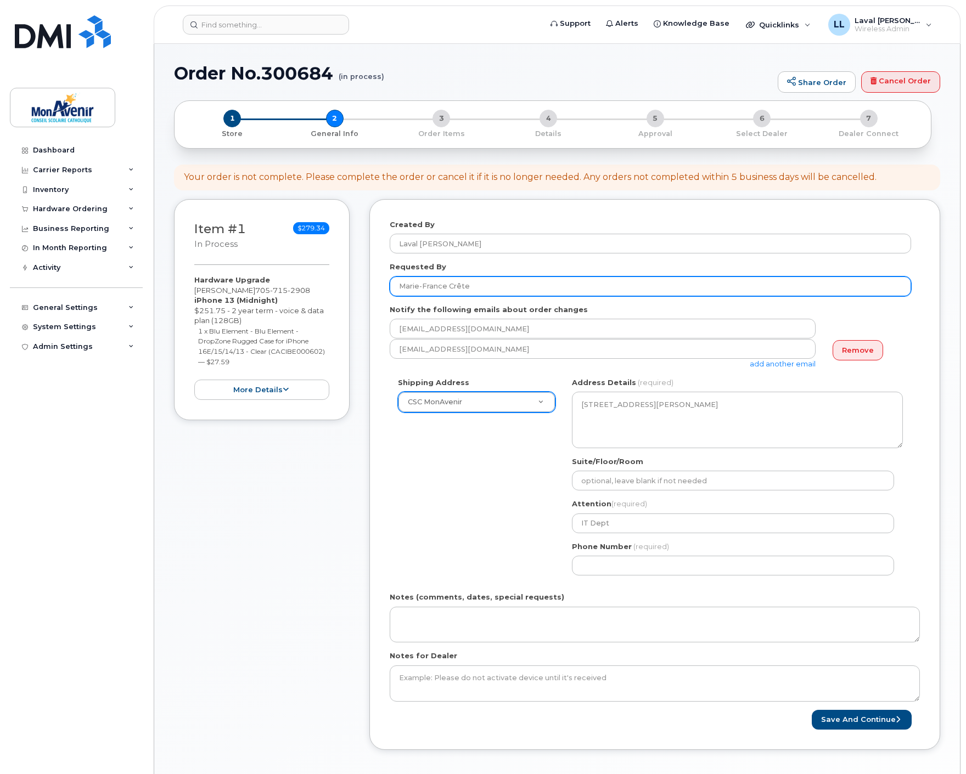
type input "Marie-France Crête"
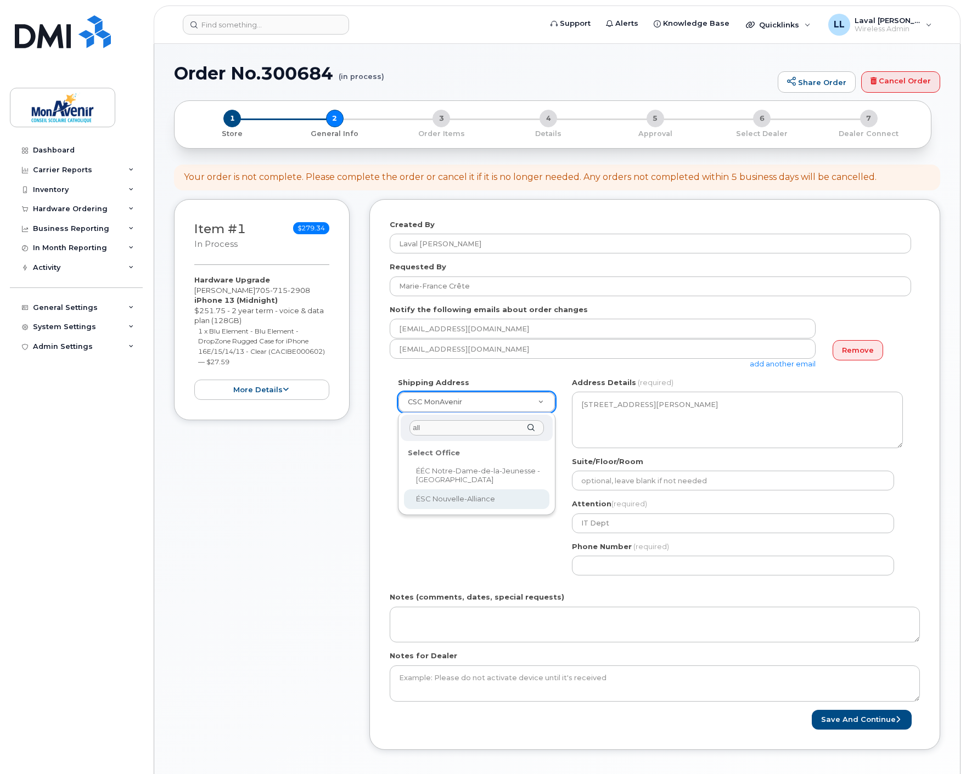
type input "all"
select select
type textarea "[STREET_ADDRESS][PERSON_NAME]"
type input "School Office"
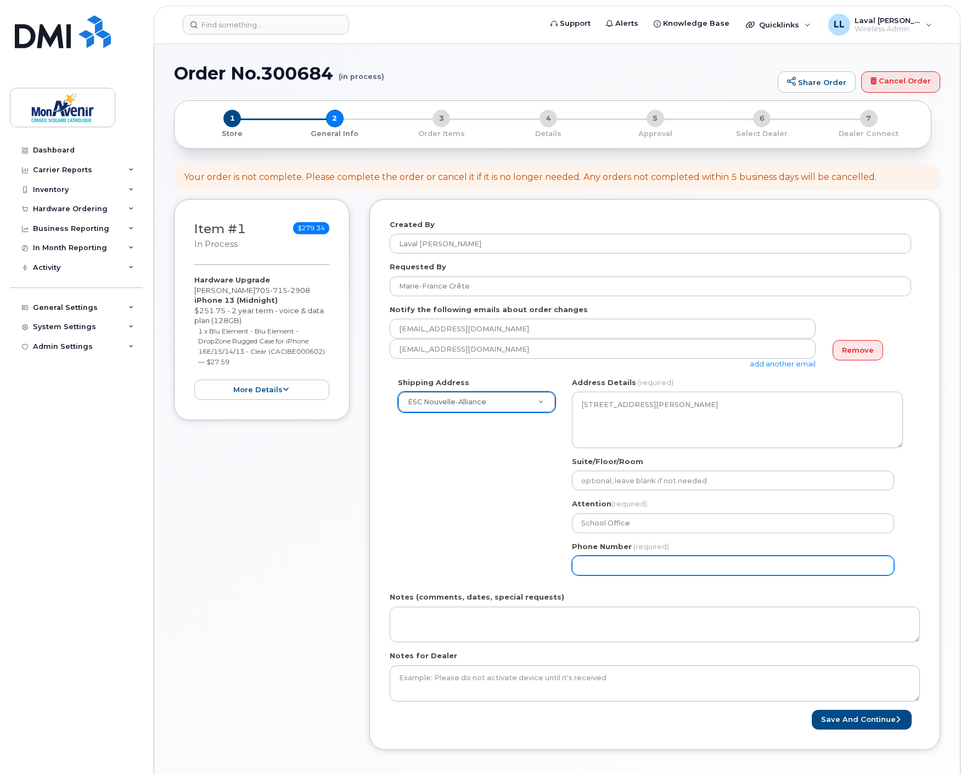
click at [625, 559] on input "Phone Number" at bounding box center [733, 566] width 322 height 20
select select
type input "7057152908"
select select
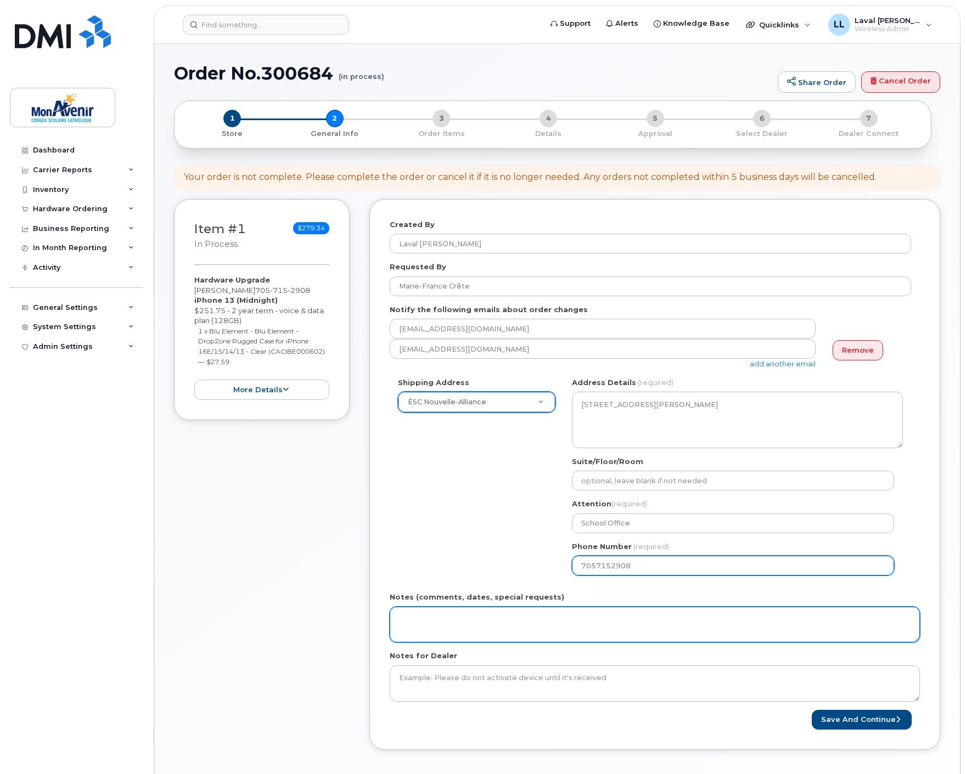
type input "7057152908"
click at [658, 610] on textarea "Notes (comments, dates, special requests)" at bounding box center [655, 625] width 530 height 36
paste textarea "ship to user's attention."
type textarea "ship to user's attention."
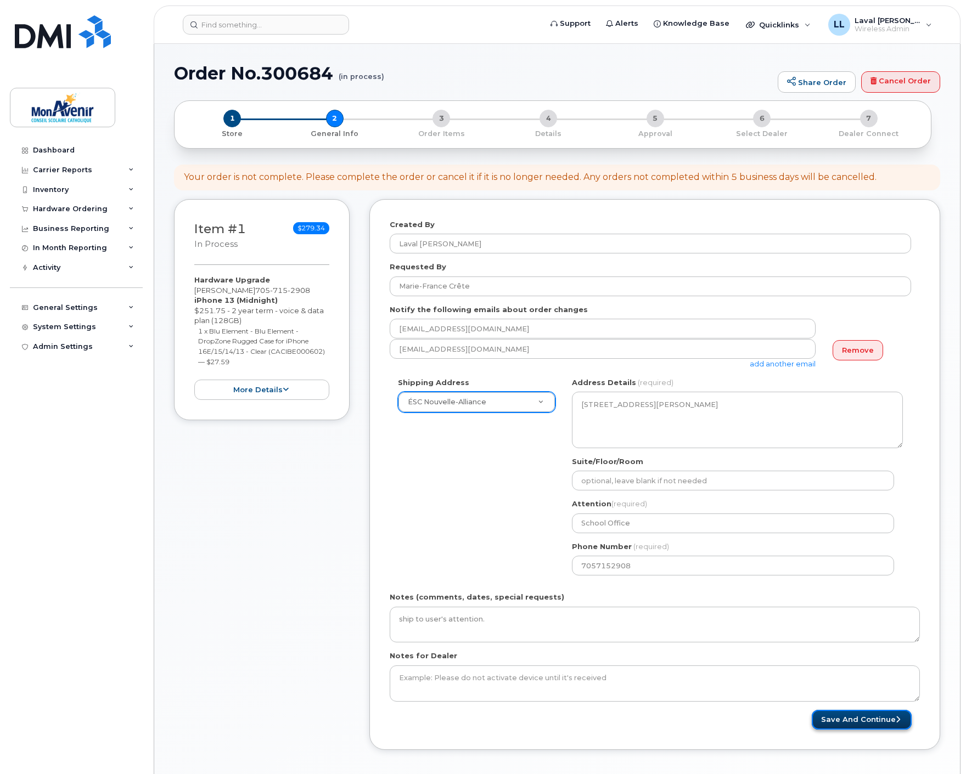
click at [852, 721] on button "Save and Continue" at bounding box center [861, 720] width 100 height 20
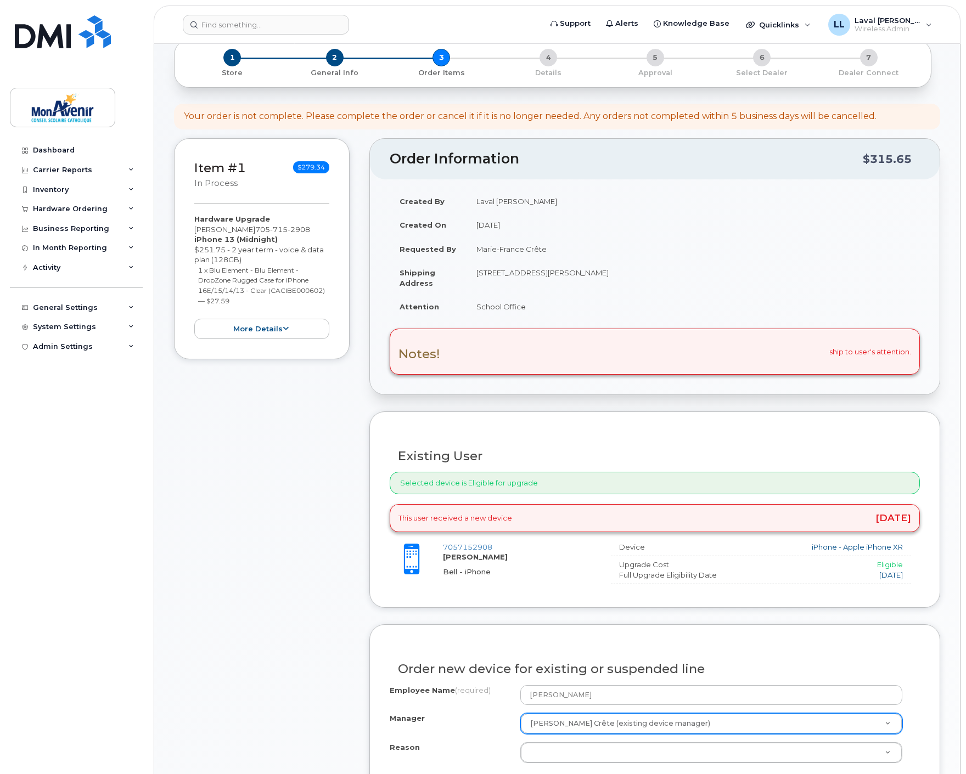
scroll to position [122, 0]
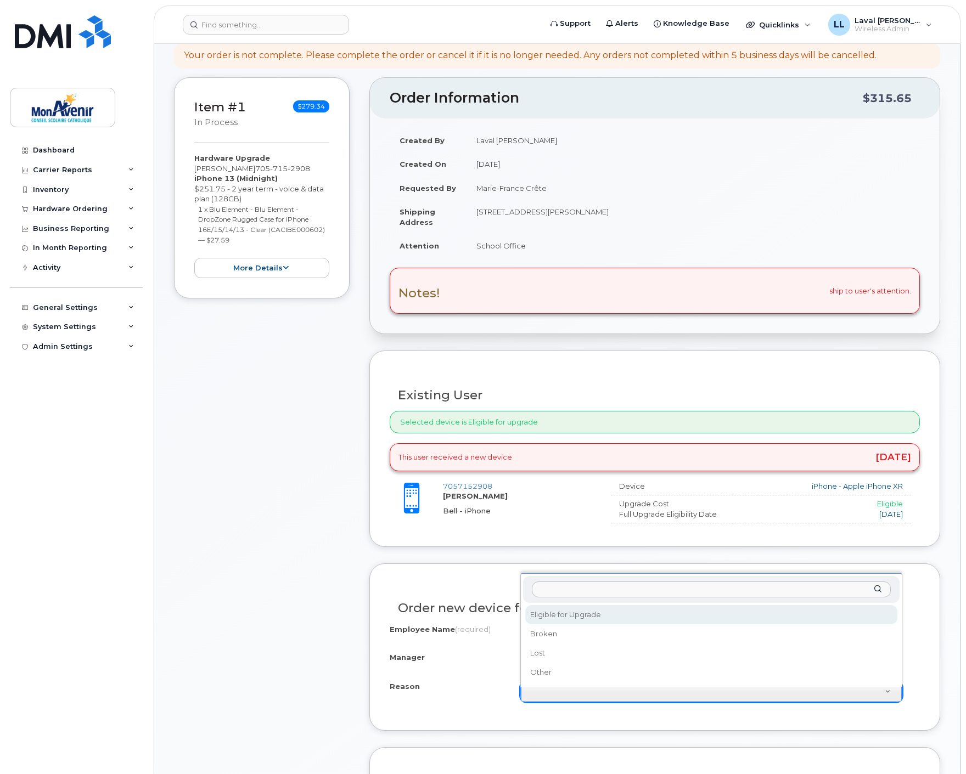
select select "eligible_for_upgrade"
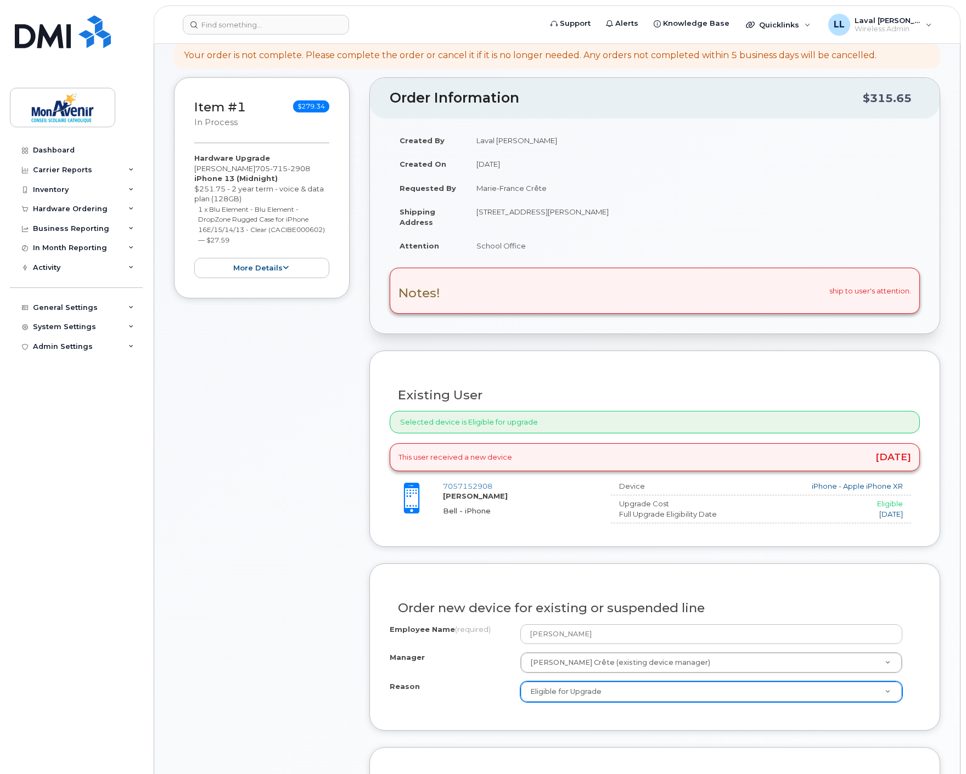
click at [277, 638] on div "Item #1 in process $279.34 Hardware Upgrade [PERSON_NAME] [PHONE_NUMBER] iPhone…" at bounding box center [262, 608] width 176 height 1063
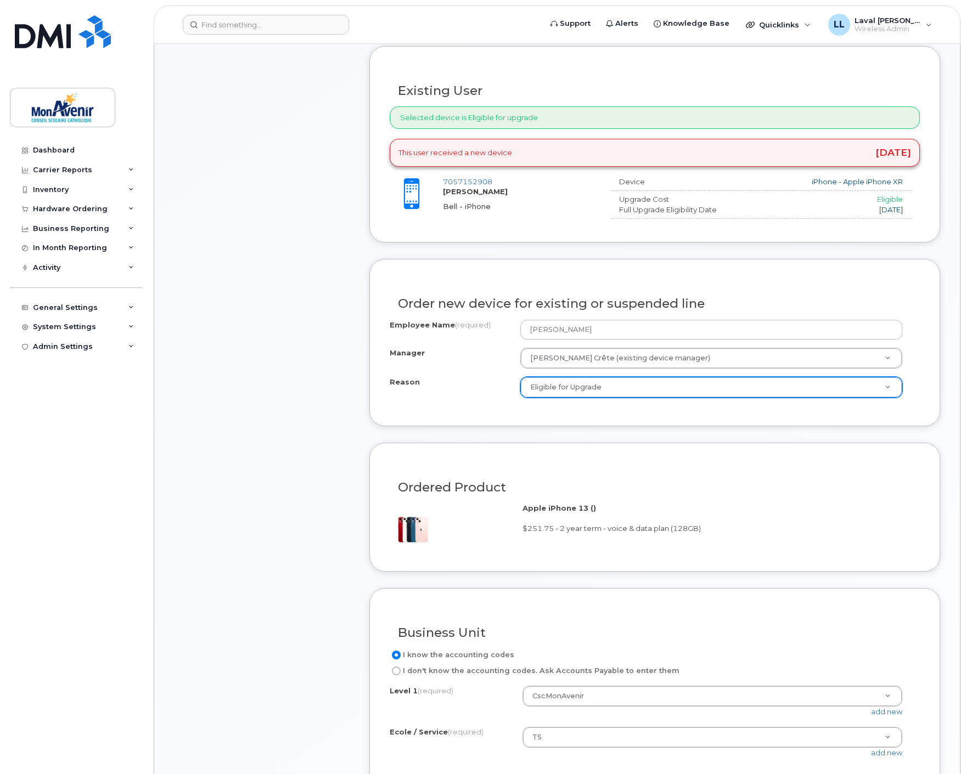
scroll to position [549, 0]
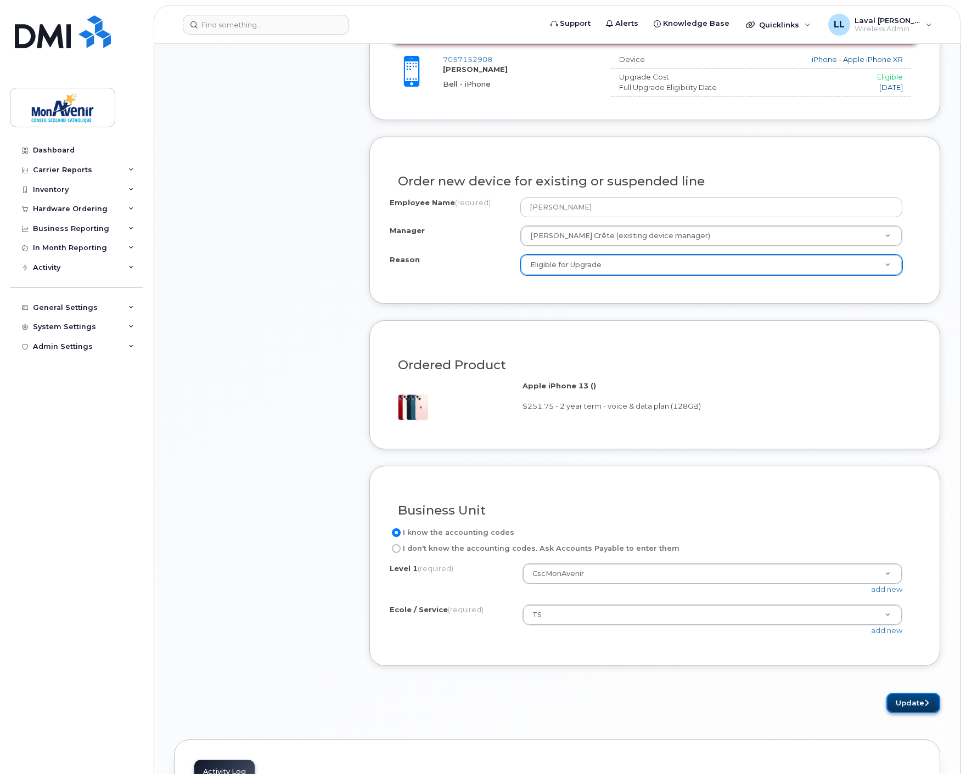
click at [919, 709] on button "Update" at bounding box center [913, 703] width 54 height 20
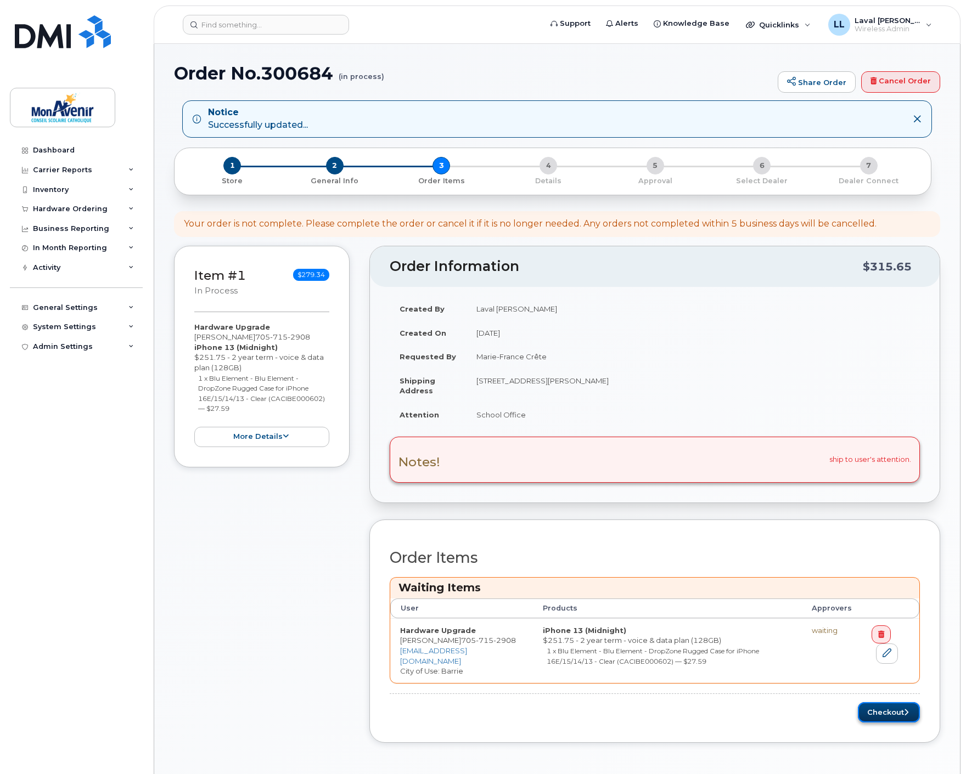
click at [876, 719] on button "Checkout" at bounding box center [889, 712] width 62 height 20
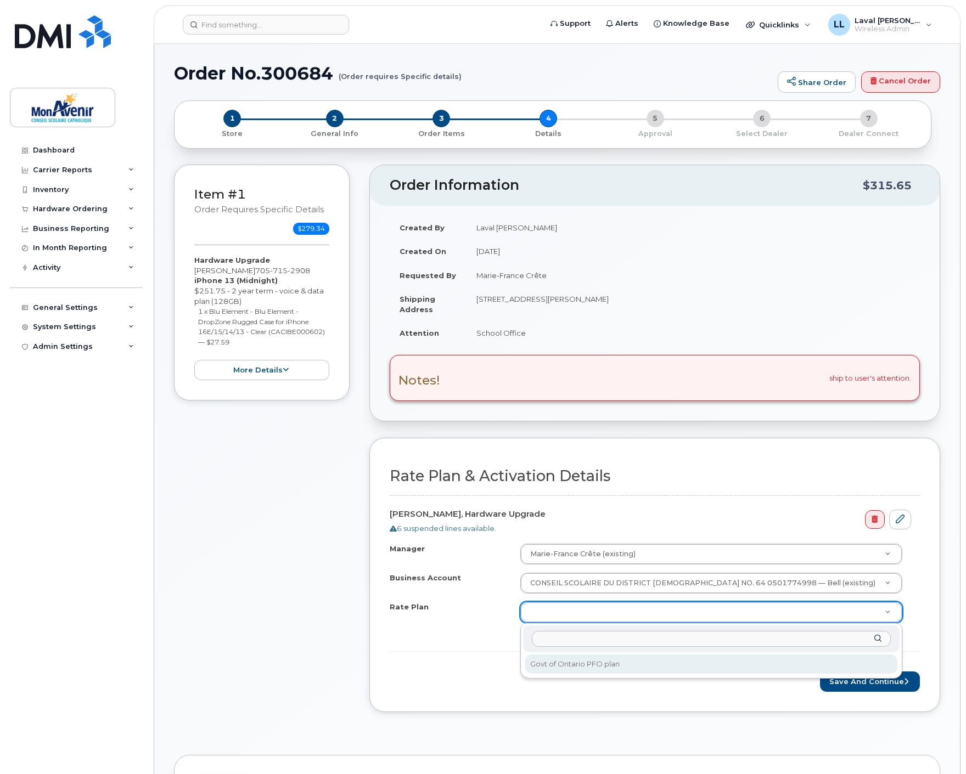
select select "Govt of Ontario PFO plan"
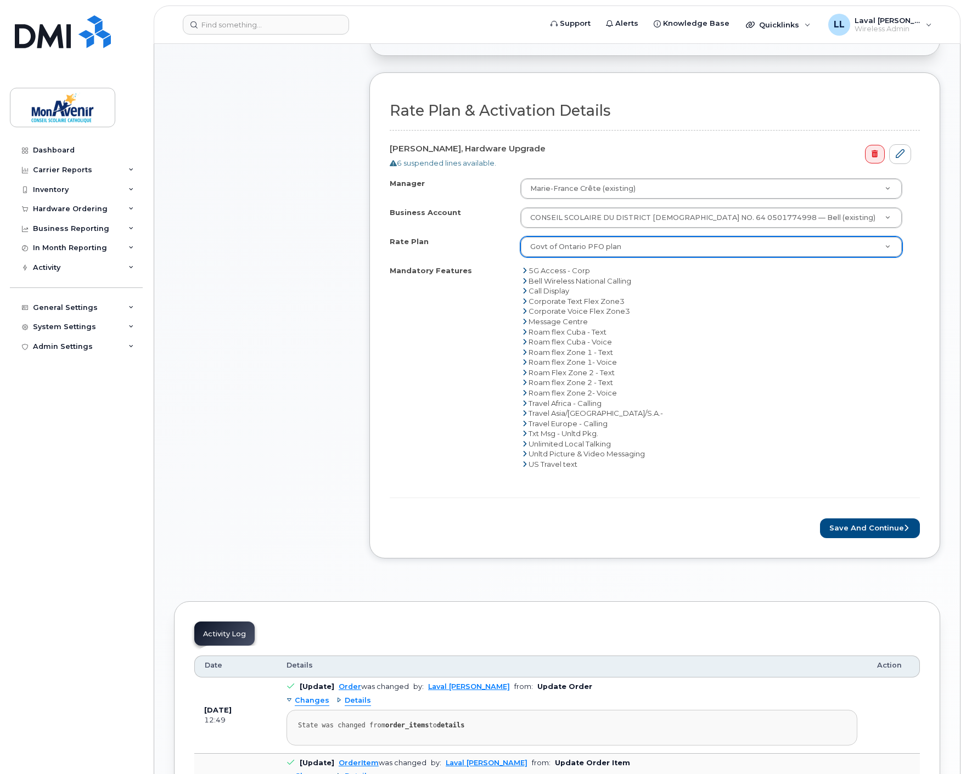
scroll to position [426, 0]
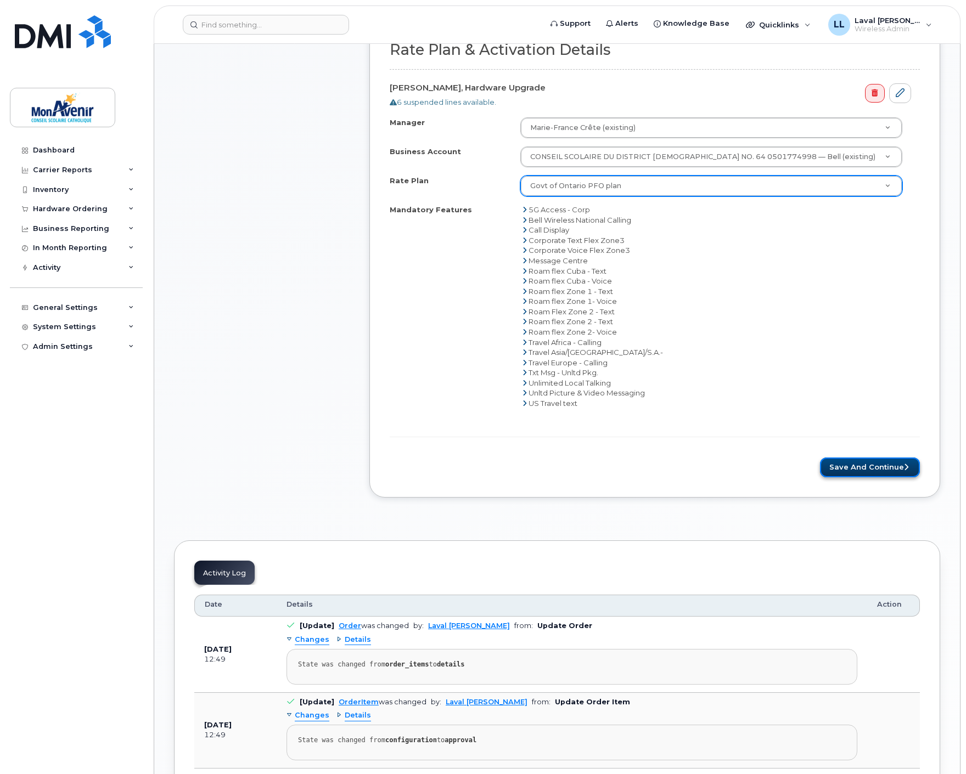
click at [862, 464] on button "Save and Continue" at bounding box center [870, 468] width 100 height 20
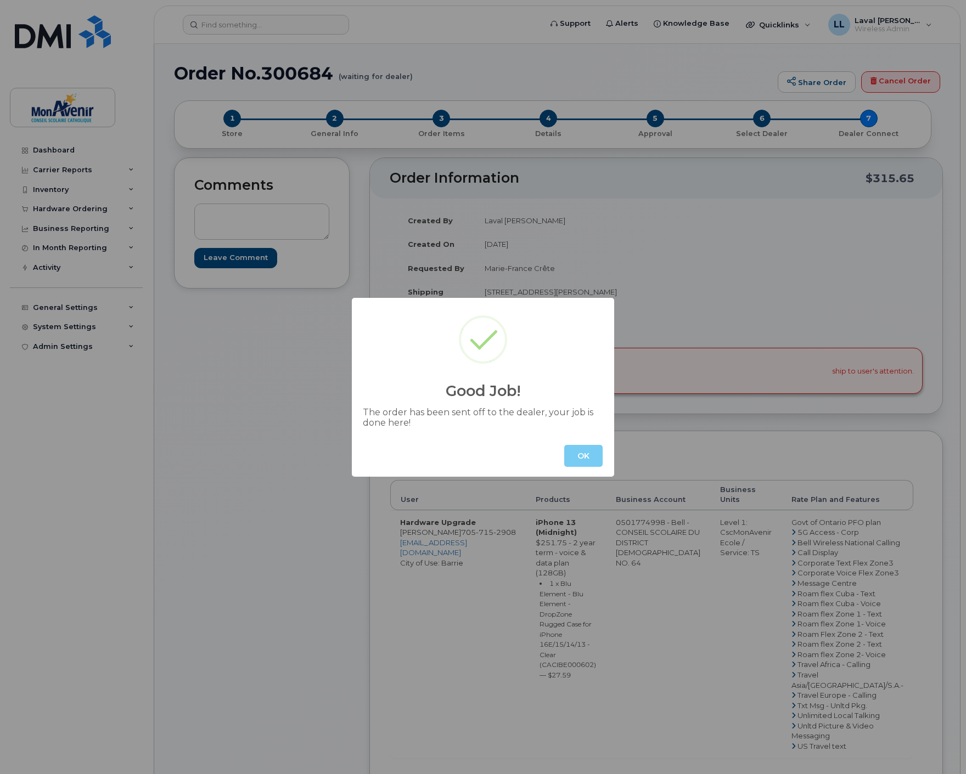
click at [564, 450] on button "OK" at bounding box center [583, 456] width 38 height 22
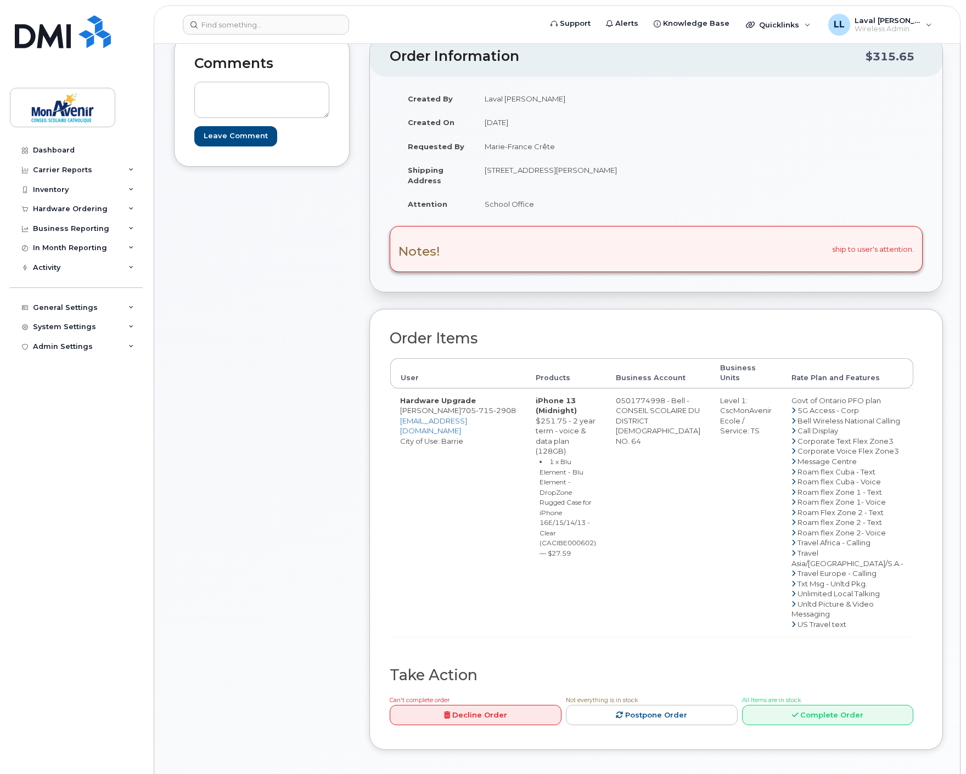
scroll to position [304, 0]
